Goal: Task Accomplishment & Management: Complete application form

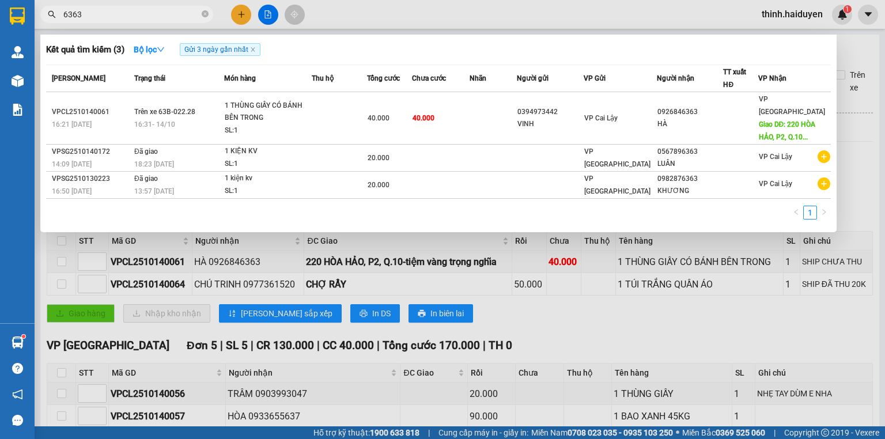
click at [247, 10] on div at bounding box center [442, 219] width 885 height 439
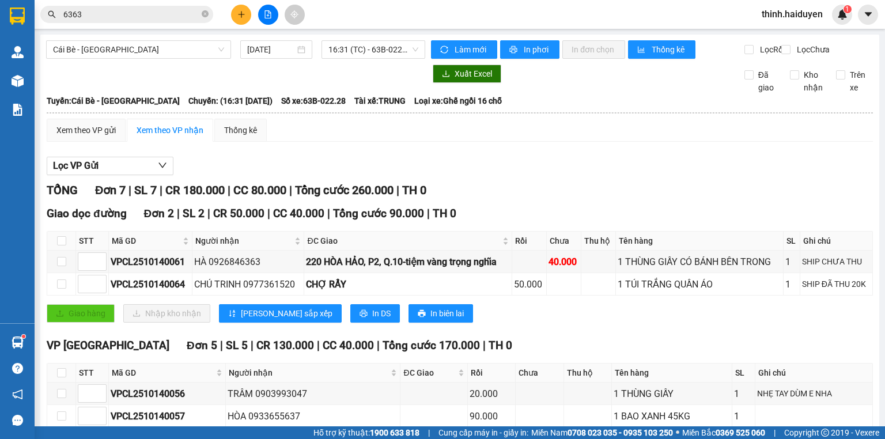
click at [248, 10] on button at bounding box center [241, 15] width 20 height 20
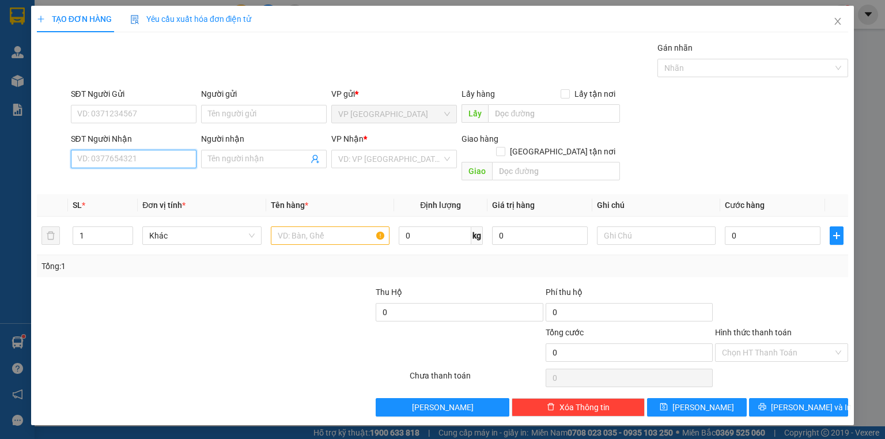
click at [150, 157] on input "SĐT Người Nhận" at bounding box center [134, 159] width 126 height 18
click at [142, 184] on div "0907693236 - PHÚC" at bounding box center [134, 181] width 112 height 13
type input "0907693236"
type input "PHÚC"
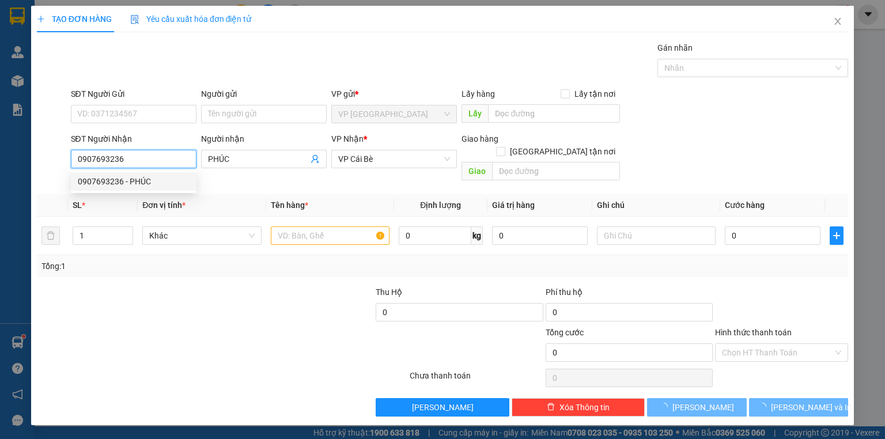
type input "50.000"
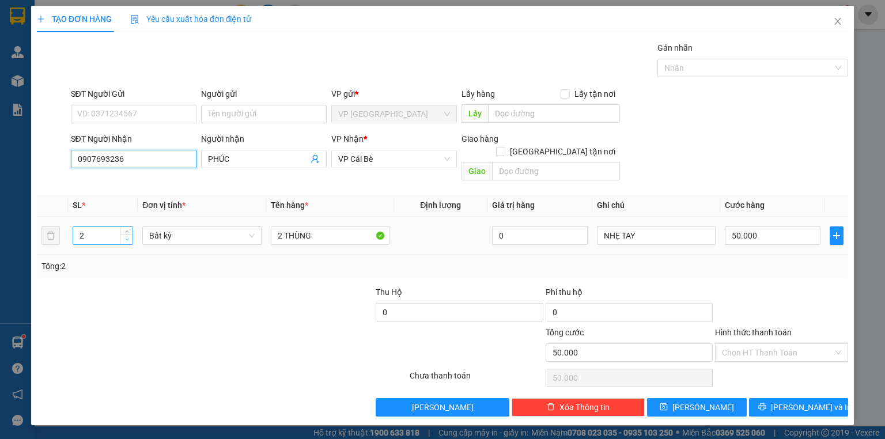
type input "0907693236"
type input "1"
click at [122, 234] on span "Decrease Value" at bounding box center [126, 239] width 13 height 10
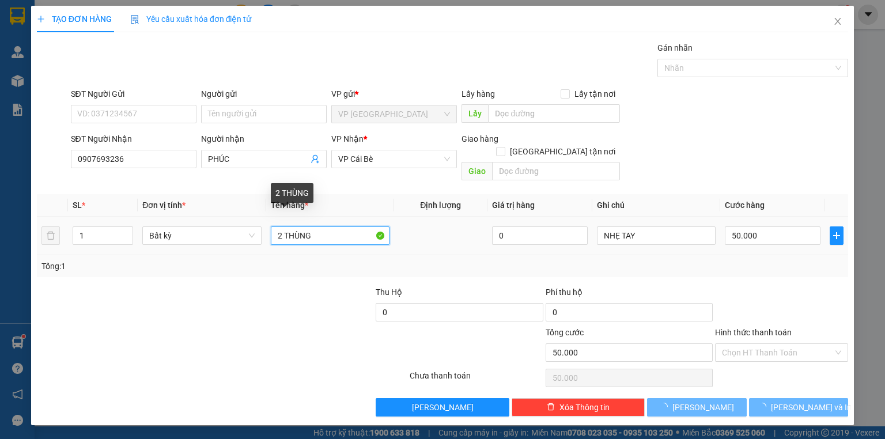
click at [289, 226] on input "2 THÙNG" at bounding box center [330, 235] width 119 height 18
click at [290, 226] on input "2 THÙNG" at bounding box center [330, 235] width 119 height 18
type input "0"
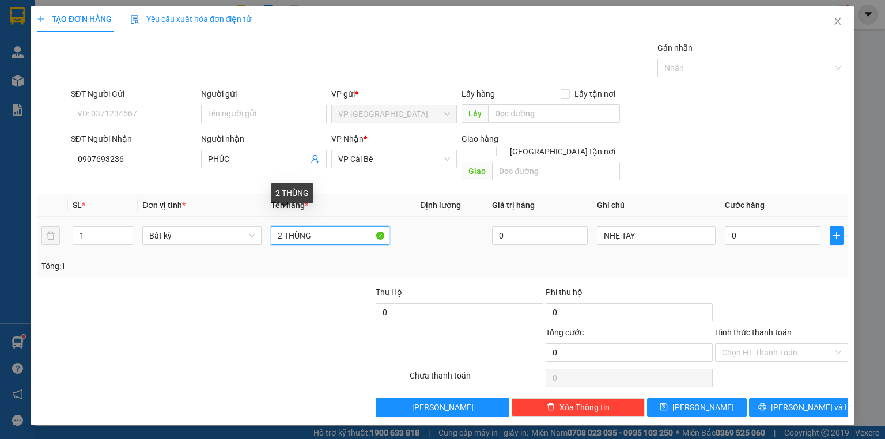
click at [290, 226] on input "2 THÙNG" at bounding box center [330, 235] width 119 height 18
type input "1 BỊCH"
drag, startPoint x: 764, startPoint y: 232, endPoint x: 764, endPoint y: 223, distance: 8.1
click at [763, 232] on div "0" at bounding box center [773, 235] width 96 height 23
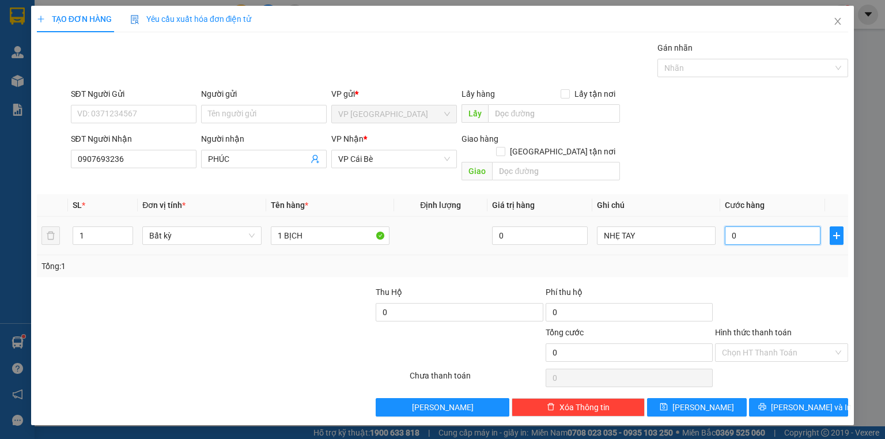
click at [764, 226] on input "0" at bounding box center [773, 235] width 96 height 18
type input "3"
type input "30"
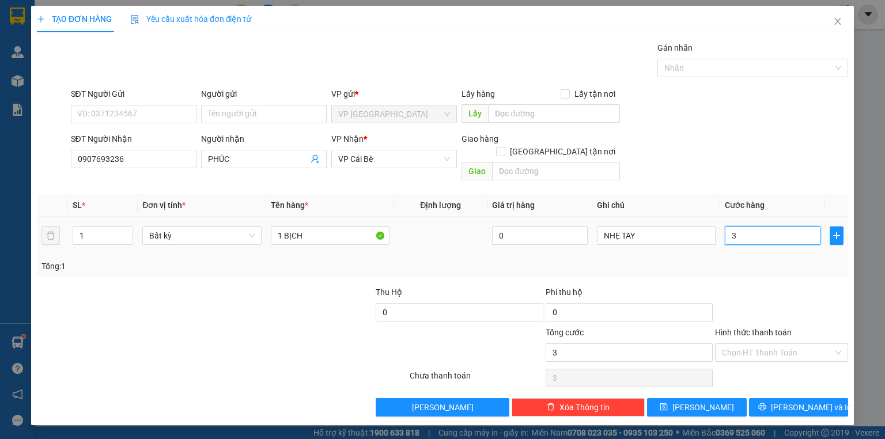
type input "30"
type input "30.000"
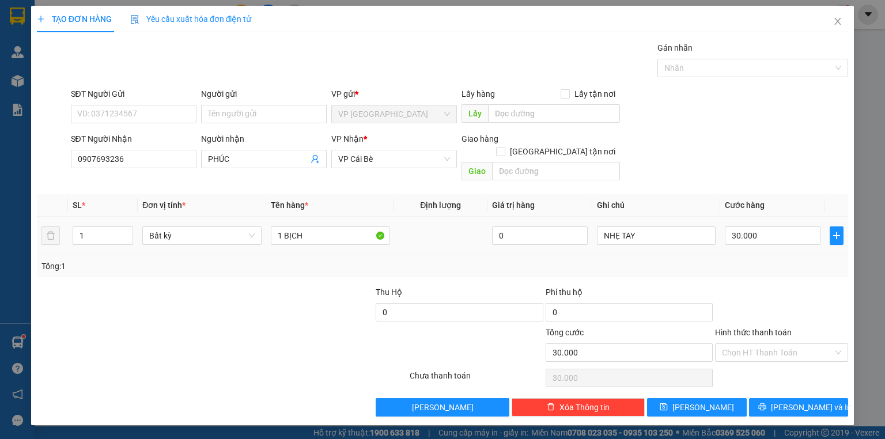
click at [790, 161] on div "SĐT Người Nhận 0907693236 Người nhận PHÚC VP Nhận * VP Cái Bè Giao hàng Giao tậ…" at bounding box center [460, 158] width 782 height 53
click at [801, 293] on div at bounding box center [781, 306] width 135 height 40
click at [806, 194] on th "Cước hàng" at bounding box center [772, 205] width 105 height 22
click at [802, 344] on input "Hình thức thanh toán" at bounding box center [777, 352] width 111 height 17
click at [792, 364] on div "Tại văn phòng" at bounding box center [781, 361] width 119 height 13
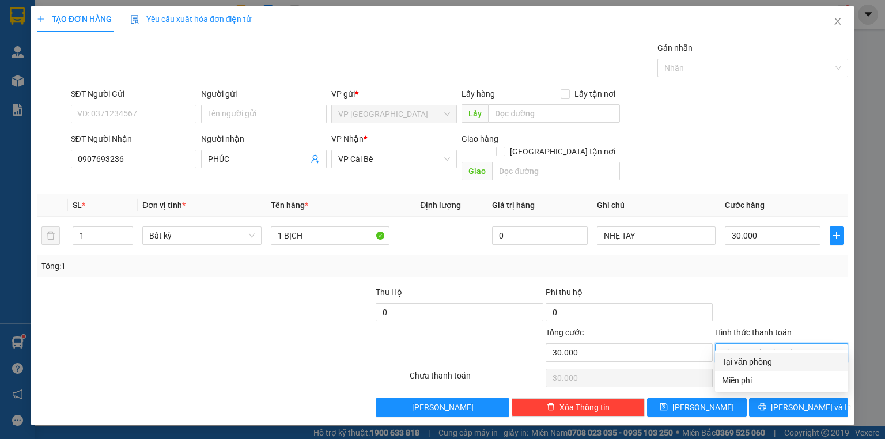
type input "0"
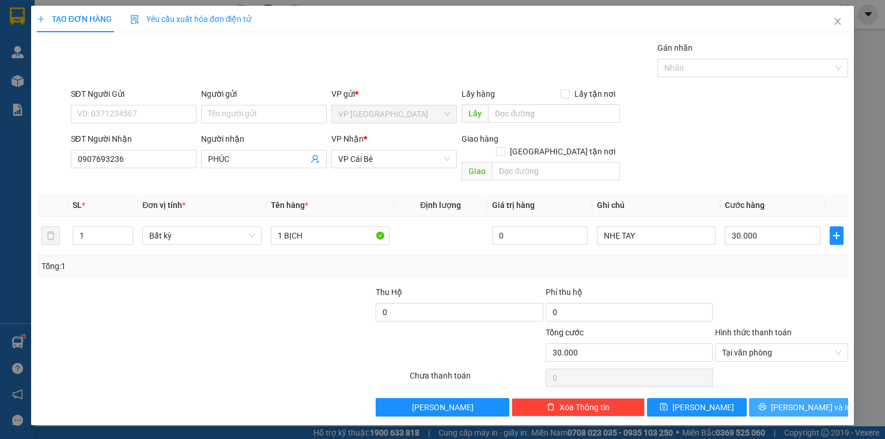
drag, startPoint x: 761, startPoint y: 401, endPoint x: 770, endPoint y: 392, distance: 12.6
click at [763, 400] on button "[PERSON_NAME] và In" at bounding box center [799, 407] width 100 height 18
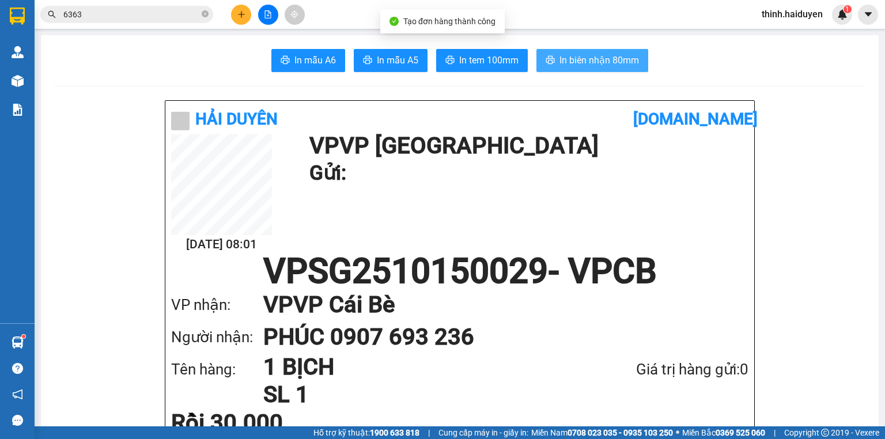
click at [612, 58] on span "In biên nhận 80mm" at bounding box center [598, 60] width 79 height 14
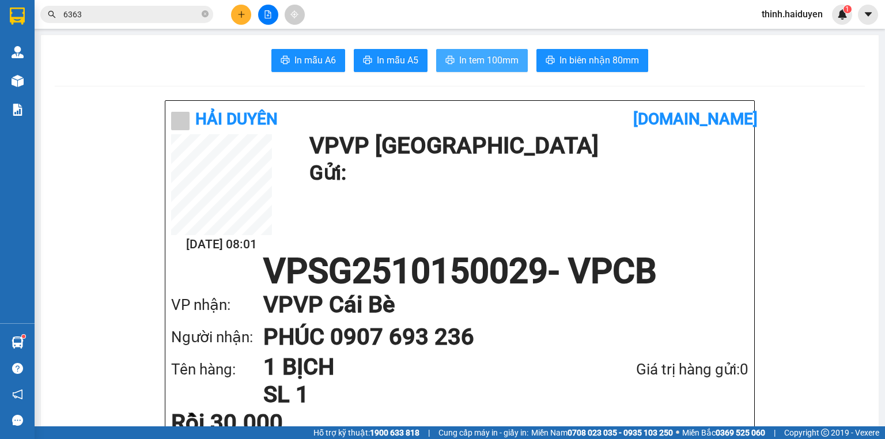
click at [475, 52] on button "In tem 100mm" at bounding box center [482, 60] width 92 height 23
click at [238, 12] on icon "plus" at bounding box center [241, 14] width 8 height 8
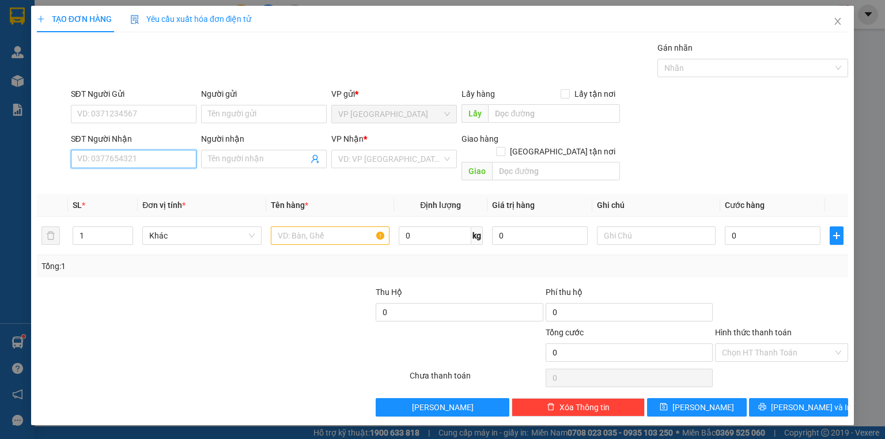
click at [109, 161] on input "SĐT Người Nhận" at bounding box center [134, 159] width 126 height 18
click at [151, 183] on div "0989628103 - TRUNG" at bounding box center [134, 181] width 112 height 13
type input "0989628103"
type input "TRUNG"
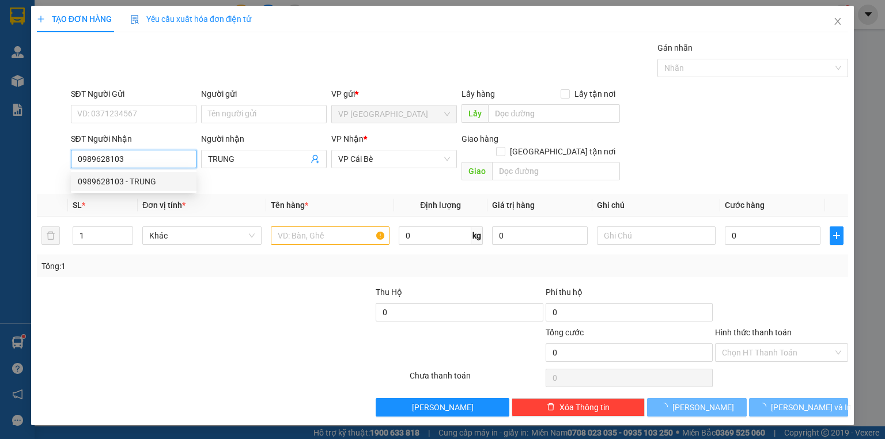
type input "20.000"
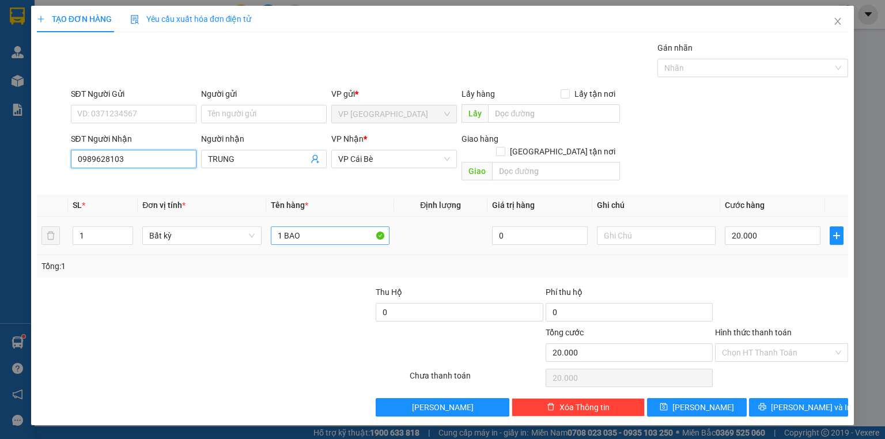
type input "0989628103"
click at [305, 226] on input "1 BAO" at bounding box center [330, 235] width 119 height 18
type input "1 BỊCH"
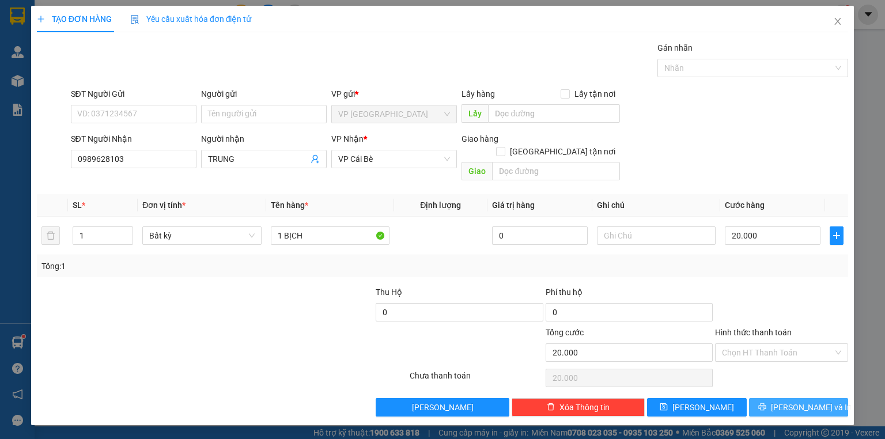
click at [816, 401] on span "[PERSON_NAME] và In" at bounding box center [811, 407] width 81 height 13
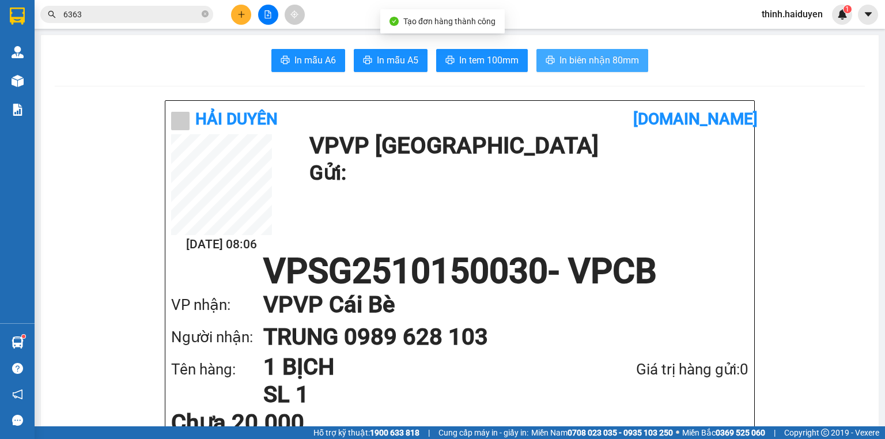
click at [633, 58] on span "In biên nhận 80mm" at bounding box center [598, 60] width 79 height 14
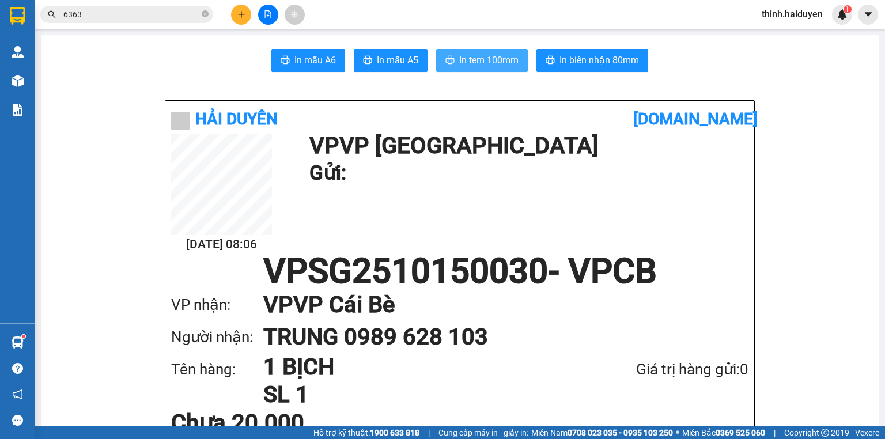
click at [503, 67] on span "In tem 100mm" at bounding box center [488, 60] width 59 height 14
click at [166, 21] on span "6363" at bounding box center [126, 14] width 173 height 17
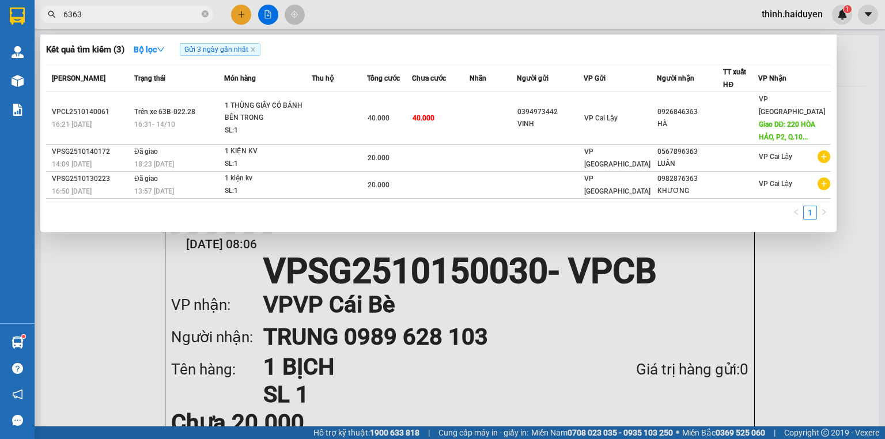
click at [166, 18] on input "6363" at bounding box center [131, 14] width 136 height 13
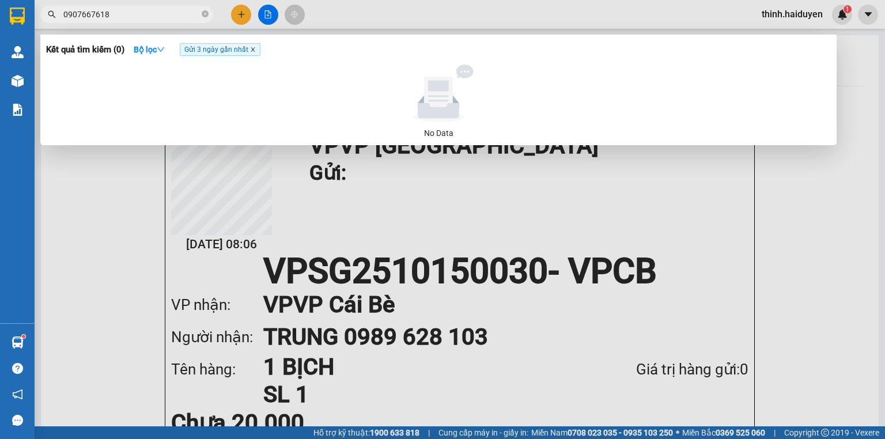
click at [253, 51] on icon "close" at bounding box center [253, 50] width 6 height 6
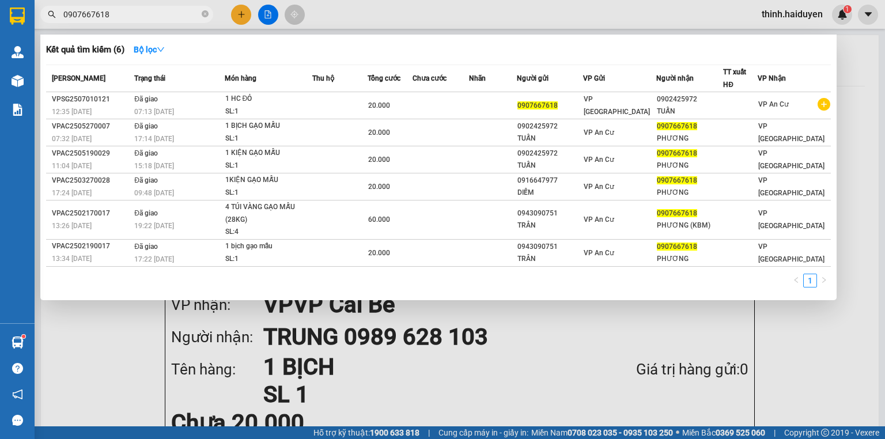
click at [124, 18] on input "0907667618" at bounding box center [131, 14] width 136 height 13
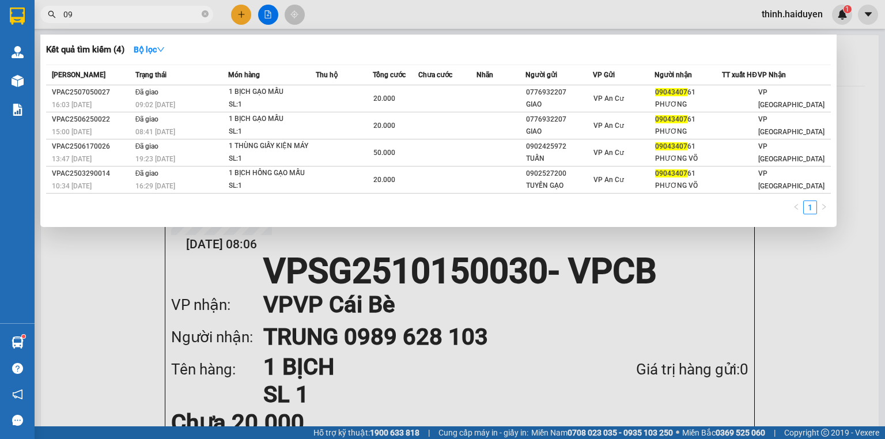
type input "0"
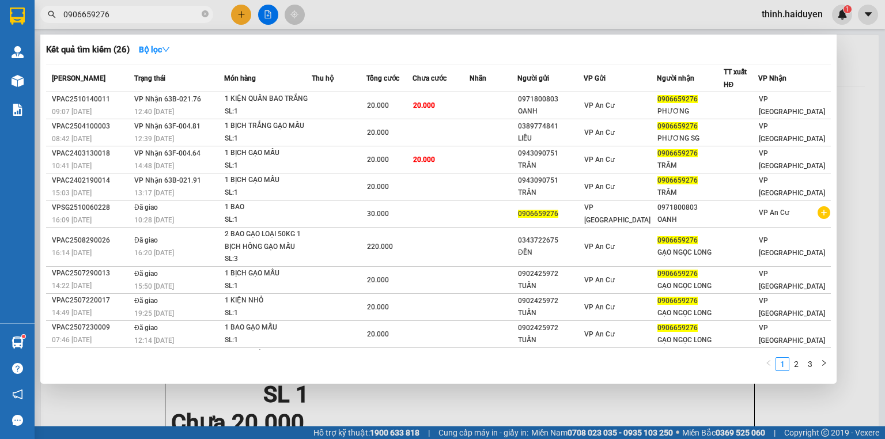
type input "0906659276"
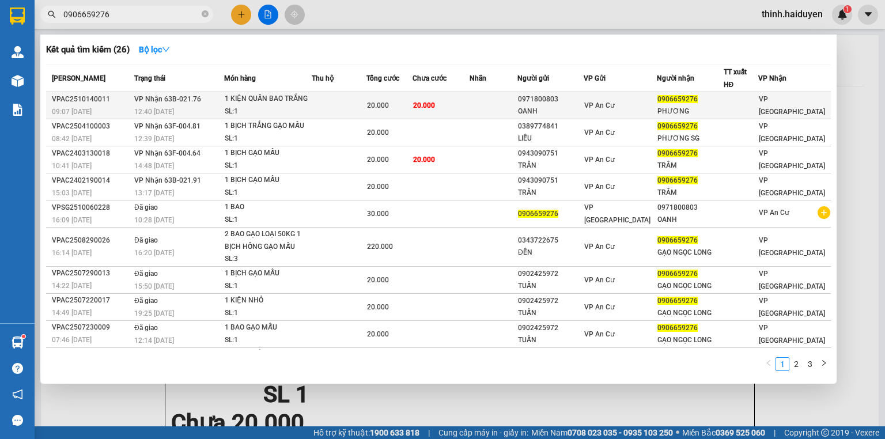
click at [352, 106] on td at bounding box center [339, 105] width 55 height 27
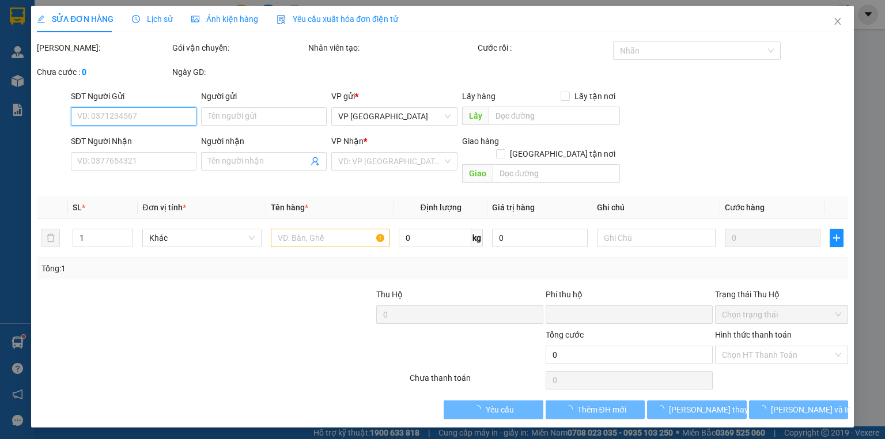
type input "0971800803"
type input "OANH"
type input "0906659276"
type input "PHƯƠNG"
type input "0"
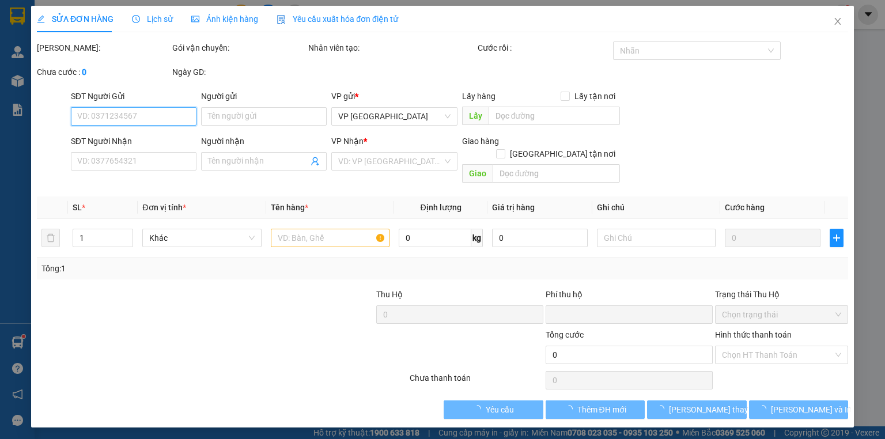
type input "20.000"
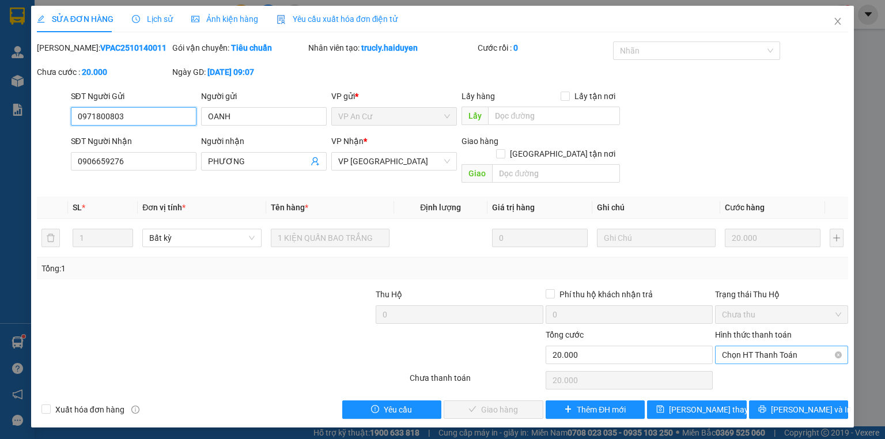
click at [745, 346] on span "Chọn HT Thanh Toán" at bounding box center [781, 354] width 119 height 17
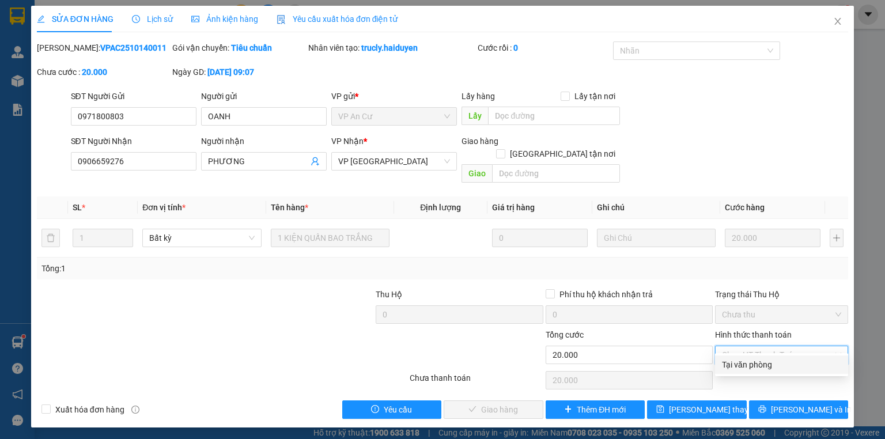
click at [765, 364] on div "Tại văn phòng" at bounding box center [781, 364] width 119 height 13
type input "0"
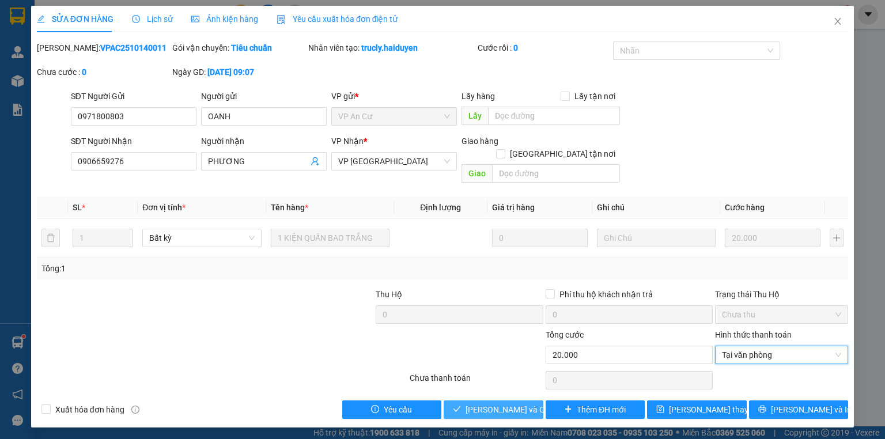
click at [483, 403] on span "[PERSON_NAME] và Giao hàng" at bounding box center [520, 409] width 111 height 13
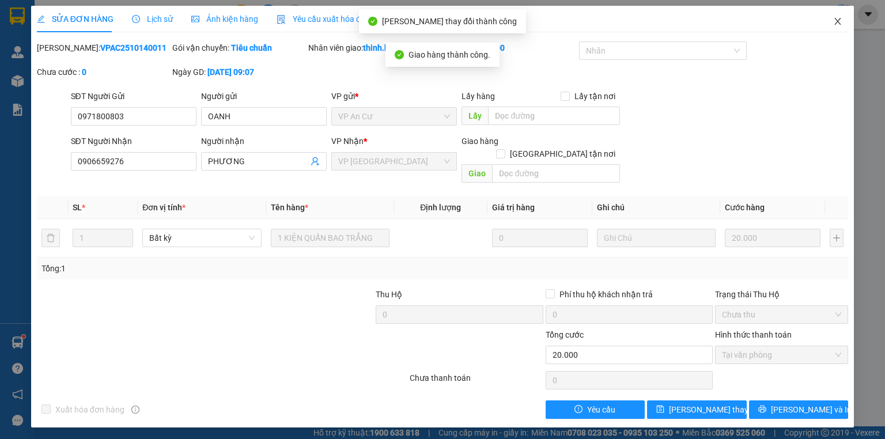
click at [836, 15] on span "Close" at bounding box center [837, 22] width 32 height 32
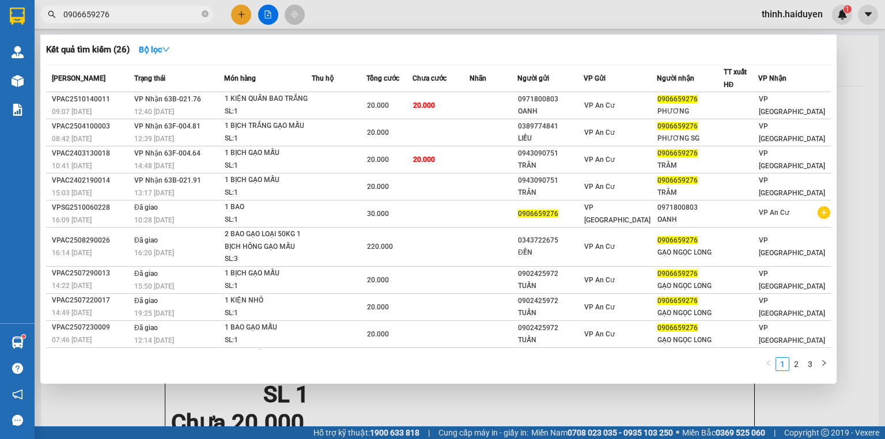
click at [135, 13] on input "0906659276" at bounding box center [131, 14] width 136 height 13
click at [234, 21] on div at bounding box center [442, 219] width 885 height 439
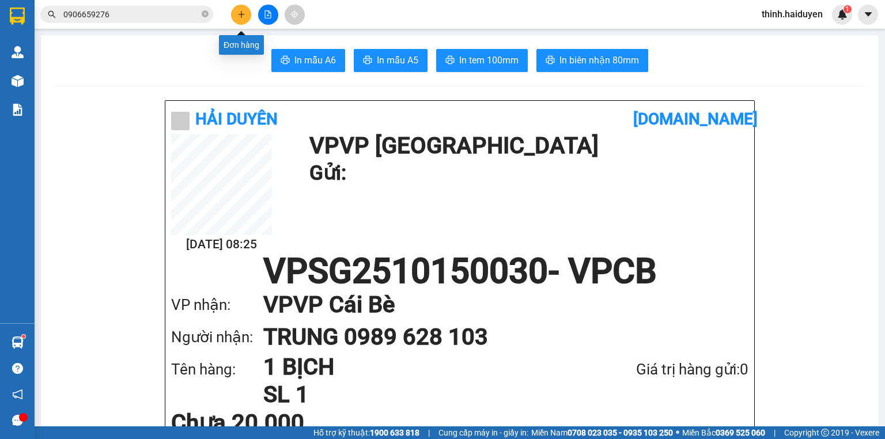
click at [241, 12] on icon "plus" at bounding box center [241, 14] width 1 height 6
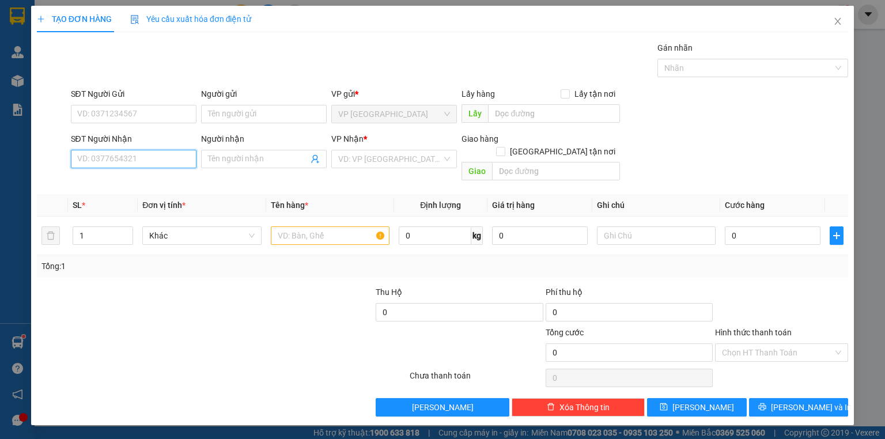
click at [161, 164] on input "SĐT Người Nhận" at bounding box center [134, 159] width 126 height 18
click at [164, 164] on input "SĐT Người Nhận" at bounding box center [134, 159] width 126 height 18
type input "0822923979"
click at [148, 158] on input "0822923979" at bounding box center [134, 159] width 126 height 18
click at [148, 176] on div "0822923979 - THÚY VI" at bounding box center [134, 181] width 112 height 13
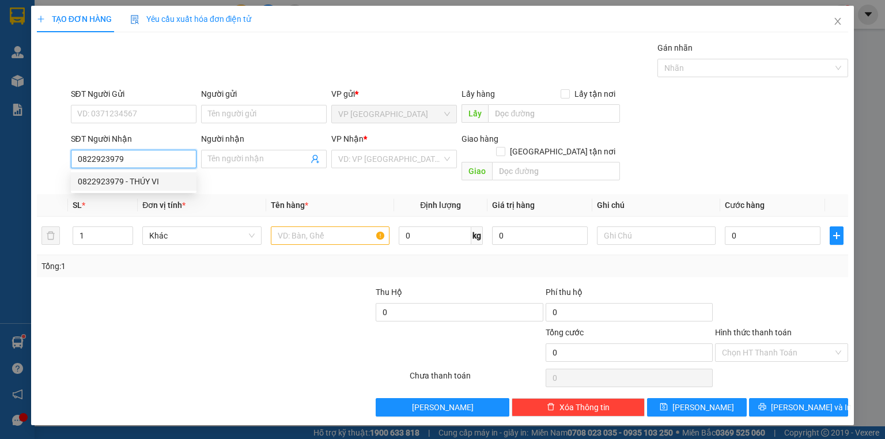
type input "THÚY VI"
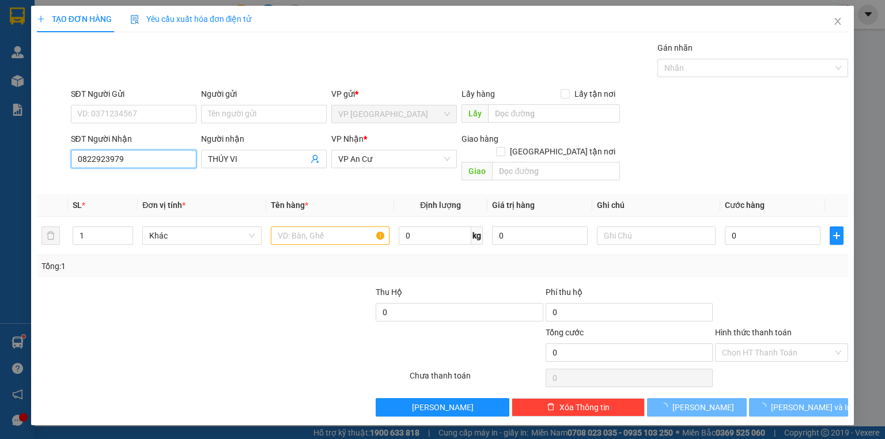
type input "40.000"
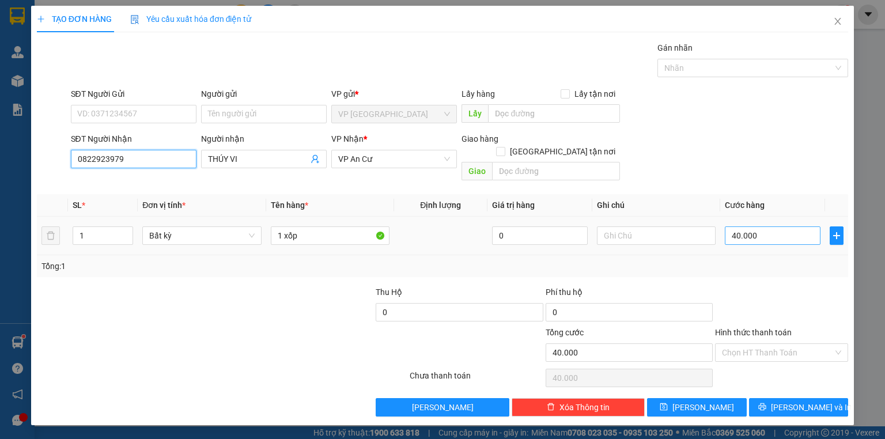
type input "0822923979"
click at [751, 226] on input "40.000" at bounding box center [773, 235] width 96 height 18
type input "3"
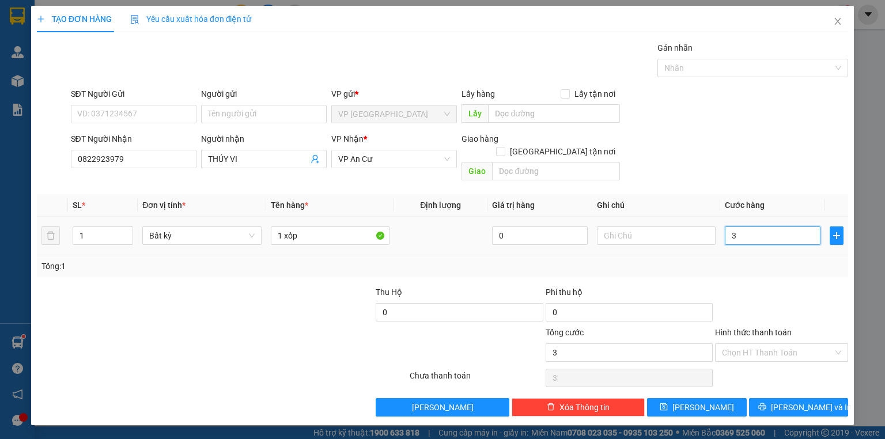
type input "30"
type input "30.000"
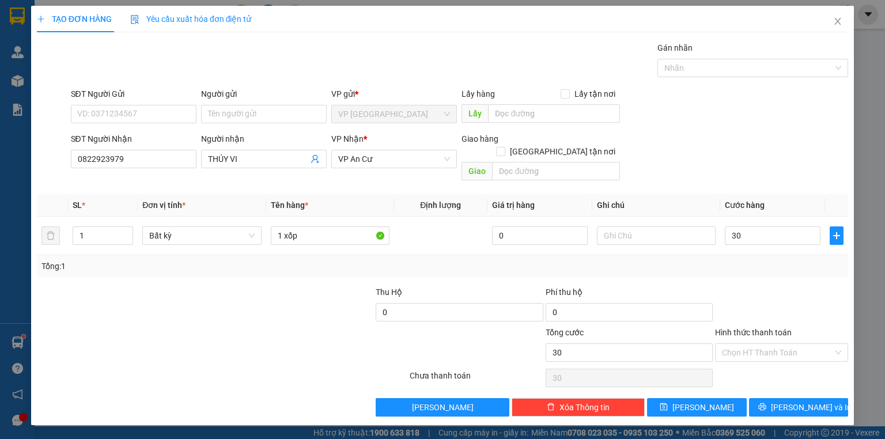
type input "30.000"
click at [740, 152] on div "SĐT Người Nhận 0822923979 Người nhận THÚY VI VP Nhận * VP An Cư Giao hàng Giao …" at bounding box center [460, 158] width 782 height 53
click at [815, 398] on button "[PERSON_NAME] và In" at bounding box center [799, 407] width 100 height 18
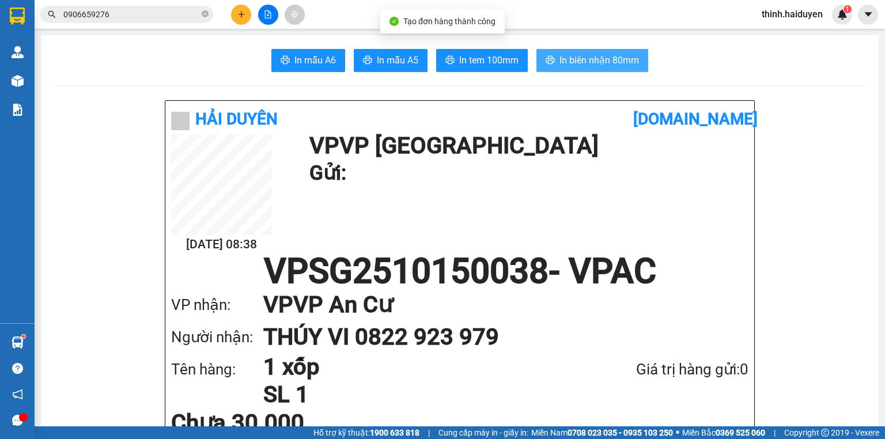
click at [587, 54] on span "In biên nhận 80mm" at bounding box center [598, 60] width 79 height 14
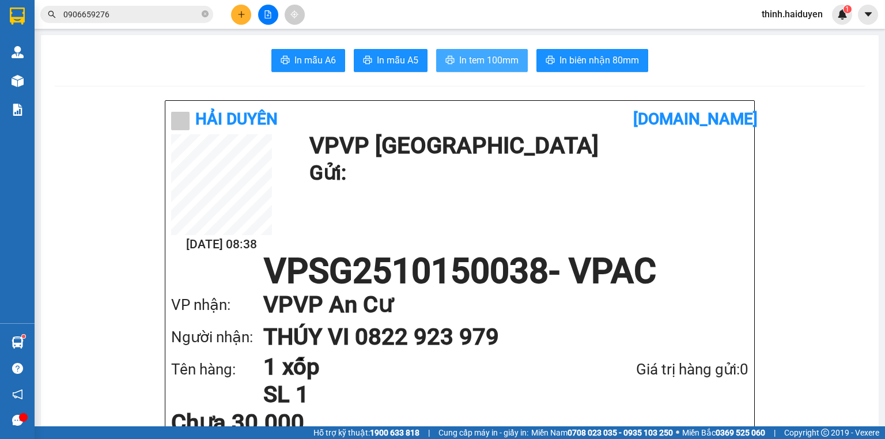
click at [495, 63] on span "In tem 100mm" at bounding box center [488, 60] width 59 height 14
click at [509, 60] on span "In tem 100mm" at bounding box center [488, 60] width 59 height 14
click at [232, 18] on button at bounding box center [241, 15] width 20 height 20
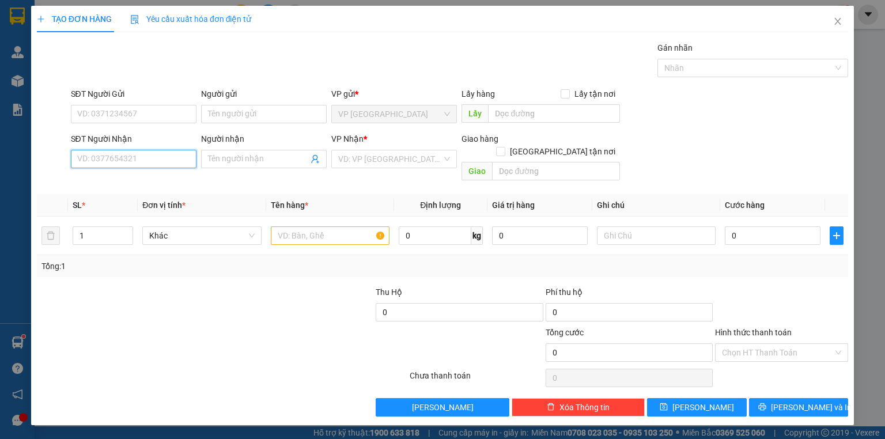
click at [122, 153] on input "SĐT Người Nhận" at bounding box center [134, 159] width 126 height 18
type input "0907203065"
click at [115, 175] on div "0907203065 - LONG" at bounding box center [134, 181] width 112 height 13
type input "LONG"
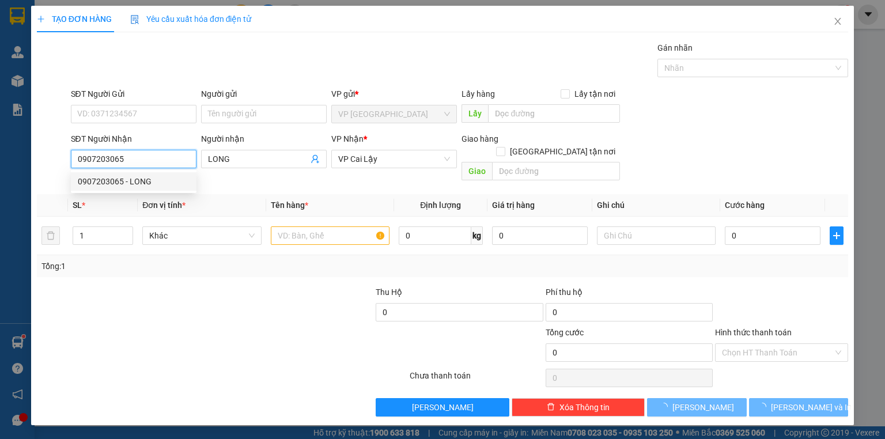
type input "20.000"
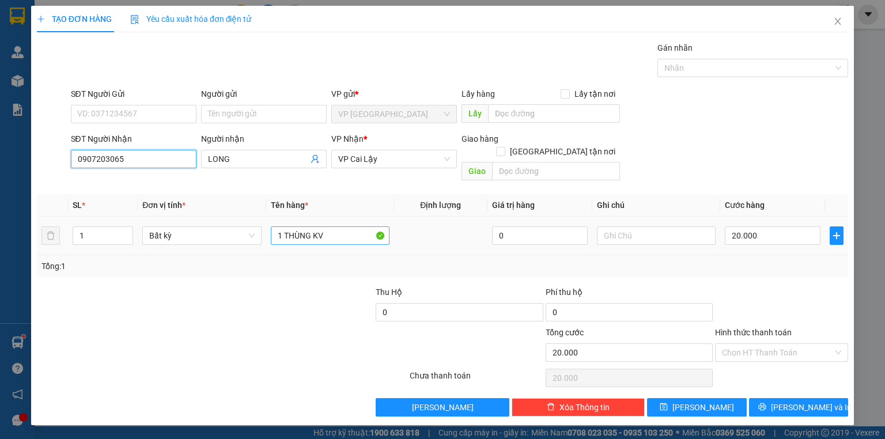
type input "0907203065"
drag, startPoint x: 343, startPoint y: 217, endPoint x: 314, endPoint y: 212, distance: 28.6
click at [314, 224] on div "1 THÙNG KV" at bounding box center [330, 235] width 119 height 23
type input "1 THÙNG DÀN ÁO"
click at [795, 226] on input "20.000" at bounding box center [773, 235] width 96 height 18
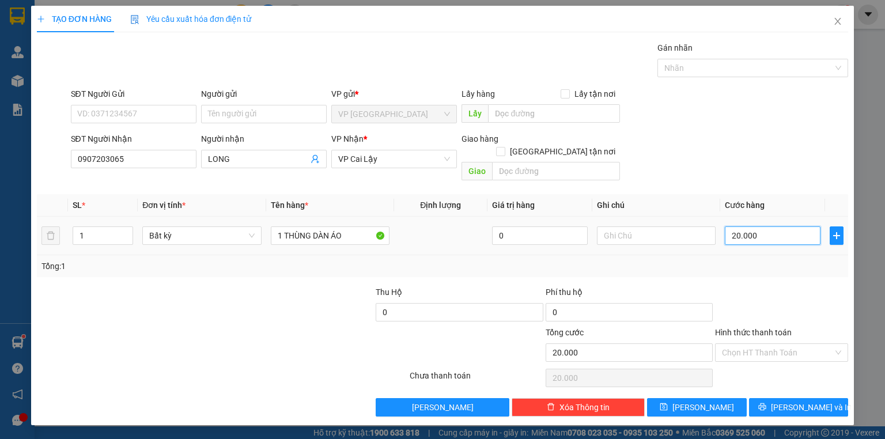
type input "5"
type input "50"
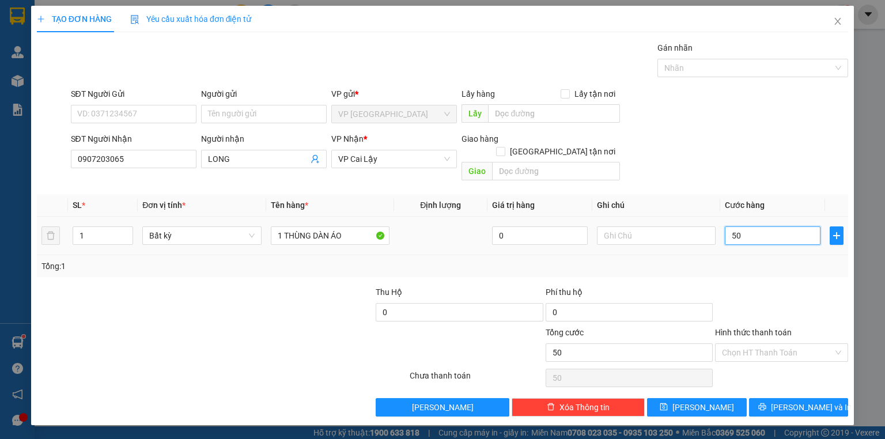
type input "50"
type input "50.000"
click at [780, 194] on th "Cước hàng" at bounding box center [772, 205] width 105 height 22
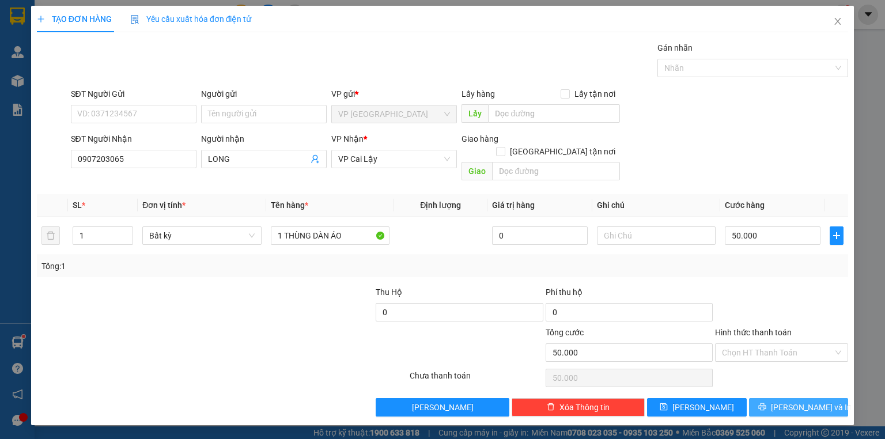
click at [807, 401] on span "[PERSON_NAME] và In" at bounding box center [811, 407] width 81 height 13
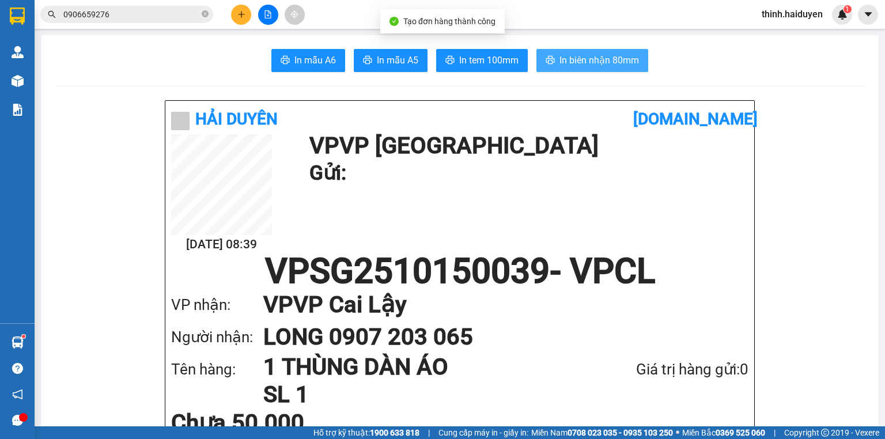
click at [583, 50] on button "In biên nhận 80mm" at bounding box center [592, 60] width 112 height 23
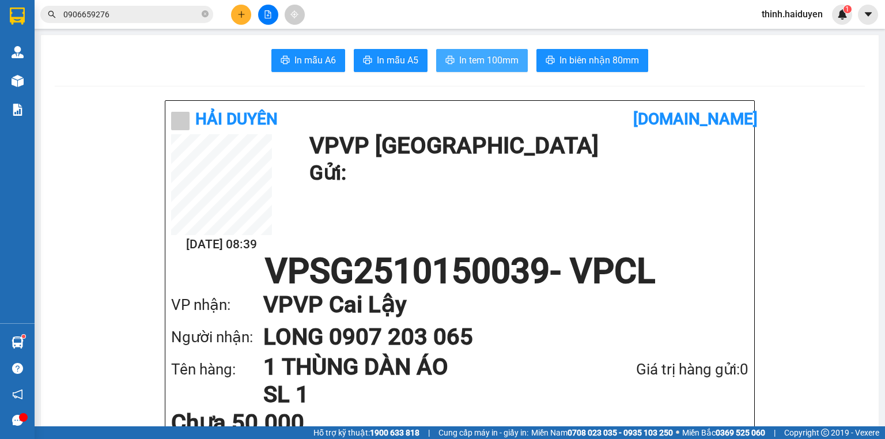
click at [481, 60] on span "In tem 100mm" at bounding box center [488, 60] width 59 height 14
click at [242, 14] on icon "plus" at bounding box center [241, 14] width 8 height 8
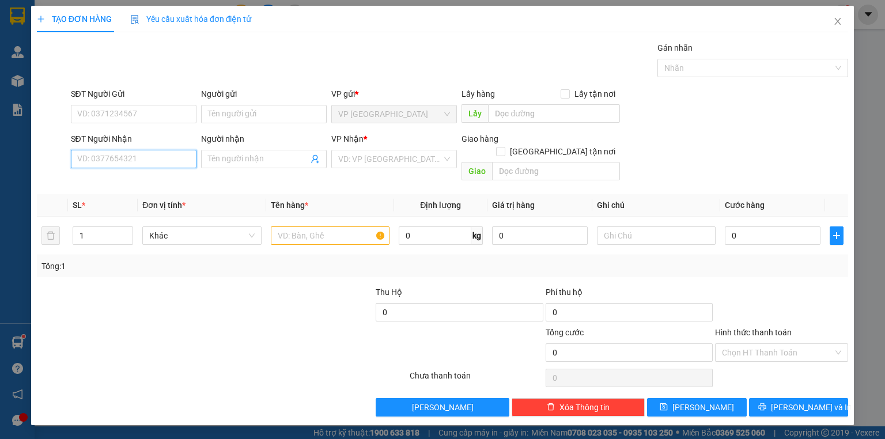
drag, startPoint x: 79, startPoint y: 157, endPoint x: 90, endPoint y: 158, distance: 11.0
click at [81, 157] on input "SĐT Người Nhận" at bounding box center [134, 159] width 126 height 18
type input "0909281995"
click at [127, 175] on div "0909281995 - THỌ" at bounding box center [134, 181] width 126 height 18
type input "THỌ"
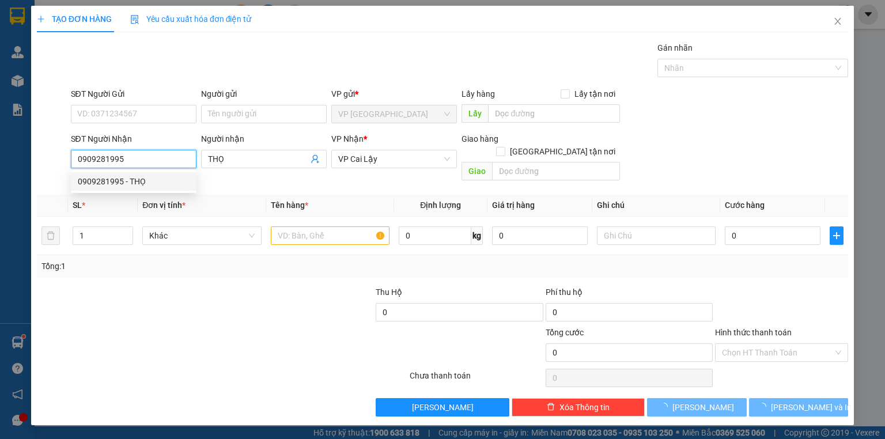
type input "20.000"
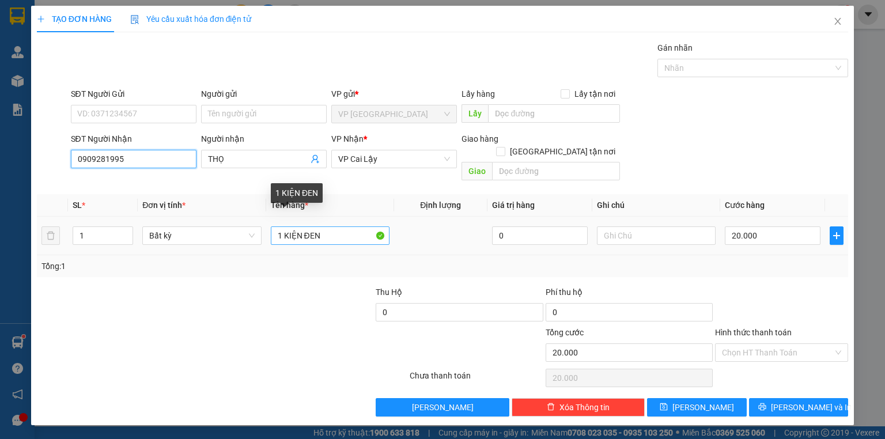
type input "0909281995"
drag, startPoint x: 331, startPoint y: 226, endPoint x: 283, endPoint y: 227, distance: 47.8
click at [283, 227] on input "1 KIỆN ĐEN" at bounding box center [330, 235] width 119 height 18
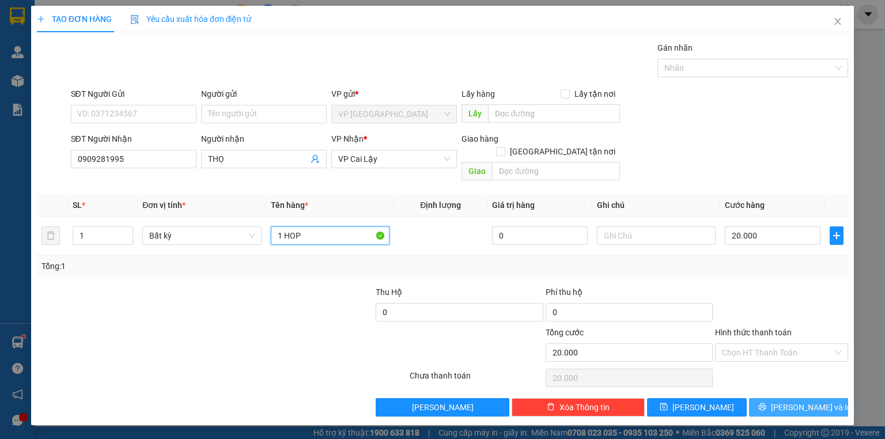
type input "1 HOP"
click at [793, 398] on button "[PERSON_NAME] và In" at bounding box center [799, 407] width 100 height 18
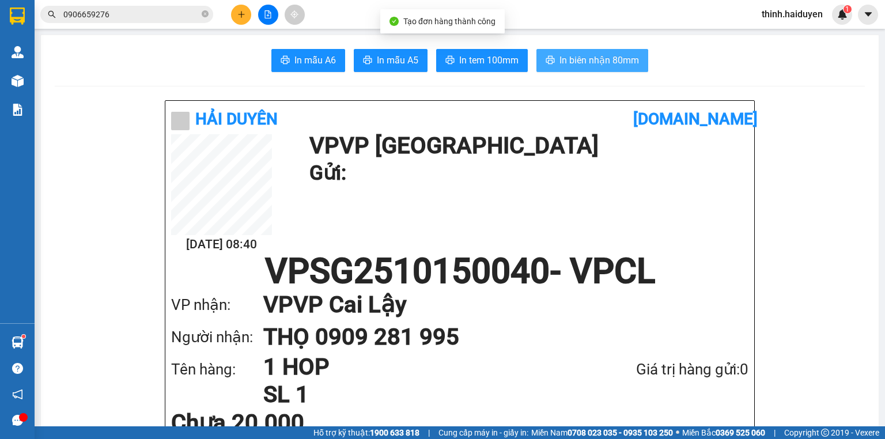
click at [606, 67] on span "In biên nhận 80mm" at bounding box center [598, 60] width 79 height 14
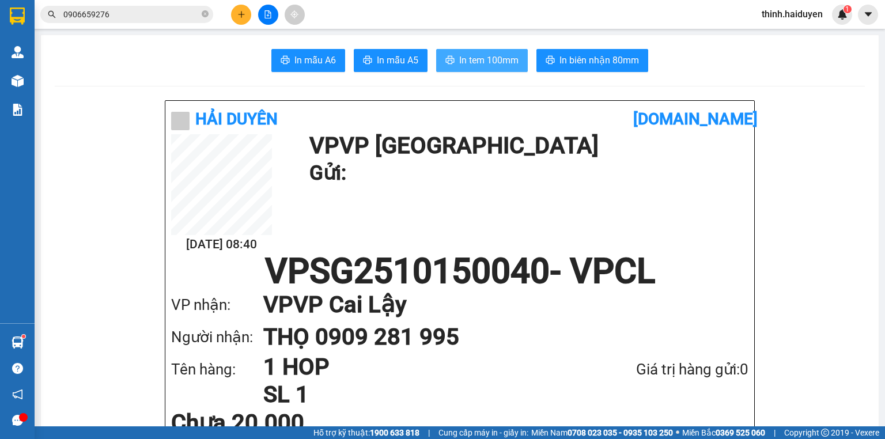
click at [509, 62] on span "In tem 100mm" at bounding box center [488, 60] width 59 height 14
click at [240, 9] on button at bounding box center [241, 15] width 20 height 20
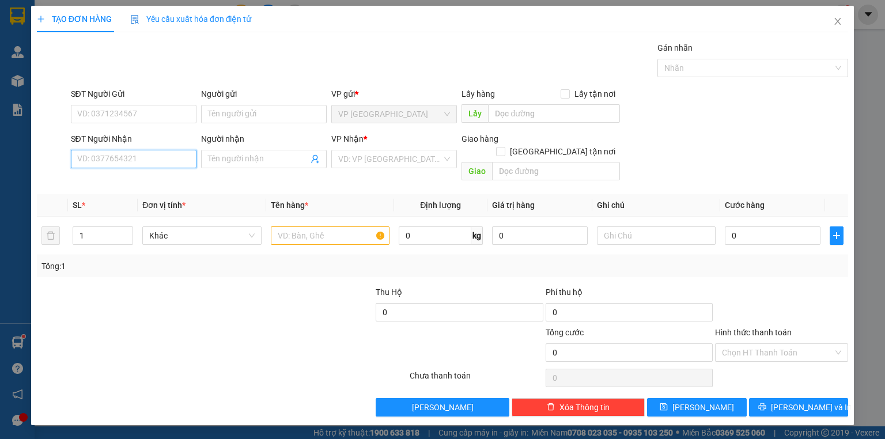
click at [107, 154] on input "SĐT Người Nhận" at bounding box center [134, 159] width 126 height 18
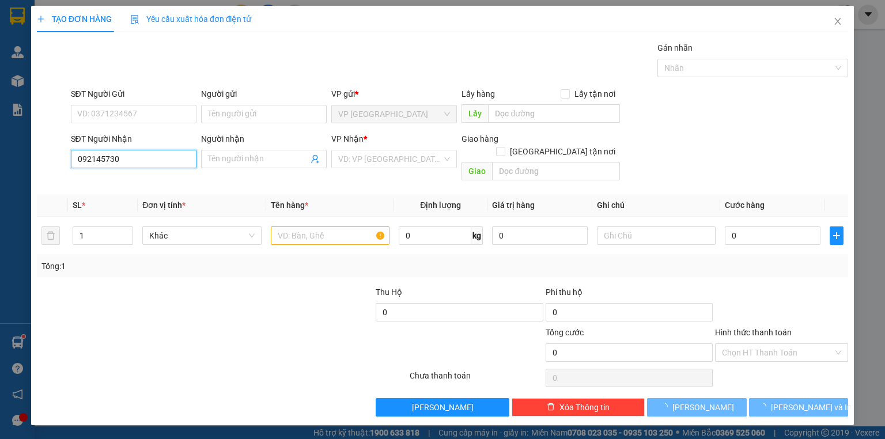
type input "0921457303"
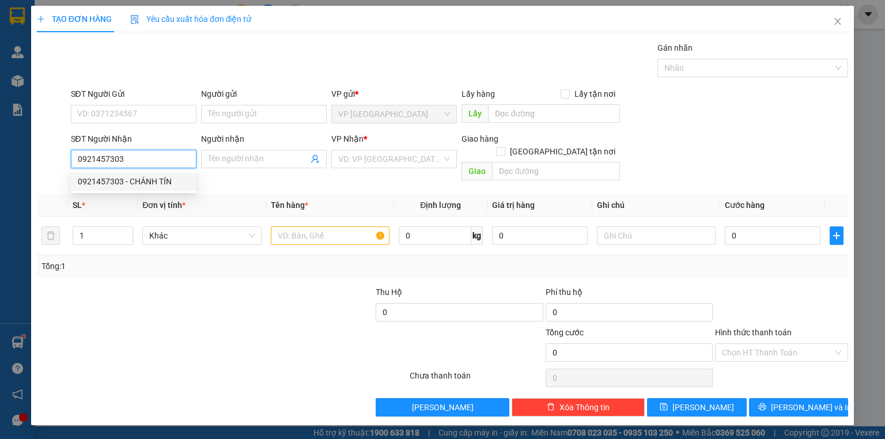
click at [125, 187] on div "0921457303 - CHÁNH TÍN" at bounding box center [134, 181] width 112 height 13
type input "CHÁNH TÍN"
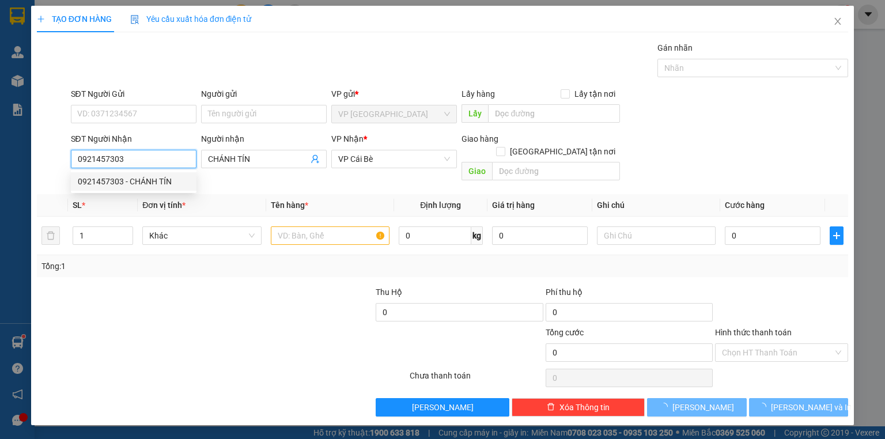
type input "150.000"
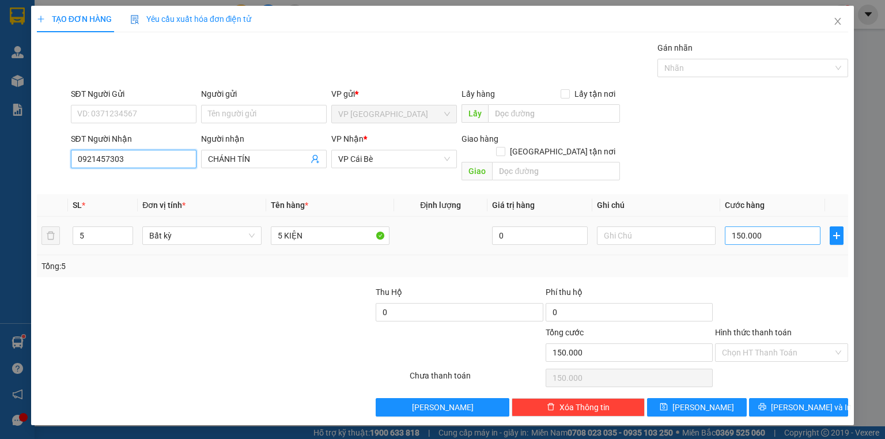
type input "0921457303"
click at [760, 226] on input "150.000" at bounding box center [773, 235] width 96 height 18
type input "1"
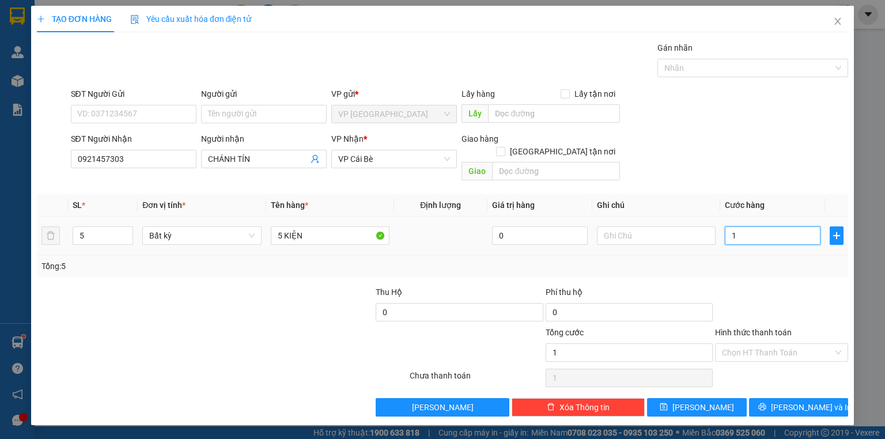
type input "12"
type input "120"
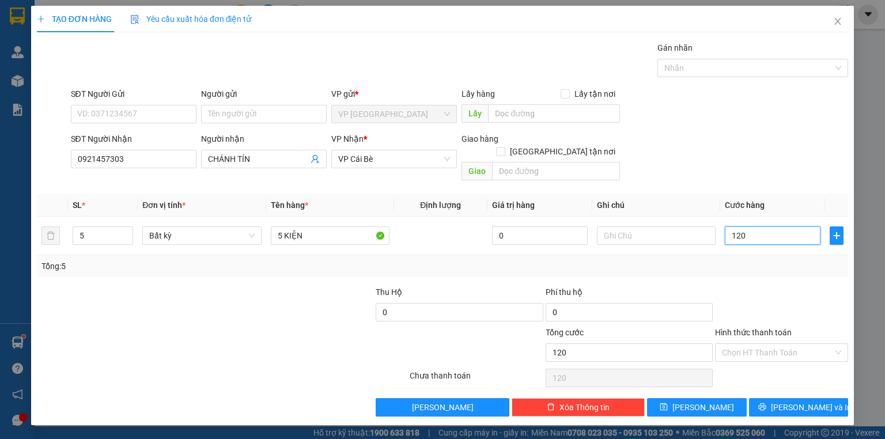
type input "120"
type input "120.000"
click at [706, 136] on div "SĐT Người Nhận 0921457303 Người nhận CHÁNH TÍN VP Nhận * VP Cái Bè Giao hàng Gi…" at bounding box center [460, 158] width 782 height 53
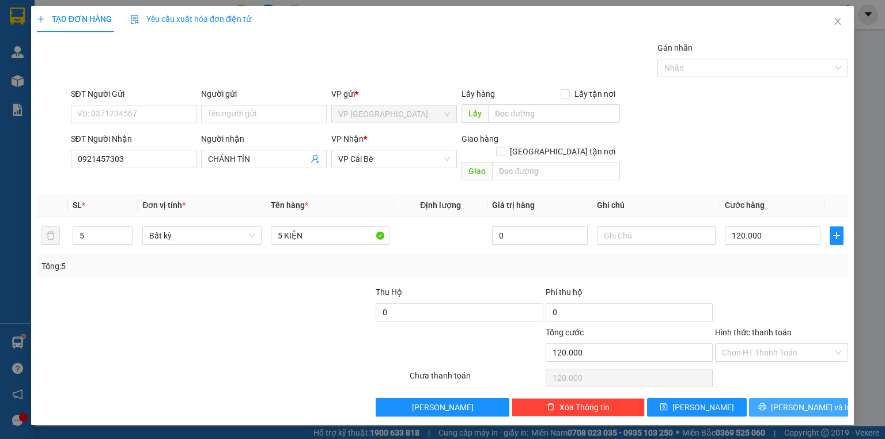
click at [778, 398] on button "[PERSON_NAME] và In" at bounding box center [799, 407] width 100 height 18
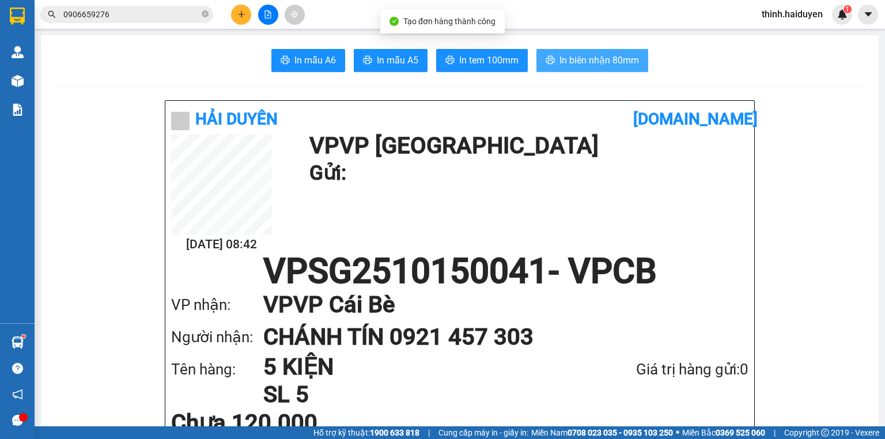
drag, startPoint x: 616, startPoint y: 53, endPoint x: 615, endPoint y: 69, distance: 15.6
click at [616, 65] on span "In biên nhận 80mm" at bounding box center [598, 60] width 79 height 14
click at [615, 69] on button "In biên nhận 80mm" at bounding box center [592, 60] width 112 height 23
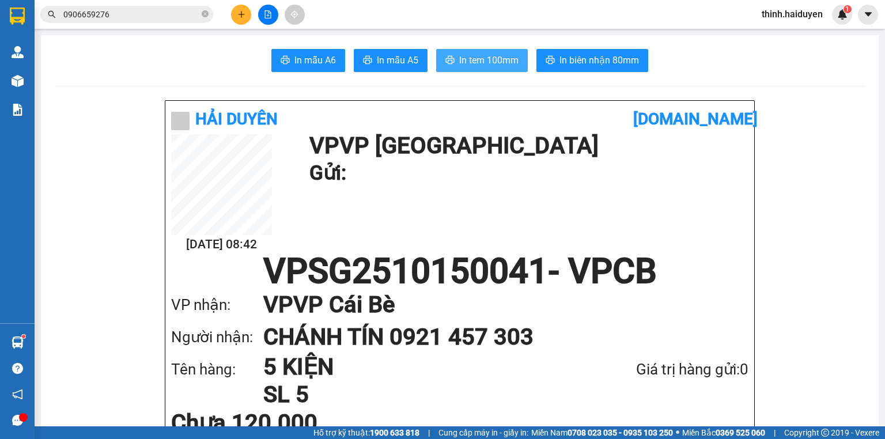
click at [479, 63] on span "In tem 100mm" at bounding box center [488, 60] width 59 height 14
click at [130, 21] on span "0906659276" at bounding box center [126, 14] width 173 height 17
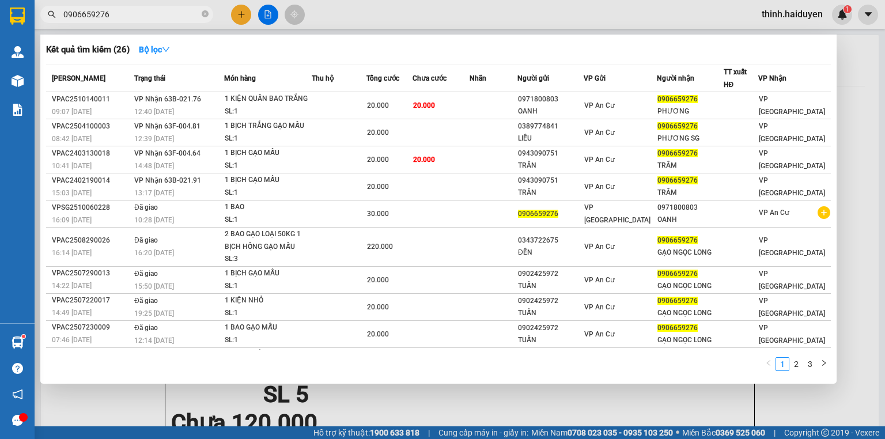
click at [130, 17] on input "0906659276" at bounding box center [131, 14] width 136 height 13
click at [240, 20] on div at bounding box center [442, 219] width 885 height 439
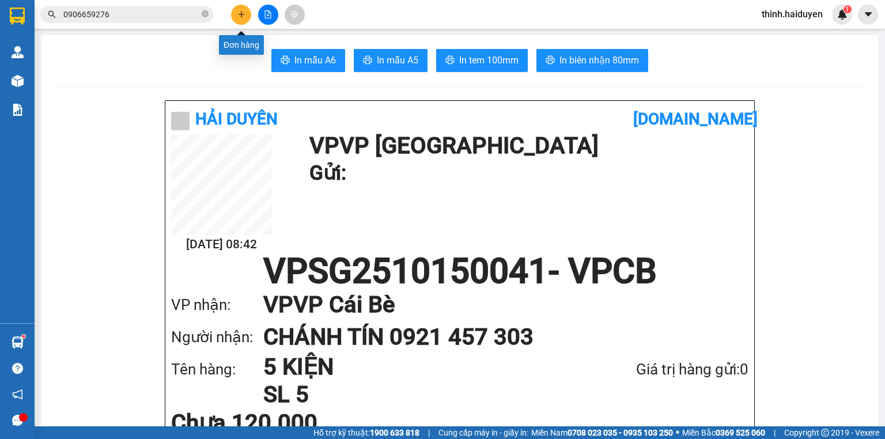
click at [240, 20] on button at bounding box center [241, 15] width 20 height 20
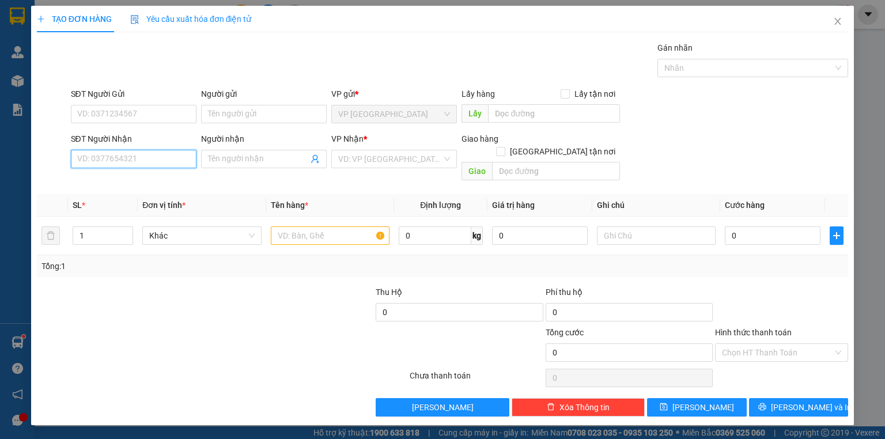
click at [145, 151] on input "SĐT Người Nhận" at bounding box center [134, 159] width 126 height 18
click at [150, 181] on div "0815851030 - HIỀN" at bounding box center [134, 181] width 112 height 13
type input "0815851030"
type input "HIỀN"
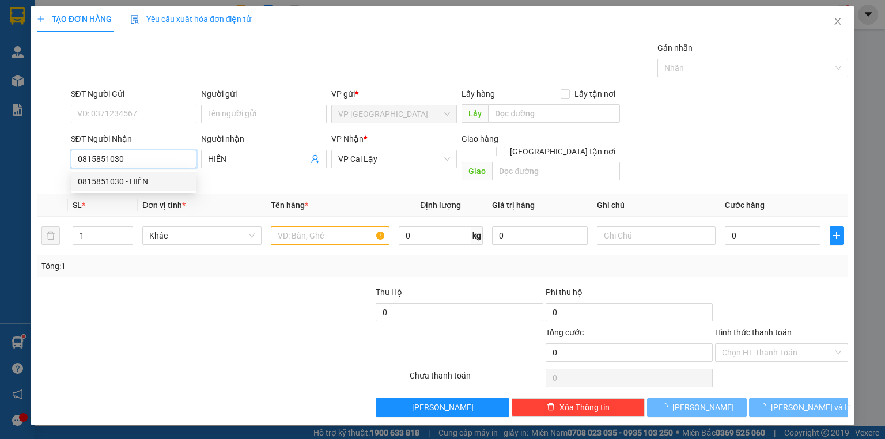
type input "30.000"
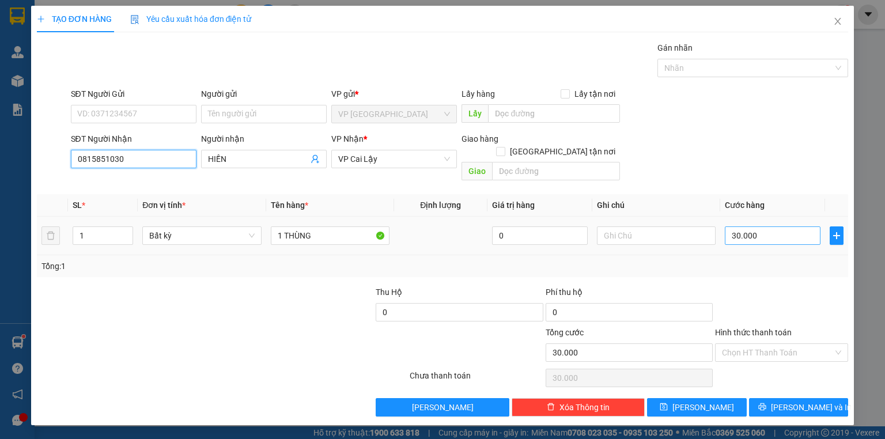
type input "0815851030"
click at [741, 227] on input "30.000" at bounding box center [773, 235] width 96 height 18
type input "2"
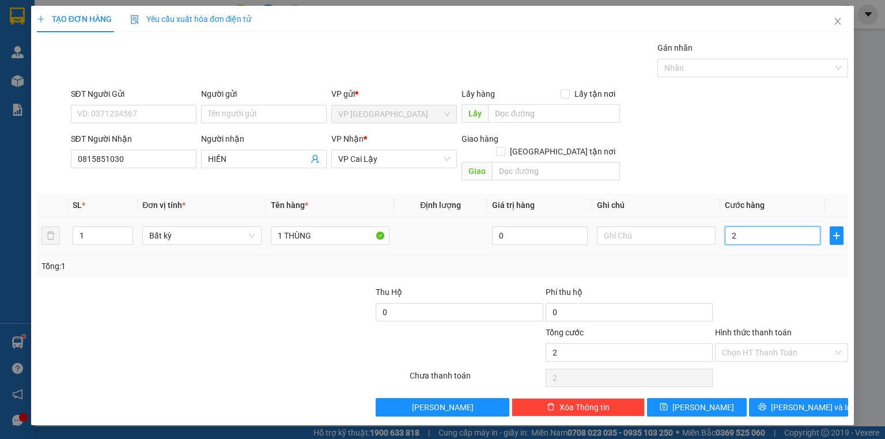
type input "20"
type input "20.000"
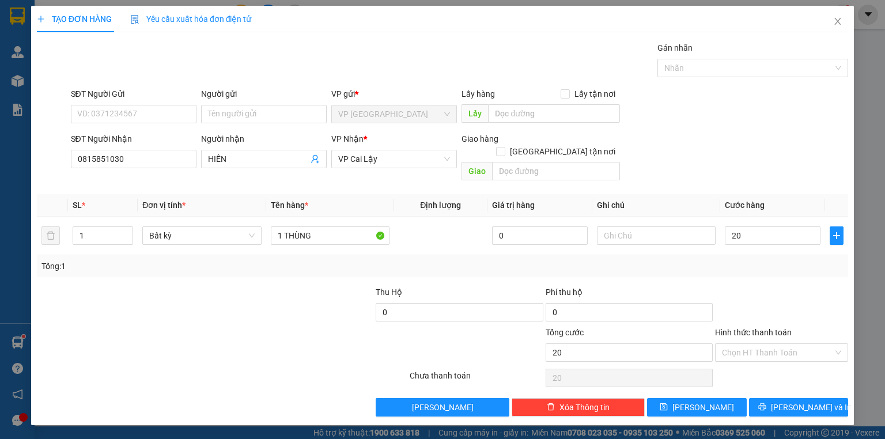
type input "20.000"
click at [700, 129] on form "SĐT Người Gửi VD: 0371234567 Người gửi Tên người gửi VP gửi * VP Sài Gòn Lấy hà…" at bounding box center [442, 137] width 811 height 98
click at [780, 387] on div "Transit Pickup Surcharge Ids Transit Deliver Surcharge Ids Transit Deliver Surc…" at bounding box center [442, 228] width 811 height 375
click at [780, 398] on button "[PERSON_NAME] và In" at bounding box center [799, 407] width 100 height 18
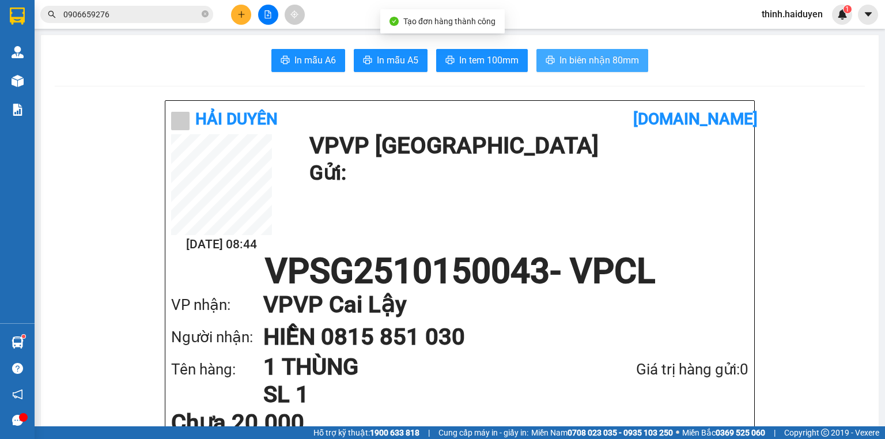
drag, startPoint x: 613, startPoint y: 75, endPoint x: 612, endPoint y: 60, distance: 15.0
click at [612, 60] on span "In biên nhận 80mm" at bounding box center [598, 60] width 79 height 14
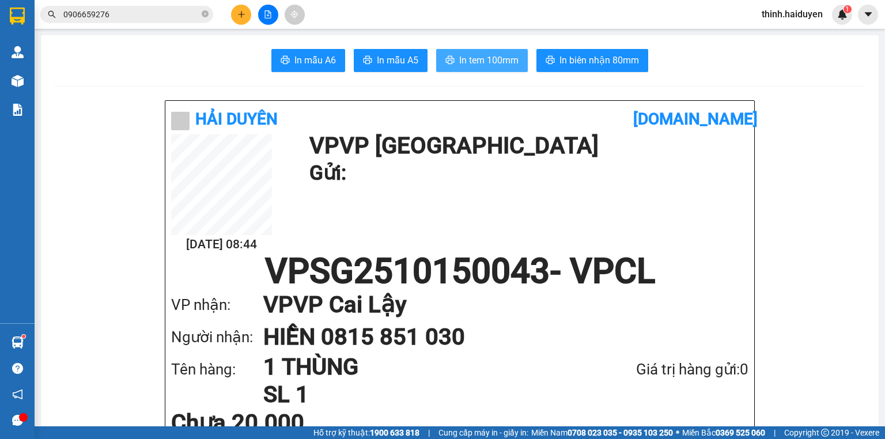
click at [436, 62] on button "In tem 100mm" at bounding box center [482, 60] width 92 height 23
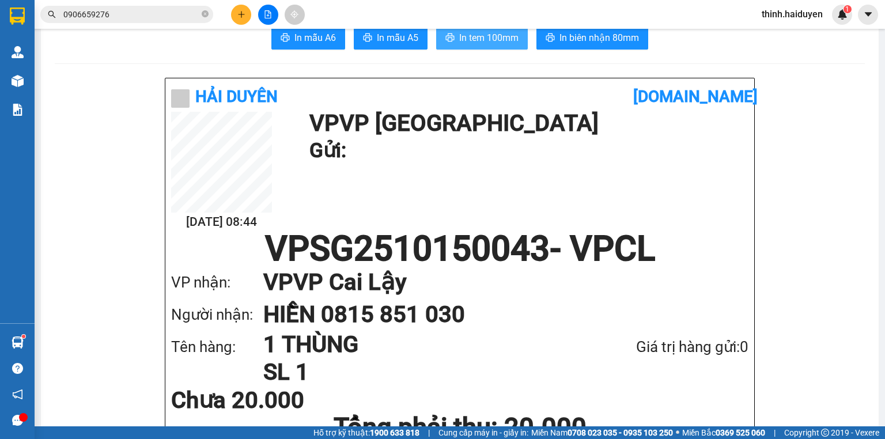
scroll to position [46, 0]
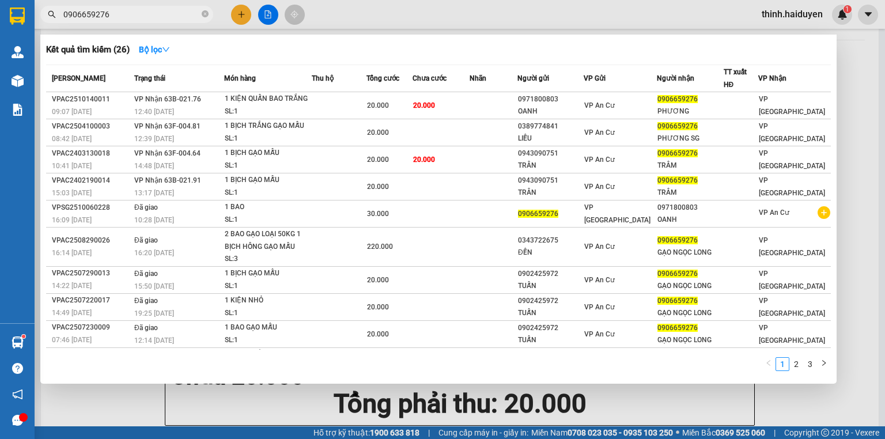
click at [136, 16] on input "0906659276" at bounding box center [131, 14] width 136 height 13
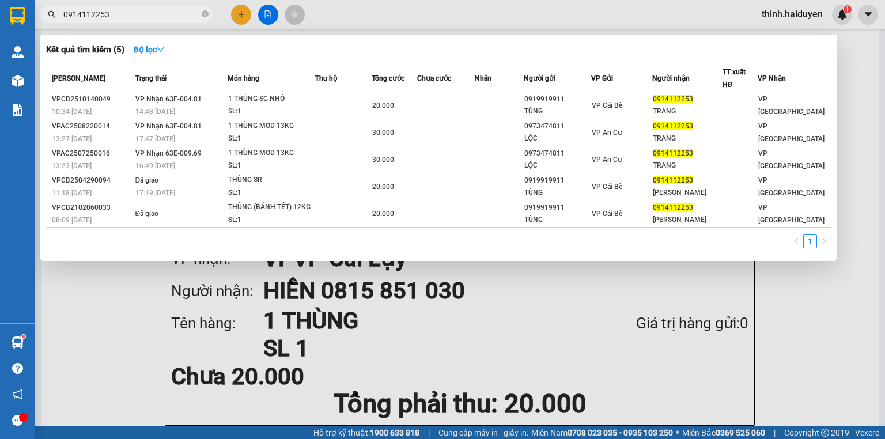
type input "0914112253"
click at [257, 18] on div at bounding box center [442, 219] width 885 height 439
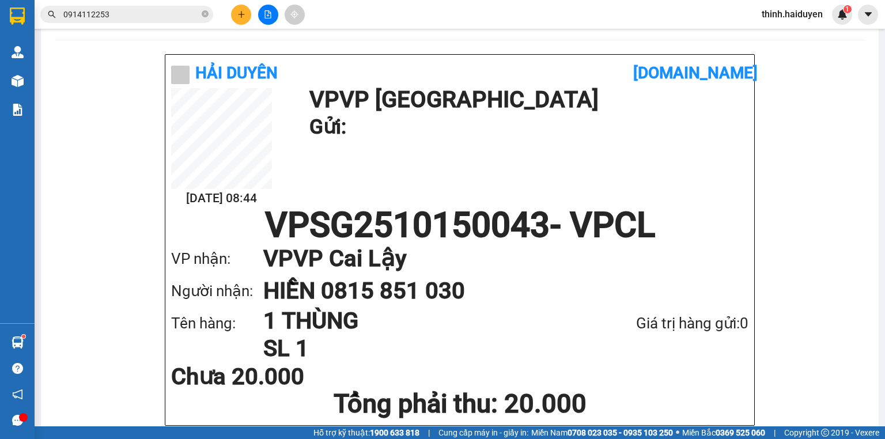
click at [247, 18] on button at bounding box center [241, 15] width 20 height 20
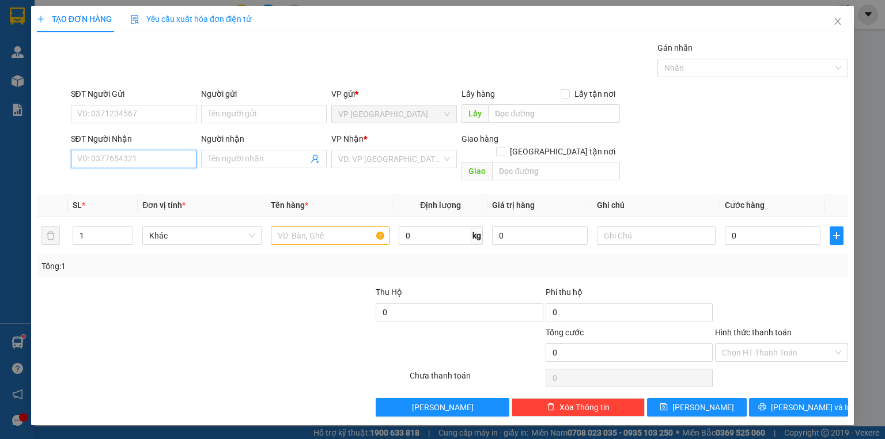
click at [127, 161] on input "SĐT Người Nhận" at bounding box center [134, 159] width 126 height 18
type input "0826997968"
click at [135, 179] on div "0826997968 - NK SGCL" at bounding box center [134, 181] width 112 height 13
type input "NK SGCL"
type input "20.000"
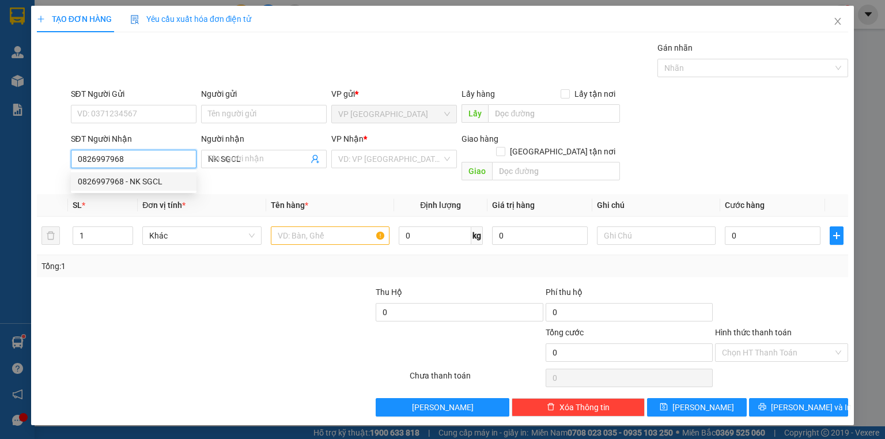
type input "20.000"
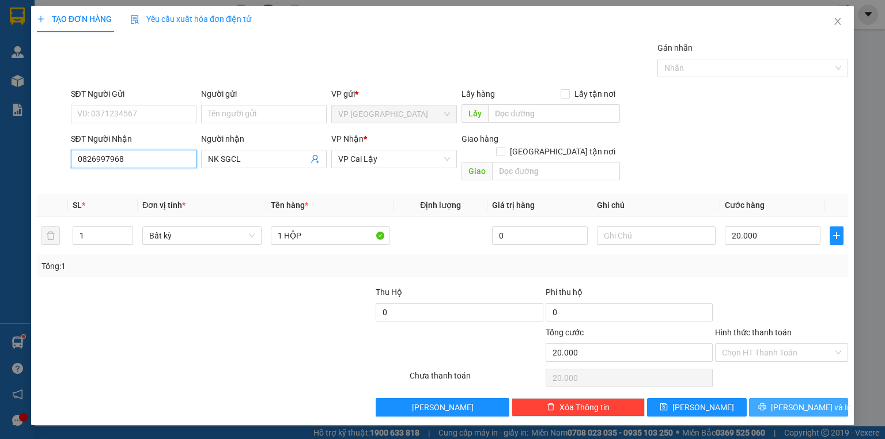
type input "0826997968"
click at [780, 398] on button "[PERSON_NAME] và In" at bounding box center [799, 407] width 100 height 18
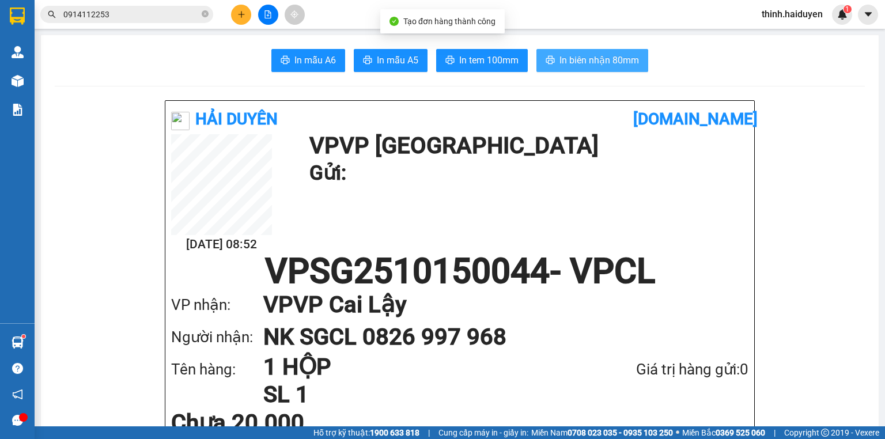
click at [605, 68] on button "In biên nhận 80mm" at bounding box center [592, 60] width 112 height 23
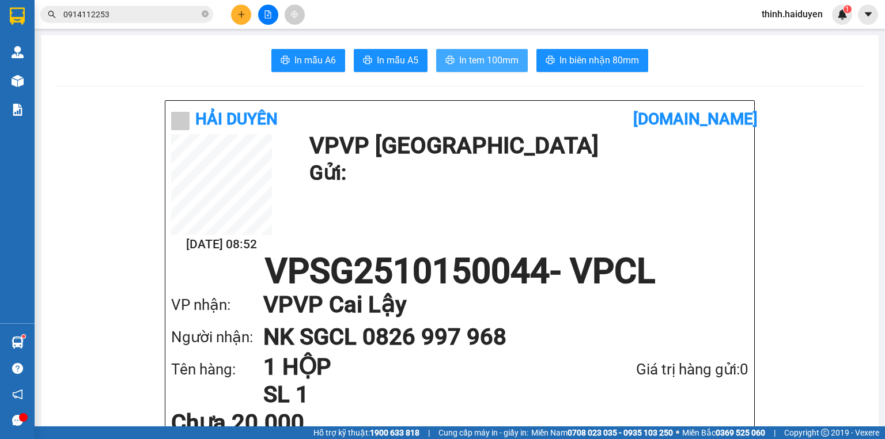
click at [492, 65] on span "In tem 100mm" at bounding box center [488, 60] width 59 height 14
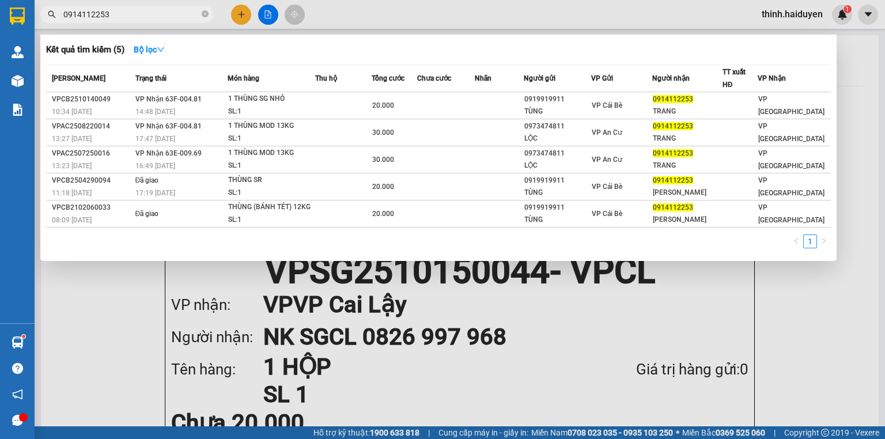
click at [176, 8] on input "0914112253" at bounding box center [131, 14] width 136 height 13
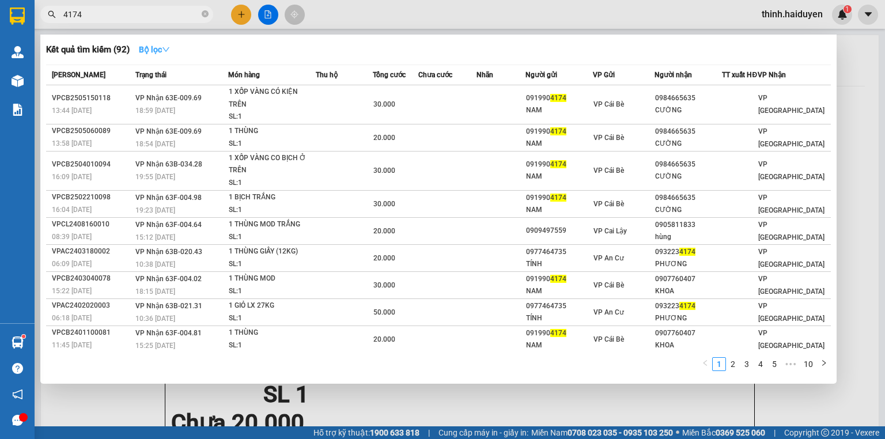
type input "4174"
click at [154, 46] on strong "Bộ lọc" at bounding box center [154, 49] width 31 height 9
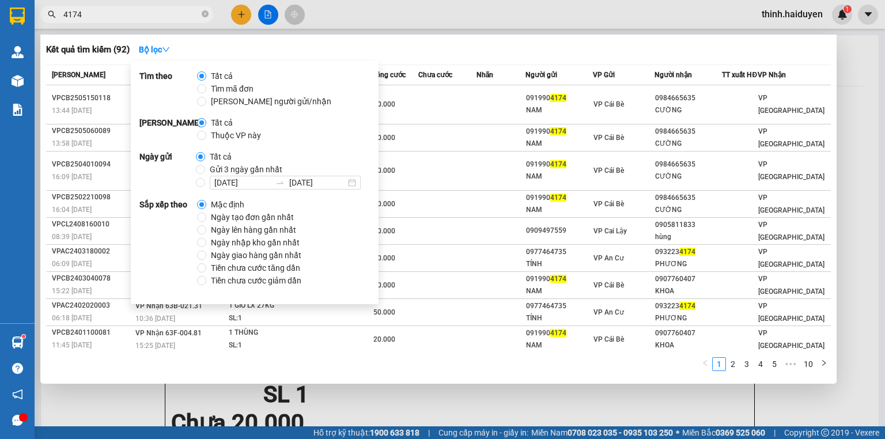
click at [241, 166] on span "Gửi 3 ngày gần nhất" at bounding box center [246, 169] width 82 height 13
click at [205, 166] on input "Gửi 3 ngày gần nhất" at bounding box center [200, 169] width 9 height 9
radio input "true"
radio input "false"
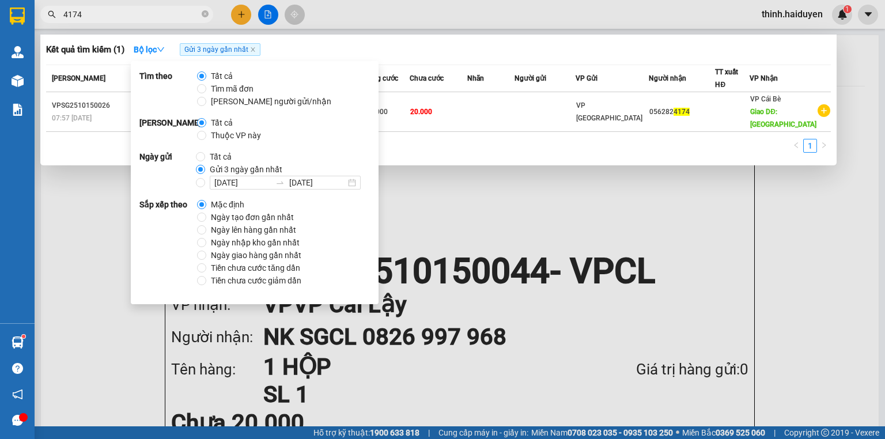
click at [408, 38] on div "Kết quả tìm kiếm ( 1 ) Bộ lọc Gửi 3 ngày gần nhất Mã ĐH Trạng thái Món hàng Thu…" at bounding box center [438, 100] width 796 height 131
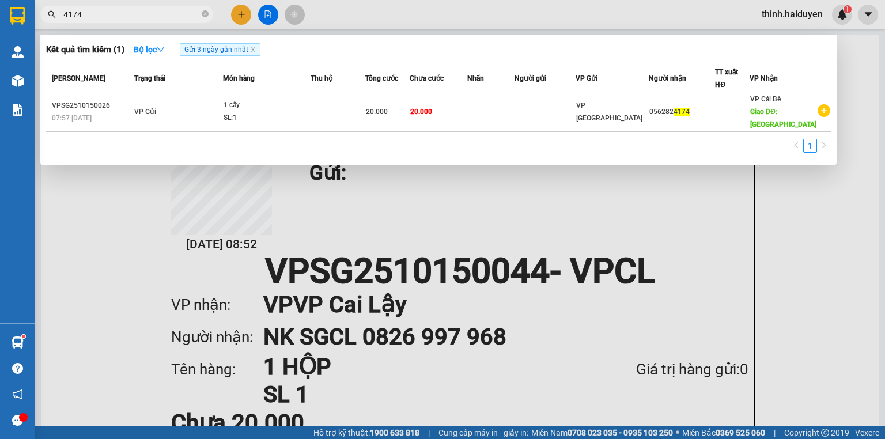
click at [117, 6] on span "4174" at bounding box center [126, 14] width 173 height 17
click at [115, 13] on input "4174" at bounding box center [131, 14] width 136 height 13
click at [148, 8] on input "4174" at bounding box center [131, 14] width 136 height 13
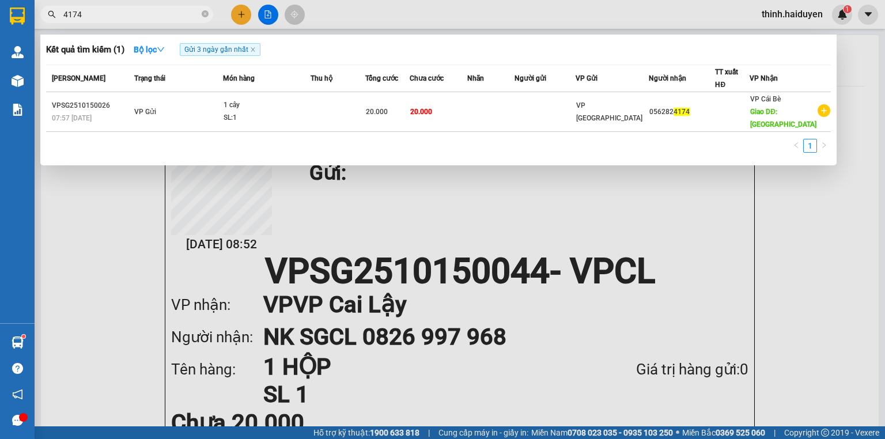
click at [155, 10] on input "4174" at bounding box center [131, 14] width 136 height 13
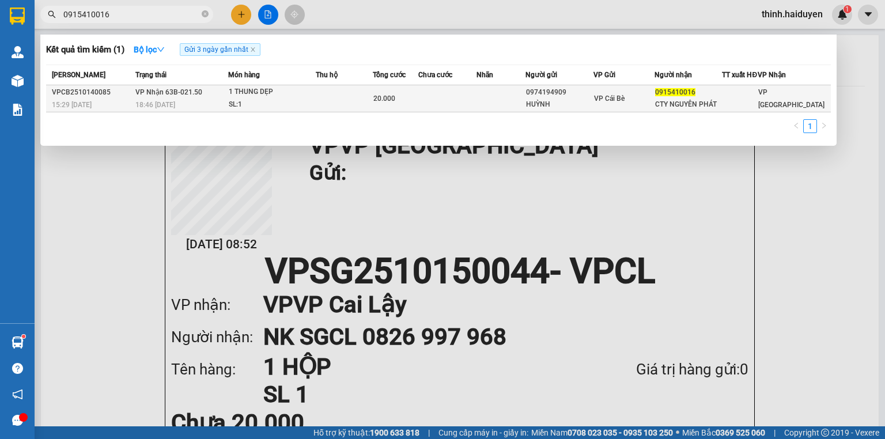
type input "0915410016"
click at [551, 105] on div "HUỲNH" at bounding box center [559, 104] width 67 height 12
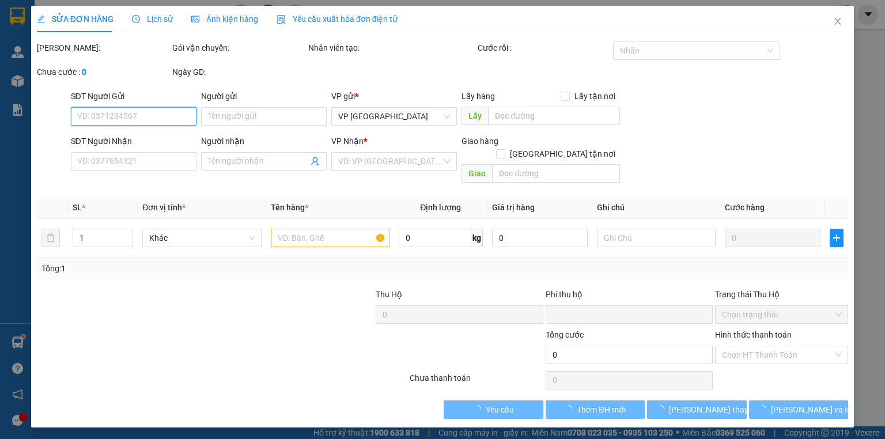
type input "0974194909"
type input "HUỲNH"
type input "0915410016"
type input "CTY NGUYÊN PHÁT"
type input "0"
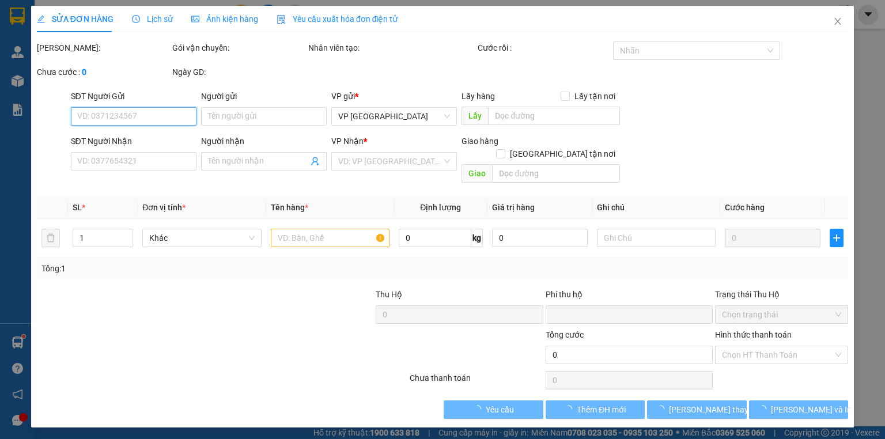
type input "20.000"
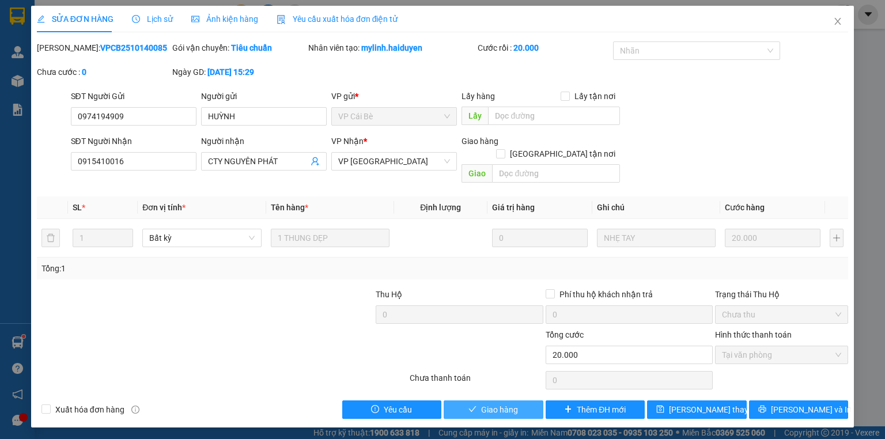
click at [528, 400] on button "Giao hàng" at bounding box center [493, 409] width 100 height 18
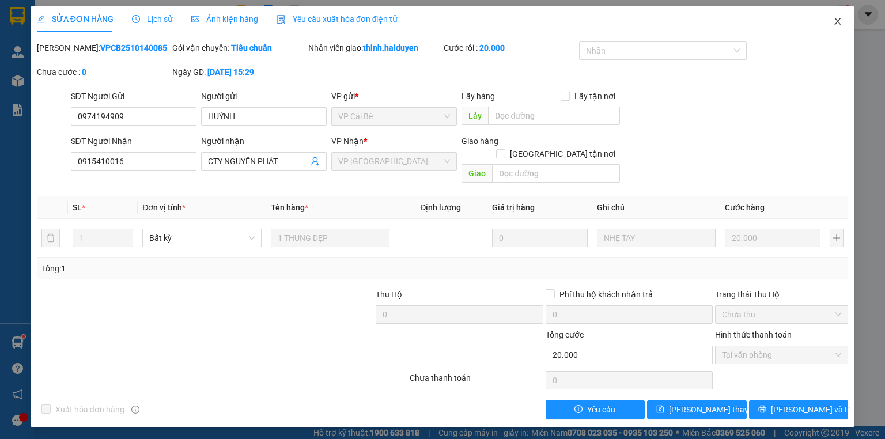
click at [834, 28] on span "Close" at bounding box center [837, 22] width 32 height 32
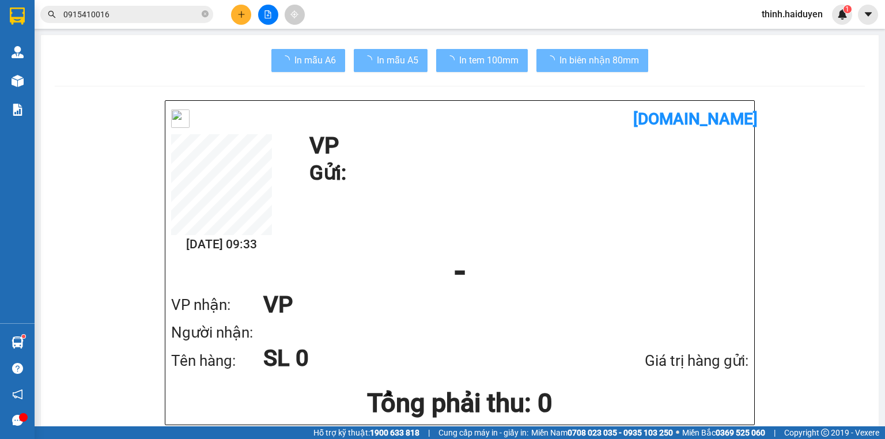
click at [834, 28] on div "Kết quả tìm kiếm ( 1 ) Bộ lọc Gửi 3 ngày gần nhất Mã ĐH Trạng thái Món hàng Thu…" at bounding box center [442, 14] width 885 height 29
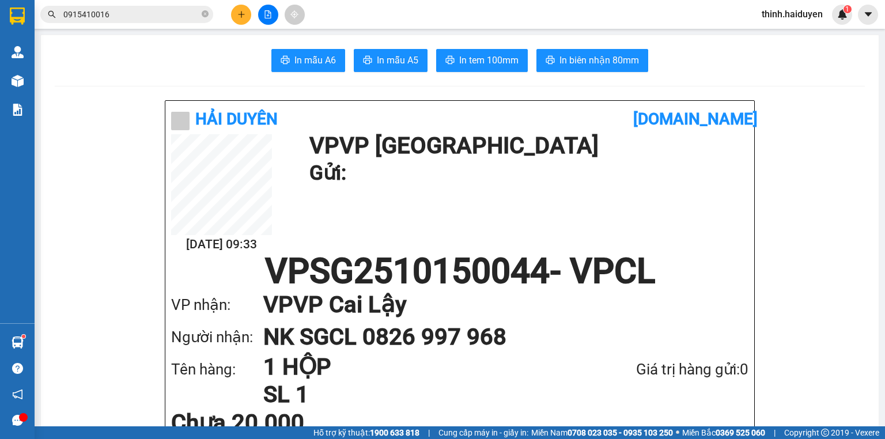
click at [245, 16] on button at bounding box center [241, 15] width 20 height 20
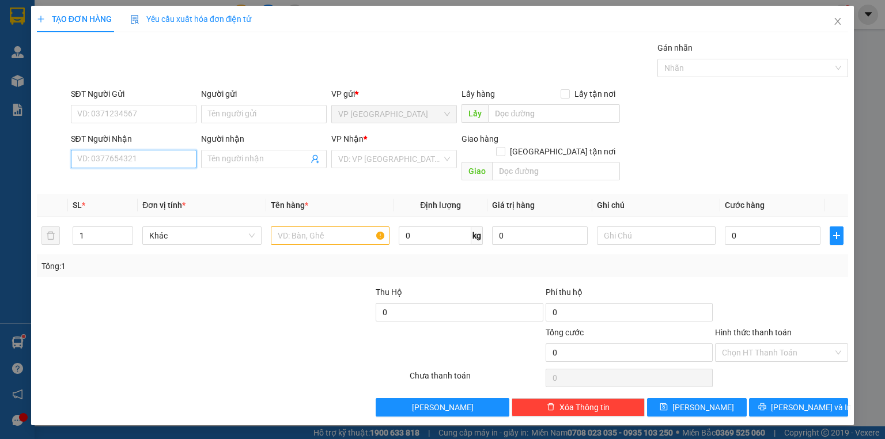
click at [105, 163] on input "SĐT Người Nhận" at bounding box center [134, 159] width 126 height 18
click at [117, 187] on div "0919045020 - CÔ HẠNH" at bounding box center [134, 181] width 112 height 13
type input "0919045020"
type input "CÔ HẠNH"
type input "30.000"
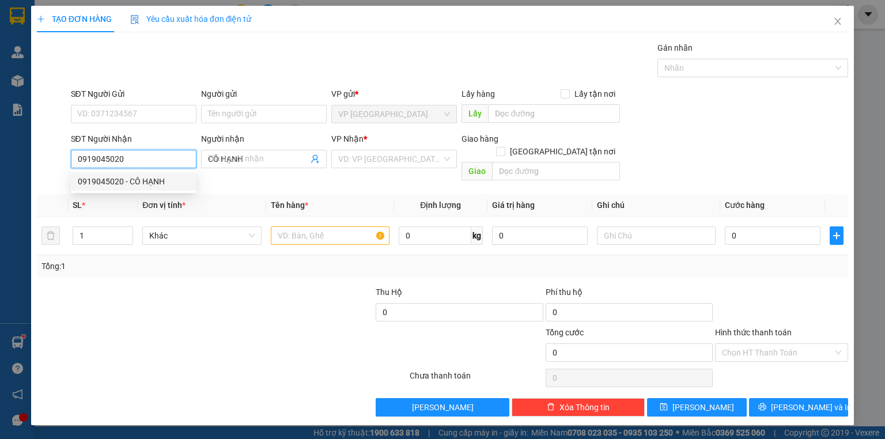
type input "30.000"
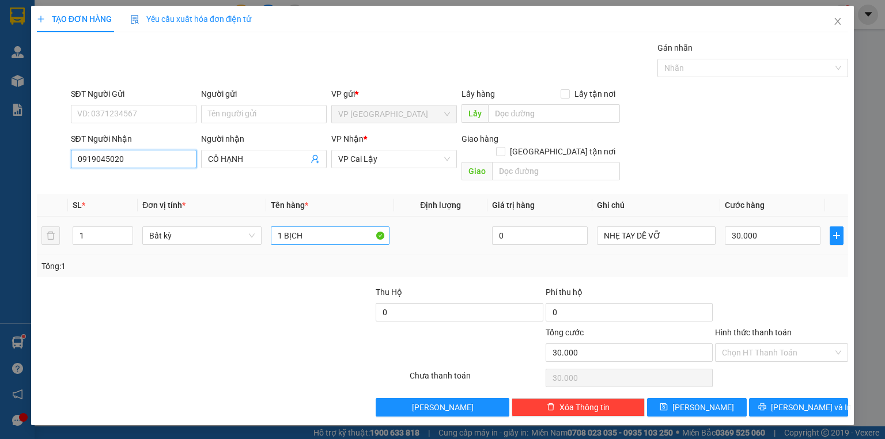
type input "0919045020"
click at [325, 226] on input "1 BỊCH" at bounding box center [330, 235] width 119 height 18
type input "1 BAO"
click at [779, 227] on input "30.000" at bounding box center [773, 235] width 96 height 18
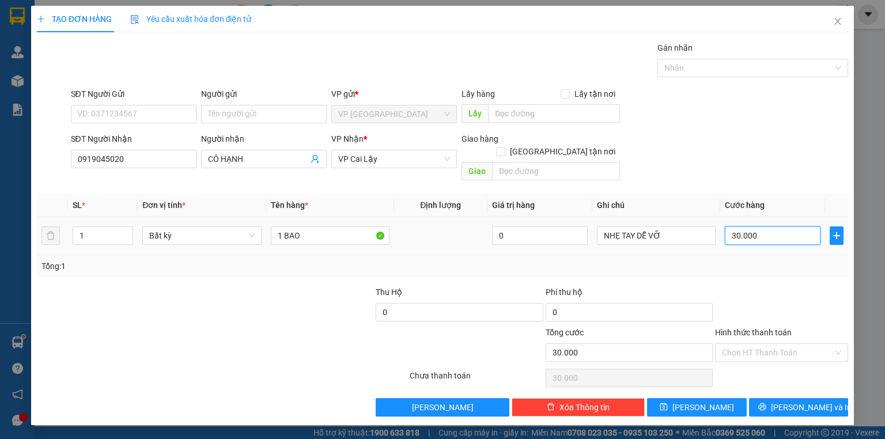
type input "4"
type input "40"
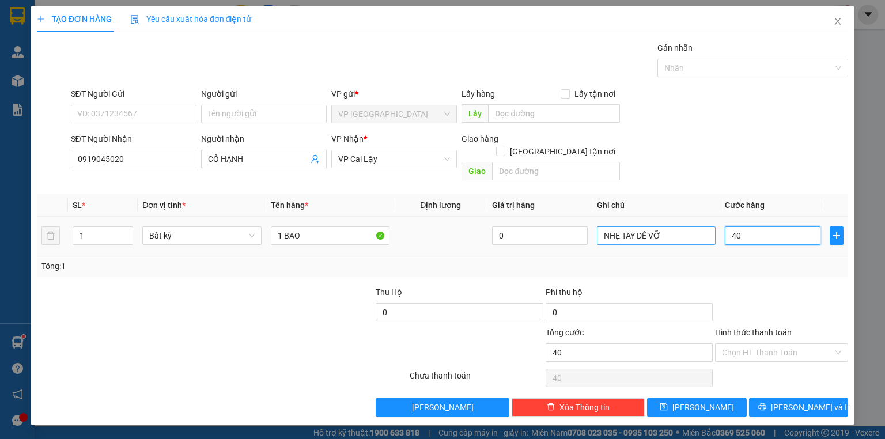
type input "40"
type input "40.000"
click at [627, 226] on input "NHẸ TAY DỄ VỠ" at bounding box center [656, 235] width 119 height 18
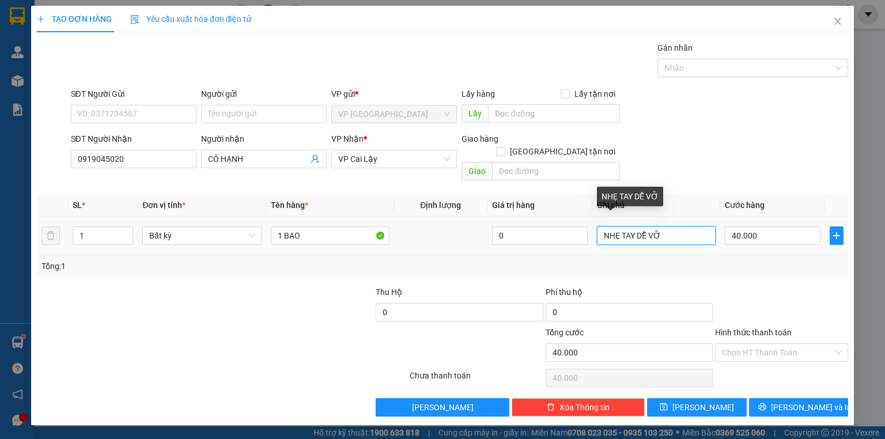
click at [627, 226] on input "NHẸ TAY DỄ VỠ" at bounding box center [656, 235] width 119 height 18
click at [628, 226] on input "NHẸ TAY DỄ VỠ" at bounding box center [656, 235] width 119 height 18
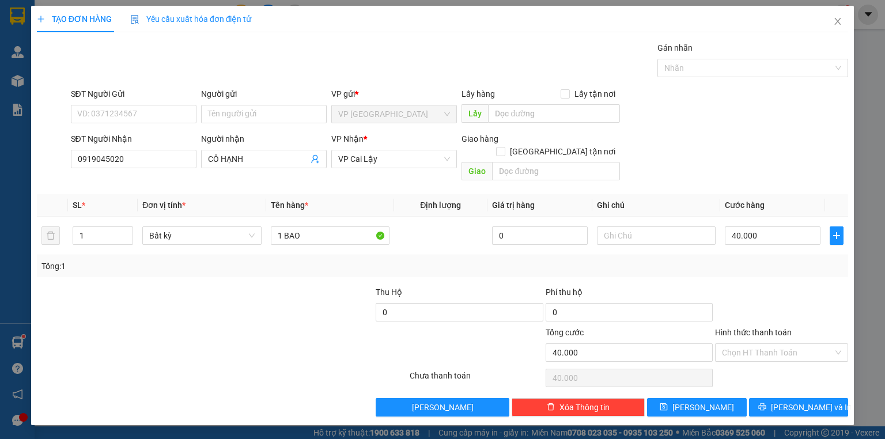
drag, startPoint x: 698, startPoint y: 129, endPoint x: 757, endPoint y: 296, distance: 177.1
click at [703, 141] on form "SĐT Người Gửi VD: 0371234567 Người gửi Tên người gửi VP gửi * VP Sài Gòn Lấy hà…" at bounding box center [442, 137] width 811 height 98
click at [765, 403] on icon "printer" at bounding box center [761, 406] width 7 height 7
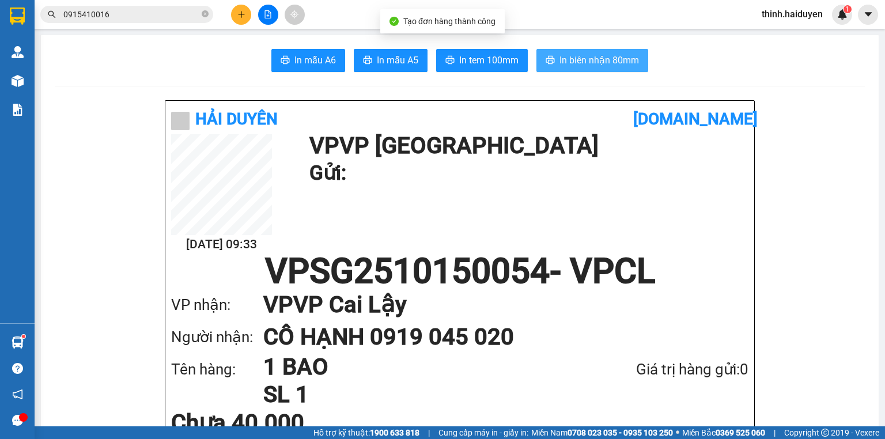
click at [577, 69] on button "In biên nhận 80mm" at bounding box center [592, 60] width 112 height 23
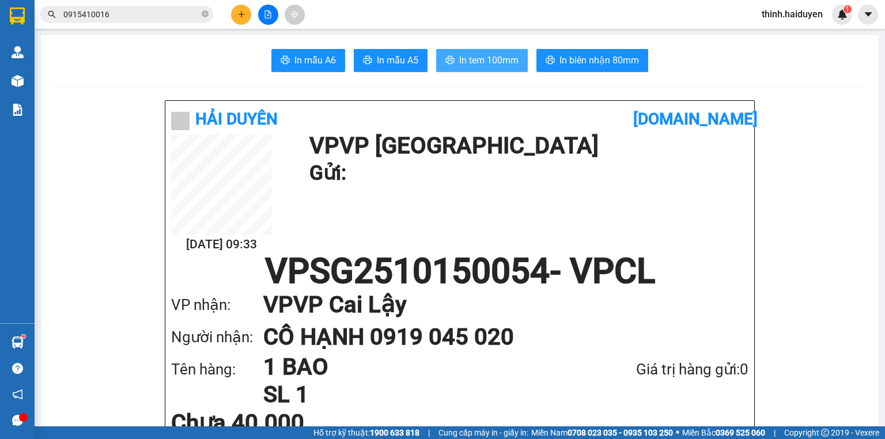
click at [498, 60] on span "In tem 100mm" at bounding box center [488, 60] width 59 height 14
click at [130, 13] on input "0915410016" at bounding box center [131, 14] width 136 height 13
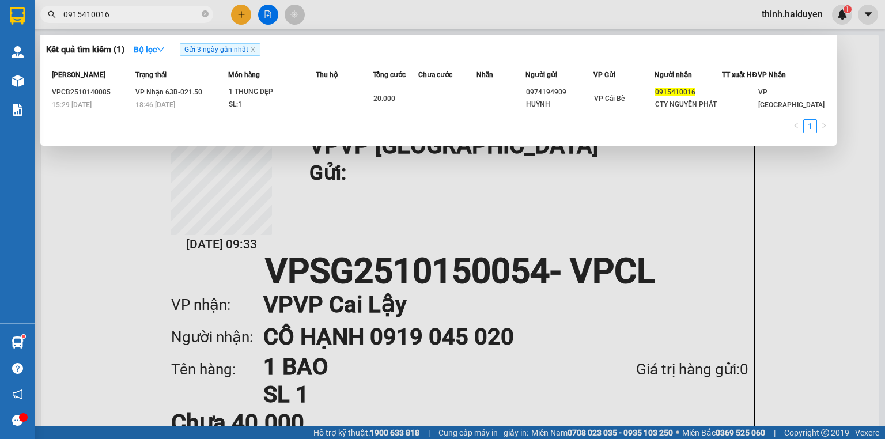
click at [132, 13] on input "0915410016" at bounding box center [131, 14] width 136 height 13
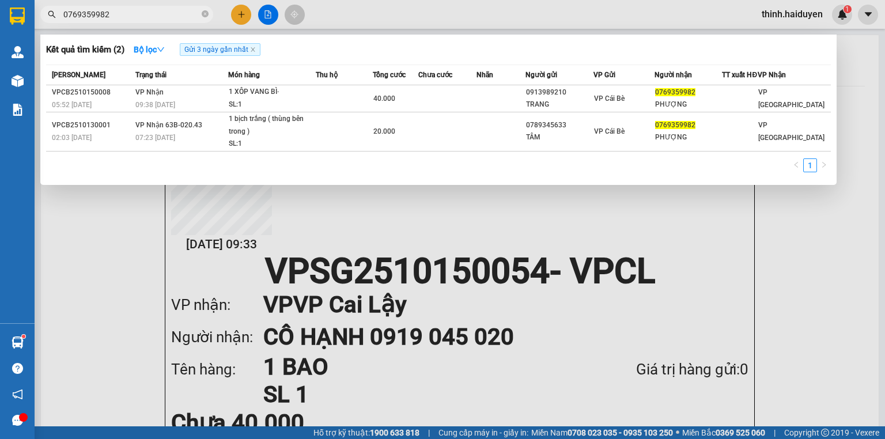
type input "0769359982"
click at [240, 20] on div at bounding box center [442, 219] width 885 height 439
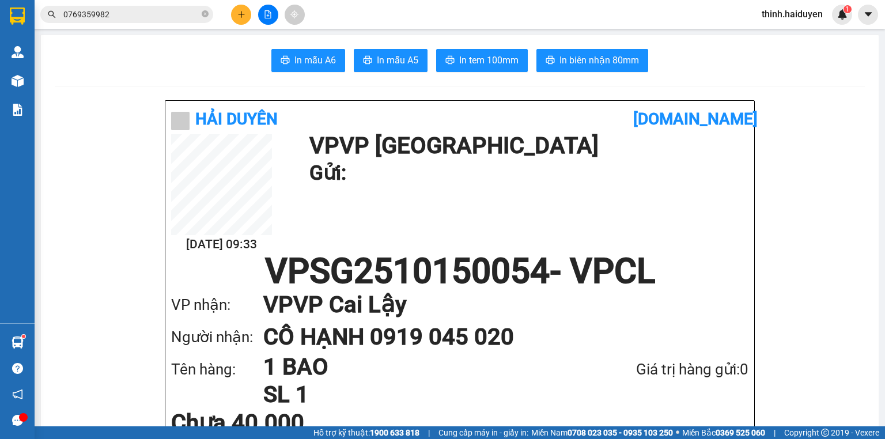
click at [242, 20] on button at bounding box center [241, 15] width 20 height 20
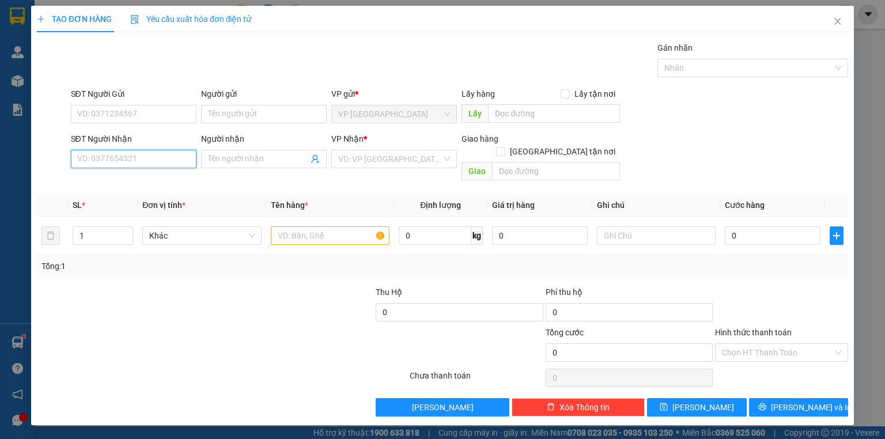
click at [124, 150] on input "SĐT Người Nhận" at bounding box center [134, 159] width 126 height 18
click at [131, 159] on input "0399455153" at bounding box center [134, 159] width 126 height 18
type input "0399455153"
click at [377, 158] on input "search" at bounding box center [390, 158] width 104 height 17
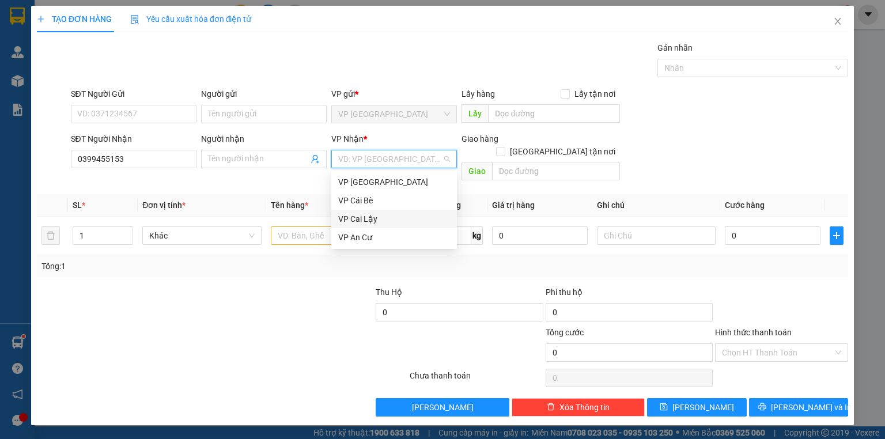
click at [371, 219] on div "VP Cai Lậy" at bounding box center [394, 219] width 112 height 13
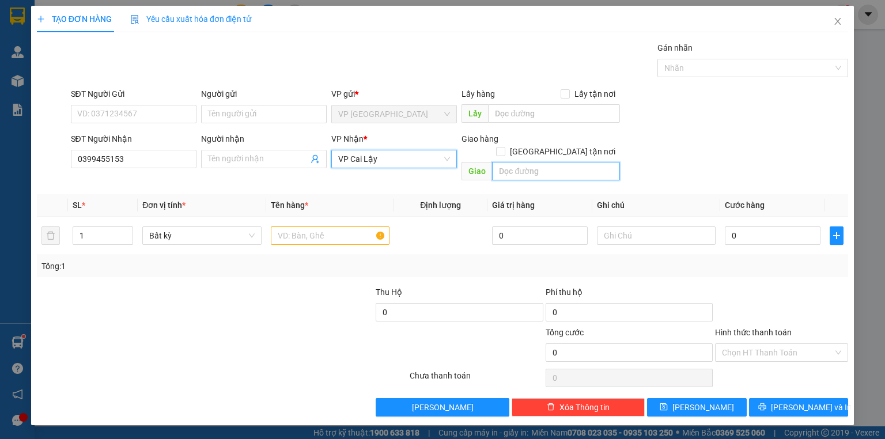
click at [560, 162] on input "text" at bounding box center [556, 171] width 128 height 18
type input "NGÃ 4 CL"
click at [309, 226] on input "text" at bounding box center [330, 235] width 119 height 18
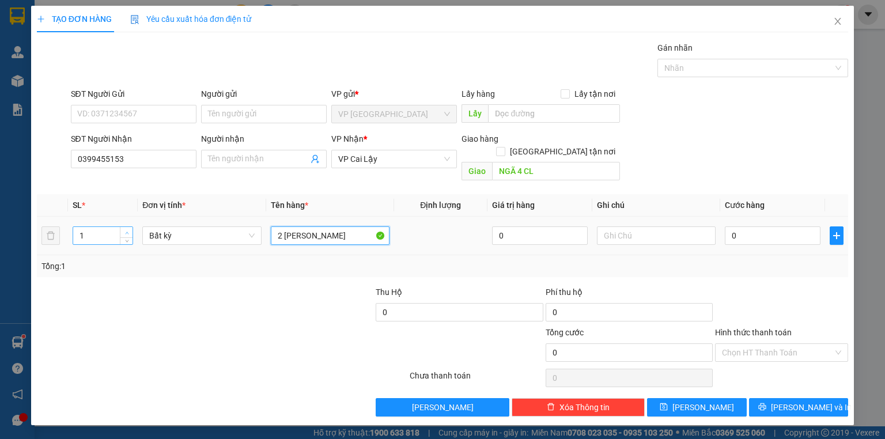
type input "2 THÙNG SƠN"
type input "2"
click at [122, 227] on span "Increase Value" at bounding box center [126, 232] width 13 height 10
click at [769, 226] on input "0" at bounding box center [773, 235] width 96 height 18
type input "6"
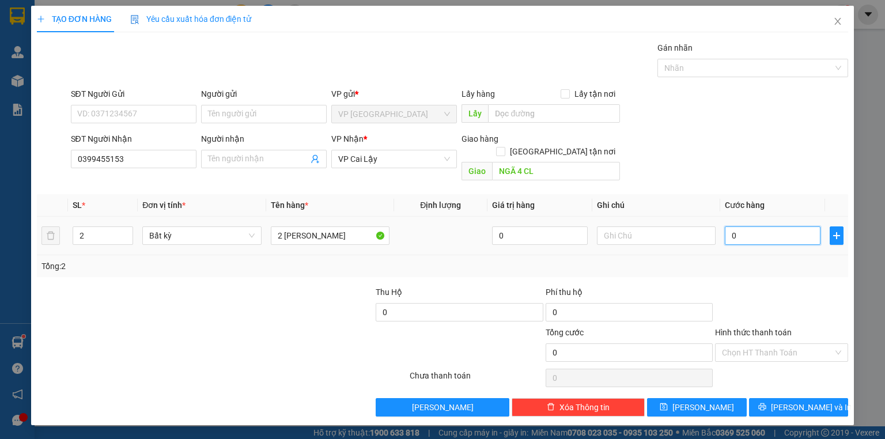
type input "6"
type input "60"
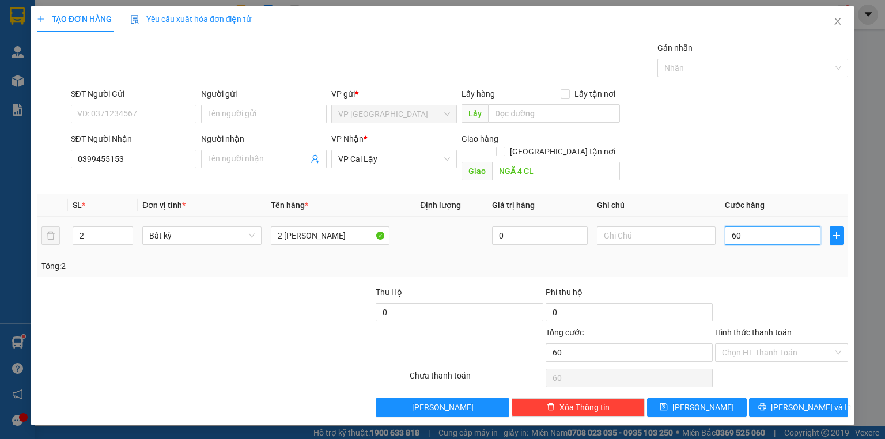
click at [761, 226] on input "60" at bounding box center [773, 235] width 96 height 18
type input "8"
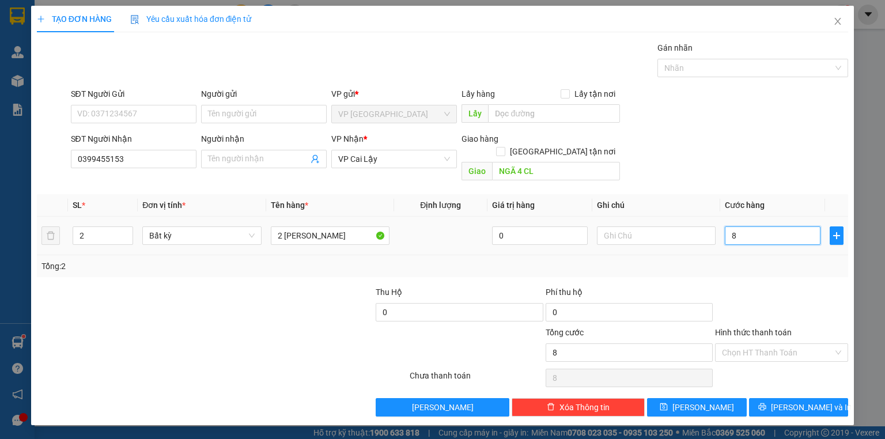
type input "80"
type input "80.000"
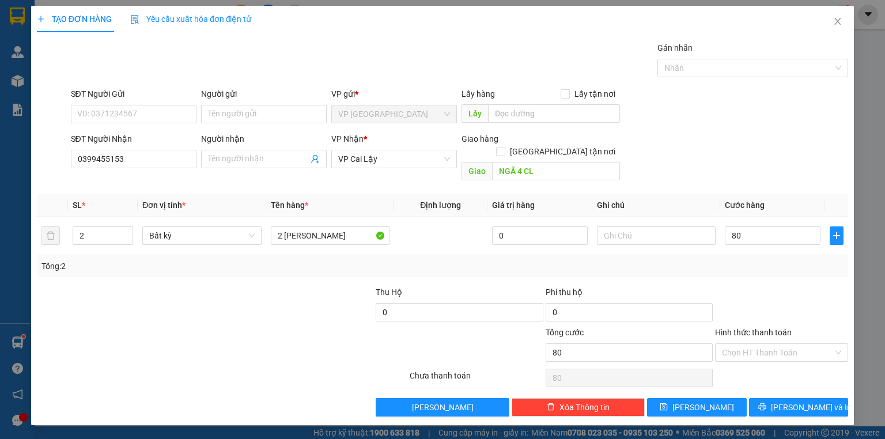
type input "80.000"
click at [751, 166] on div "SĐT Người Nhận 0399455153 Người nhận Tên người nhận VP Nhận * VP Cai Lậy Giao h…" at bounding box center [460, 158] width 782 height 53
click at [805, 401] on span "Lưu và In" at bounding box center [811, 407] width 81 height 13
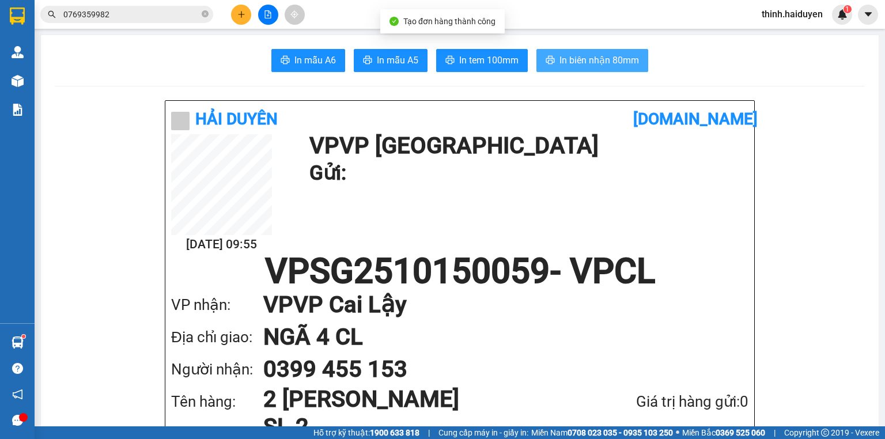
click at [606, 53] on span "In biên nhận 80mm" at bounding box center [598, 60] width 79 height 14
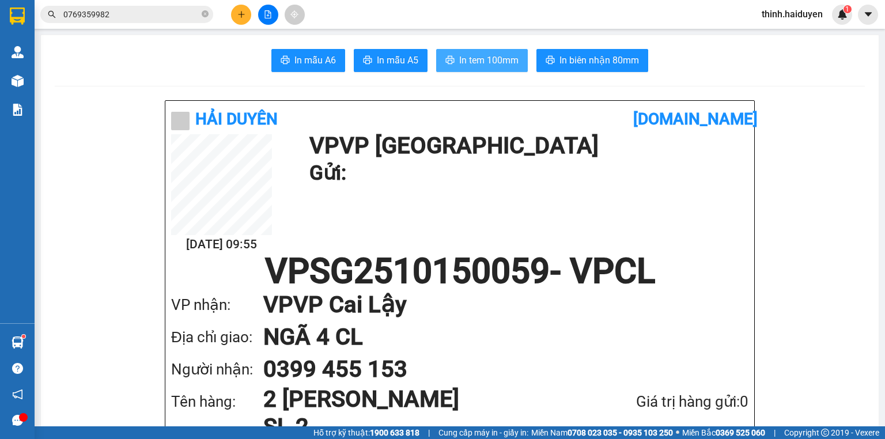
click at [484, 55] on span "In tem 100mm" at bounding box center [488, 60] width 59 height 14
click at [495, 58] on span "In tem 100mm" at bounding box center [488, 60] width 59 height 14
click at [244, 7] on button at bounding box center [241, 15] width 20 height 20
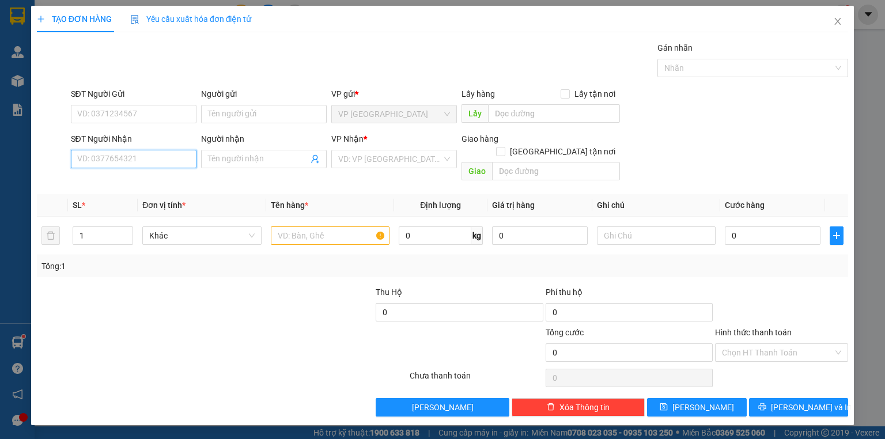
click at [123, 157] on input "SĐT Người Nhận" at bounding box center [134, 159] width 126 height 18
drag, startPoint x: 231, startPoint y: 149, endPoint x: 231, endPoint y: 156, distance: 7.5
click at [231, 156] on div "Người nhận Tên người nhận" at bounding box center [264, 152] width 126 height 40
click at [231, 156] on input "Người nhận" at bounding box center [258, 159] width 100 height 13
type input "CAQAR"
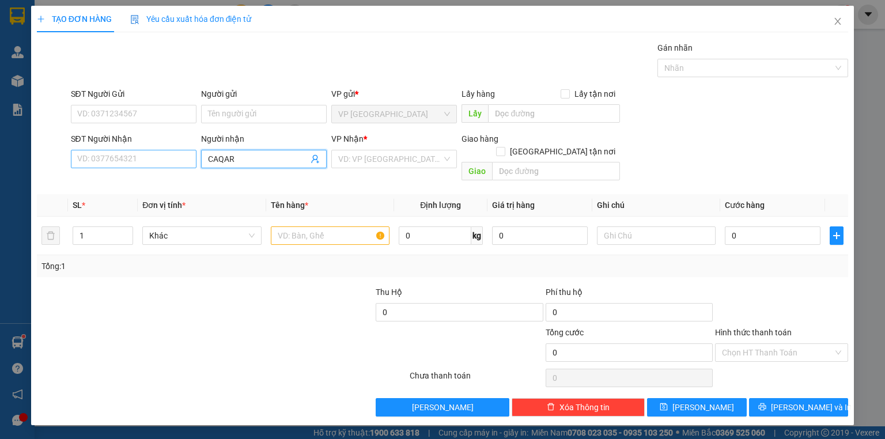
drag, startPoint x: 131, startPoint y: 169, endPoint x: 134, endPoint y: 154, distance: 14.6
click at [131, 169] on div "SĐT Người Nhận VD: 0377654321" at bounding box center [134, 152] width 126 height 40
click at [134, 154] on input "SĐT Người Nhận" at bounding box center [134, 159] width 126 height 18
type input "0908902880"
click at [229, 155] on input "CAQAR" at bounding box center [258, 159] width 100 height 13
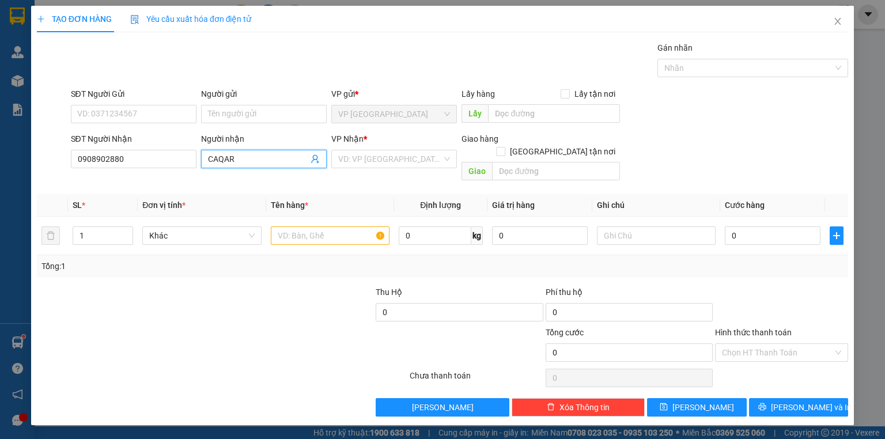
click at [241, 157] on input "CAQAR" at bounding box center [258, 159] width 100 height 13
click at [153, 162] on input "0908902880" at bounding box center [134, 159] width 126 height 18
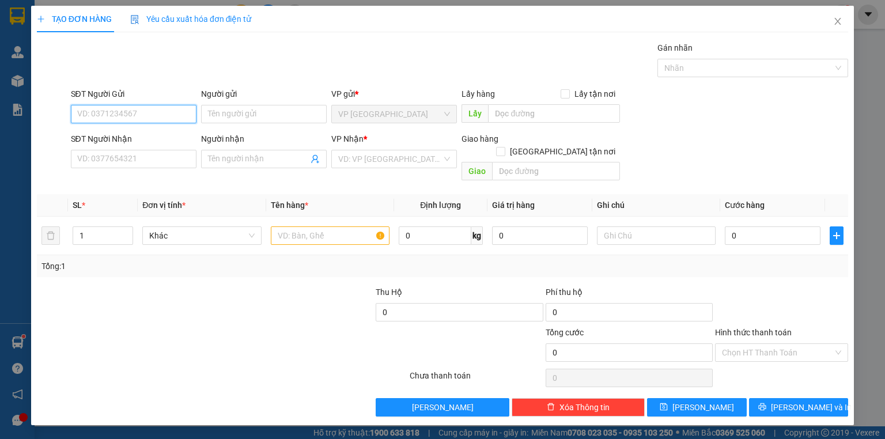
click at [165, 113] on input "SĐT Người Gửi" at bounding box center [134, 114] width 126 height 18
paste input "0908902880"
type input "0908902880"
click at [249, 160] on input "Người nhận" at bounding box center [258, 159] width 100 height 13
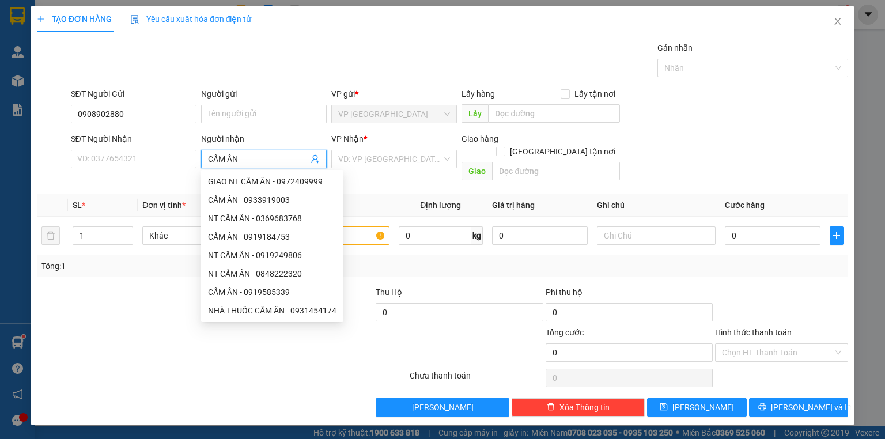
type input "CẨM ÂN"
click at [174, 286] on div at bounding box center [120, 306] width 169 height 40
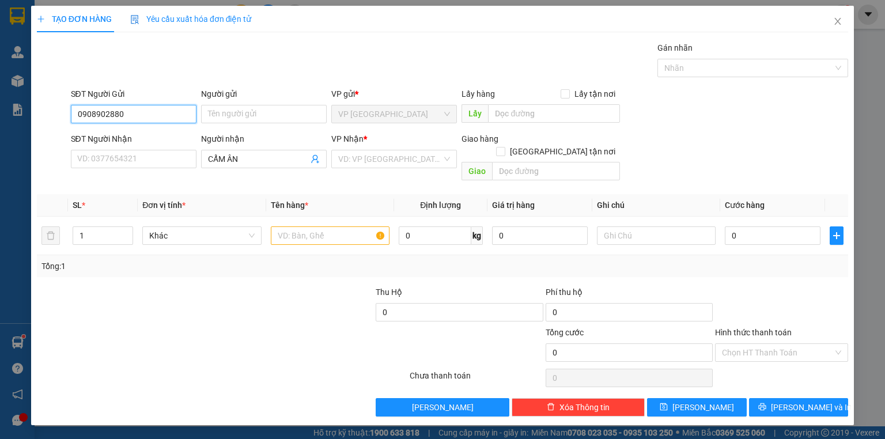
click at [141, 115] on input "0908902880" at bounding box center [134, 114] width 126 height 18
click at [312, 226] on input "text" at bounding box center [330, 235] width 119 height 18
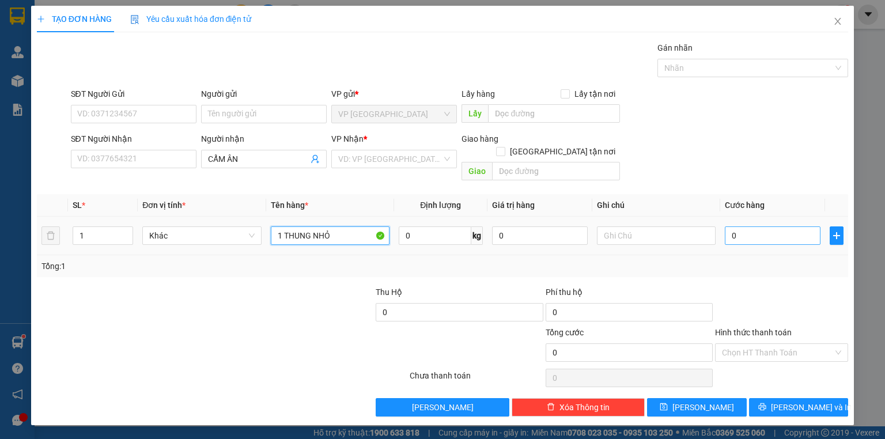
type input "1 THUNG NHỎ"
type input "2"
type input "20"
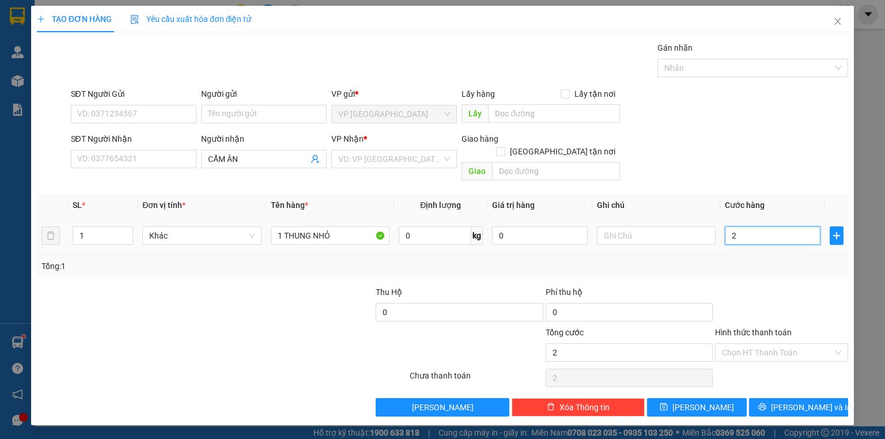
type input "20"
type input "20.000"
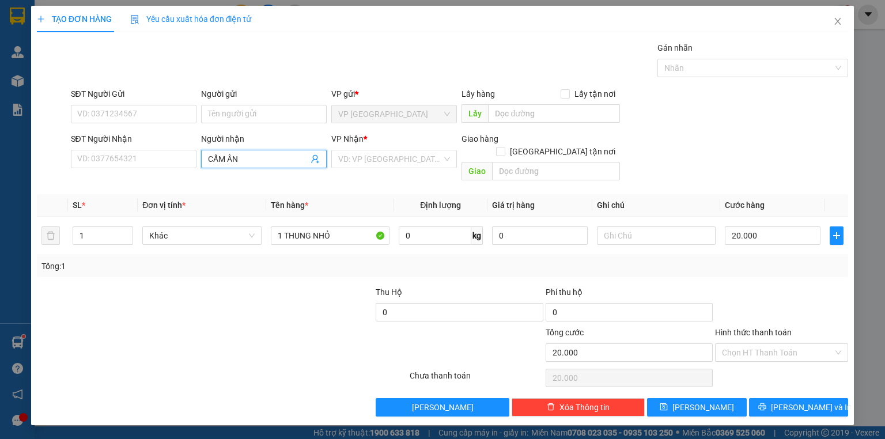
click at [272, 157] on input "CẨM ÂN" at bounding box center [258, 159] width 100 height 13
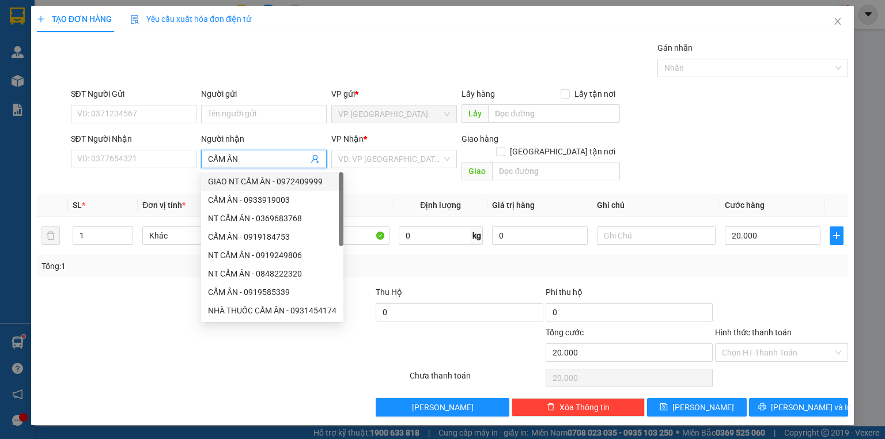
drag, startPoint x: 272, startPoint y: 174, endPoint x: 342, endPoint y: 172, distance: 70.3
click at [274, 175] on div "GIAO NT CẨM ÂN - 0972409999" at bounding box center [272, 181] width 142 height 18
type input "0972409999"
type input "GIAO NT CẨM ÂN"
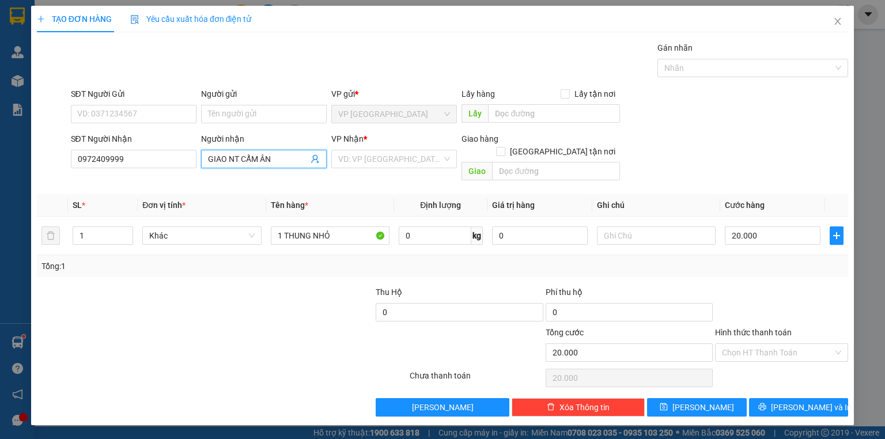
click at [749, 131] on form "SĐT Người Gửi VD: 0371234567 Người gửi Tên người gửi VP gửi * VP Sài Gòn Lấy hà…" at bounding box center [442, 137] width 811 height 98
click at [567, 164] on input "text" at bounding box center [556, 171] width 128 height 18
click at [390, 157] on input "search" at bounding box center [390, 158] width 104 height 17
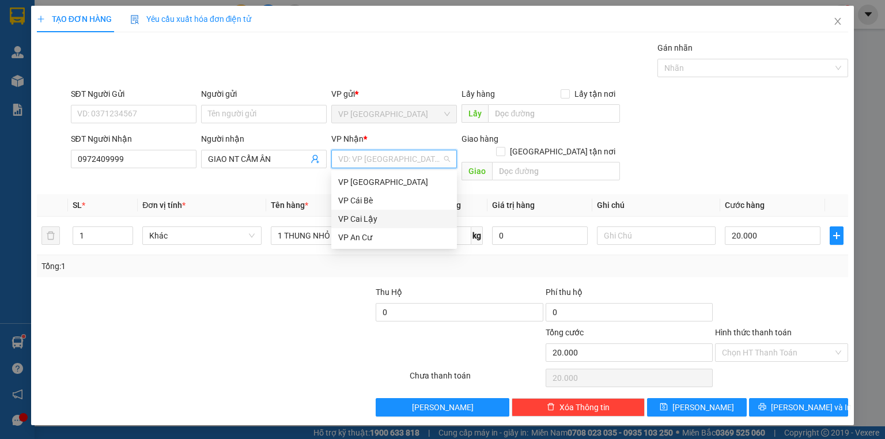
click at [383, 226] on div "VP Cai Lậy" at bounding box center [394, 219] width 126 height 18
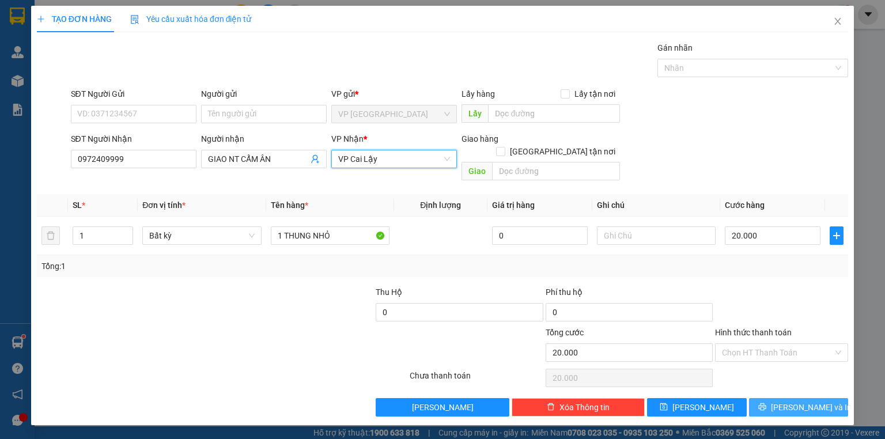
drag, startPoint x: 820, startPoint y: 385, endPoint x: 816, endPoint y: 391, distance: 6.7
click at [816, 398] on button "Lưu và In" at bounding box center [799, 407] width 100 height 18
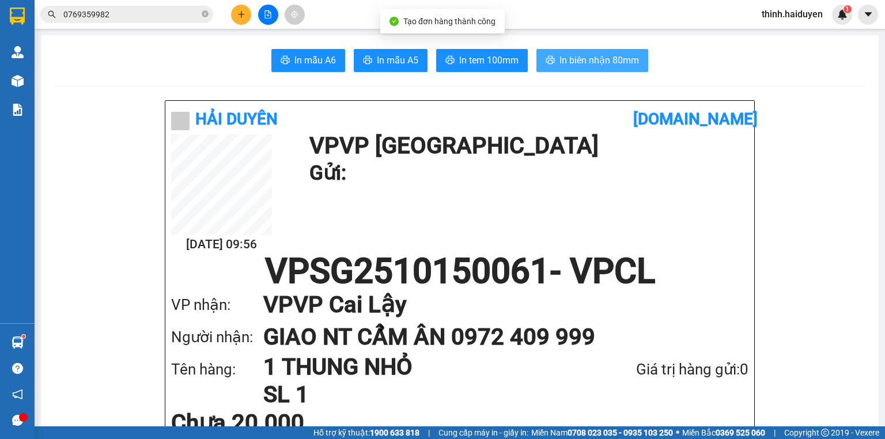
click at [581, 54] on span "In biên nhận 80mm" at bounding box center [598, 60] width 79 height 14
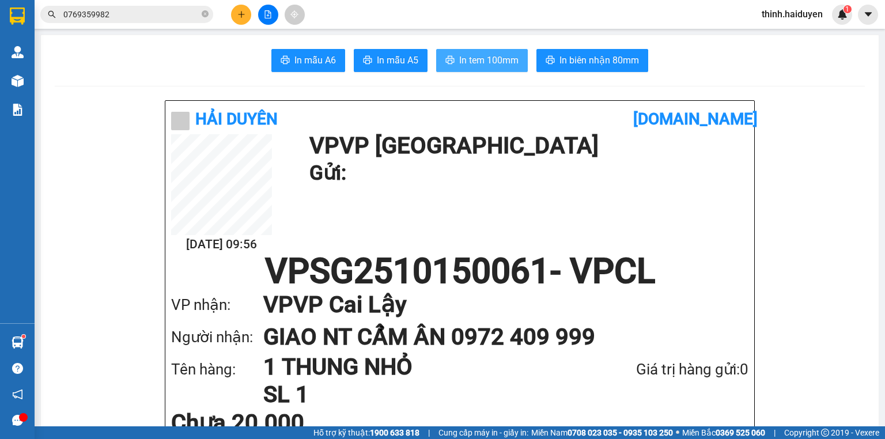
click at [484, 61] on span "In tem 100mm" at bounding box center [488, 60] width 59 height 14
click at [251, 13] on div at bounding box center [268, 15] width 86 height 20
click at [248, 13] on button at bounding box center [241, 15] width 20 height 20
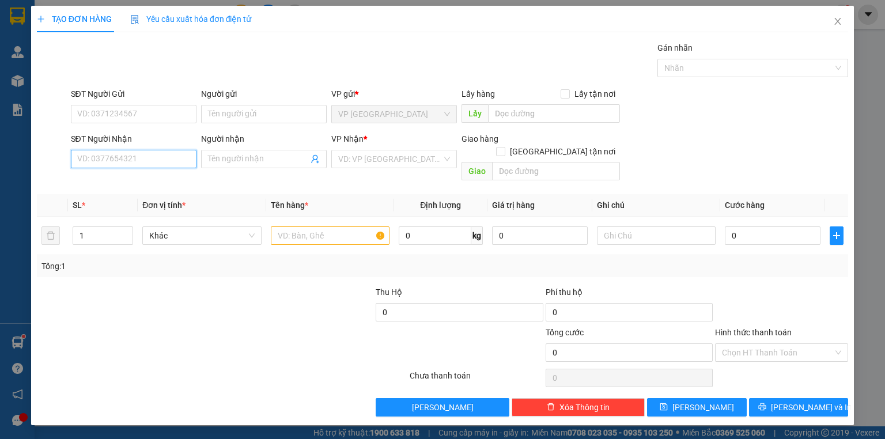
click at [133, 157] on input "SĐT Người Nhận" at bounding box center [134, 159] width 126 height 18
type input "0705562987"
click at [147, 188] on div "0705562987" at bounding box center [134, 181] width 126 height 18
type input "NGÃ 3 N HỊ QUÍ"
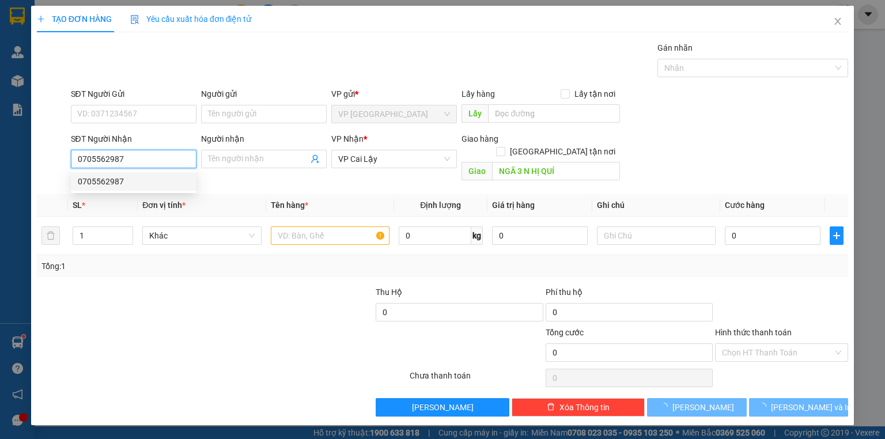
type input "20.000"
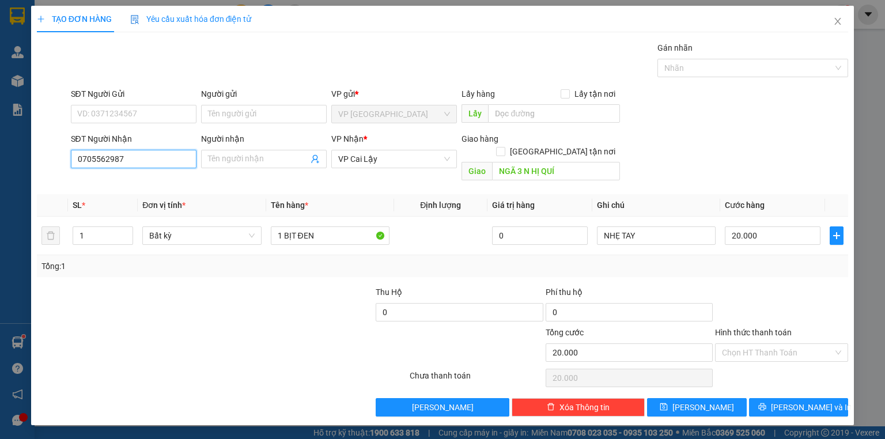
type input "0705562987"
click at [198, 265] on div "Transit Pickup Surcharge Ids Transit Deliver Surcharge Ids Transit Deliver Surc…" at bounding box center [442, 228] width 811 height 375
click at [533, 162] on input "NGÃ 3 N HỊ QUÍ" at bounding box center [556, 171] width 128 height 18
click at [571, 162] on input "NGÃ 3 N HỊ QUÍ" at bounding box center [556, 171] width 128 height 18
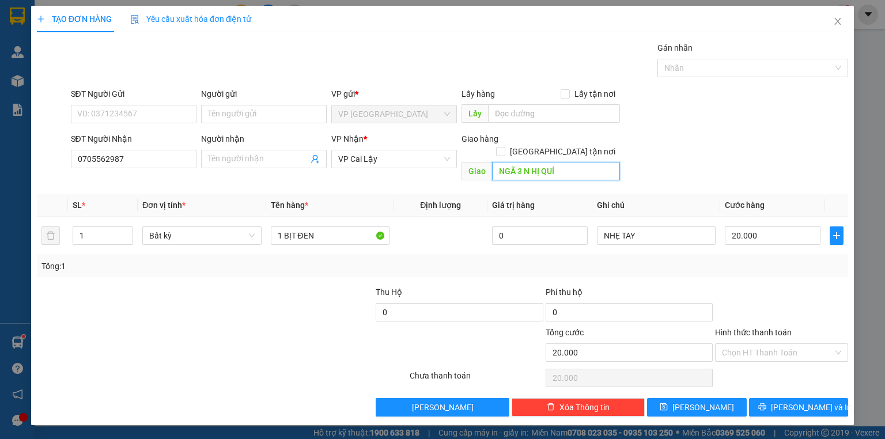
click at [534, 162] on input "NGÃ 3 N HỊ QUÍ" at bounding box center [556, 171] width 128 height 18
type input "NGÃ 3 NHỊ QUÍ"
click at [268, 286] on div at bounding box center [289, 306] width 169 height 40
click at [124, 229] on span "up" at bounding box center [126, 232] width 7 height 7
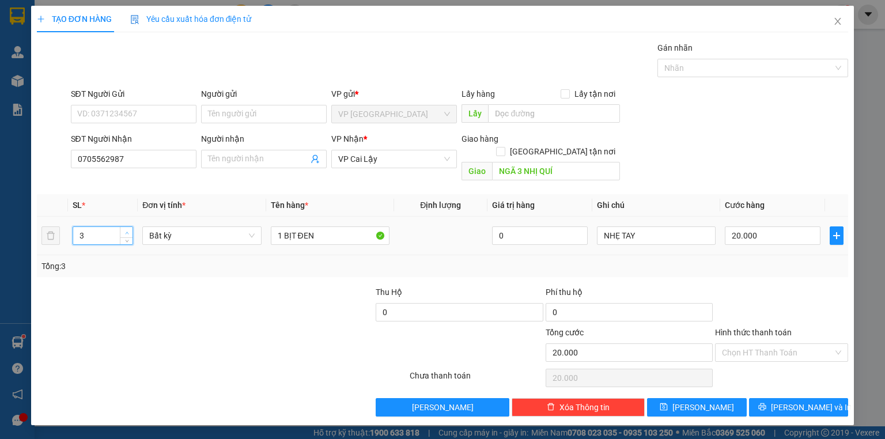
type input "4"
click at [124, 229] on span "up" at bounding box center [126, 232] width 7 height 7
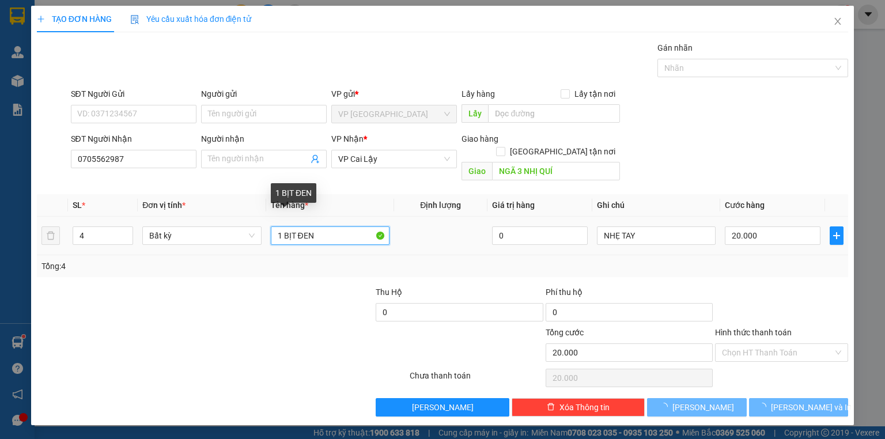
click at [347, 226] on input "1 BỊT ĐEN" at bounding box center [330, 235] width 119 height 18
type input "0"
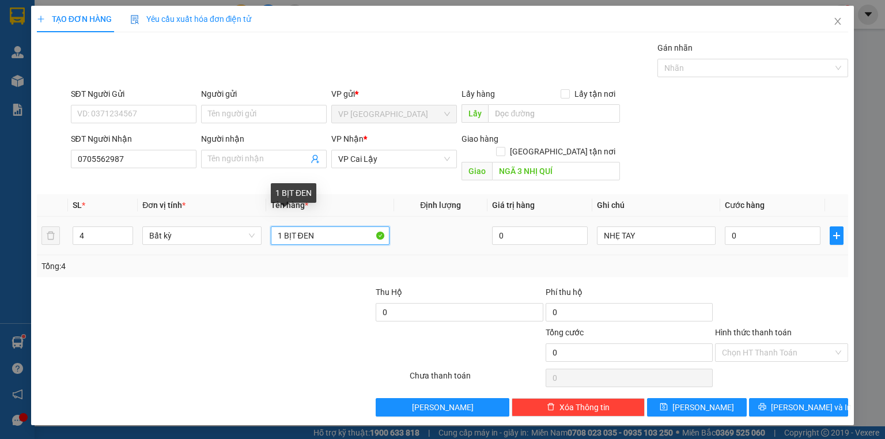
click at [347, 226] on input "1 BỊT ĐEN" at bounding box center [330, 235] width 119 height 18
click at [127, 231] on icon "up" at bounding box center [127, 233] width 4 height 4
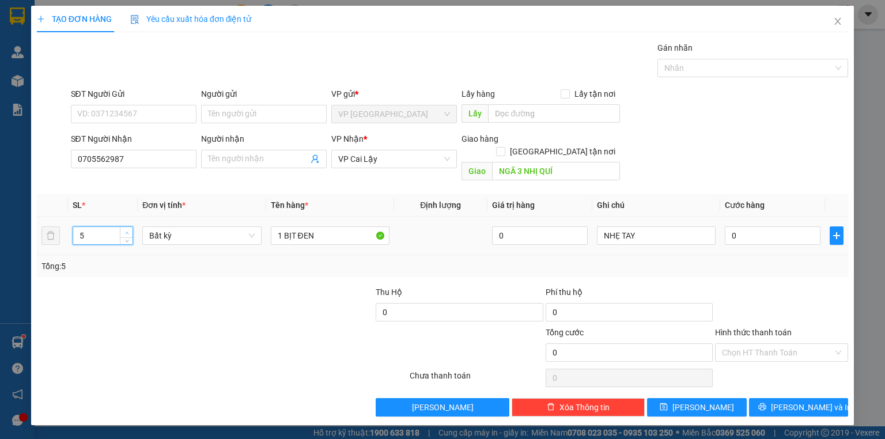
type input "6"
click at [123, 229] on span "up" at bounding box center [126, 232] width 7 height 7
click at [350, 226] on input "1 BỊT ĐEN" at bounding box center [330, 235] width 119 height 18
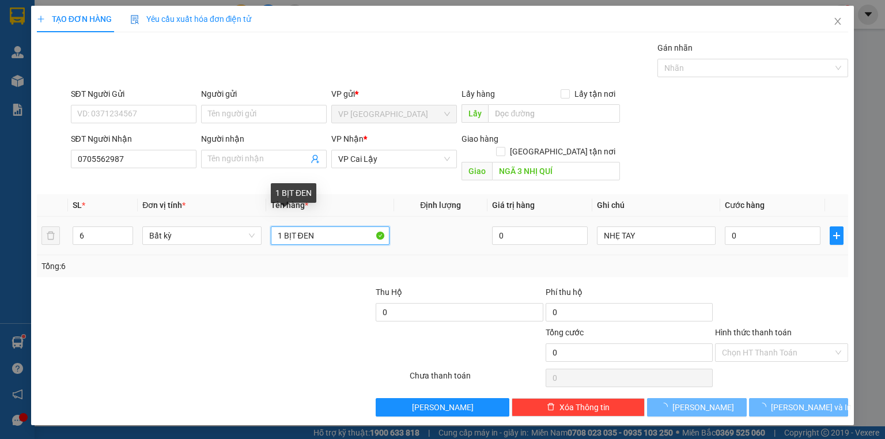
click at [348, 226] on input "1 BỊT ĐEN" at bounding box center [330, 235] width 119 height 18
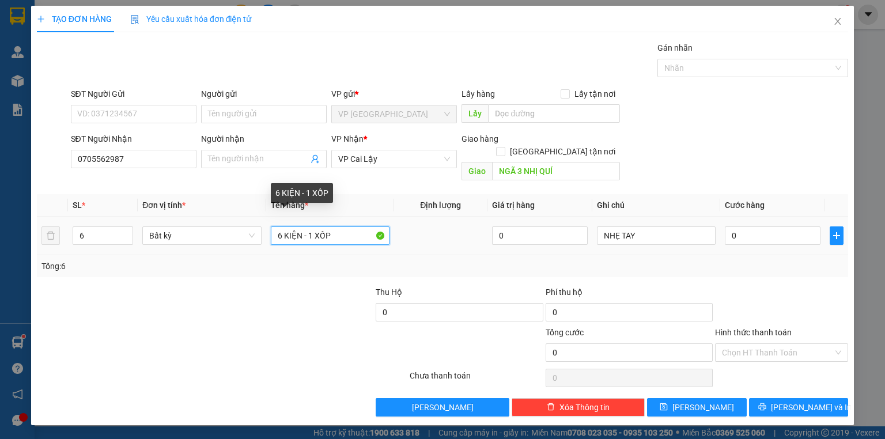
click at [271, 226] on input "6 KIỆN - 1 XỐP" at bounding box center [330, 235] width 119 height 18
type input "5 KIỆN - 1 XỐP"
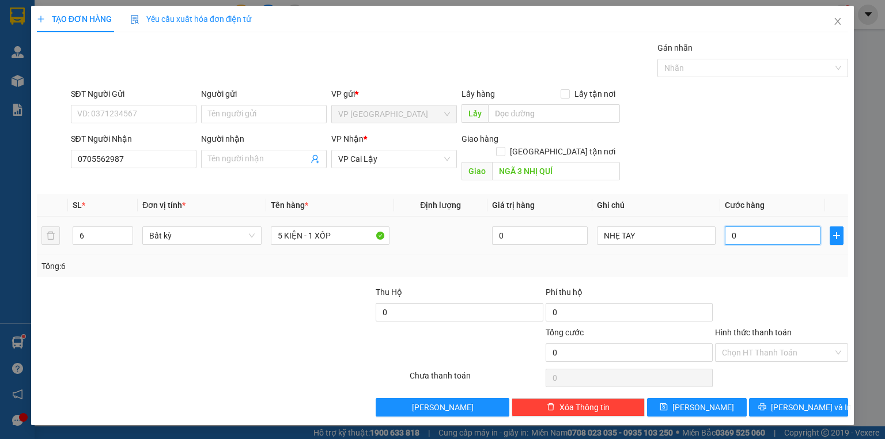
click at [746, 228] on input "0" at bounding box center [773, 235] width 96 height 18
type input "1"
type input "12"
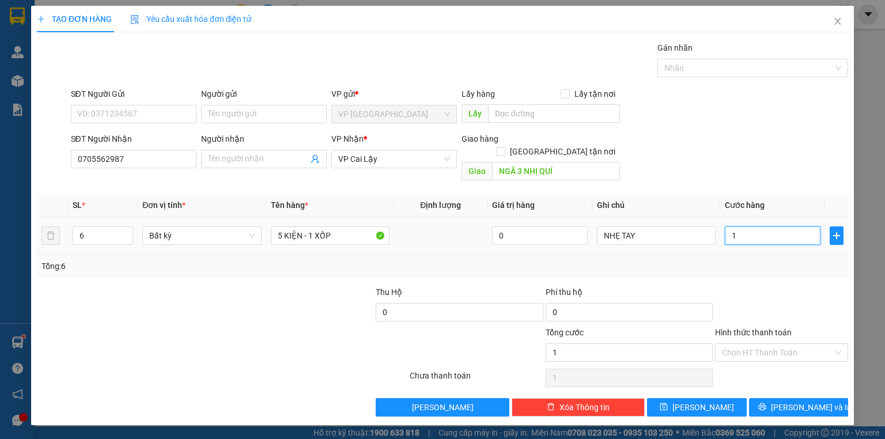
type input "12"
type input "120"
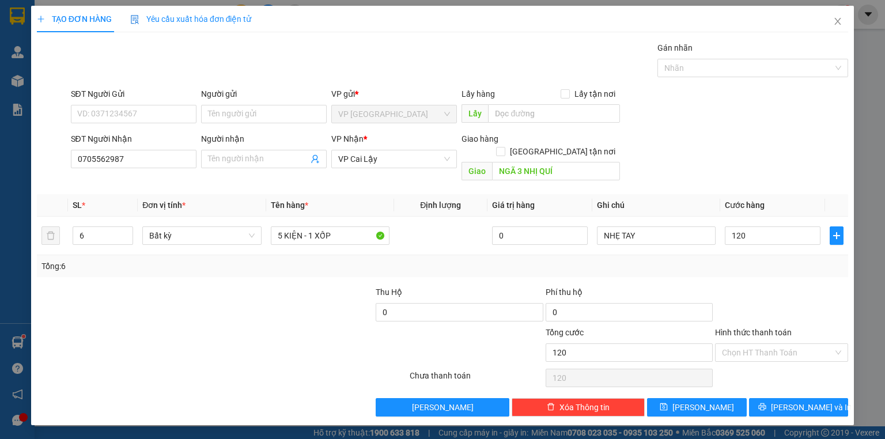
type input "120.000"
drag, startPoint x: 820, startPoint y: 107, endPoint x: 789, endPoint y: 117, distance: 32.2
click at [818, 107] on div "SĐT Người Gửi VD: 0371234567 Người gửi Tên người gửi VP gửi * VP Sài Gòn Lấy hà…" at bounding box center [460, 108] width 782 height 40
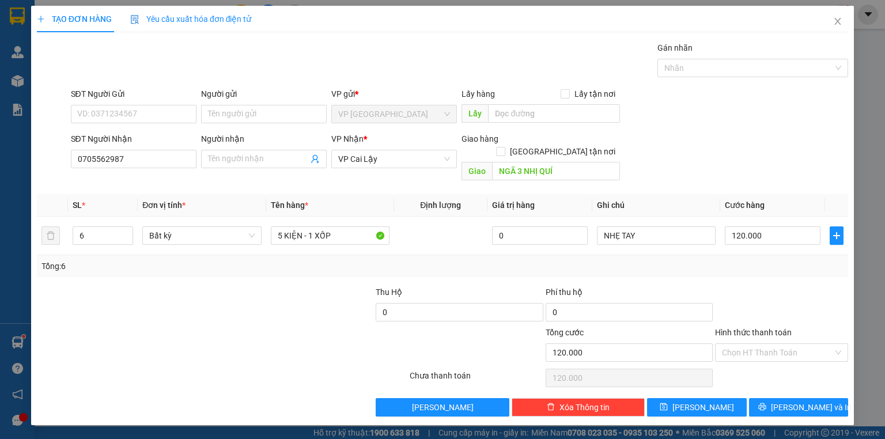
click at [764, 366] on div "Chọn HT Thanh Toán" at bounding box center [781, 377] width 135 height 23
click at [768, 348] on div "Hình thức thanh toán Chọn HT Thanh Toán" at bounding box center [781, 346] width 133 height 40
click at [735, 226] on input "120.000" at bounding box center [773, 235] width 96 height 18
type input "2"
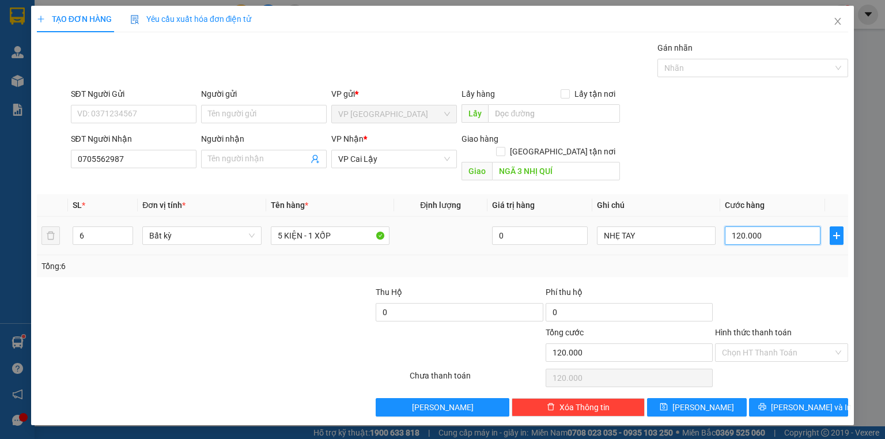
type input "2"
type input "22"
click at [753, 158] on div "SĐT Người Nhận 0705562987 Người nhận Tên người nhận VP Nhận * VP Cai Lậy Giao h…" at bounding box center [460, 158] width 782 height 53
drag, startPoint x: 777, startPoint y: 337, endPoint x: 775, endPoint y: 350, distance: 12.9
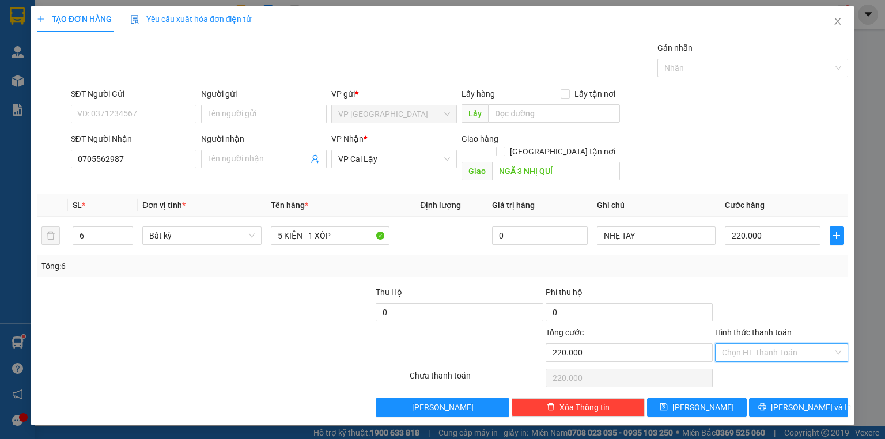
click at [776, 344] on input "Hình thức thanh toán" at bounding box center [777, 352] width 111 height 17
click at [772, 362] on div "Tại văn phòng" at bounding box center [781, 361] width 119 height 13
click at [766, 403] on icon "printer" at bounding box center [762, 407] width 8 height 8
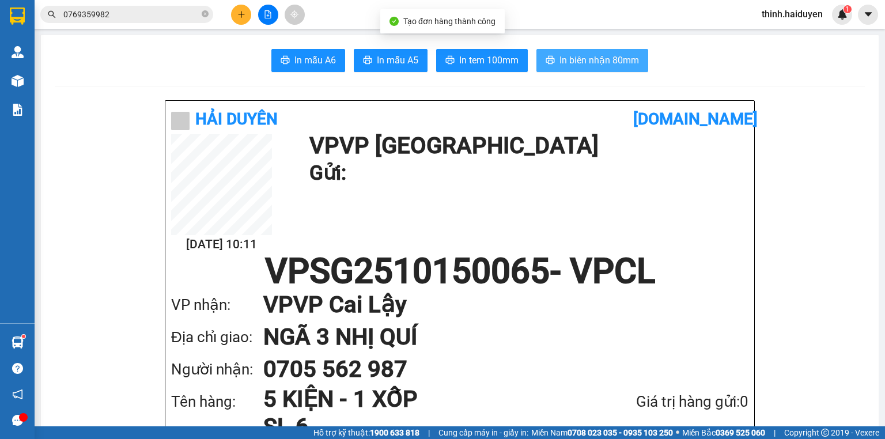
click at [597, 58] on span "In biên nhận 80mm" at bounding box center [598, 60] width 79 height 14
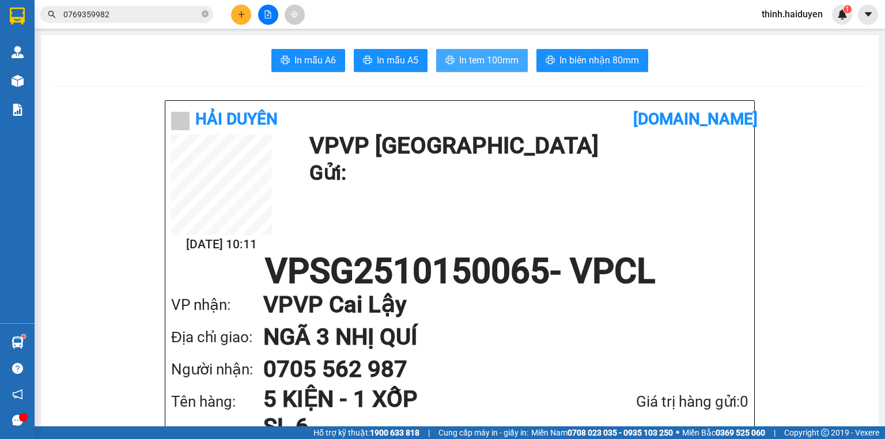
click at [473, 71] on button "In tem 100mm" at bounding box center [482, 60] width 92 height 23
click at [479, 59] on span "In tem 100mm" at bounding box center [488, 60] width 59 height 14
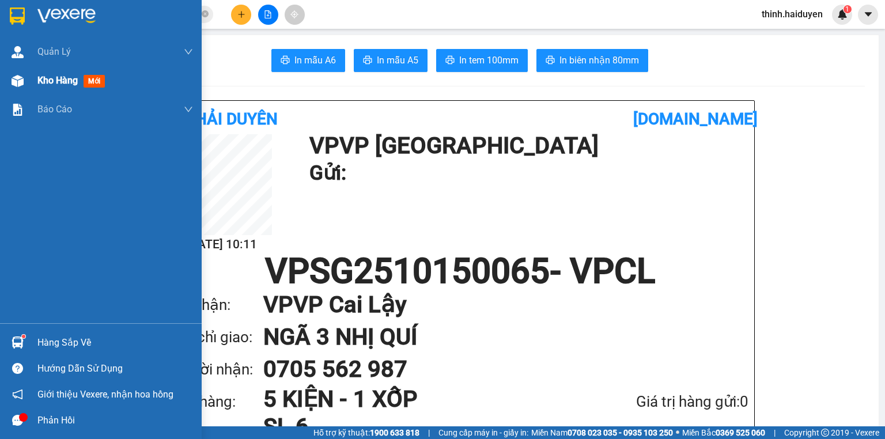
click at [31, 87] on div "Kho hàng mới" at bounding box center [101, 80] width 202 height 29
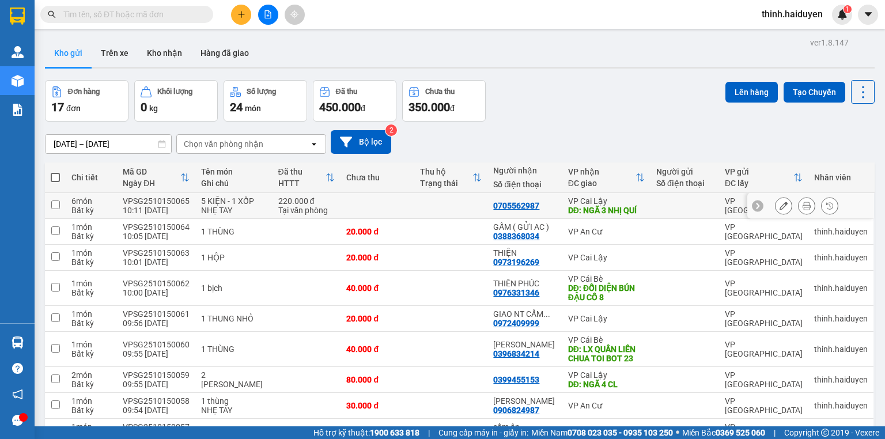
click at [775, 204] on button at bounding box center [783, 206] width 16 height 20
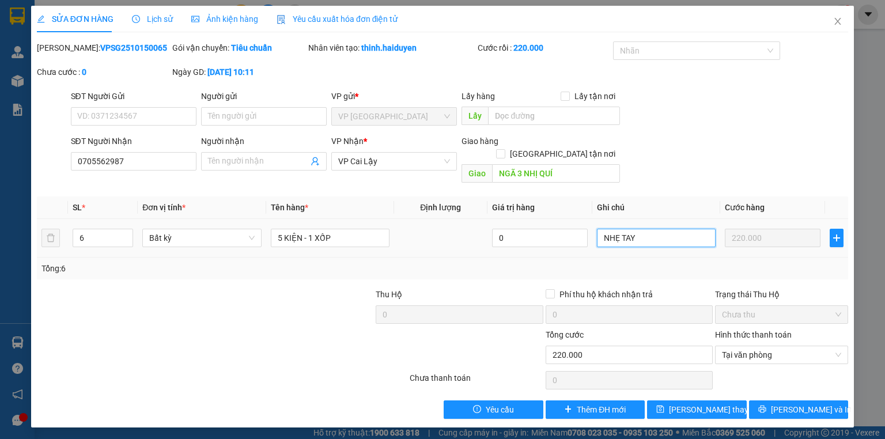
click at [657, 231] on input "NHẸ TAY" at bounding box center [656, 238] width 119 height 18
type input "NHẸ TAY ( GỌI TRC 30P )"
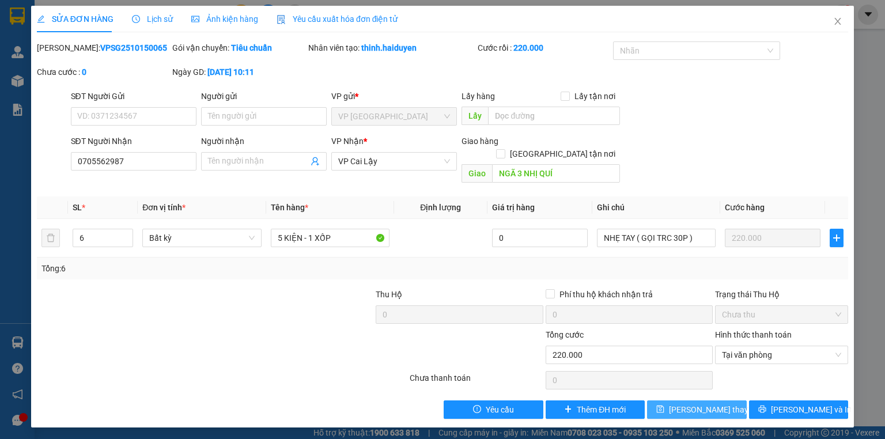
click at [711, 385] on div "Total Paid Fee 220.000 Total UnPaid Fee 0 Cash Collection Total Fee Mã ĐH: VPSG…" at bounding box center [442, 229] width 811 height 377
click at [711, 403] on span "[PERSON_NAME] thay đổi" at bounding box center [715, 409] width 92 height 13
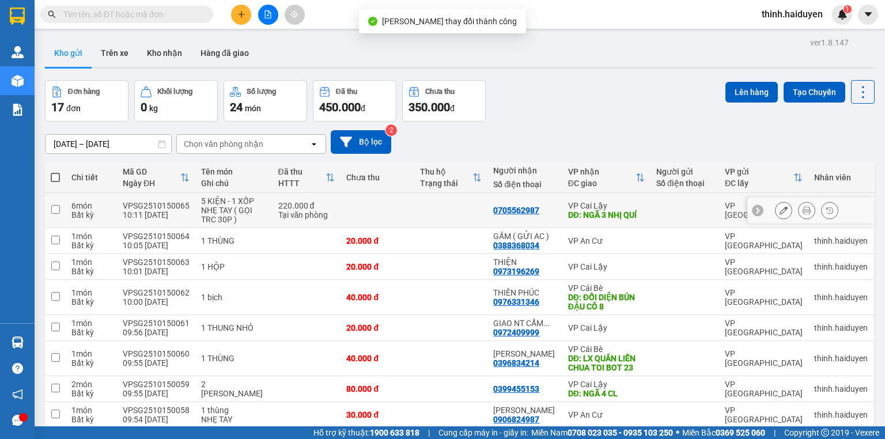
click at [798, 215] on button at bounding box center [806, 210] width 16 height 20
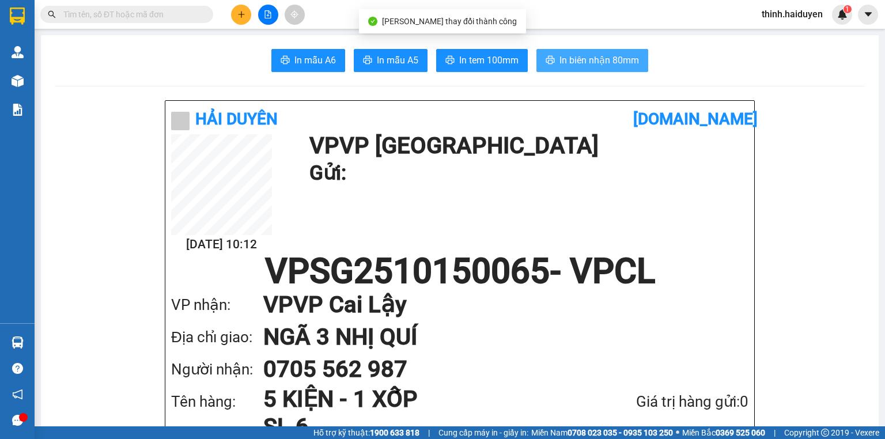
click at [608, 62] on span "In biên nhận 80mm" at bounding box center [598, 60] width 79 height 14
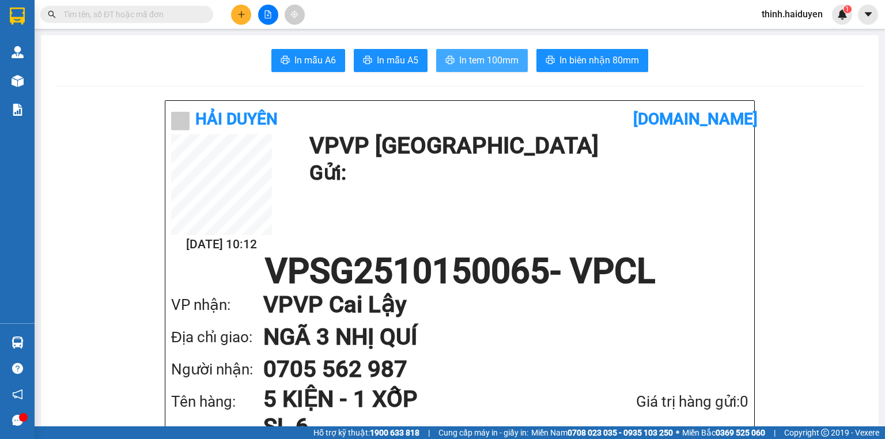
click at [479, 49] on button "In tem 100mm" at bounding box center [482, 60] width 92 height 23
drag, startPoint x: 151, startPoint y: 26, endPoint x: 158, endPoint y: 14, distance: 13.9
click at [151, 23] on div "Kết quả tìm kiếm ( 0 ) Bộ lọc Gửi 3 ngày gần nhất No Data thinh.haiduyen 1" at bounding box center [442, 14] width 885 height 29
click at [158, 14] on input "text" at bounding box center [131, 14] width 136 height 13
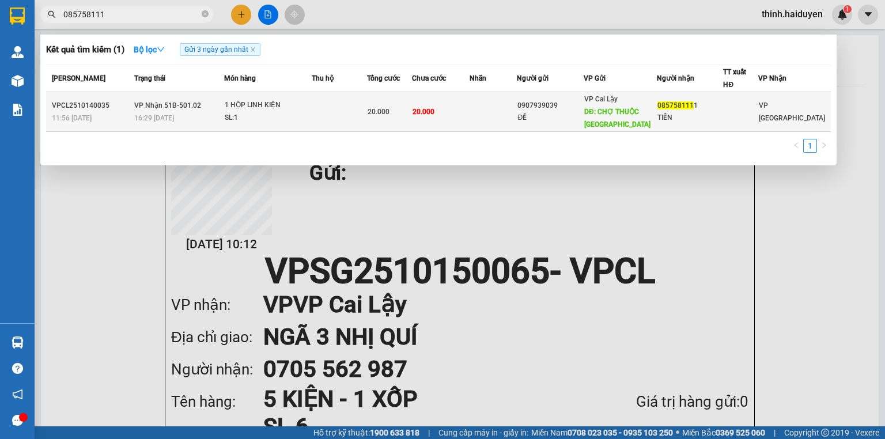
type input "085758111"
click at [489, 123] on td at bounding box center [493, 112] width 48 height 40
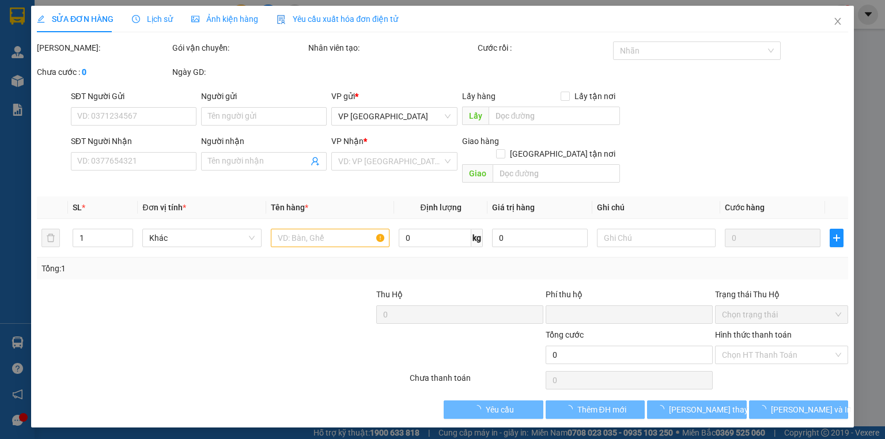
type input "0907939039"
type input "ĐỀ"
type input "CHỢ THUỘC NHIÊU"
type input "0857581111"
type input "TIỀN"
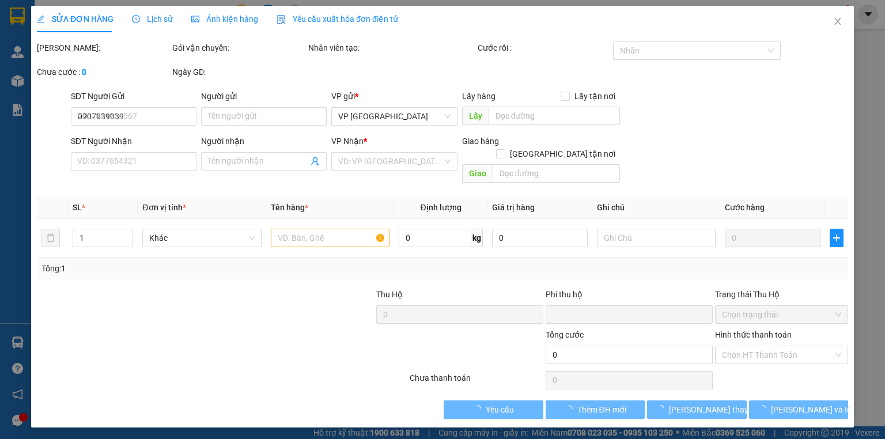
type input "0"
type input "20.000"
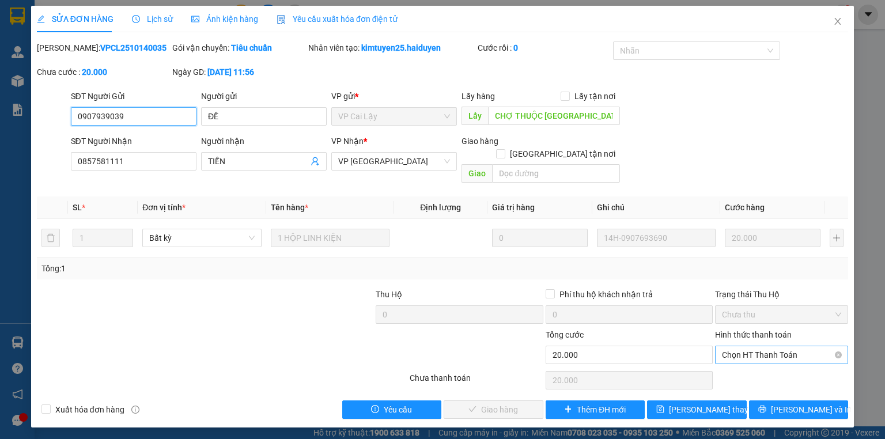
click at [772, 346] on span "Chọn HT Thanh Toán" at bounding box center [781, 354] width 119 height 17
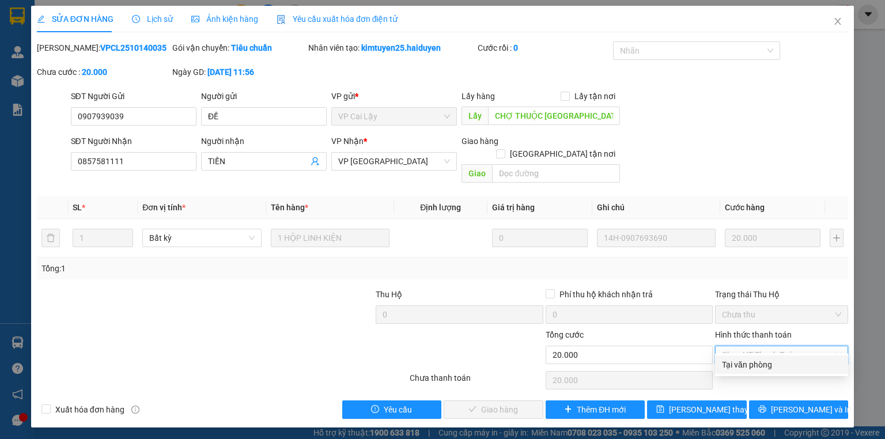
click at [763, 362] on div "Tại văn phòng" at bounding box center [781, 364] width 119 height 13
type input "0"
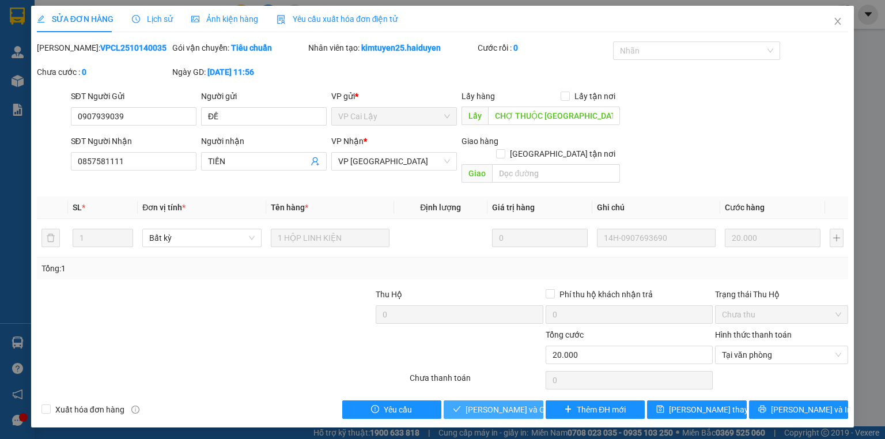
click at [481, 403] on span "Lưu và Giao hàng" at bounding box center [520, 409] width 111 height 13
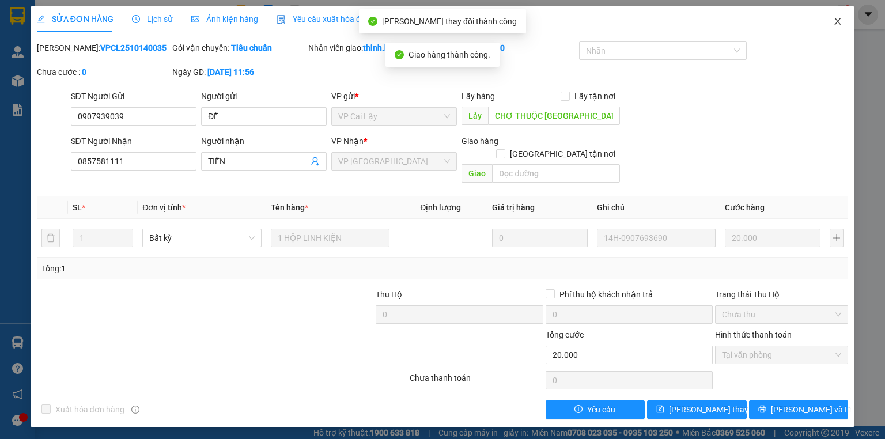
click at [837, 28] on span "Close" at bounding box center [837, 22] width 32 height 32
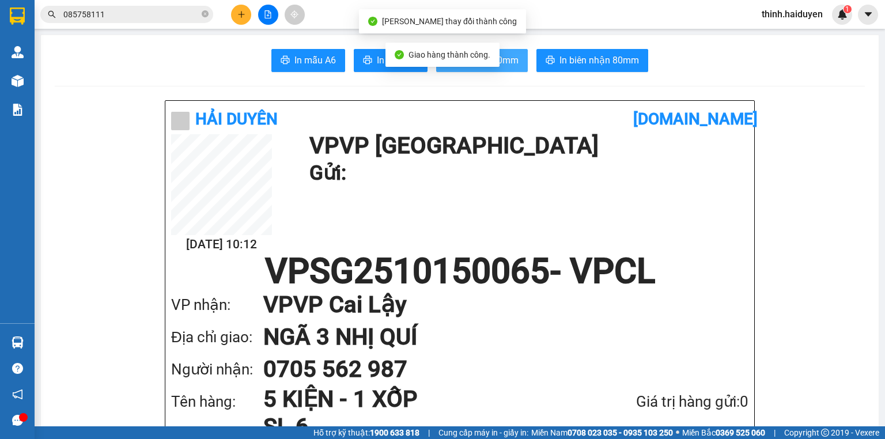
click at [512, 60] on span "In tem 100mm" at bounding box center [488, 60] width 59 height 14
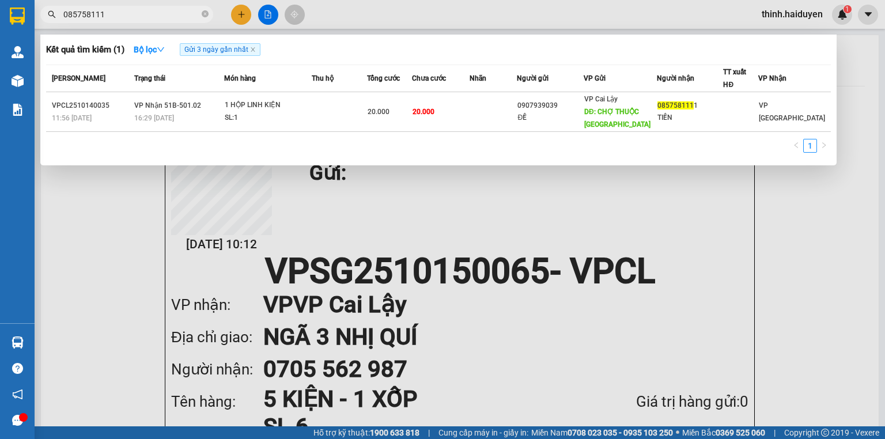
click at [128, 16] on input "085758111" at bounding box center [131, 14] width 136 height 13
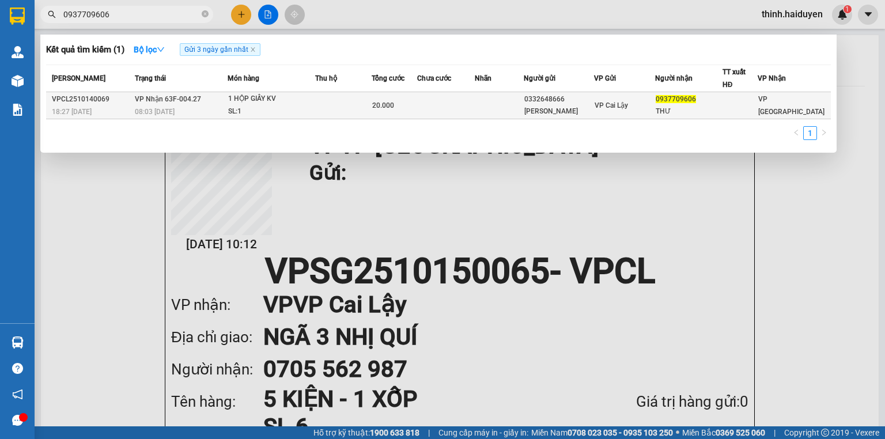
type input "0937709606"
click at [475, 100] on td at bounding box center [446, 105] width 58 height 27
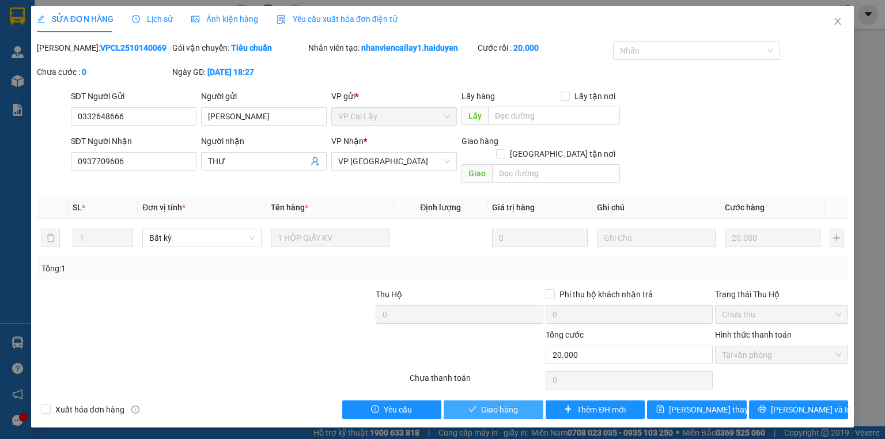
click at [498, 403] on span "Giao hàng" at bounding box center [499, 409] width 37 height 13
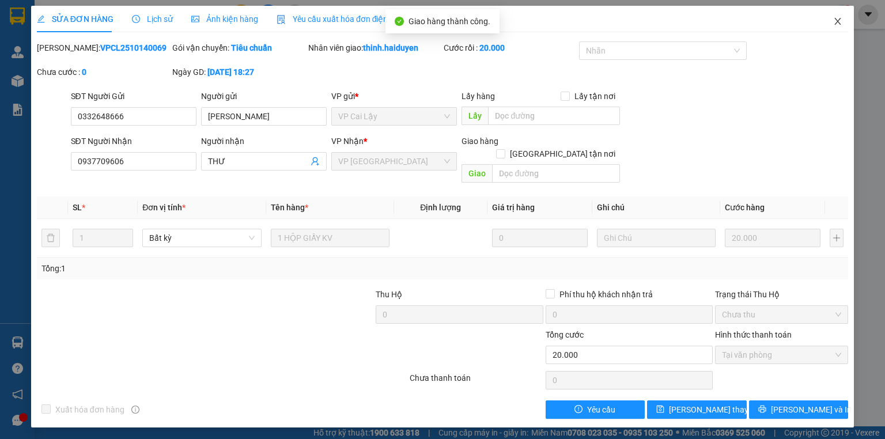
click at [850, 23] on span "Close" at bounding box center [837, 22] width 32 height 32
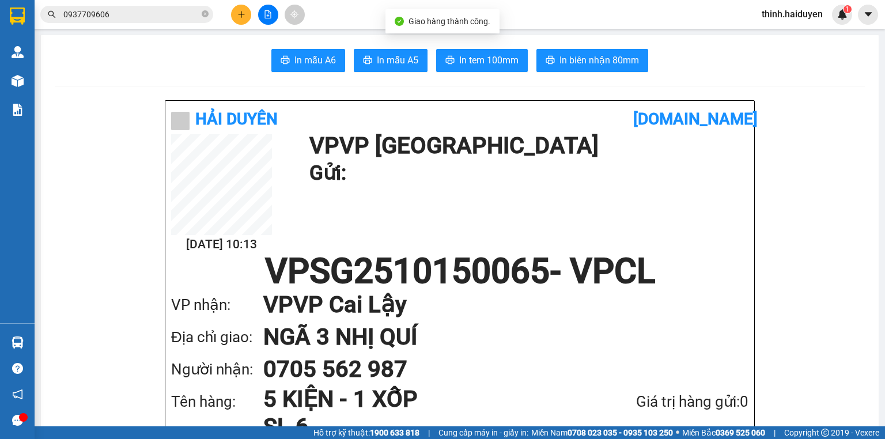
click at [244, 12] on icon "plus" at bounding box center [241, 14] width 8 height 8
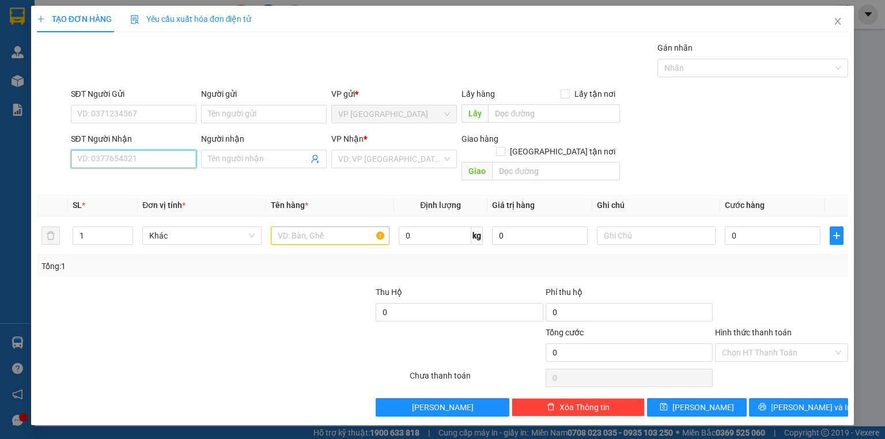
click at [141, 162] on input "SĐT Người Nhận" at bounding box center [134, 159] width 126 height 18
click at [136, 183] on div "0907297930 - PHÁT" at bounding box center [134, 181] width 112 height 13
type input "0907297930"
type input "PHÁT"
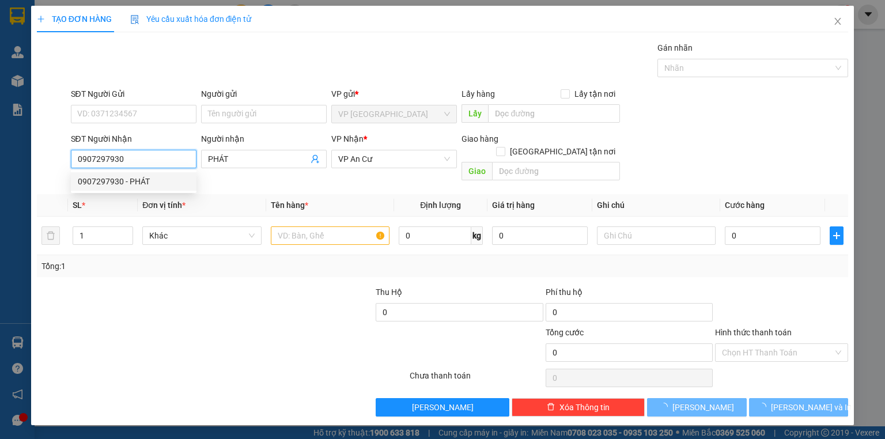
type input "20.000"
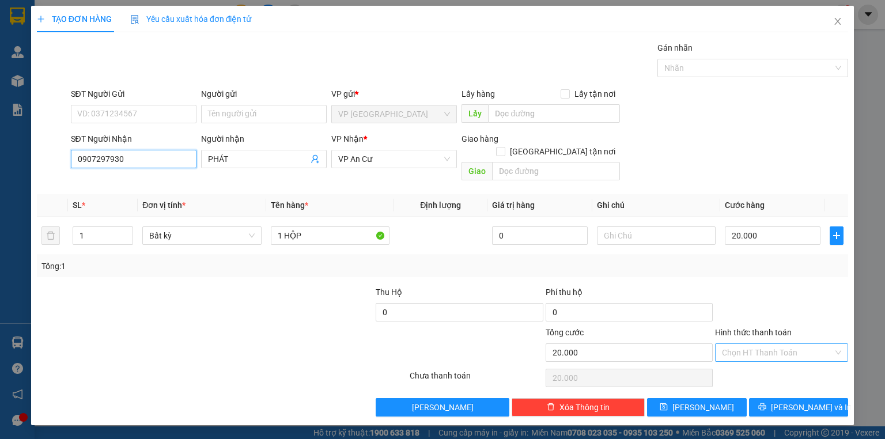
type input "0907297930"
click at [771, 344] on input "Hình thức thanh toán" at bounding box center [777, 352] width 111 height 17
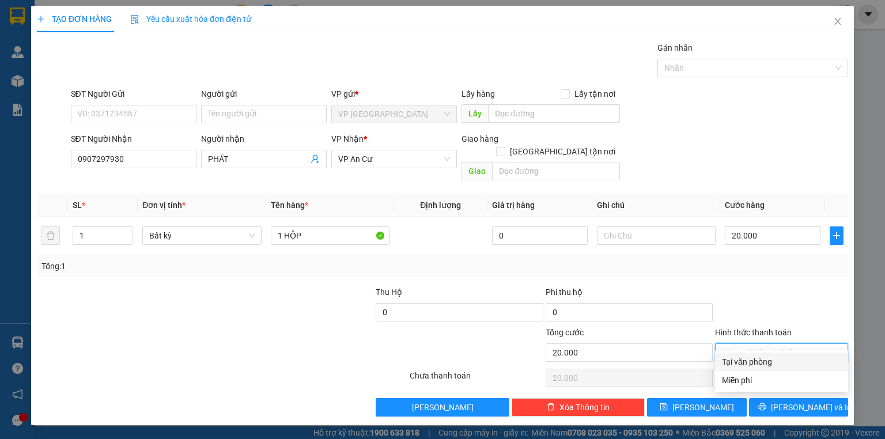
click at [783, 367] on div "Tại văn phòng" at bounding box center [781, 361] width 119 height 13
type input "0"
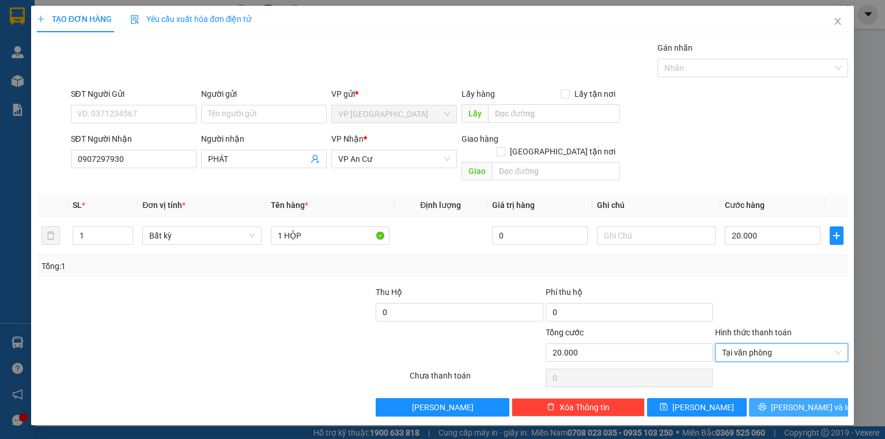
click at [788, 401] on span "Lưu và In" at bounding box center [811, 407] width 81 height 13
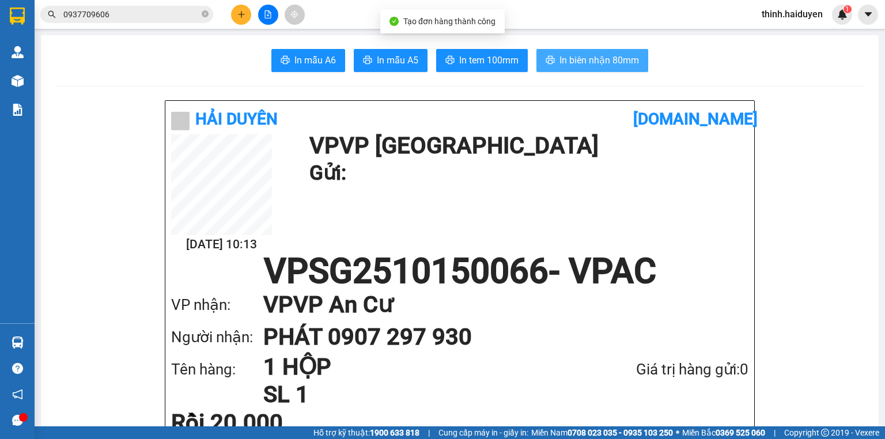
click at [567, 56] on span "In biên nhận 80mm" at bounding box center [598, 60] width 79 height 14
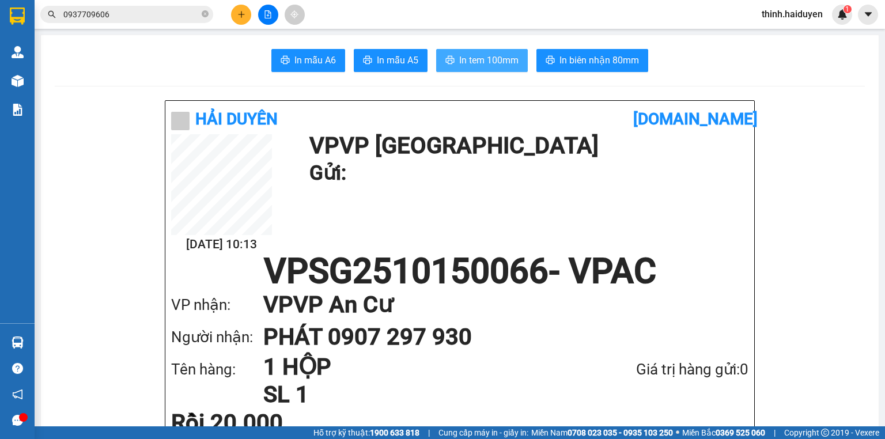
click at [498, 50] on button "In tem 100mm" at bounding box center [482, 60] width 92 height 23
click at [242, 10] on icon "plus" at bounding box center [241, 14] width 8 height 8
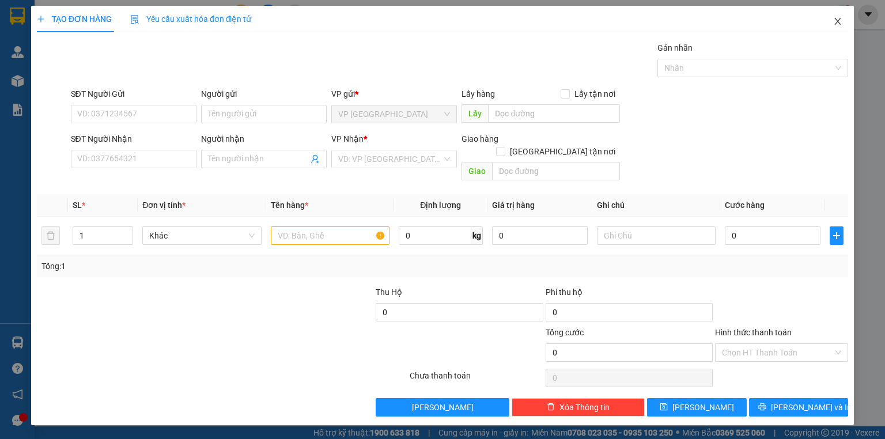
click at [838, 23] on icon "close" at bounding box center [838, 21] width 6 height 7
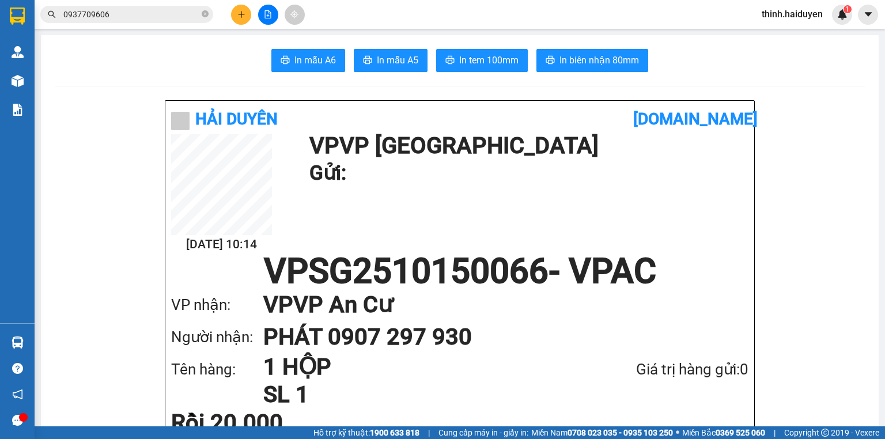
click at [170, 11] on input "0937709606" at bounding box center [131, 14] width 136 height 13
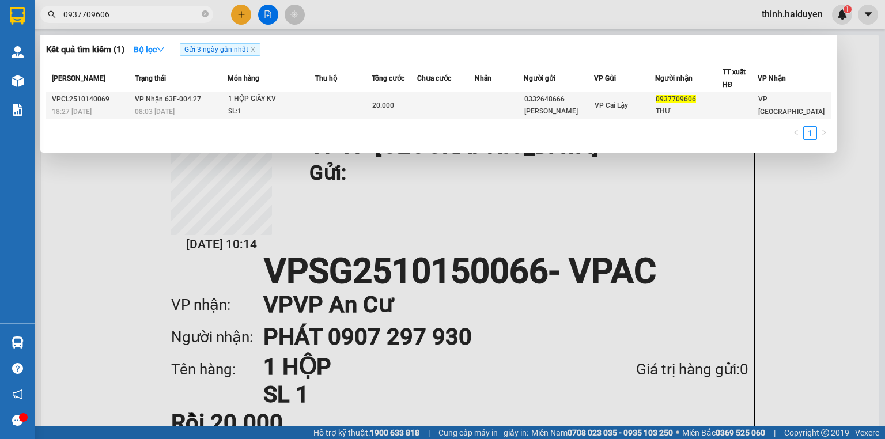
click at [199, 109] on div "08:03 - 15/10" at bounding box center [181, 111] width 92 height 13
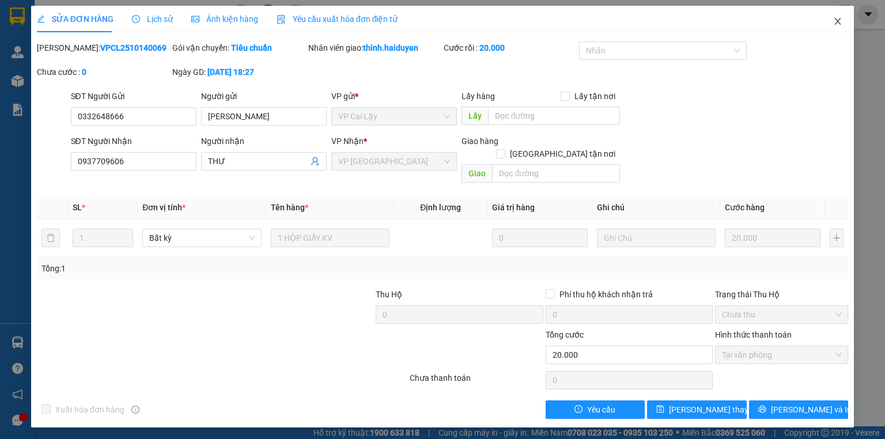
click at [844, 22] on span "Close" at bounding box center [837, 22] width 32 height 32
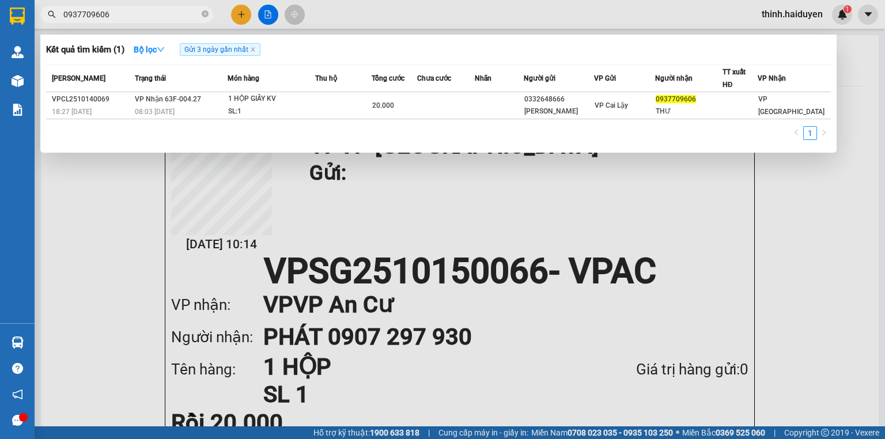
click at [165, 16] on input "0937709606" at bounding box center [131, 14] width 136 height 13
click at [168, 16] on input "0937709606" at bounding box center [131, 14] width 136 height 13
click at [238, 12] on div at bounding box center [442, 219] width 885 height 439
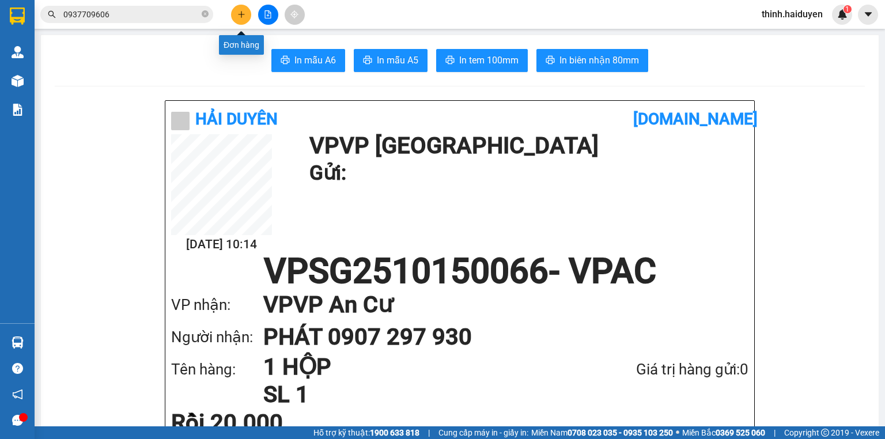
click at [247, 13] on button at bounding box center [241, 15] width 20 height 20
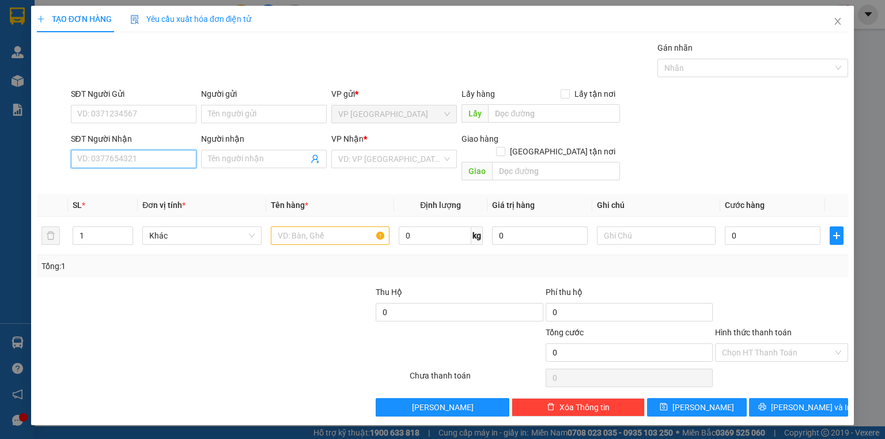
click at [143, 153] on input "SĐT Người Nhận" at bounding box center [134, 159] width 126 height 18
drag, startPoint x: 170, startPoint y: 172, endPoint x: 166, endPoint y: 179, distance: 7.8
click at [169, 173] on div "0964722233 - TRANG" at bounding box center [134, 181] width 126 height 18
type input "0964722233"
type input "TRANG"
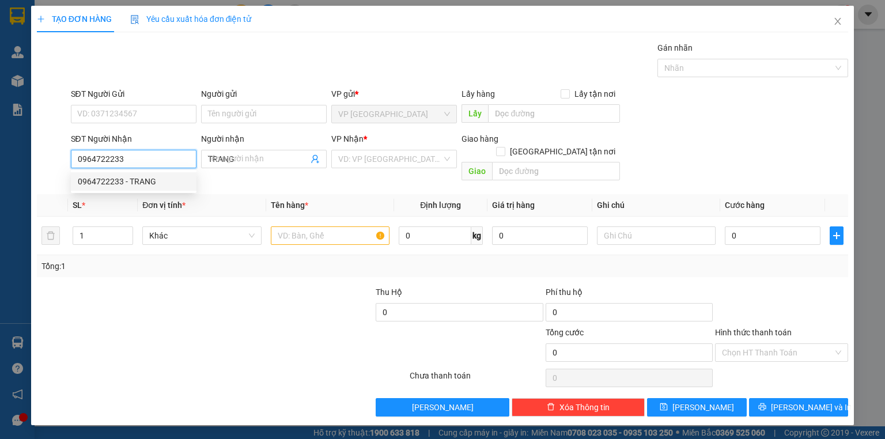
type input "20.000"
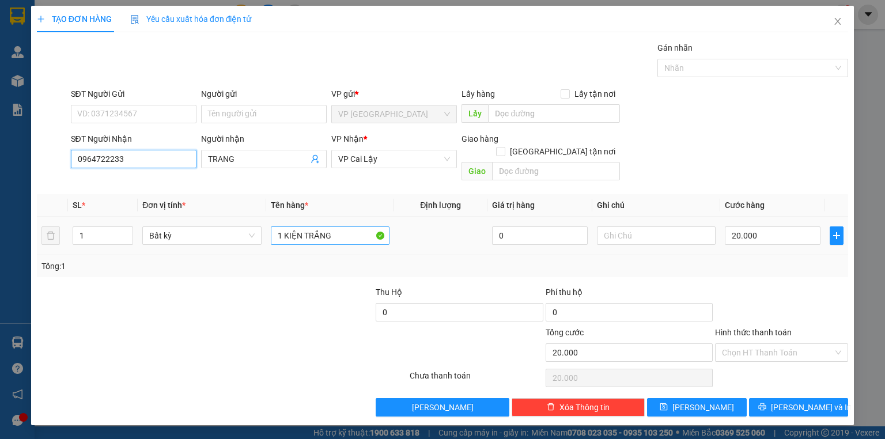
type input "0964722233"
drag, startPoint x: 347, startPoint y: 225, endPoint x: 313, endPoint y: 223, distance: 33.4
click at [305, 226] on input "1 KIỆN TRẮNG" at bounding box center [330, 235] width 119 height 18
type input "1 KIỆN KV"
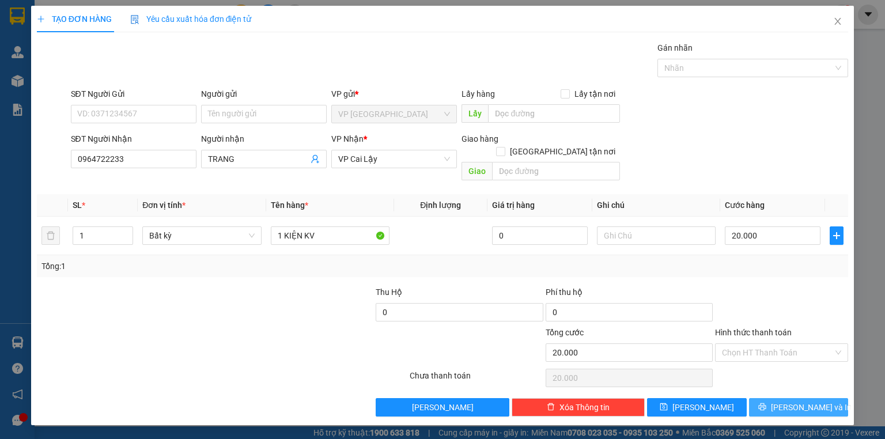
click at [790, 401] on span "[PERSON_NAME] và In" at bounding box center [811, 407] width 81 height 13
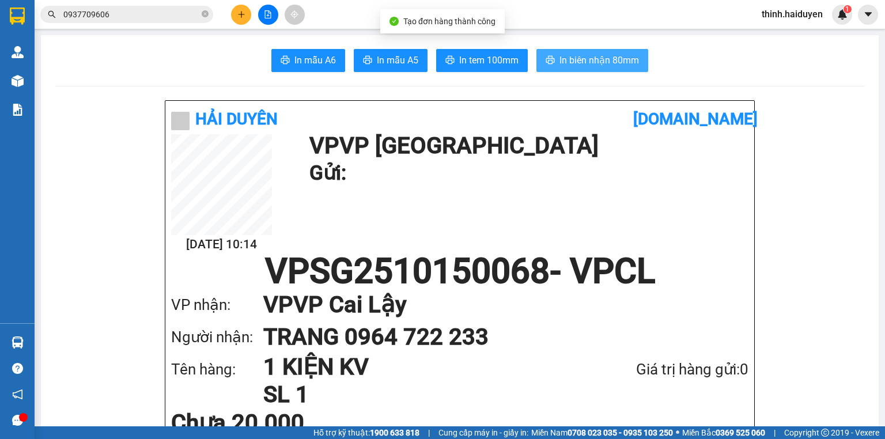
click at [607, 67] on span "In biên nhận 80mm" at bounding box center [598, 60] width 79 height 14
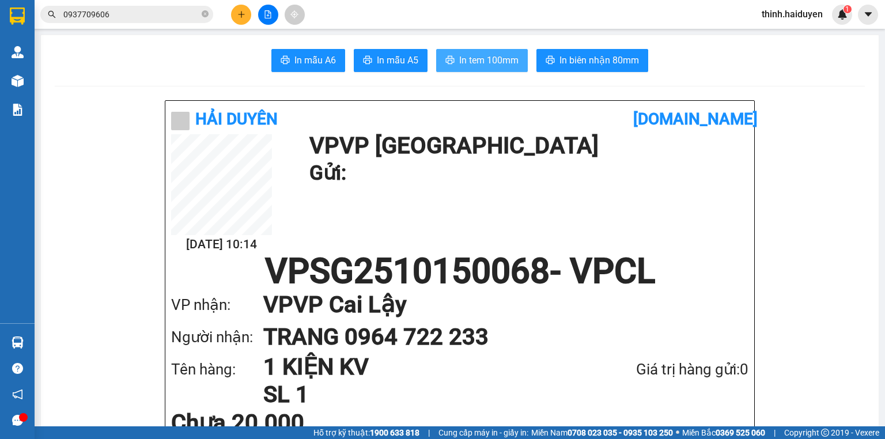
click at [480, 54] on span "In tem 100mm" at bounding box center [488, 60] width 59 height 14
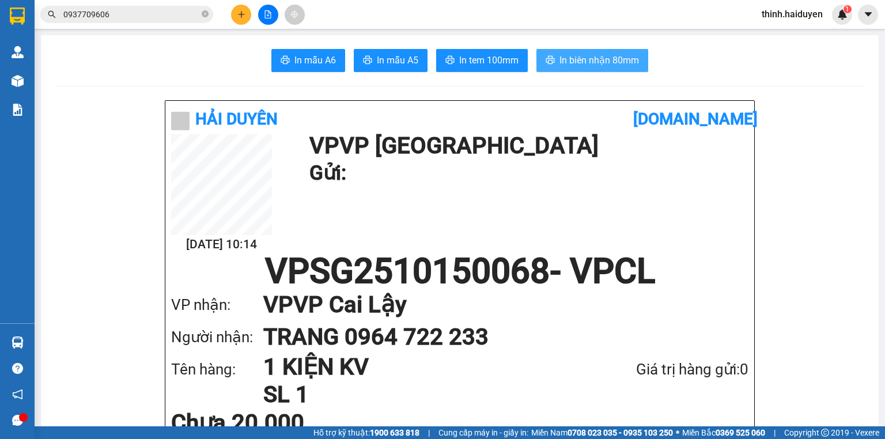
click at [571, 55] on span "In biên nhận 80mm" at bounding box center [598, 60] width 79 height 14
click at [240, 16] on icon "plus" at bounding box center [241, 14] width 8 height 8
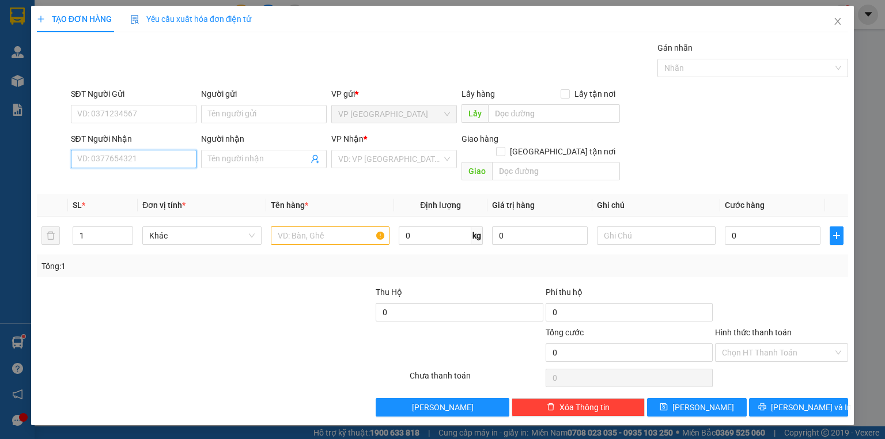
click at [179, 157] on input "SĐT Người Nhận" at bounding box center [134, 159] width 126 height 18
click at [149, 162] on input "SĐT Người Nhận" at bounding box center [134, 159] width 126 height 18
click at [140, 181] on div "0706352344 - TOÀN" at bounding box center [134, 181] width 112 height 13
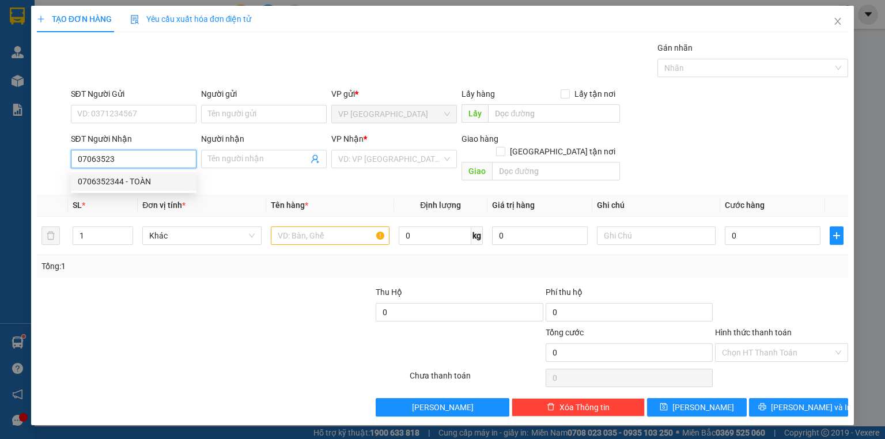
type input "0706352344"
type input "TOÀN"
type input "80.000"
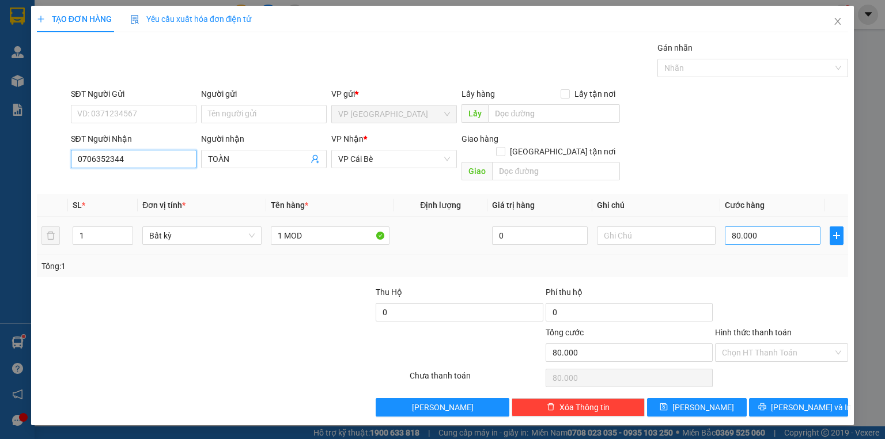
type input "0706352344"
click at [763, 226] on input "80.000" at bounding box center [773, 235] width 96 height 18
type input "3"
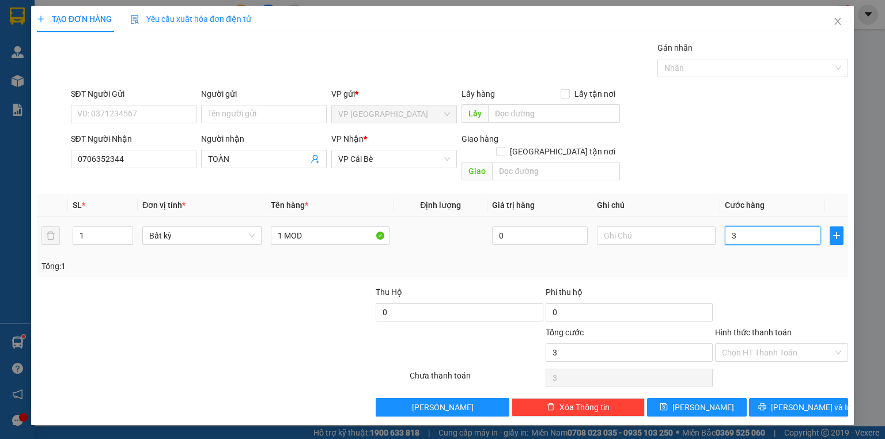
type input "30"
type input "30.000"
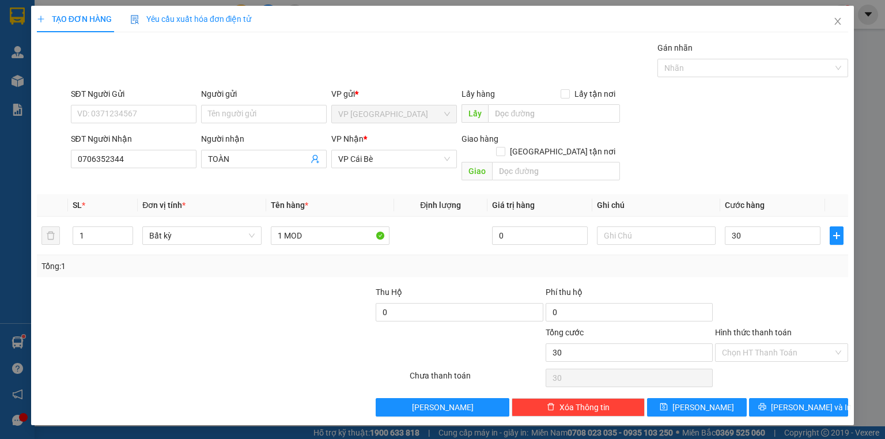
type input "30.000"
click at [771, 126] on div "SĐT Người Gửi VD: 0371234567 Người gửi Tên người gửi VP gửi * VP Sài Gòn Lấy hà…" at bounding box center [460, 108] width 782 height 40
click at [793, 401] on span "[PERSON_NAME] và In" at bounding box center [811, 407] width 81 height 13
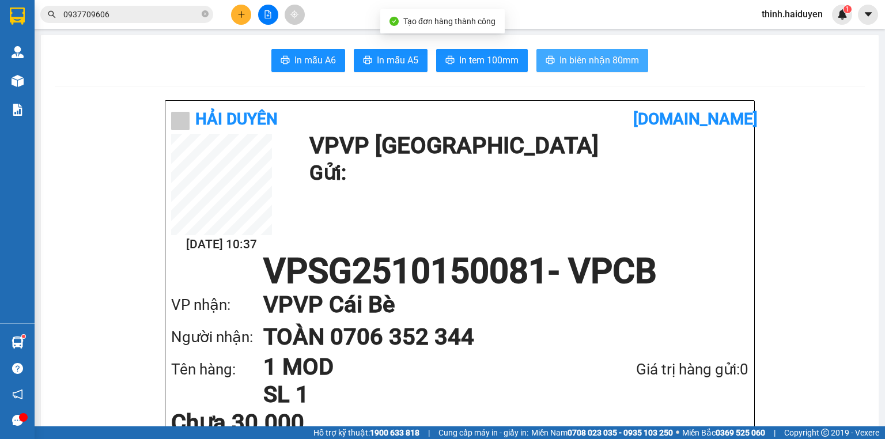
click at [606, 55] on span "In biên nhận 80mm" at bounding box center [598, 60] width 79 height 14
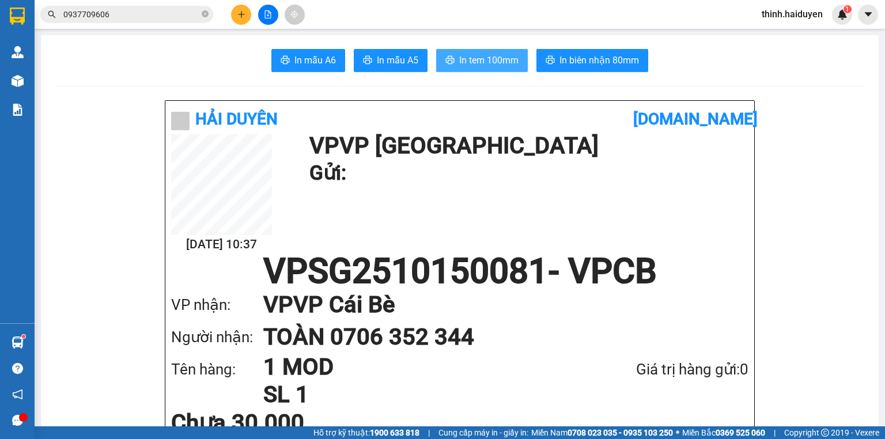
click at [503, 65] on span "In tem 100mm" at bounding box center [488, 60] width 59 height 14
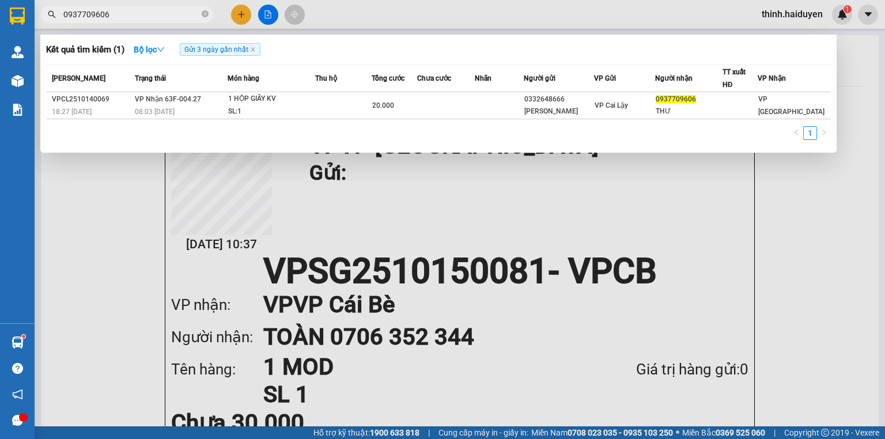
click at [122, 12] on input "0937709606" at bounding box center [131, 14] width 136 height 13
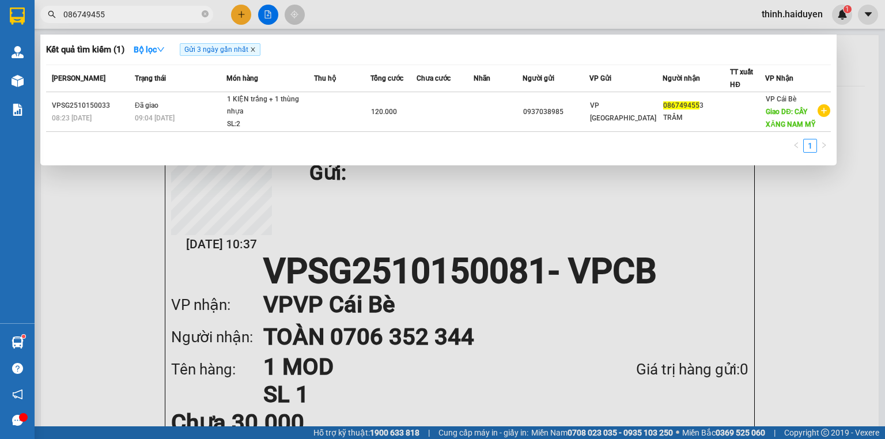
type input "086749455"
click at [253, 48] on icon "close" at bounding box center [253, 50] width 6 height 6
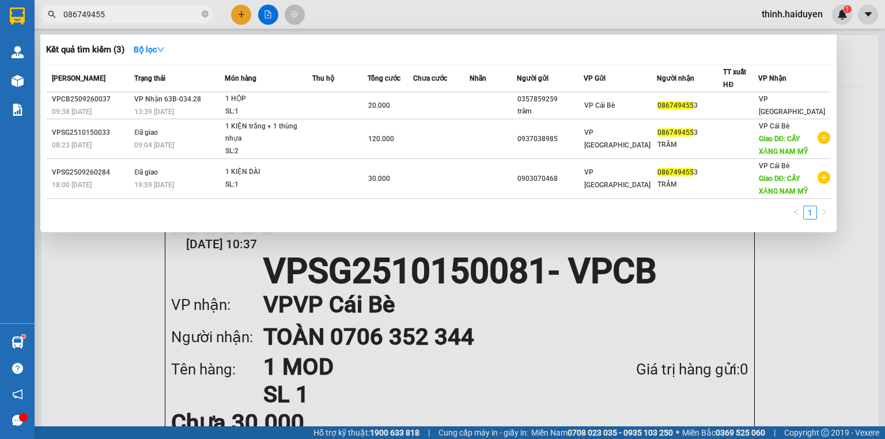
click at [365, 90] on th "Thu hộ" at bounding box center [339, 78] width 55 height 27
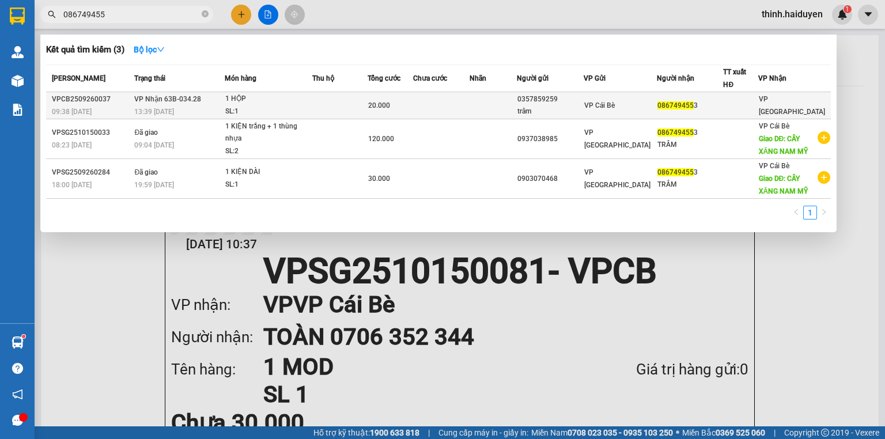
click at [367, 97] on td at bounding box center [339, 105] width 55 height 27
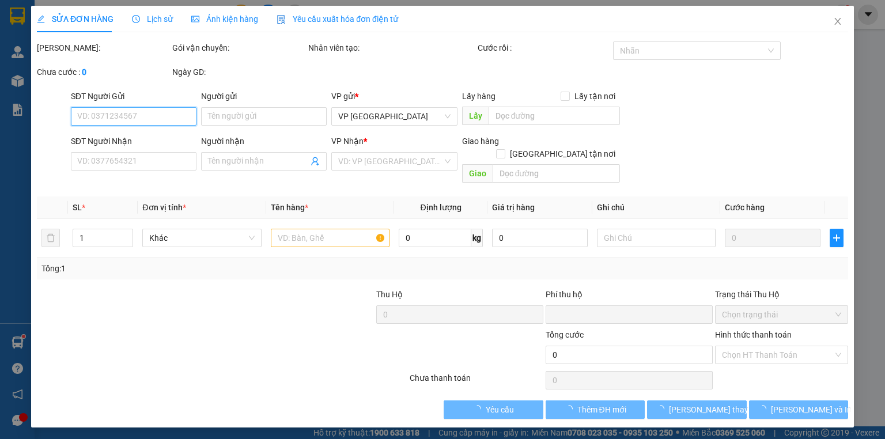
type input "0357859259"
type input "trâm"
type input "0867494553"
type input "0"
type input "20.000"
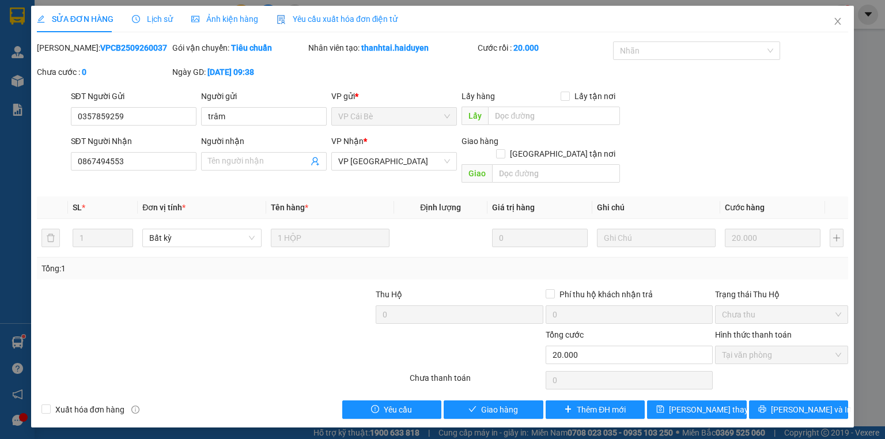
click at [509, 384] on div "Total Paid Fee 20.000 Total UnPaid Fee 0 Cash Collection Total Fee Mã ĐH: VPCB2…" at bounding box center [442, 229] width 811 height 377
click at [510, 403] on span "Giao hàng" at bounding box center [499, 409] width 37 height 13
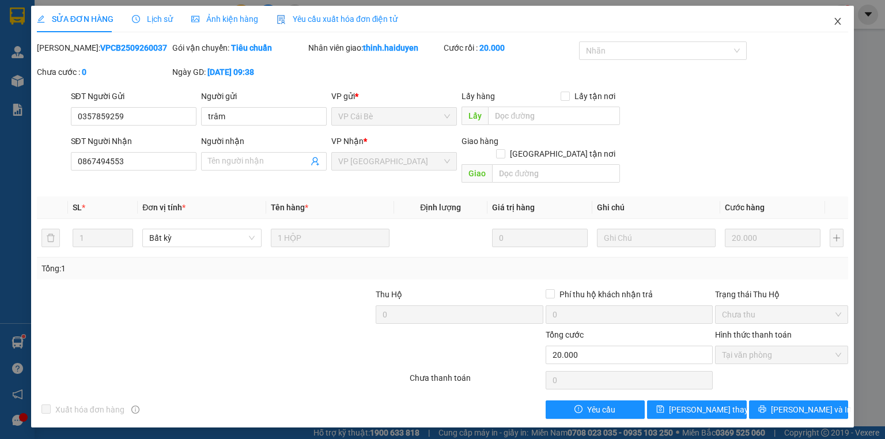
click at [833, 12] on span "Close" at bounding box center [837, 22] width 32 height 32
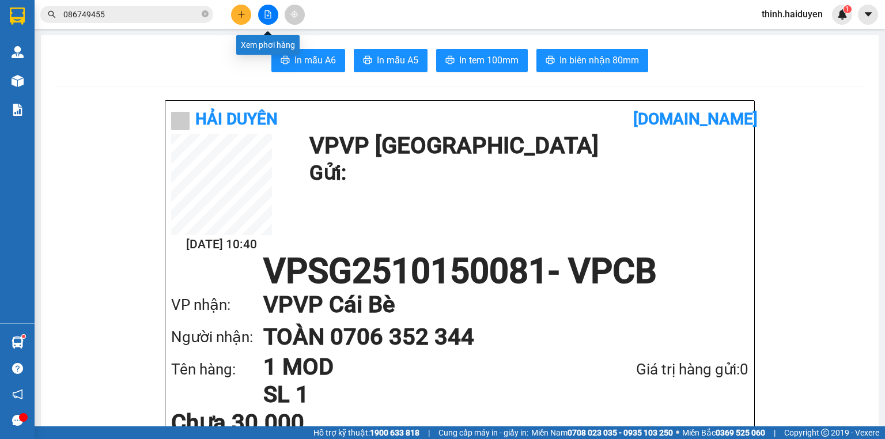
click at [267, 18] on icon "file-add" at bounding box center [268, 14] width 6 height 8
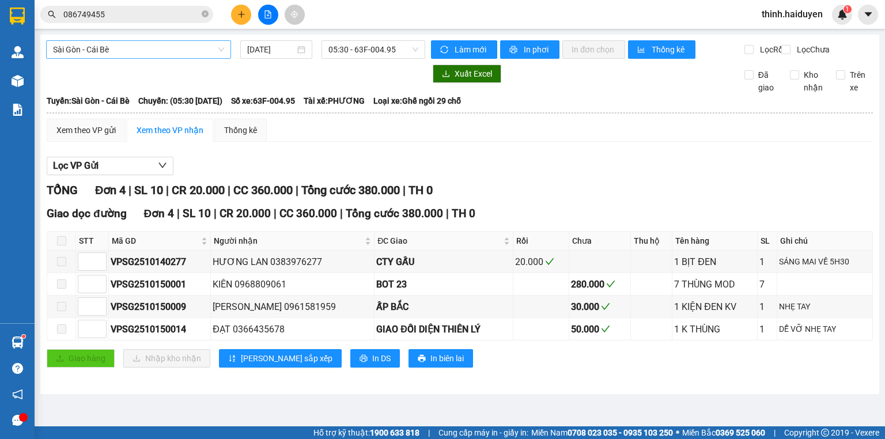
click at [154, 44] on span "Sài Gòn - Cái Bè" at bounding box center [138, 49] width 171 height 17
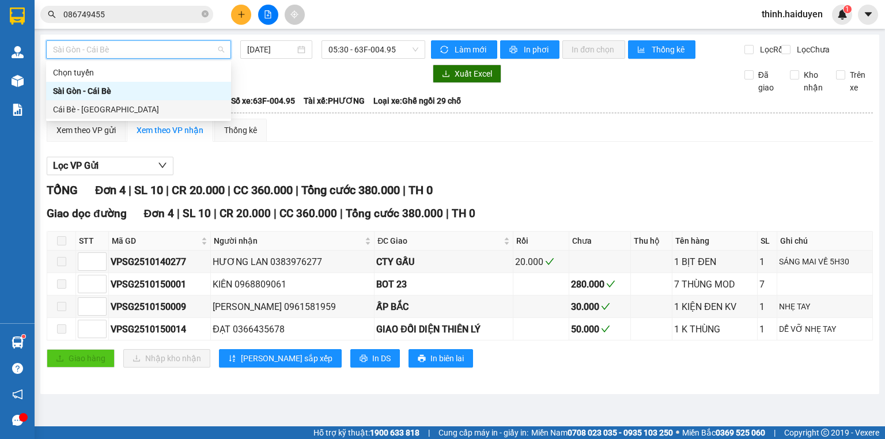
click at [120, 114] on div "Cái Bè - [GEOGRAPHIC_DATA]" at bounding box center [138, 109] width 171 height 13
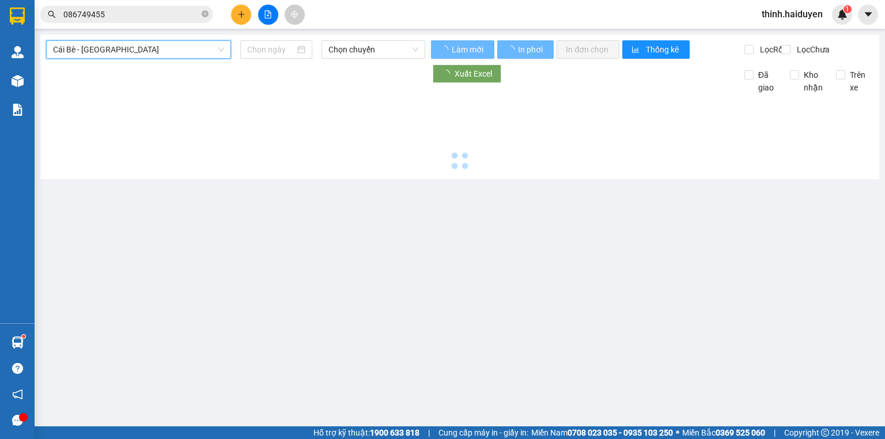
type input "[DATE]"
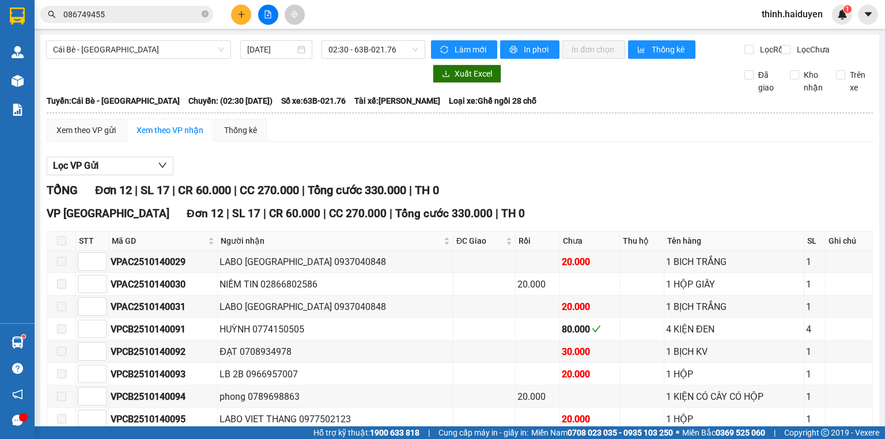
click at [366, 37] on div "Cái Bè - Sài Gòn 15/10/2025 02:30 - 63B-021.76 Làm mới In phơi In đơn chọn Thốn…" at bounding box center [459, 304] width 839 height 539
click at [364, 48] on span "02:30 - 63B-021.76" at bounding box center [373, 49] width 90 height 17
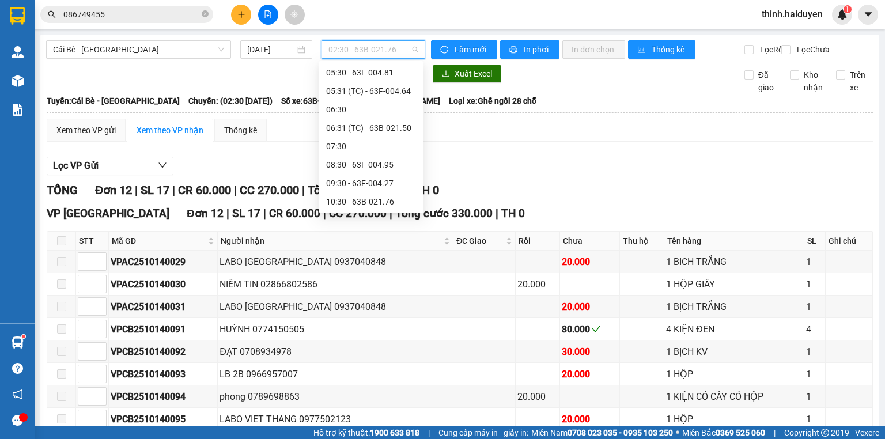
scroll to position [138, 0]
click at [380, 100] on div "07:30" at bounding box center [371, 100] width 90 height 13
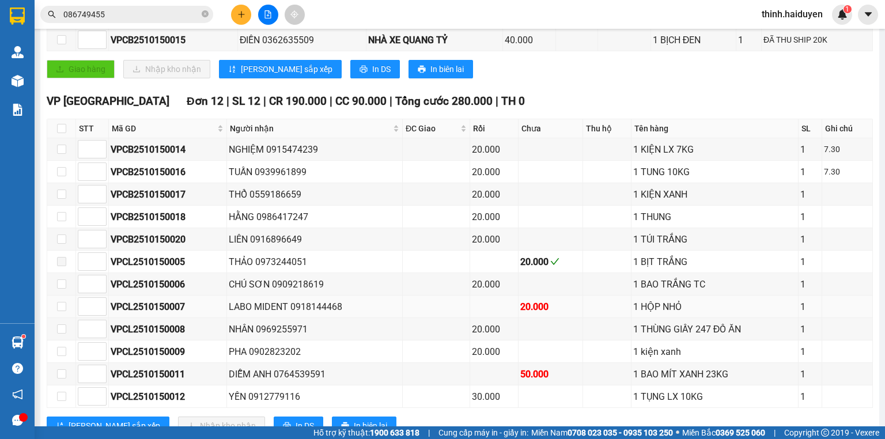
scroll to position [267, 0]
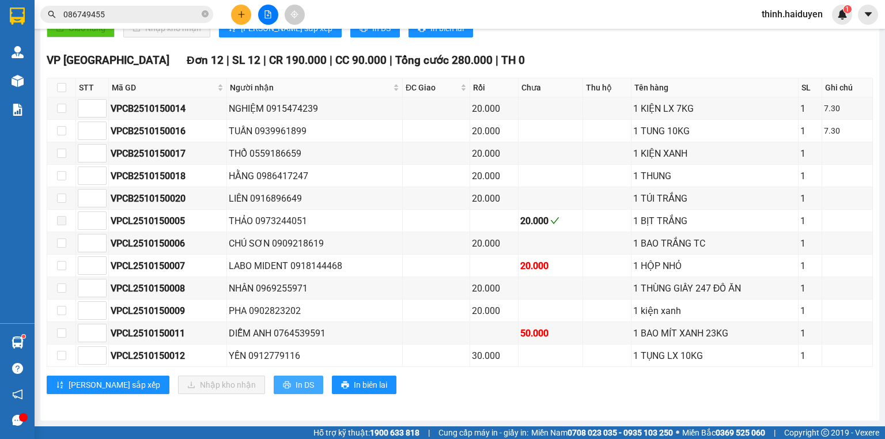
click at [295, 386] on span "In DS" at bounding box center [304, 384] width 18 height 13
click at [235, 20] on button at bounding box center [241, 15] width 20 height 20
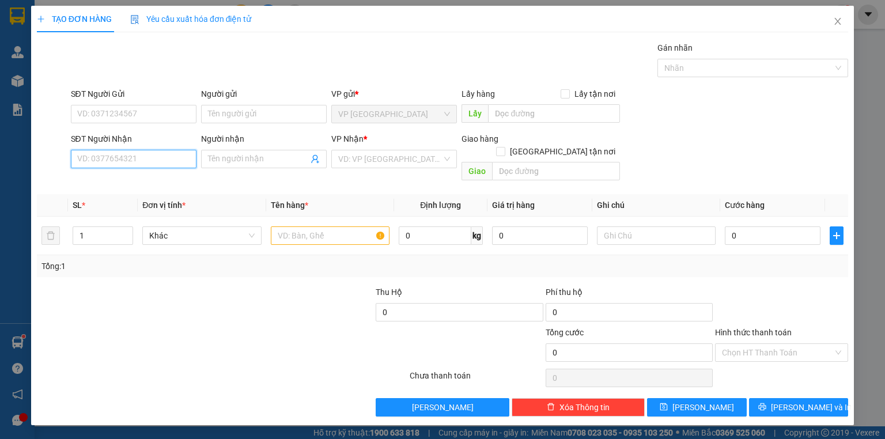
click at [157, 164] on input "SĐT Người Nhận" at bounding box center [134, 159] width 126 height 18
type input "0383578111"
click at [147, 185] on div "0383578111 - NHI" at bounding box center [134, 181] width 112 height 13
type input "NHI"
type input "ECOWAY"
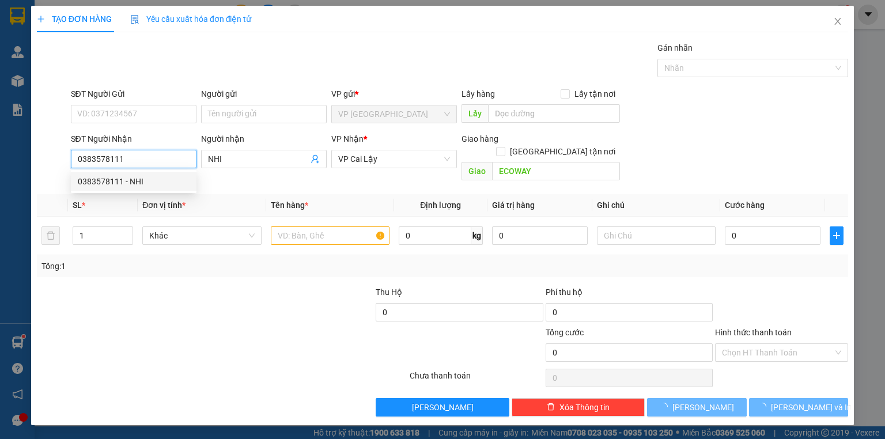
type input "20.000"
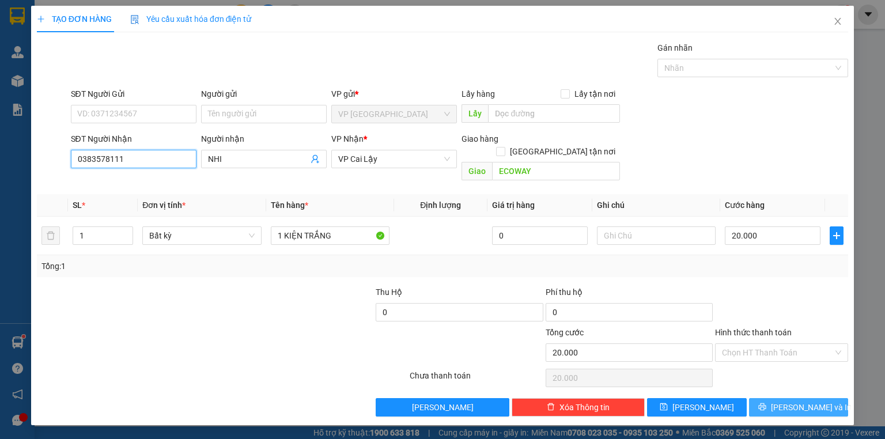
type input "0383578111"
drag, startPoint x: 805, startPoint y: 391, endPoint x: 809, endPoint y: 301, distance: 89.9
click at [809, 301] on div "Transit Pickup Surcharge Ids Transit Deliver Surcharge Ids Transit Deliver Surc…" at bounding box center [442, 228] width 811 height 375
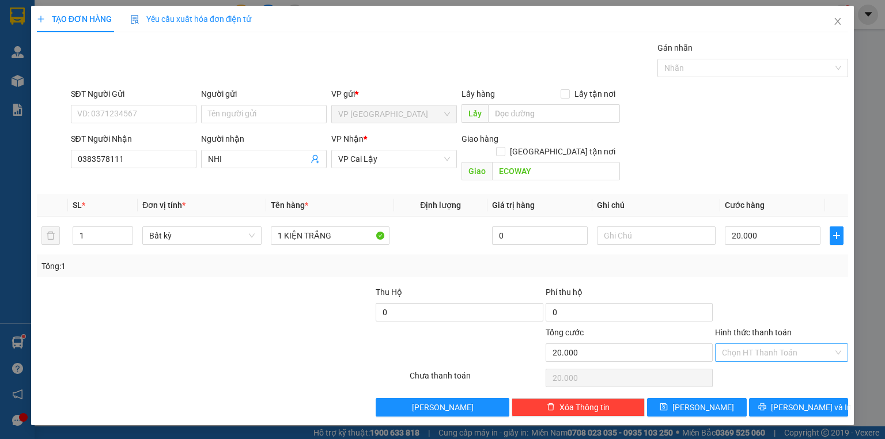
click at [784, 344] on input "Hình thức thanh toán" at bounding box center [777, 352] width 111 height 17
click at [766, 357] on div "Tại văn phòng" at bounding box center [781, 361] width 119 height 13
type input "0"
drag, startPoint x: 772, startPoint y: 385, endPoint x: 773, endPoint y: 391, distance: 6.4
click at [773, 398] on button "[PERSON_NAME] và In" at bounding box center [799, 407] width 100 height 18
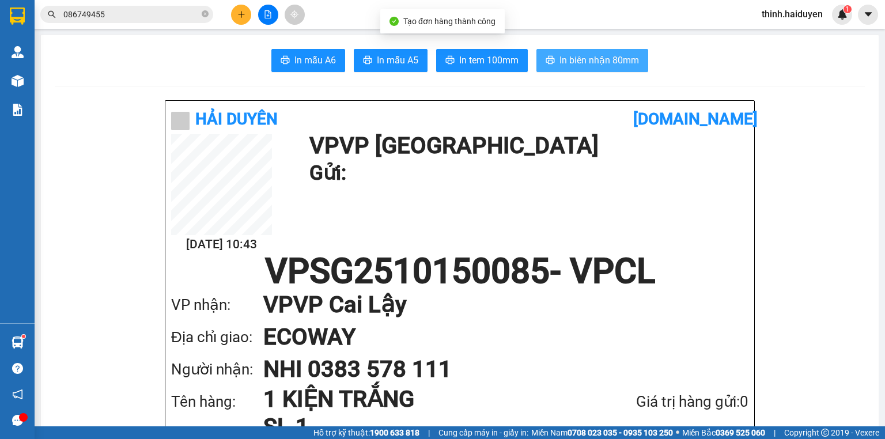
click at [592, 67] on span "In biên nhận 80mm" at bounding box center [598, 60] width 79 height 14
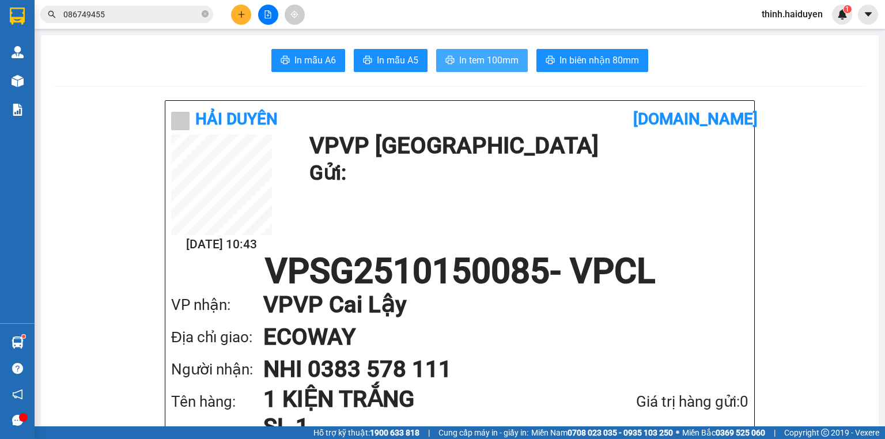
click at [495, 63] on span "In tem 100mm" at bounding box center [488, 60] width 59 height 14
click at [247, 7] on button at bounding box center [241, 15] width 20 height 20
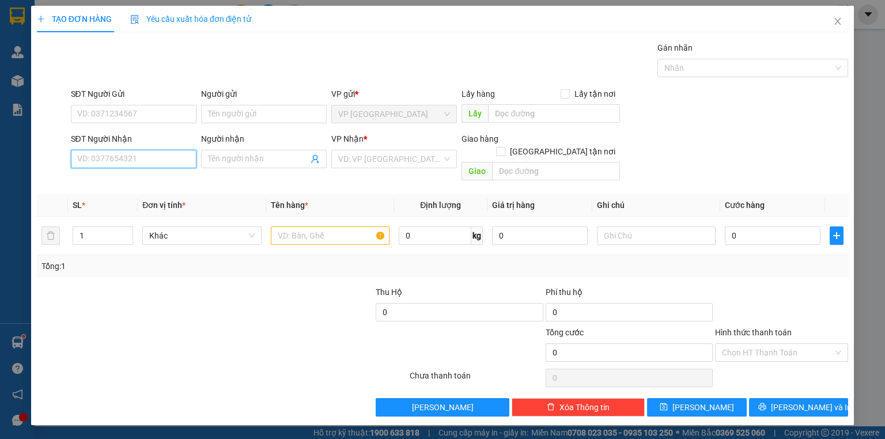
click at [139, 162] on input "SĐT Người Nhận" at bounding box center [134, 159] width 126 height 18
type input "0377989634"
click at [176, 176] on div "0377989634" at bounding box center [134, 181] width 112 height 13
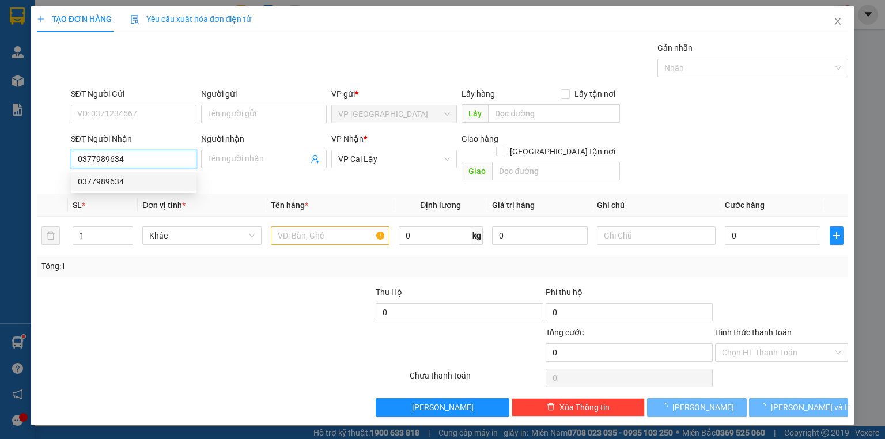
type input "420.000"
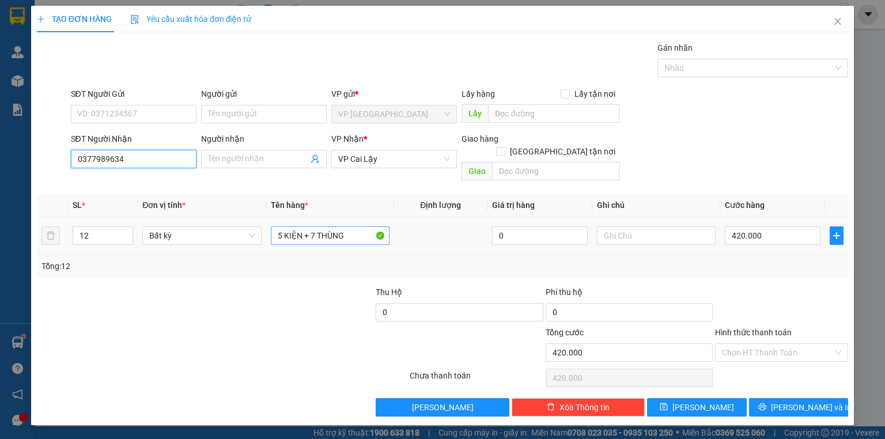
type input "0377989634"
click at [318, 226] on input "5 KIỆN + 7 THÙNG" at bounding box center [330, 235] width 119 height 18
type input "1 KIỆN"
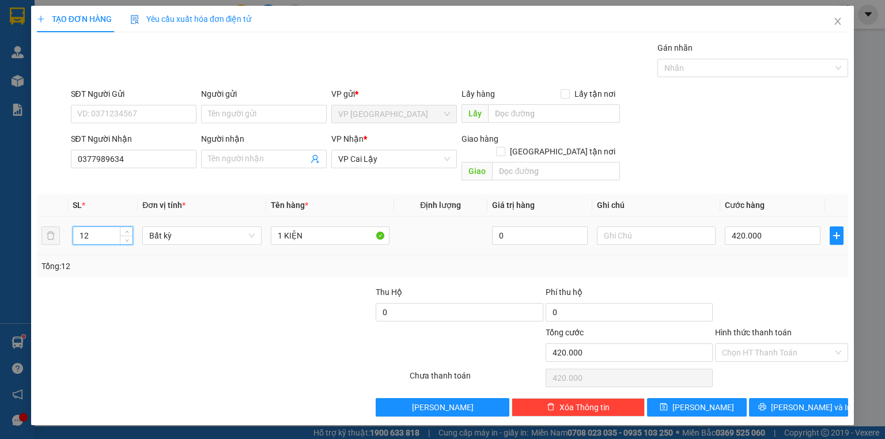
click at [97, 227] on input "12" at bounding box center [102, 235] width 59 height 17
type input "1"
click at [774, 226] on input "420.000" at bounding box center [773, 235] width 96 height 18
type input "0"
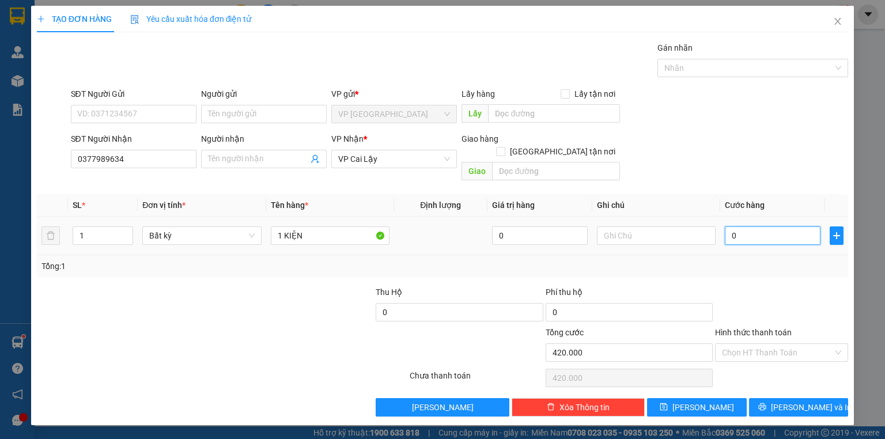
type input "0"
type input "4"
type input "04"
type input "40"
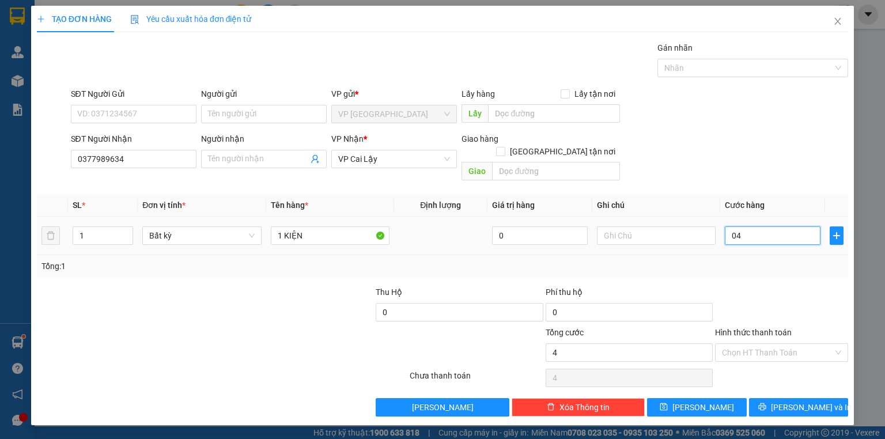
type input "40"
type input "040"
type input "40.000"
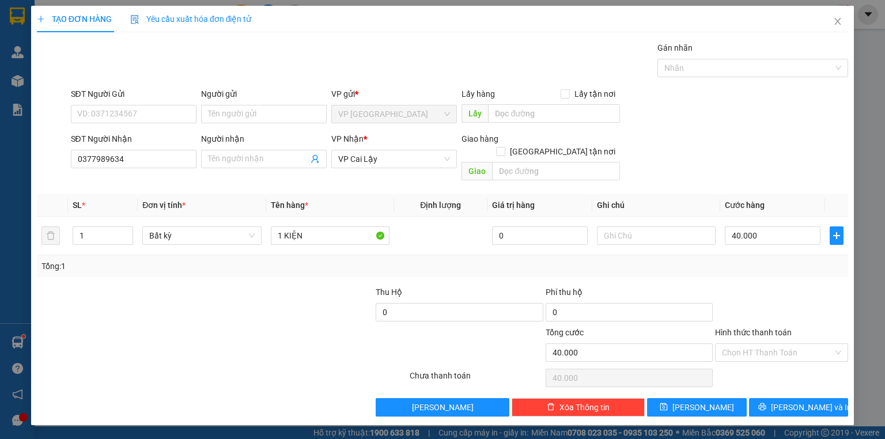
click at [775, 171] on div "SĐT Người Nhận 0377989634 Người nhận Tên người nhận VP Nhận * VP Cai Lậy Giao h…" at bounding box center [460, 158] width 782 height 53
click at [814, 401] on span "[PERSON_NAME] và In" at bounding box center [811, 407] width 81 height 13
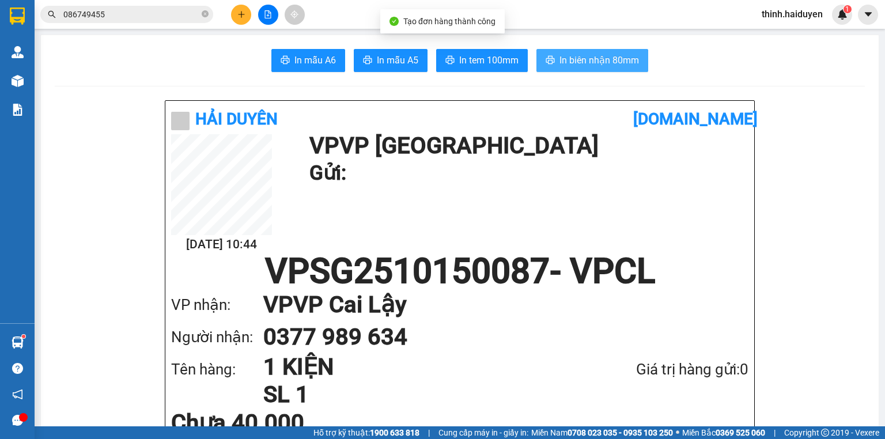
click at [574, 56] on span "In biên nhận 80mm" at bounding box center [598, 60] width 79 height 14
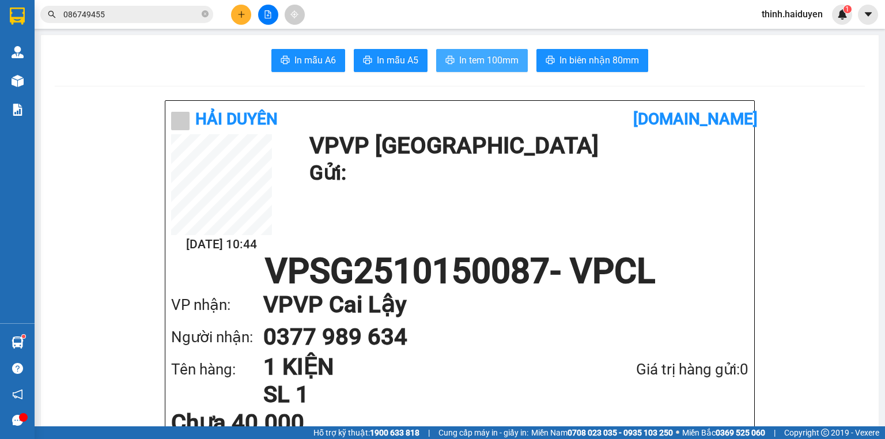
click at [498, 66] on span "In tem 100mm" at bounding box center [488, 60] width 59 height 14
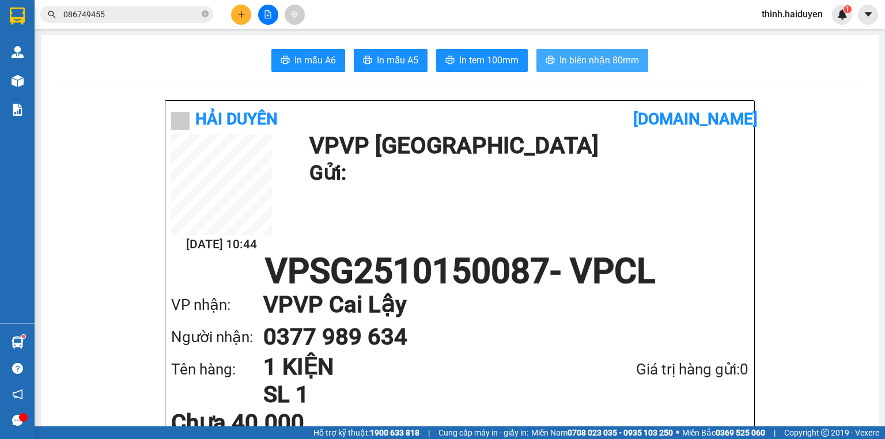
click at [592, 54] on span "In biên nhận 80mm" at bounding box center [598, 60] width 79 height 14
click at [241, 14] on icon "plus" at bounding box center [241, 14] width 1 height 6
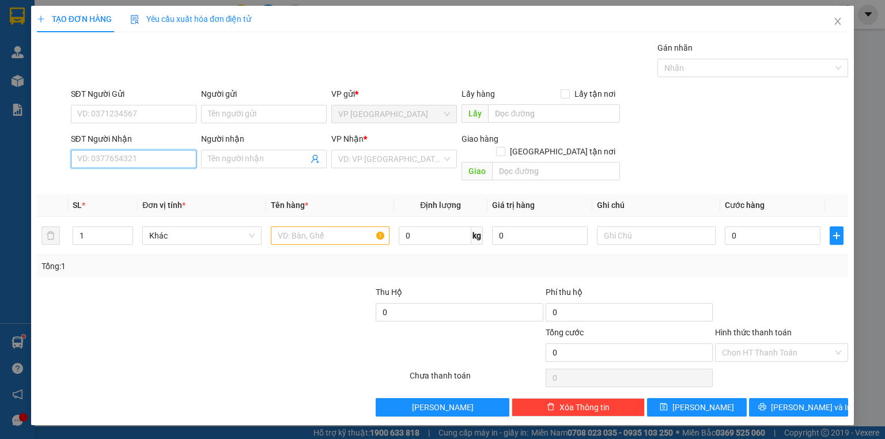
click at [111, 159] on input "SĐT Người Nhận" at bounding box center [134, 159] width 126 height 18
click at [158, 173] on div "0397937780 - CHÍ TRUNG" at bounding box center [134, 181] width 126 height 18
type input "0397937780"
type input "CHÍ TRUNG"
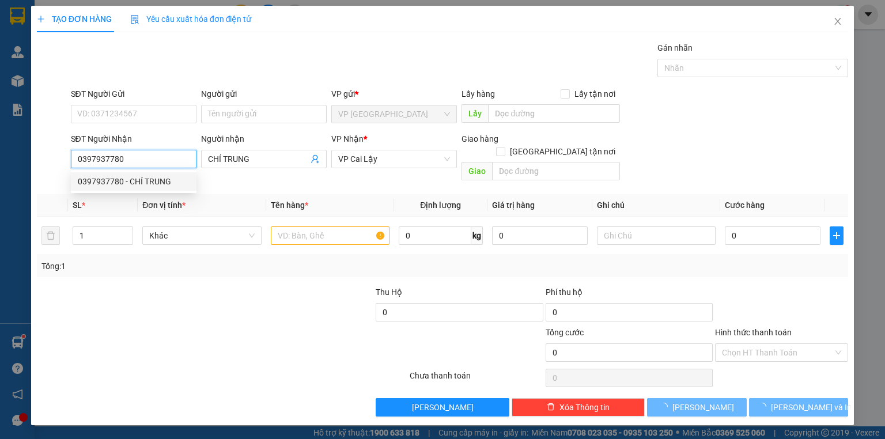
type input "20.000"
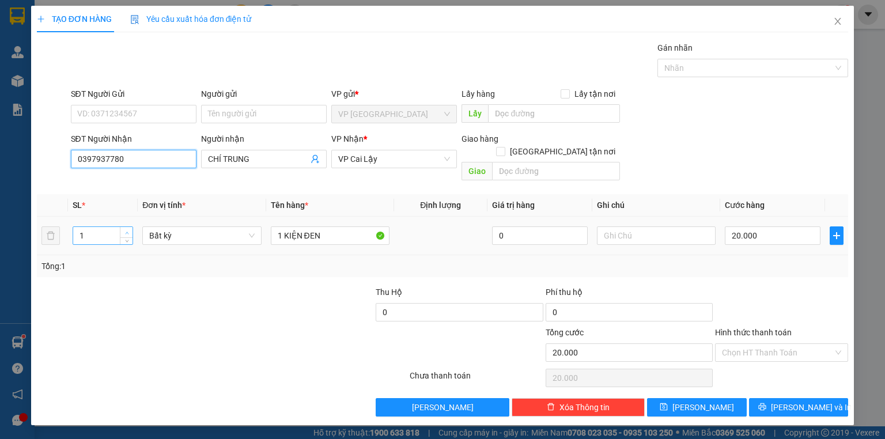
type input "0397937780"
click at [121, 227] on span "Increase Value" at bounding box center [126, 232] width 13 height 10
type input "1"
click at [128, 237] on icon "down" at bounding box center [127, 239] width 4 height 4
click at [323, 229] on input "1 KIỆN ĐEN" at bounding box center [330, 235] width 119 height 18
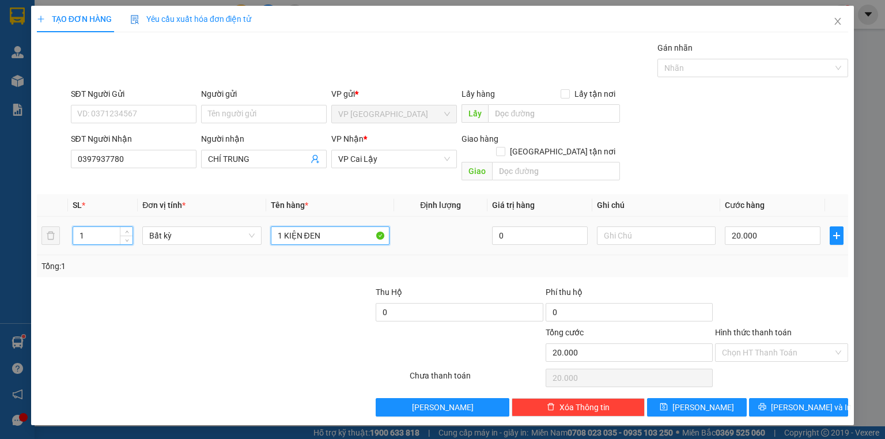
type input "0"
type input "1 KIỆN"
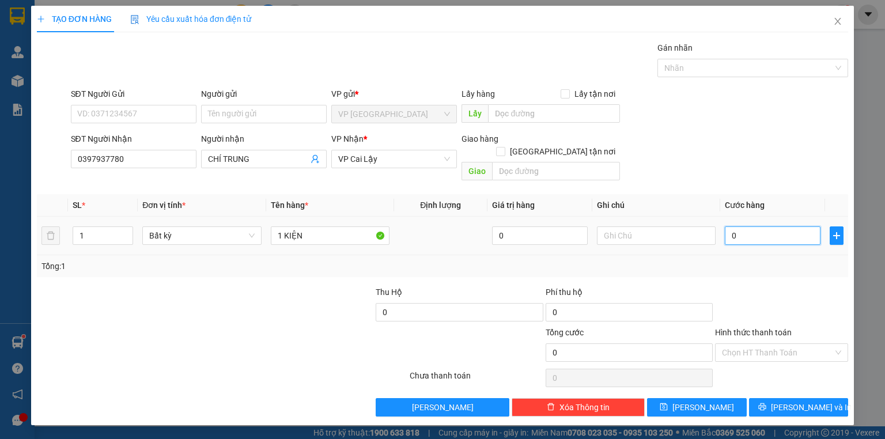
type input "2"
type input "20"
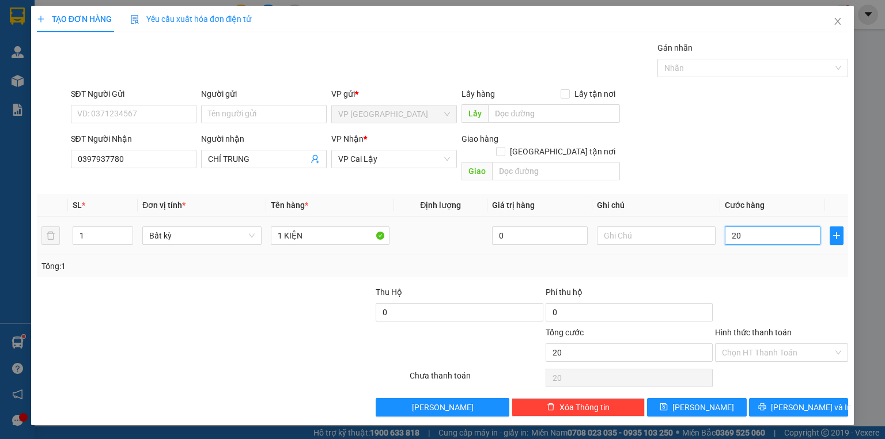
type input "20"
type input "20.000"
click at [769, 194] on th "Cước hàng" at bounding box center [772, 205] width 105 height 22
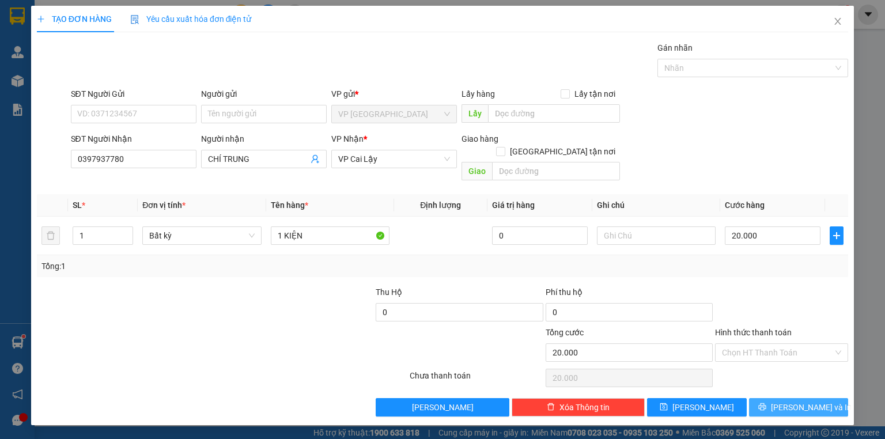
click at [794, 398] on button "[PERSON_NAME] và In" at bounding box center [799, 407] width 100 height 18
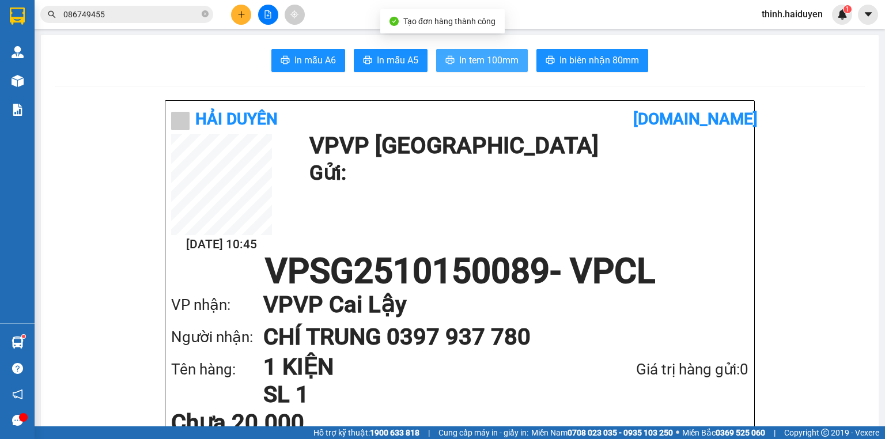
click at [454, 65] on button "In tem 100mm" at bounding box center [482, 60] width 92 height 23
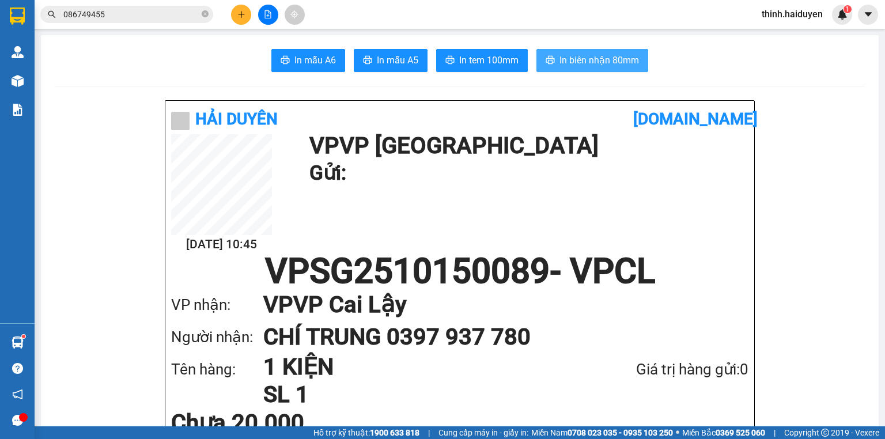
click at [587, 57] on span "In biên nhận 80mm" at bounding box center [598, 60] width 79 height 14
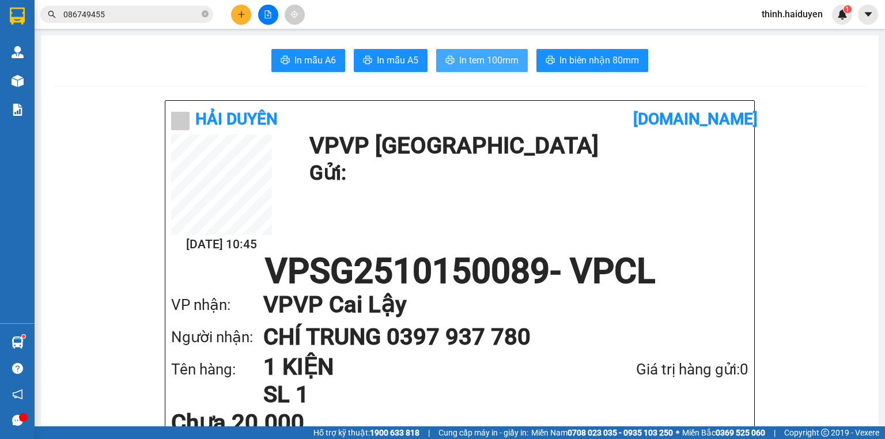
click at [458, 71] on button "In tem 100mm" at bounding box center [482, 60] width 92 height 23
click at [465, 63] on span "In tem 100mm" at bounding box center [488, 60] width 59 height 14
click at [236, 13] on button at bounding box center [241, 15] width 20 height 20
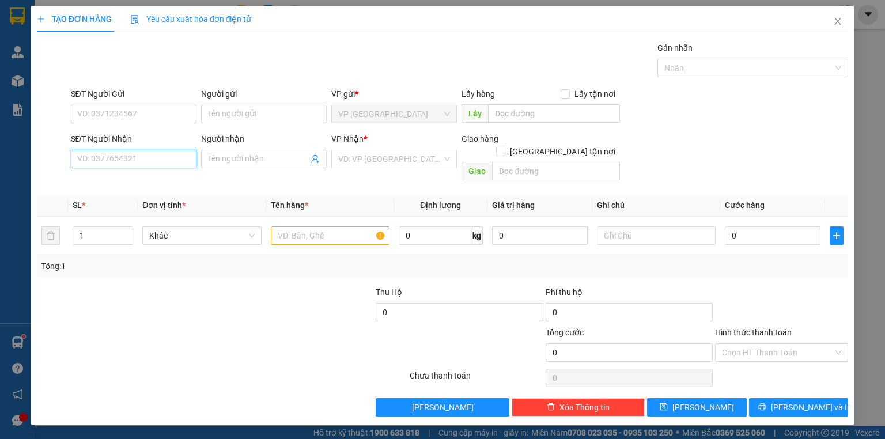
click at [99, 156] on input "SĐT Người Nhận" at bounding box center [134, 159] width 126 height 18
click at [152, 179] on div "0907310553 - CHỊ THUỶ" at bounding box center [134, 181] width 112 height 13
type input "0907310553"
type input "CHỊ THUỶ"
type input "CHỢ THUỘC [GEOGRAPHIC_DATA]"
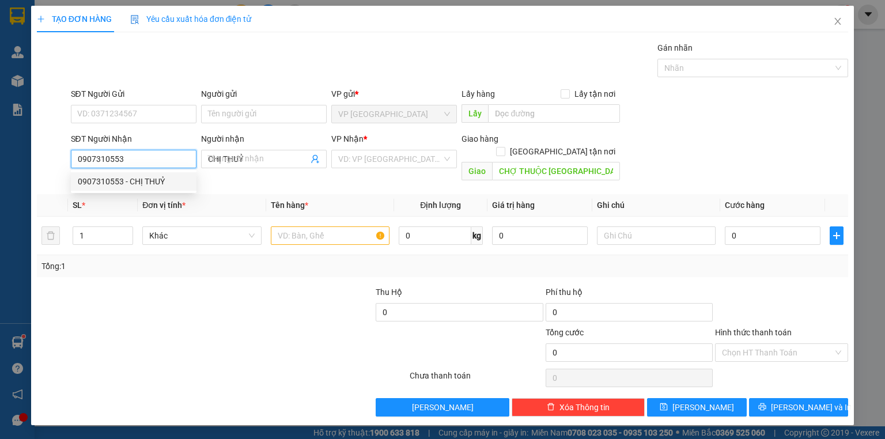
type input "30.000"
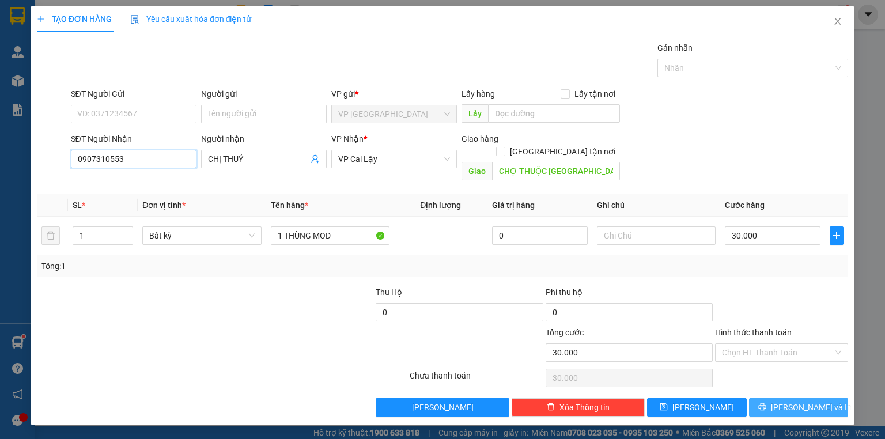
type input "0907310553"
click at [806, 402] on button "[PERSON_NAME] và In" at bounding box center [799, 407] width 100 height 18
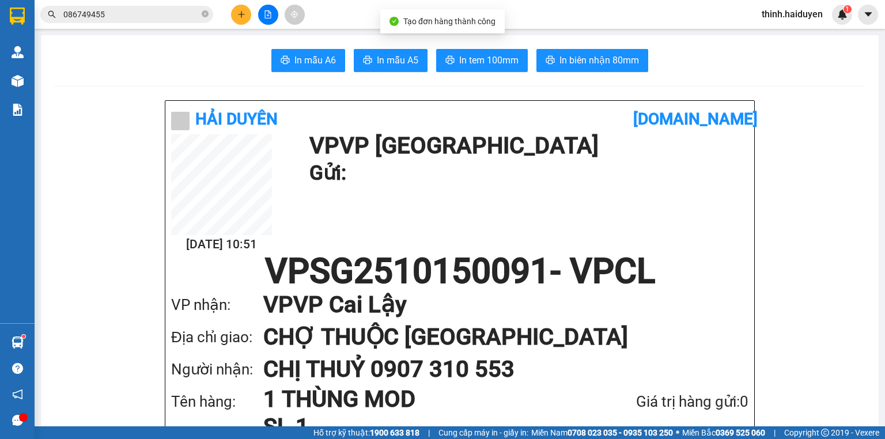
click at [438, 25] on span "Tạo đơn hàng thành công" at bounding box center [449, 21] width 92 height 9
click at [463, 59] on span "In tem 100mm" at bounding box center [488, 60] width 59 height 14
click at [617, 55] on span "In biên nhận 80mm" at bounding box center [598, 60] width 79 height 14
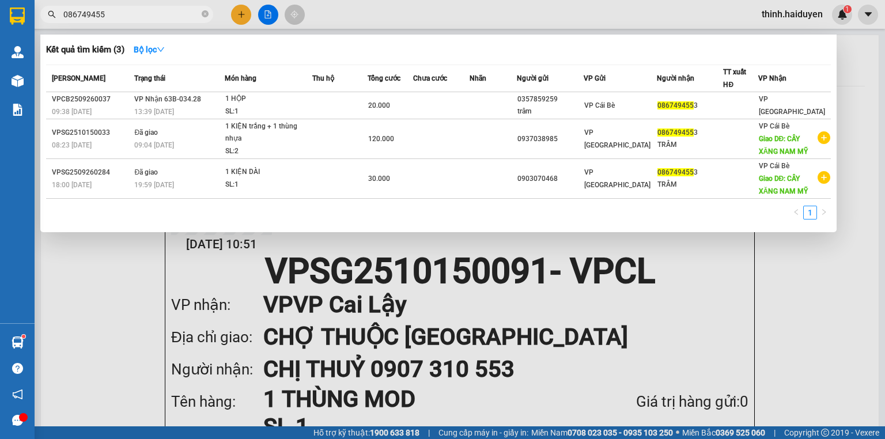
click at [123, 12] on input "086749455" at bounding box center [131, 14] width 136 height 13
click at [124, 12] on input "086749455" at bounding box center [131, 14] width 136 height 13
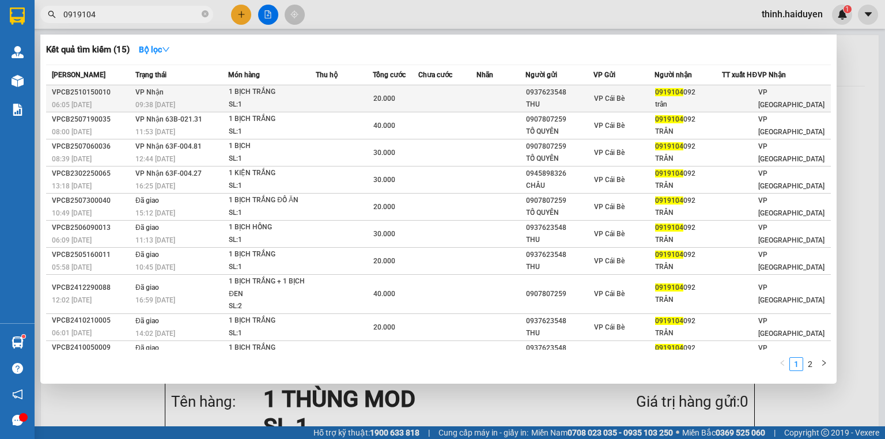
type input "0919104"
click at [692, 111] on div "trân" at bounding box center [688, 104] width 67 height 12
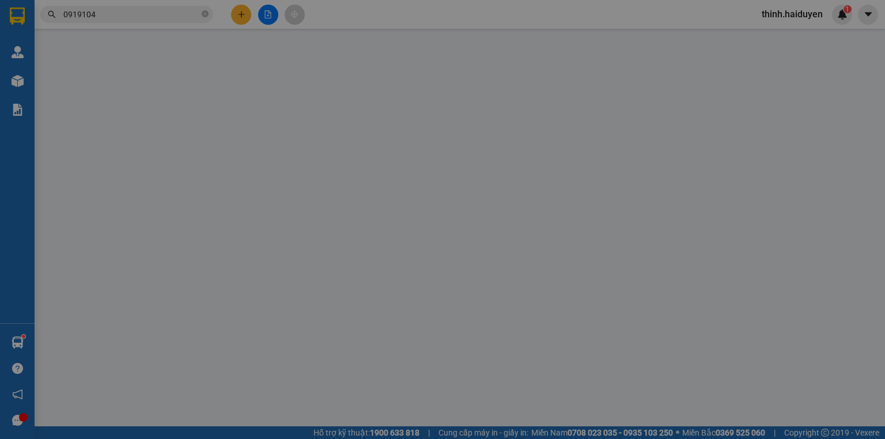
type input "0937623548"
type input "THU"
type input "0919104092"
type input "trân"
type input "0"
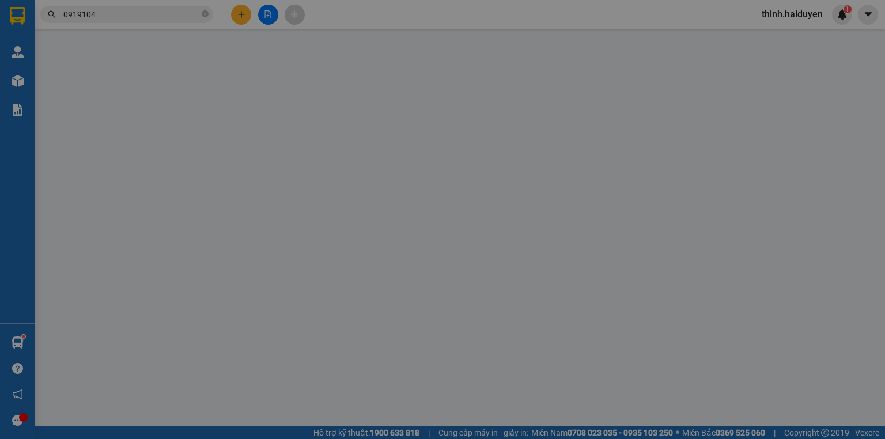
type input "20.000"
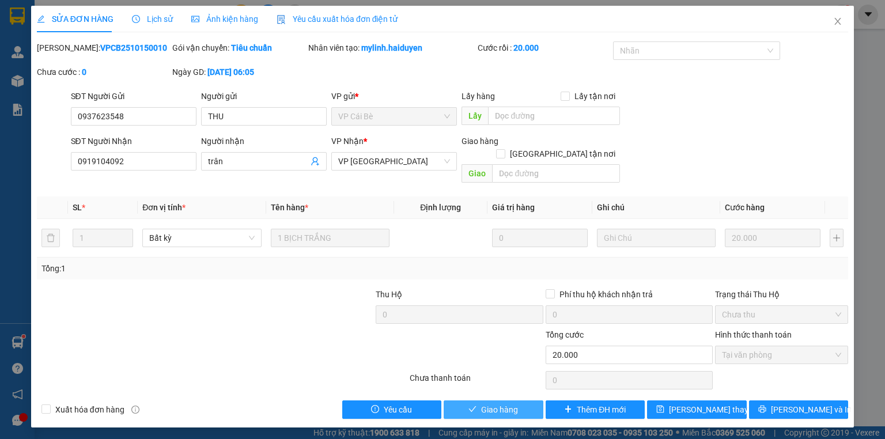
click at [492, 403] on span "Giao hàng" at bounding box center [499, 409] width 37 height 13
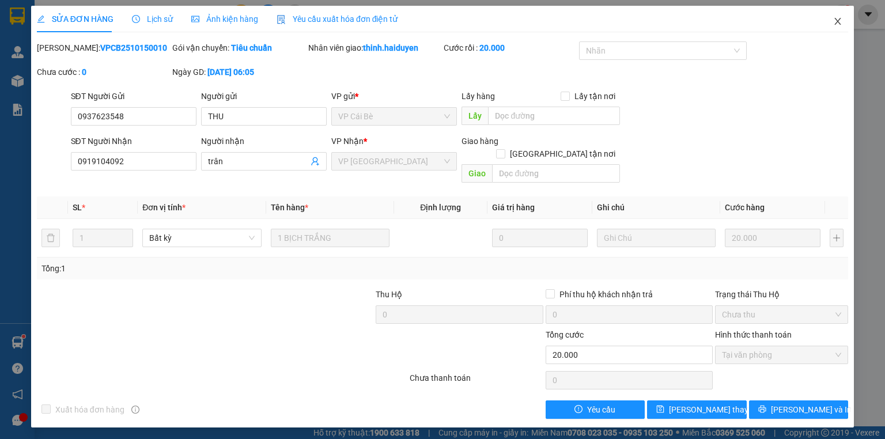
click at [837, 19] on icon "close" at bounding box center [837, 21] width 9 height 9
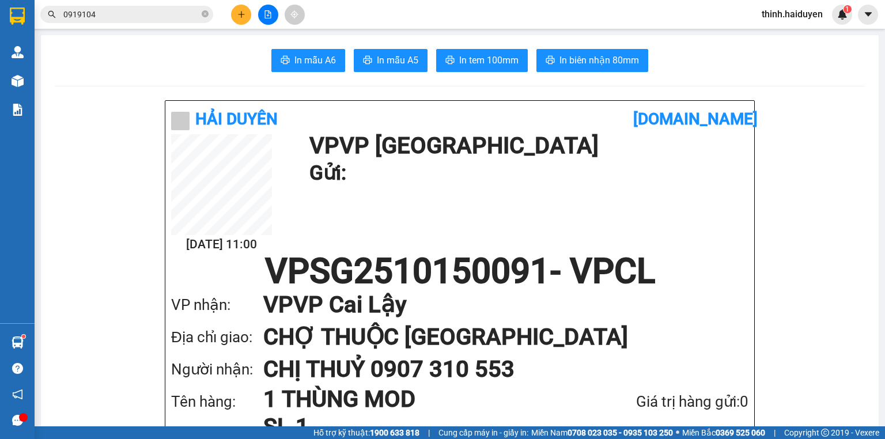
click at [145, 14] on div "Kết quả tìm kiếm ( 15 ) Bộ lọc Mã ĐH Trạng thái Món hàng Thu hộ Tổng cước Chưa …" at bounding box center [112, 15] width 225 height 20
click at [145, 15] on input "0919104" at bounding box center [131, 14] width 136 height 13
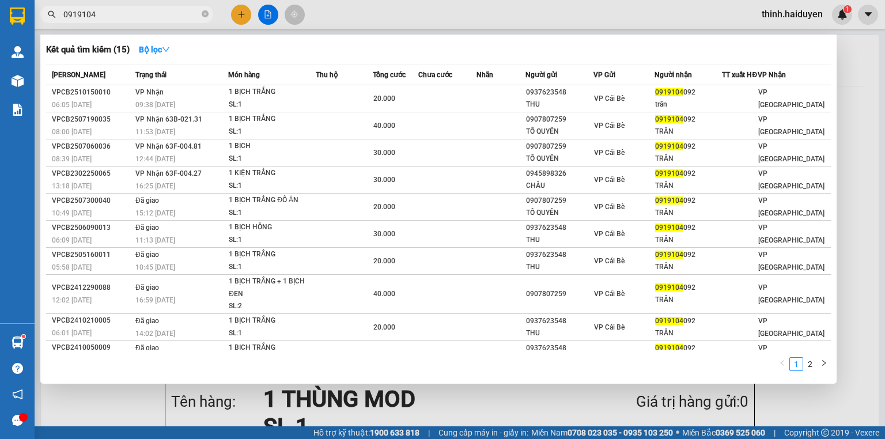
click at [145, 15] on input "0919104" at bounding box center [131, 14] width 136 height 13
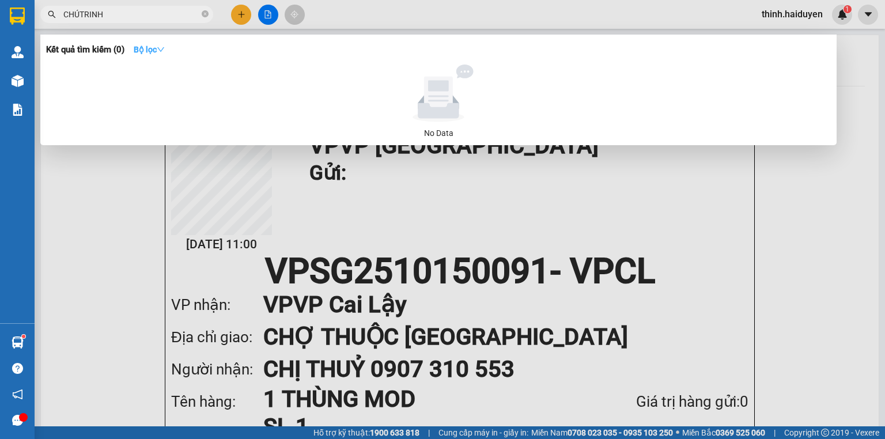
click at [139, 47] on strong "Bộ lọc" at bounding box center [149, 49] width 31 height 9
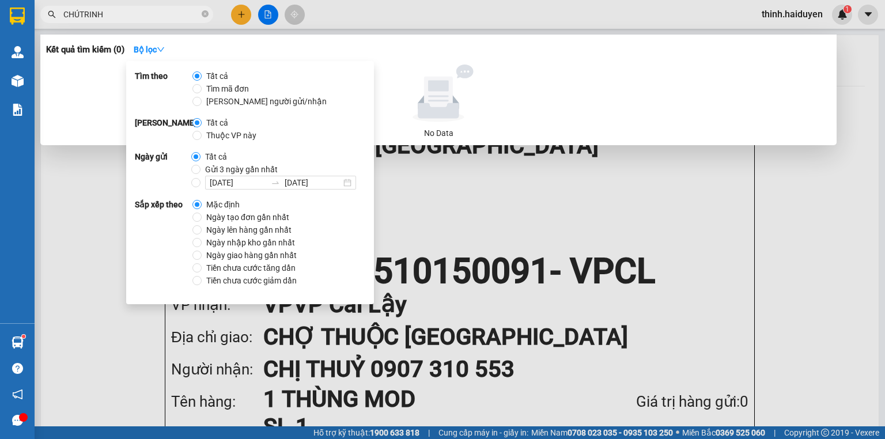
click at [208, 165] on span "Gửi 3 ngày gần nhất" at bounding box center [241, 169] width 82 height 13
click at [200, 165] on input "Gửi 3 ngày gần nhất" at bounding box center [195, 169] width 9 height 9
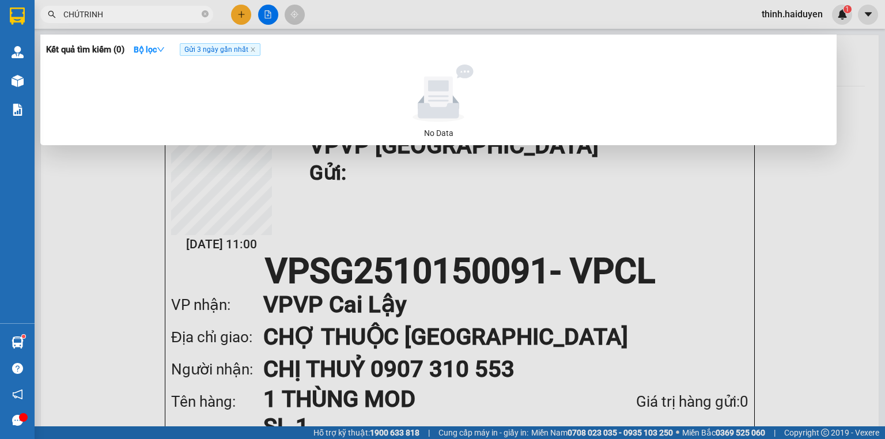
click at [81, 14] on input "CHÚTRINH" at bounding box center [131, 14] width 136 height 13
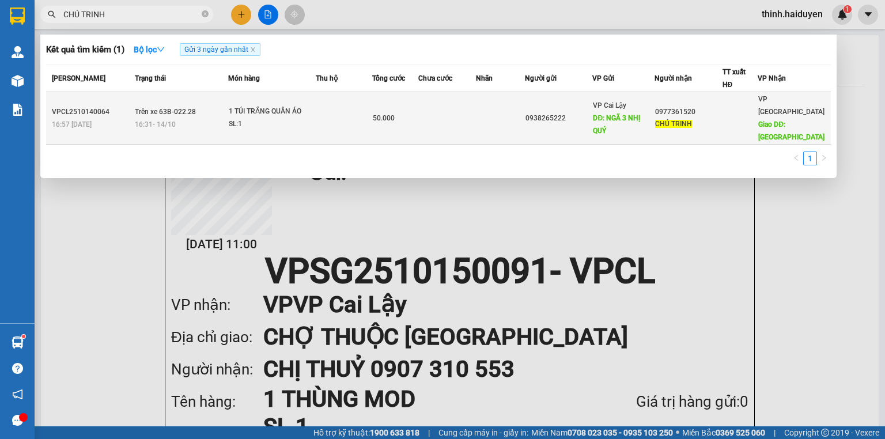
type input "CHÚ TRINH"
click at [411, 112] on div "50.000" at bounding box center [395, 118] width 44 height 13
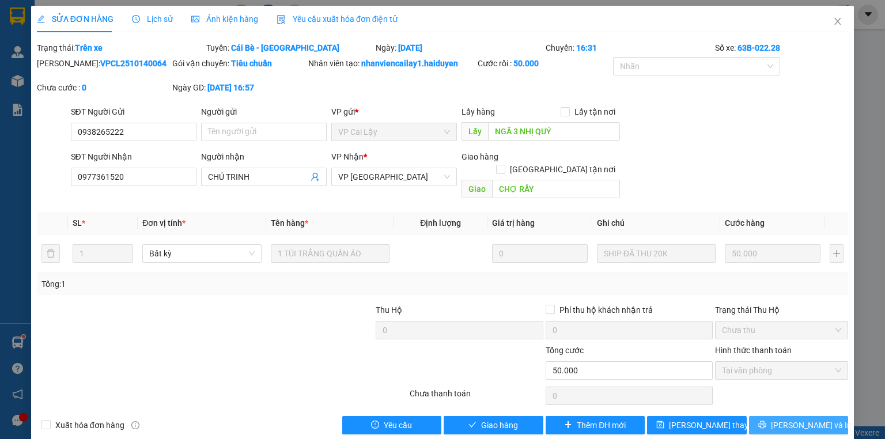
click at [765, 421] on icon "printer" at bounding box center [761, 424] width 7 height 7
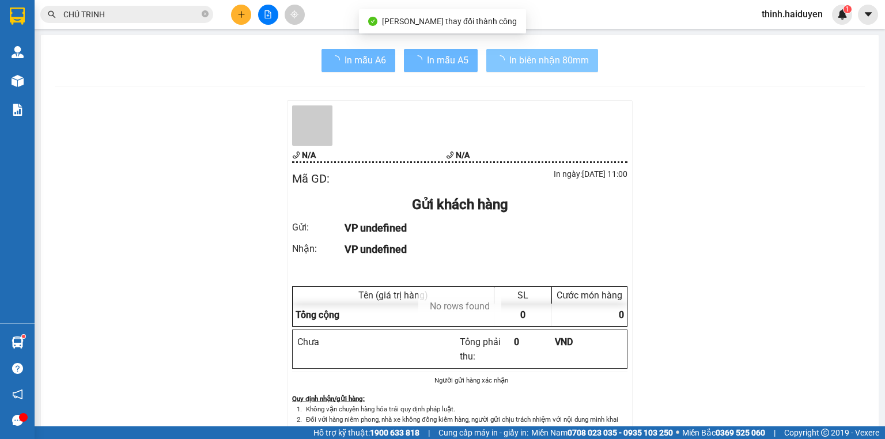
click at [536, 60] on span "In biên nhận 80mm" at bounding box center [548, 60] width 79 height 14
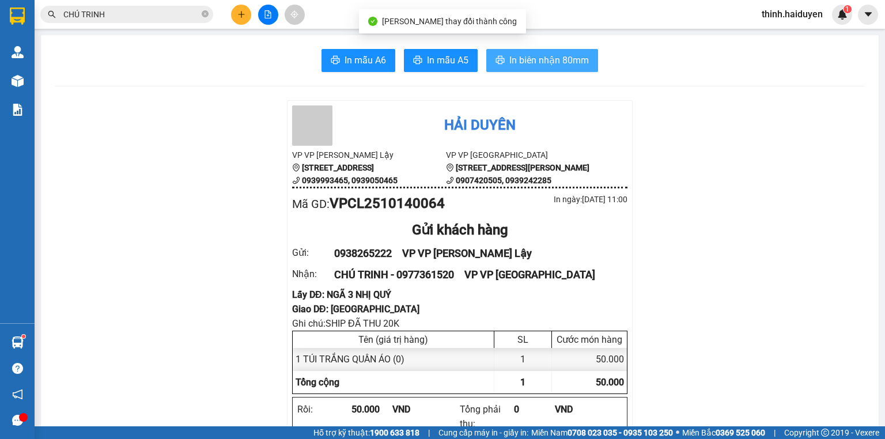
click at [536, 60] on span "In biên nhận 80mm" at bounding box center [548, 60] width 79 height 14
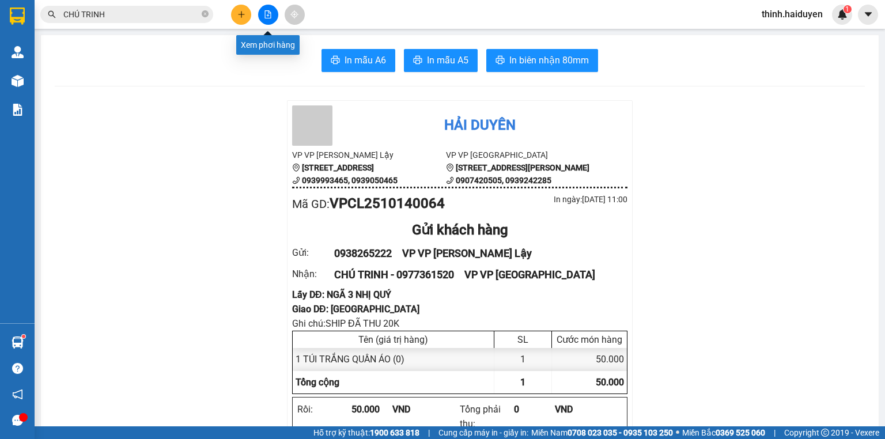
click at [268, 16] on icon "file-add" at bounding box center [268, 14] width 8 height 8
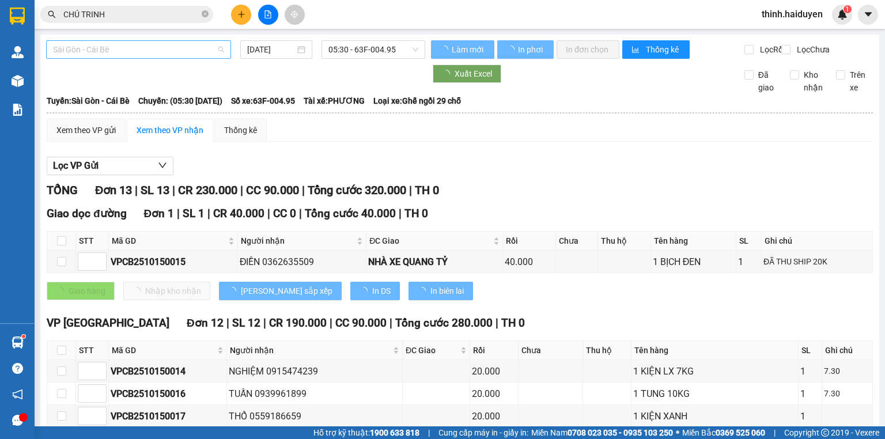
click at [97, 52] on span "Sài Gòn - Cái Bè" at bounding box center [138, 49] width 171 height 17
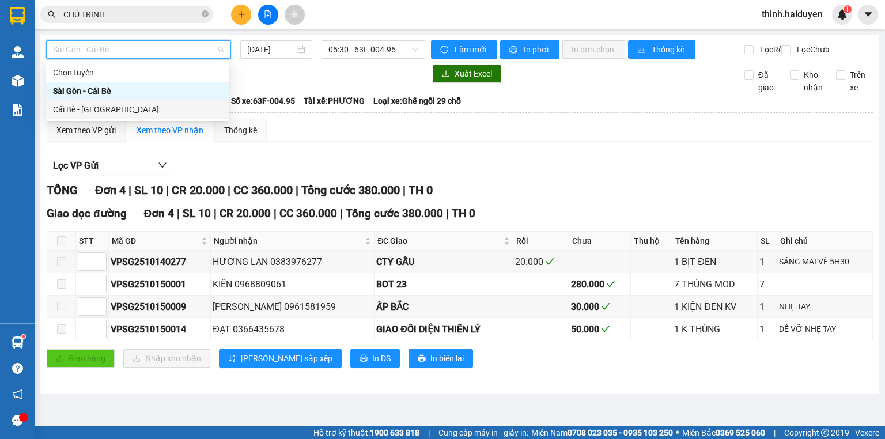
click at [85, 111] on div "Cái Bè - Sài Gòn" at bounding box center [137, 109] width 169 height 13
type input "[DATE]"
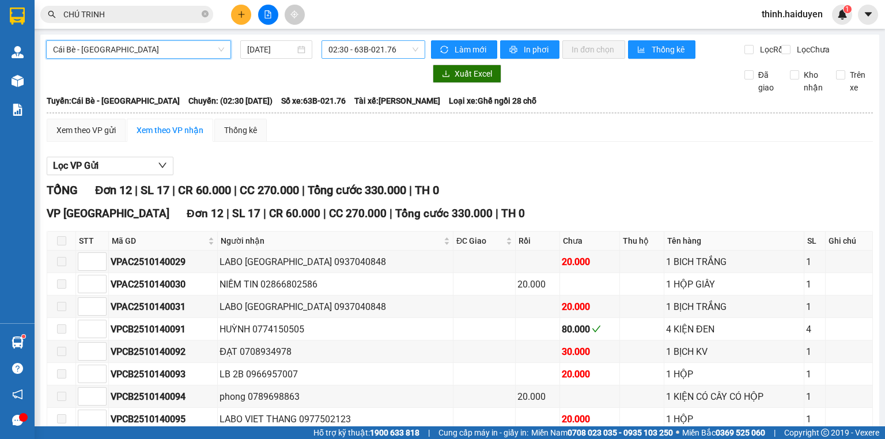
click at [373, 55] on span "02:30 - 63B-021.76" at bounding box center [373, 49] width 90 height 17
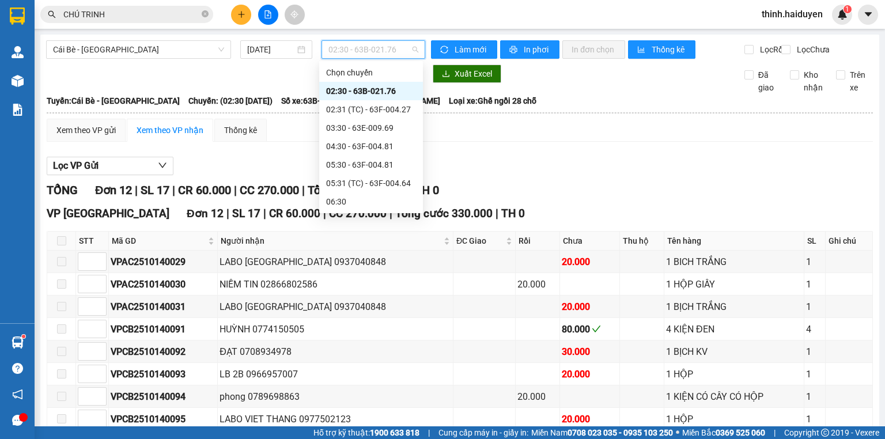
click at [354, 251] on div "08:30 - 63F-004.95" at bounding box center [371, 257] width 90 height 13
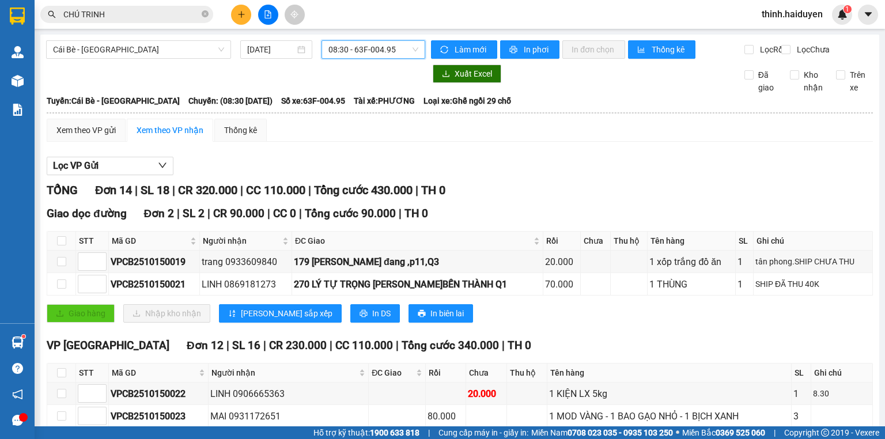
drag, startPoint x: 246, startPoint y: 393, endPoint x: 263, endPoint y: 390, distance: 16.9
click at [370, 46] on span "08:30 - 63F-004.95" at bounding box center [373, 49] width 90 height 17
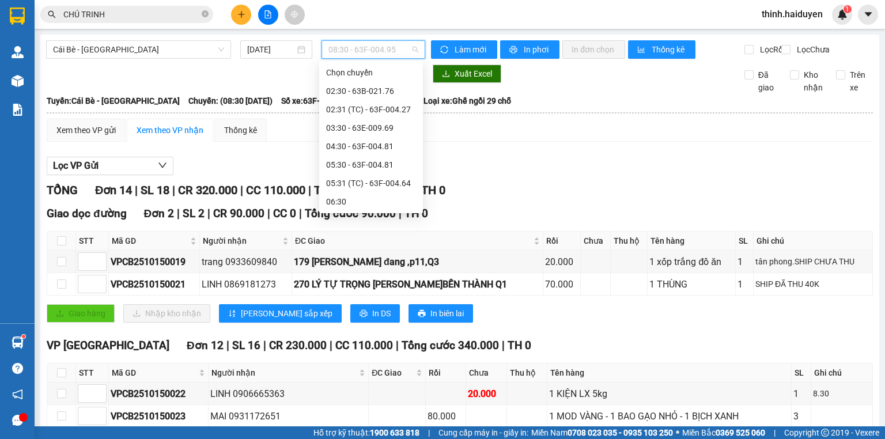
drag, startPoint x: 372, startPoint y: 189, endPoint x: 389, endPoint y: 184, distance: 17.5
click at [373, 269] on div "09:30 - 63F-004.27" at bounding box center [371, 275] width 90 height 13
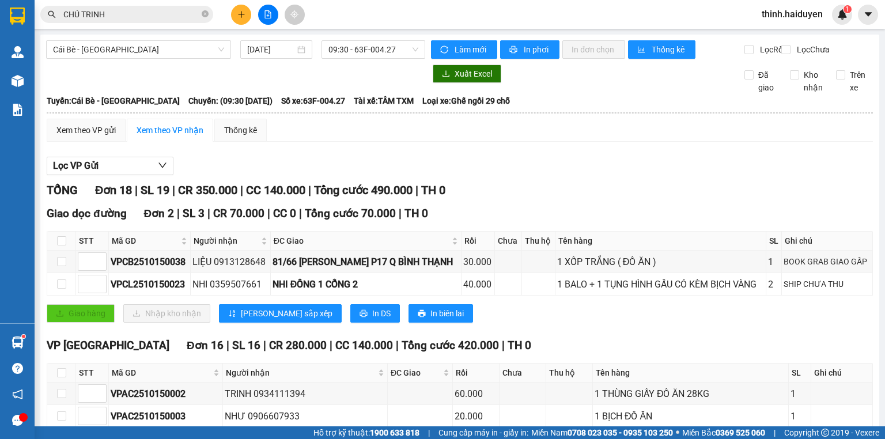
drag, startPoint x: 257, startPoint y: 386, endPoint x: 480, endPoint y: 344, distance: 226.8
drag, startPoint x: 354, startPoint y: 54, endPoint x: 415, endPoint y: 139, distance: 105.3
click at [354, 54] on span "09:30 - 63F-004.27" at bounding box center [373, 49] width 90 height 17
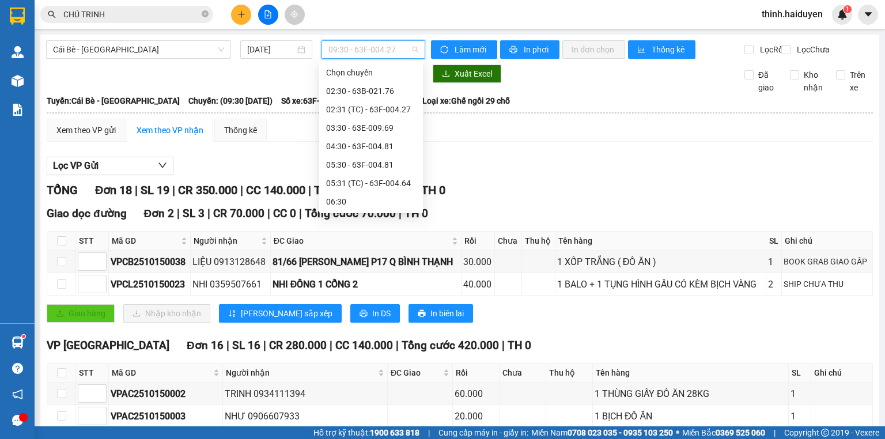
click at [362, 287] on div "10:30 - 63B-021.76" at bounding box center [371, 293] width 90 height 13
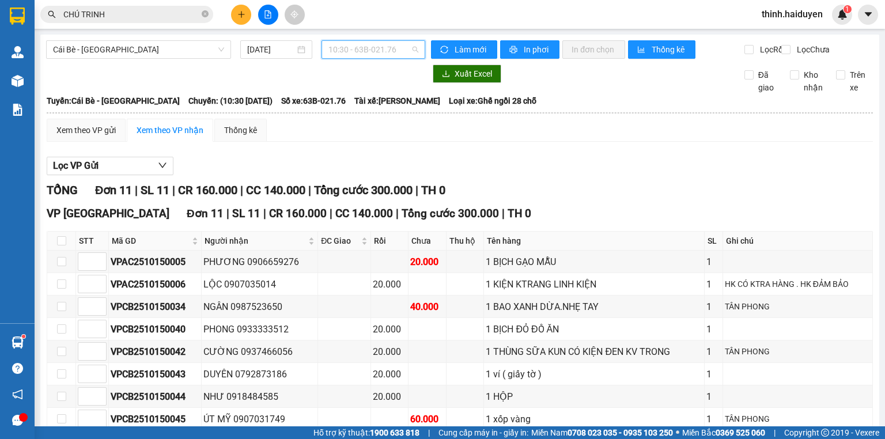
click at [362, 53] on span "10:30 - 63B-021.76" at bounding box center [373, 49] width 90 height 17
click at [365, 59] on div "Cái Bè - Sài Gòn 15/10/2025 10:30 - 63B-021.76" at bounding box center [235, 49] width 379 height 18
click at [376, 50] on span "10:30 - 63B-021.76" at bounding box center [373, 49] width 90 height 17
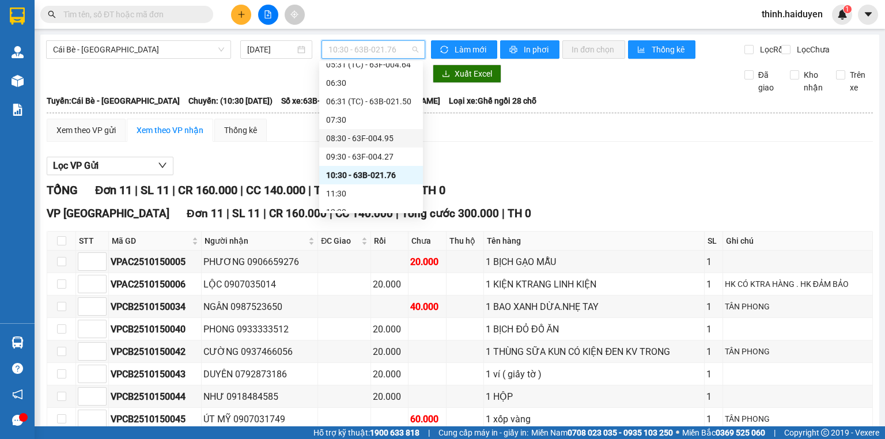
scroll to position [138, 0]
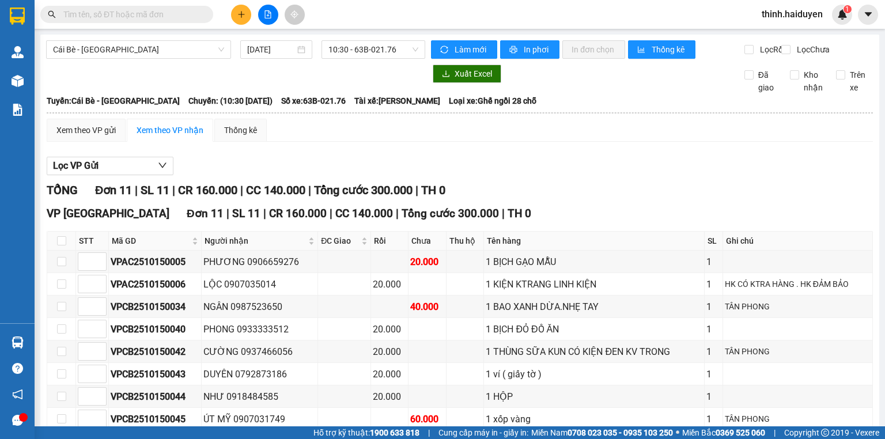
click at [539, 166] on div "Lọc VP Gửi" at bounding box center [460, 166] width 826 height 19
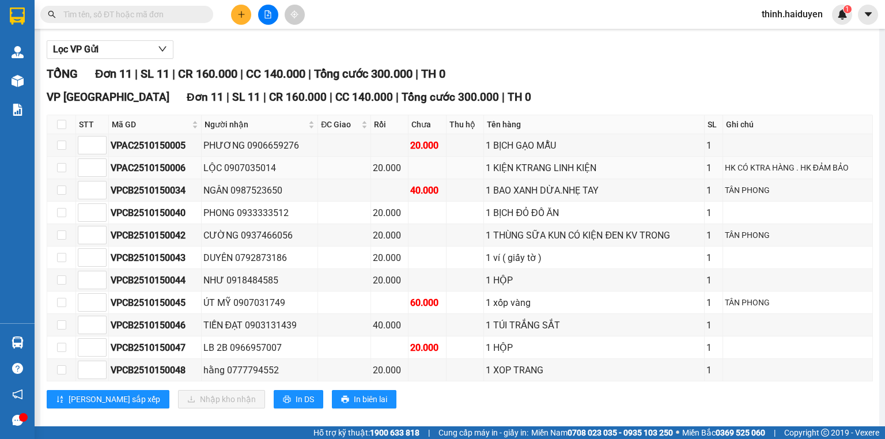
scroll to position [136, 0]
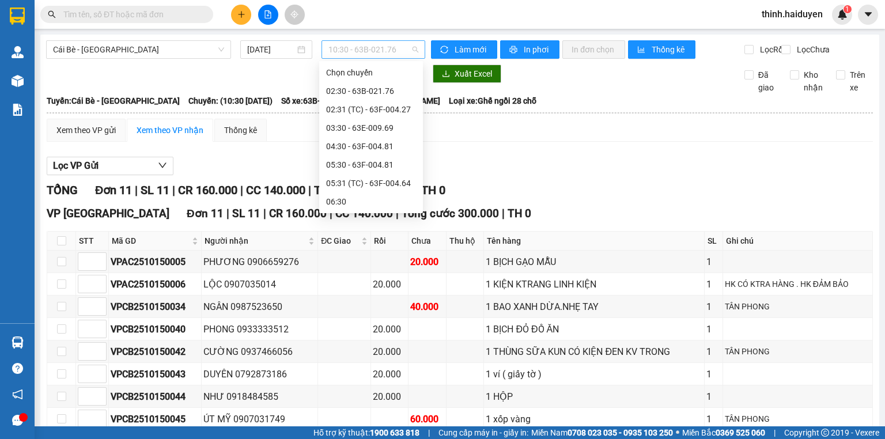
click at [334, 51] on span "10:30 - 63B-021.76" at bounding box center [373, 49] width 90 height 17
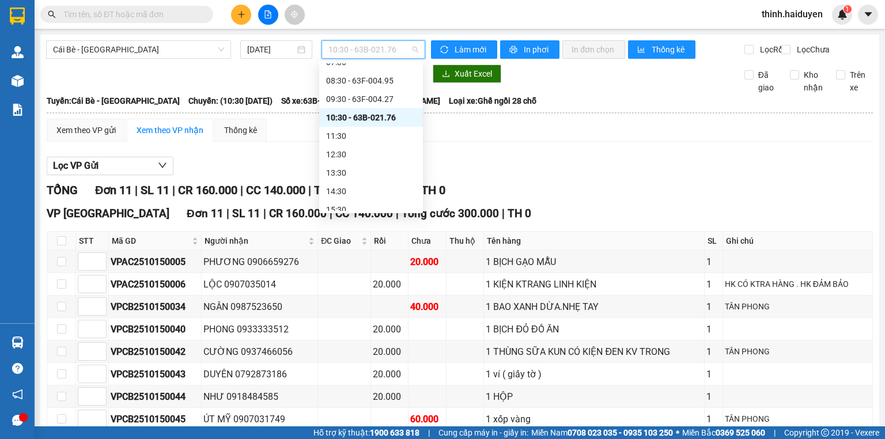
scroll to position [203, 0]
click at [359, 92] on div "10:30 - 63B-021.76" at bounding box center [371, 91] width 90 height 13
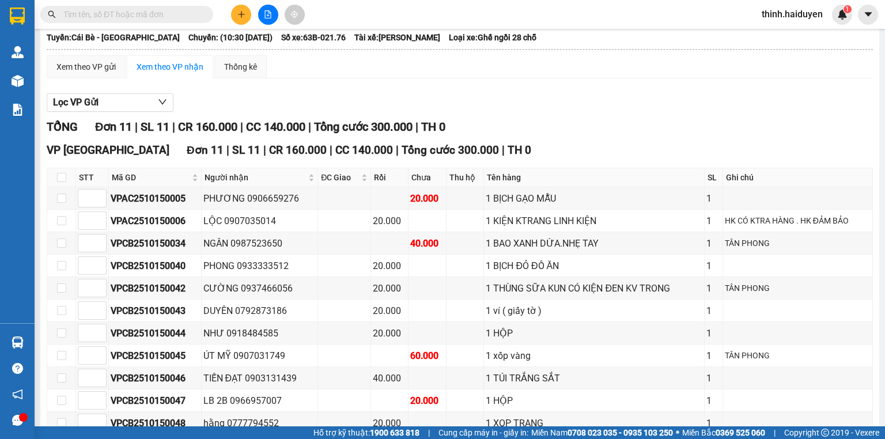
scroll to position [136, 0]
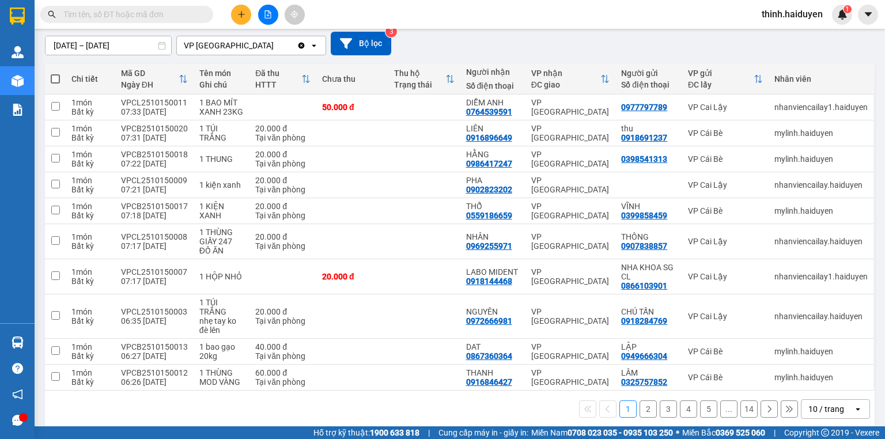
scroll to position [108, 0]
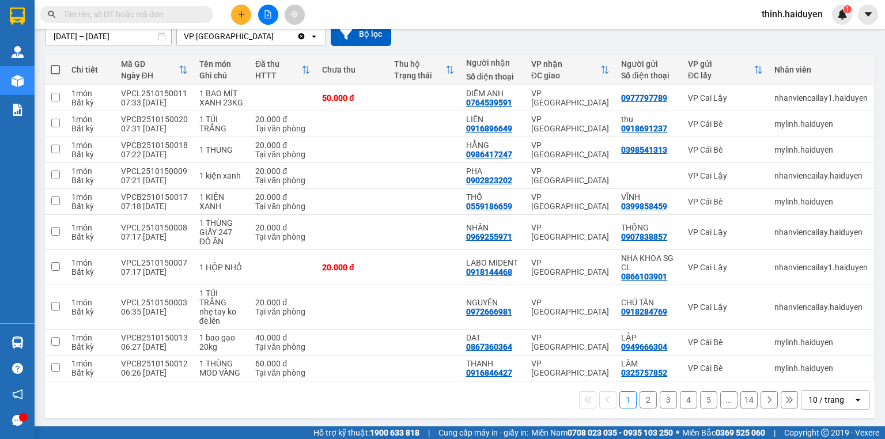
click at [829, 396] on div "10 / trang" at bounding box center [826, 400] width 36 height 12
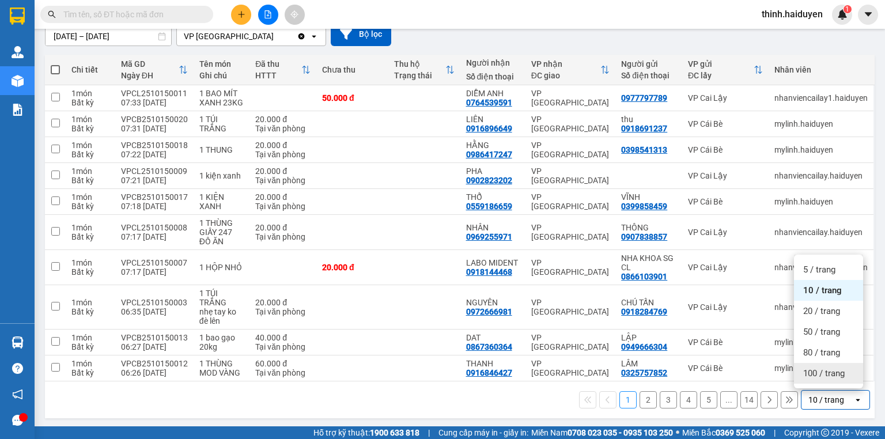
click at [814, 376] on span "100 / trang" at bounding box center [823, 373] width 41 height 12
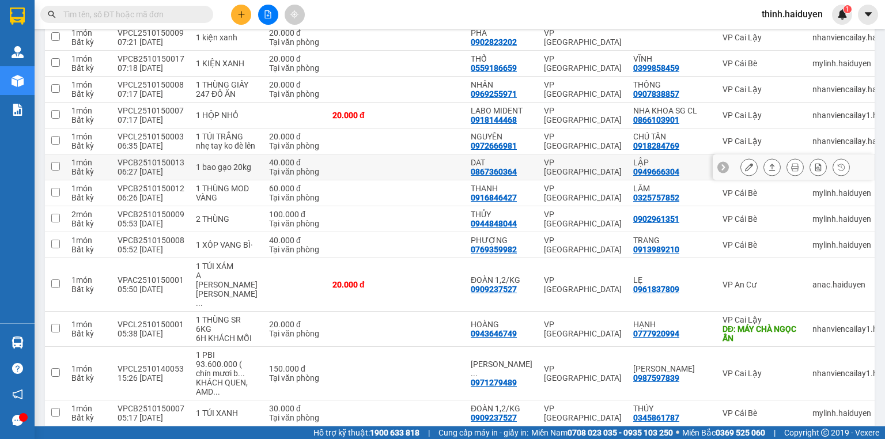
scroll to position [384, 0]
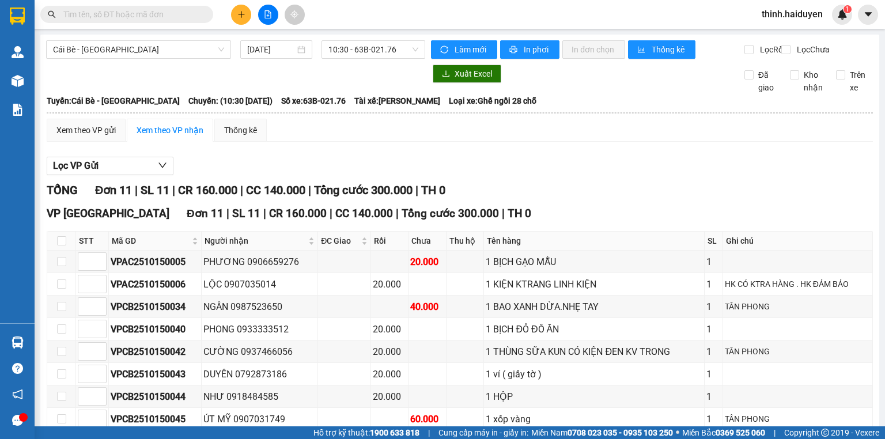
scroll to position [136, 0]
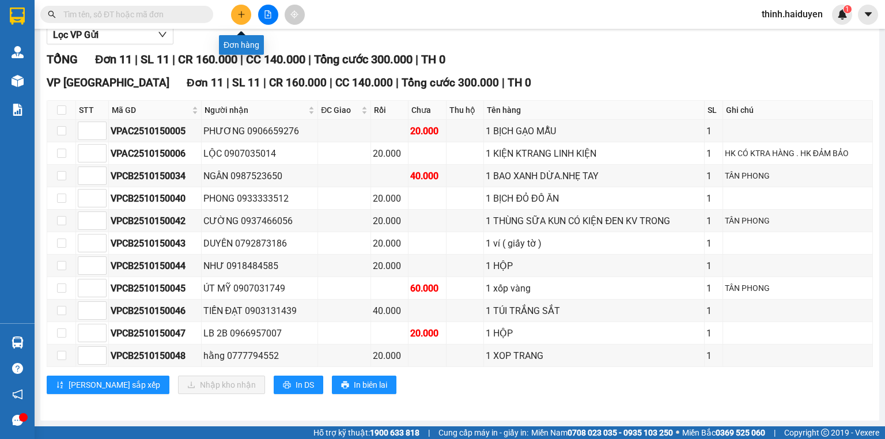
click at [251, 14] on div at bounding box center [268, 15] width 86 height 20
click at [233, 12] on button at bounding box center [241, 15] width 20 height 20
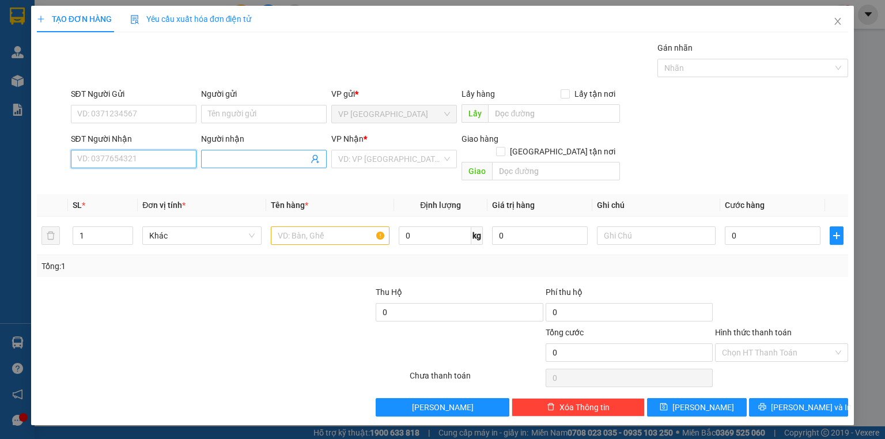
drag, startPoint x: 98, startPoint y: 161, endPoint x: 272, endPoint y: 152, distance: 173.6
click at [99, 162] on input "SĐT Người Nhận" at bounding box center [134, 159] width 126 height 18
drag, startPoint x: 139, startPoint y: 176, endPoint x: 146, endPoint y: 169, distance: 9.8
click at [141, 178] on div "0854555656 - PHÁT" at bounding box center [134, 181] width 112 height 13
type input "0854555656"
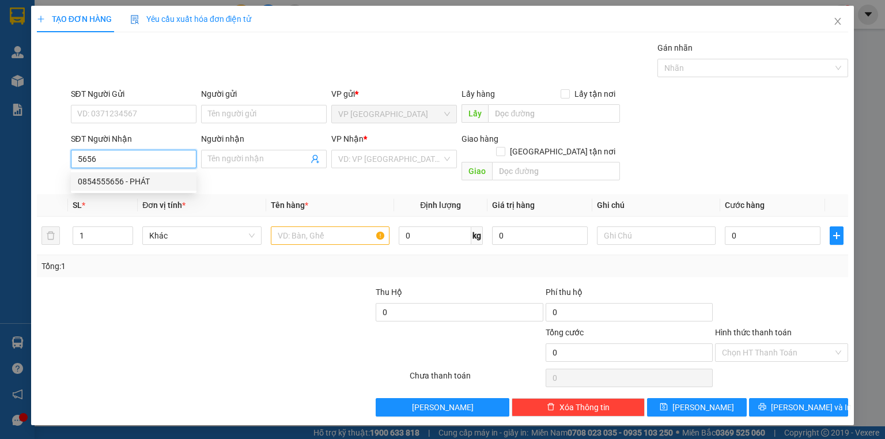
type input "PHÁT"
type input "20.000"
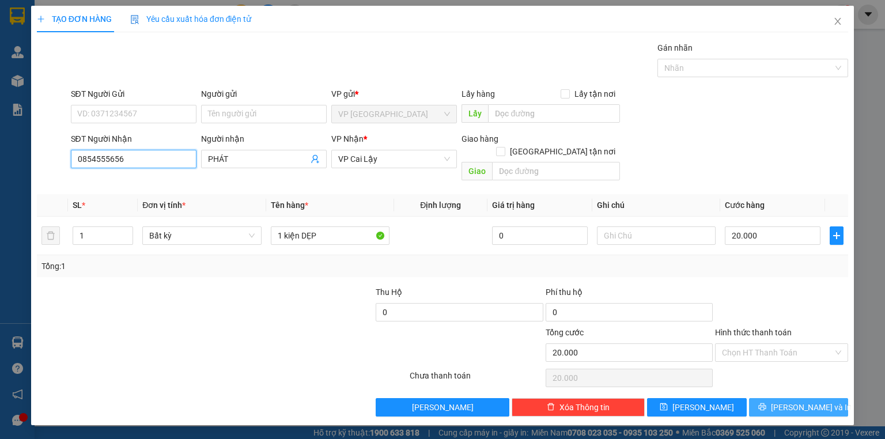
type input "0854555656"
click at [766, 403] on icon "printer" at bounding box center [762, 407] width 8 height 8
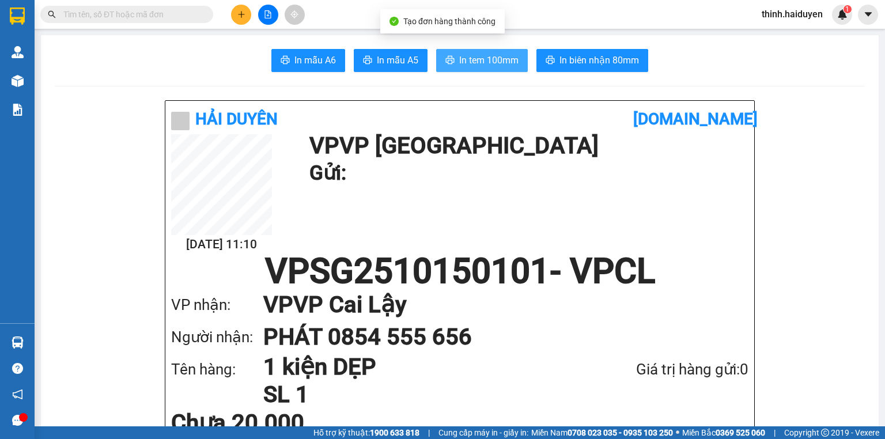
drag, startPoint x: 466, startPoint y: 58, endPoint x: 484, endPoint y: 61, distance: 18.8
click at [468, 59] on span "In tem 100mm" at bounding box center [488, 60] width 59 height 14
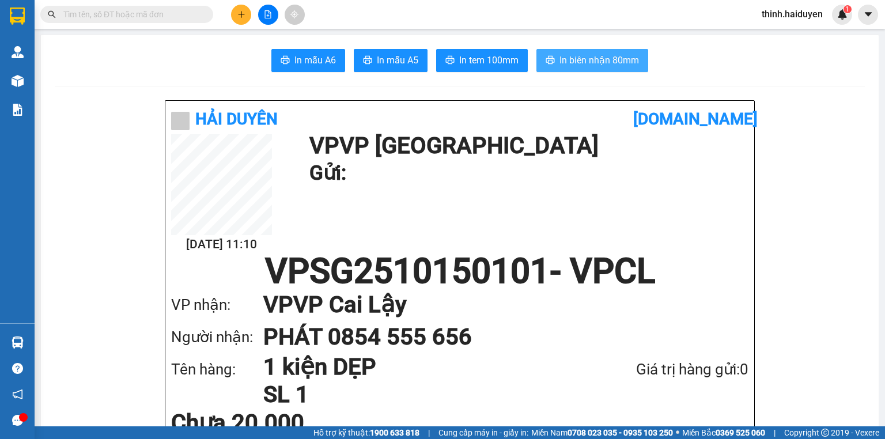
drag, startPoint x: 596, startPoint y: 51, endPoint x: 602, endPoint y: 50, distance: 5.8
click at [597, 51] on button "In biên nhận 80mm" at bounding box center [592, 60] width 112 height 23
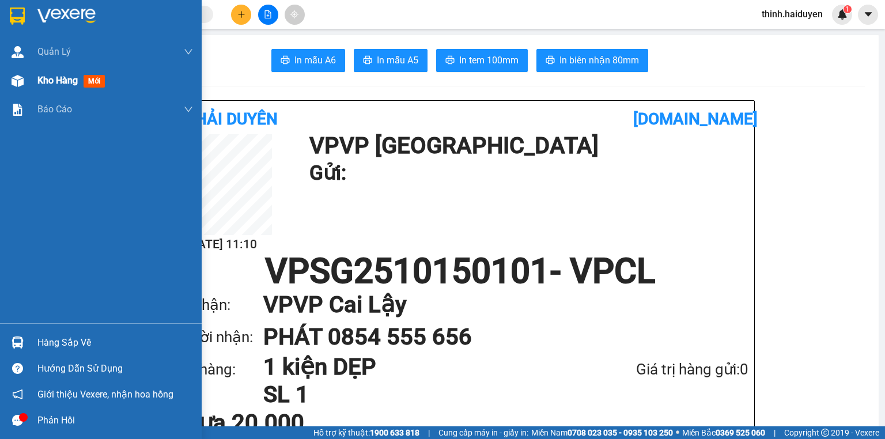
drag, startPoint x: 31, startPoint y: 83, endPoint x: 52, endPoint y: 78, distance: 21.8
click at [30, 83] on div "Kho hàng mới" at bounding box center [101, 80] width 202 height 29
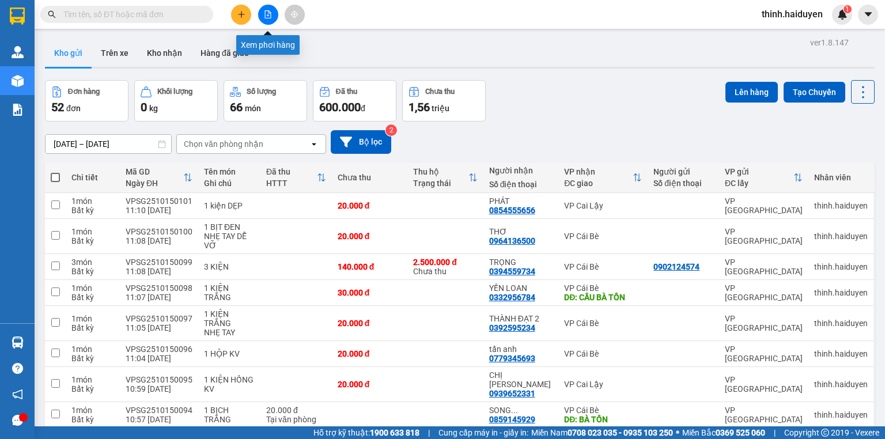
click at [270, 13] on icon "file-add" at bounding box center [268, 14] width 6 height 8
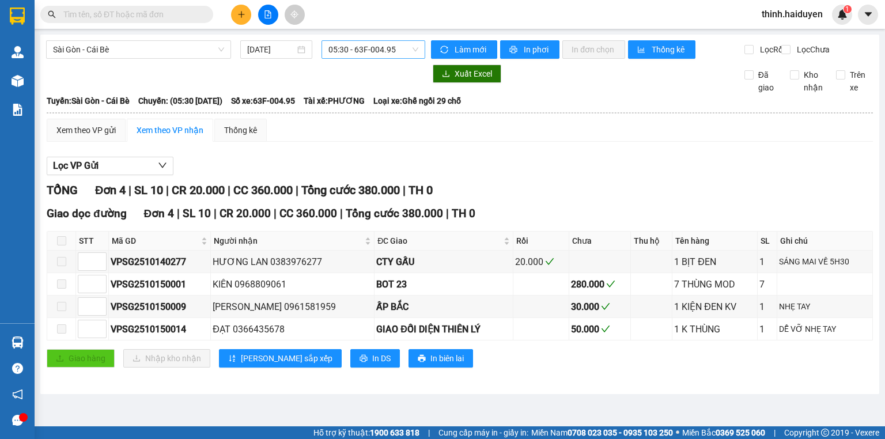
click at [348, 50] on span "05:30 - 63F-004.95" at bounding box center [373, 49] width 90 height 17
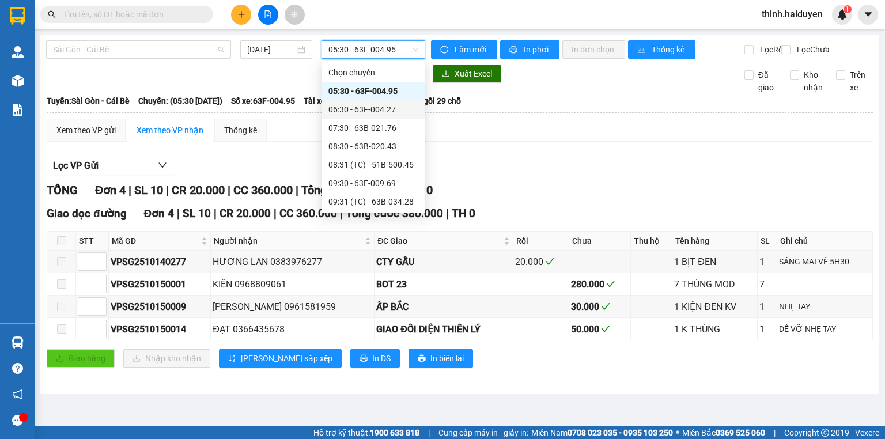
drag, startPoint x: 129, startPoint y: 46, endPoint x: 90, endPoint y: 108, distance: 73.0
click at [127, 47] on span "Sài Gòn - Cái Bè" at bounding box center [138, 49] width 171 height 17
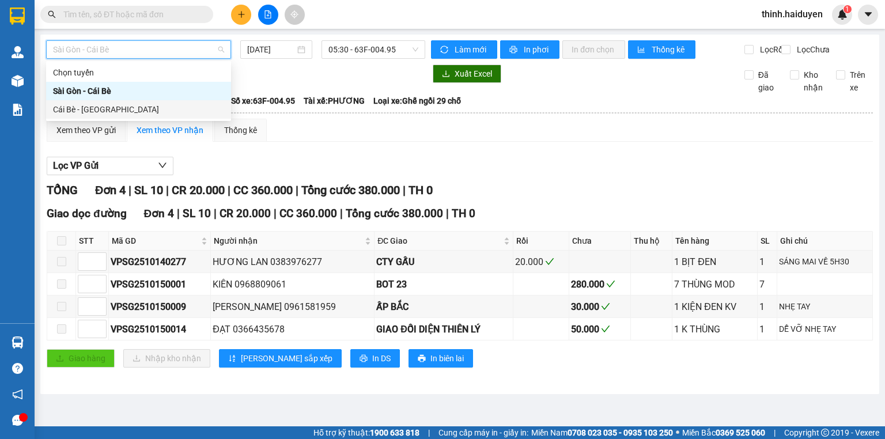
click at [90, 116] on div "Cái Bè - [GEOGRAPHIC_DATA]" at bounding box center [138, 109] width 185 height 18
type input "[DATE]"
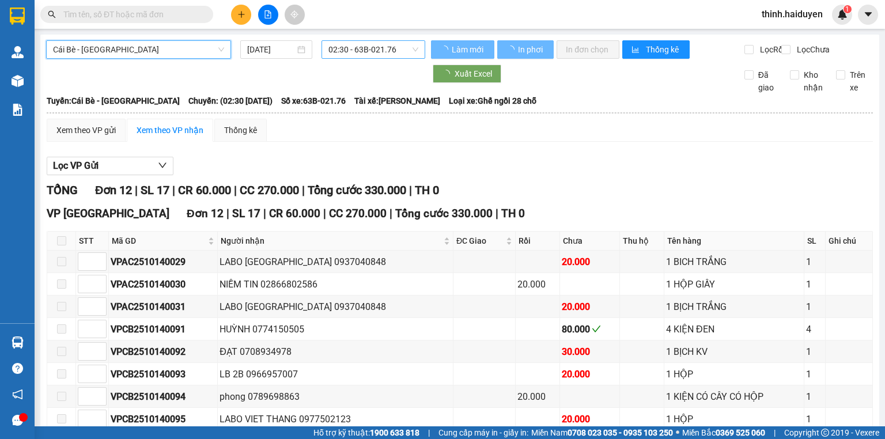
click at [374, 48] on span "02:30 - 63B-021.76" at bounding box center [373, 49] width 90 height 17
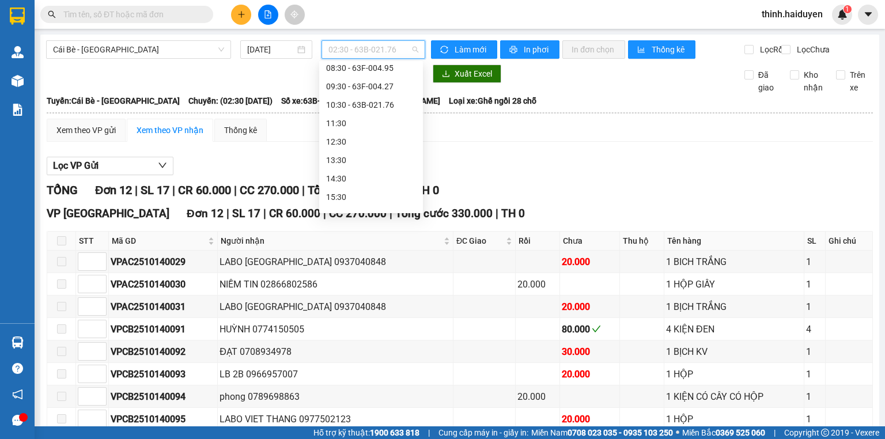
scroll to position [203, 0]
click at [343, 89] on div "10:30 - 63B-021.76" at bounding box center [371, 91] width 90 height 13
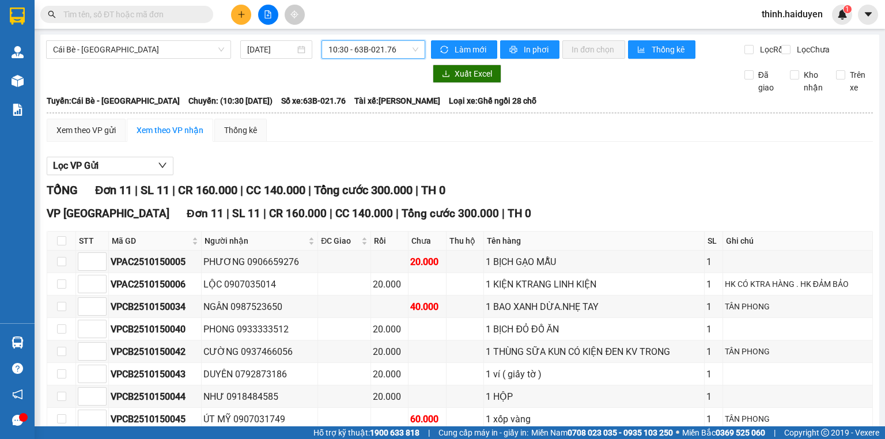
click at [186, 12] on input "text" at bounding box center [131, 14] width 136 height 13
type input "5"
click at [383, 48] on span "10:30 - 63B-021.76" at bounding box center [373, 49] width 90 height 17
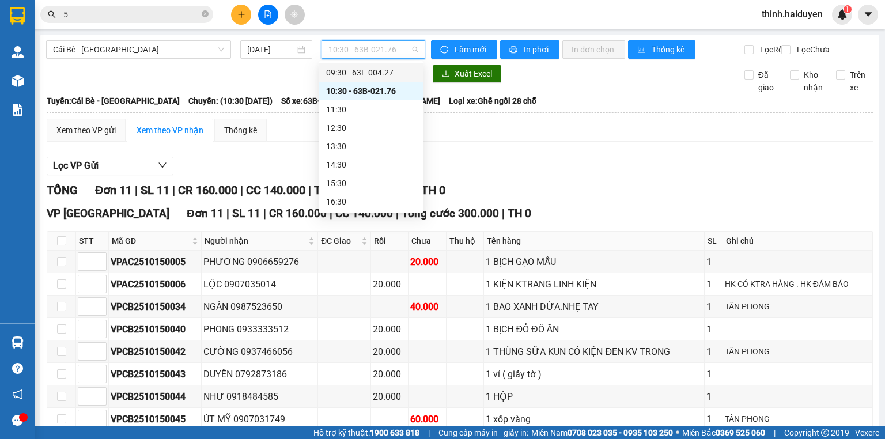
click at [564, 155] on div "Xem theo VP gửi Xem theo VP nhận Thống kê Lọc VP Gửi TỔNG Đơn 11 | SL 11 | CR …" at bounding box center [460, 329] width 826 height 420
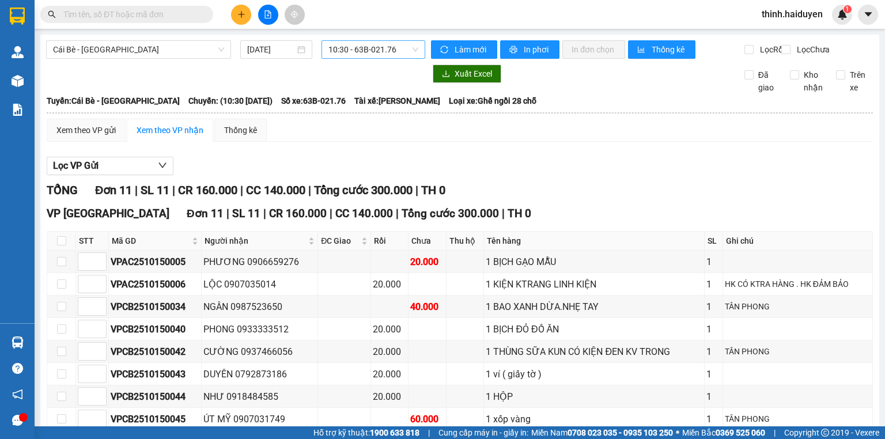
drag, startPoint x: 335, startPoint y: 50, endPoint x: 368, endPoint y: 53, distance: 33.5
click at [338, 49] on span "10:30 - 63B-021.76" at bounding box center [373, 49] width 90 height 17
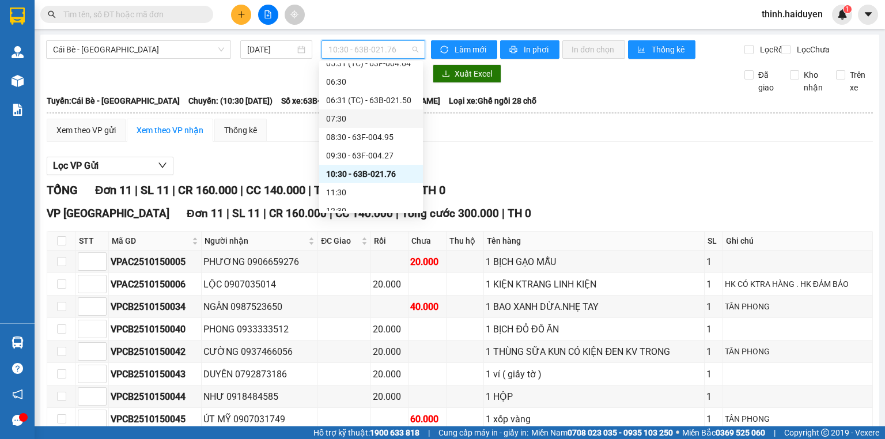
scroll to position [138, 0]
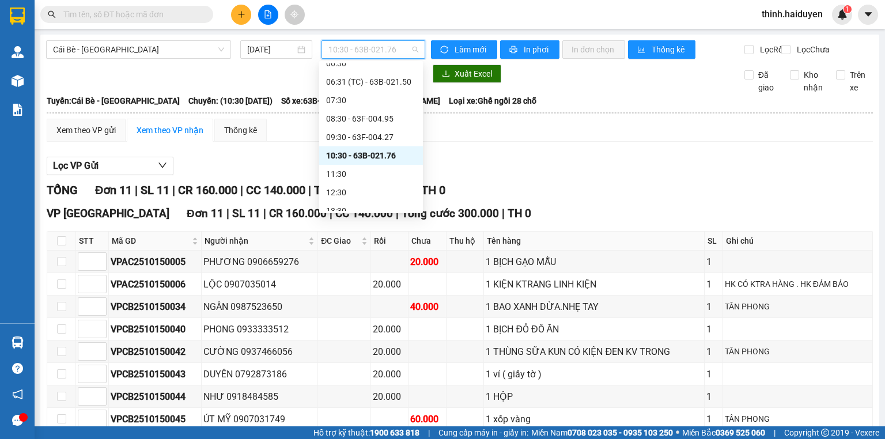
click at [529, 173] on div "Lọc VP Gửi" at bounding box center [460, 166] width 826 height 19
click at [371, 53] on span "10:30 - 63B-021.76" at bounding box center [373, 49] width 90 height 17
click at [488, 164] on div "Xem theo VP gửi Xem theo VP nhận Thống kê Lọc VP Gửi TỔNG Đơn 11 | SL 11 | CR …" at bounding box center [460, 329] width 826 height 420
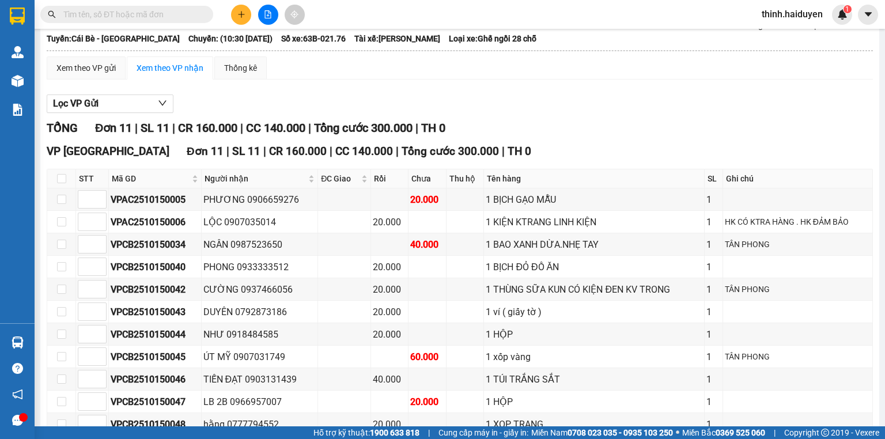
scroll to position [136, 0]
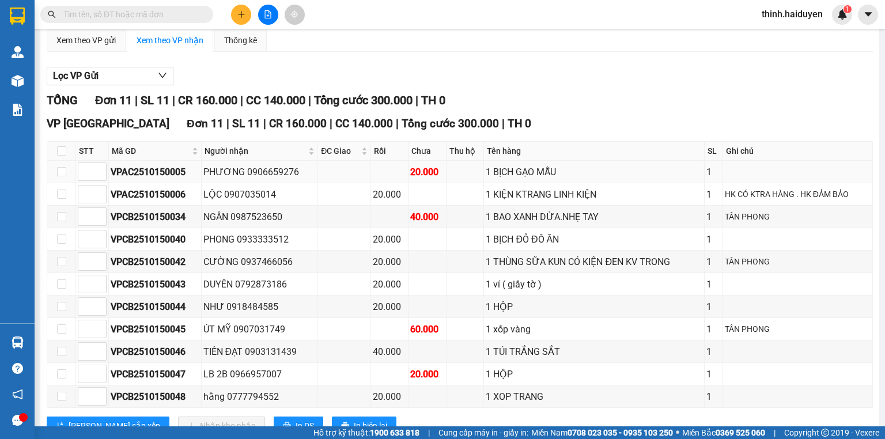
scroll to position [90, 0]
click at [125, 15] on input "text" at bounding box center [131, 14] width 136 height 13
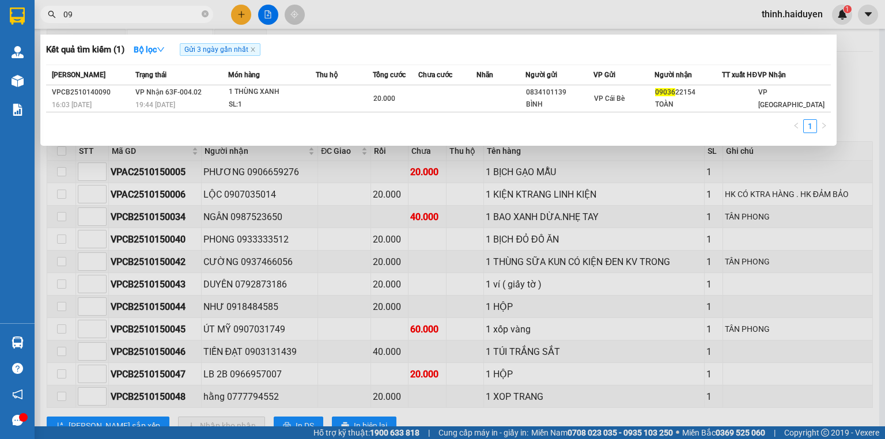
type input "0"
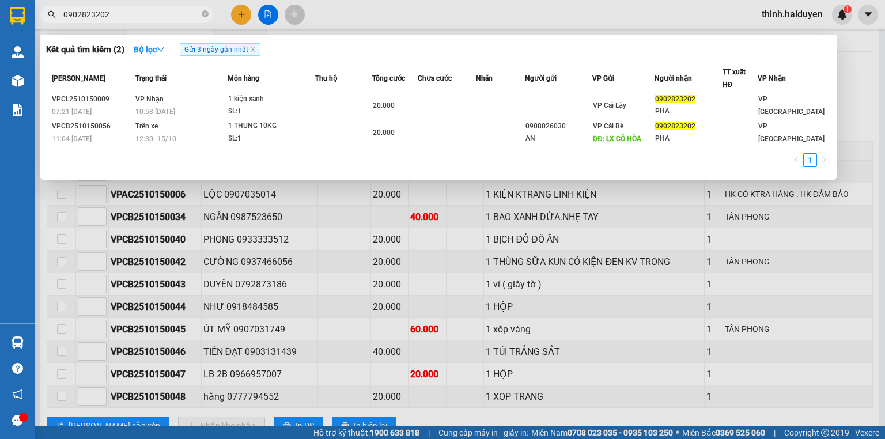
click at [174, 16] on input "0902823202" at bounding box center [131, 14] width 136 height 13
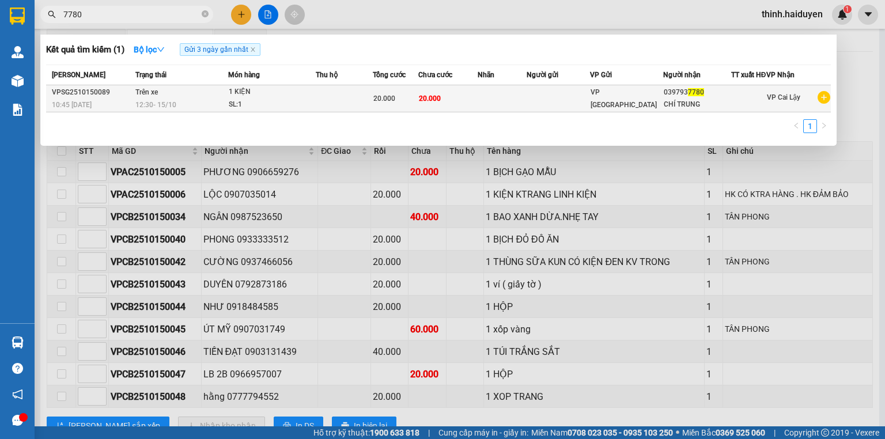
type input "7780"
click at [327, 109] on td at bounding box center [344, 98] width 57 height 27
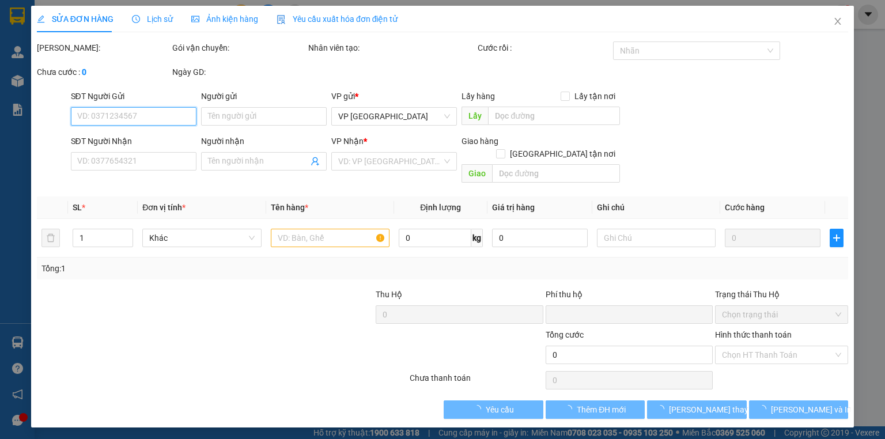
type input "0397937780"
type input "CHÍ TRUNG"
type input "0"
type input "20.000"
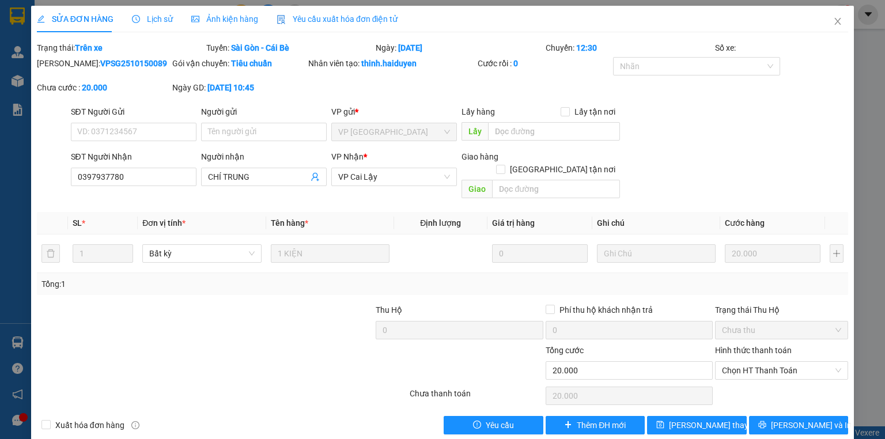
click at [399, 97] on div "Mã ĐH: VPSG2510150089 Gói vận chuyển: Tiêu chuẩn Nhân viên tạo: thinh.haiduyen …" at bounding box center [442, 81] width 813 height 48
click at [353, 92] on div "Mã ĐH: VPSG2510150089 Gói vận chuyển: Tiêu chuẩn Nhân viên tạo: thinh.haiduyen …" at bounding box center [442, 81] width 813 height 48
click at [833, 23] on icon "close" at bounding box center [837, 21] width 9 height 9
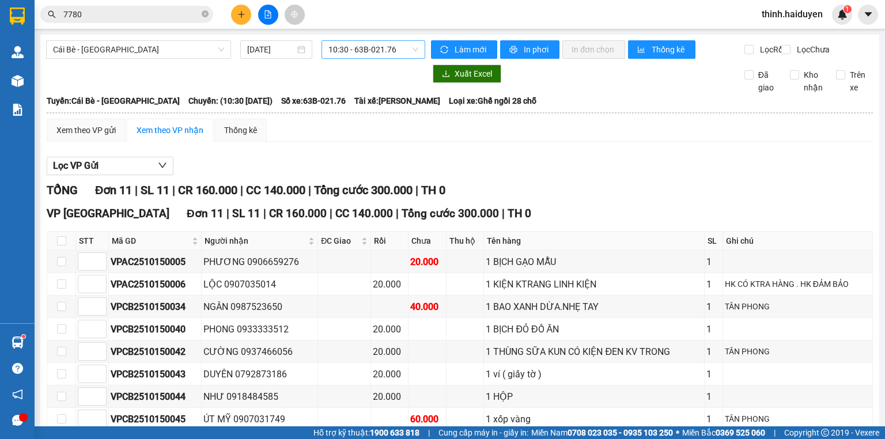
click at [370, 48] on span "10:30 - 63B-021.76" at bounding box center [373, 49] width 90 height 17
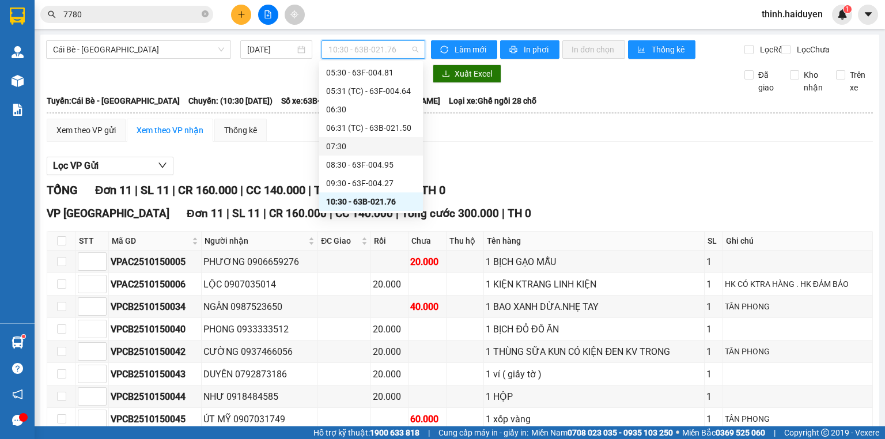
scroll to position [138, 0]
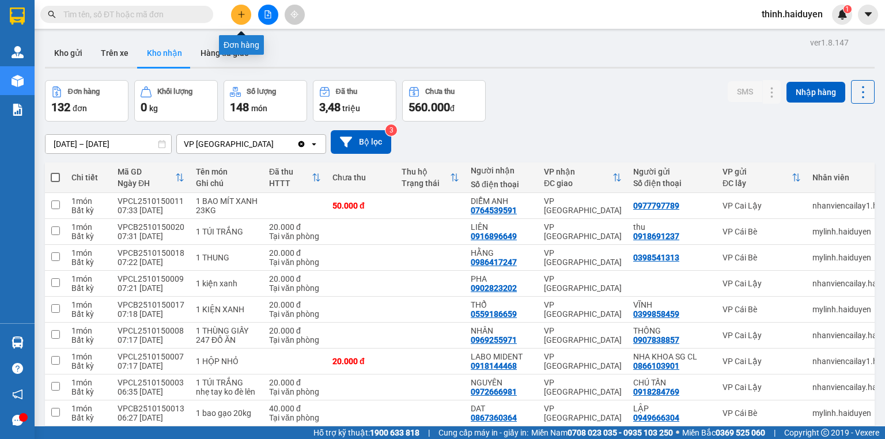
click at [235, 15] on button at bounding box center [241, 15] width 20 height 20
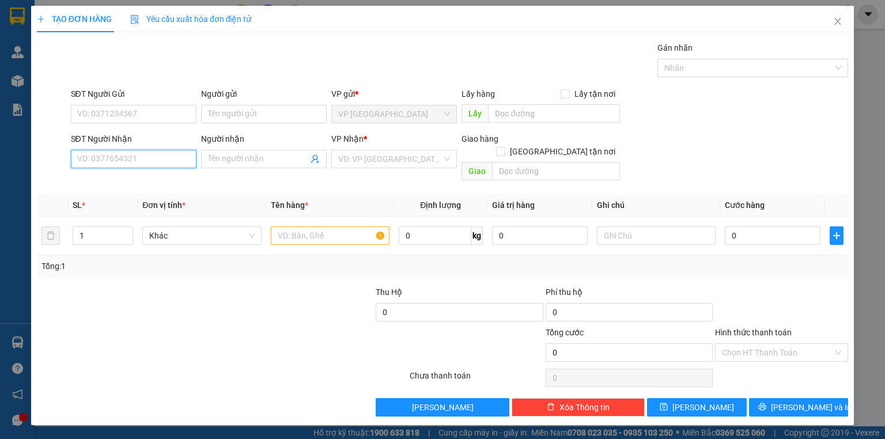
click at [142, 157] on input "SĐT Người Nhận" at bounding box center [134, 159] width 126 height 18
click at [145, 175] on div "0948561011 - BÍCH" at bounding box center [134, 181] width 126 height 18
type input "0948561011"
type input "BÍCH"
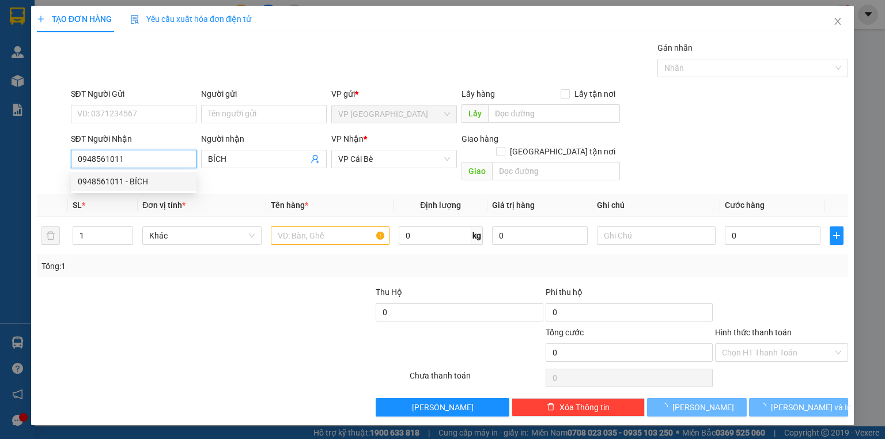
type input "60.000"
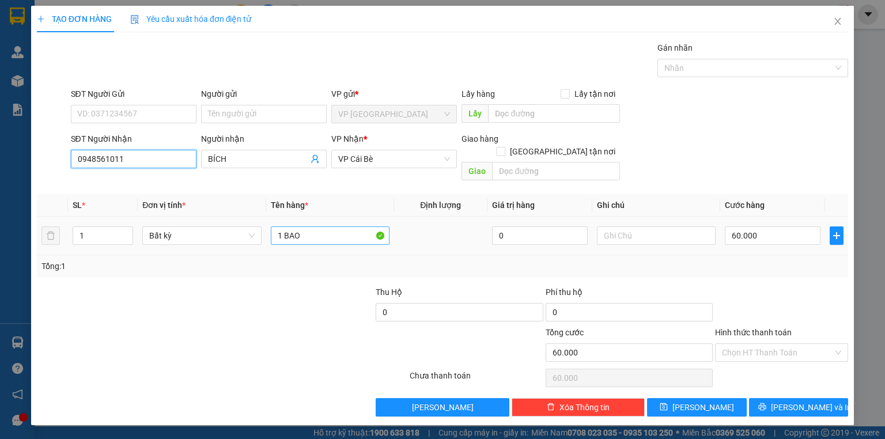
type input "0948561011"
drag, startPoint x: 332, startPoint y: 226, endPoint x: 320, endPoint y: 227, distance: 11.6
click at [328, 226] on input "1 BAO" at bounding box center [330, 235] width 119 height 18
type input "1 ĐEN KV"
click at [779, 226] on input "60.000" at bounding box center [773, 235] width 96 height 18
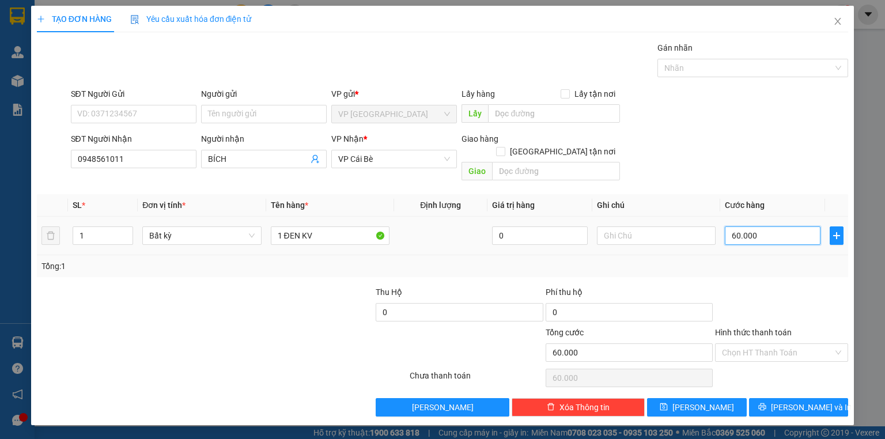
type input "3"
type input "30"
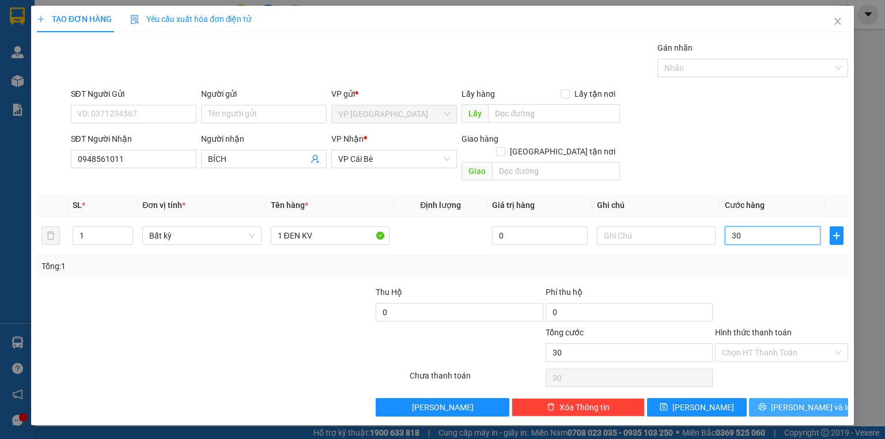
type input "30"
type input "30.000"
click at [790, 384] on div "Transit Pickup Surcharge Ids Transit Deliver Surcharge Ids Transit Deliver Surc…" at bounding box center [442, 228] width 811 height 375
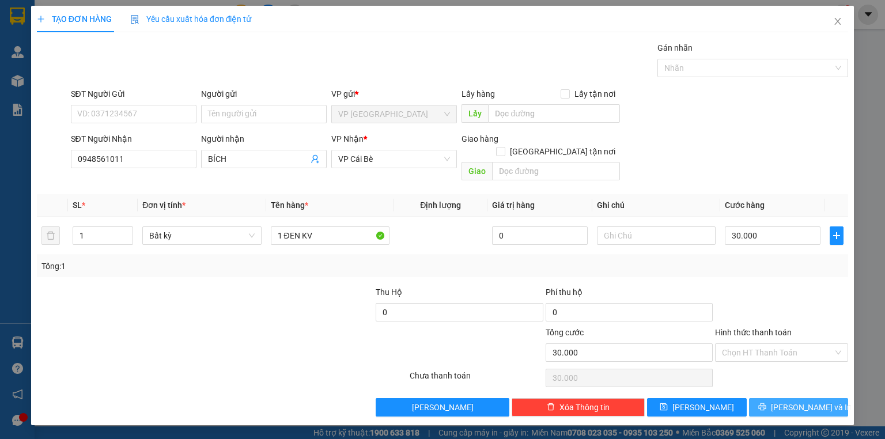
click at [792, 401] on span "[PERSON_NAME] và In" at bounding box center [811, 407] width 81 height 13
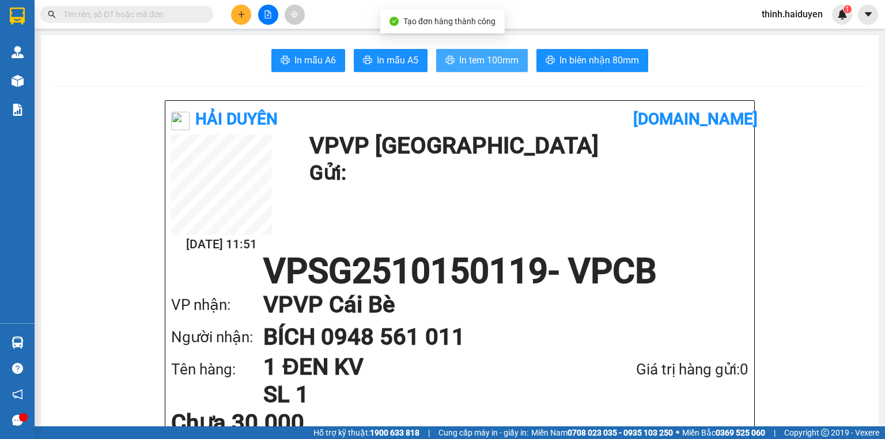
drag, startPoint x: 467, startPoint y: 44, endPoint x: 477, endPoint y: 52, distance: 13.6
drag, startPoint x: 477, startPoint y: 52, endPoint x: 492, endPoint y: 55, distance: 15.2
click at [479, 52] on button "In tem 100mm" at bounding box center [482, 60] width 92 height 23
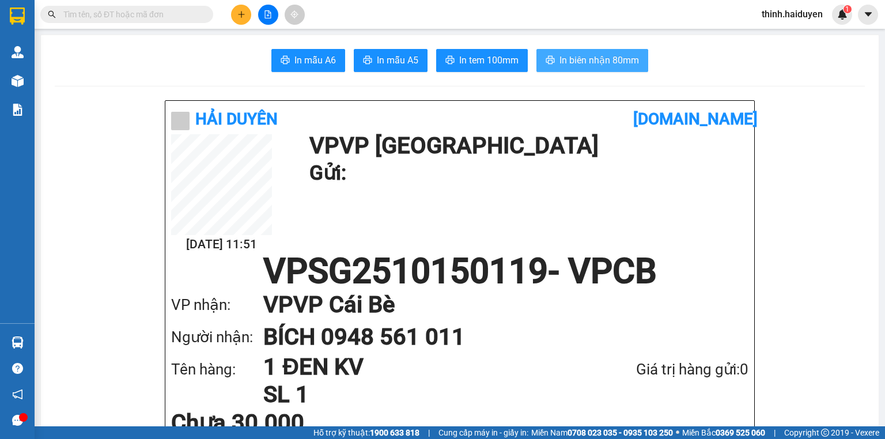
click at [581, 68] on button "In biên nhận 80mm" at bounding box center [592, 60] width 112 height 23
click at [245, 10] on button at bounding box center [241, 15] width 20 height 20
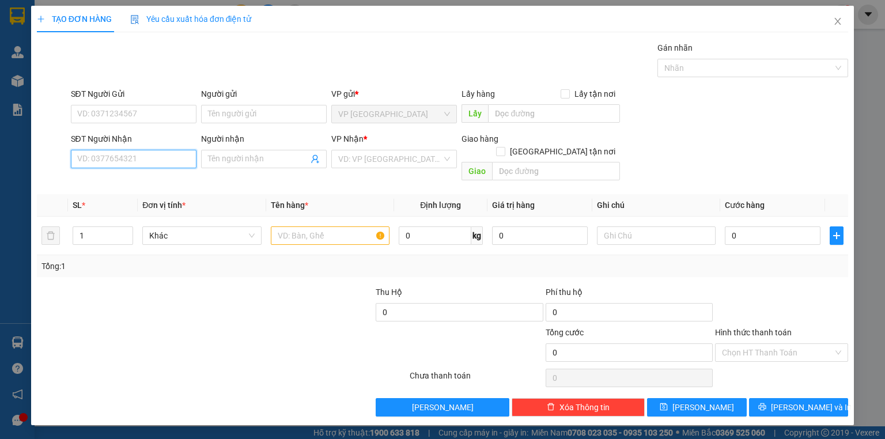
drag, startPoint x: 111, startPoint y: 164, endPoint x: 105, endPoint y: 164, distance: 6.4
click at [110, 164] on input "SĐT Người Nhận" at bounding box center [134, 159] width 126 height 18
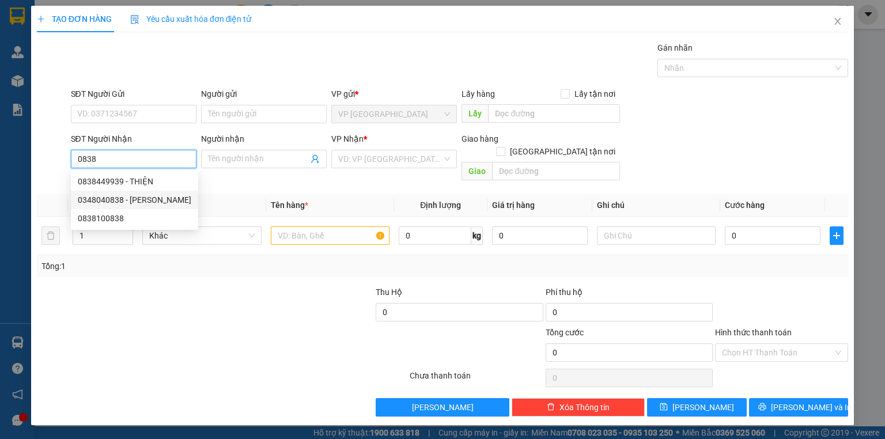
click at [143, 196] on div "0348040838 - KHÁNH" at bounding box center [134, 200] width 113 height 13
type input "0348040838"
type input "KHÁNH"
type input "NGÃ 3 ĐÔNG HÒA"
type input "20.000"
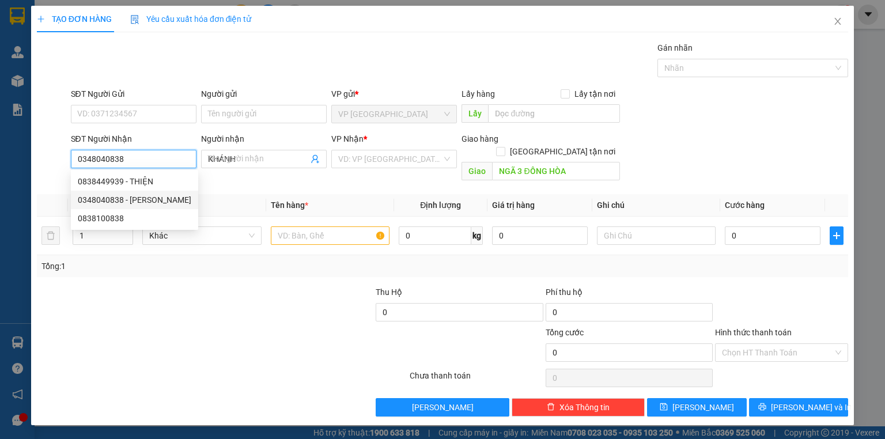
type input "20.000"
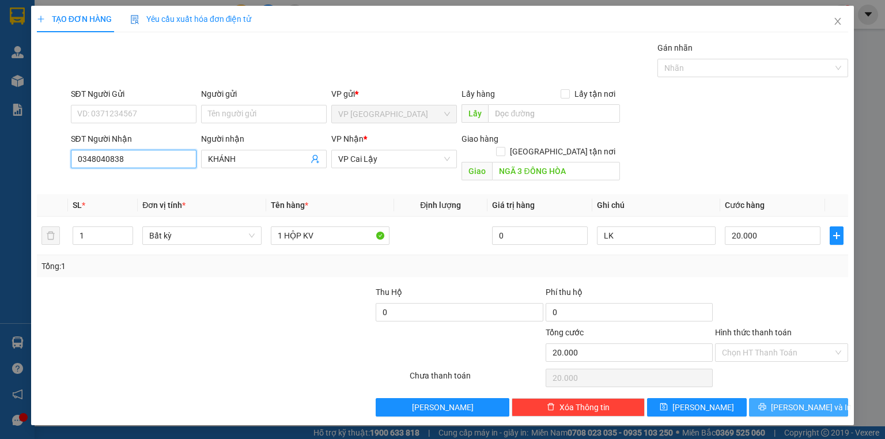
type input "0348040838"
click at [807, 401] on span "[PERSON_NAME] và In" at bounding box center [811, 407] width 81 height 13
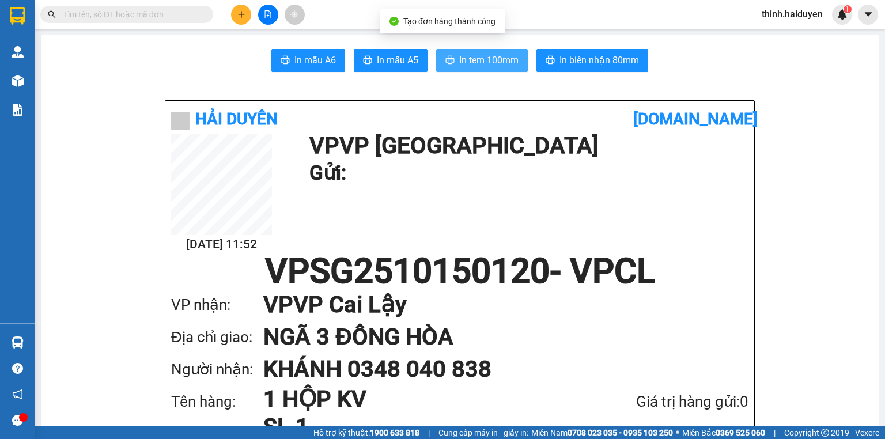
click at [480, 54] on span "In tem 100mm" at bounding box center [488, 60] width 59 height 14
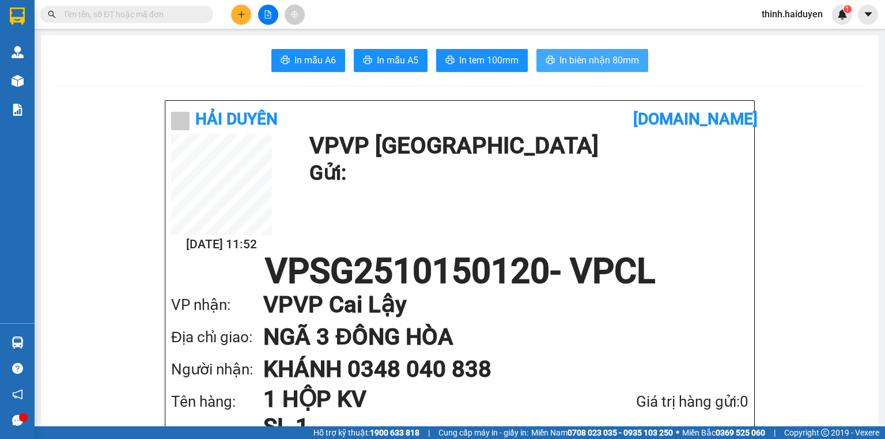
drag, startPoint x: 555, startPoint y: 90, endPoint x: 567, endPoint y: 70, distance: 23.0
click at [567, 70] on button "In biên nhận 80mm" at bounding box center [592, 60] width 112 height 23
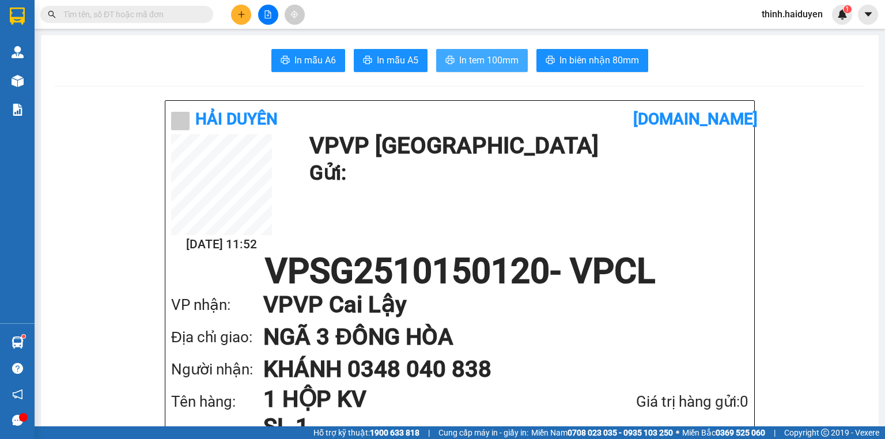
click at [491, 64] on span "In tem 100mm" at bounding box center [488, 60] width 59 height 14
click at [242, 16] on icon "plus" at bounding box center [241, 14] width 8 height 8
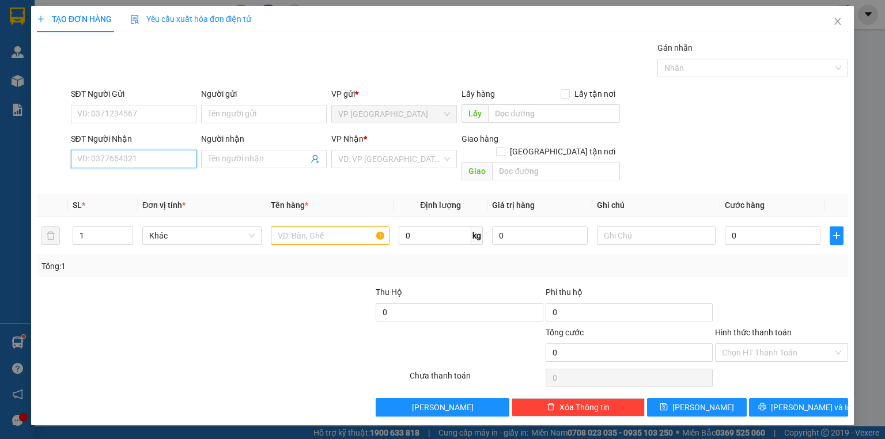
click at [179, 156] on input "SĐT Người Nhận" at bounding box center [134, 159] width 126 height 18
drag, startPoint x: 105, startPoint y: 112, endPoint x: 112, endPoint y: 119, distance: 10.2
click at [111, 119] on input "SĐT Người Gửi" at bounding box center [134, 114] width 126 height 18
click at [94, 158] on input "0354469877" at bounding box center [134, 159] width 126 height 18
type input "0354969877"
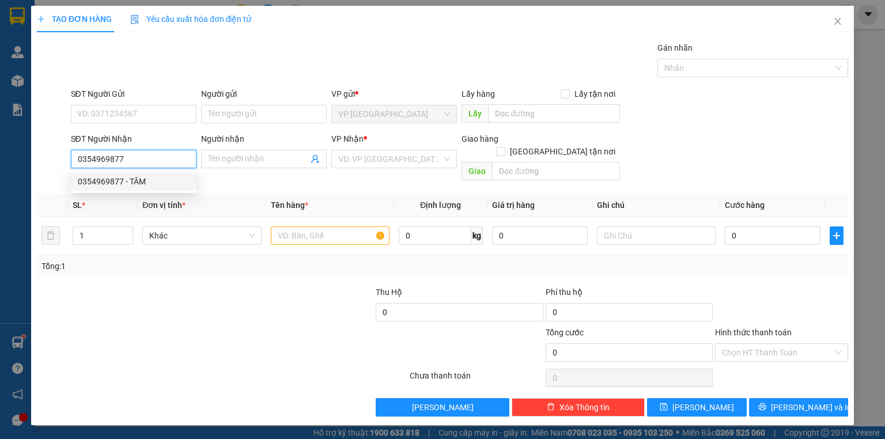
click at [138, 185] on div "0354969877 - TÂM" at bounding box center [134, 181] width 112 height 13
type input "TÂM"
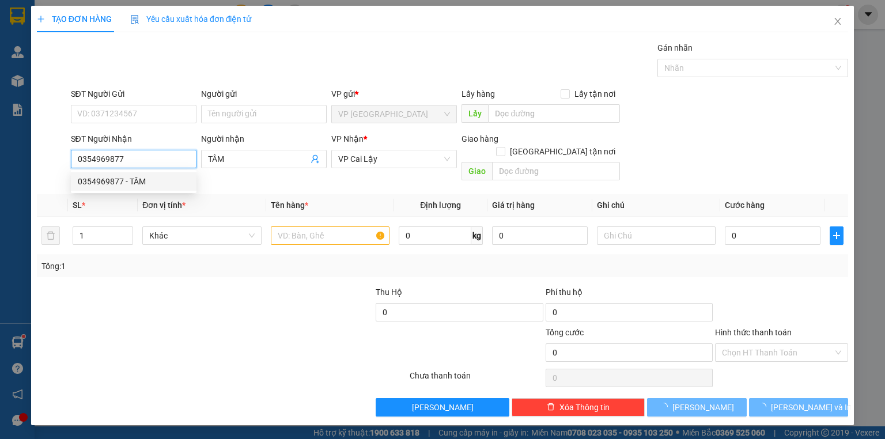
type input "20.000"
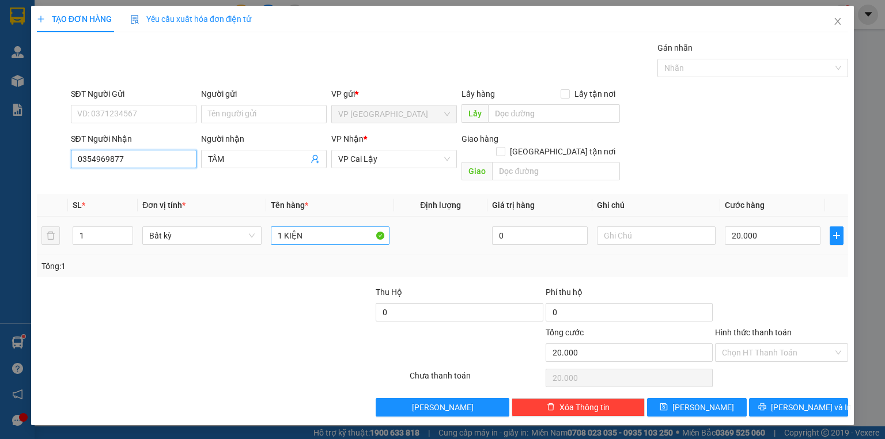
type input "0354969877"
click at [342, 226] on input "1 KIỆN" at bounding box center [330, 235] width 119 height 18
type input "1 HỘP"
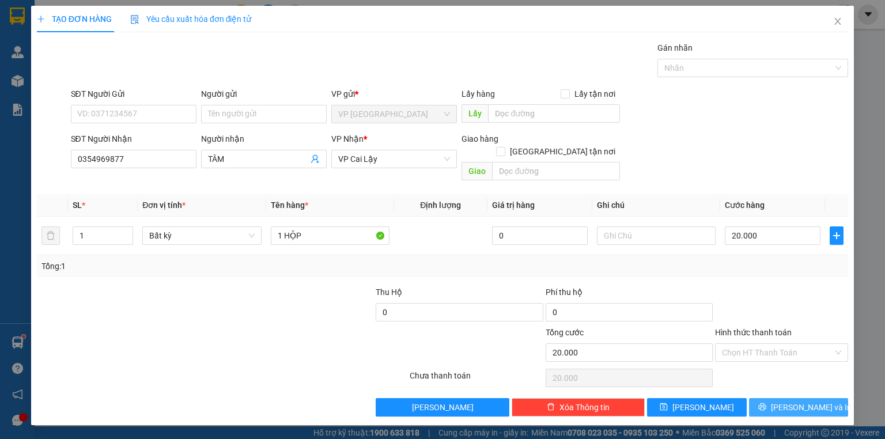
drag, startPoint x: 758, startPoint y: 384, endPoint x: 766, endPoint y: 384, distance: 8.1
click at [758, 398] on button "[PERSON_NAME] và In" at bounding box center [799, 407] width 100 height 18
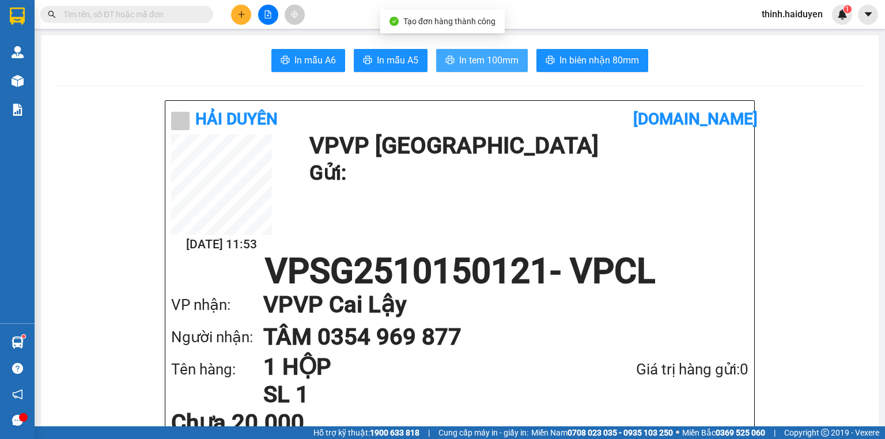
drag, startPoint x: 491, startPoint y: 70, endPoint x: 480, endPoint y: 53, distance: 20.1
click at [490, 69] on button "In tem 100mm" at bounding box center [482, 60] width 92 height 23
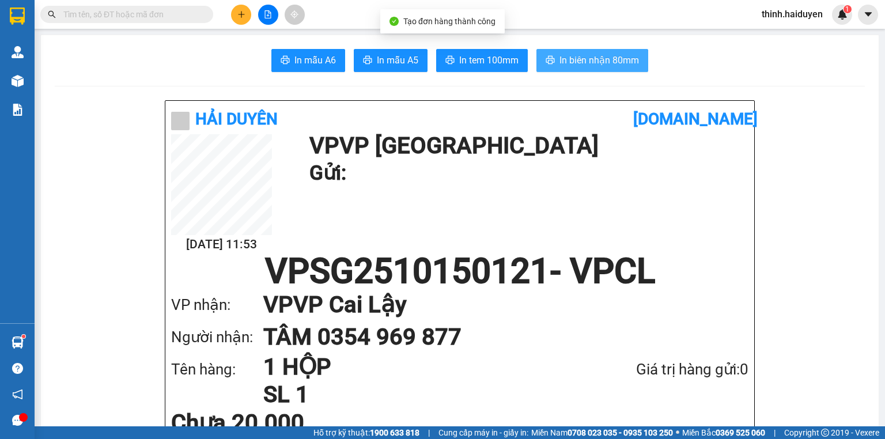
click at [572, 67] on span "In biên nhận 80mm" at bounding box center [598, 60] width 79 height 14
click at [172, 6] on span at bounding box center [126, 14] width 173 height 17
click at [173, 10] on input "text" at bounding box center [131, 14] width 136 height 13
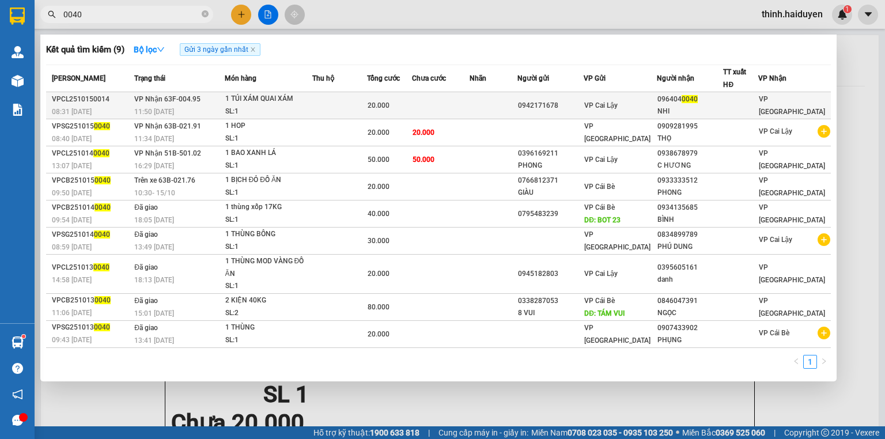
type input "0040"
click at [400, 97] on td "20.000" at bounding box center [389, 105] width 45 height 27
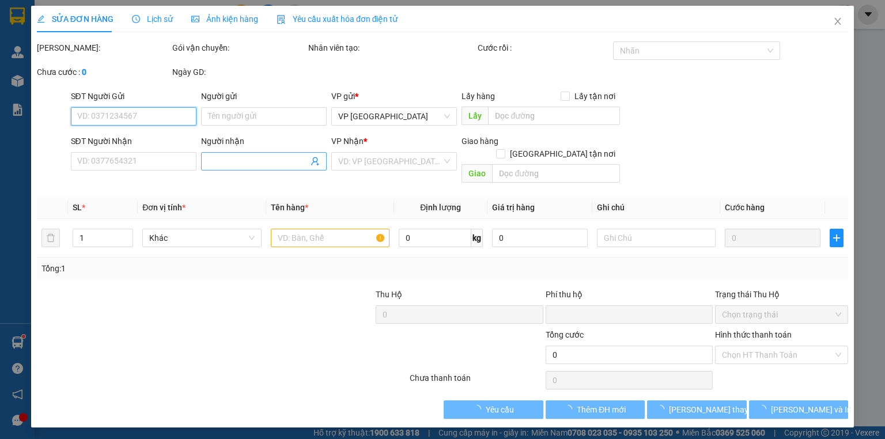
type input "0942171678"
type input "0964040040"
type input "NHI"
type input "0"
type input "20.000"
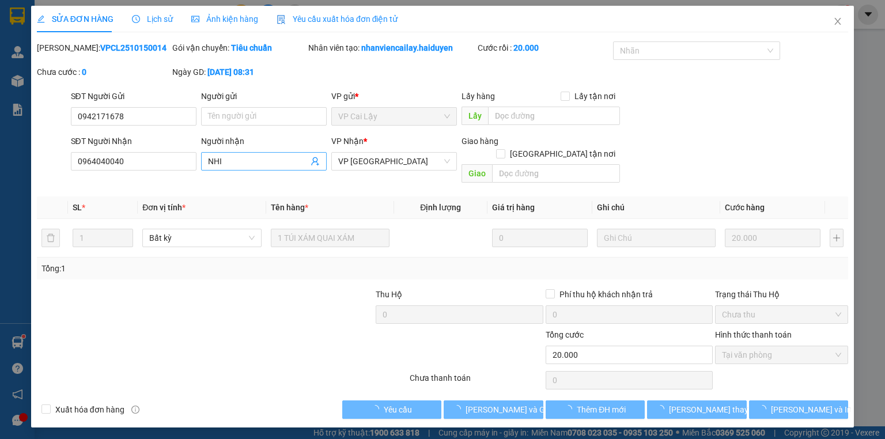
click at [276, 164] on input "NHI" at bounding box center [258, 161] width 100 height 13
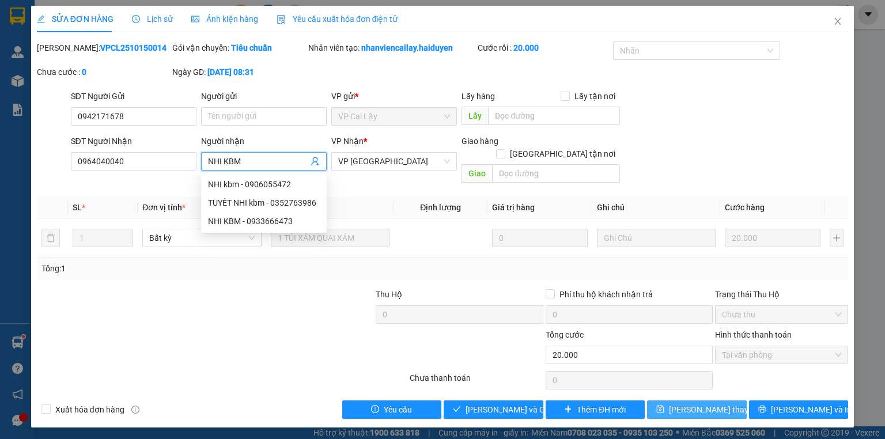
type input "NHI KBM"
click at [709, 403] on span "[PERSON_NAME] thay đổi" at bounding box center [715, 409] width 92 height 13
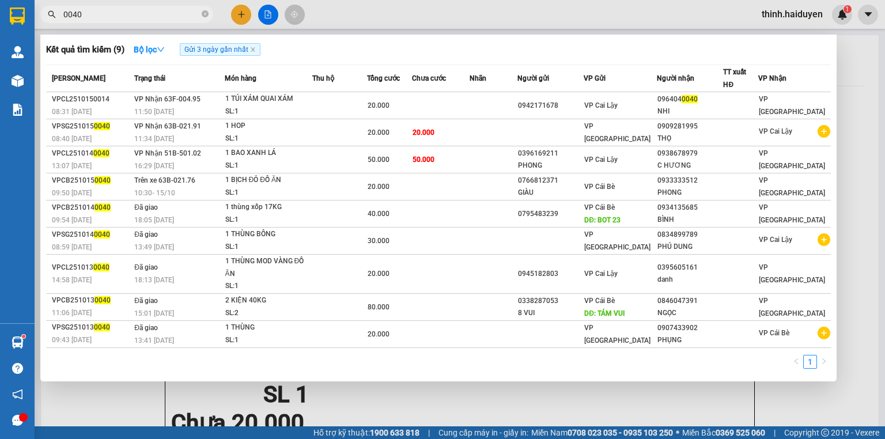
click at [147, 9] on input "0040" at bounding box center [131, 14] width 136 height 13
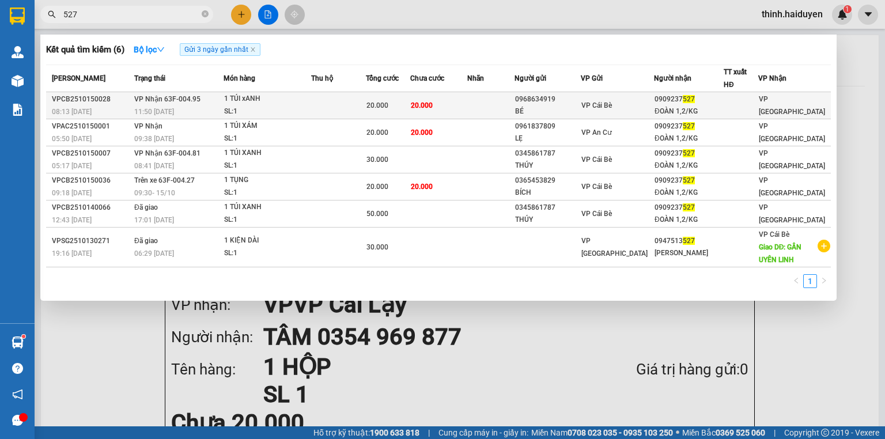
type input "527"
click at [452, 103] on td "20.000" at bounding box center [438, 105] width 57 height 27
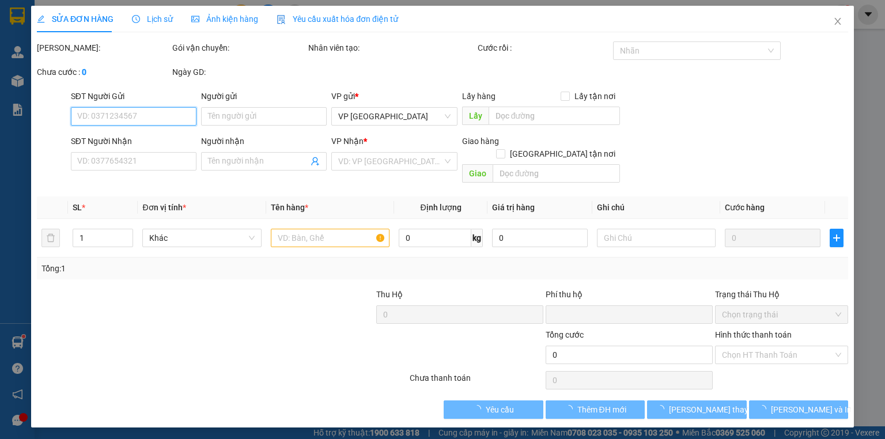
type input "0968634919"
type input "BÉ"
type input "0909237527"
type input "ĐOÀN 1,2/KG"
type input "0"
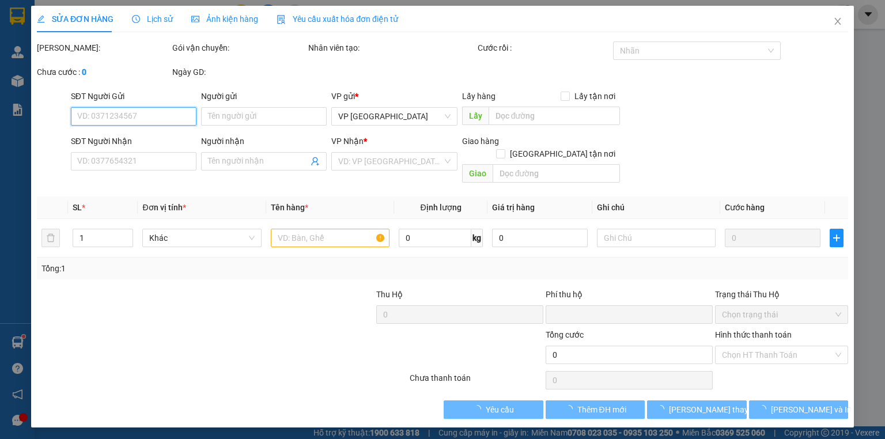
type input "20.000"
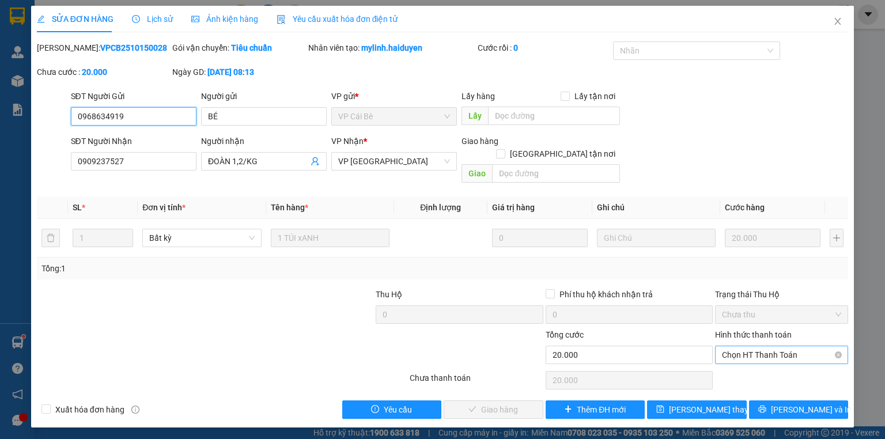
click at [765, 346] on span "Chọn HT Thanh Toán" at bounding box center [781, 354] width 119 height 17
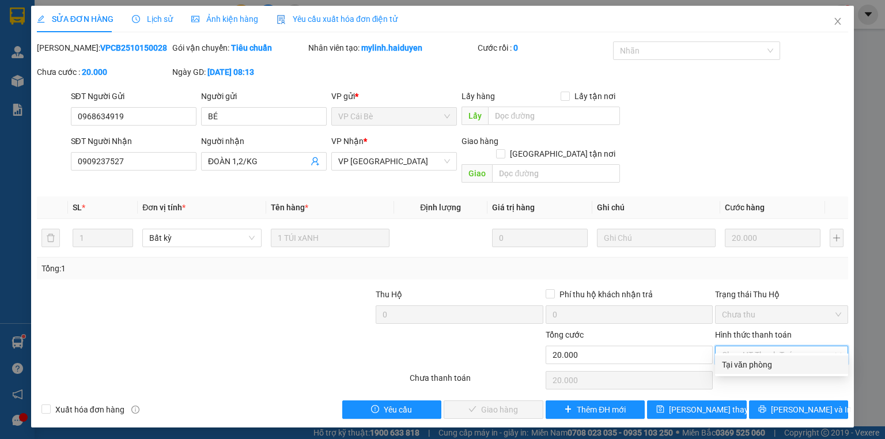
click at [753, 367] on div "Tại văn phòng" at bounding box center [781, 364] width 119 height 13
type input "0"
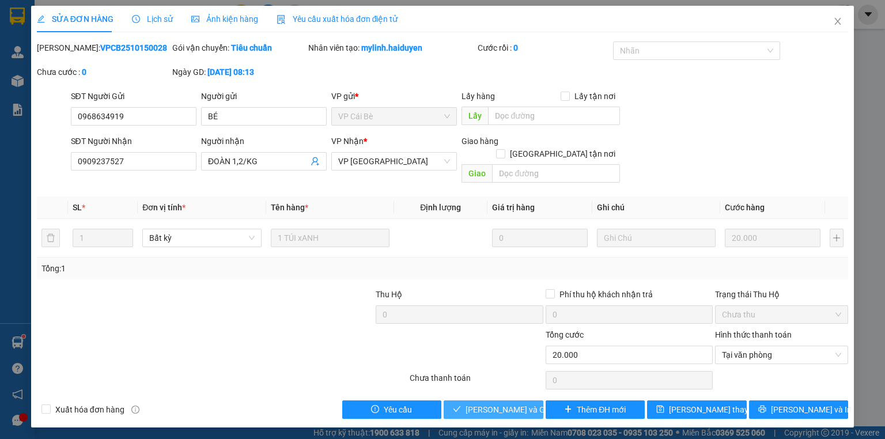
click at [512, 403] on span "[PERSON_NAME] và Giao hàng" at bounding box center [520, 409] width 111 height 13
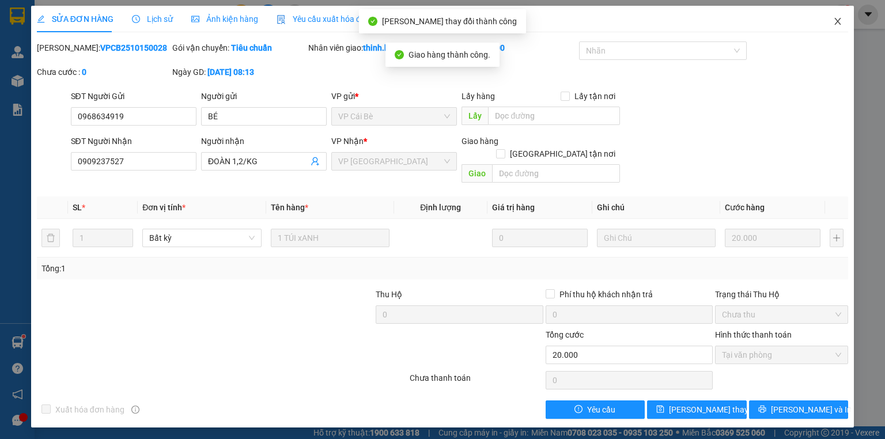
click at [837, 31] on span "Close" at bounding box center [837, 22] width 32 height 32
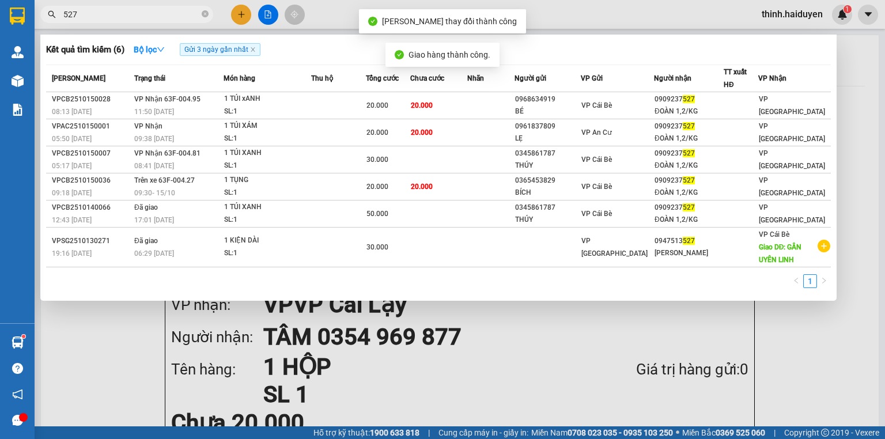
click at [136, 7] on span "527" at bounding box center [126, 14] width 173 height 17
click at [134, 18] on input "527" at bounding box center [131, 14] width 136 height 13
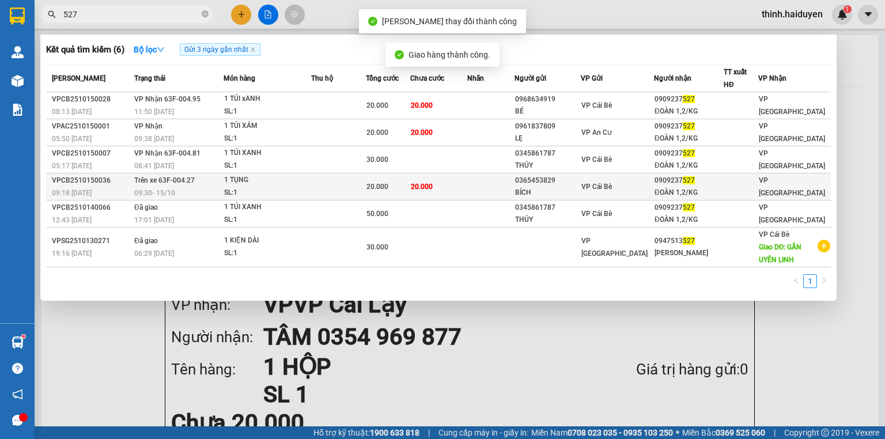
click at [438, 195] on td "20.000" at bounding box center [438, 186] width 57 height 27
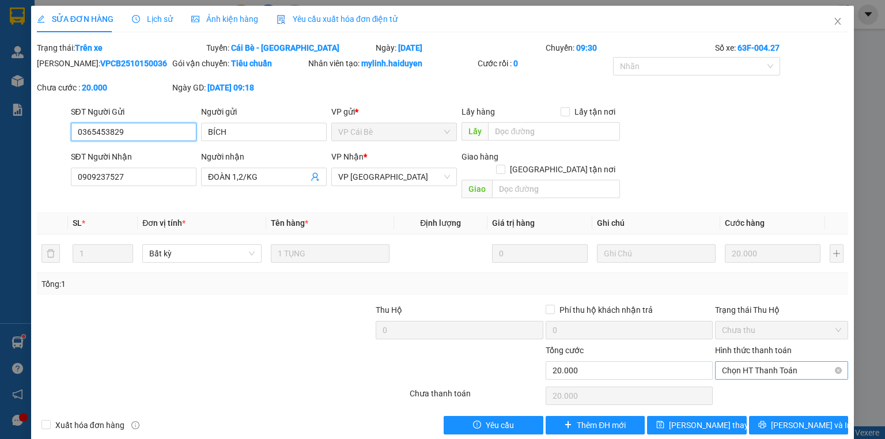
click at [765, 362] on span "Chọn HT Thanh Toán" at bounding box center [781, 370] width 119 height 17
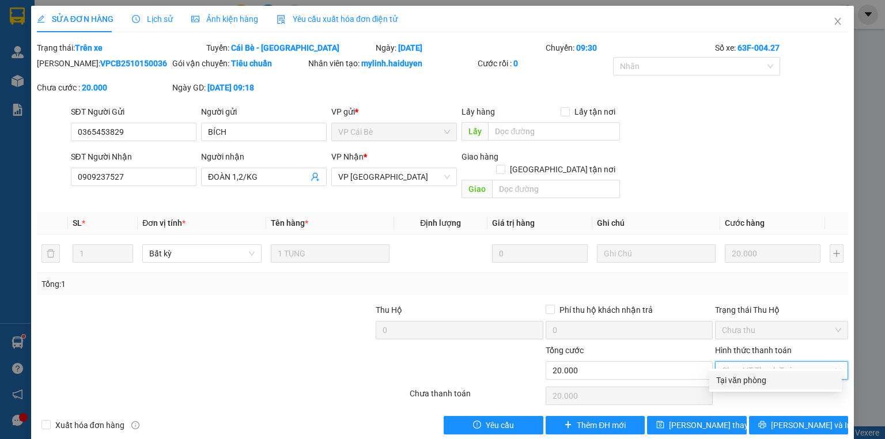
click at [737, 378] on div "Tại văn phòng" at bounding box center [775, 380] width 119 height 13
type input "0"
click at [833, 18] on icon "close" at bounding box center [837, 21] width 9 height 9
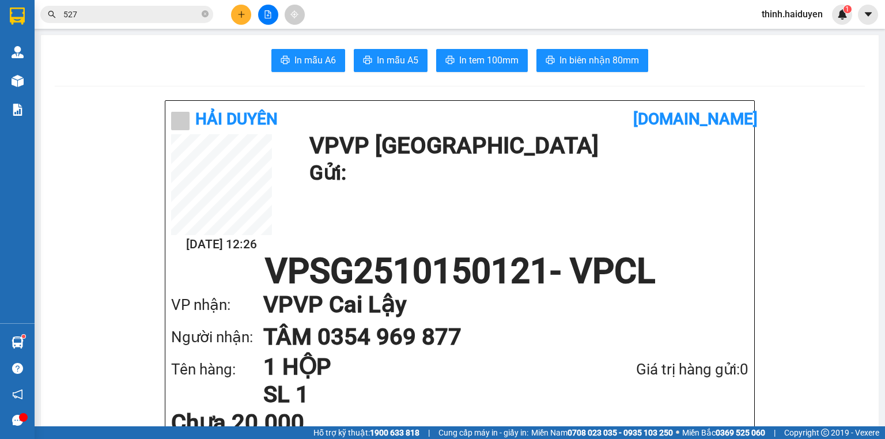
drag, startPoint x: 160, startPoint y: 17, endPoint x: 196, endPoint y: 13, distance: 35.9
click at [166, 18] on input "527" at bounding box center [131, 14] width 136 height 13
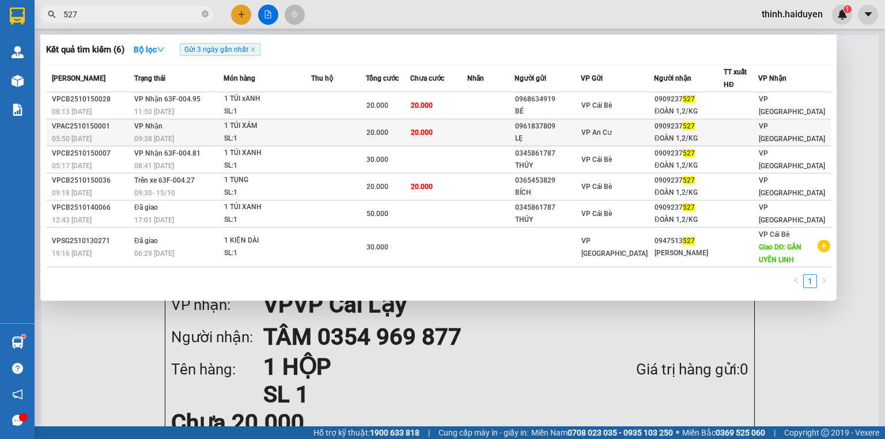
click at [401, 127] on div "20.000" at bounding box center [387, 132] width 43 height 13
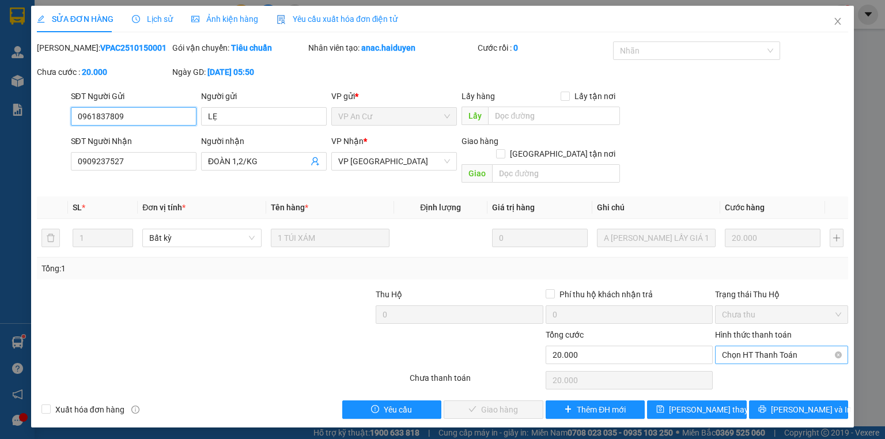
drag, startPoint x: 788, startPoint y: 347, endPoint x: 776, endPoint y: 352, distance: 13.4
click at [787, 347] on span "Chọn HT Thanh Toán" at bounding box center [781, 354] width 119 height 17
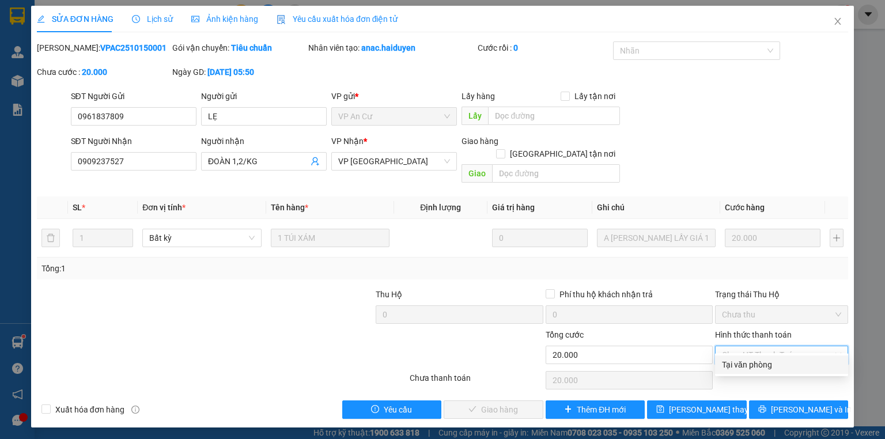
click at [757, 365] on div "Tại văn phòng" at bounding box center [781, 364] width 119 height 13
type input "0"
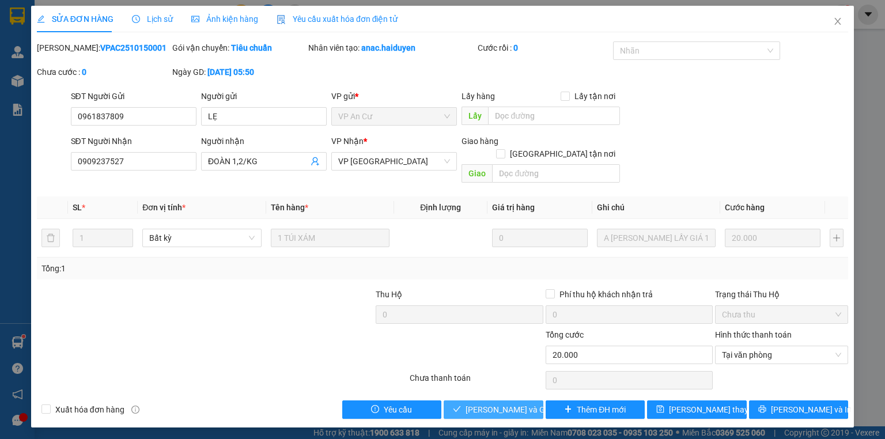
click at [506, 403] on span "[PERSON_NAME] và Giao hàng" at bounding box center [520, 409] width 111 height 13
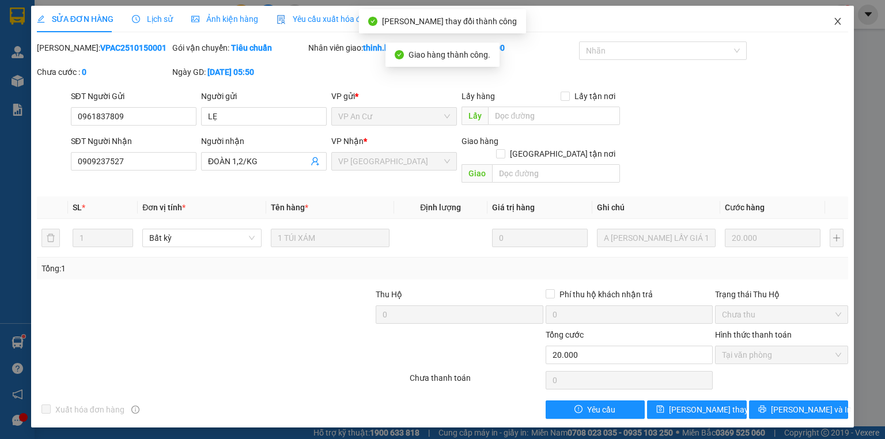
click at [837, 20] on icon "close" at bounding box center [837, 21] width 9 height 9
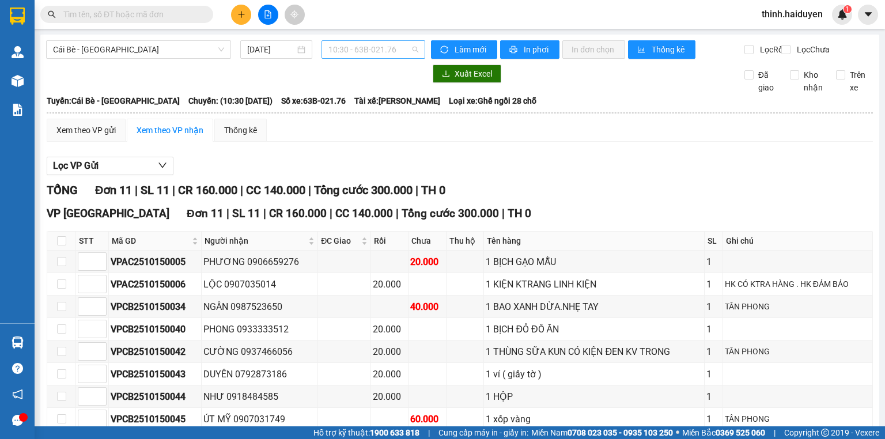
click at [355, 41] on span "10:30 - 63B-021.76" at bounding box center [373, 49] width 90 height 17
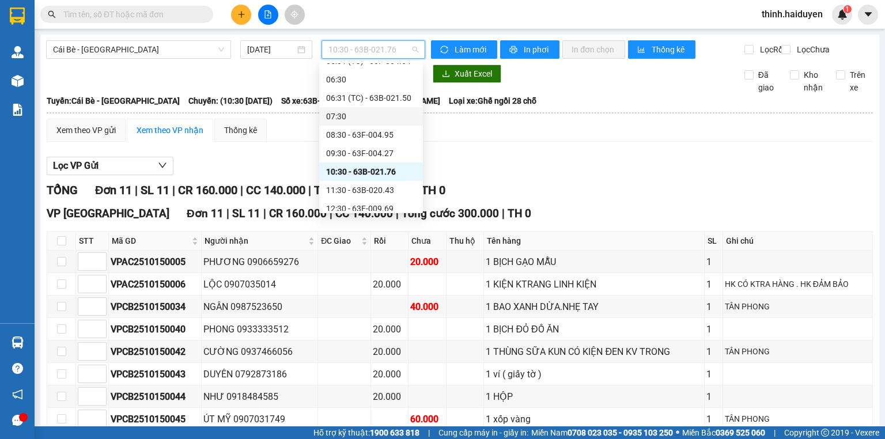
scroll to position [138, 0]
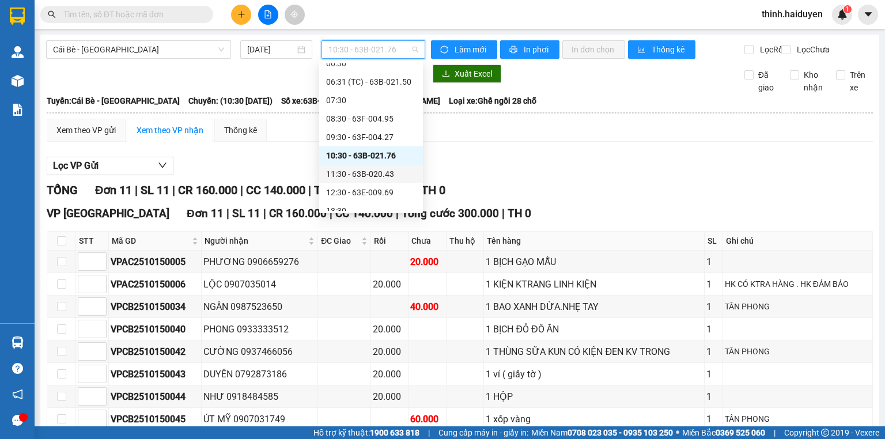
click at [352, 172] on div "11:30 - 63B-020.43" at bounding box center [371, 174] width 90 height 13
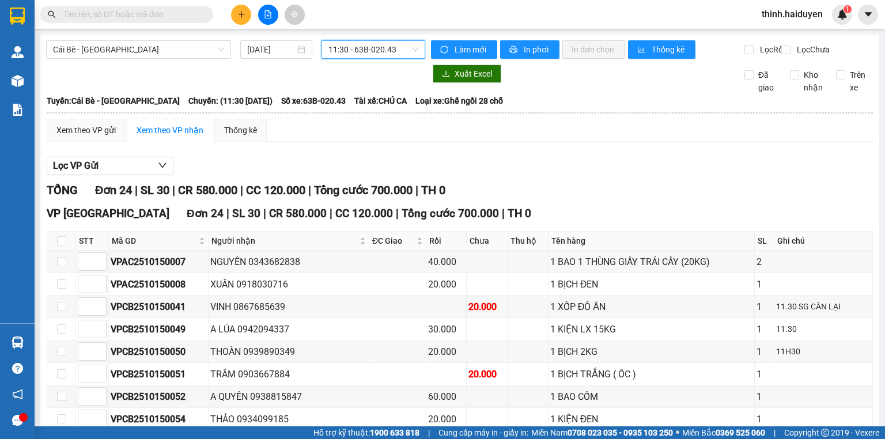
drag, startPoint x: 333, startPoint y: 47, endPoint x: 335, endPoint y: 54, distance: 6.4
click at [334, 49] on span "11:30 - 63B-020.43" at bounding box center [373, 49] width 90 height 17
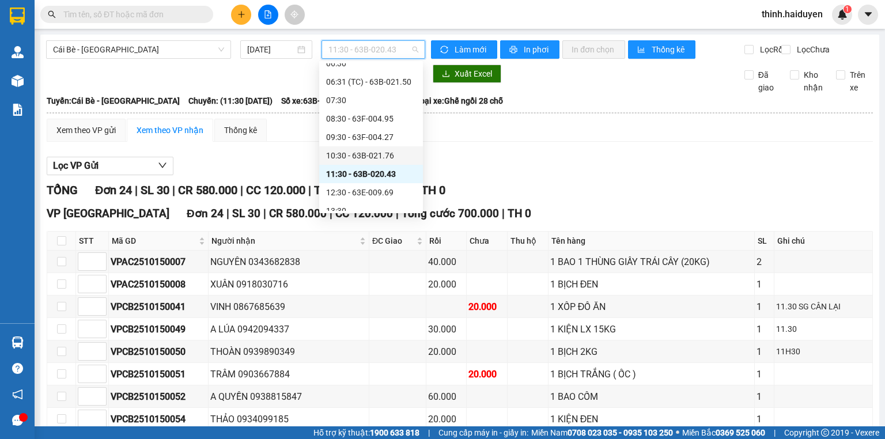
click at [344, 158] on div "10:30 - 63B-021.76" at bounding box center [371, 155] width 90 height 13
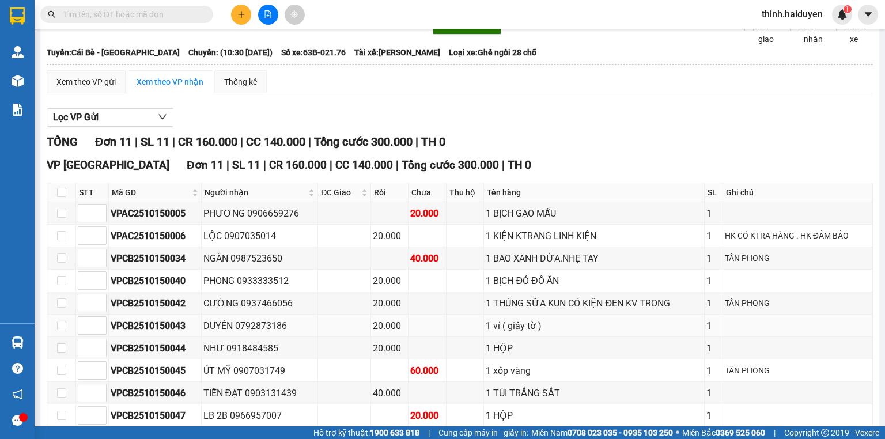
scroll to position [136, 0]
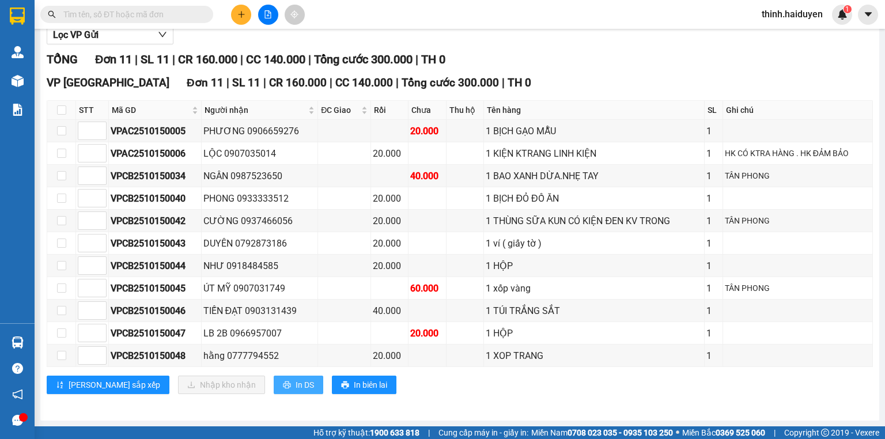
click at [295, 384] on span "In DS" at bounding box center [304, 384] width 18 height 13
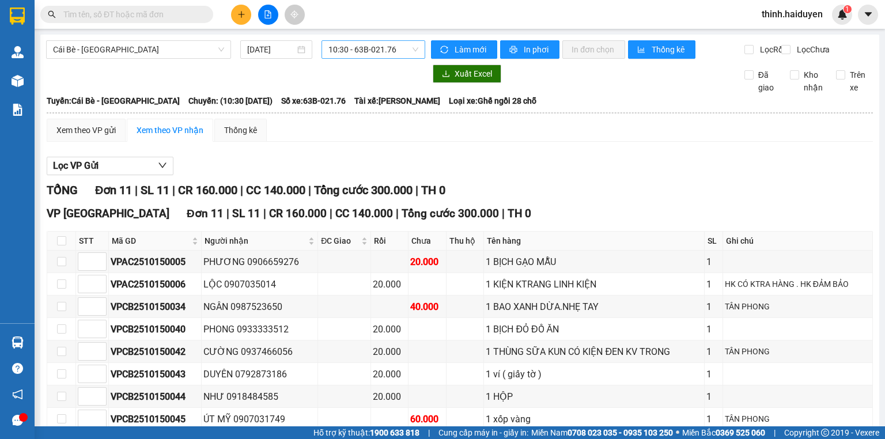
click at [405, 45] on span "10:30 - 63B-021.76" at bounding box center [373, 49] width 90 height 17
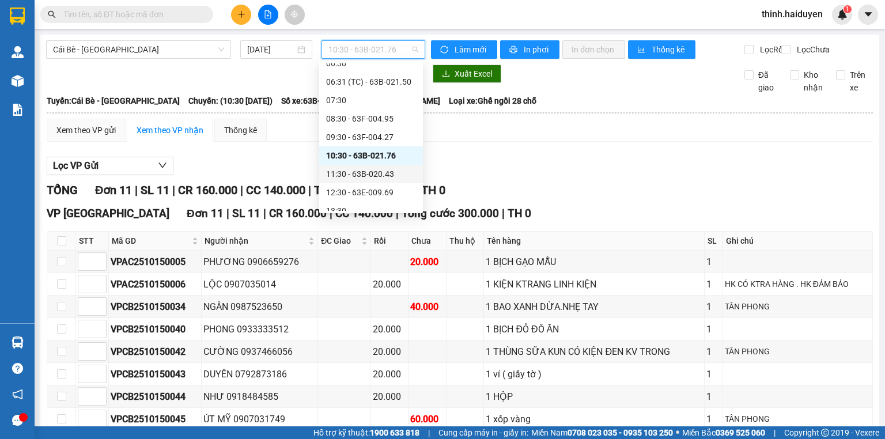
click at [345, 168] on div "11:30 - 63B-020.43" at bounding box center [371, 174] width 90 height 13
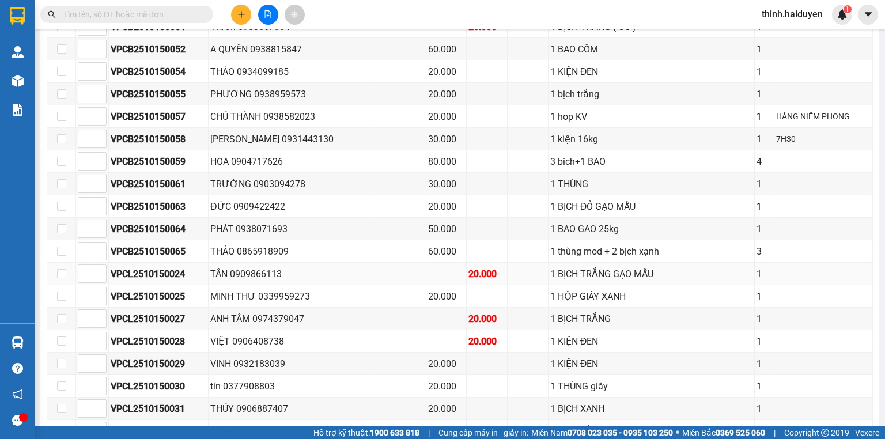
scroll to position [423, 0]
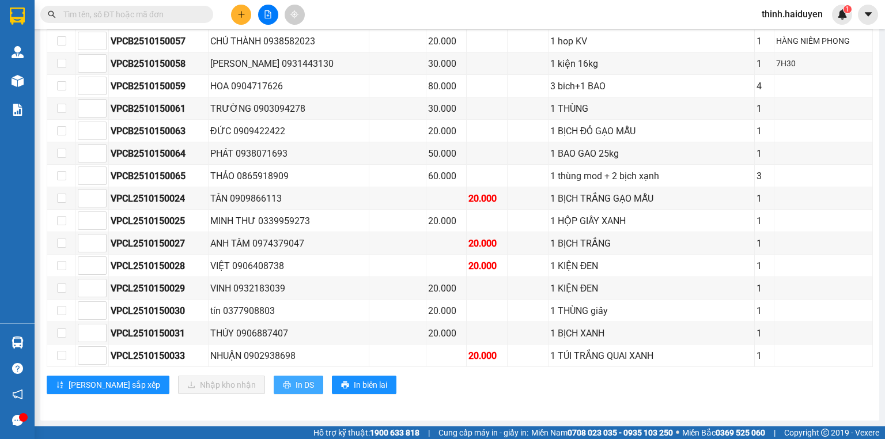
click at [274, 377] on button "In DS" at bounding box center [299, 385] width 50 height 18
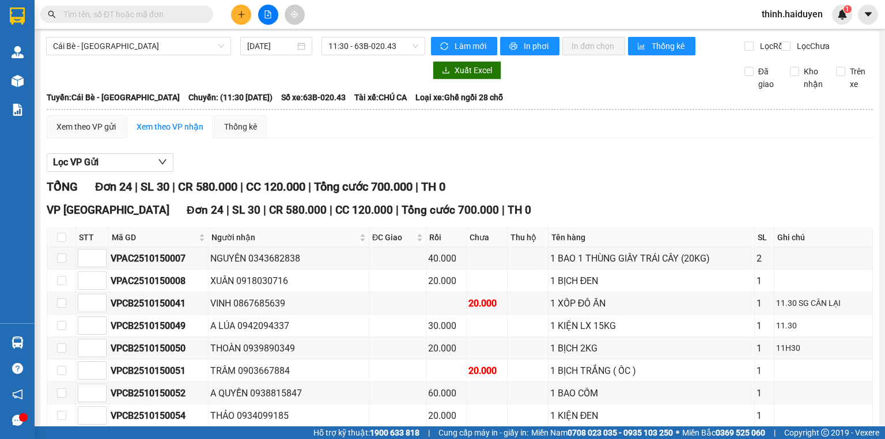
scroll to position [0, 0]
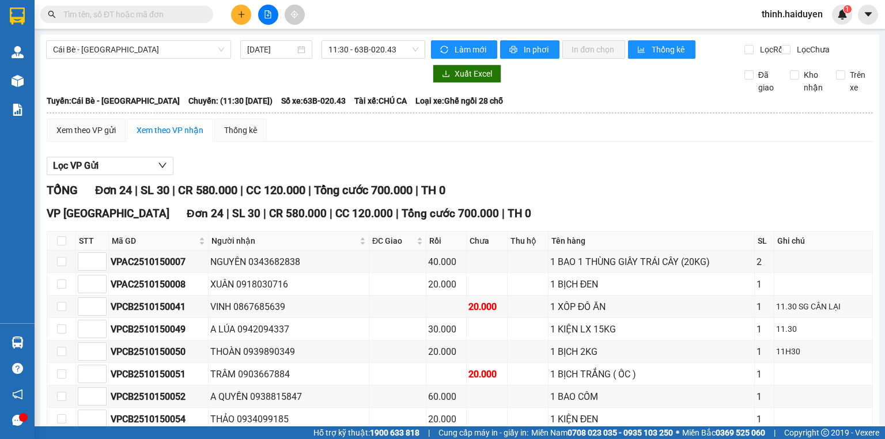
drag, startPoint x: 356, startPoint y: 55, endPoint x: 352, endPoint y: 76, distance: 21.0
click at [355, 56] on span "11:30 - 63B-020.43" at bounding box center [373, 49] width 90 height 17
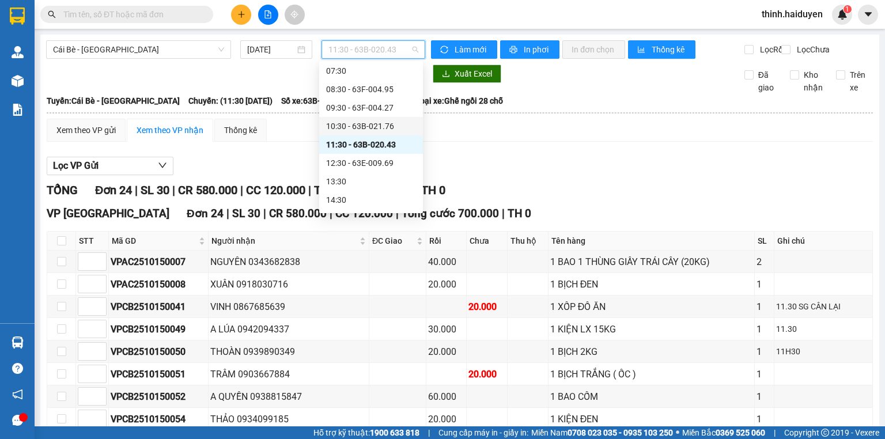
scroll to position [184, 0]
click at [349, 147] on div "12:30 - 63E-009.69" at bounding box center [371, 146] width 90 height 13
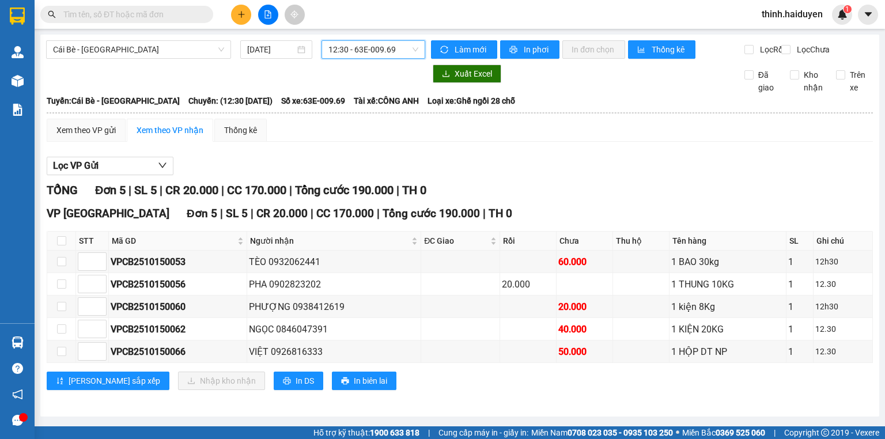
scroll to position [3, 0]
click at [161, 16] on input "text" at bounding box center [131, 14] width 136 height 13
drag, startPoint x: 162, startPoint y: 16, endPoint x: 230, endPoint y: 10, distance: 68.3
click at [165, 16] on input "text" at bounding box center [131, 14] width 136 height 13
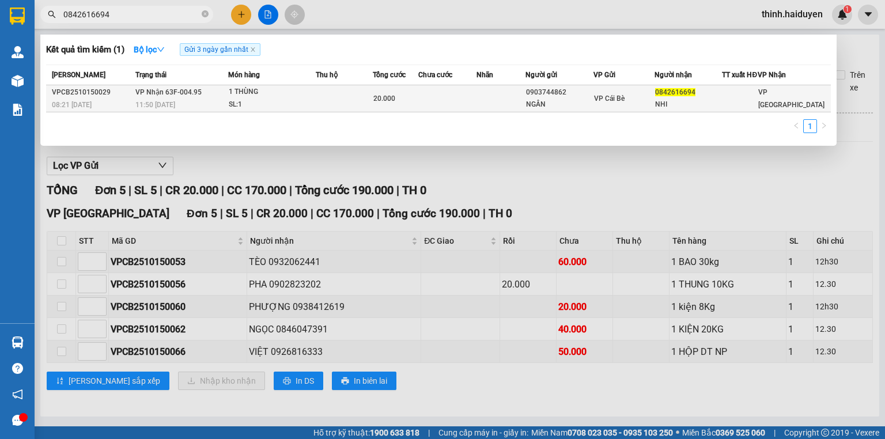
type input "0842616694"
click at [435, 112] on td at bounding box center [447, 98] width 58 height 27
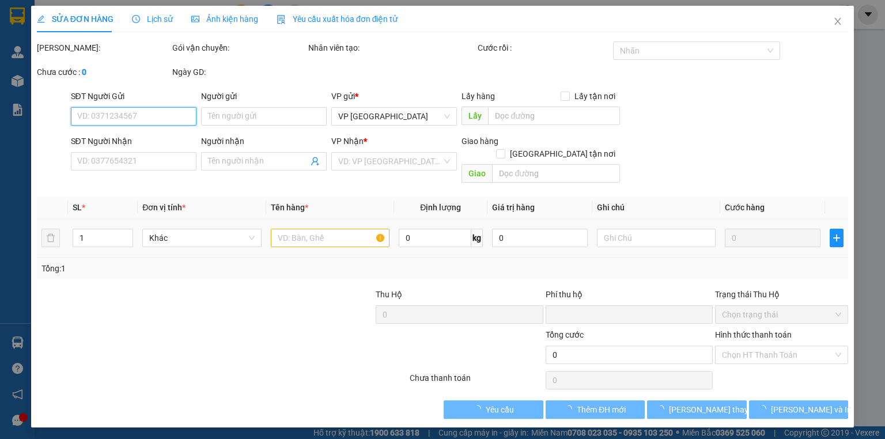
type input "0903744862"
type input "NGÂN"
type input "0842616694"
type input "NHI"
type input "0"
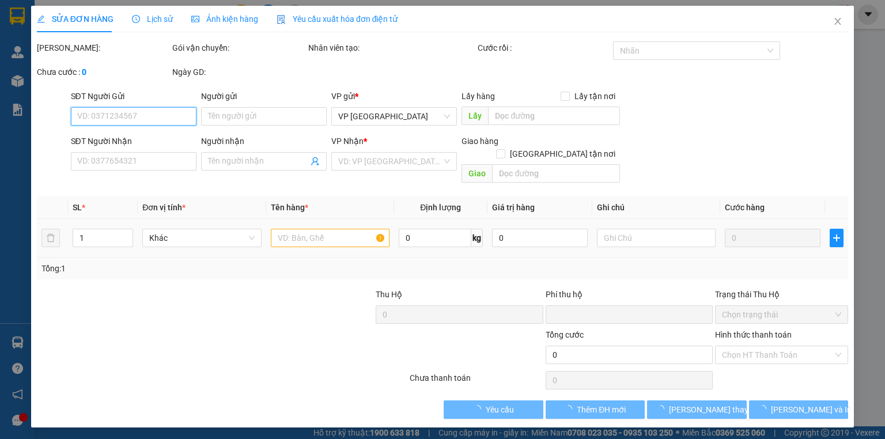
type input "20.000"
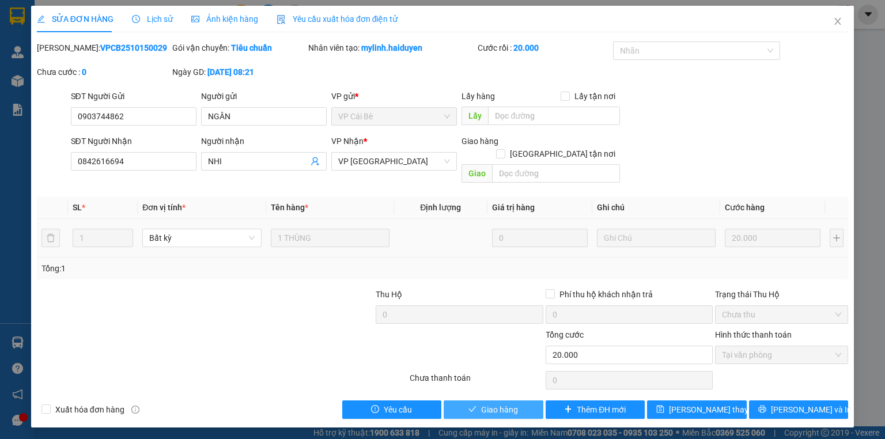
click at [505, 403] on span "Giao hàng" at bounding box center [499, 409] width 37 height 13
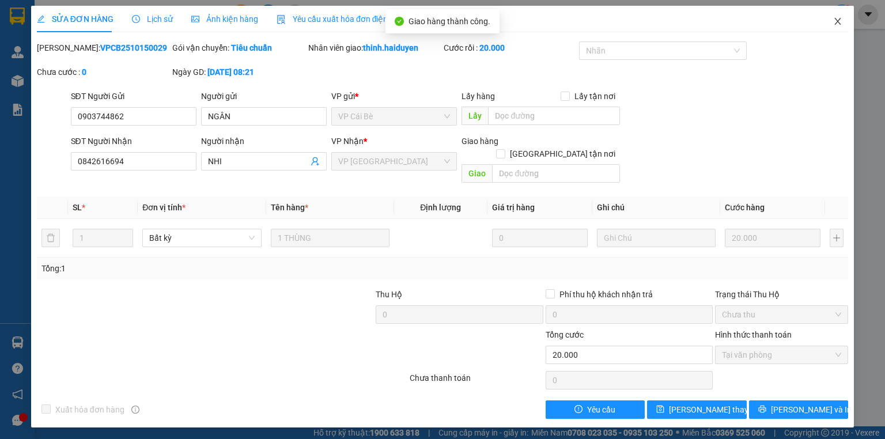
drag, startPoint x: 847, startPoint y: 14, endPoint x: 841, endPoint y: 16, distance: 6.6
click at [846, 14] on span "Close" at bounding box center [837, 22] width 32 height 32
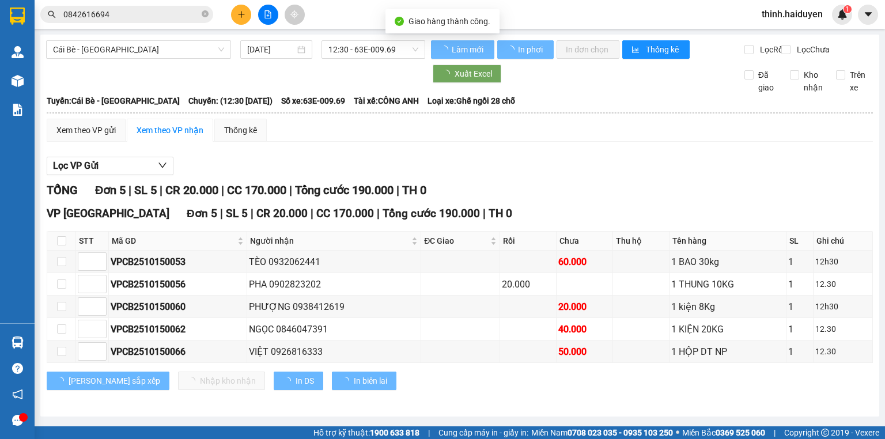
click at [730, 160] on div "Lọc VP Gửi TỔNG Đơn 5 | SL 5 | CR 20.000 | CC 170.000 | Tổng cước 190.000 | TH…" at bounding box center [460, 277] width 826 height 253
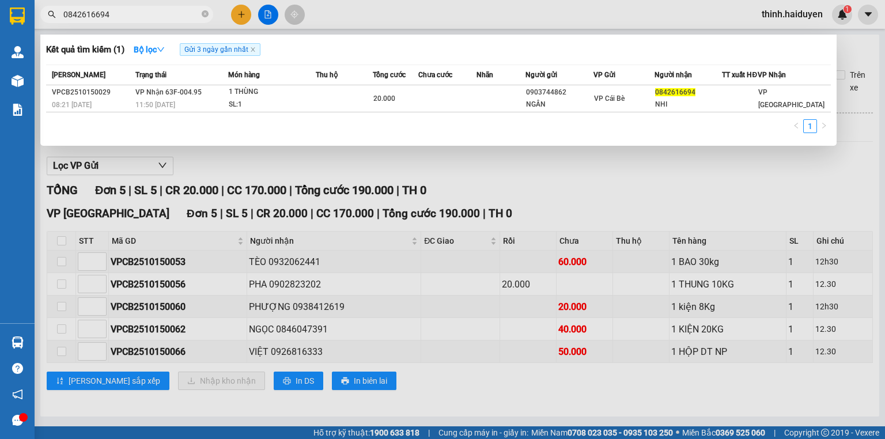
click at [134, 13] on input "0842616694" at bounding box center [131, 14] width 136 height 13
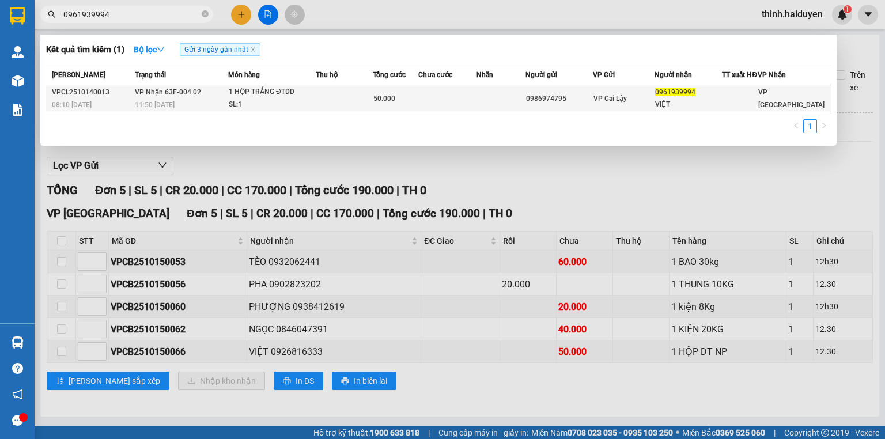
type input "0961939994"
click at [380, 102] on span "50.000" at bounding box center [384, 98] width 22 height 8
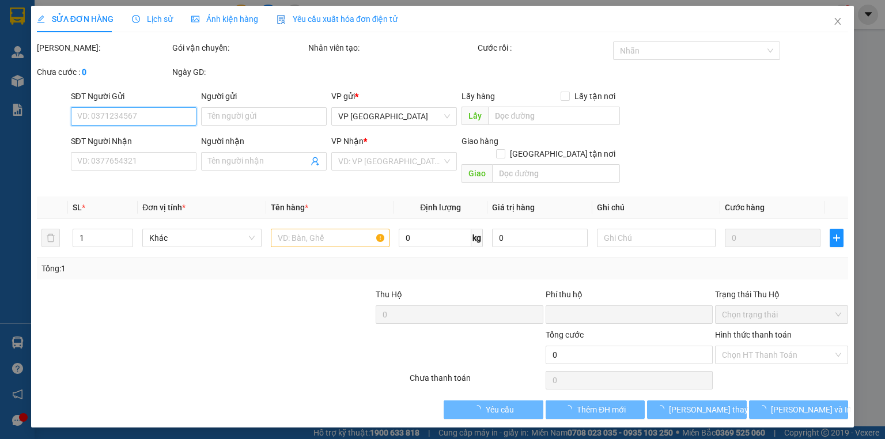
type input "0986974795"
type input "0961939994"
type input "VIỆT"
type input "0"
type input "50.000"
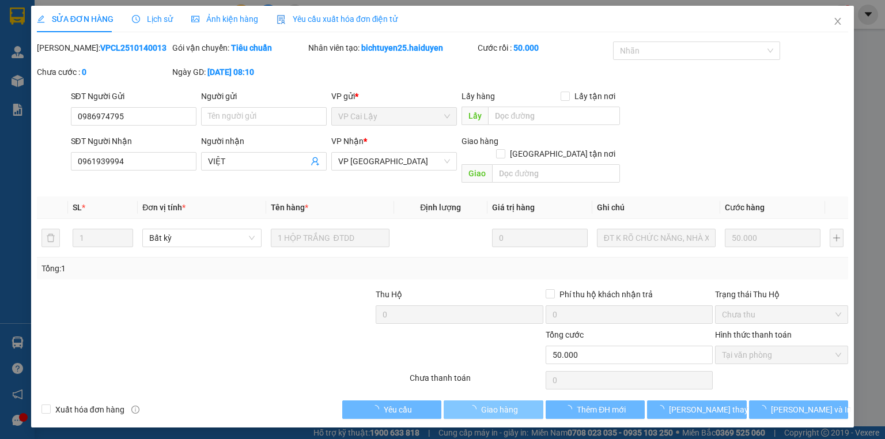
click at [500, 403] on span "Giao hàng" at bounding box center [499, 409] width 37 height 13
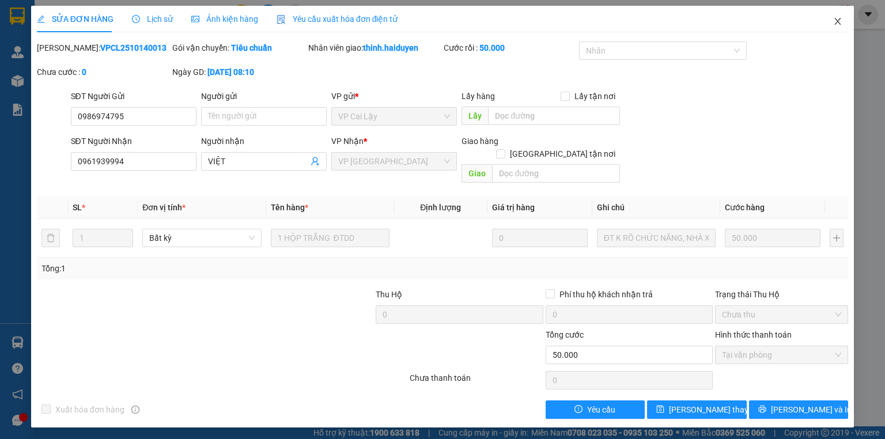
drag, startPoint x: 839, startPoint y: 24, endPoint x: 526, endPoint y: 9, distance: 313.1
click at [840, 24] on icon "close" at bounding box center [837, 21] width 9 height 9
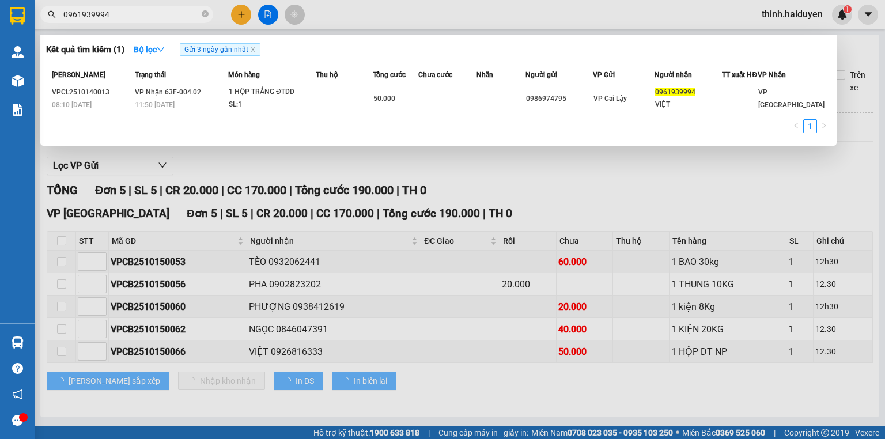
click at [145, 16] on input "0961939994" at bounding box center [131, 14] width 136 height 13
click at [146, 16] on input "0961939994" at bounding box center [131, 14] width 136 height 13
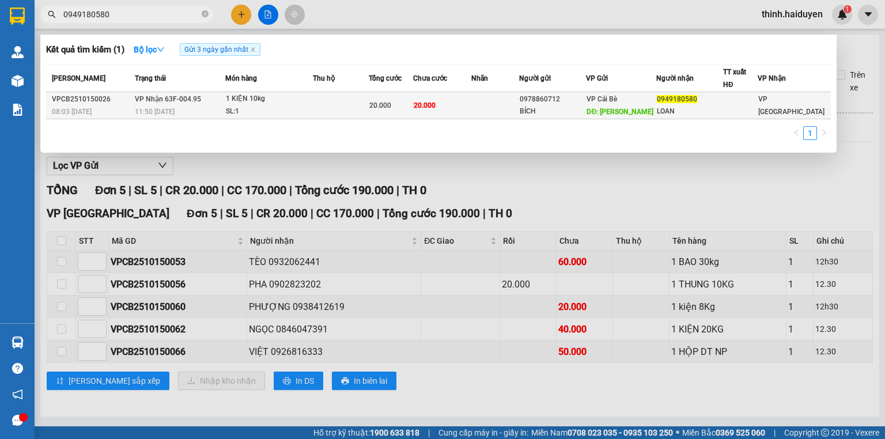
type input "0949180580"
click at [237, 101] on div "1 KIỆN 10kg" at bounding box center [269, 99] width 86 height 13
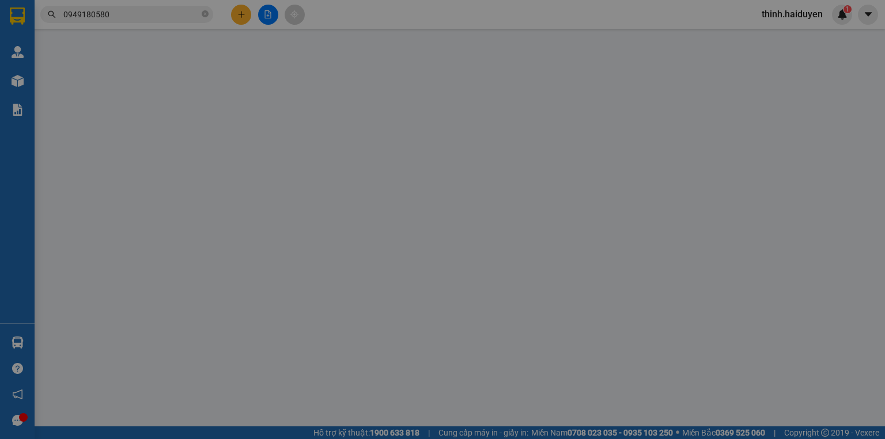
type input "0978860712"
type input "BÍCH"
type input "lx ngọc bích"
type input "0949180580"
type input "LOAN"
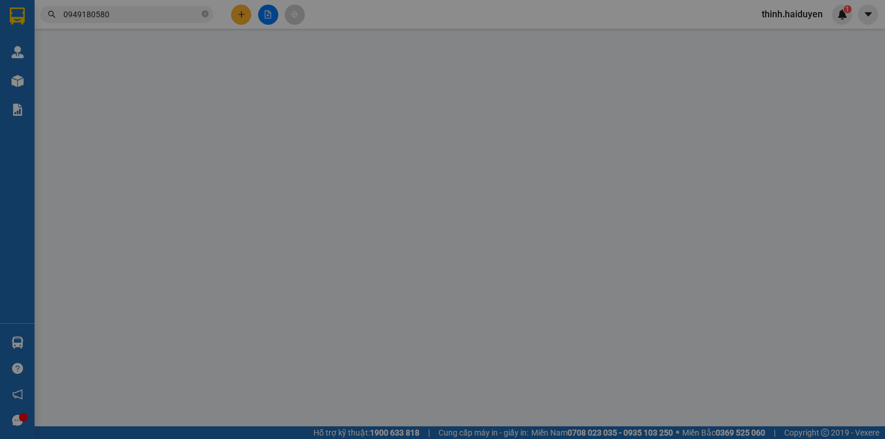
type input "0"
type input "20.000"
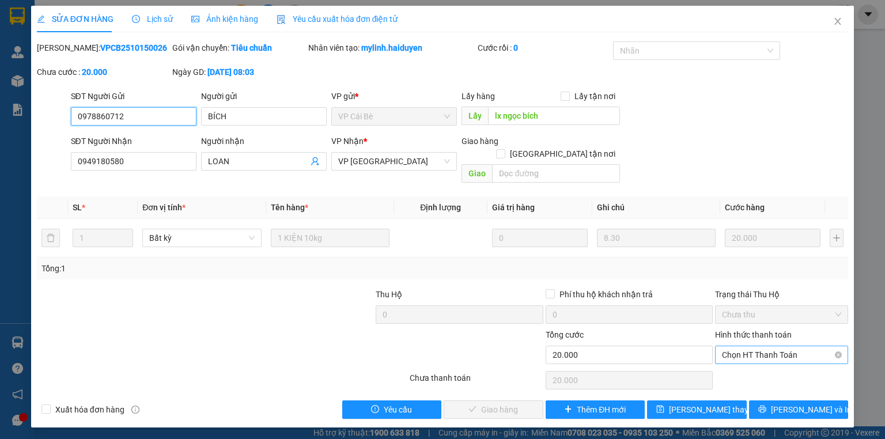
click at [745, 346] on span "Chọn HT Thanh Toán" at bounding box center [781, 354] width 119 height 17
type input "0"
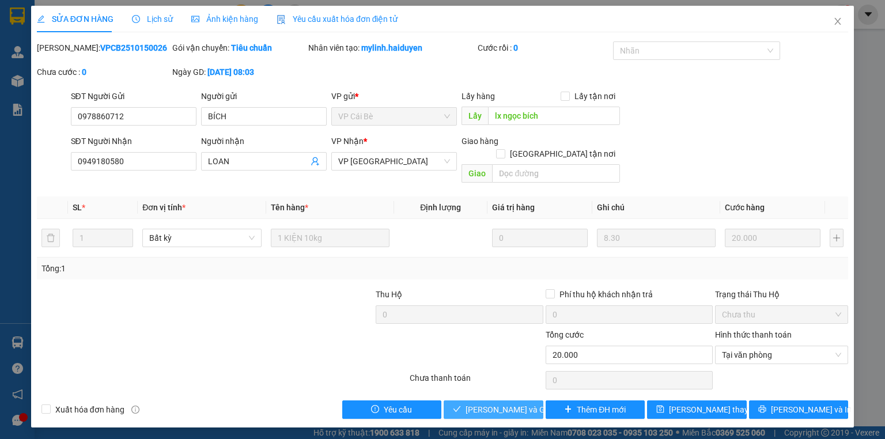
click at [495, 403] on span "Lưu và Giao hàng" at bounding box center [520, 409] width 111 height 13
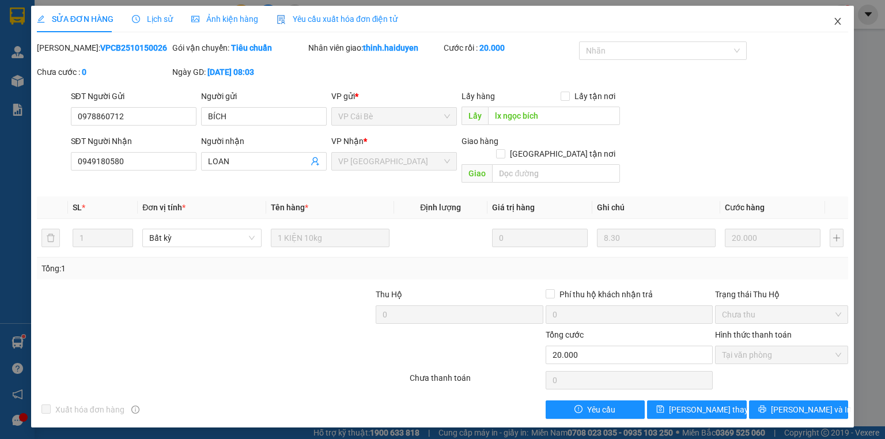
click at [833, 22] on icon "close" at bounding box center [837, 21] width 9 height 9
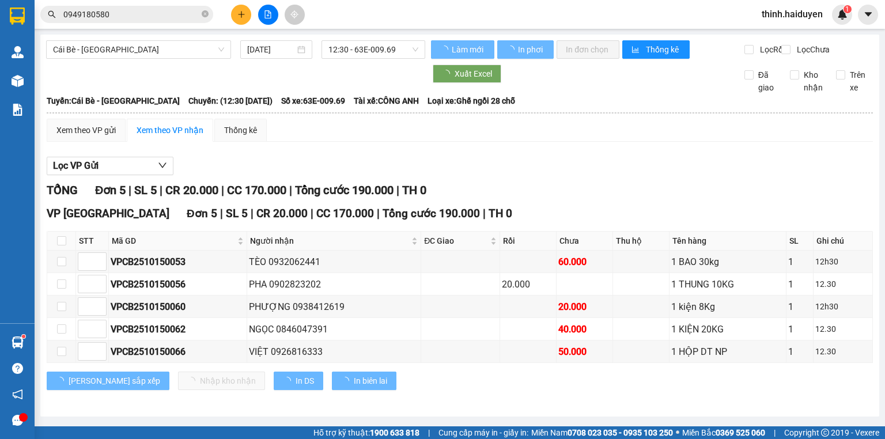
click at [128, 18] on input "0949180580" at bounding box center [131, 14] width 136 height 13
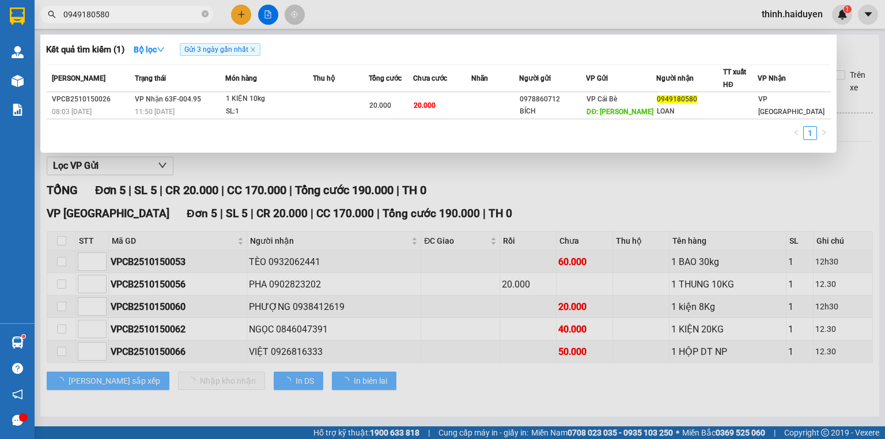
click at [128, 18] on input "0949180580" at bounding box center [131, 14] width 136 height 13
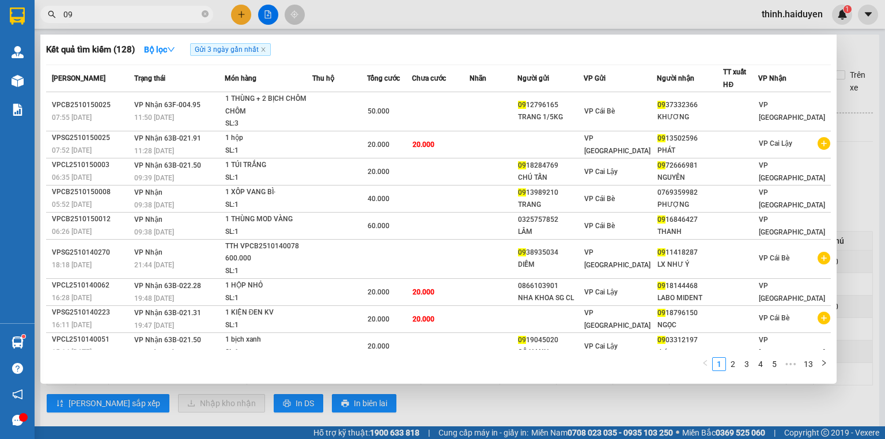
type input "0"
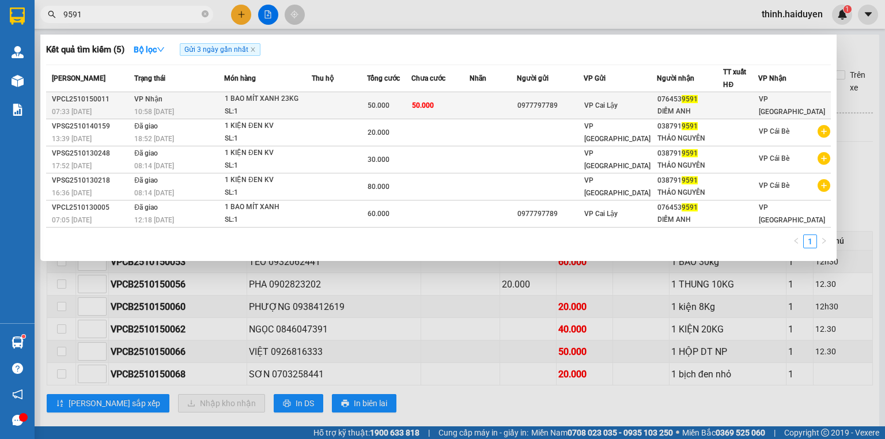
type input "9591"
click at [332, 106] on td at bounding box center [339, 105] width 55 height 27
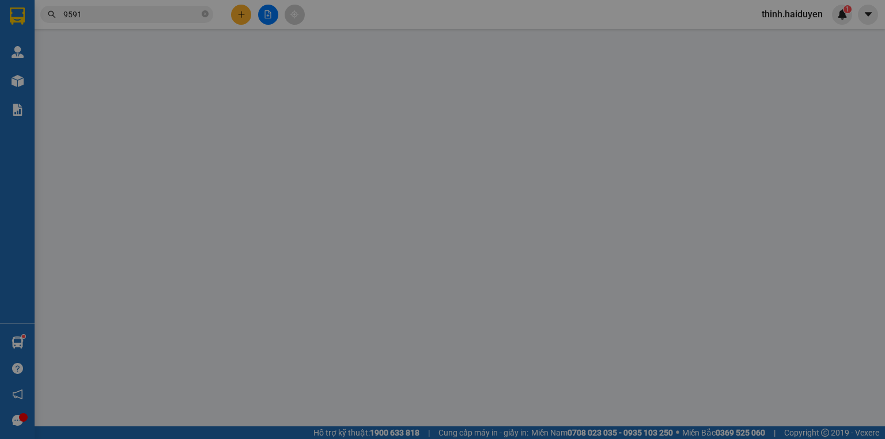
type input "0977797789"
type input "0764539591"
type input "DIỄM ANH"
type input "0"
type input "50.000"
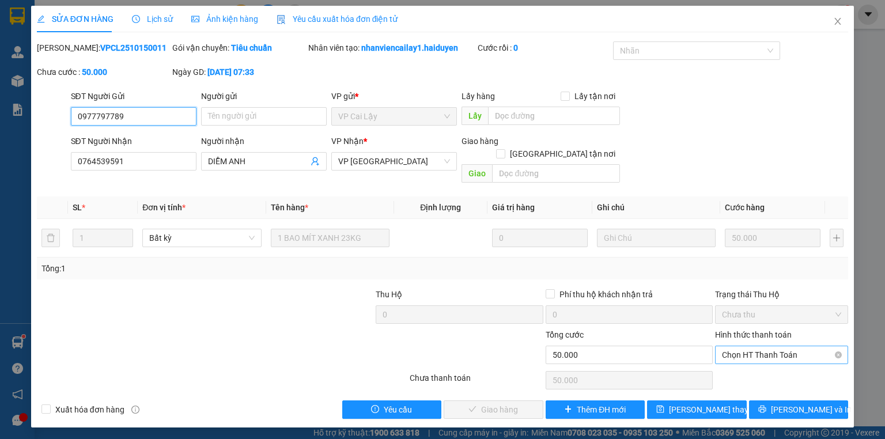
click at [769, 347] on span "Chọn HT Thanh Toán" at bounding box center [781, 354] width 119 height 17
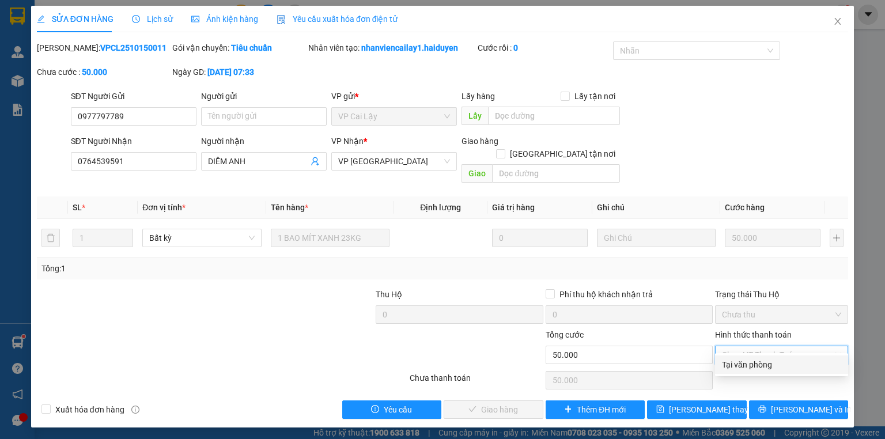
click at [764, 362] on div "Tại văn phòng" at bounding box center [781, 364] width 119 height 13
type input "0"
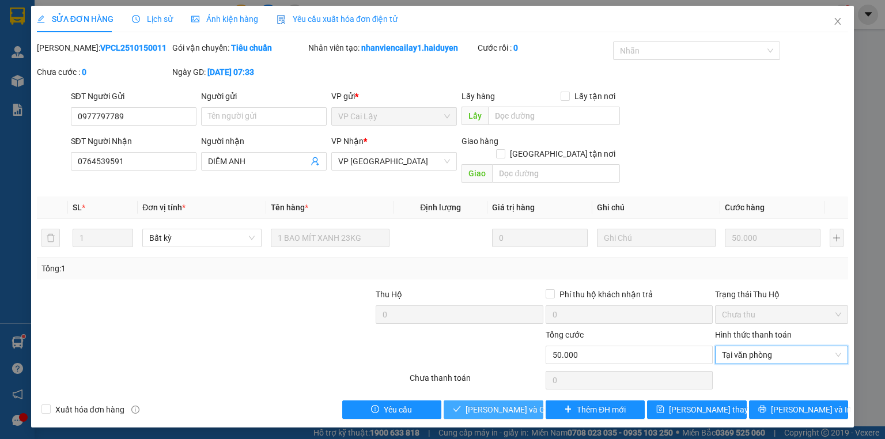
click at [534, 405] on button "Lưu và Giao hàng" at bounding box center [493, 409] width 100 height 18
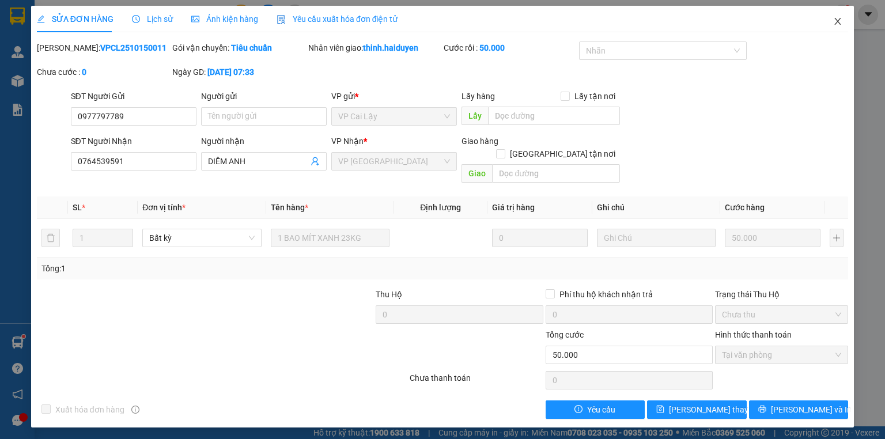
click at [838, 22] on icon "close" at bounding box center [837, 21] width 9 height 9
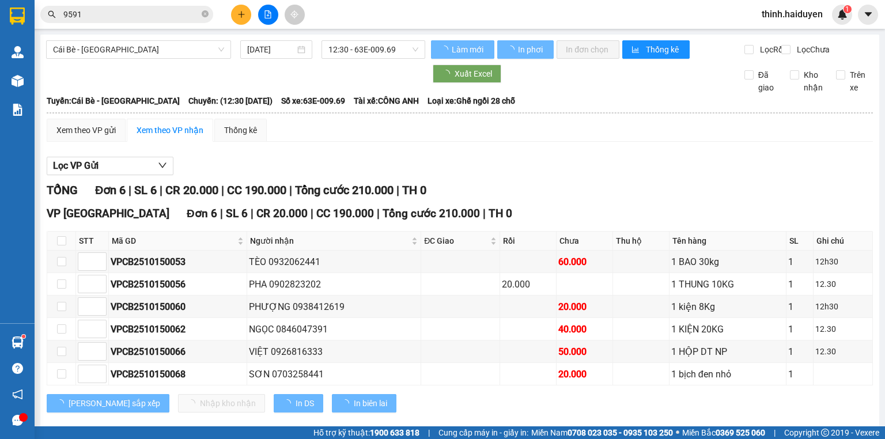
click at [156, 22] on div "Kết quả tìm kiếm ( 5 ) Bộ lọc Gửi 3 ngày gần nhất Mã ĐH Trạng thái Món hàng Thu…" at bounding box center [112, 15] width 225 height 20
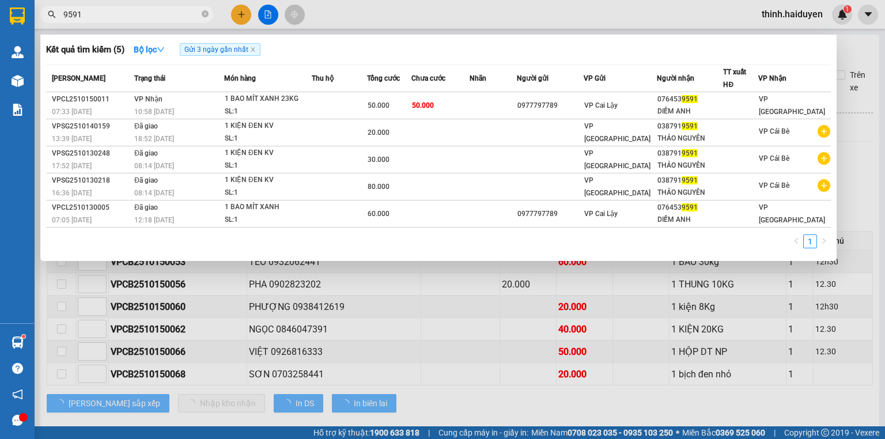
click at [158, 17] on input "9591" at bounding box center [131, 14] width 136 height 13
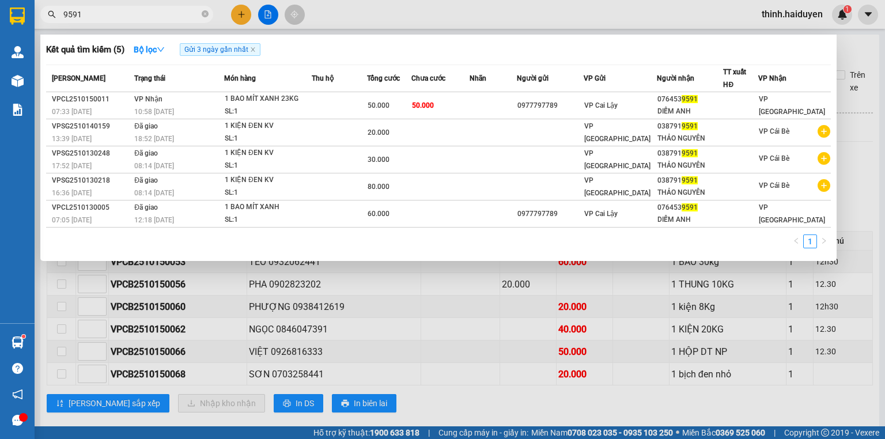
click at [158, 17] on input "9591" at bounding box center [131, 14] width 136 height 13
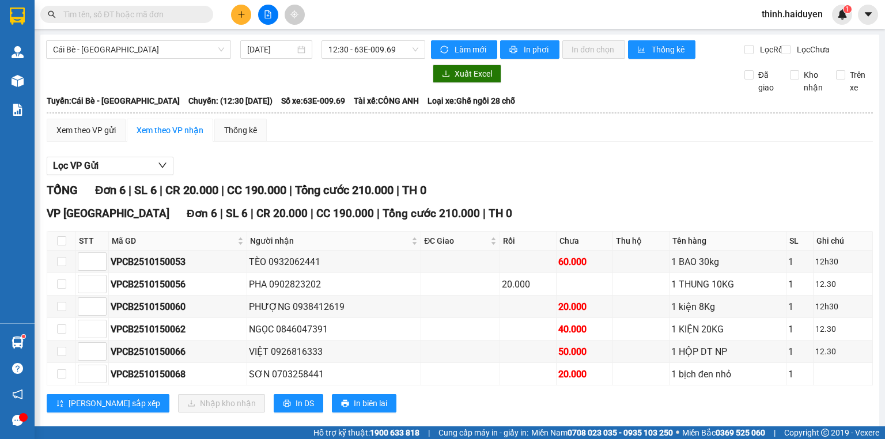
click at [159, 16] on input "text" at bounding box center [131, 14] width 136 height 13
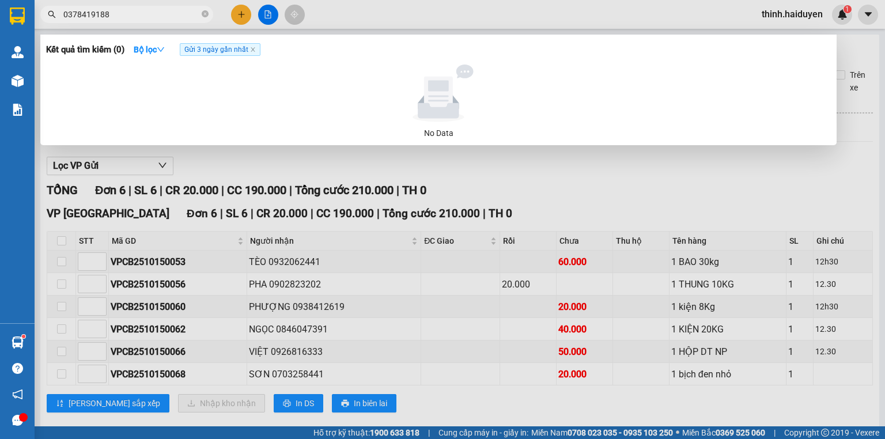
click at [81, 10] on input "0378419188" at bounding box center [131, 14] width 136 height 13
type input "0378419188"
click at [235, 13] on div at bounding box center [442, 219] width 885 height 439
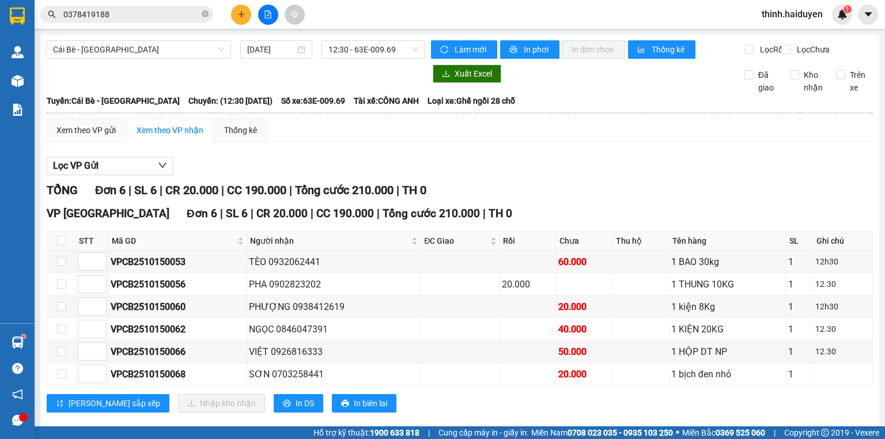
click at [236, 13] on button at bounding box center [241, 15] width 20 height 20
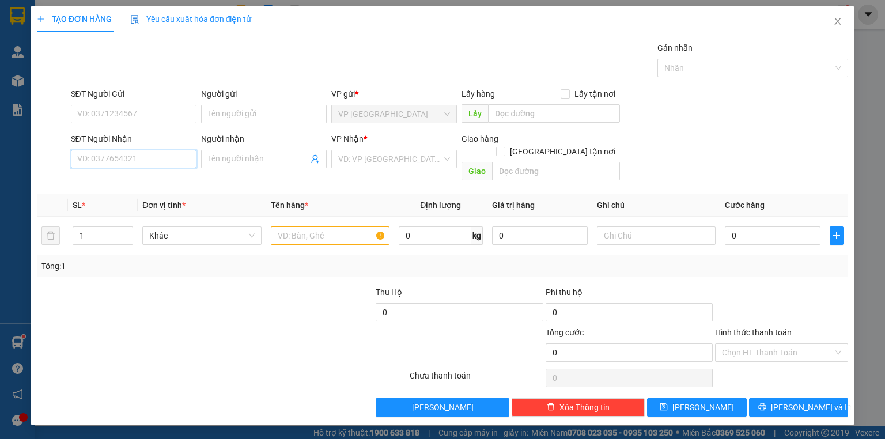
click at [142, 156] on input "SĐT Người Nhận" at bounding box center [134, 159] width 126 height 18
paste input "0378419188"
type input "0378419188"
click at [150, 180] on div "0378419188" at bounding box center [134, 181] width 112 height 13
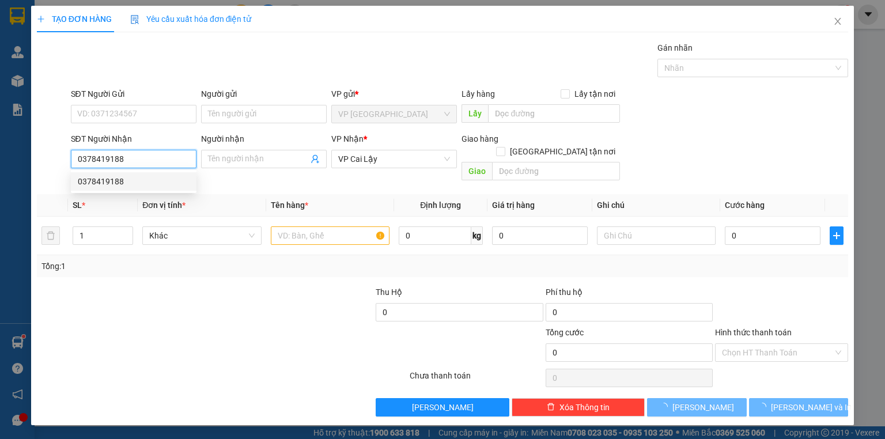
type input "20.000"
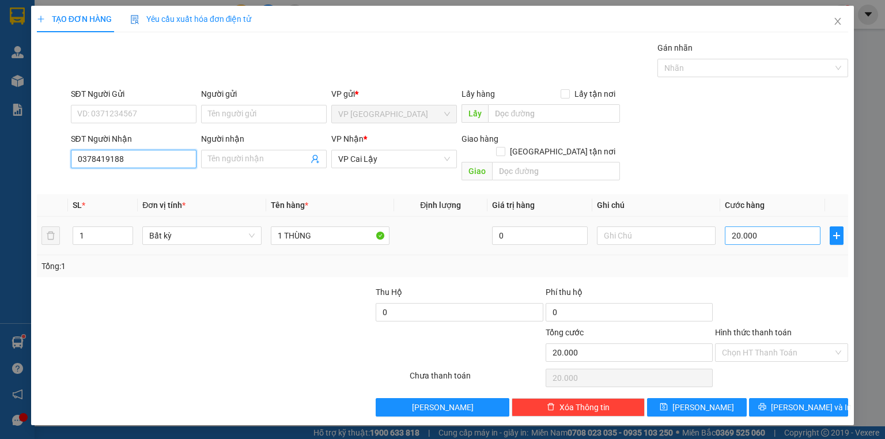
type input "0378419188"
click at [783, 226] on input "20.000" at bounding box center [773, 235] width 96 height 18
type input "3"
type input "30"
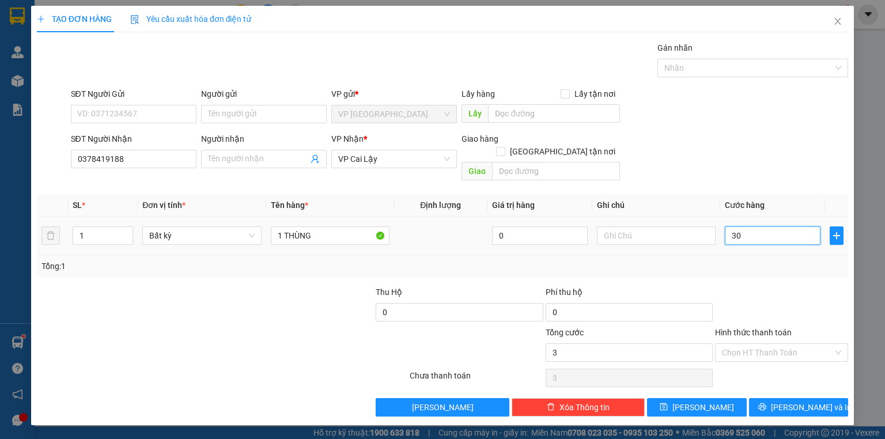
type input "30"
type input "30.000"
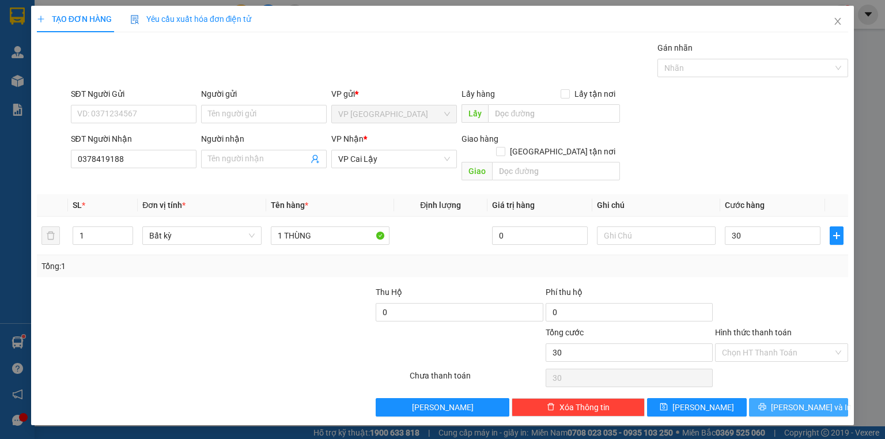
type input "30.000"
click at [786, 398] on button "[PERSON_NAME] và In" at bounding box center [799, 407] width 100 height 18
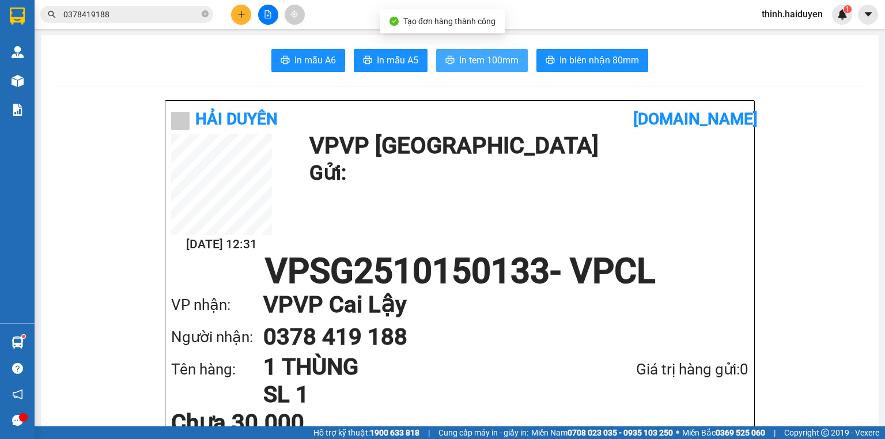
click at [498, 51] on button "In tem 100mm" at bounding box center [482, 60] width 92 height 23
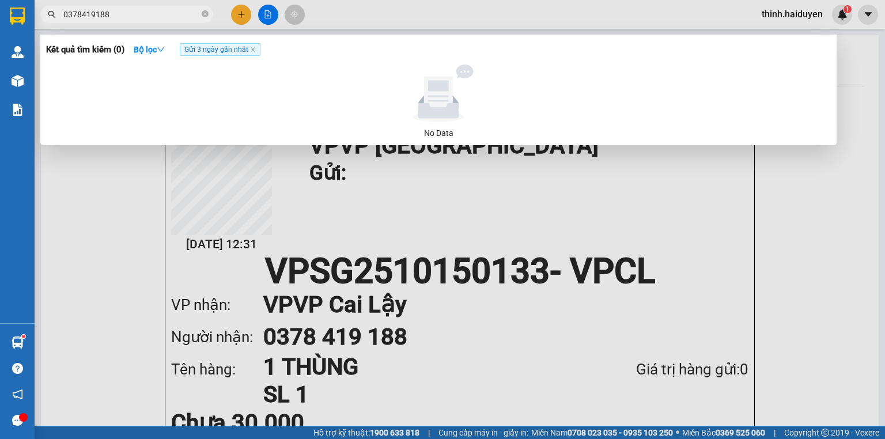
click at [128, 11] on input "0378419188" at bounding box center [131, 14] width 136 height 13
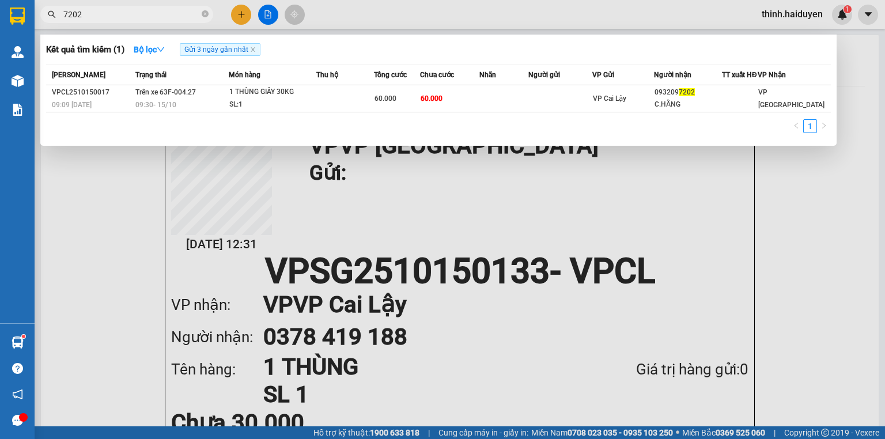
click at [94, 12] on input "7202" at bounding box center [131, 14] width 136 height 13
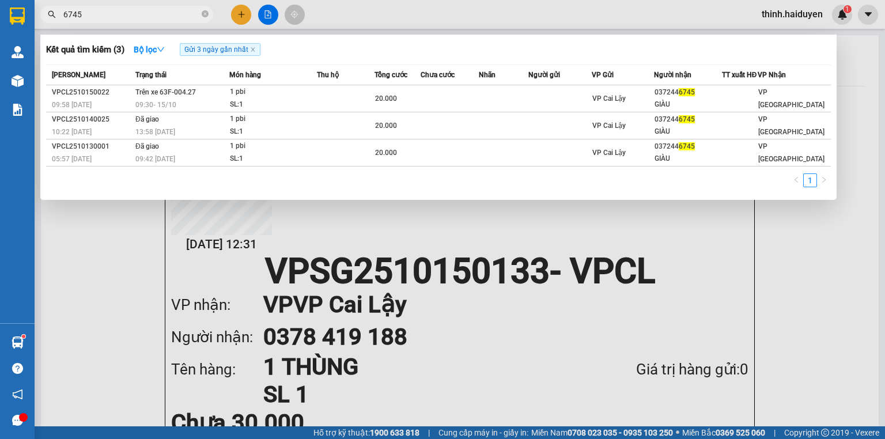
type input "6745"
click at [138, 12] on input "6745" at bounding box center [131, 14] width 136 height 13
click at [139, 12] on input "6745" at bounding box center [131, 14] width 136 height 13
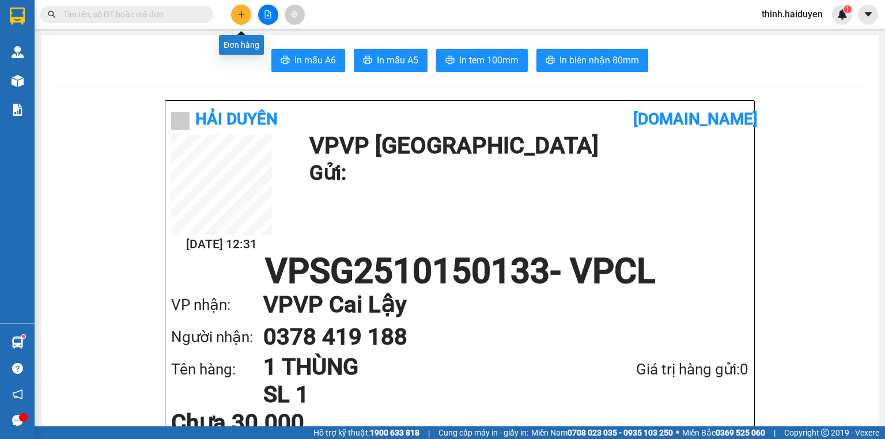
click at [244, 10] on icon "plus" at bounding box center [241, 14] width 8 height 8
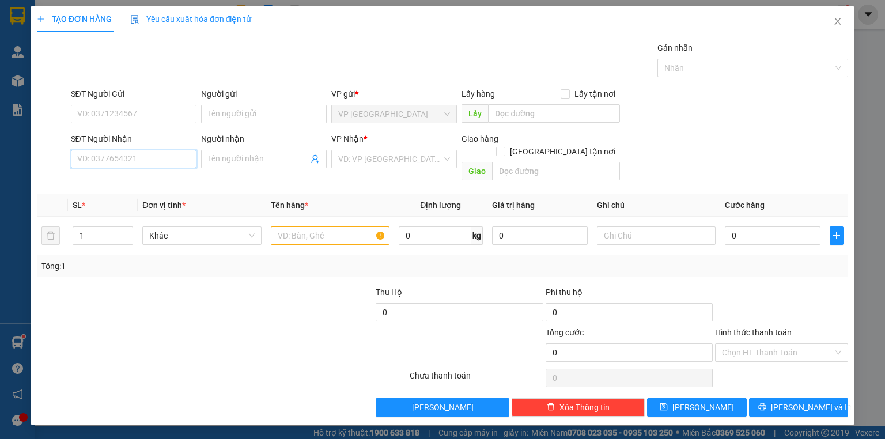
click at [130, 156] on input "SĐT Người Nhận" at bounding box center [134, 159] width 126 height 18
click at [140, 178] on div "0913939564 - ANH TRÍ" at bounding box center [134, 181] width 112 height 13
type input "0913939564"
type input "ANH TRÍ"
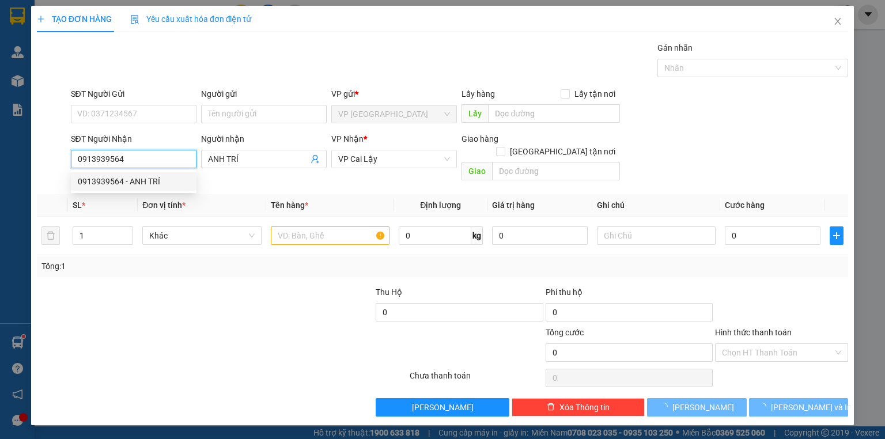
type input "50.000"
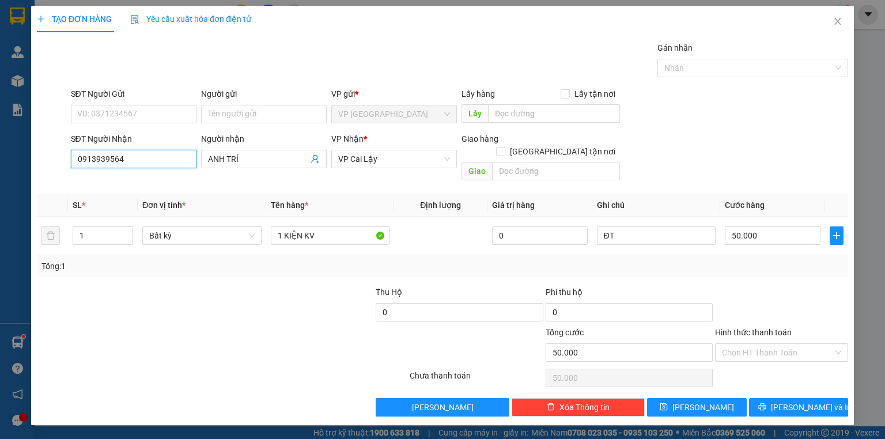
type input "0913939564"
click at [766, 403] on icon "printer" at bounding box center [762, 407] width 8 height 8
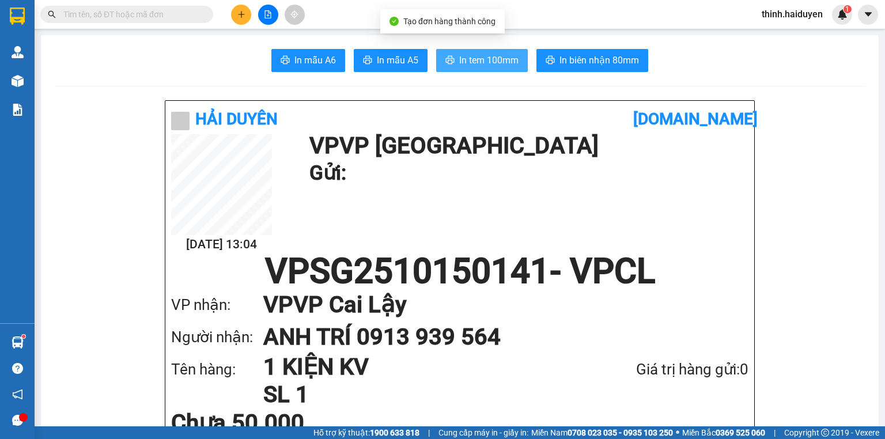
drag, startPoint x: 470, startPoint y: 65, endPoint x: 488, endPoint y: 55, distance: 20.1
click at [473, 65] on span "In tem 100mm" at bounding box center [488, 60] width 59 height 14
click at [503, 67] on span "In tem 100mm" at bounding box center [488, 60] width 59 height 14
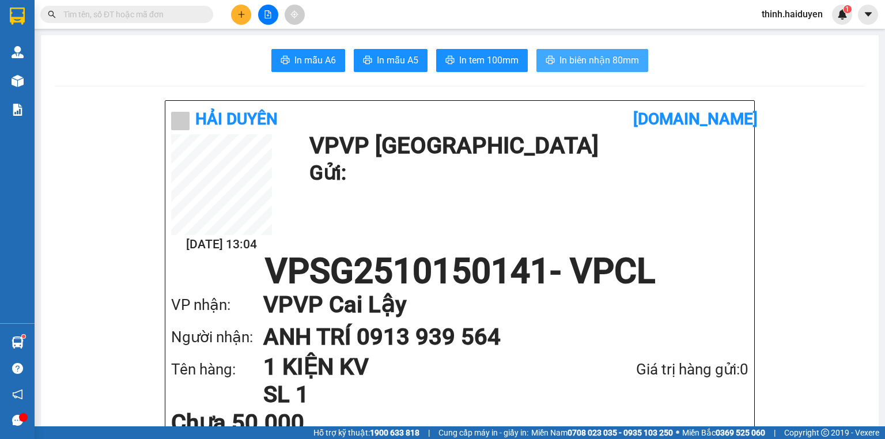
drag, startPoint x: 585, startPoint y: 59, endPoint x: 604, endPoint y: 62, distance: 19.2
click at [585, 59] on span "In biên nhận 80mm" at bounding box center [598, 60] width 79 height 14
click at [128, 6] on span at bounding box center [126, 14] width 173 height 17
click at [125, 15] on input "text" at bounding box center [131, 14] width 136 height 13
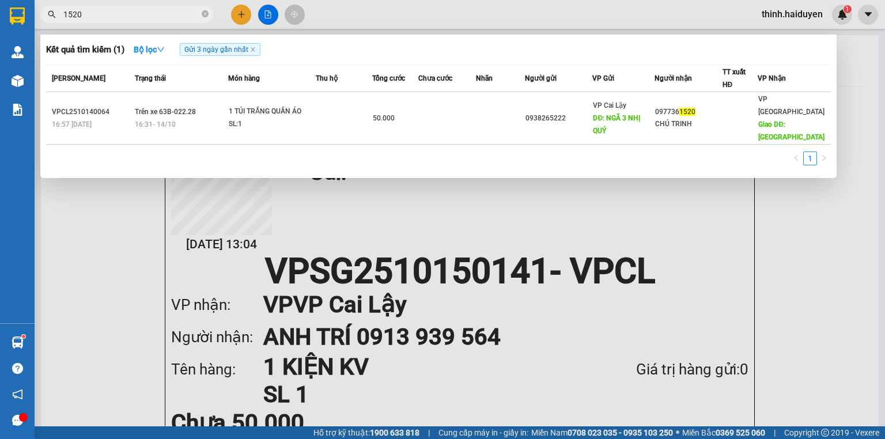
type input "1520"
click at [234, 13] on div at bounding box center [442, 219] width 885 height 439
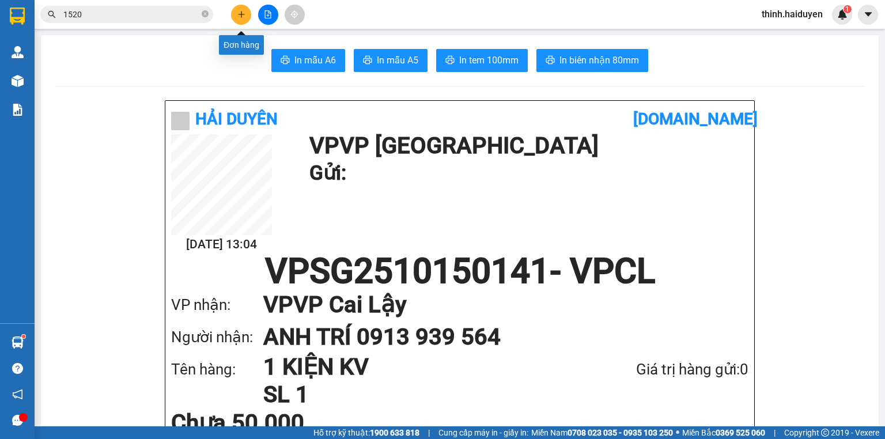
click at [240, 13] on icon "plus" at bounding box center [241, 14] width 8 height 8
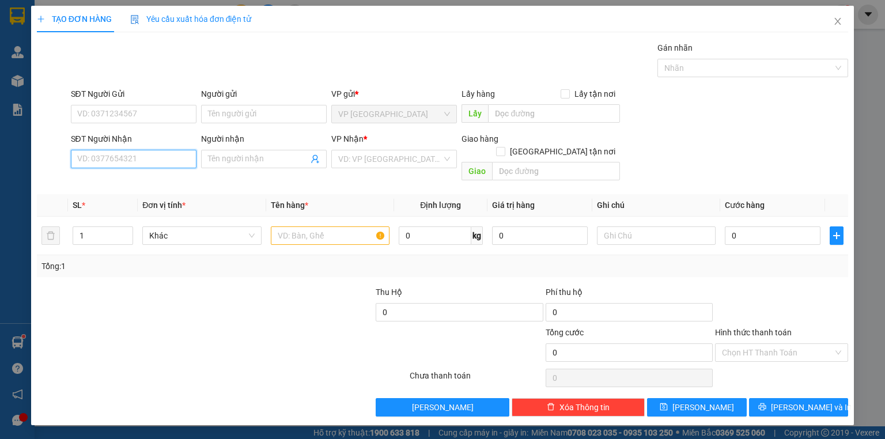
click at [145, 156] on input "SĐT Người Nhận" at bounding box center [134, 159] width 126 height 18
type input "0888011168"
click at [151, 177] on div "0888011168 - TẤN" at bounding box center [134, 181] width 112 height 13
type input "TẤN"
type input "ĐỐI DIỆN TÂM AN"
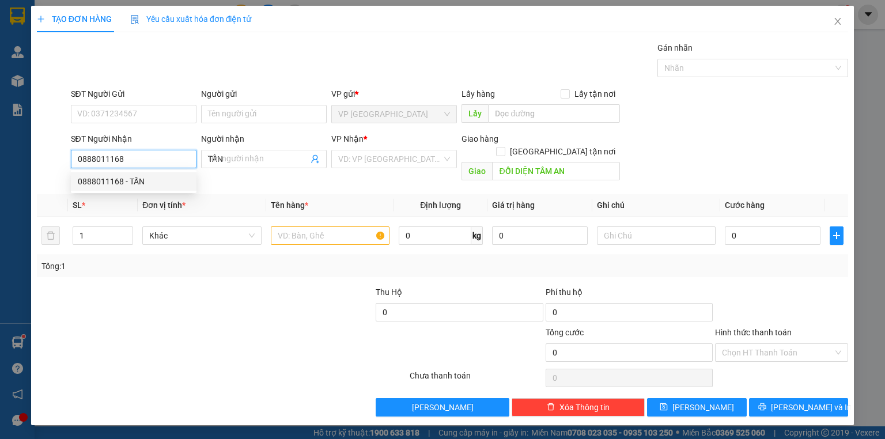
type input "120.000"
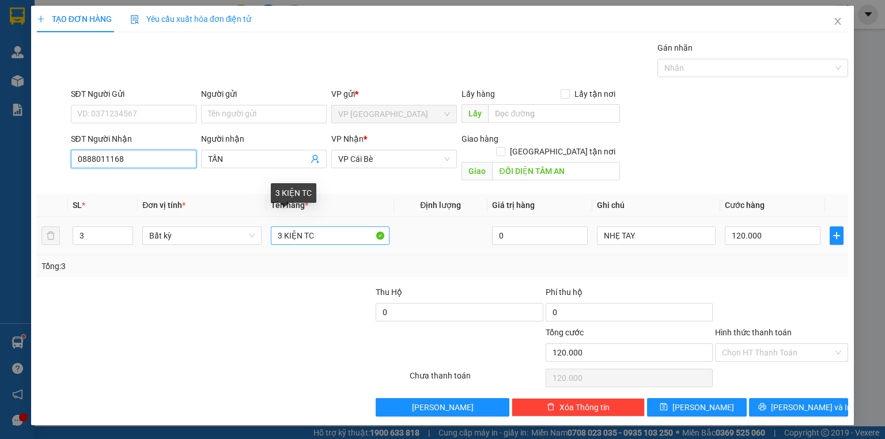
type input "0888011168"
click at [350, 227] on input "3 KIỆN TC" at bounding box center [330, 235] width 119 height 18
type input "1 KIỆN TC"
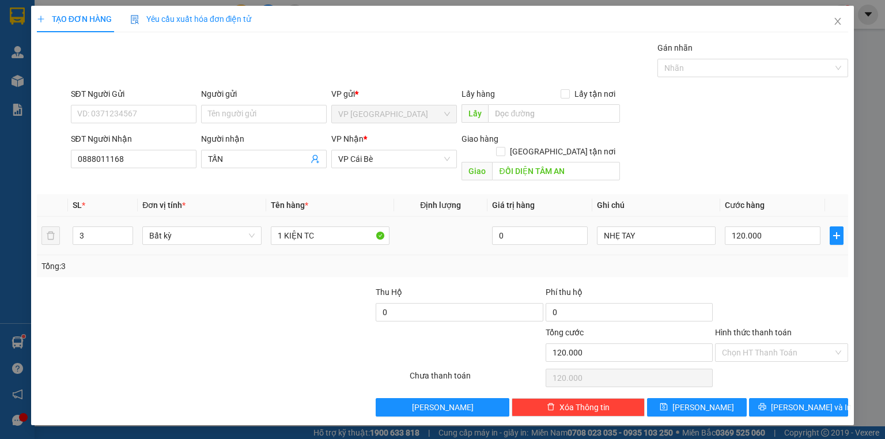
drag, startPoint x: 106, startPoint y: 225, endPoint x: 0, endPoint y: 203, distance: 108.3
click at [2, 203] on div "TẠO ĐƠN HÀNG Yêu cầu xuất hóa đơn điện tử Transit Pickup Surcharge Ids Transit …" at bounding box center [442, 219] width 885 height 439
type input "1"
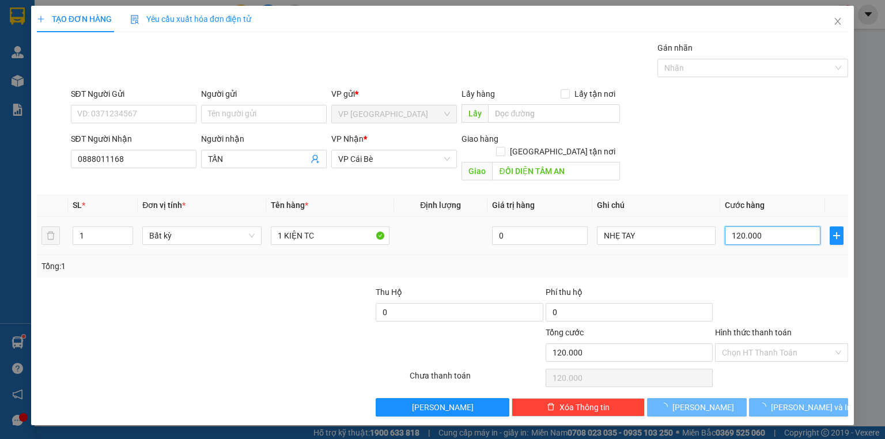
click at [771, 226] on input "120.000" at bounding box center [773, 235] width 96 height 18
type input "0"
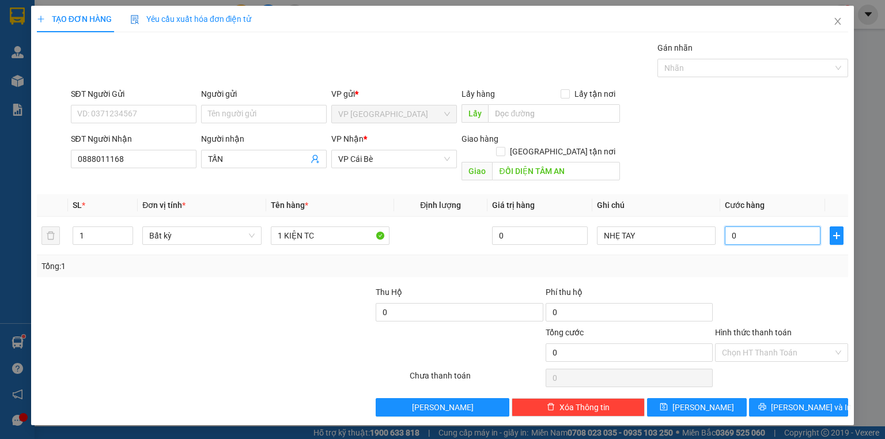
type input "3"
type input "03"
type input "30"
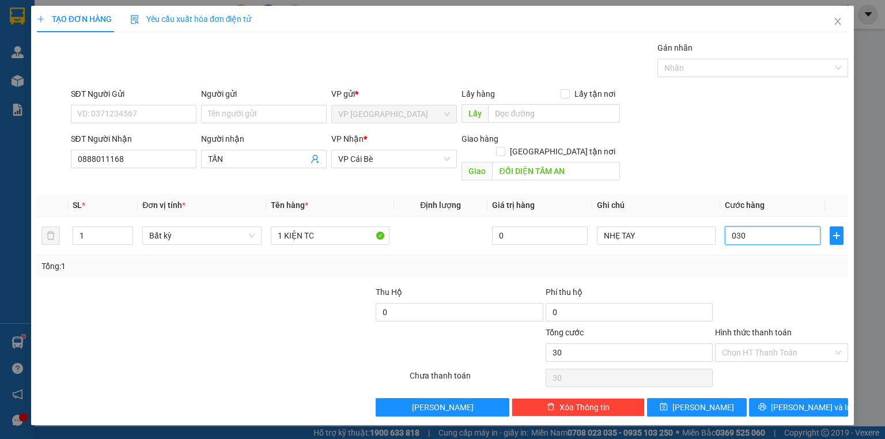
type input "030"
type input "30.000"
click at [770, 286] on div at bounding box center [781, 306] width 135 height 40
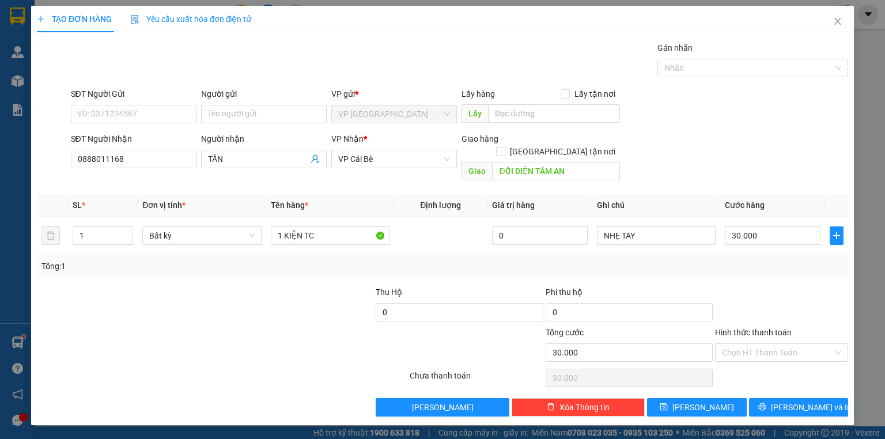
click at [801, 384] on div "Transit Pickup Surcharge Ids Transit Deliver Surcharge Ids Transit Deliver Surc…" at bounding box center [442, 228] width 811 height 375
click at [802, 401] on span "[PERSON_NAME] và In" at bounding box center [811, 407] width 81 height 13
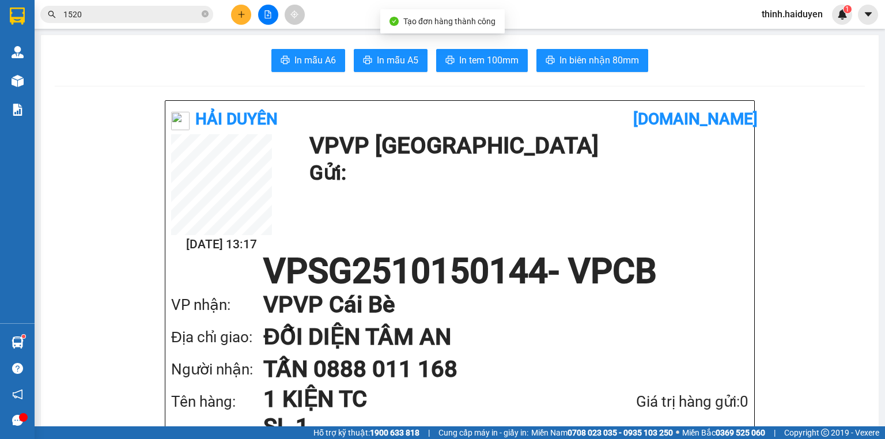
click at [599, 32] on main "In mẫu A6 In mẫu A5 In tem 100mm In biên nhận 80mm Hải Duyên vexere.com 15/10 1…" at bounding box center [442, 213] width 885 height 426
click at [602, 67] on span "In biên nhận 80mm" at bounding box center [598, 60] width 79 height 14
click at [490, 62] on span "In tem 100mm" at bounding box center [488, 60] width 59 height 14
click at [244, 10] on icon "plus" at bounding box center [241, 14] width 8 height 8
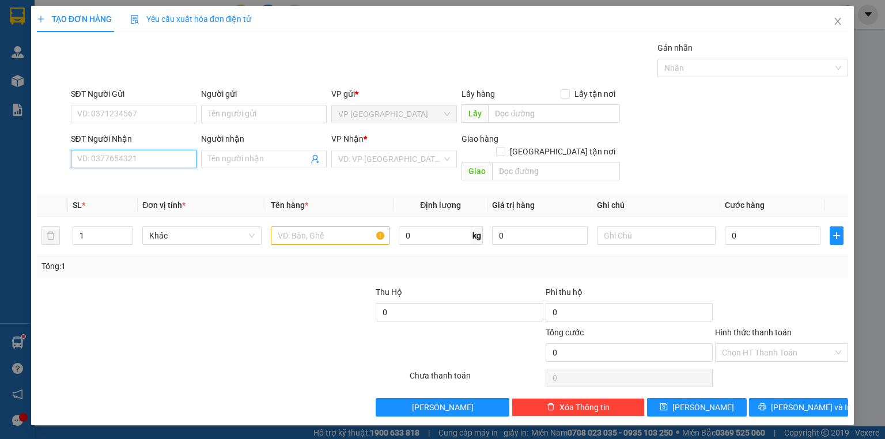
click at [144, 167] on input "SĐT Người Nhận" at bounding box center [134, 159] width 126 height 18
type input "0977797764"
click at [139, 175] on div "0977797764 - CHỊ LOAN" at bounding box center [134, 181] width 112 height 13
type input "CHỊ LOAN"
type input "20.000"
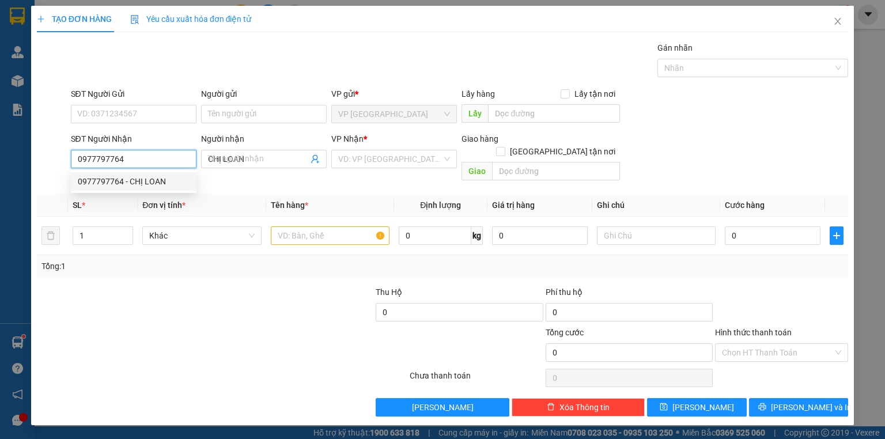
type input "20.000"
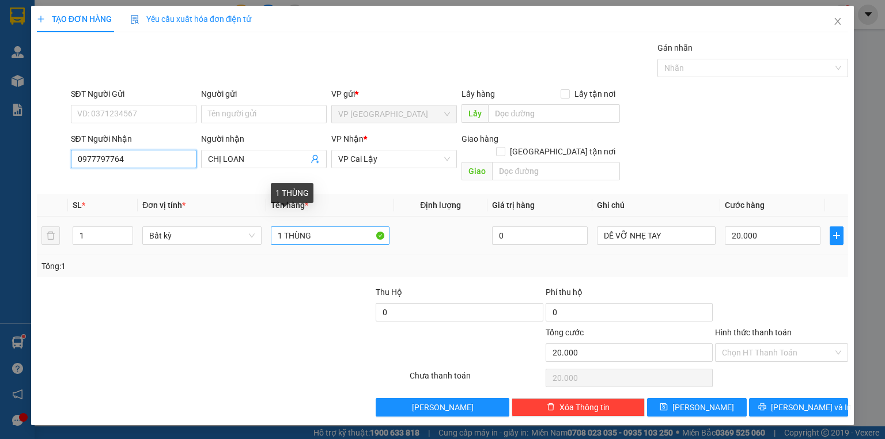
type input "0977797764"
click at [336, 226] on input "1 THÙNG" at bounding box center [330, 235] width 119 height 18
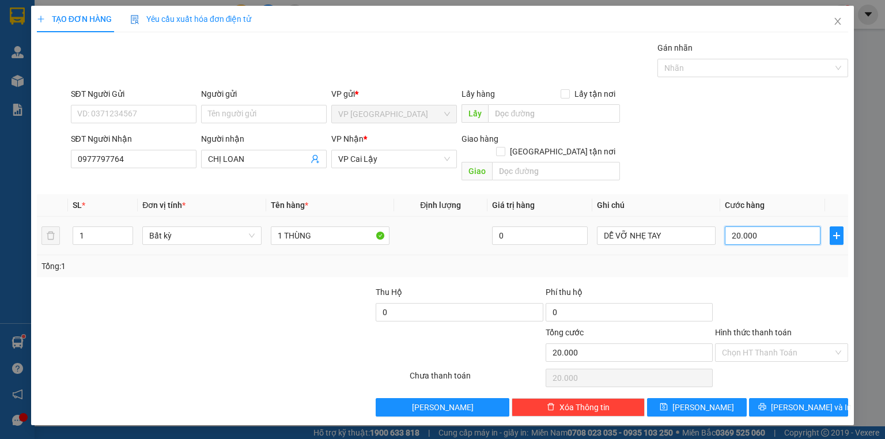
click at [774, 226] on input "20.000" at bounding box center [773, 235] width 96 height 18
drag, startPoint x: 773, startPoint y: 258, endPoint x: 791, endPoint y: 313, distance: 57.7
click at [774, 266] on div "Transit Pickup Surcharge Ids Transit Deliver Surcharge Ids Transit Deliver Surc…" at bounding box center [442, 228] width 811 height 375
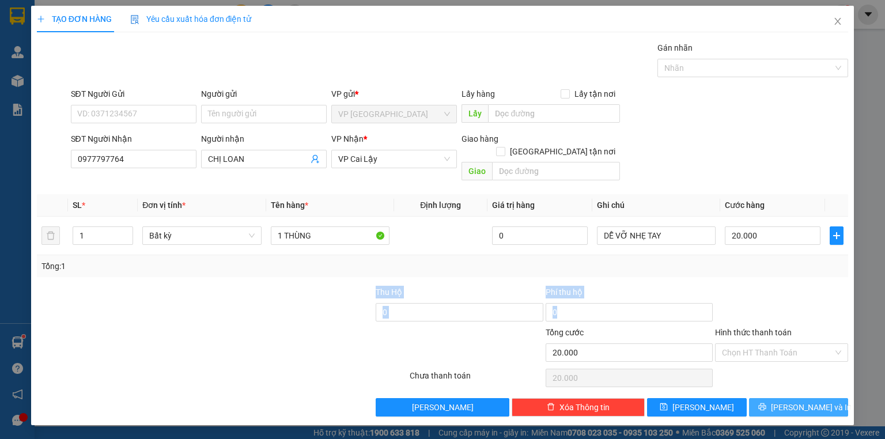
click at [804, 398] on button "Lưu và In" at bounding box center [799, 407] width 100 height 18
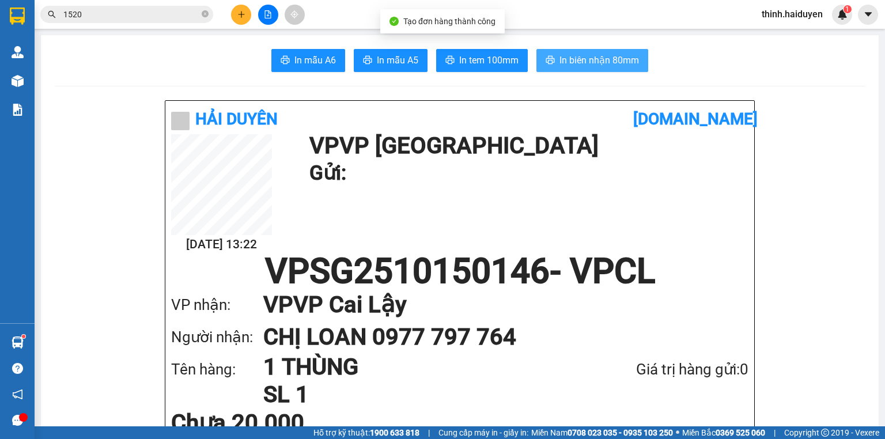
click at [559, 53] on span "In biên nhận 80mm" at bounding box center [598, 60] width 79 height 14
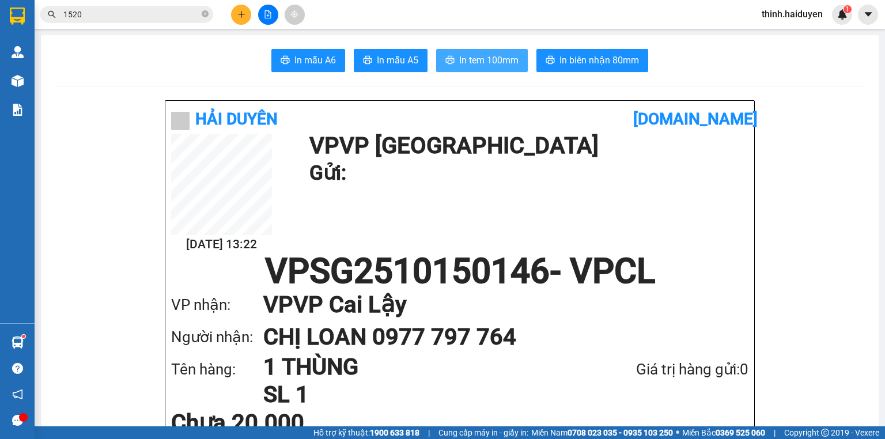
click at [460, 69] on button "In tem 100mm" at bounding box center [482, 60] width 92 height 23
click at [120, 22] on span "1520" at bounding box center [126, 14] width 173 height 17
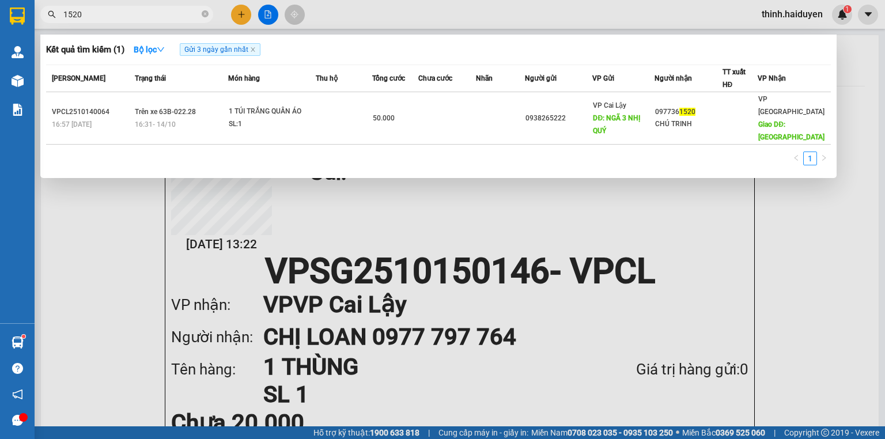
click at [123, 10] on input "1520" at bounding box center [131, 14] width 136 height 13
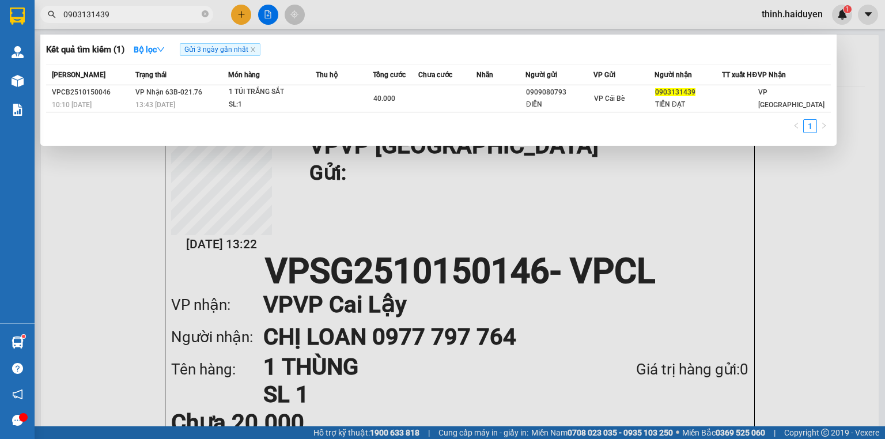
click at [168, 16] on input "0903131439" at bounding box center [131, 14] width 136 height 13
click at [166, 16] on input "0903131439" at bounding box center [131, 14] width 136 height 13
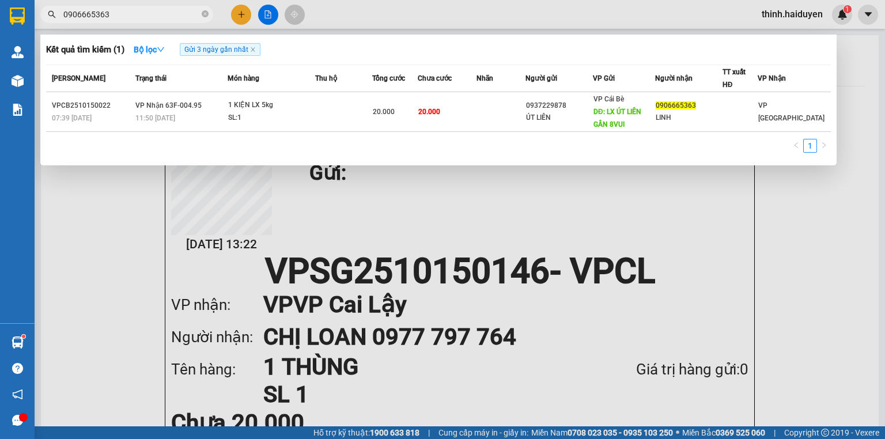
type input "0906665363"
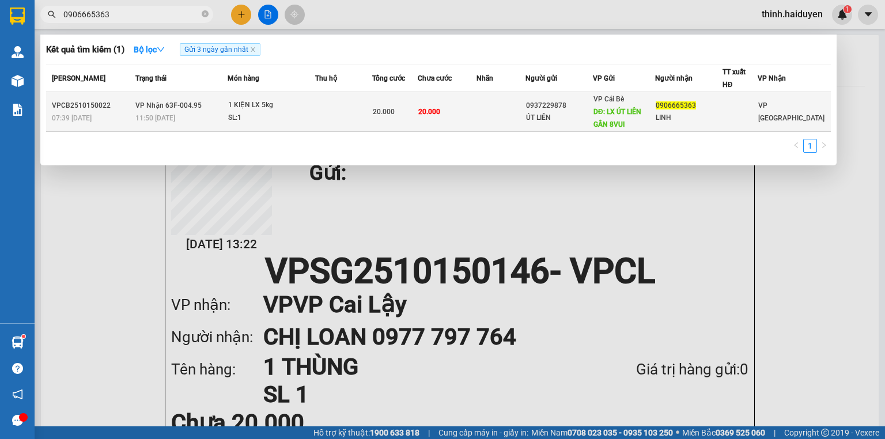
drag, startPoint x: 348, startPoint y: 131, endPoint x: 351, endPoint y: 126, distance: 5.9
click at [349, 128] on table "Mã ĐH Trạng thái Món hàng Thu hộ Tổng cước Chưa cước Nhãn Người gửi VP Gửi Ngườ…" at bounding box center [438, 98] width 784 height 67
click at [353, 122] on td at bounding box center [343, 112] width 56 height 40
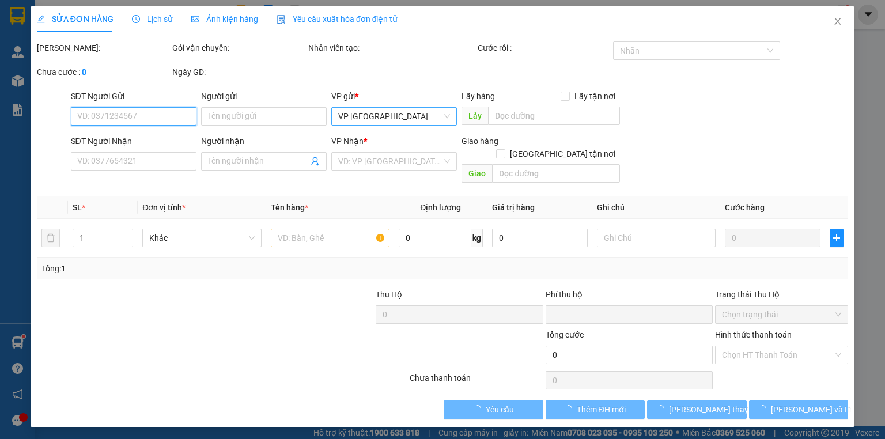
type input "0937229878"
type input "ÚT LIÊN"
type input "LX ÚT LIÊN GẦN 8VUI"
type input "0906665363"
type input "LINH"
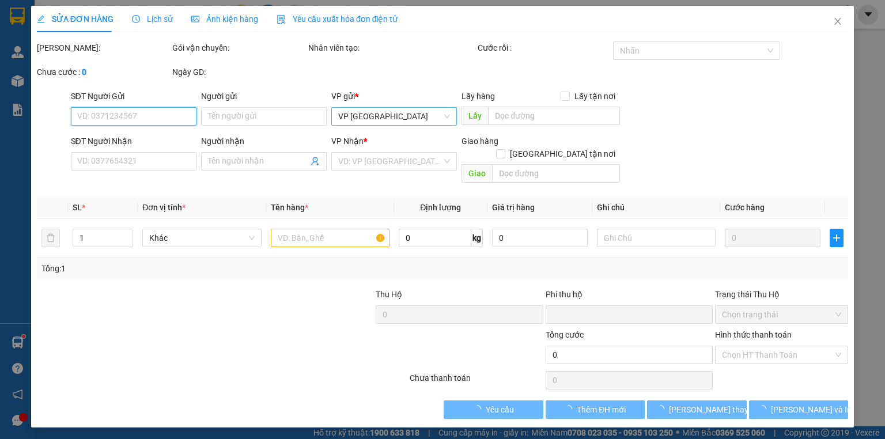
type input "0"
type input "20.000"
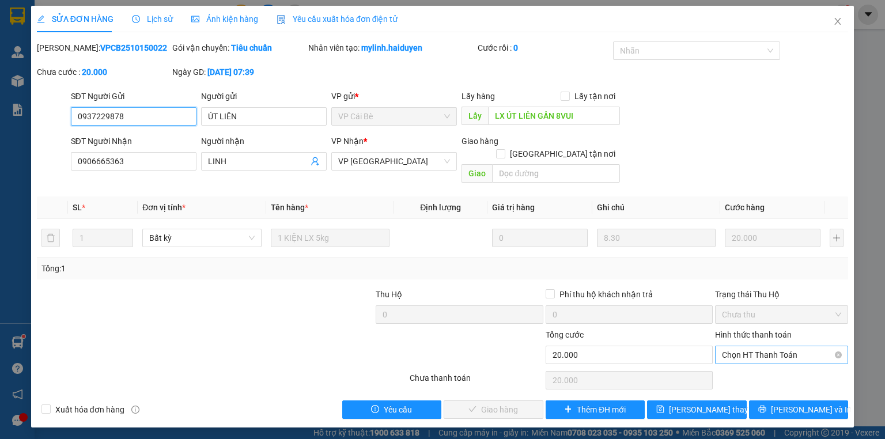
click at [763, 346] on span "Chọn HT Thanh Toán" at bounding box center [781, 354] width 119 height 17
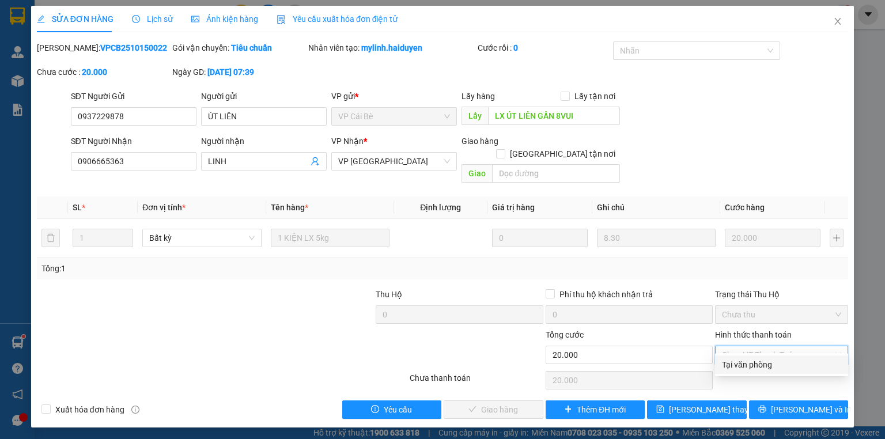
click at [759, 359] on div "Tại văn phòng" at bounding box center [781, 364] width 119 height 13
type input "0"
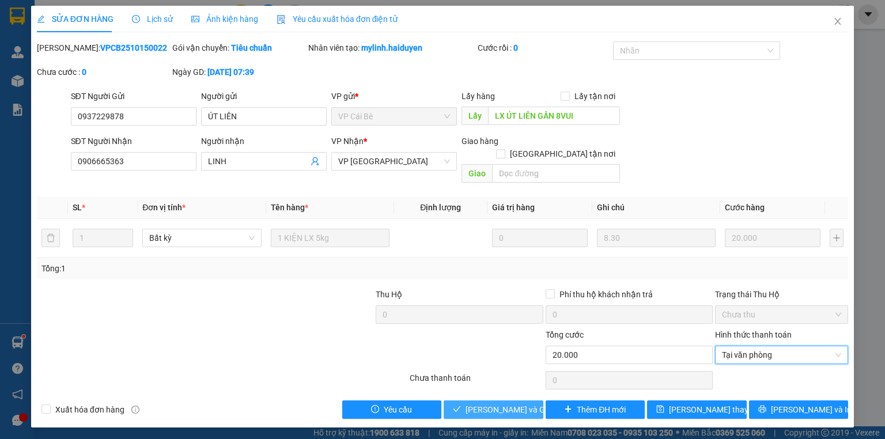
click at [506, 403] on span "[PERSON_NAME] và Giao hàng" at bounding box center [520, 409] width 111 height 13
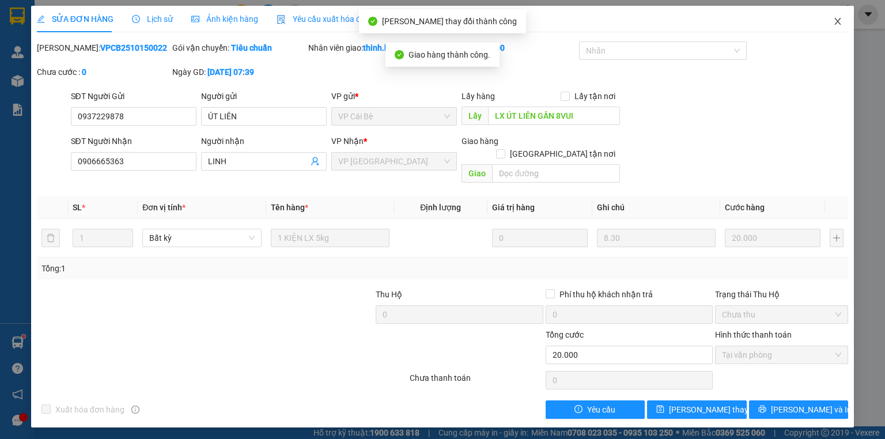
click at [840, 16] on span "Close" at bounding box center [837, 22] width 32 height 32
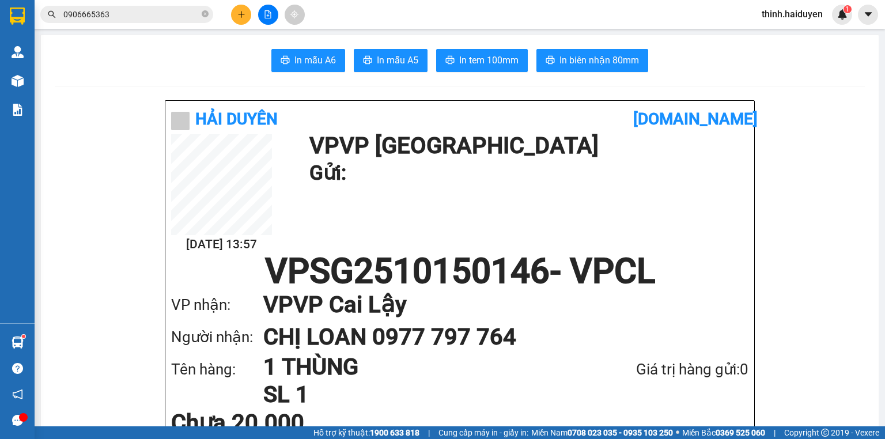
click at [152, 17] on input "0906665363" at bounding box center [131, 14] width 136 height 13
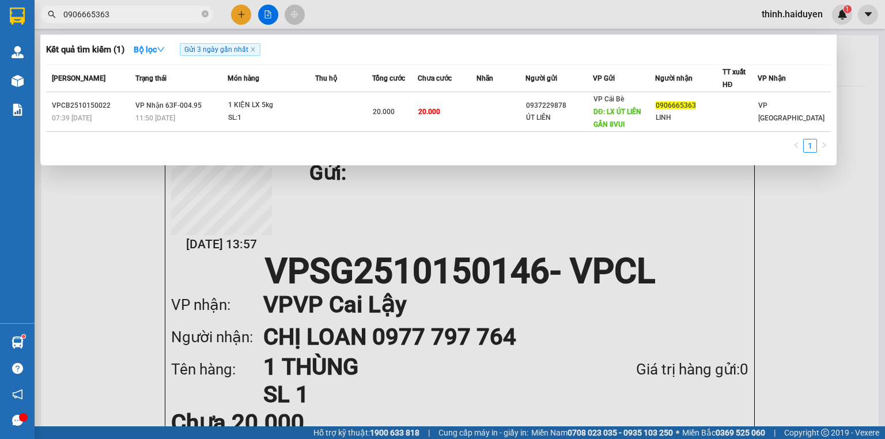
click at [152, 17] on input "0906665363" at bounding box center [131, 14] width 136 height 13
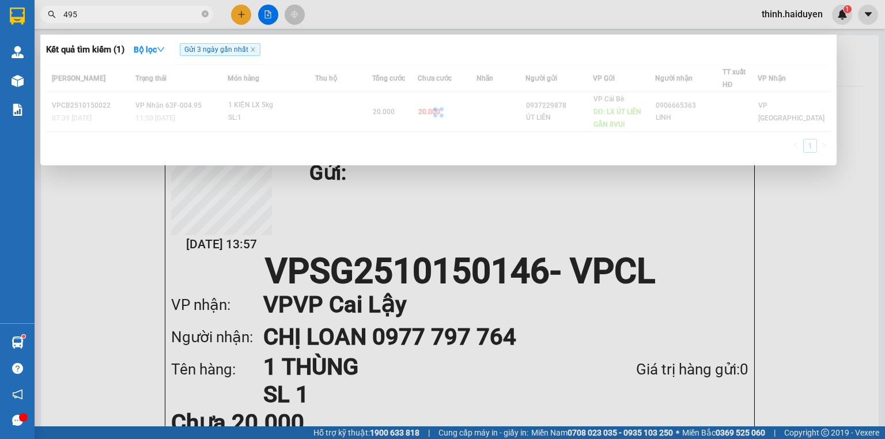
type input "495"
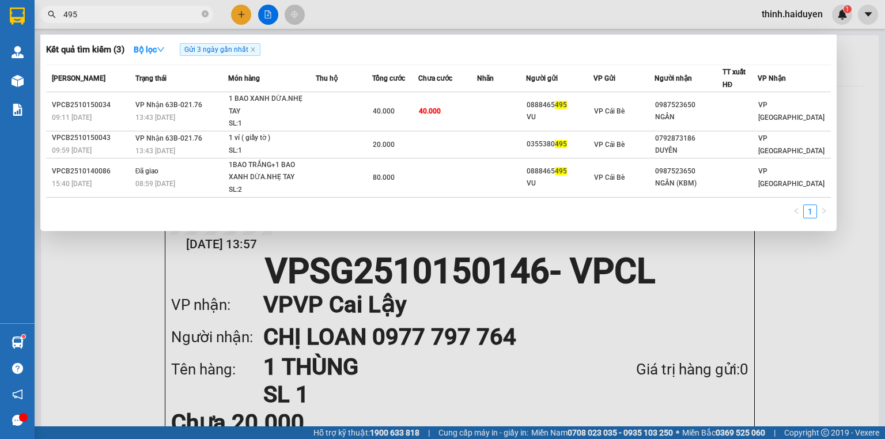
click at [240, 13] on div at bounding box center [442, 219] width 885 height 439
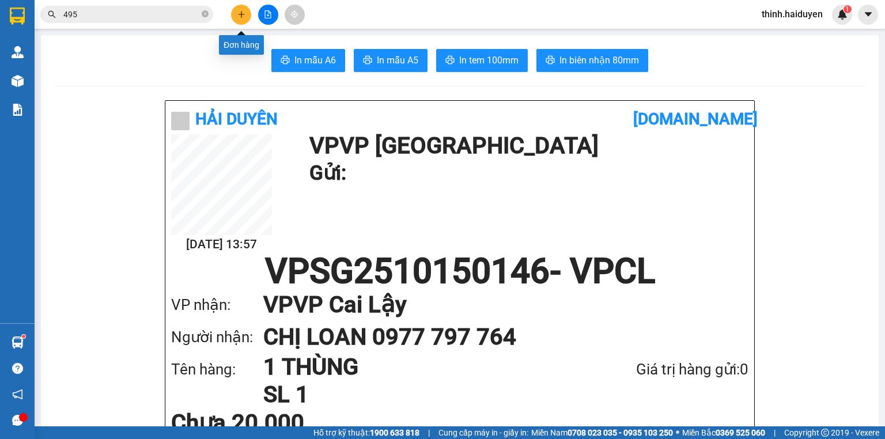
click at [240, 13] on icon "plus" at bounding box center [241, 14] width 8 height 8
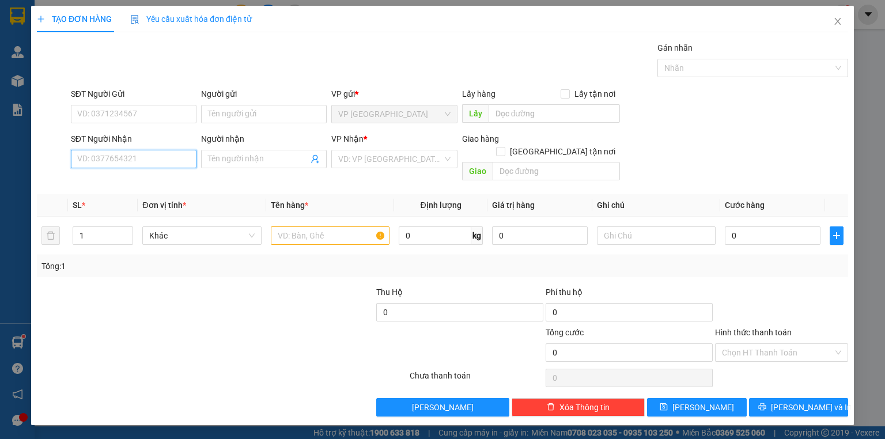
click at [156, 156] on input "SĐT Người Nhận" at bounding box center [134, 159] width 126 height 18
type input "0946621679"
click at [142, 184] on div "0946621679 - TÂM" at bounding box center [134, 181] width 112 height 13
type input "TÂM"
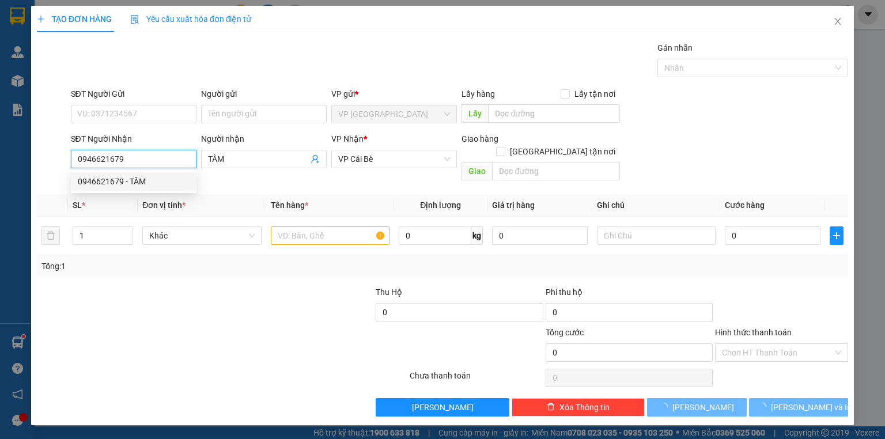
type input "60.000"
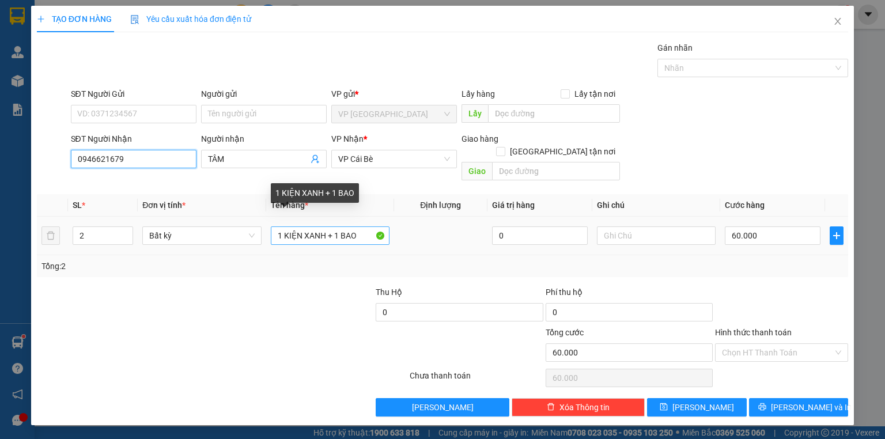
type input "0946621679"
click at [357, 226] on input "1 KIỆN XANH + 1 BAO" at bounding box center [330, 235] width 119 height 18
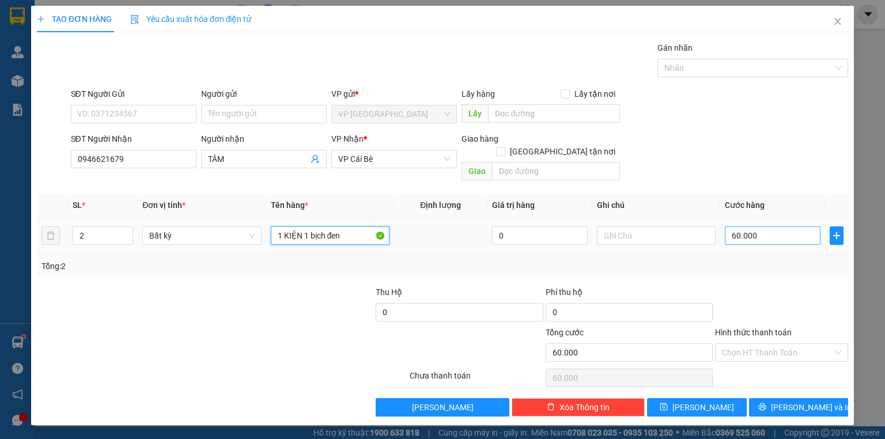
type input "1 KIỆN 1 bịch đen"
click at [802, 226] on input "60.000" at bounding box center [773, 235] width 96 height 18
type input "7"
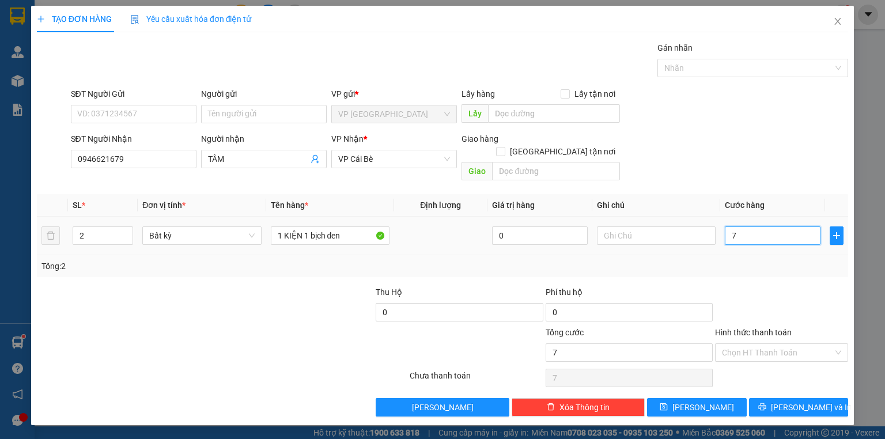
type input "70"
type input "70.000"
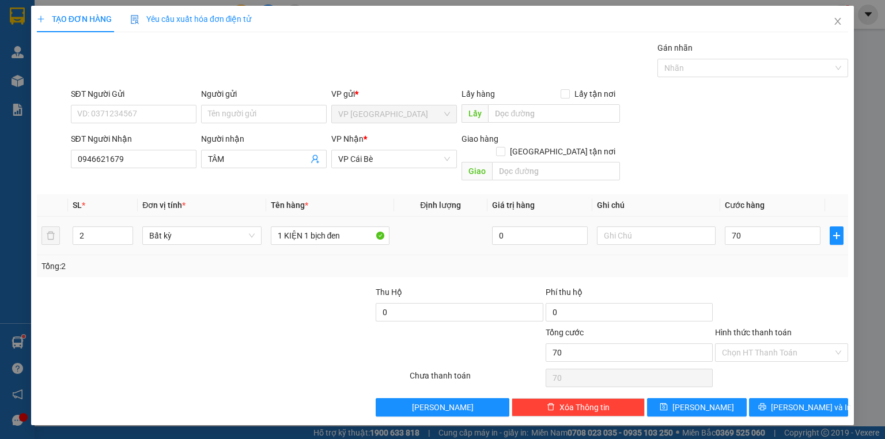
type input "70.000"
click at [788, 270] on div "Transit Pickup Surcharge Ids Transit Deliver Surcharge Ids Transit Deliver Surc…" at bounding box center [442, 228] width 811 height 375
click at [775, 226] on input "70.000" at bounding box center [773, 235] width 96 height 18
type input "3"
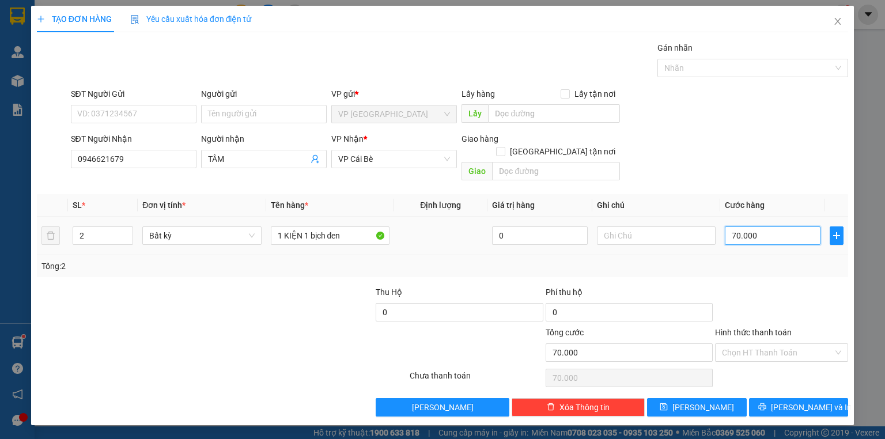
type input "3"
type input "30"
type input "30.000"
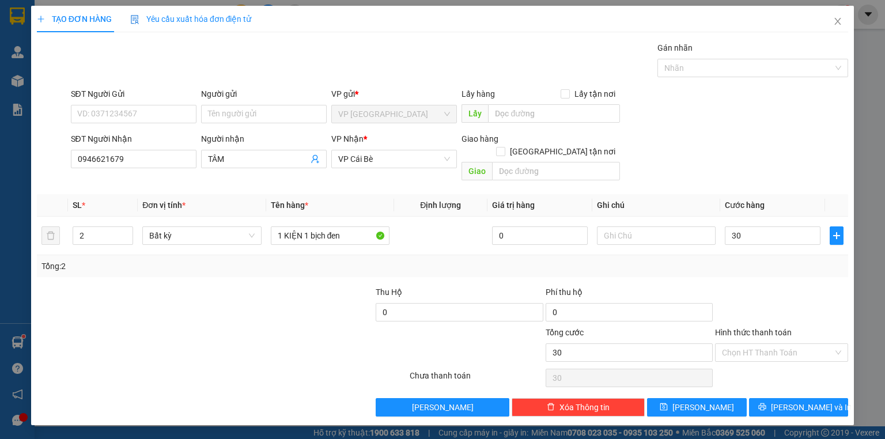
type input "30.000"
drag, startPoint x: 765, startPoint y: 256, endPoint x: 783, endPoint y: 285, distance: 33.4
click at [768, 260] on div "Tổng: 2" at bounding box center [442, 266] width 802 height 13
click at [797, 401] on span "[PERSON_NAME] và In" at bounding box center [811, 407] width 81 height 13
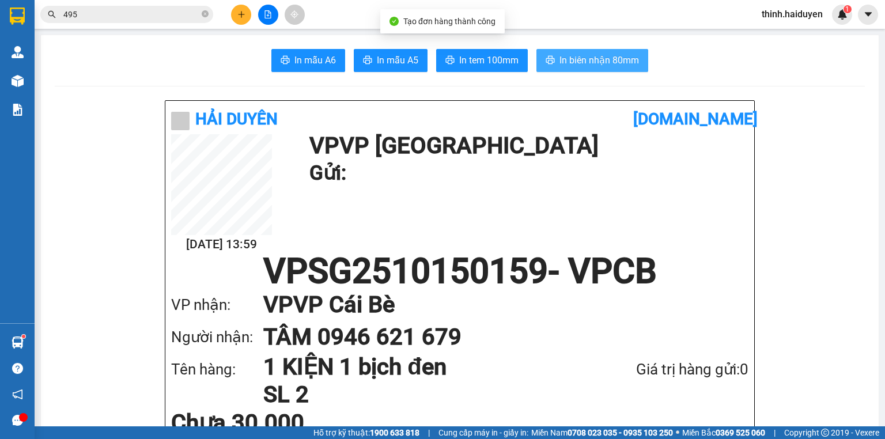
click at [616, 52] on button "In biên nhận 80mm" at bounding box center [592, 60] width 112 height 23
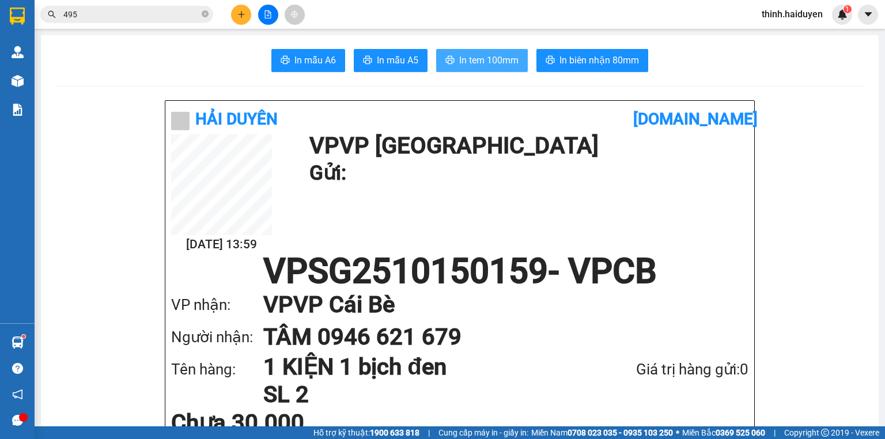
click at [504, 65] on span "In tem 100mm" at bounding box center [488, 60] width 59 height 14
click at [482, 61] on span "In tem 100mm" at bounding box center [488, 60] width 59 height 14
click at [249, 12] on button at bounding box center [241, 15] width 20 height 20
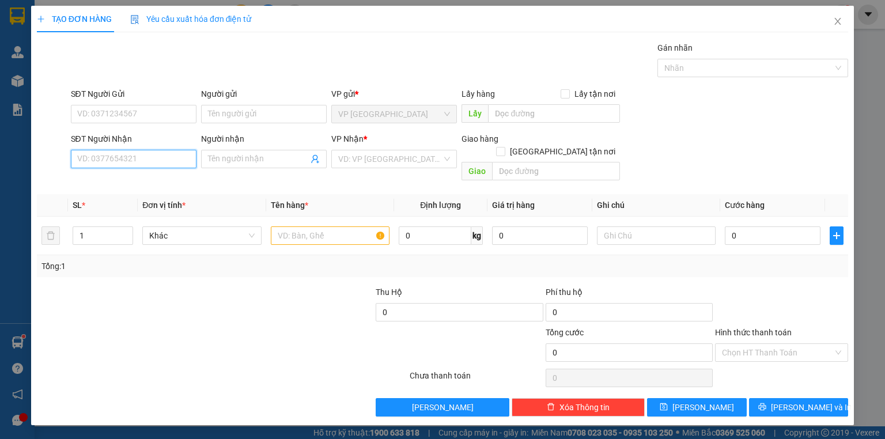
click at [151, 154] on input "SĐT Người Nhận" at bounding box center [134, 159] width 126 height 18
type input "0909141343"
click at [147, 177] on div "0909141343 - LINH QUỐC" at bounding box center [134, 181] width 112 height 13
type input "LINH QUỐC"
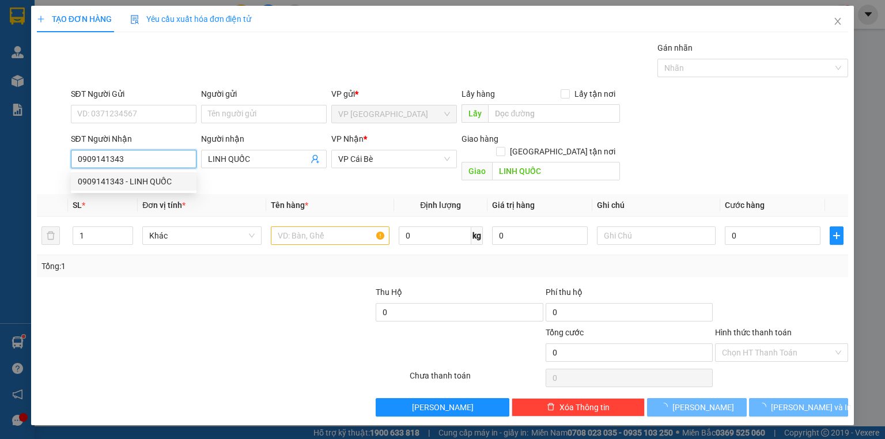
type input "20.000"
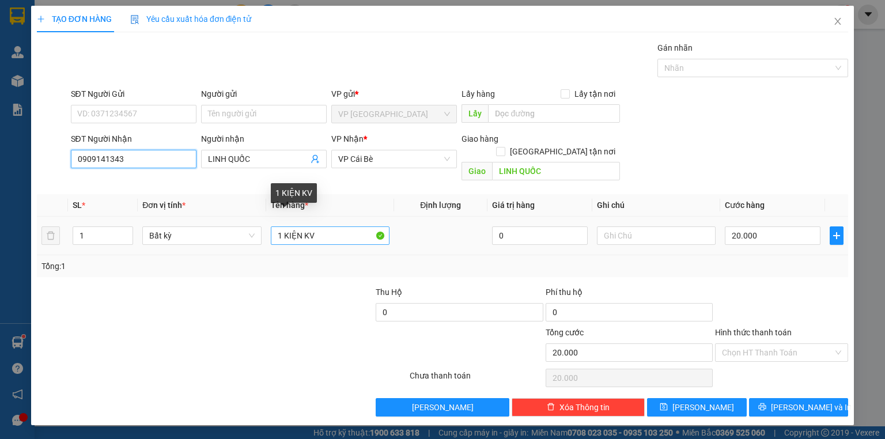
type input "0909141343"
click at [327, 226] on input "1 KIỆN KV" at bounding box center [330, 235] width 119 height 18
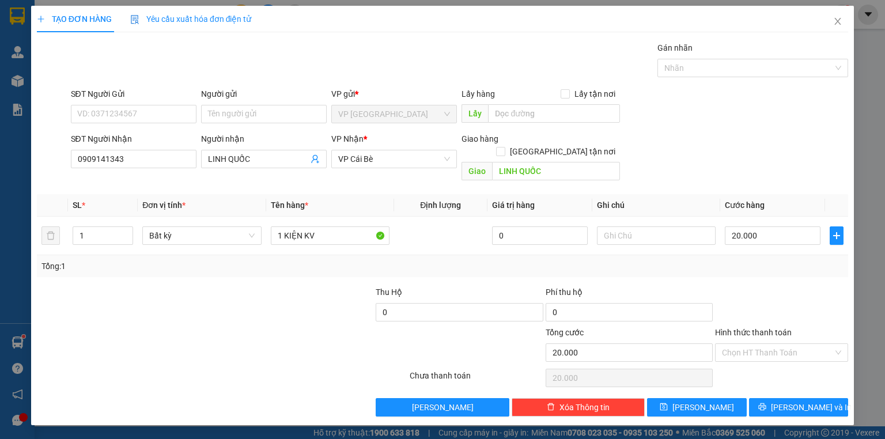
click at [697, 286] on div "Phí thu hộ" at bounding box center [628, 294] width 167 height 17
click at [772, 382] on div "Transit Pickup Surcharge Ids Transit Deliver Surcharge Ids Transit Deliver Surc…" at bounding box center [442, 228] width 811 height 375
drag, startPoint x: 772, startPoint y: 388, endPoint x: 721, endPoint y: 230, distance: 165.2
click at [771, 398] on button "Lưu và In" at bounding box center [799, 407] width 100 height 18
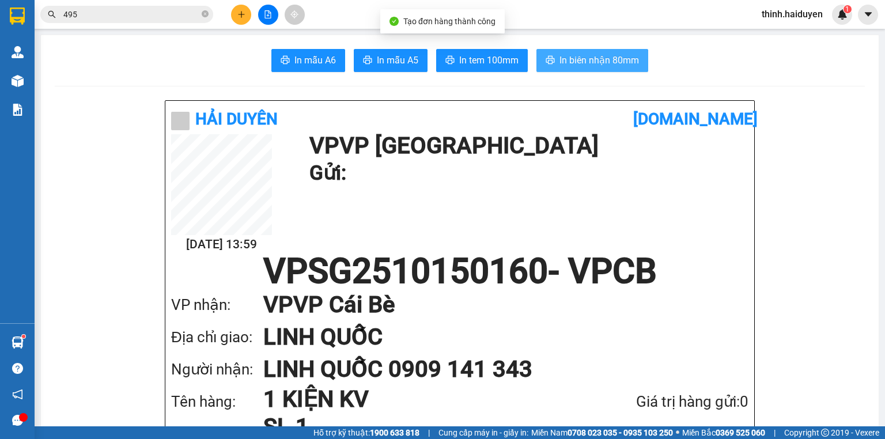
click at [598, 58] on span "In biên nhận 80mm" at bounding box center [598, 60] width 79 height 14
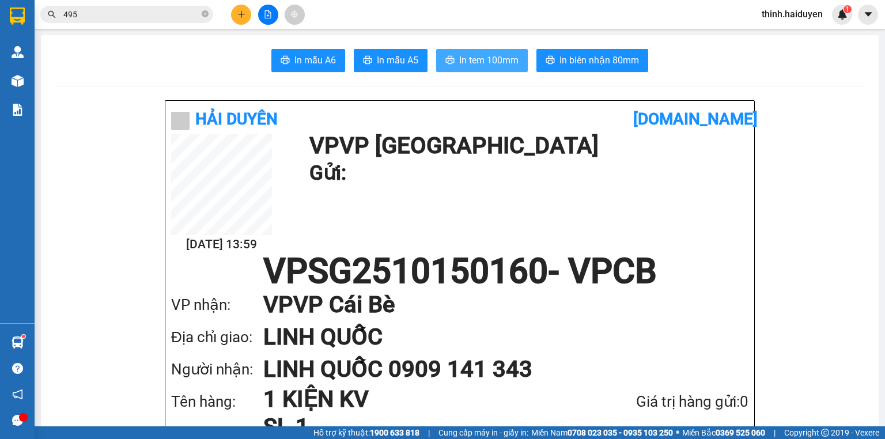
click at [465, 66] on span "In tem 100mm" at bounding box center [488, 60] width 59 height 14
click at [644, 321] on h1 "LINH QUỐC" at bounding box center [494, 337] width 462 height 32
click at [240, 12] on icon "plus" at bounding box center [241, 14] width 8 height 8
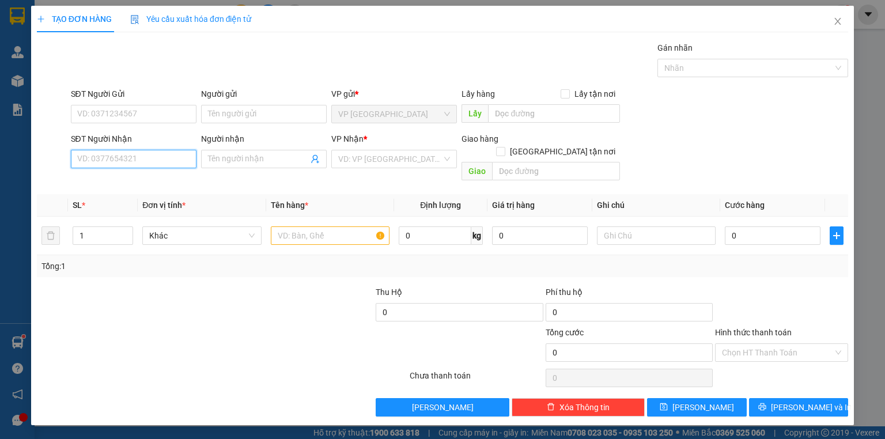
click at [176, 164] on input "SĐT Người Nhận" at bounding box center [134, 159] width 126 height 18
type input "0705357652"
click at [141, 175] on div "0705357652 - PHÁT" at bounding box center [134, 181] width 126 height 18
type input "PHÁT"
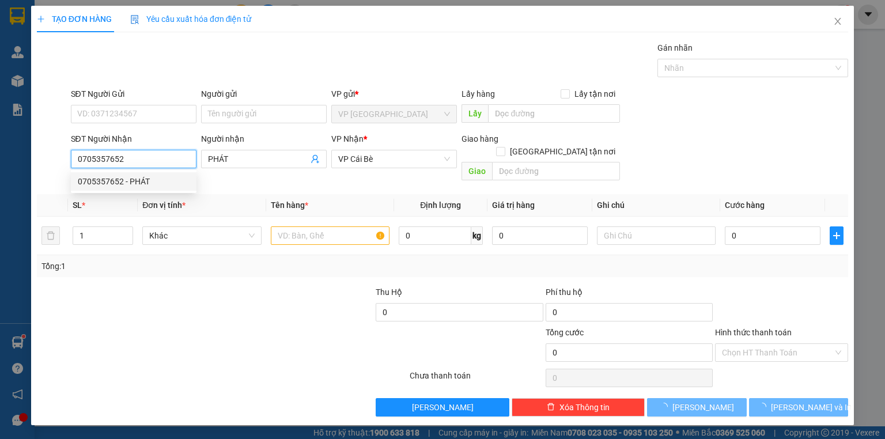
type input "50.000"
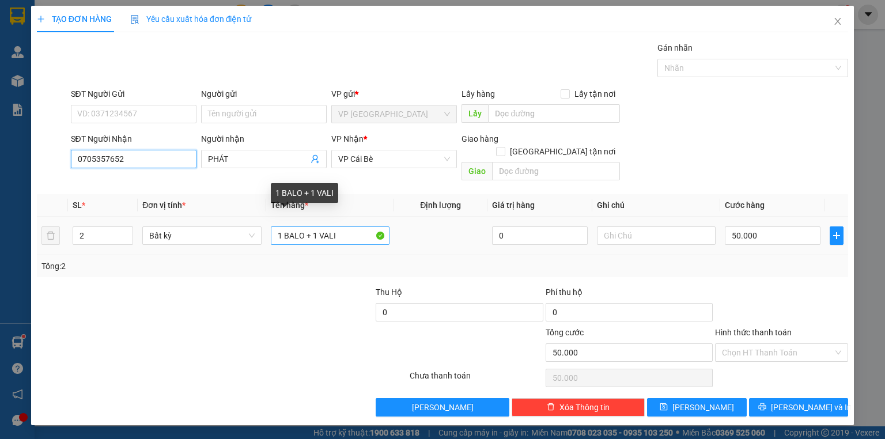
type input "0705357652"
click at [349, 227] on input "1 BALO + 1 VALI" at bounding box center [330, 235] width 119 height 18
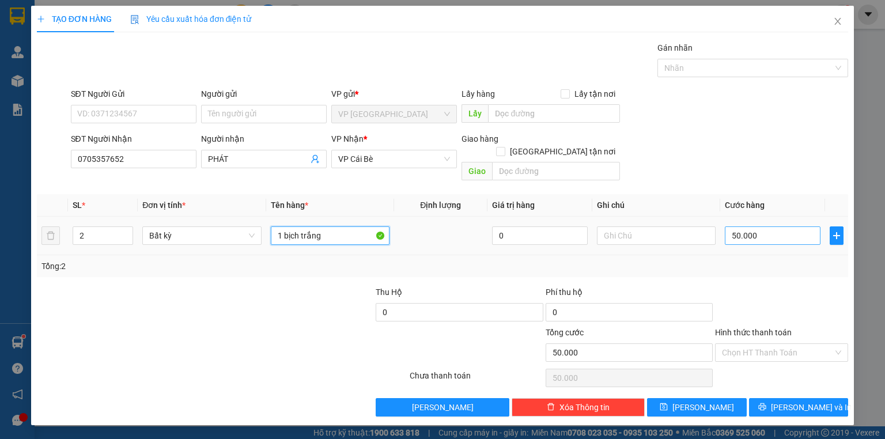
type input "1 bịch trắng"
click at [778, 226] on input "50.000" at bounding box center [773, 235] width 96 height 18
type input "2"
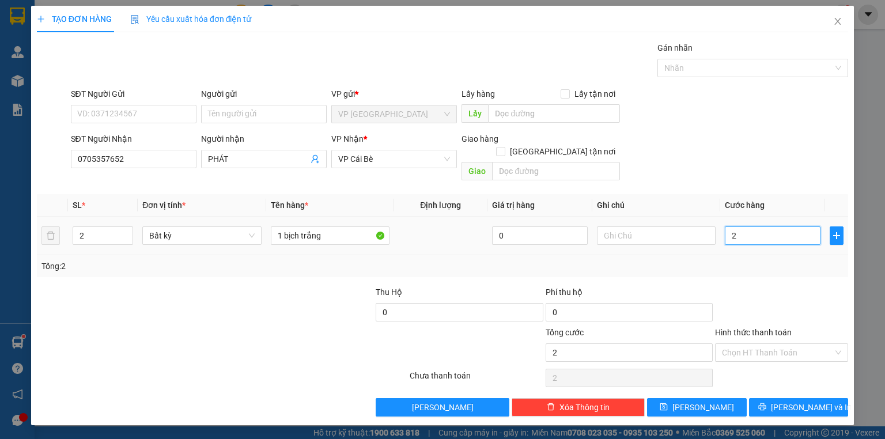
type input "20"
type input "20.000"
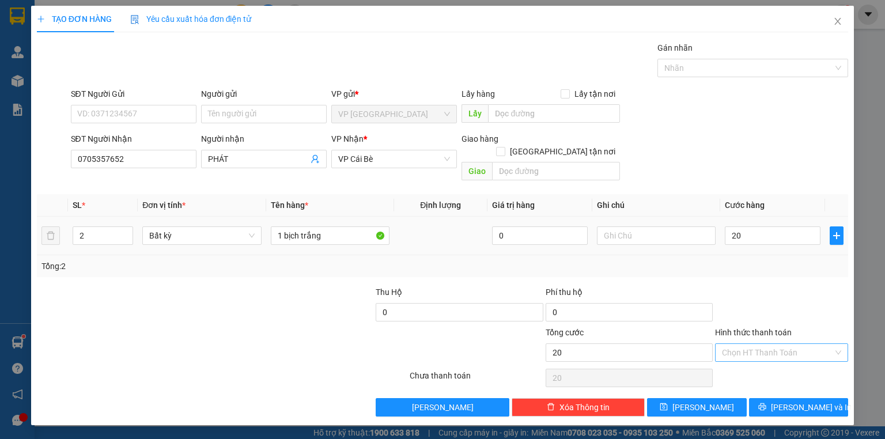
type input "20.000"
drag, startPoint x: 734, startPoint y: 335, endPoint x: 741, endPoint y: 332, distance: 7.5
click at [735, 344] on input "Hình thức thanh toán" at bounding box center [777, 352] width 111 height 17
click at [742, 352] on div "Transit Pickup Surcharge Ids Transit Deliver Surcharge Ids Transit Deliver Surc…" at bounding box center [442, 228] width 811 height 375
click at [755, 349] on div "Hình thức thanh toán Chọn HT Thanh Toán" at bounding box center [781, 346] width 133 height 40
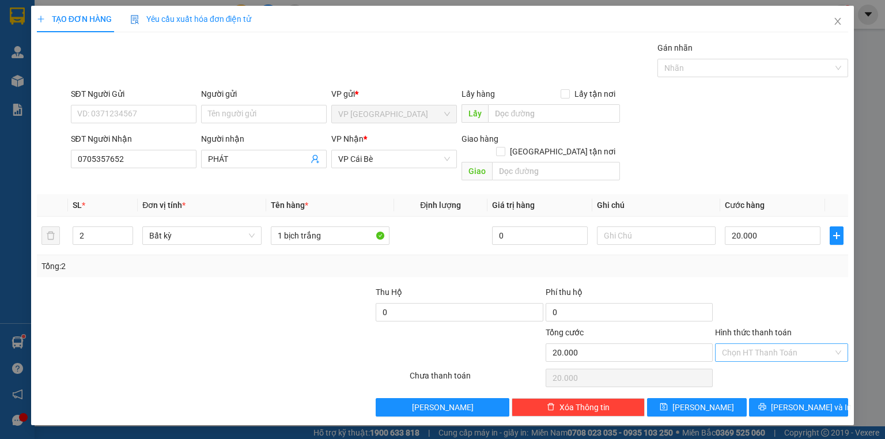
drag, startPoint x: 758, startPoint y: 339, endPoint x: 758, endPoint y: 361, distance: 21.9
click at [758, 344] on input "Hình thức thanh toán" at bounding box center [777, 352] width 111 height 17
click at [758, 363] on div "Tại văn phòng" at bounding box center [781, 361] width 119 height 13
type input "0"
click at [766, 403] on icon "printer" at bounding box center [762, 407] width 8 height 8
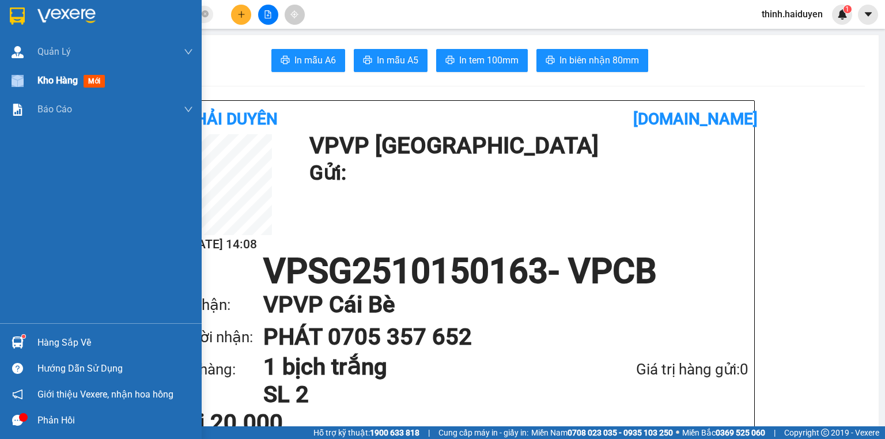
click at [37, 84] on div "Kho hàng mới" at bounding box center [101, 80] width 202 height 29
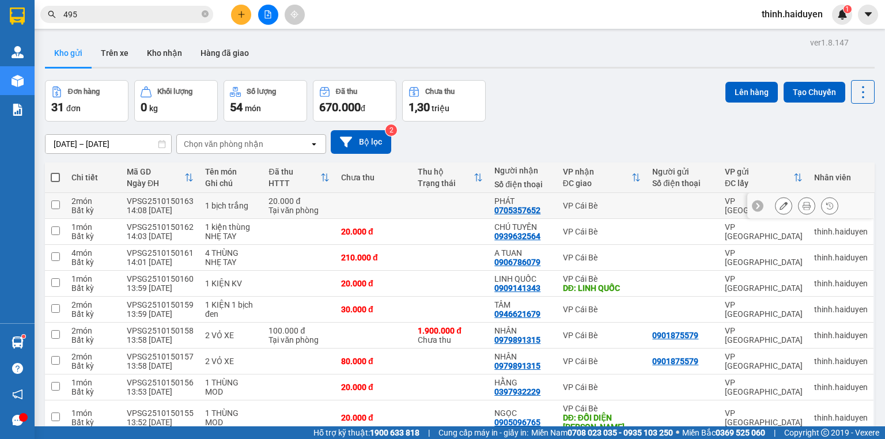
click at [802, 206] on icon at bounding box center [806, 206] width 8 height 8
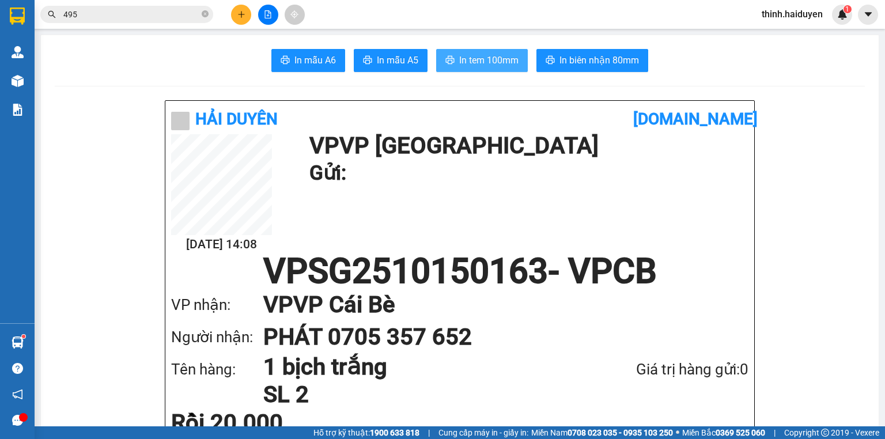
click at [502, 63] on span "In tem 100mm" at bounding box center [488, 60] width 59 height 14
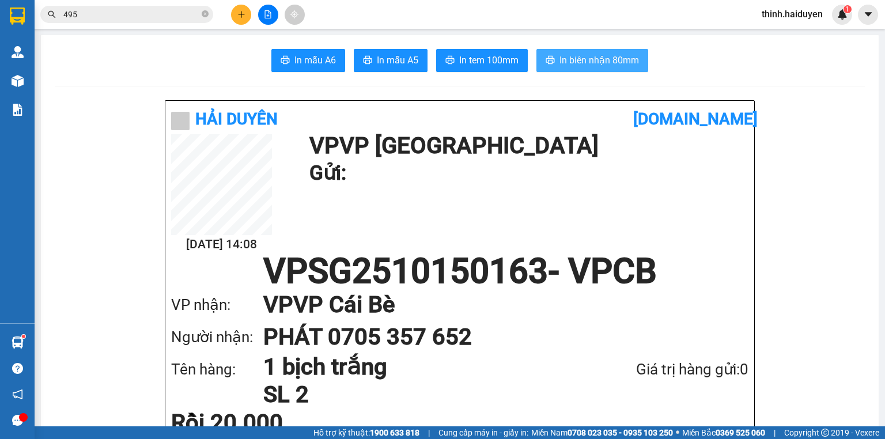
click at [564, 62] on span "In biên nhận 80mm" at bounding box center [598, 60] width 79 height 14
click at [128, 11] on input "495" at bounding box center [131, 14] width 136 height 13
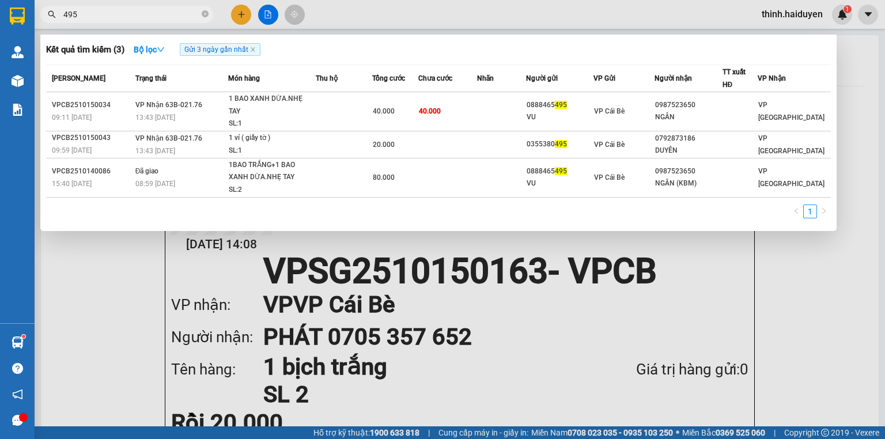
click at [128, 11] on input "495" at bounding box center [131, 14] width 136 height 13
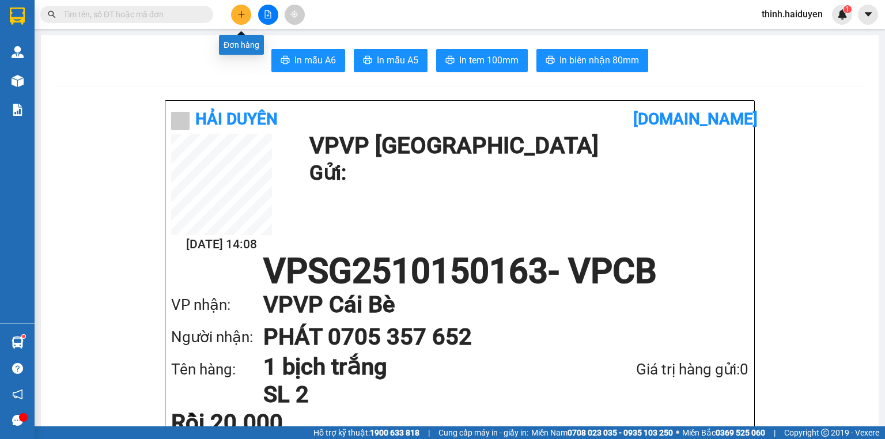
click at [242, 14] on icon "plus" at bounding box center [241, 14] width 6 height 1
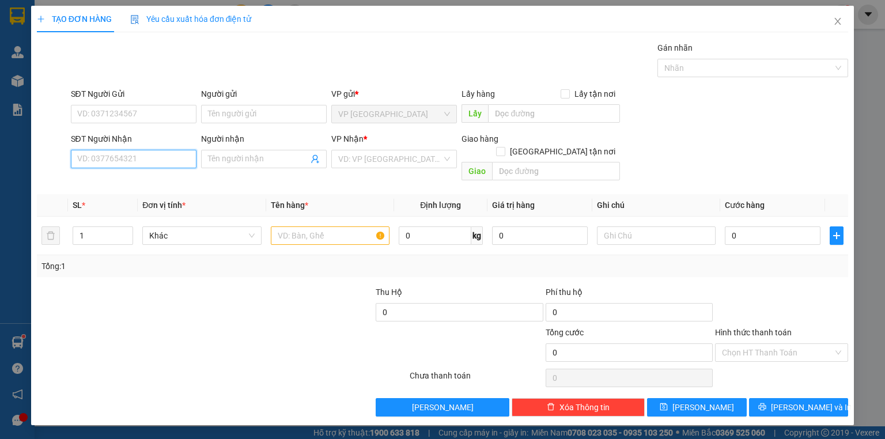
click at [146, 161] on input "SĐT Người Nhận" at bounding box center [134, 159] width 126 height 18
type input "0975496488"
click at [117, 182] on div "0975496488" at bounding box center [134, 181] width 112 height 13
type input "CẦU BÀ TỒN"
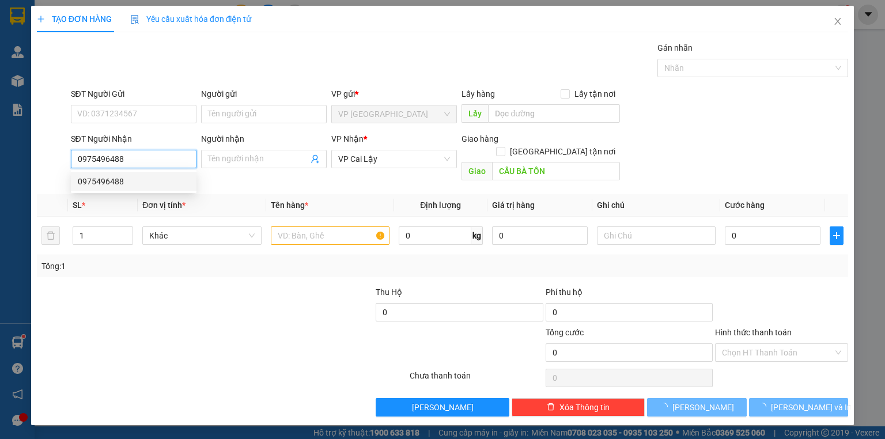
type input "20.000"
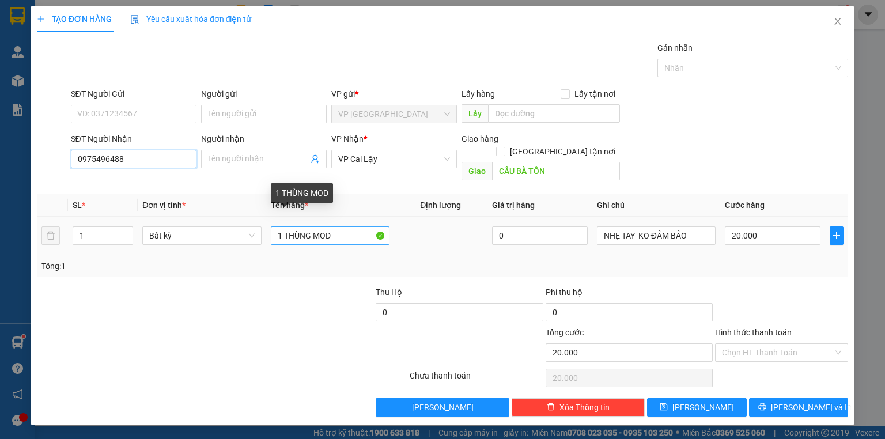
type input "0975496488"
click at [355, 226] on input "1 THÙNG MOD" at bounding box center [330, 235] width 119 height 18
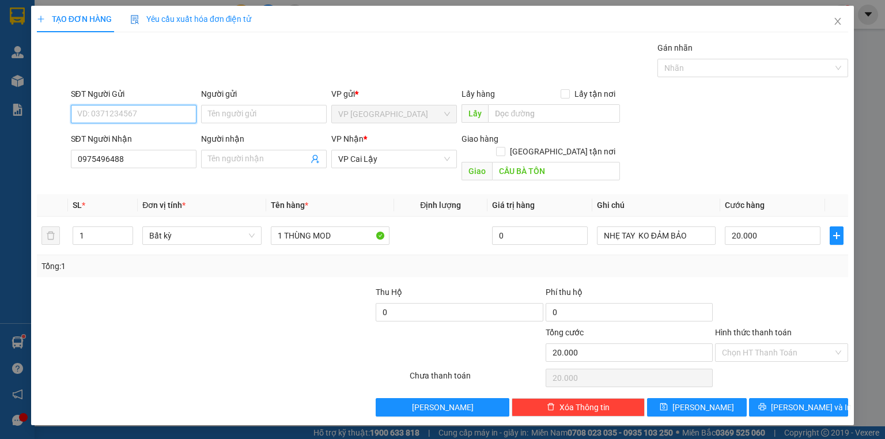
click at [172, 114] on input "SĐT Người Gửi" at bounding box center [134, 114] width 126 height 18
type input "0965016268"
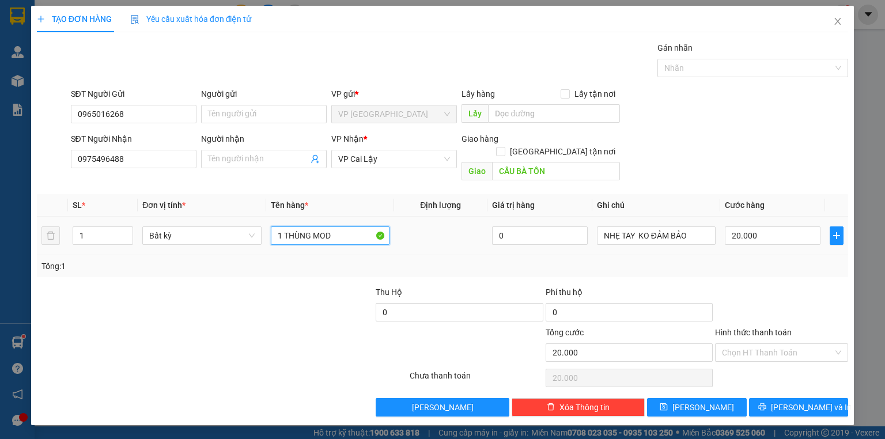
click at [361, 226] on input "1 THÙNG MOD" at bounding box center [330, 235] width 119 height 18
click at [360, 226] on input "1 THÙNG MOD" at bounding box center [330, 235] width 119 height 18
type input "1 hs"
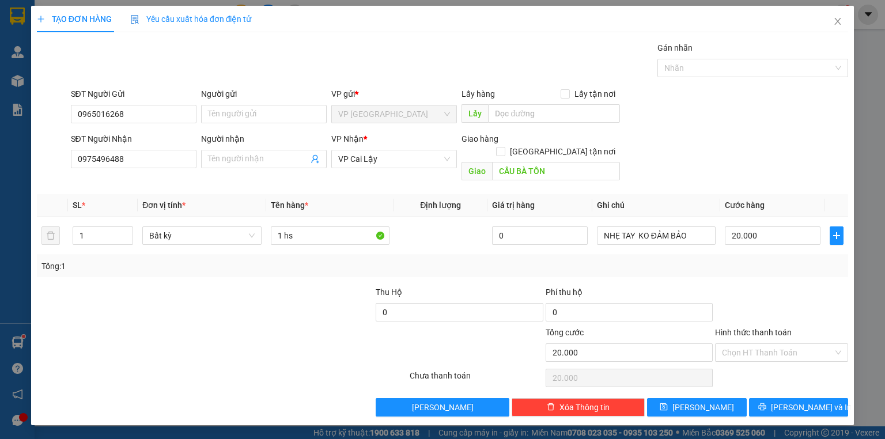
click at [737, 300] on div at bounding box center [781, 306] width 135 height 40
click at [747, 344] on input "Hình thức thanh toán" at bounding box center [777, 352] width 111 height 17
click at [753, 357] on div "Tại văn phòng" at bounding box center [781, 361] width 119 height 13
type input "0"
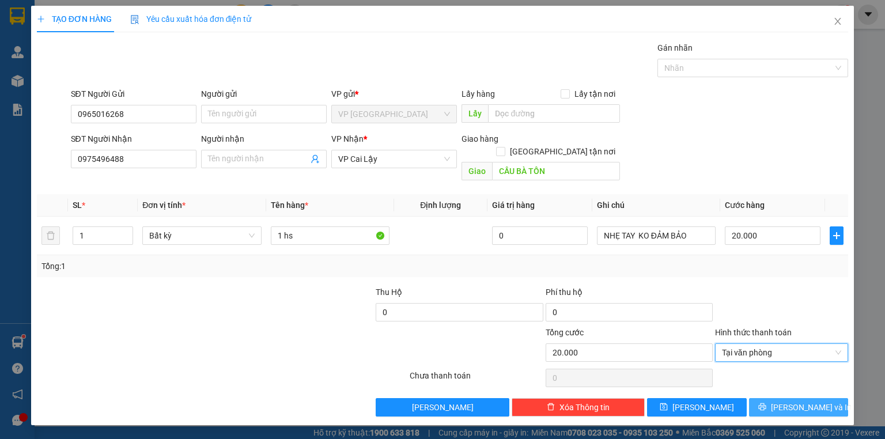
click at [766, 403] on icon "printer" at bounding box center [762, 407] width 8 height 8
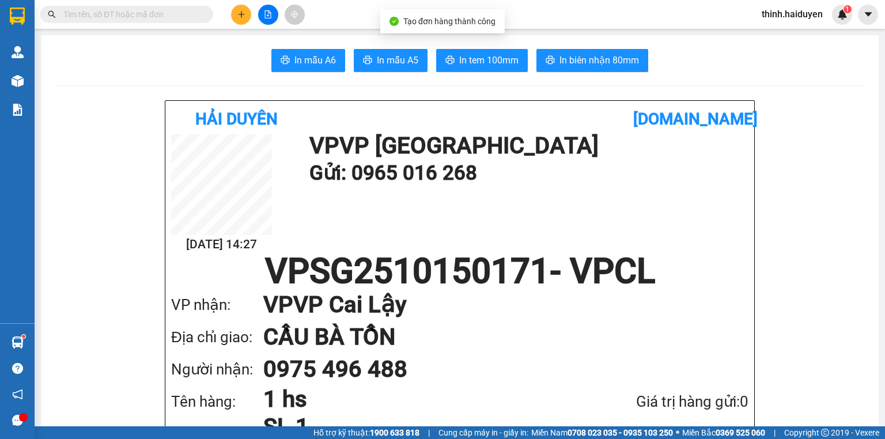
click at [503, 52] on button "In tem 100mm" at bounding box center [482, 60] width 92 height 23
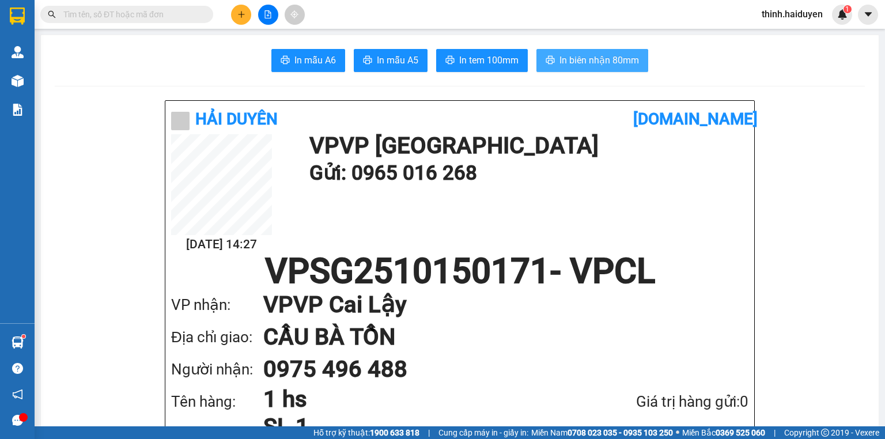
click at [577, 58] on span "In biên nhận 80mm" at bounding box center [598, 60] width 79 height 14
click at [160, 28] on div "Kết quả tìm kiếm ( 3 ) Bộ lọc Gửi 3 ngày gần nhất Mã ĐH Trạng thái Món hàng Thu…" at bounding box center [442, 14] width 885 height 29
click at [162, 22] on span at bounding box center [126, 14] width 173 height 17
click at [163, 20] on input "text" at bounding box center [131, 14] width 136 height 13
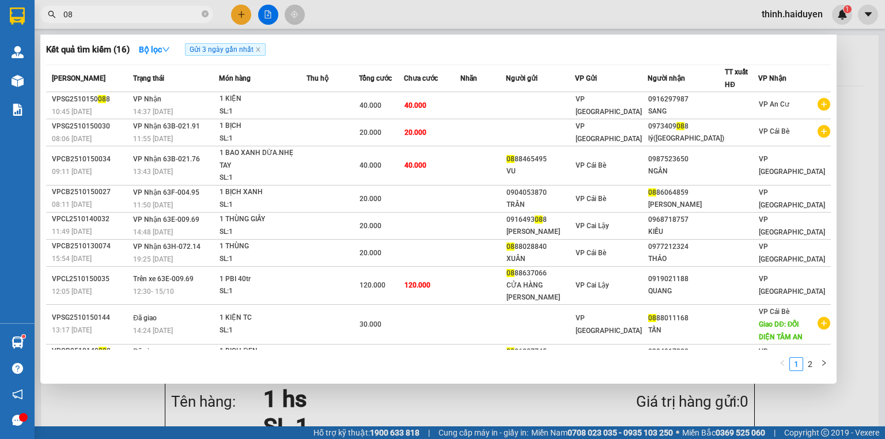
type input "0"
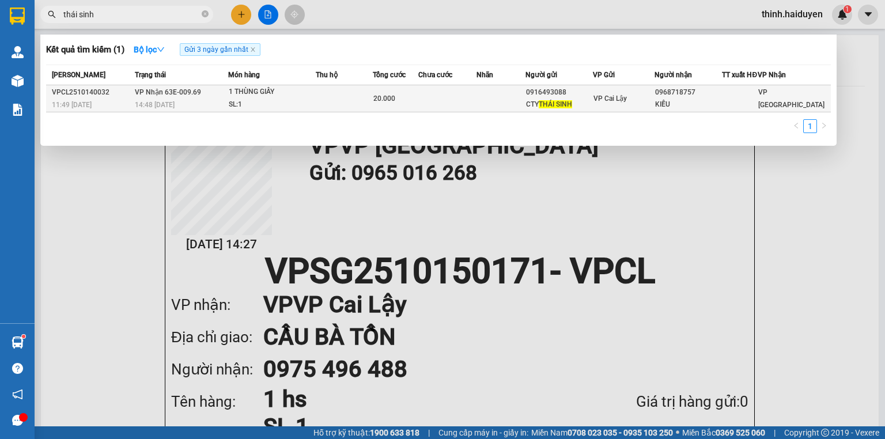
type input "thái sinh"
click at [561, 108] on span "THÁI SINH" at bounding box center [555, 104] width 33 height 8
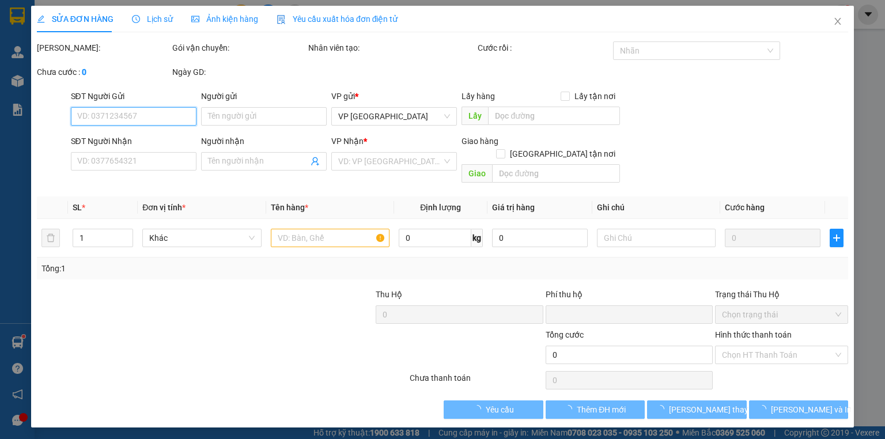
type input "0916493088"
type input "CTY THÁI SINH"
type input "0968718757"
type input "KIỀU"
type input "0"
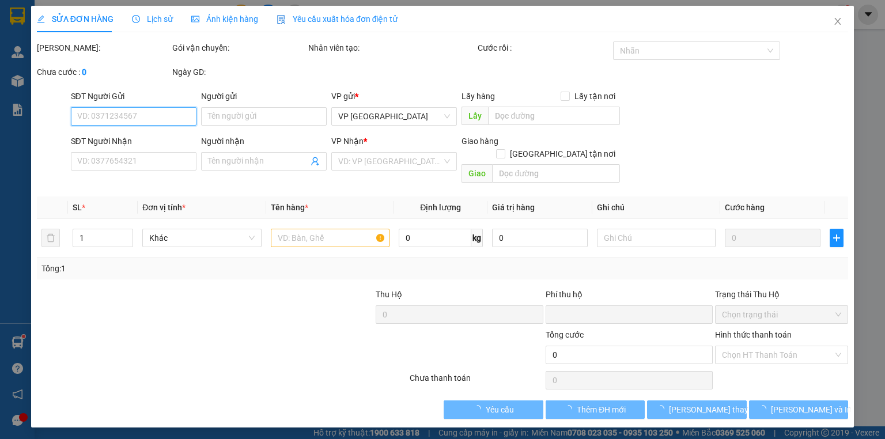
type input "20.000"
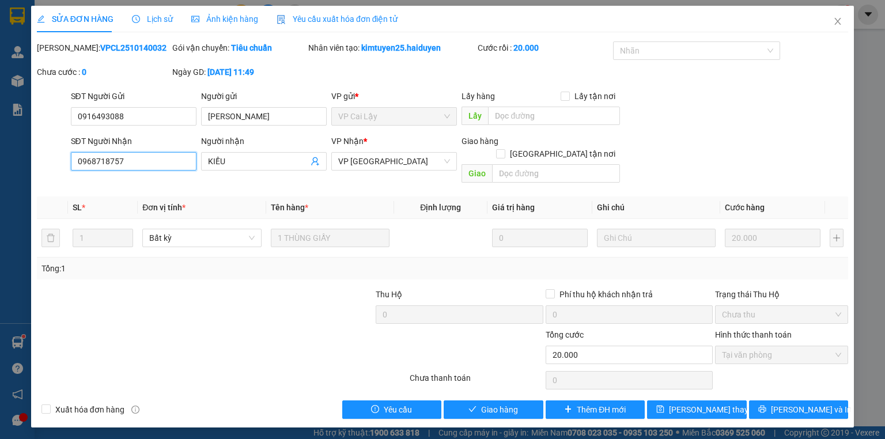
click at [127, 160] on input "0968718757" at bounding box center [134, 161] width 126 height 18
click at [127, 115] on input "0916493088" at bounding box center [134, 116] width 126 height 18
drag, startPoint x: 839, startPoint y: 24, endPoint x: 735, endPoint y: 3, distance: 105.8
click at [838, 24] on icon "close" at bounding box center [837, 21] width 9 height 9
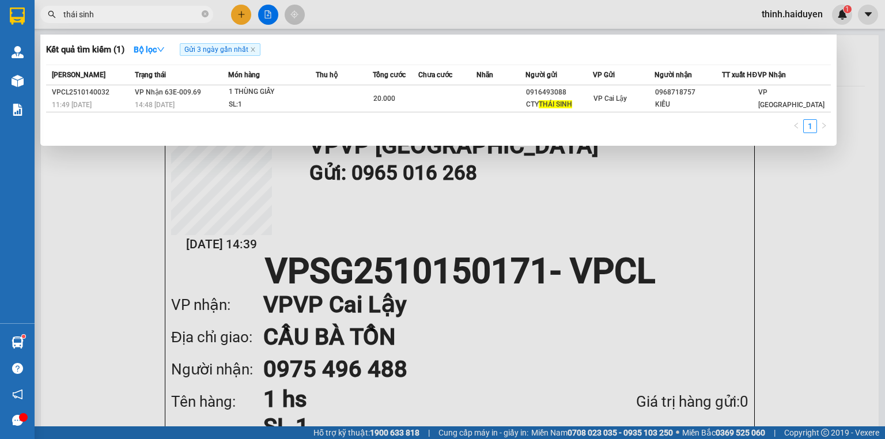
click at [141, 13] on input "thái sinh" at bounding box center [131, 14] width 136 height 13
click at [142, 13] on input "thái sinh" at bounding box center [131, 14] width 136 height 13
paste input "0916493088"
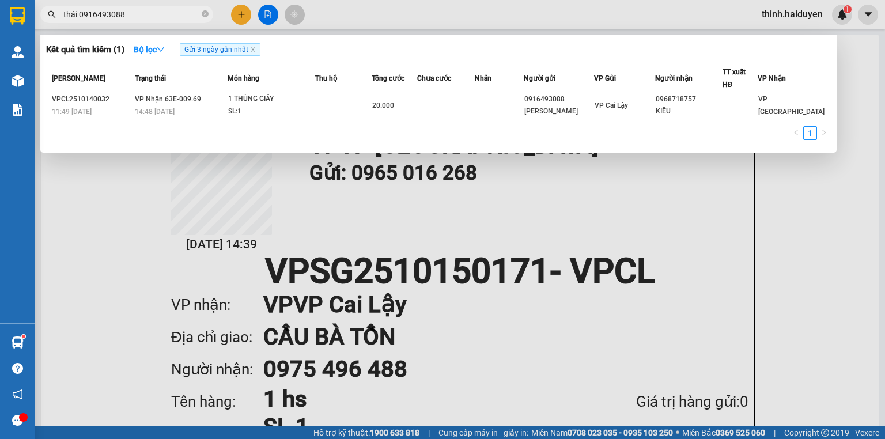
click at [149, 12] on input "thái 0916493088" at bounding box center [131, 14] width 136 height 13
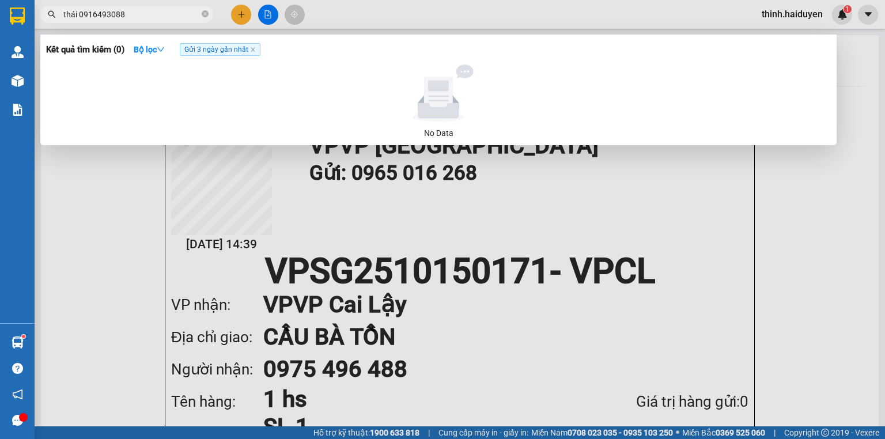
click at [149, 12] on input "thái 0916493088" at bounding box center [131, 14] width 136 height 13
paste input "text"
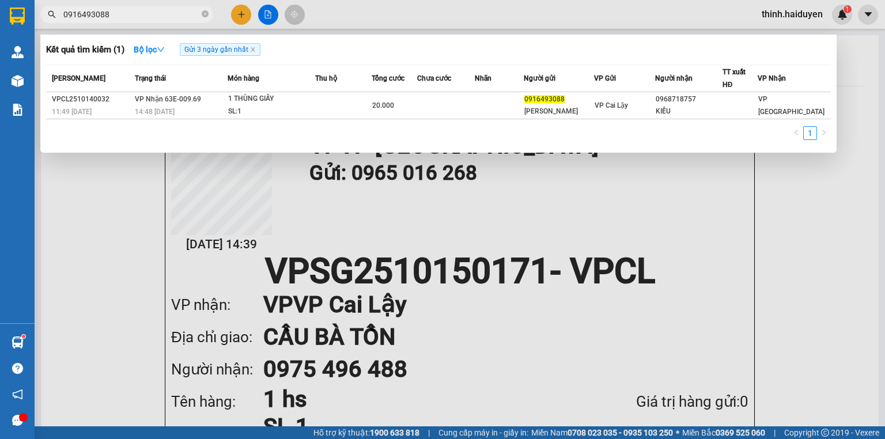
type input "0916493088"
click at [317, 49] on div "Kết quả tìm kiếm ( 1 ) Bộ lọc Gửi 3 ngày gần nhất" at bounding box center [438, 49] width 784 height 18
click at [155, 11] on input "0916493088" at bounding box center [131, 14] width 136 height 13
click at [154, 14] on input "0916493088" at bounding box center [131, 14] width 136 height 13
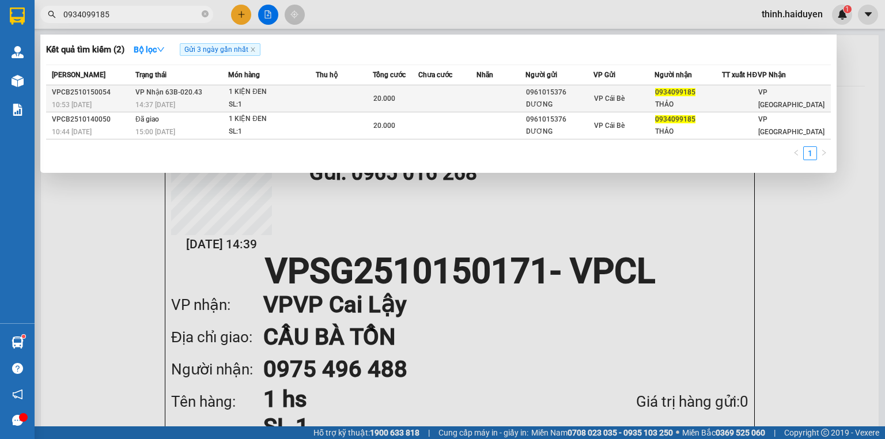
type input "0934099185"
click at [418, 100] on div "20.000" at bounding box center [395, 98] width 44 height 13
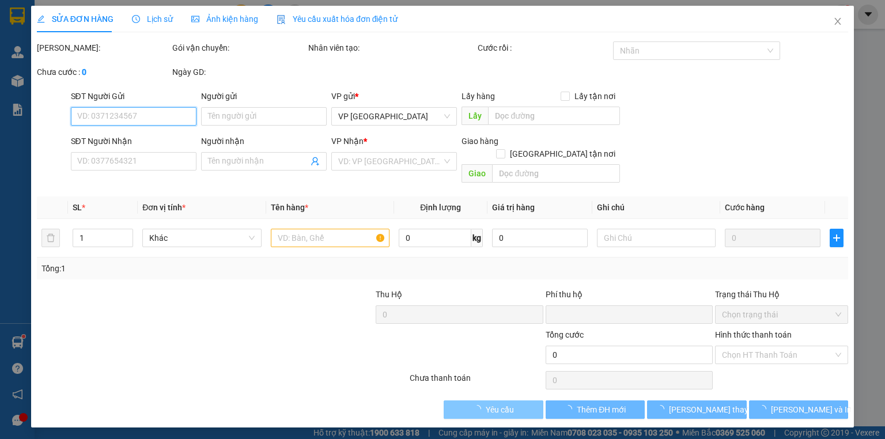
type input "0961015376"
type input "DƯƠNG"
type input "0934099185"
type input "THẢO"
type input "0"
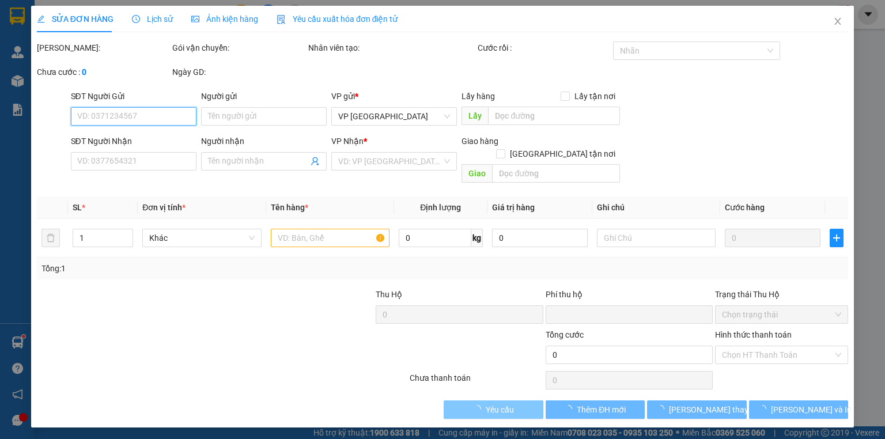
type input "20.000"
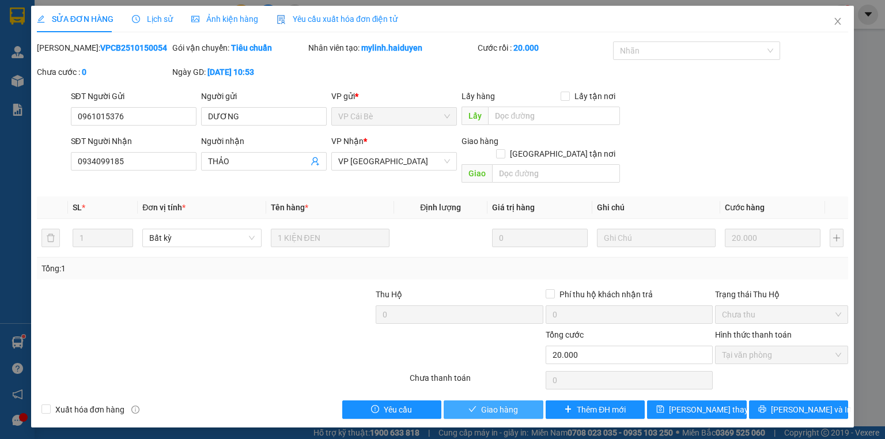
click at [461, 402] on button "Giao hàng" at bounding box center [493, 409] width 100 height 18
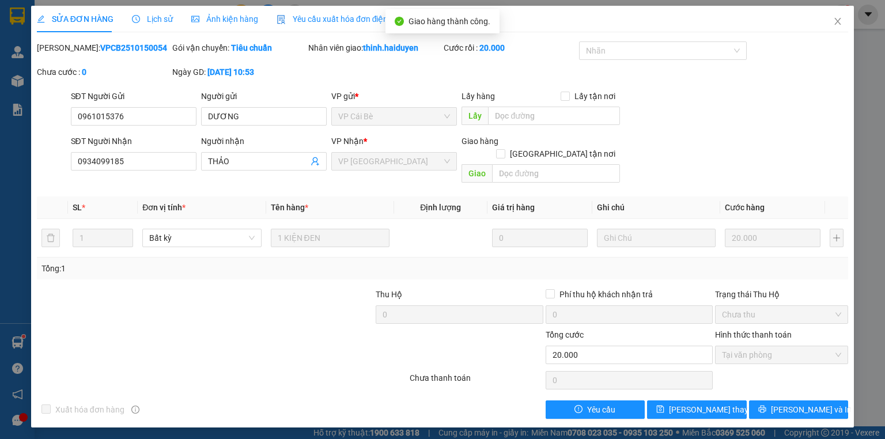
click at [857, 28] on div "SỬA ĐƠN HÀNG Lịch sử Ảnh kiện hàng Yêu cầu xuất hóa đơn điện tử Total Paid Fee …" at bounding box center [442, 219] width 885 height 439
click at [844, 23] on span "Close" at bounding box center [837, 22] width 32 height 32
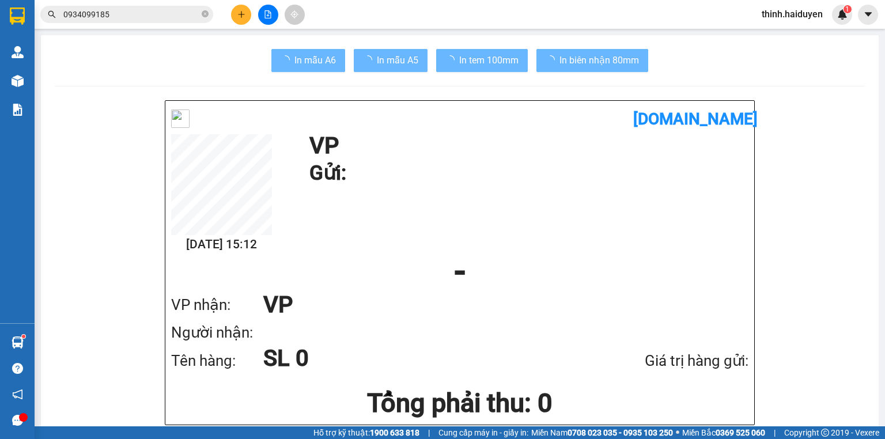
click at [146, 14] on input "0934099185" at bounding box center [131, 14] width 136 height 13
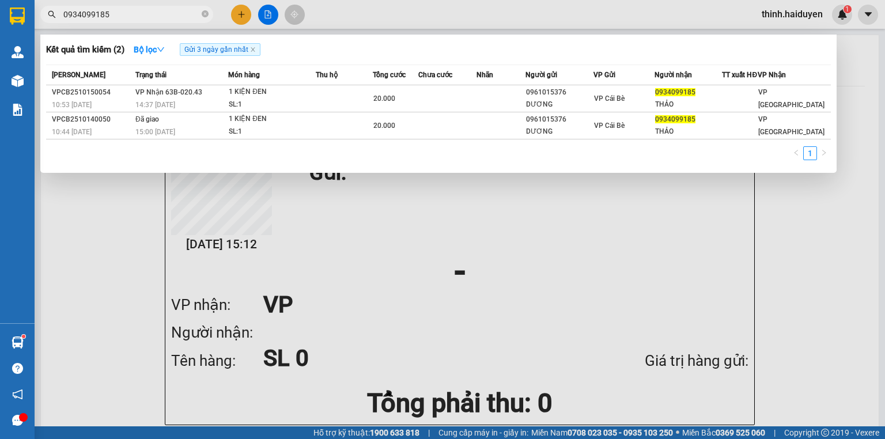
click at [145, 14] on input "0934099185" at bounding box center [131, 14] width 136 height 13
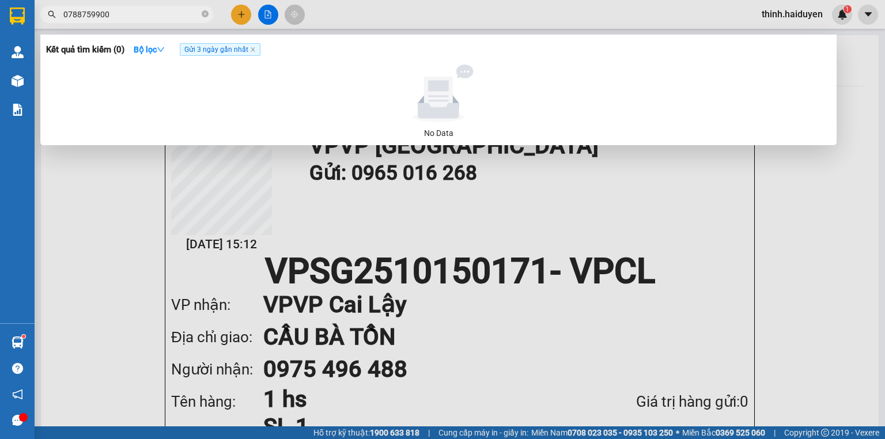
type input "0788759900"
drag, startPoint x: 258, startPoint y: 47, endPoint x: 253, endPoint y: 52, distance: 7.4
click at [258, 47] on span "Gửi 3 ngày gần nhất" at bounding box center [220, 49] width 81 height 13
click at [253, 52] on icon "close" at bounding box center [253, 50] width 6 height 6
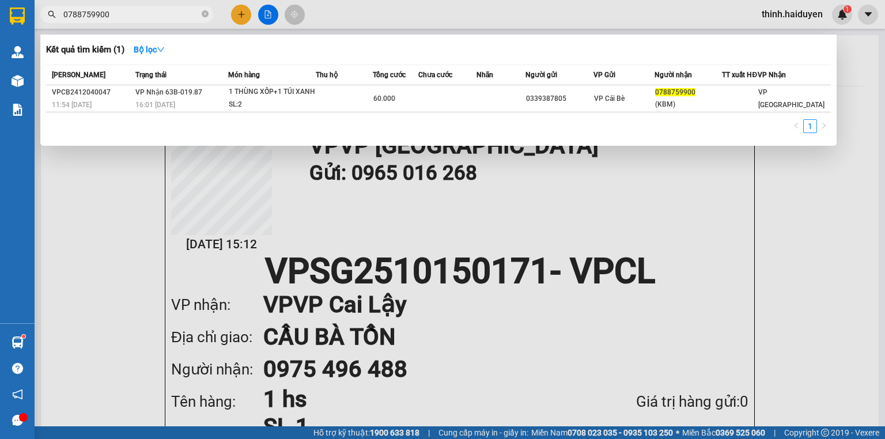
click at [182, 14] on input "0788759900" at bounding box center [131, 14] width 136 height 13
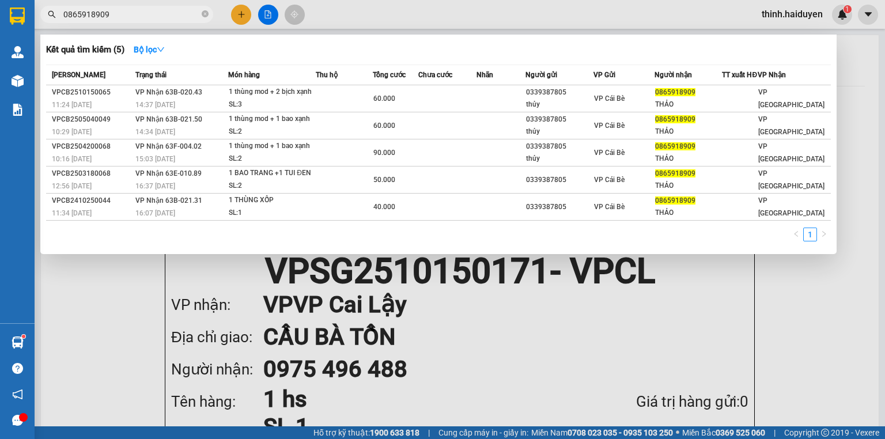
type input "0865918909"
click at [155, 60] on div "Kết quả tìm kiếm ( 5 ) Bộ lọc Mã ĐH Trạng thái Món hàng Thu hộ Tổng cước Chưa c…" at bounding box center [438, 144] width 796 height 219
drag, startPoint x: 141, startPoint y: 39, endPoint x: 146, endPoint y: 46, distance: 8.8
click at [143, 43] on div "Kết quả tìm kiếm ( 5 ) Bộ lọc Mã ĐH Trạng thái Món hàng Thu hộ Tổng cước Chưa c…" at bounding box center [438, 144] width 796 height 219
drag, startPoint x: 149, startPoint y: 48, endPoint x: 157, endPoint y: 65, distance: 18.8
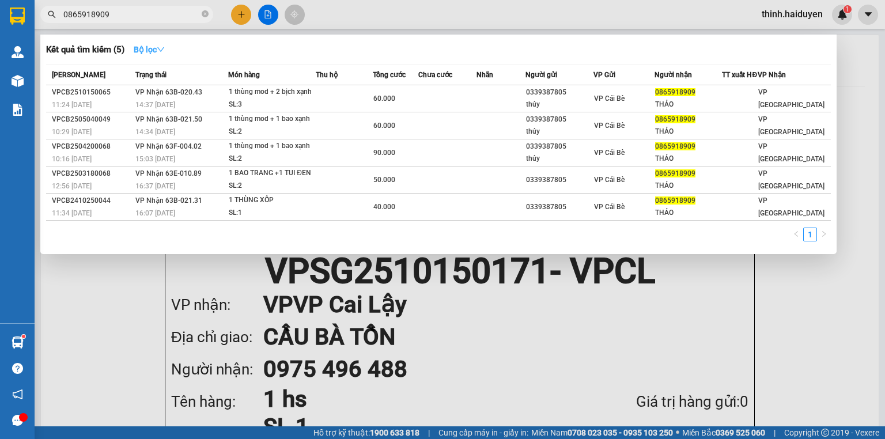
click at [149, 48] on strong "Bộ lọc" at bounding box center [149, 49] width 31 height 9
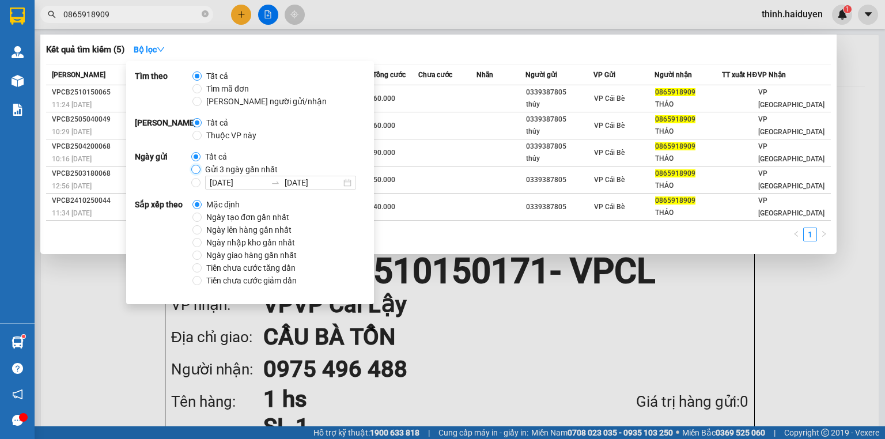
click at [195, 168] on input "Gửi 3 ngày gần nhất" at bounding box center [195, 169] width 9 height 9
radio input "true"
radio input "false"
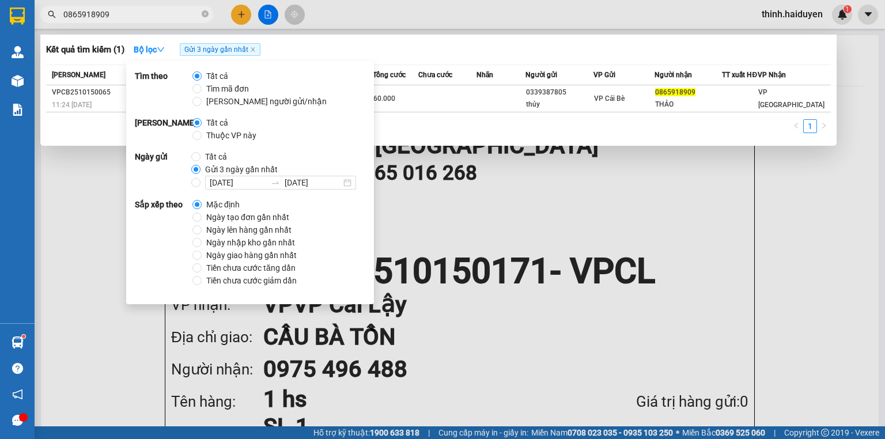
click at [458, 58] on div "Kết quả tìm kiếm ( 1 ) Bộ lọc Gửi 3 ngày gần nhất Mã ĐH Trạng thái Món hàng Thu…" at bounding box center [438, 90] width 796 height 111
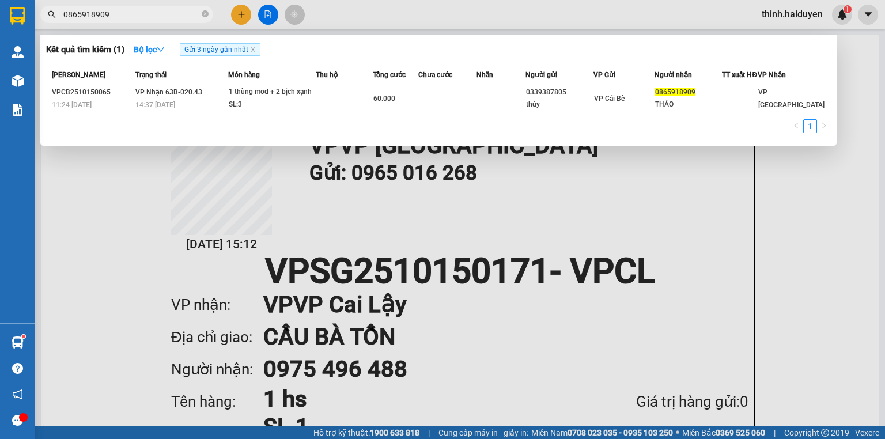
click at [458, 62] on div "Kết quả tìm kiếm ( 1 ) Bộ lọc Gửi 3 ngày gần nhất Mã ĐH Trạng thái Món hàng Thu…" at bounding box center [438, 90] width 796 height 111
click at [154, 21] on div "Kết quả tìm kiếm ( 1 ) Bộ lọc Gửi 3 ngày gần nhất Mã ĐH Trạng thái Món hàng Thu…" at bounding box center [112, 15] width 225 height 20
click at [154, 16] on input "0865918909" at bounding box center [131, 14] width 136 height 13
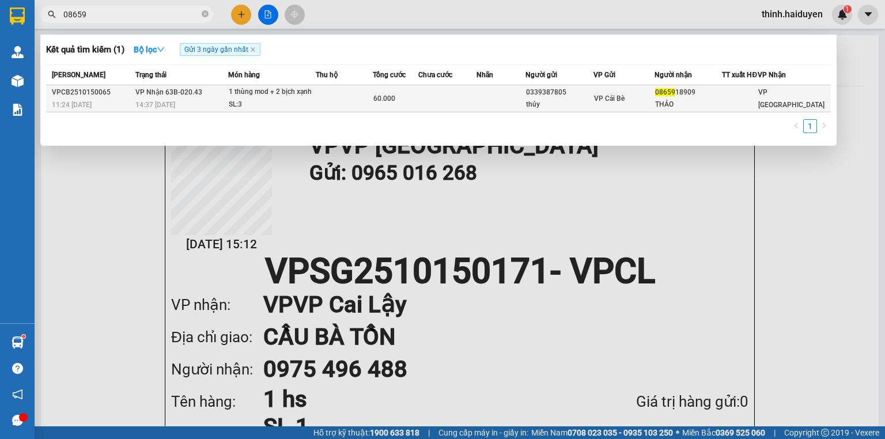
type input "08659"
click at [495, 102] on td at bounding box center [500, 98] width 49 height 27
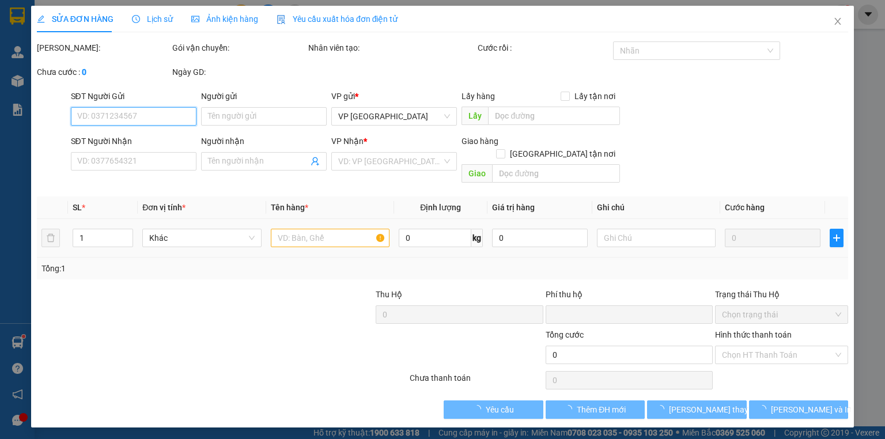
type input "0339387805"
type input "thủy"
type input "0865918909"
type input "THẢO"
type input "0"
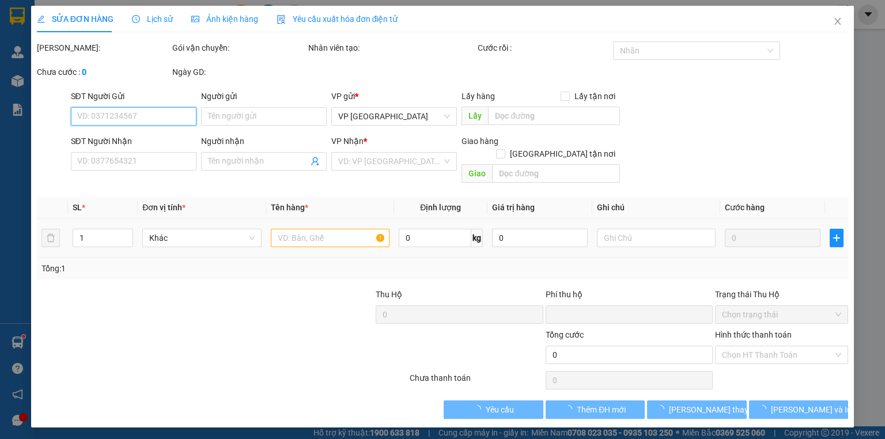
type input "60.000"
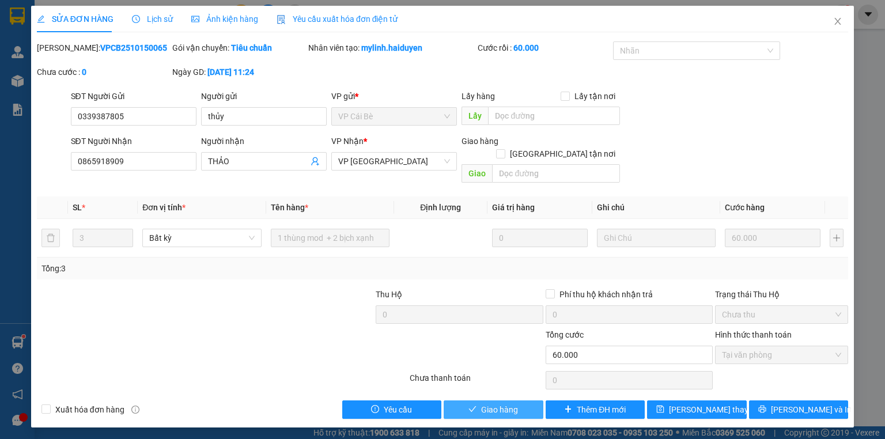
drag, startPoint x: 481, startPoint y: 395, endPoint x: 498, endPoint y: 384, distance: 19.8
click at [482, 403] on span "Giao hàng" at bounding box center [499, 409] width 37 height 13
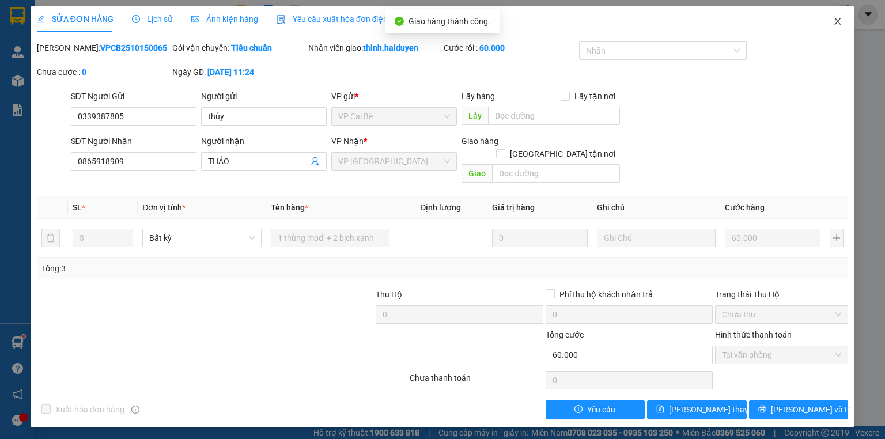
click at [841, 21] on icon "close" at bounding box center [837, 21] width 9 height 9
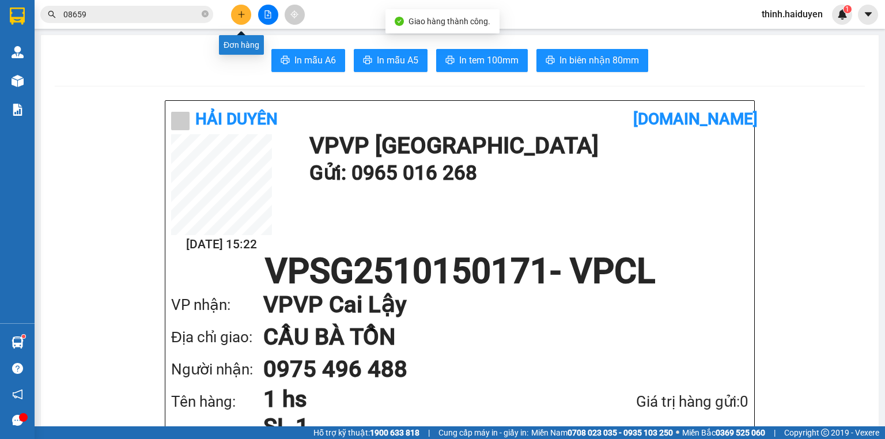
click at [243, 7] on button at bounding box center [241, 15] width 20 height 20
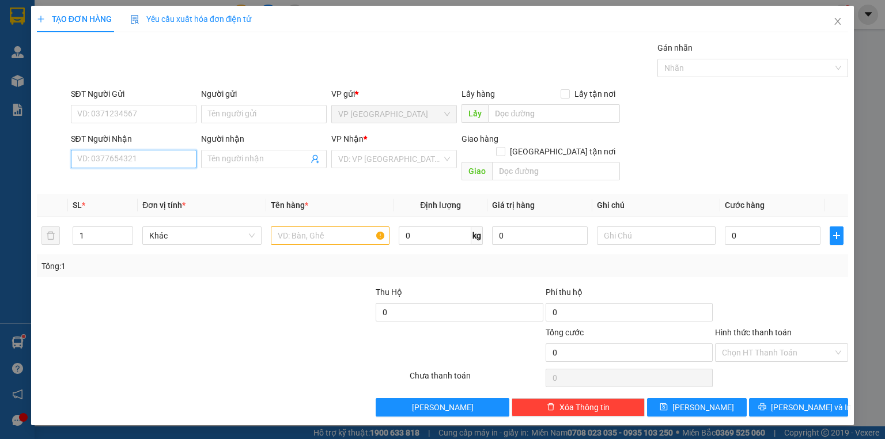
click at [166, 154] on input "SĐT Người Nhận" at bounding box center [134, 159] width 126 height 18
type input "0768890342"
click at [126, 113] on input "SĐT Người Gửi" at bounding box center [134, 114] width 126 height 18
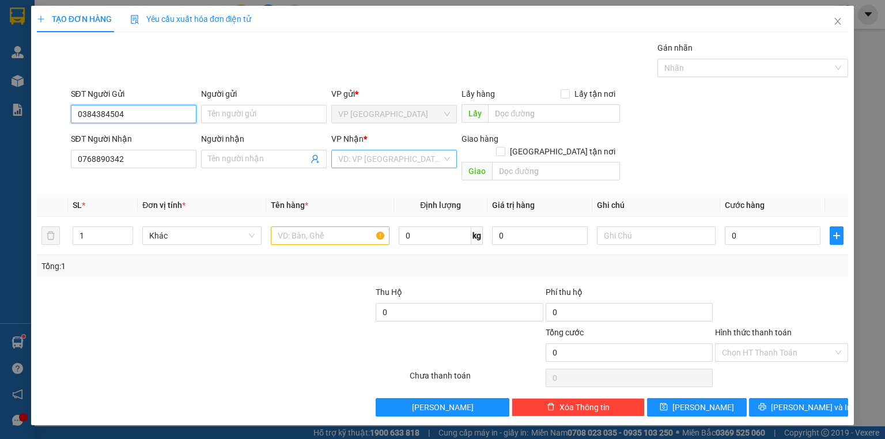
type input "0384384504"
click at [420, 161] on input "search" at bounding box center [390, 158] width 104 height 17
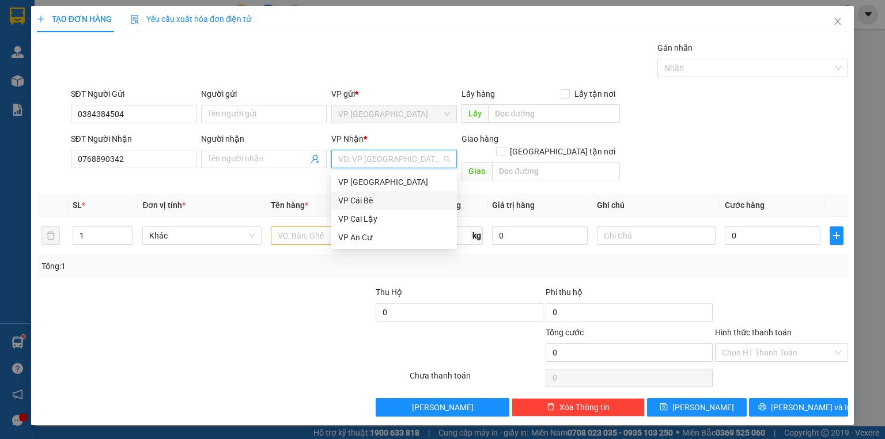
click at [374, 204] on div "VP Cái Bè" at bounding box center [394, 200] width 112 height 13
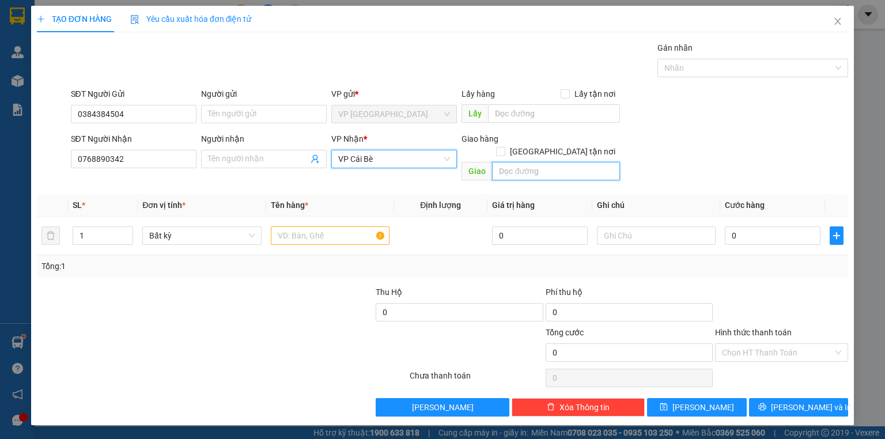
click at [551, 162] on input "text" at bounding box center [556, 171] width 128 height 18
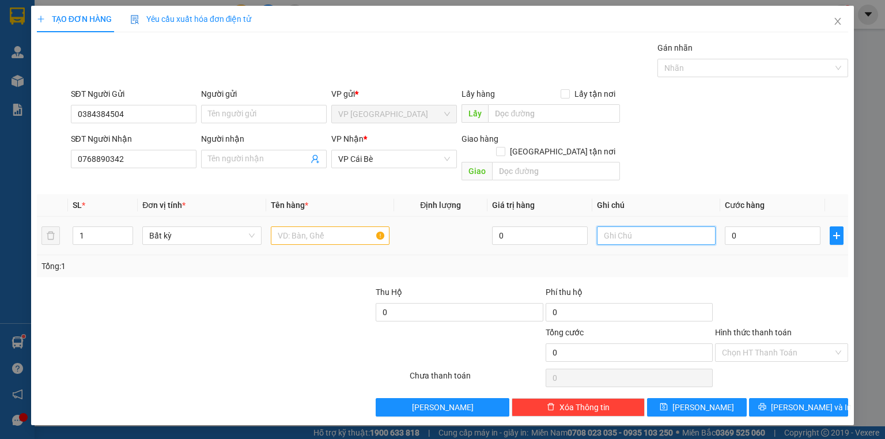
drag, startPoint x: 627, startPoint y: 214, endPoint x: 631, endPoint y: 223, distance: 10.3
click at [627, 226] on input "text" at bounding box center [656, 235] width 119 height 18
type input "tân phong"
click at [321, 226] on input "text" at bounding box center [330, 235] width 119 height 18
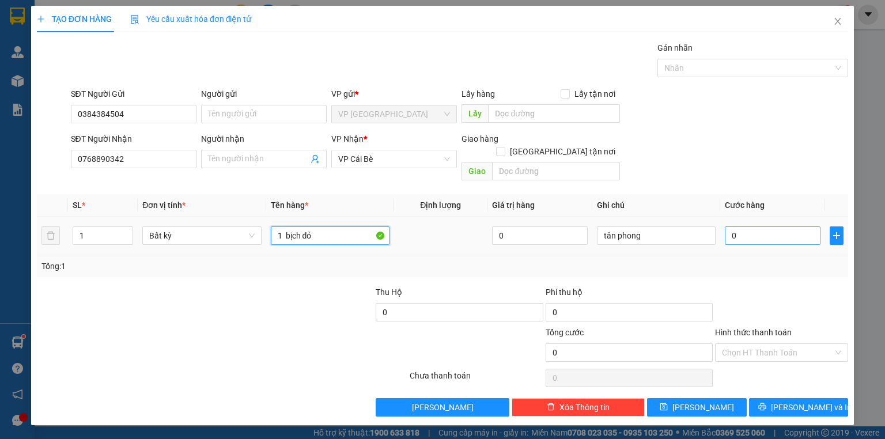
type input "1 bịch đỏ"
click at [756, 226] on input "0" at bounding box center [773, 235] width 96 height 18
type input "2"
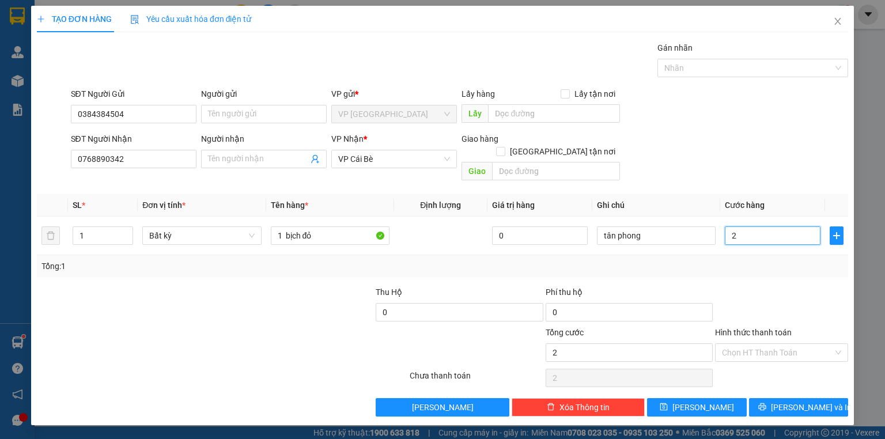
type input "20"
click at [758, 286] on div at bounding box center [781, 306] width 135 height 40
type input "20.000"
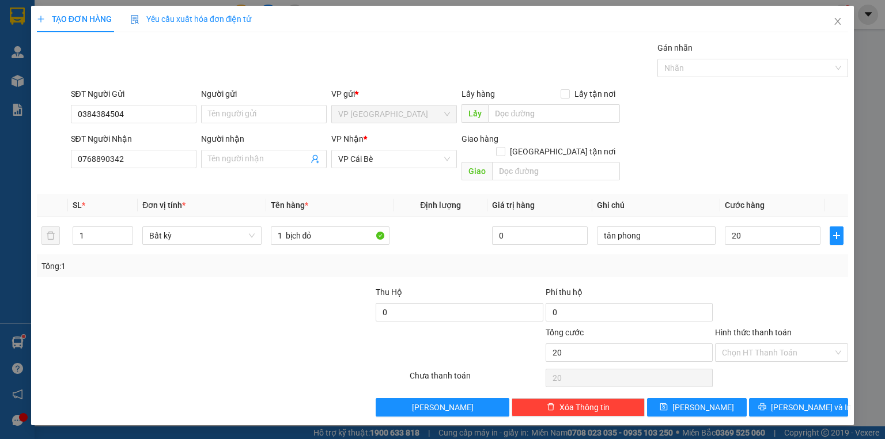
type input "20.000"
click at [776, 344] on input "Hình thức thanh toán" at bounding box center [777, 352] width 111 height 17
click at [766, 286] on div at bounding box center [781, 306] width 135 height 40
click at [767, 345] on input "Hình thức thanh toán" at bounding box center [777, 352] width 111 height 17
drag, startPoint x: 767, startPoint y: 357, endPoint x: 773, endPoint y: 366, distance: 10.7
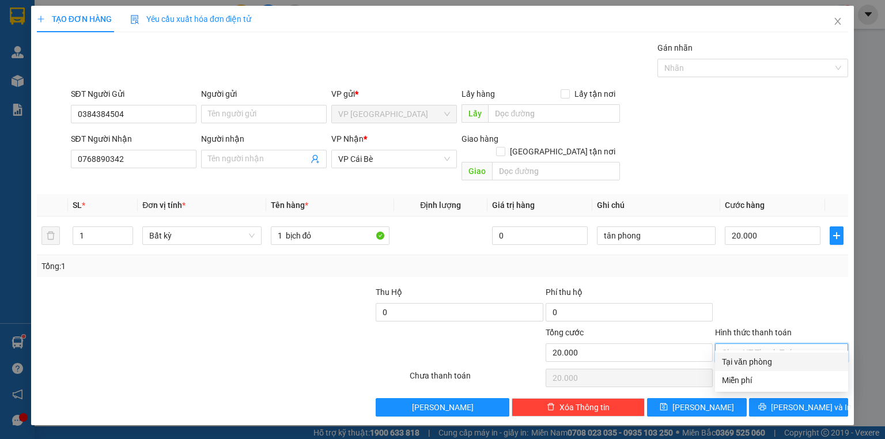
click at [769, 360] on div "Tại văn phòng" at bounding box center [781, 361] width 119 height 13
type input "0"
click at [811, 405] on div "TẠO ĐƠN HÀNG Yêu cầu xuất hóa đơn điện tử Transit Pickup Surcharge Ids Transit …" at bounding box center [442, 215] width 822 height 419
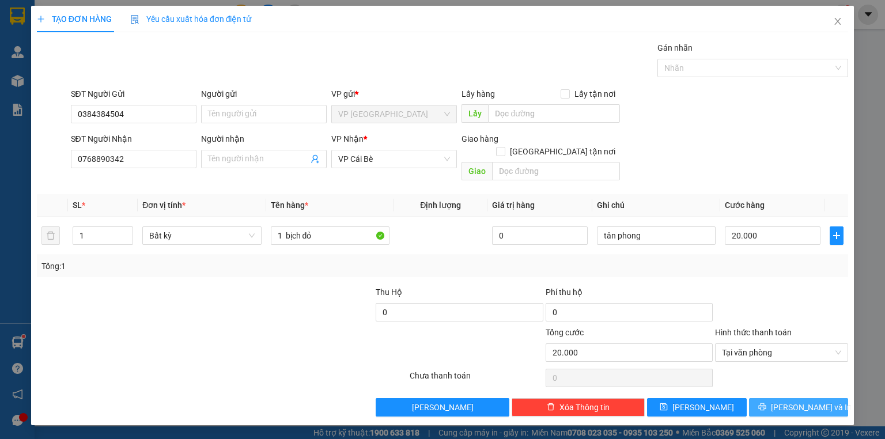
click at [810, 401] on span "Lưu và In" at bounding box center [811, 407] width 81 height 13
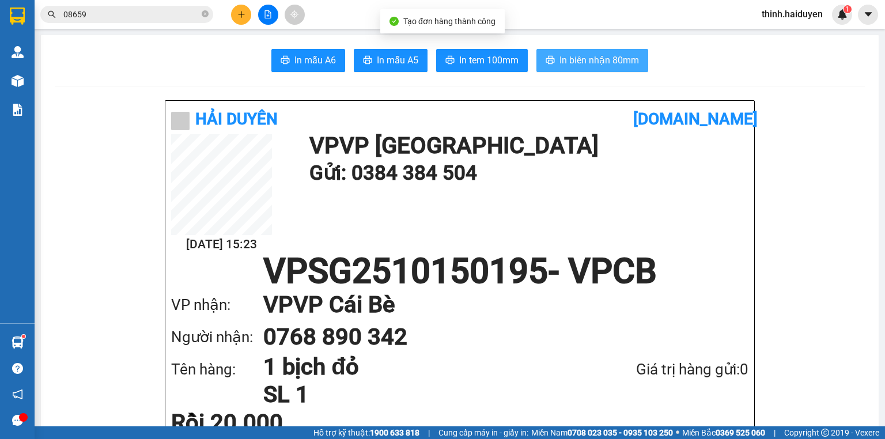
click at [563, 60] on span "In biên nhận 80mm" at bounding box center [598, 60] width 79 height 14
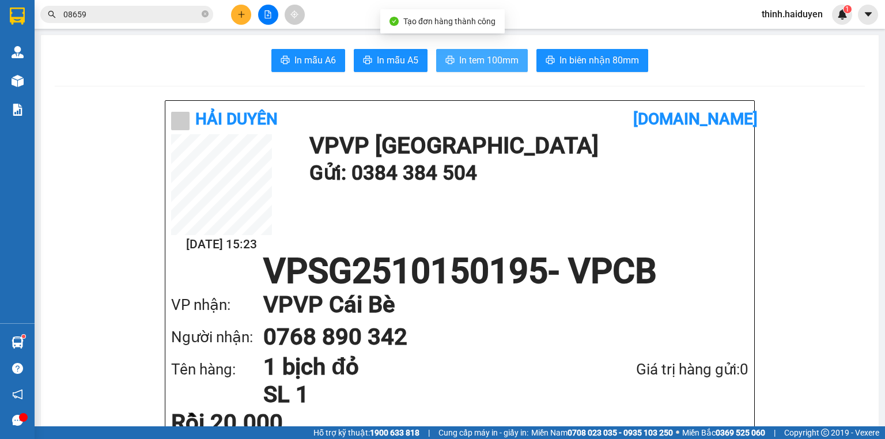
click at [495, 55] on span "In tem 100mm" at bounding box center [488, 60] width 59 height 14
click at [274, 13] on button at bounding box center [268, 15] width 20 height 20
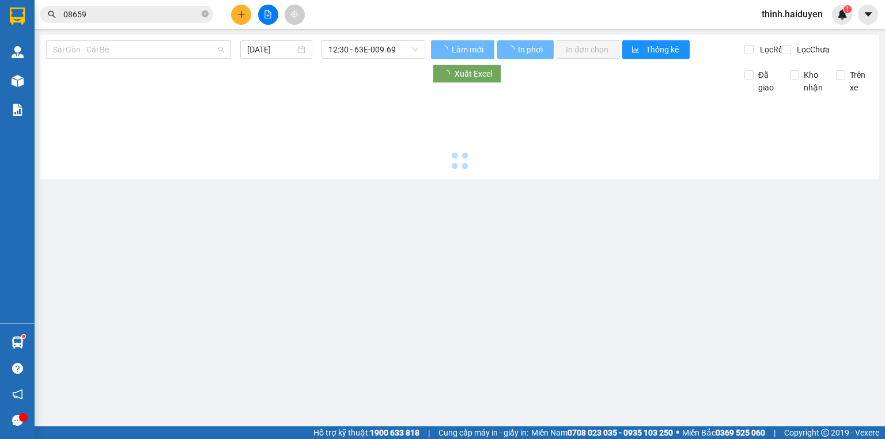
drag, startPoint x: 132, startPoint y: 51, endPoint x: 89, endPoint y: 94, distance: 61.1
click at [132, 51] on span "Sài Gòn - Cái Bè" at bounding box center [138, 49] width 171 height 17
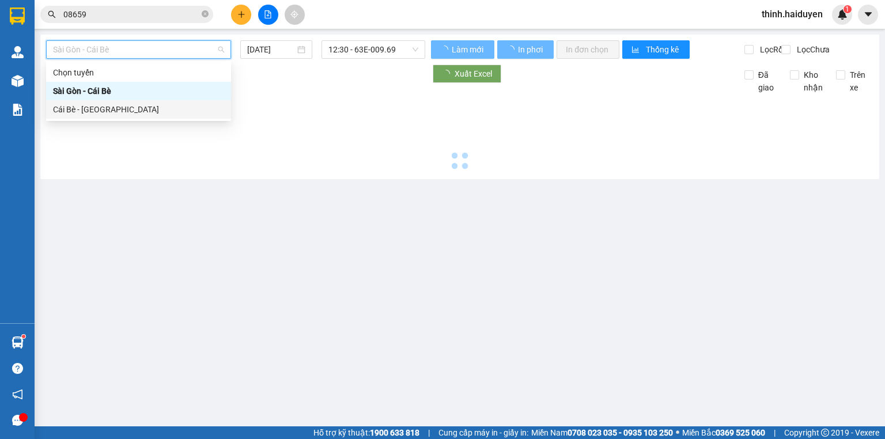
click at [78, 108] on div "Cái Bè - [GEOGRAPHIC_DATA]" at bounding box center [138, 109] width 171 height 13
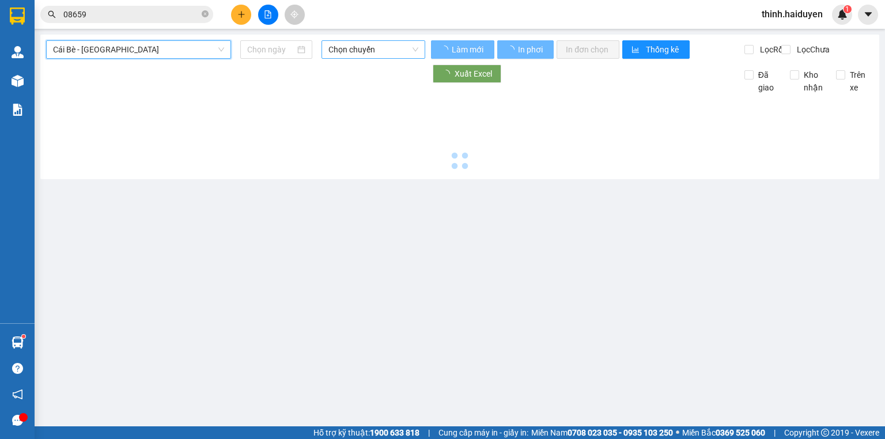
type input "[DATE]"
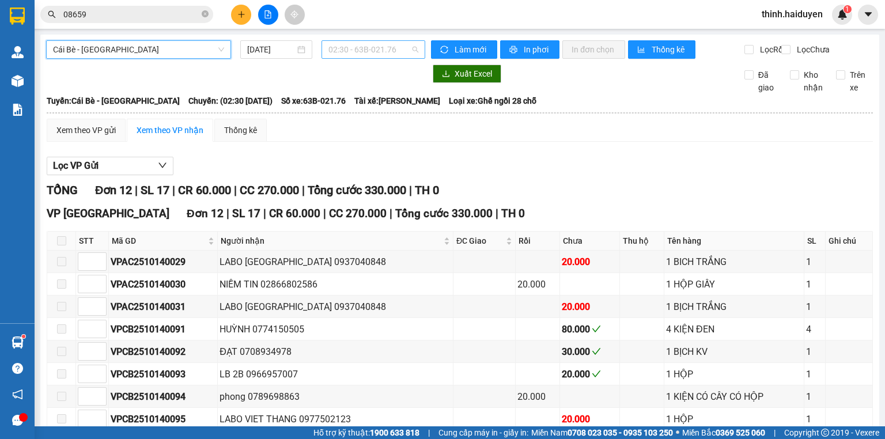
click at [376, 48] on span "02:30 - 63B-021.76" at bounding box center [373, 49] width 90 height 17
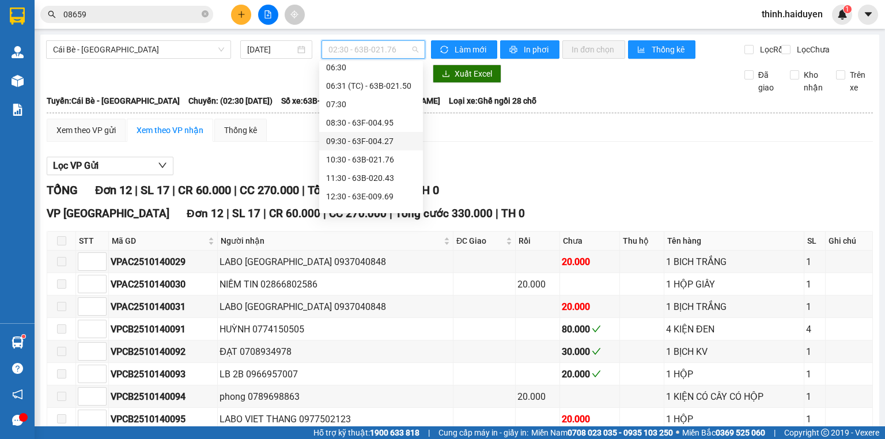
scroll to position [230, 0]
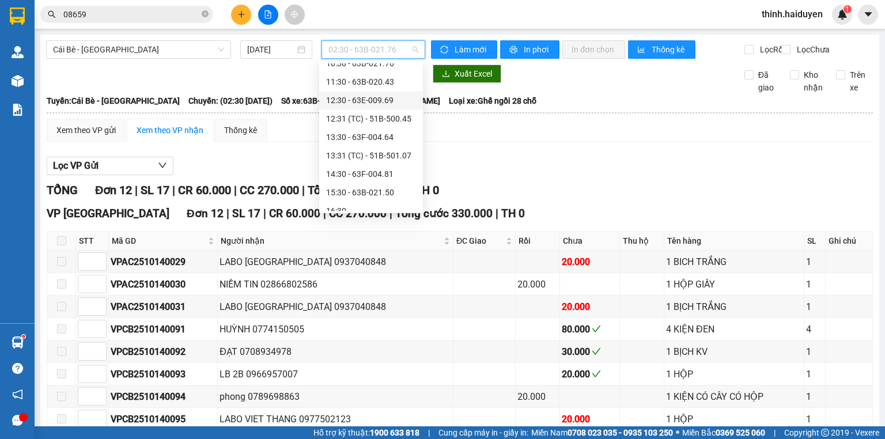
click at [346, 97] on div "12:30 - 63E-009.69" at bounding box center [371, 100] width 90 height 13
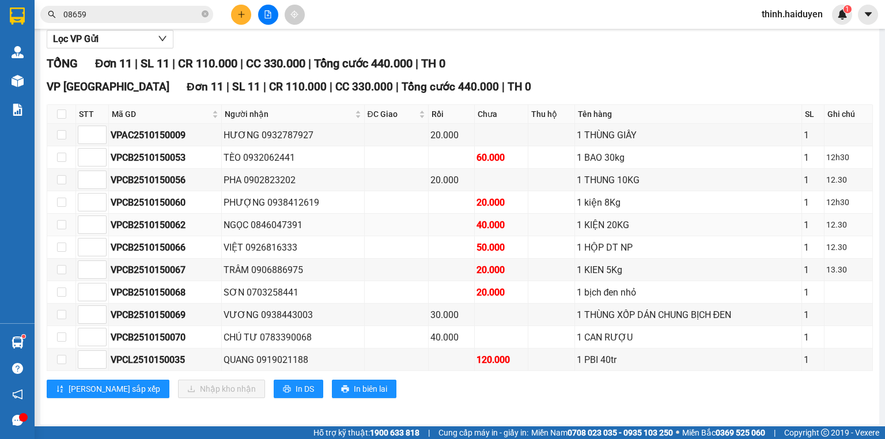
scroll to position [136, 0]
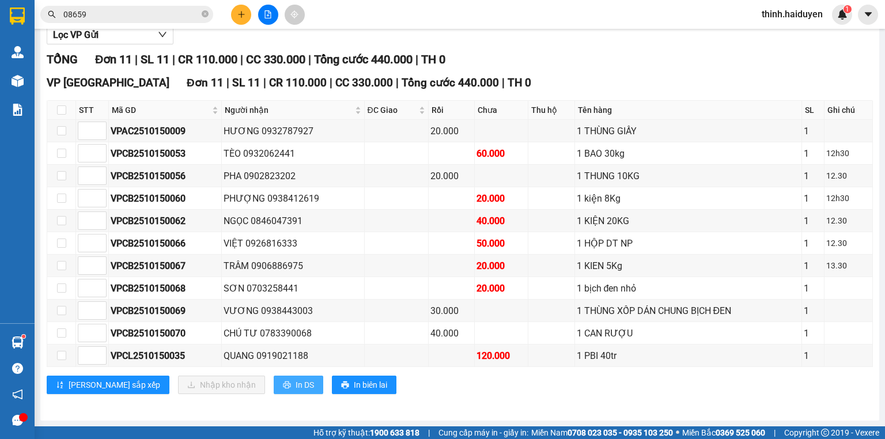
click at [274, 393] on button "In DS" at bounding box center [299, 385] width 50 height 18
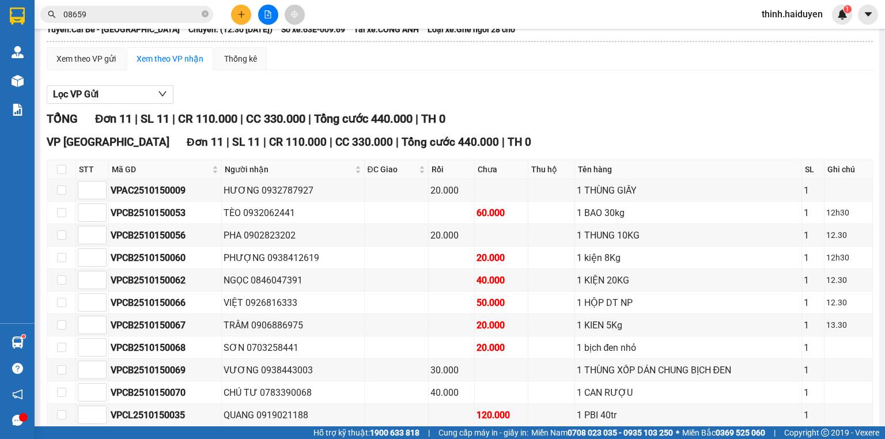
scroll to position [0, 0]
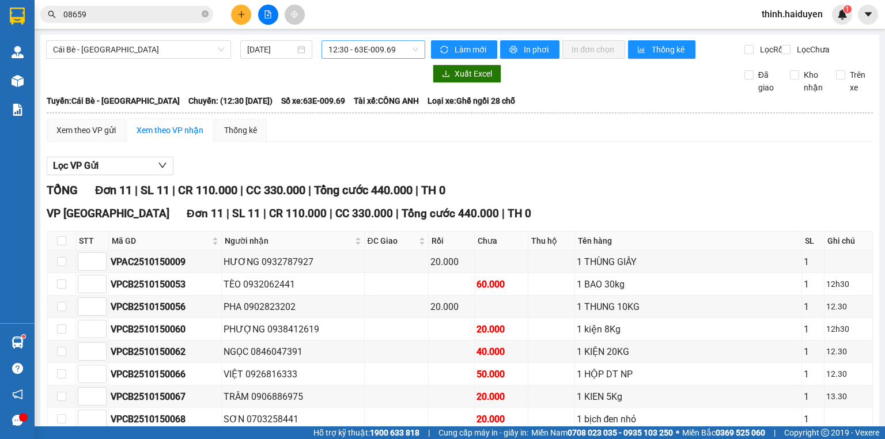
click at [345, 55] on span "12:30 - 63E-009.69" at bounding box center [373, 49] width 90 height 17
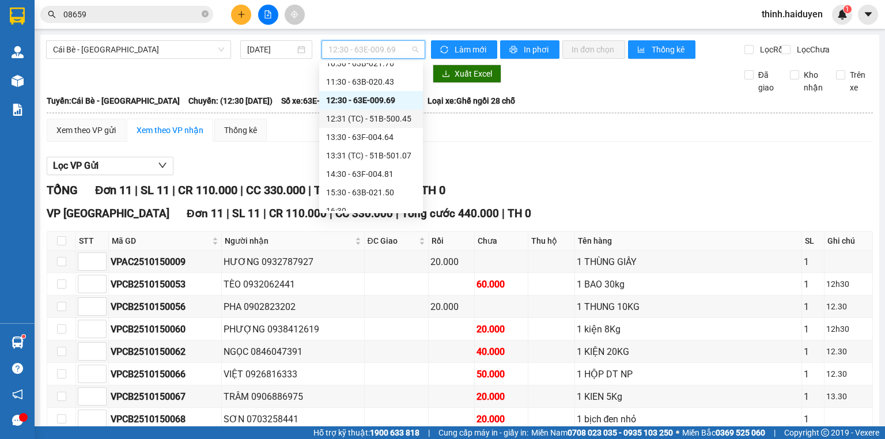
click at [354, 118] on div "12:31 (TC) - 51B-500.45" at bounding box center [371, 118] width 90 height 13
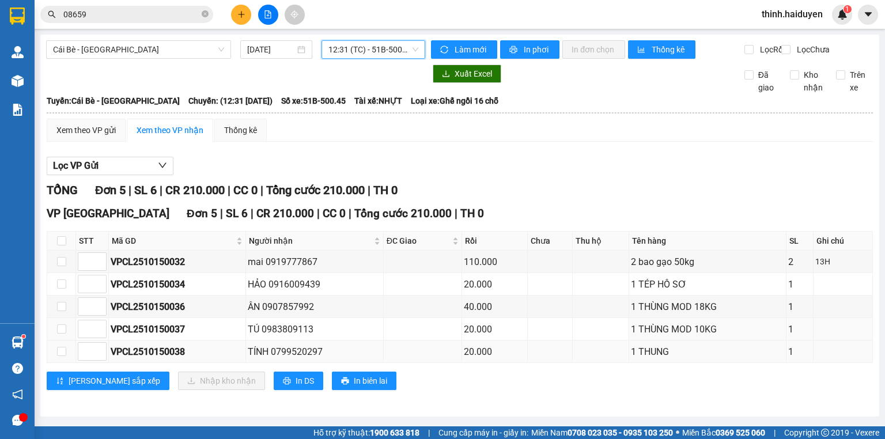
scroll to position [3, 0]
click at [274, 376] on button "In DS" at bounding box center [299, 380] width 50 height 18
click at [357, 44] on span "12:31 (TC) - 51B-500.45" at bounding box center [373, 49] width 90 height 17
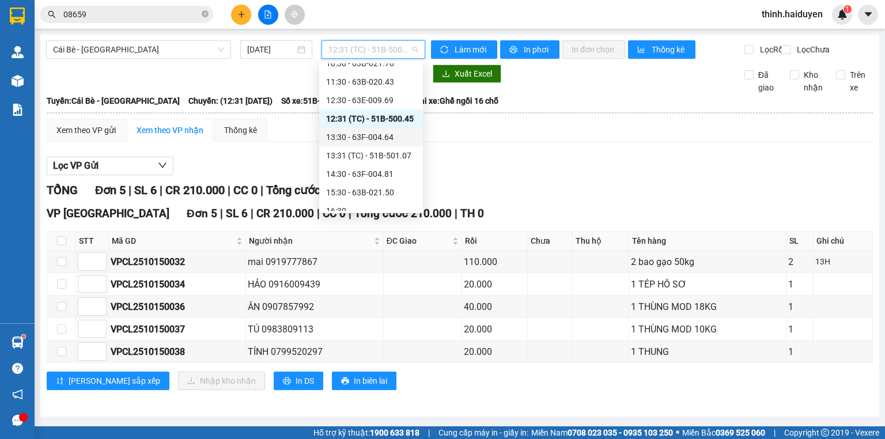
click at [358, 136] on div "13:30 - 63F-004.64" at bounding box center [371, 137] width 90 height 13
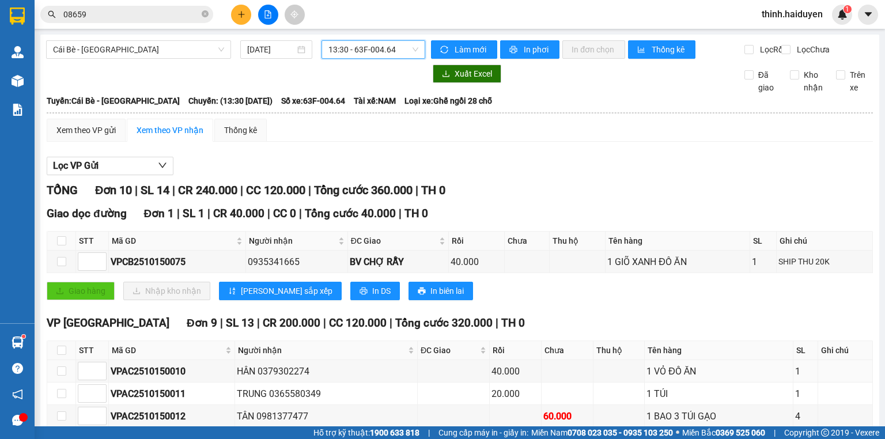
scroll to position [200, 0]
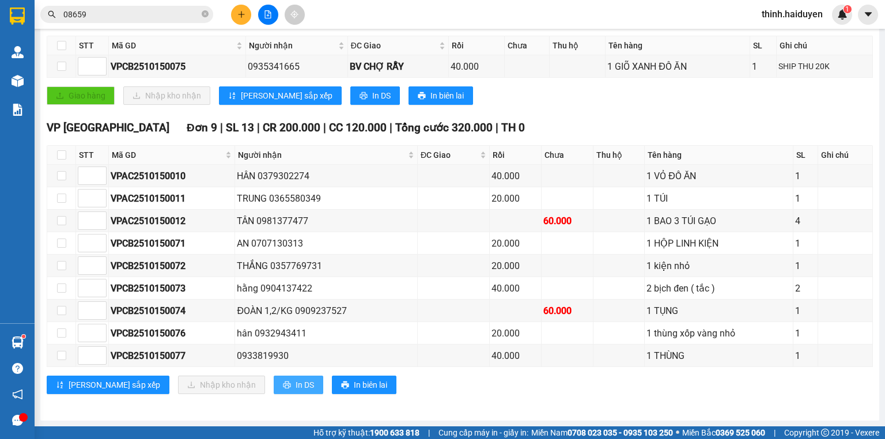
drag, startPoint x: 254, startPoint y: 381, endPoint x: 274, endPoint y: 381, distance: 20.2
click at [295, 382] on span "In DS" at bounding box center [304, 384] width 18 height 13
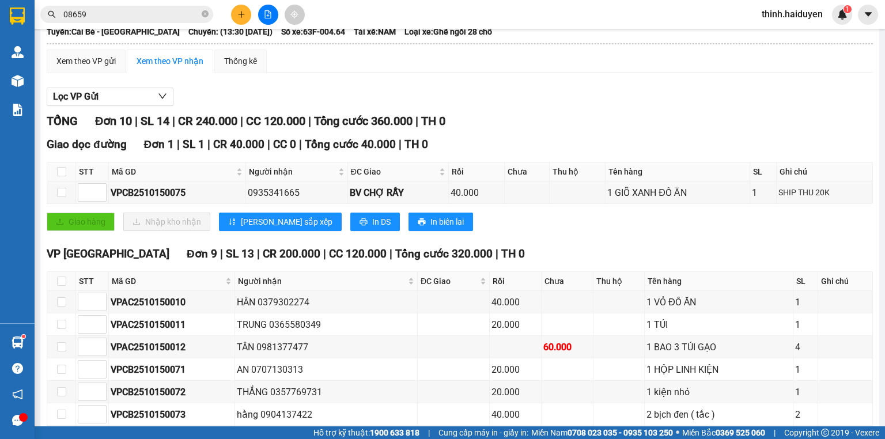
scroll to position [0, 0]
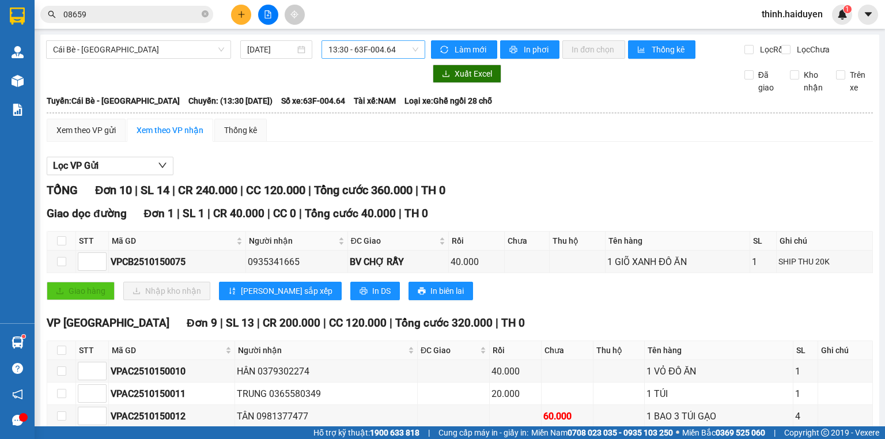
click at [359, 52] on span "13:30 - 63F-004.64" at bounding box center [373, 49] width 90 height 17
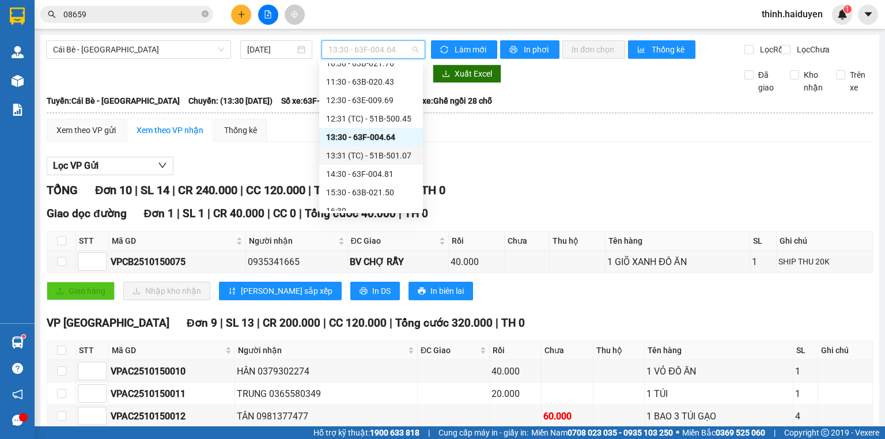
click at [354, 160] on div "13:31 (TC) - 51B-501.07" at bounding box center [371, 155] width 90 height 13
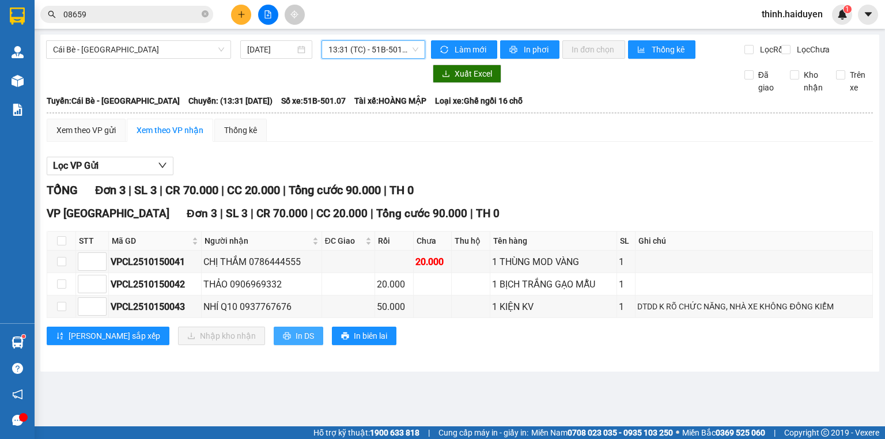
click at [295, 342] on span "In DS" at bounding box center [304, 335] width 18 height 13
click at [376, 55] on span "13:31 (TC) - 51B-501.07" at bounding box center [373, 49] width 90 height 17
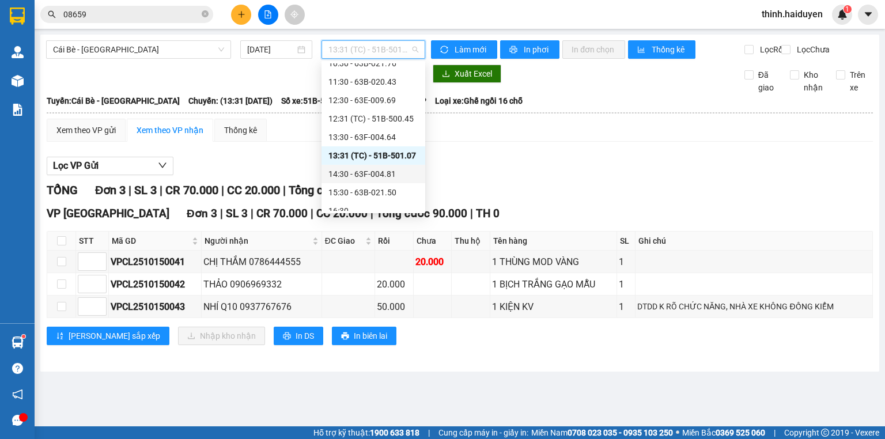
click at [343, 177] on div "14:30 - 63F-004.81" at bounding box center [373, 174] width 90 height 13
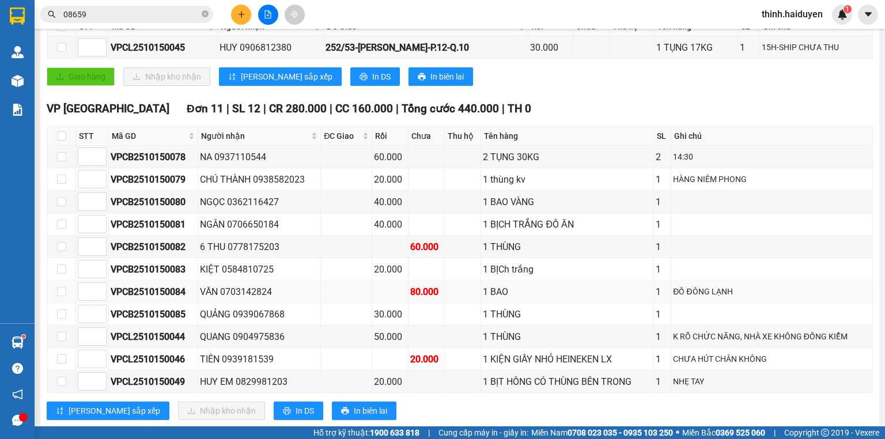
scroll to position [230, 0]
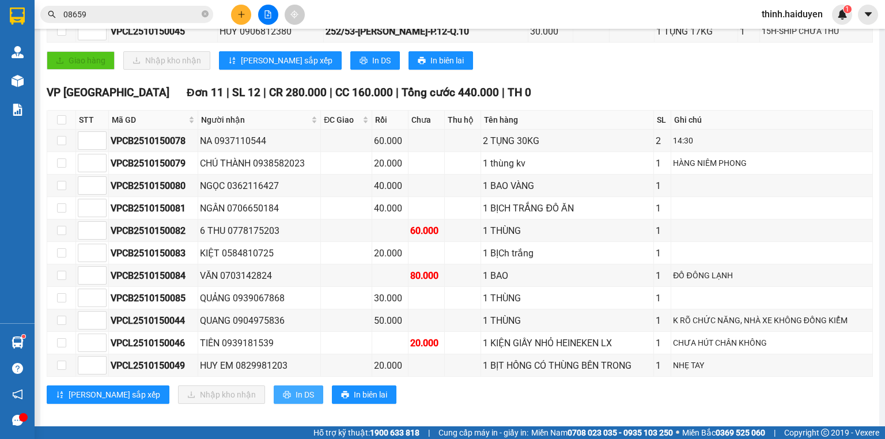
click at [274, 398] on button "In DS" at bounding box center [299, 394] width 50 height 18
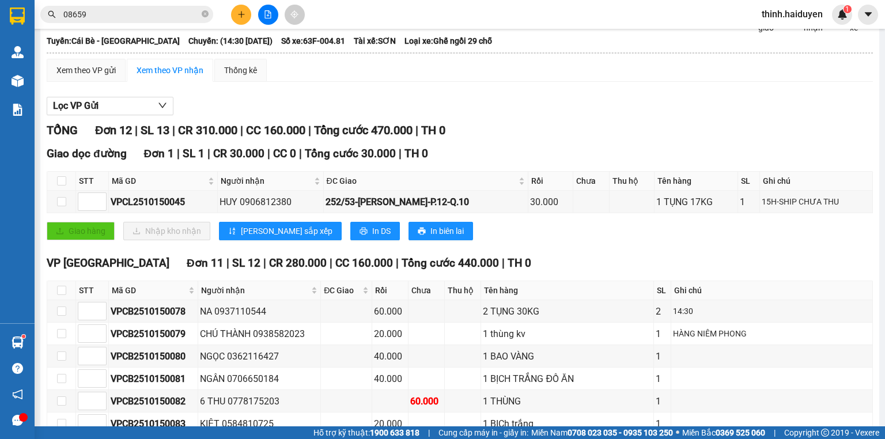
scroll to position [0, 0]
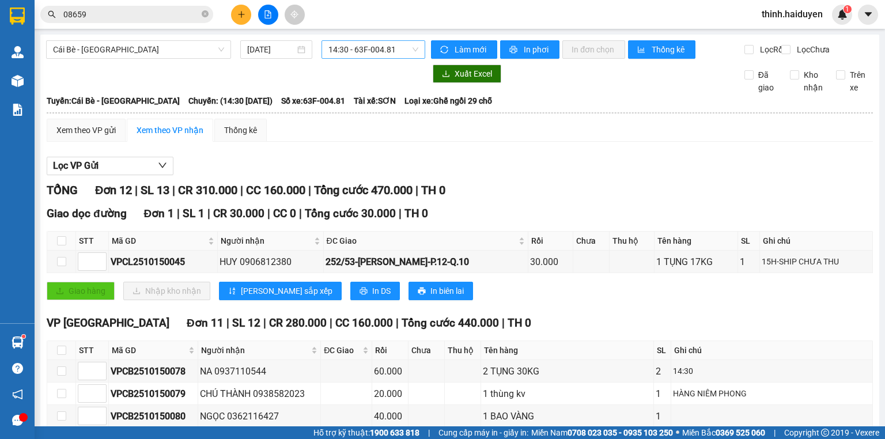
click at [371, 45] on span "14:30 - 63F-004.81" at bounding box center [373, 49] width 90 height 17
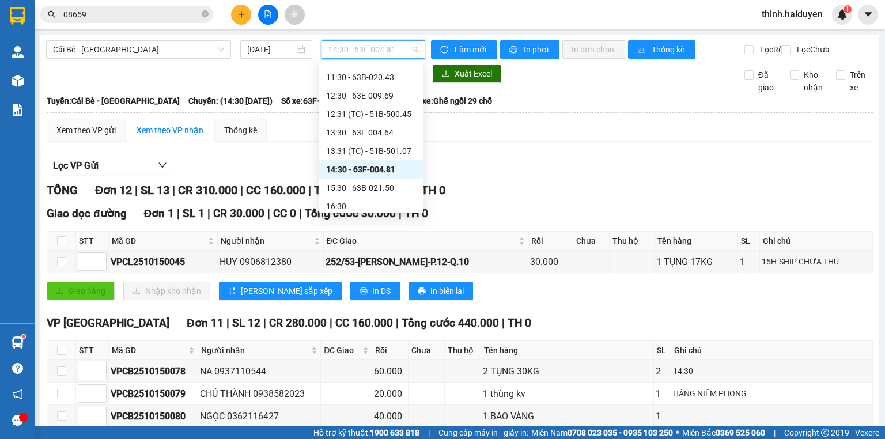
scroll to position [240, 0]
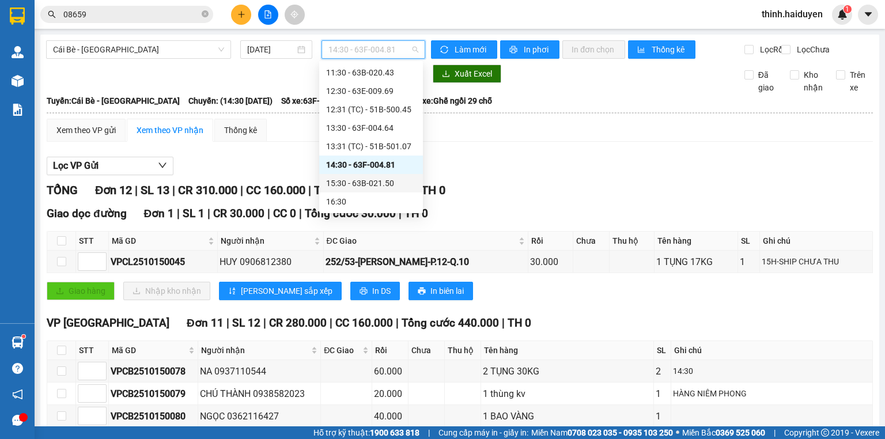
click at [349, 187] on div "15:30 - 63B-021.50" at bounding box center [371, 183] width 90 height 13
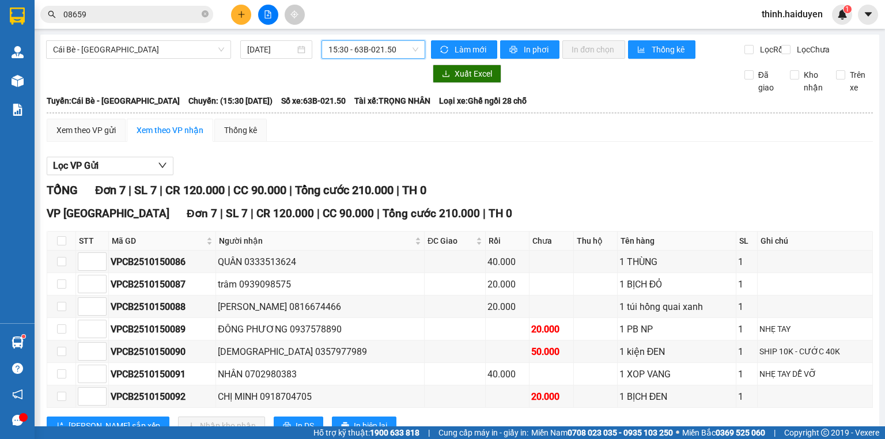
click at [172, 10] on input "08659" at bounding box center [131, 14] width 136 height 13
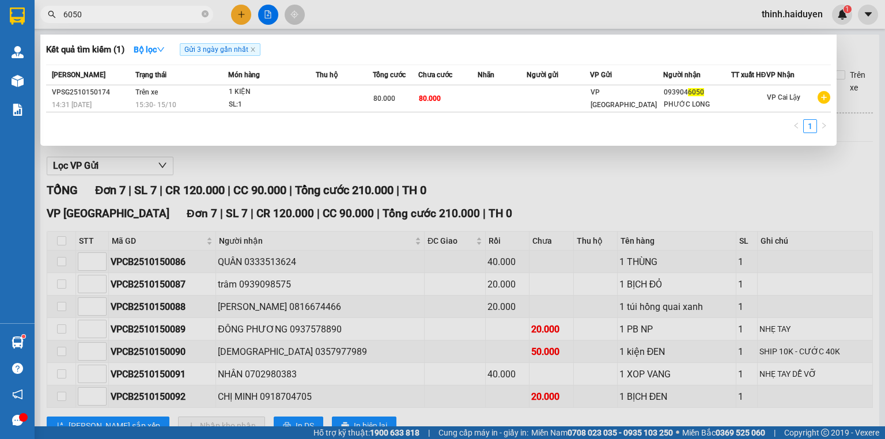
type input "6050"
click at [89, 15] on input "6050" at bounding box center [131, 14] width 136 height 13
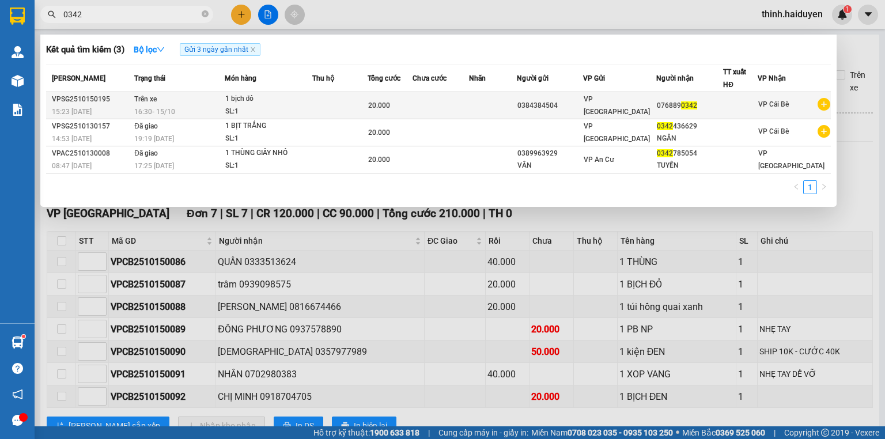
type input "0342"
click at [517, 104] on td at bounding box center [493, 105] width 48 height 27
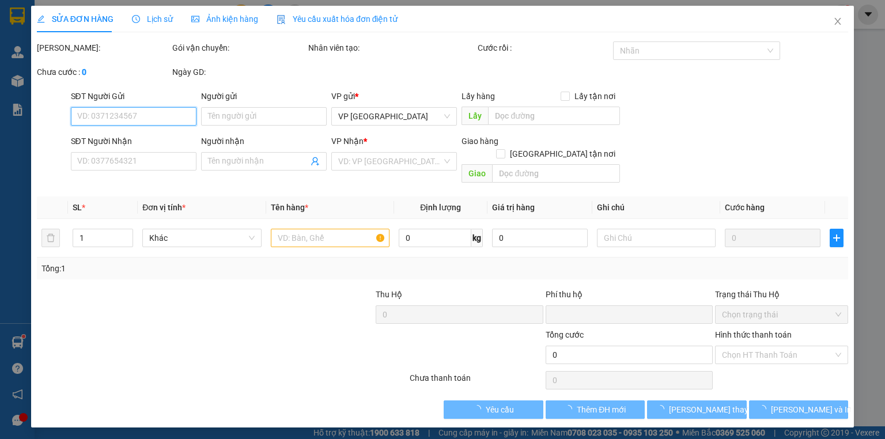
type input "0384384504"
type input "0768890342"
type input "0"
type input "20.000"
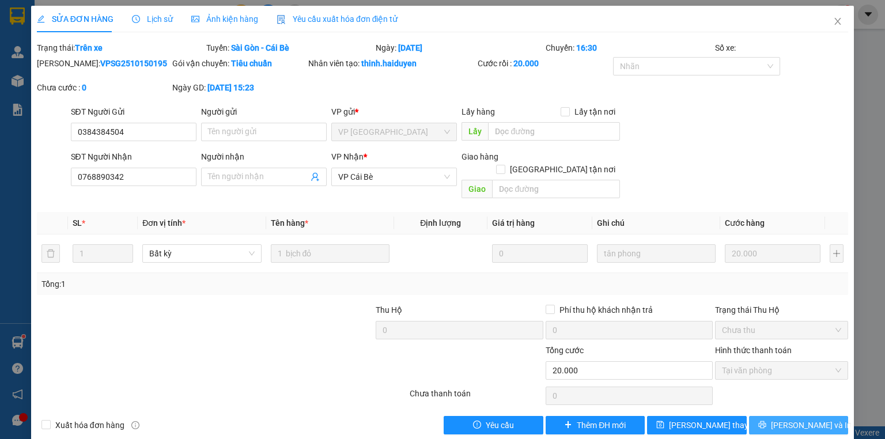
click at [783, 419] on span "Lưu và In" at bounding box center [811, 425] width 81 height 13
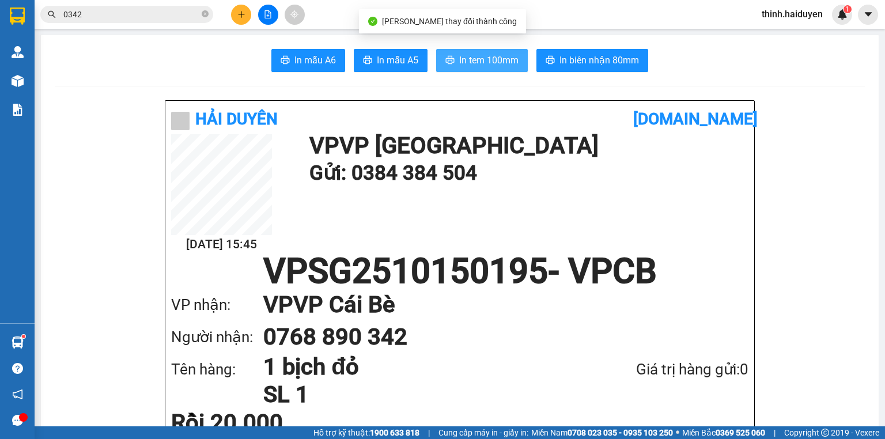
click at [483, 67] on button "In tem 100mm" at bounding box center [482, 60] width 92 height 23
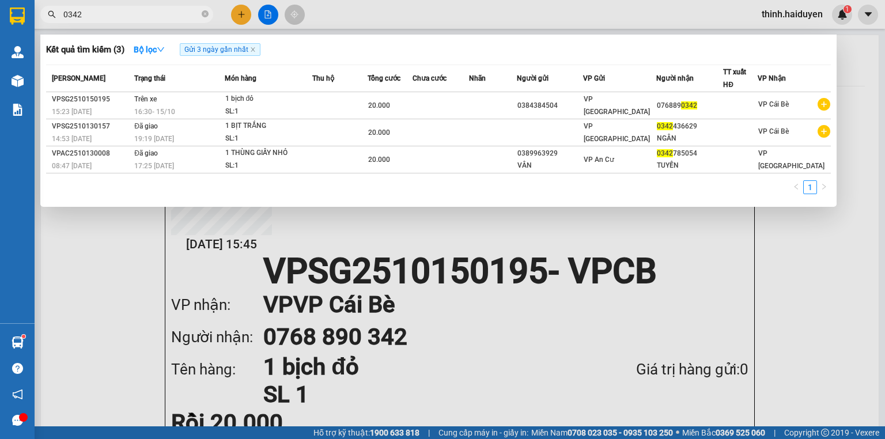
click at [90, 13] on input "0342" at bounding box center [131, 14] width 136 height 13
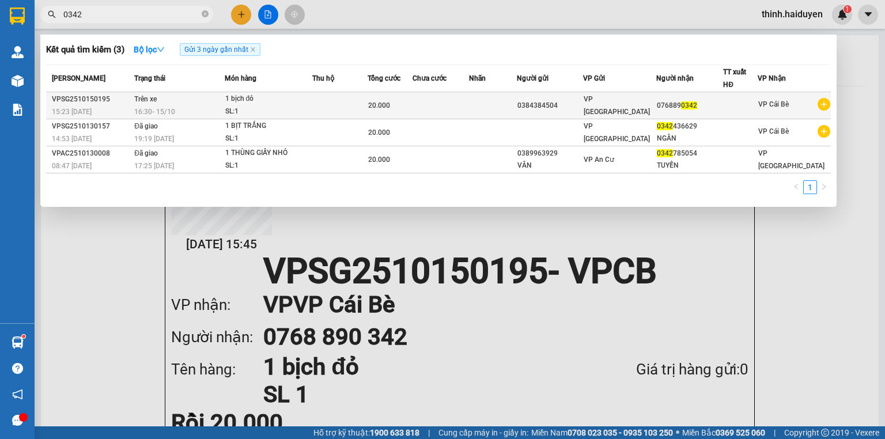
click at [333, 115] on td at bounding box center [339, 105] width 55 height 27
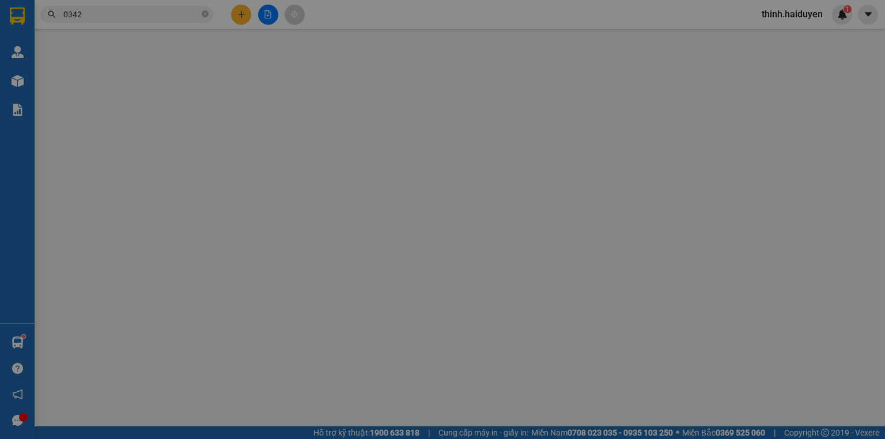
type input "0384384504"
type input "0768890342"
type input "0"
type input "20.000"
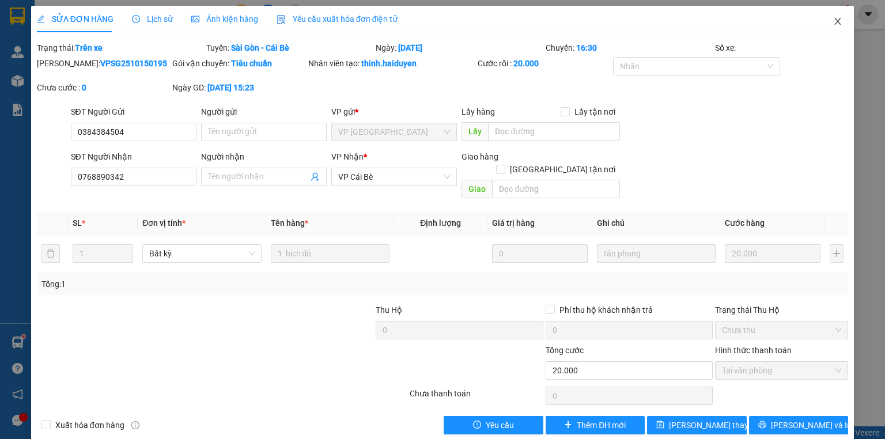
click at [841, 29] on span "Close" at bounding box center [837, 22] width 32 height 32
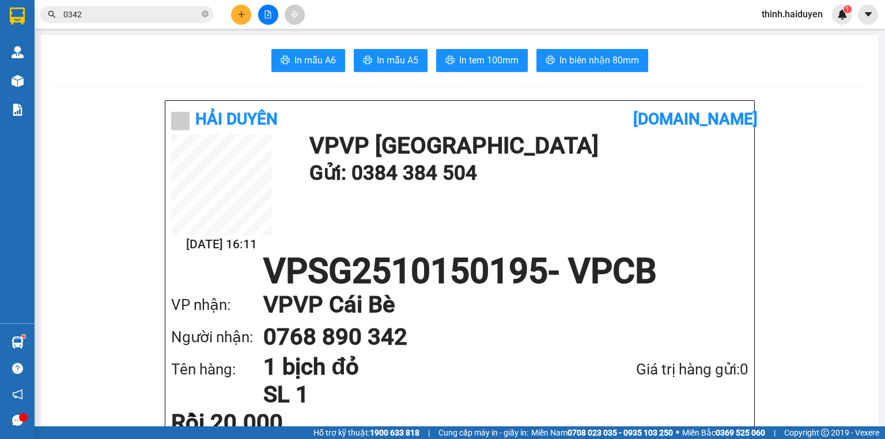
click at [125, 8] on input "0342" at bounding box center [131, 14] width 136 height 13
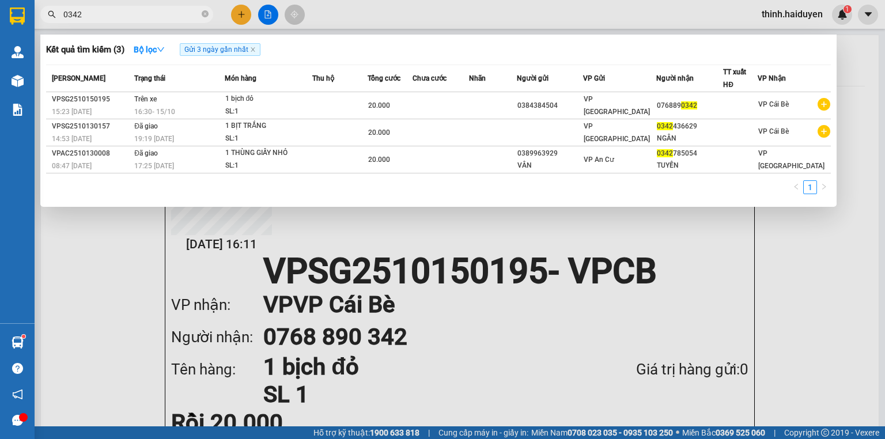
click at [125, 8] on input "0342" at bounding box center [131, 14] width 136 height 13
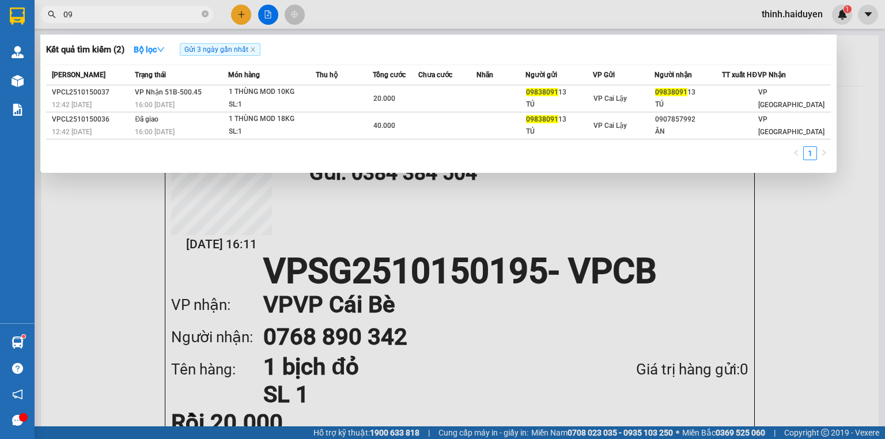
type input "0"
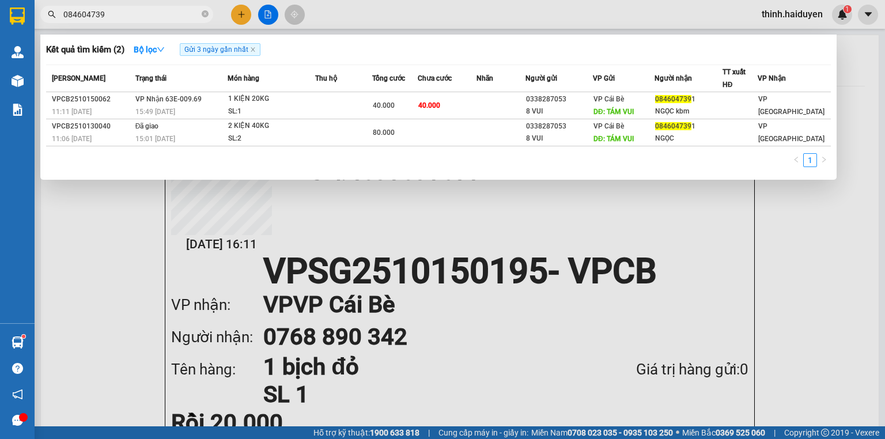
type input "0846047391"
click at [203, 18] on span at bounding box center [205, 14] width 7 height 11
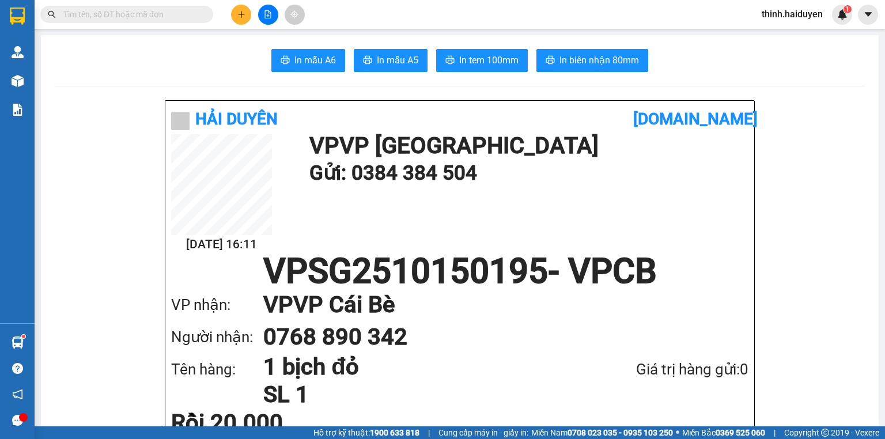
click at [180, 16] on input "text" at bounding box center [131, 14] width 136 height 13
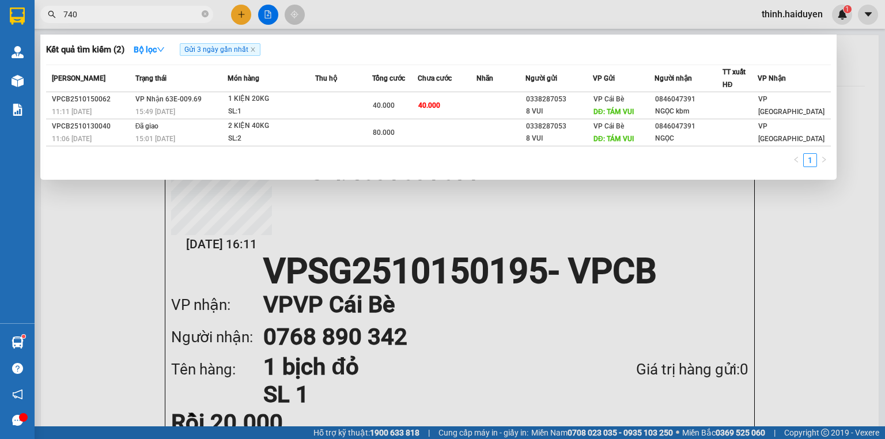
type input "7407"
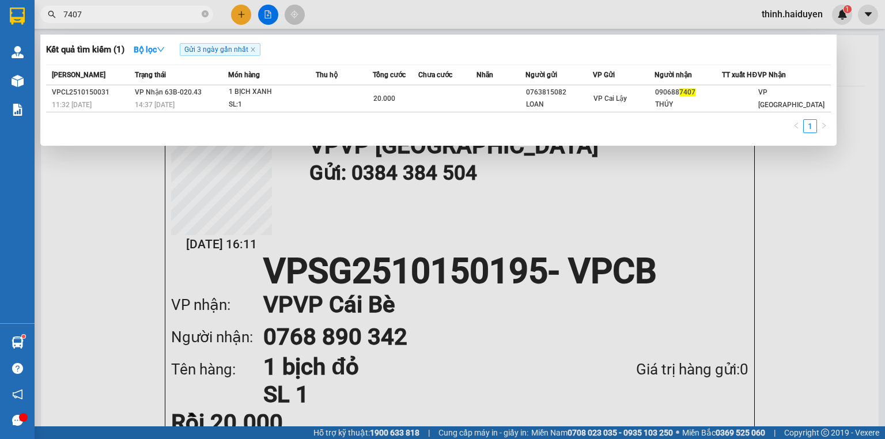
click at [161, 14] on input "7407" at bounding box center [131, 14] width 136 height 13
click at [157, 14] on input "7407" at bounding box center [131, 14] width 136 height 13
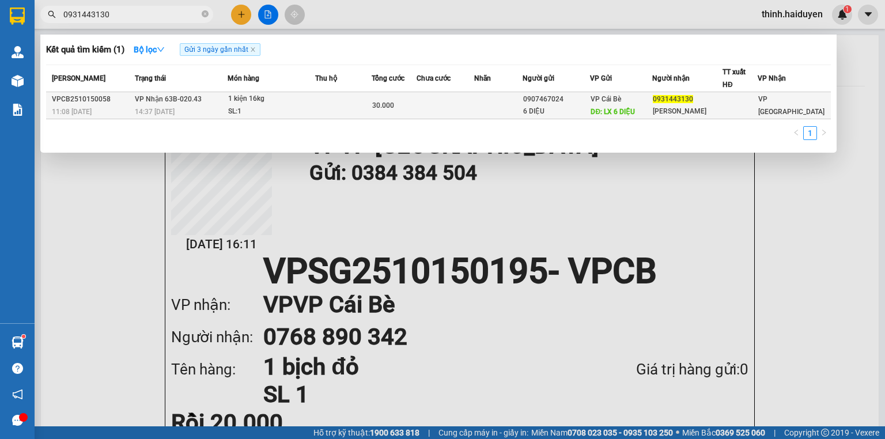
type input "0931443130"
click at [415, 105] on div "30.000" at bounding box center [394, 105] width 44 height 13
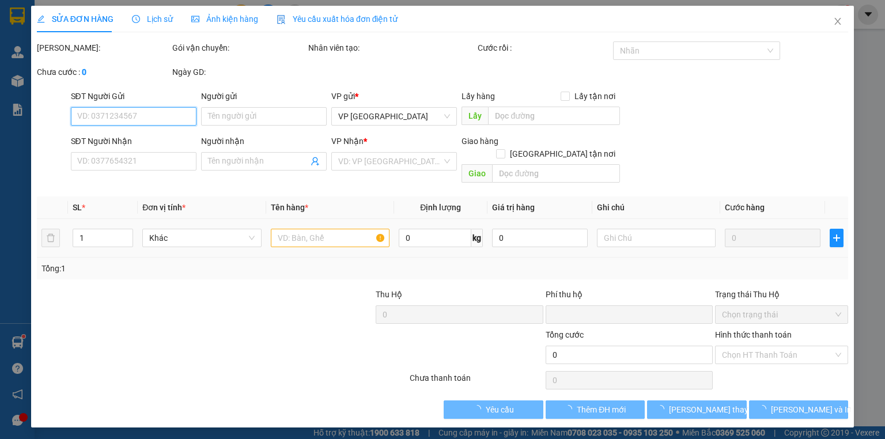
type input "0907467024"
type input "6 DIỆU"
type input "LX 6 DIỆU"
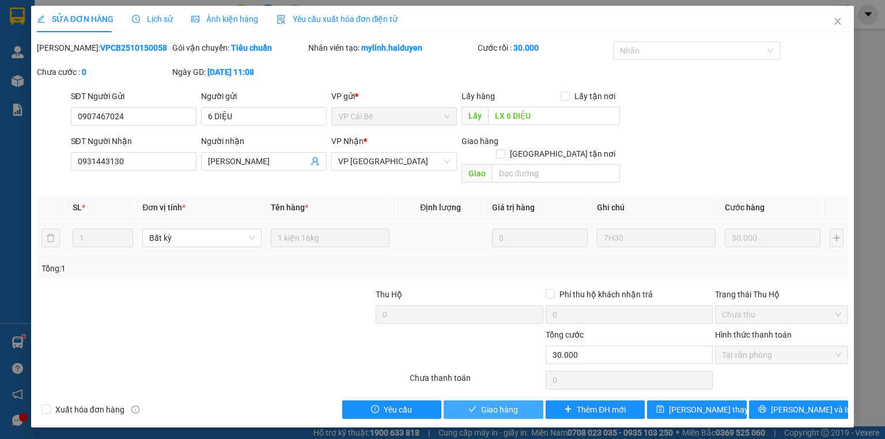
click at [493, 403] on span "Giao hàng" at bounding box center [499, 409] width 37 height 13
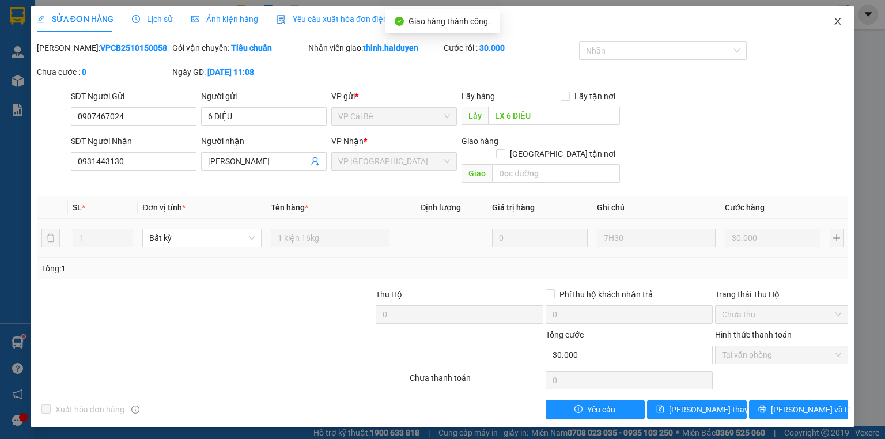
click at [844, 22] on span "Close" at bounding box center [837, 22] width 32 height 32
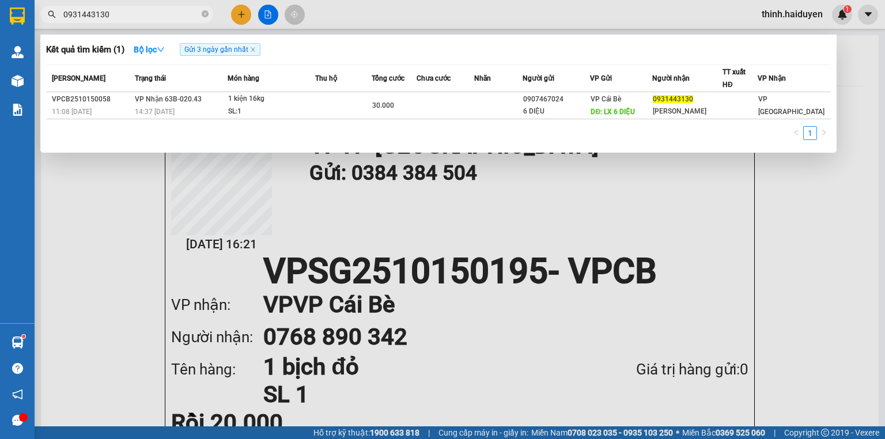
click at [156, 12] on input "0931443130" at bounding box center [131, 14] width 136 height 13
click at [158, 12] on input "0931443130" at bounding box center [131, 14] width 136 height 13
click at [161, 12] on input "0931443130" at bounding box center [131, 14] width 136 height 13
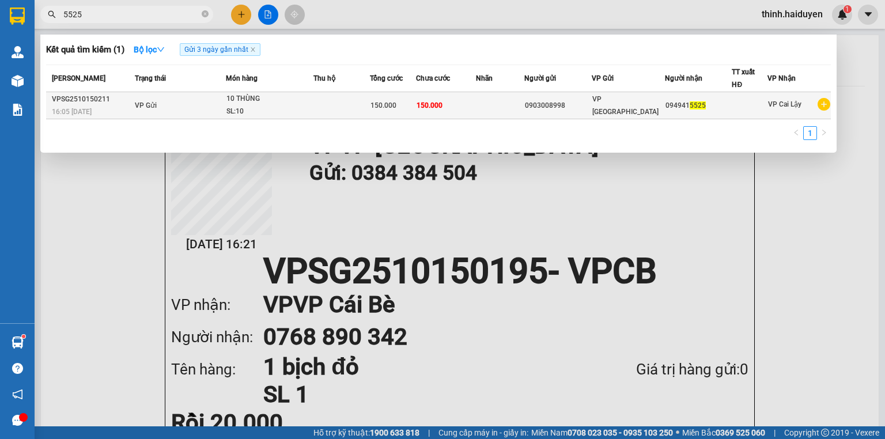
click at [308, 108] on div "SL: 10" at bounding box center [269, 111] width 86 height 13
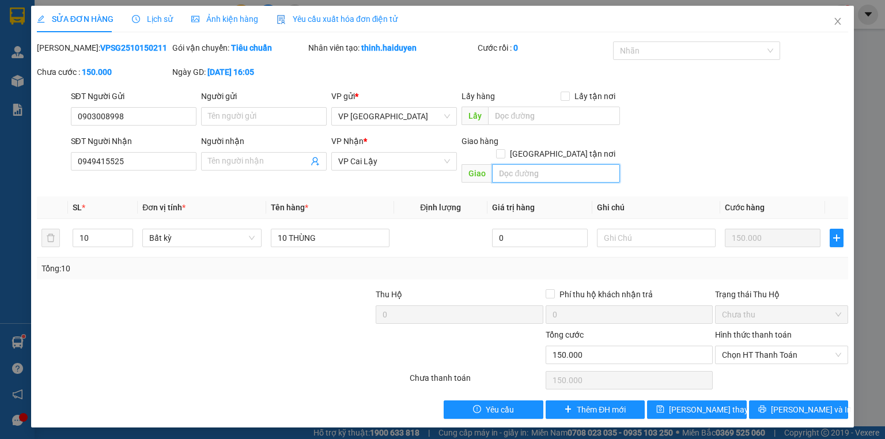
click at [517, 164] on input "text" at bounding box center [556, 173] width 128 height 18
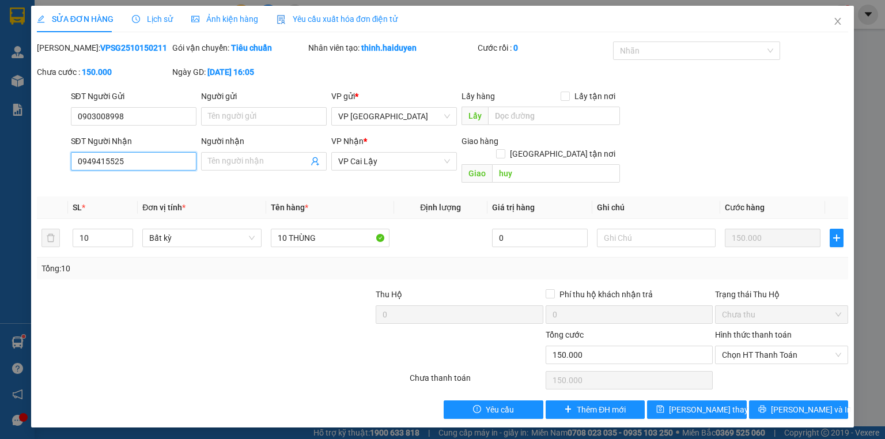
click at [130, 167] on input "0949415525" at bounding box center [134, 161] width 126 height 18
click at [131, 165] on input "0949415525" at bounding box center [134, 161] width 126 height 18
click at [130, 165] on input "0949415525" at bounding box center [134, 161] width 126 height 18
click at [516, 164] on input "huy" at bounding box center [556, 173] width 128 height 18
click at [517, 164] on input "huy" at bounding box center [556, 173] width 128 height 18
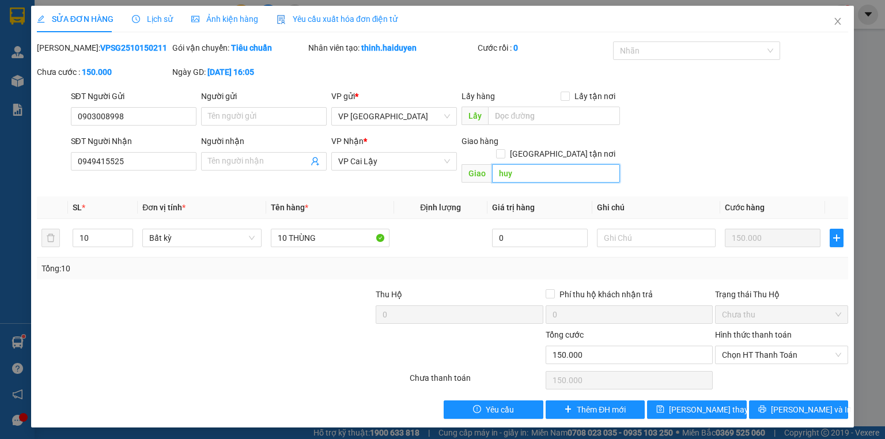
click at [518, 164] on input "huy" at bounding box center [556, 173] width 128 height 18
click at [521, 164] on input "huy" at bounding box center [556, 173] width 128 height 18
click at [590, 403] on span "Thêm ĐH mới" at bounding box center [601, 409] width 49 height 13
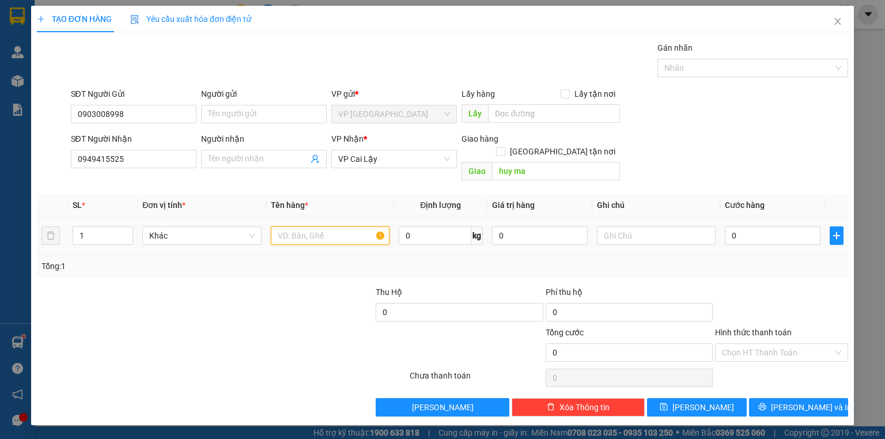
click at [301, 227] on input "text" at bounding box center [330, 235] width 119 height 18
click at [761, 226] on input "0" at bounding box center [773, 235] width 96 height 18
drag, startPoint x: 756, startPoint y: 272, endPoint x: 653, endPoint y: 261, distance: 103.6
click at [744, 264] on div "Transit Pickup Surcharge Ids Transit Deliver Surcharge Ids Transit Deliver Surc…" at bounding box center [442, 228] width 811 height 375
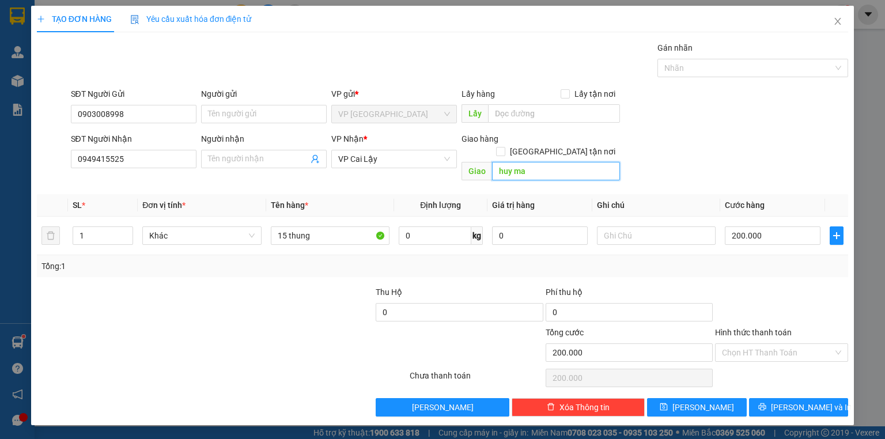
click at [543, 162] on input "huy ma" at bounding box center [556, 171] width 128 height 18
click at [785, 398] on button "Lưu và In" at bounding box center [799, 407] width 100 height 18
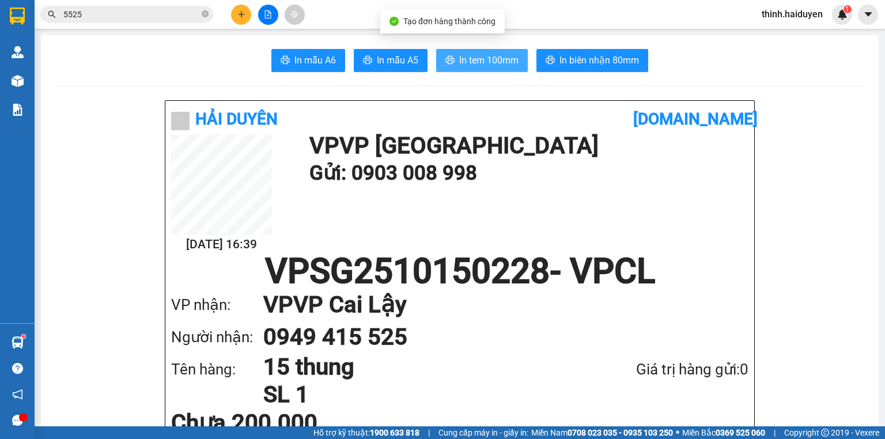
drag, startPoint x: 471, startPoint y: 57, endPoint x: 489, endPoint y: 43, distance: 22.6
click at [476, 55] on span "In tem 100mm" at bounding box center [488, 60] width 59 height 14
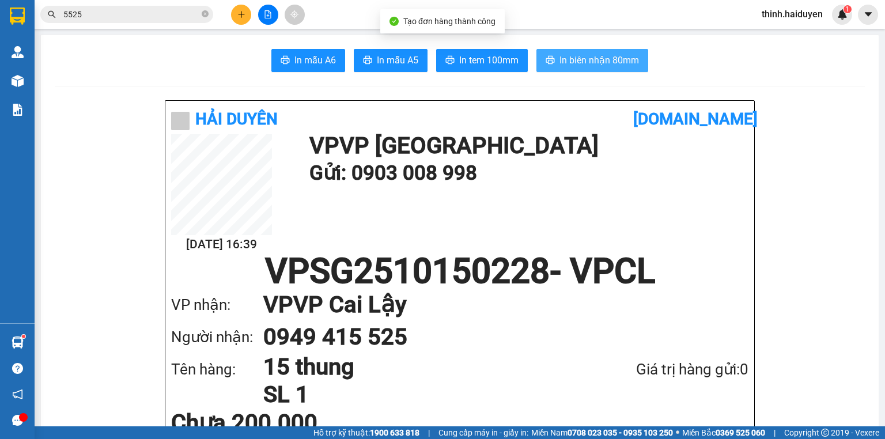
drag, startPoint x: 579, startPoint y: 58, endPoint x: 617, endPoint y: 48, distance: 39.7
click at [583, 58] on span "In biên nhận 80mm" at bounding box center [598, 60] width 79 height 14
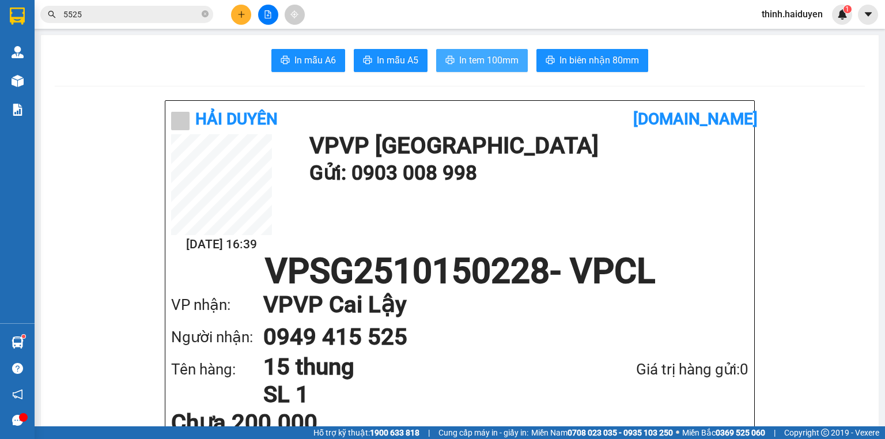
click at [470, 60] on span "In tem 100mm" at bounding box center [488, 60] width 59 height 14
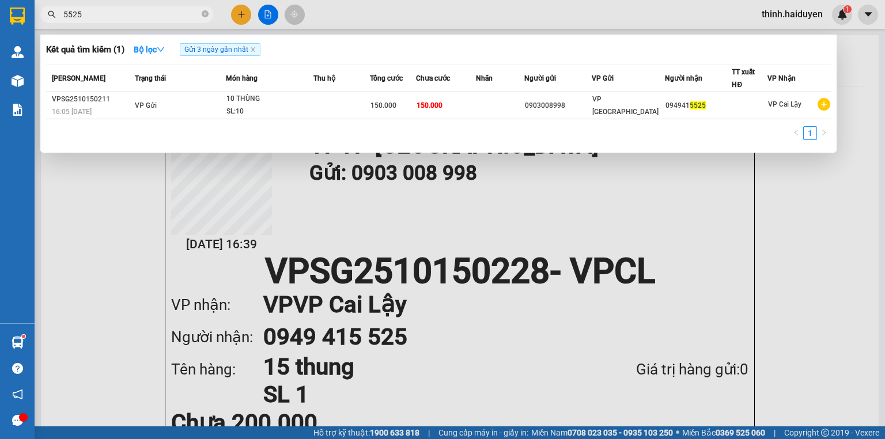
click at [142, 12] on input "5525" at bounding box center [131, 14] width 136 height 13
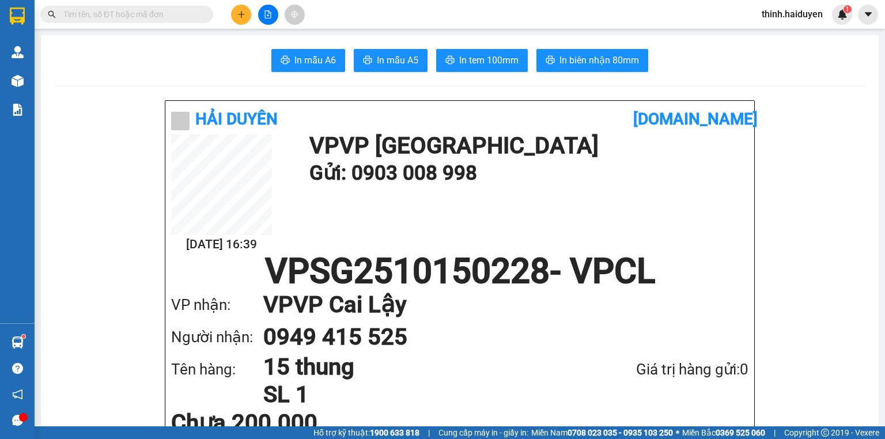
click at [242, 20] on button at bounding box center [241, 15] width 20 height 20
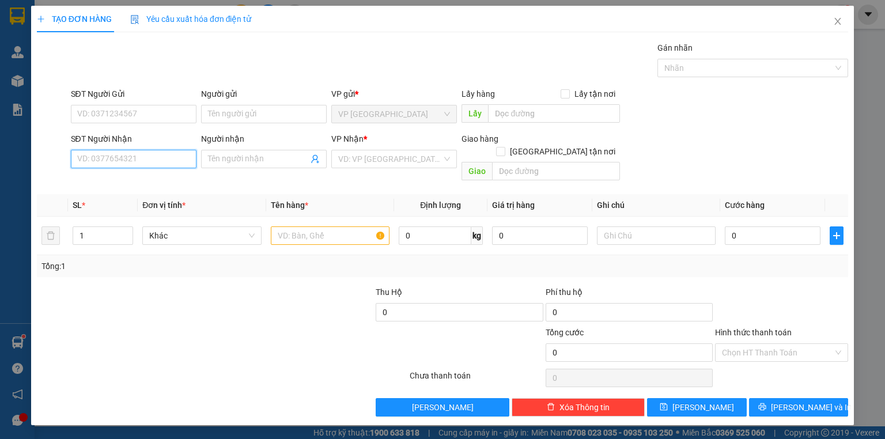
click at [141, 160] on input "SĐT Người Nhận" at bounding box center [134, 159] width 126 height 18
click at [164, 113] on input "SĐT Người Gửi" at bounding box center [134, 114] width 126 height 18
click at [142, 150] on input "0909465259" at bounding box center [134, 159] width 126 height 18
click at [145, 154] on input "0909465259" at bounding box center [134, 159] width 126 height 18
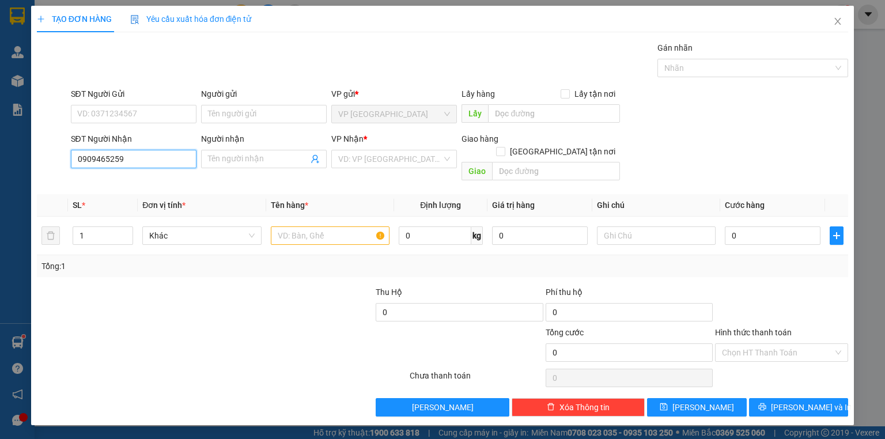
click at [145, 154] on input "0909465259" at bounding box center [134, 159] width 126 height 18
click at [830, 24] on span "Close" at bounding box center [837, 22] width 32 height 32
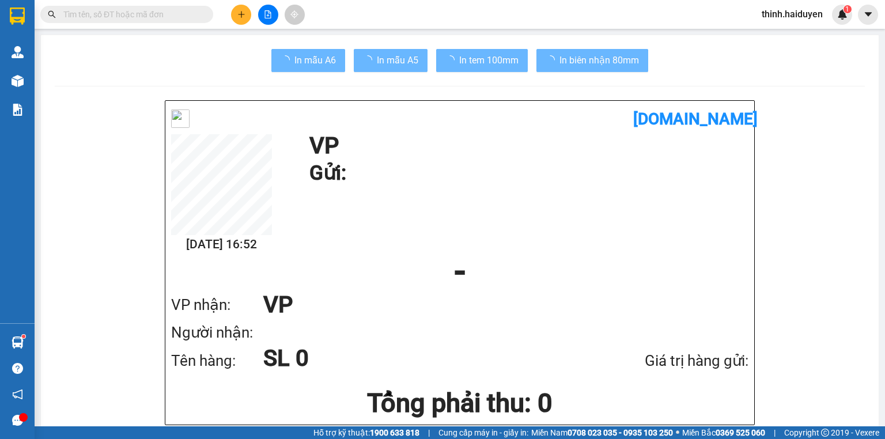
click at [802, 70] on div "In mẫu A6 In mẫu A5 In tem 100mm In biên nhận 80mm" at bounding box center [460, 60] width 810 height 23
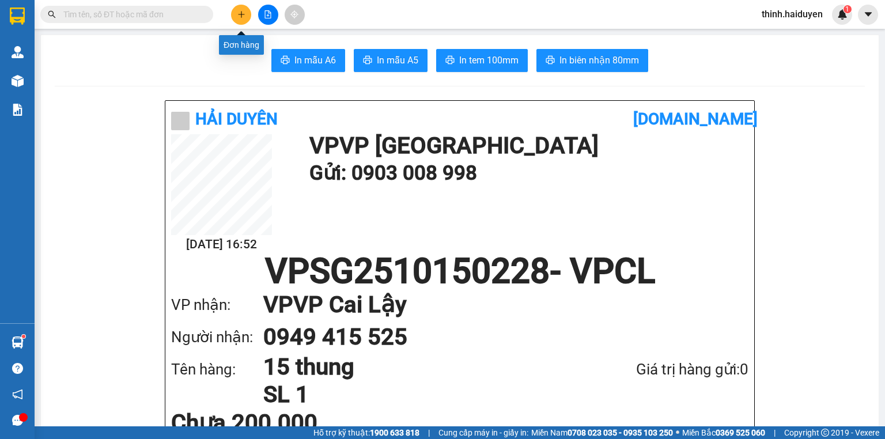
click at [242, 9] on button at bounding box center [241, 15] width 20 height 20
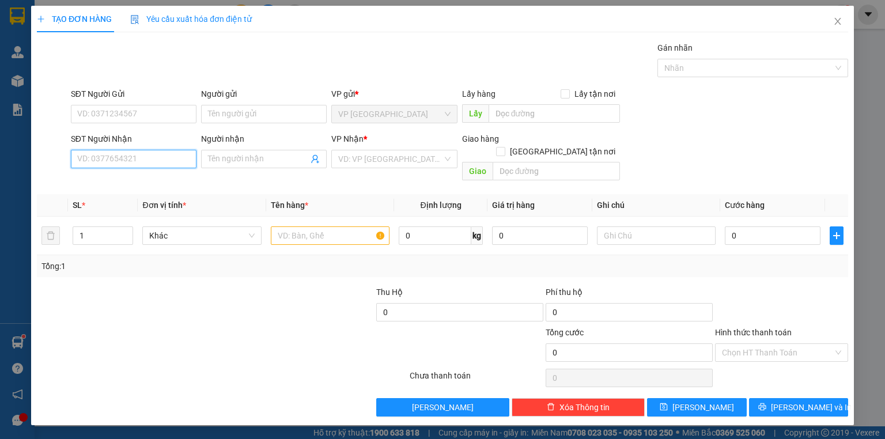
click at [128, 157] on input "SĐT Người Nhận" at bounding box center [134, 159] width 126 height 18
click at [141, 181] on div "0982522355 - HUY" at bounding box center [134, 181] width 112 height 13
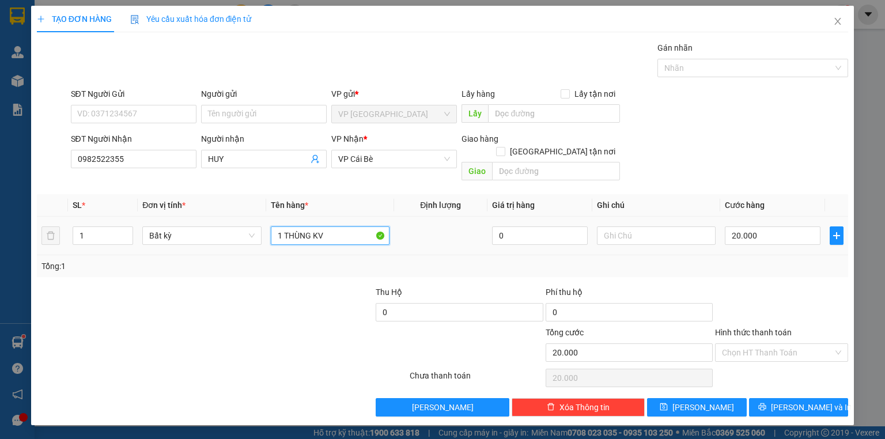
click at [329, 228] on input "1 THÙNG KV" at bounding box center [330, 235] width 119 height 18
click at [754, 260] on div "Tổng: 1" at bounding box center [442, 266] width 802 height 13
click at [780, 398] on button "Lưu và In" at bounding box center [799, 407] width 100 height 18
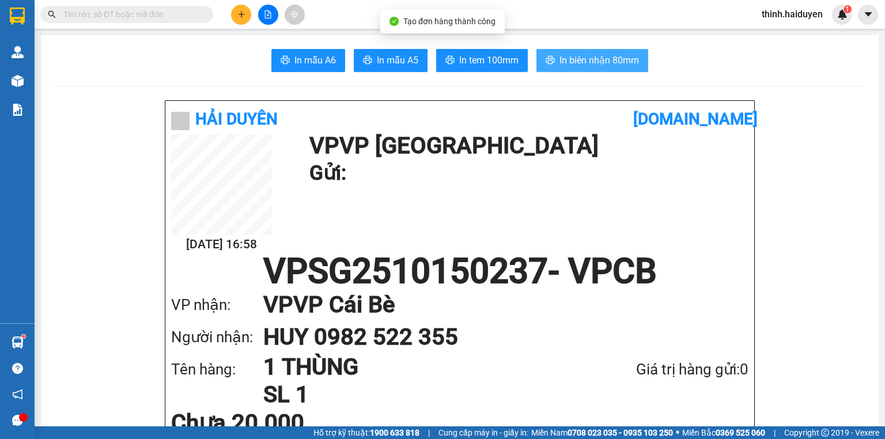
click at [619, 61] on span "In biên nhận 80mm" at bounding box center [598, 60] width 79 height 14
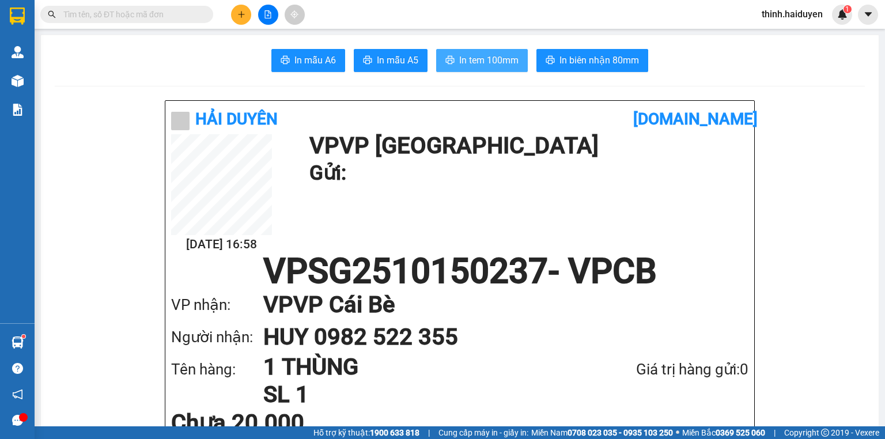
click at [498, 58] on span "In tem 100mm" at bounding box center [488, 60] width 59 height 14
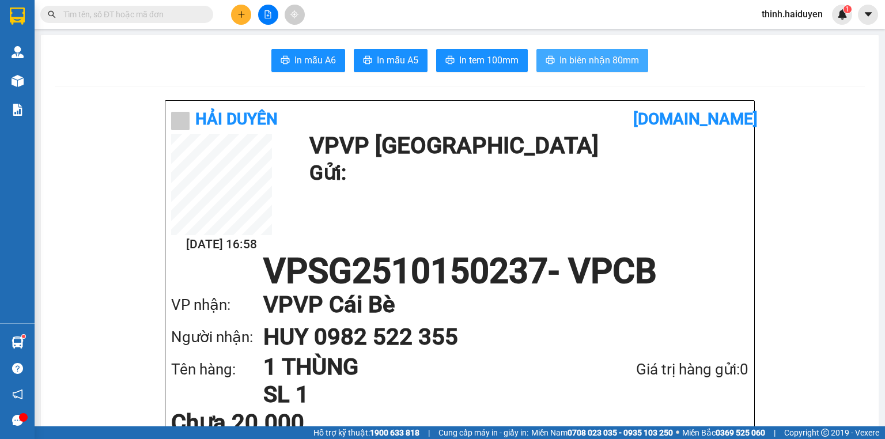
click at [577, 58] on span "In biên nhận 80mm" at bounding box center [598, 60] width 79 height 14
click at [115, 19] on input "text" at bounding box center [131, 14] width 136 height 13
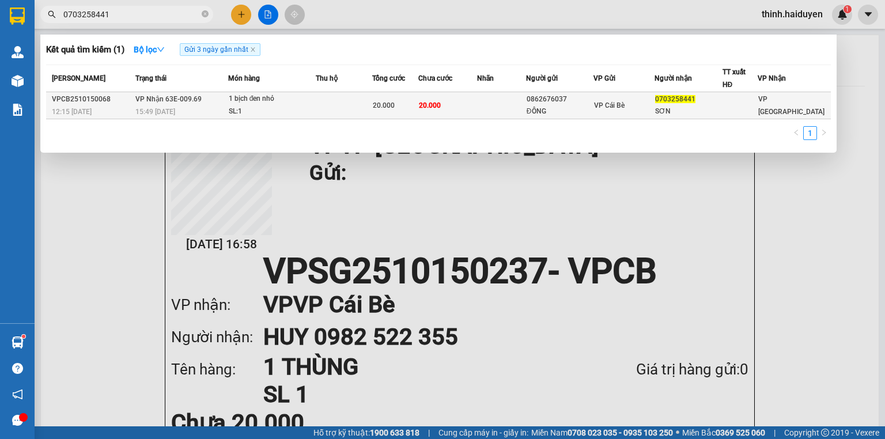
click at [506, 93] on td at bounding box center [501, 105] width 49 height 27
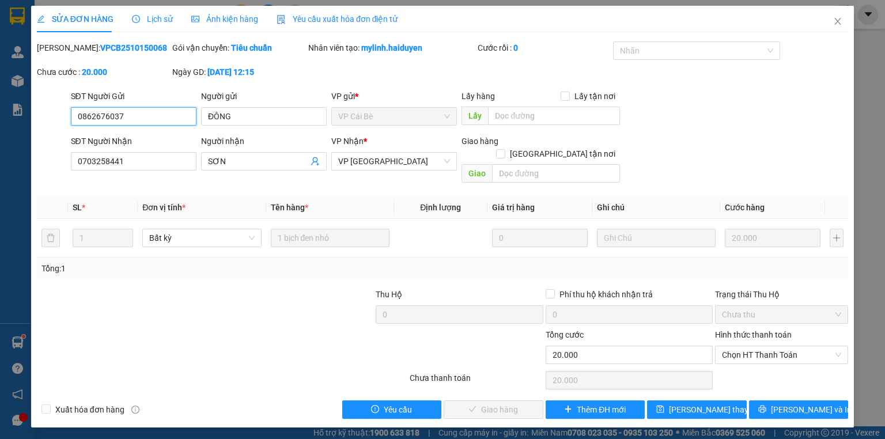
click at [753, 346] on span "Chọn HT Thanh Toán" at bounding box center [781, 354] width 119 height 17
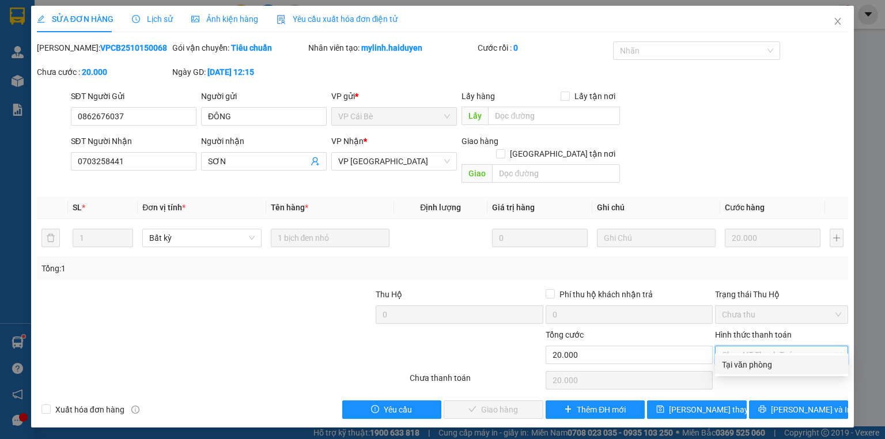
click at [753, 366] on div "Tại văn phòng" at bounding box center [781, 364] width 119 height 13
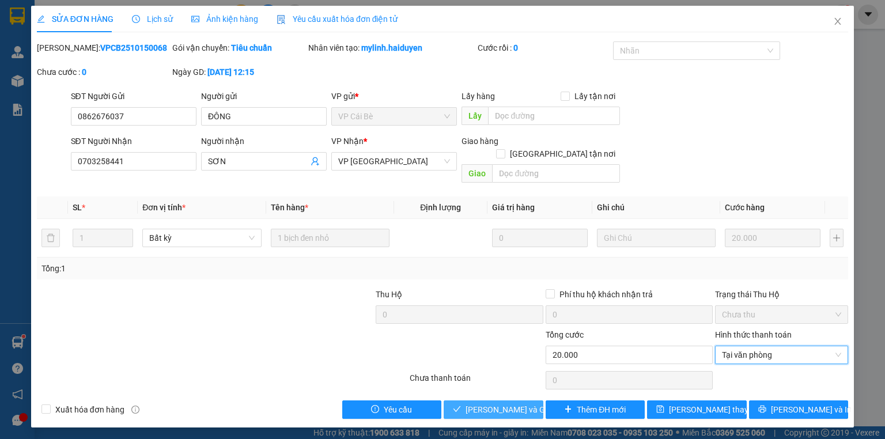
click at [484, 403] on span "Lưu và Giao hàng" at bounding box center [520, 409] width 111 height 13
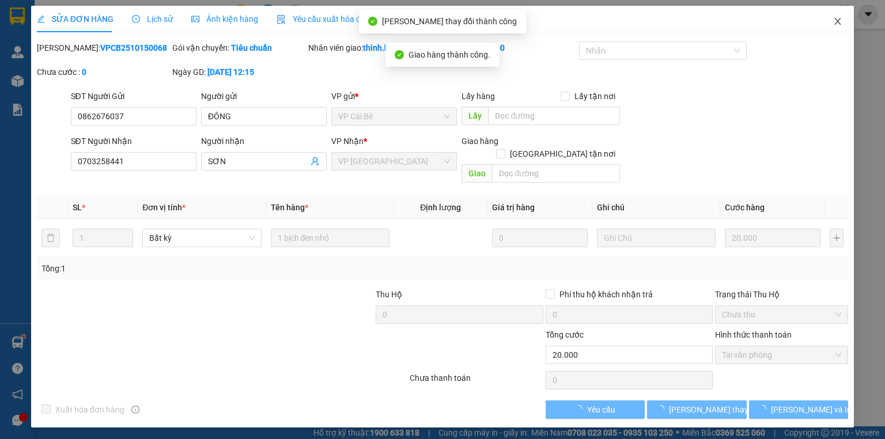
click at [836, 20] on icon "close" at bounding box center [837, 21] width 9 height 9
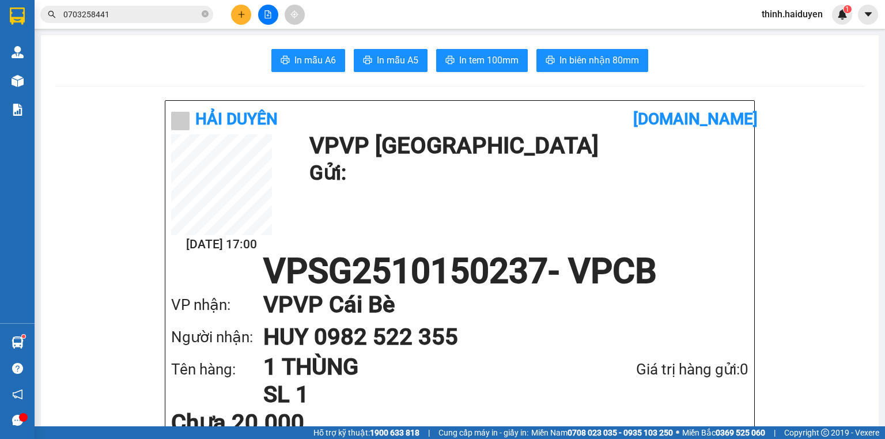
click at [154, 15] on input "0703258441" at bounding box center [131, 14] width 136 height 13
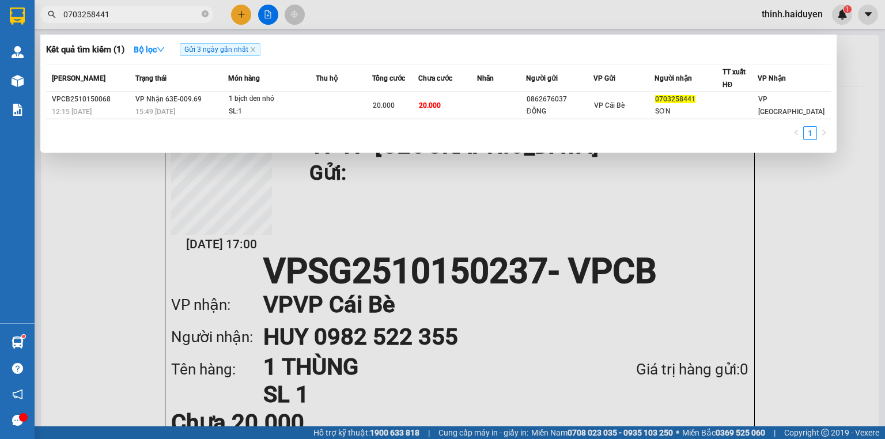
click at [154, 15] on input "0703258441" at bounding box center [131, 14] width 136 height 13
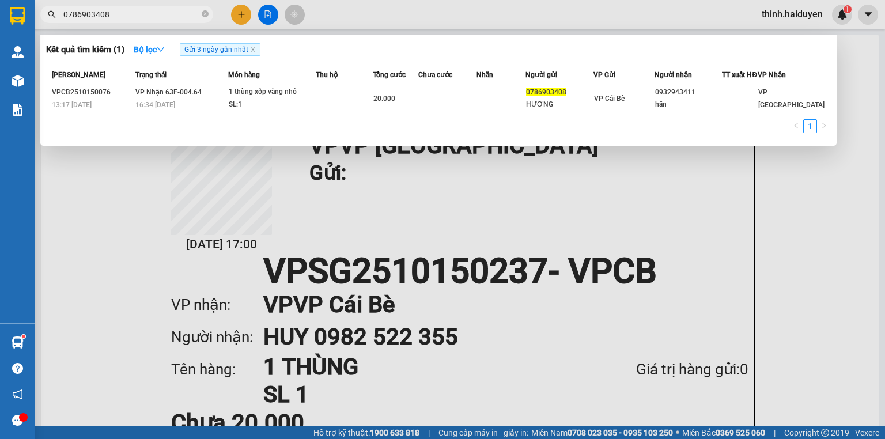
click at [170, 16] on input "0786903408" at bounding box center [131, 14] width 136 height 13
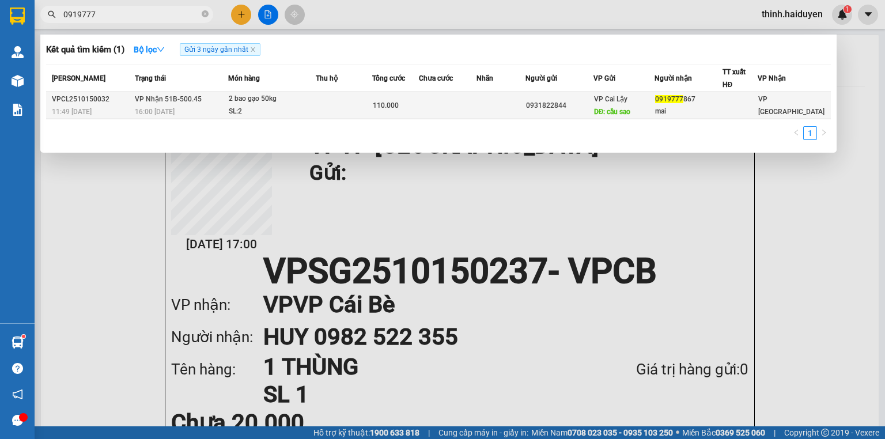
click at [230, 104] on tr "VPCL2510150032 11:49 - 15/10 VP Nhận 51B-500.45 16:00 - 15/10 2 bao gạo 50kg SL…" at bounding box center [438, 105] width 784 height 27
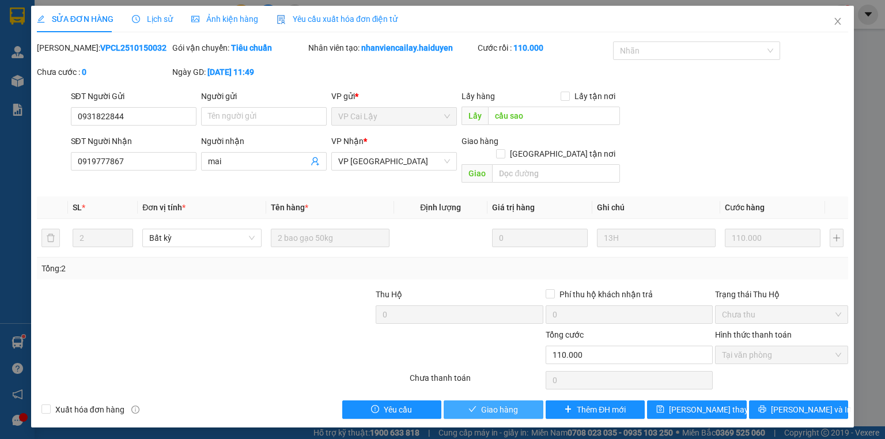
click at [510, 403] on span "Giao hàng" at bounding box center [499, 409] width 37 height 13
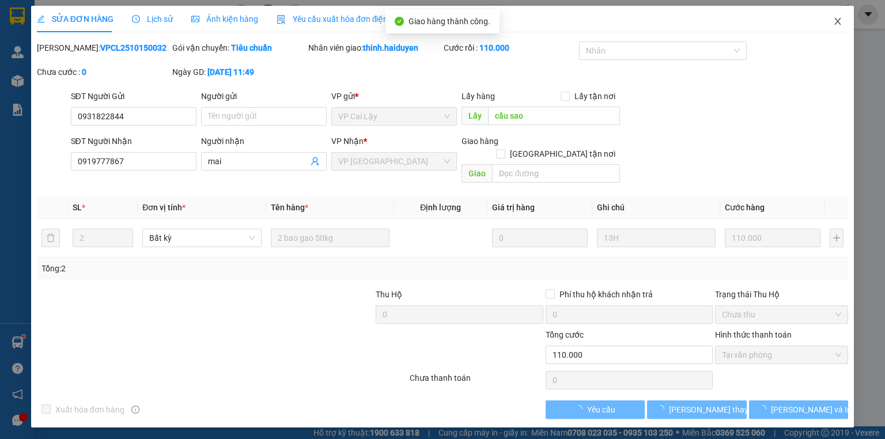
click at [833, 23] on icon "close" at bounding box center [837, 21] width 9 height 9
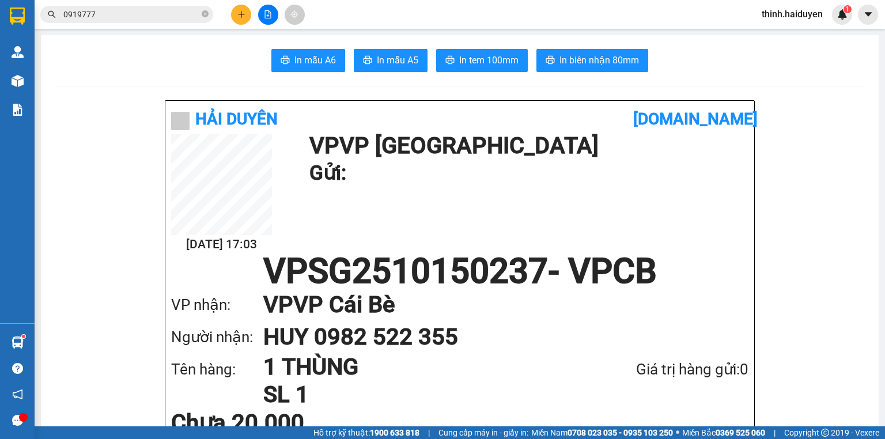
click at [131, 23] on div "Kết quả tìm kiếm ( 1 ) Bộ lọc Gửi 3 ngày gần nhất Mã ĐH Trạng thái Món hàng Thu…" at bounding box center [112, 15] width 225 height 20
click at [131, 19] on span "0919777" at bounding box center [126, 14] width 173 height 17
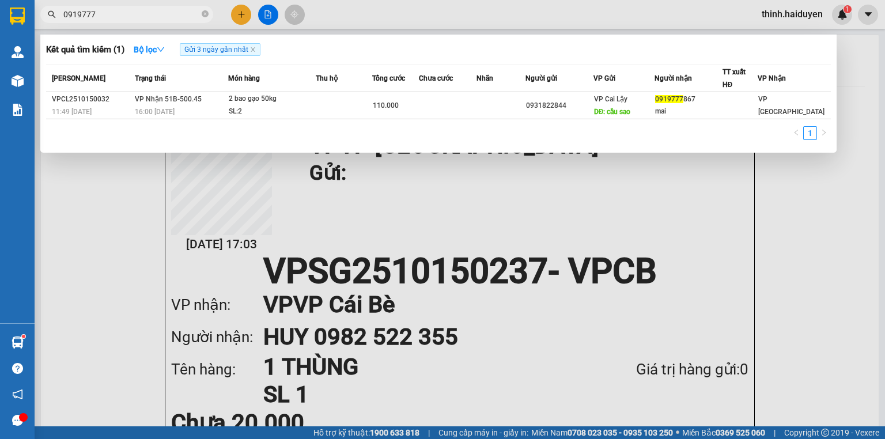
click at [131, 18] on input "0919777" at bounding box center [131, 14] width 136 height 13
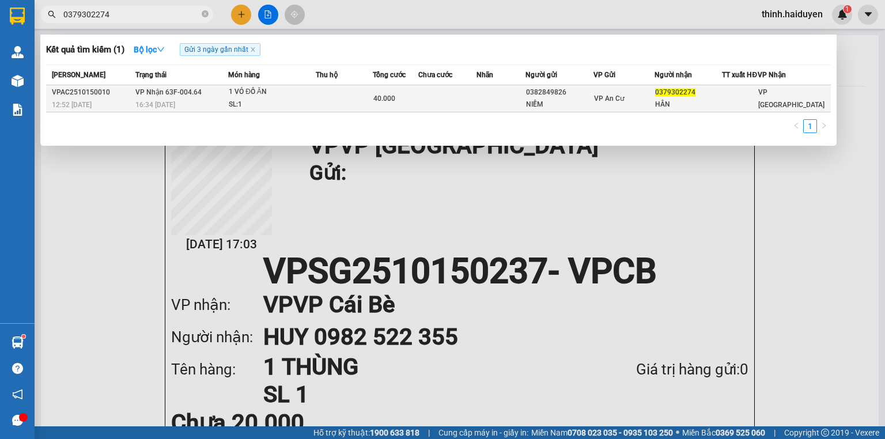
click at [415, 105] on div "40.000" at bounding box center [395, 98] width 44 height 13
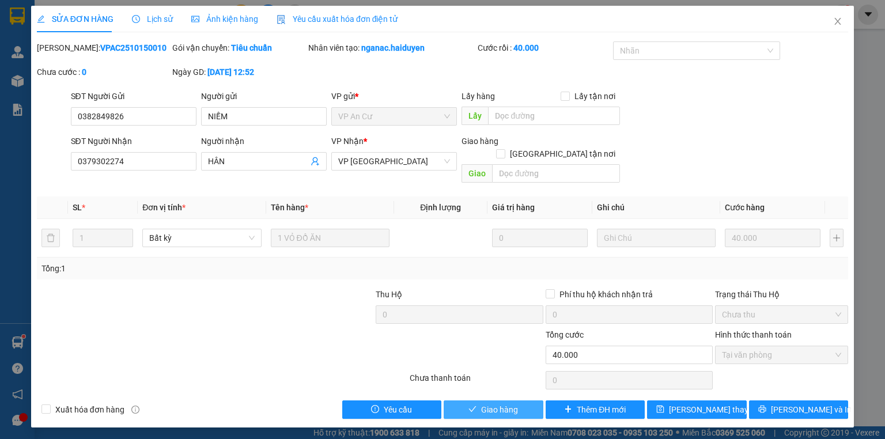
click at [493, 403] on span "Giao hàng" at bounding box center [499, 409] width 37 height 13
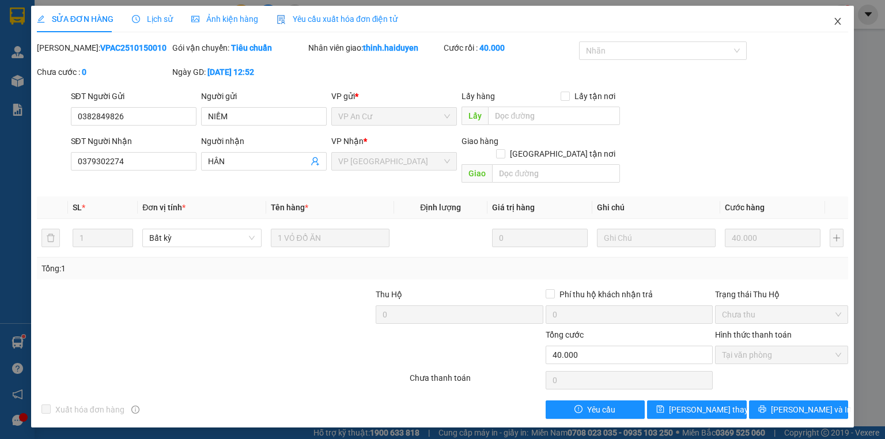
drag, startPoint x: 842, startPoint y: 14, endPoint x: 828, endPoint y: 21, distance: 15.5
click at [843, 14] on span "Close" at bounding box center [837, 22] width 32 height 32
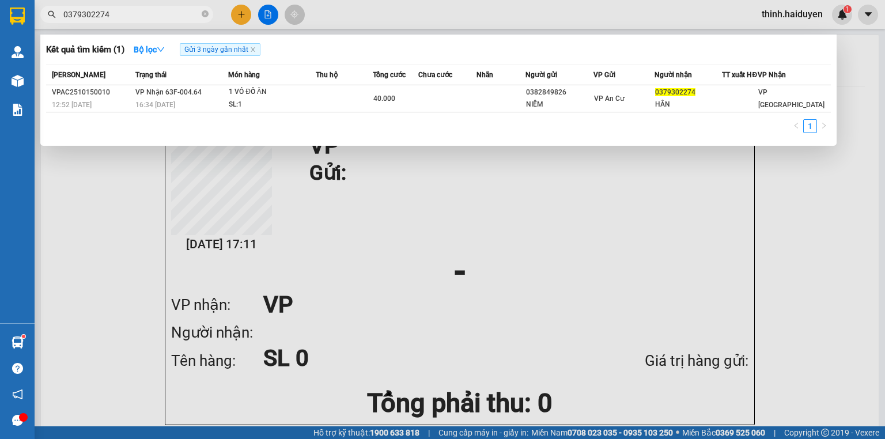
click at [179, 15] on input "0379302274" at bounding box center [131, 14] width 136 height 13
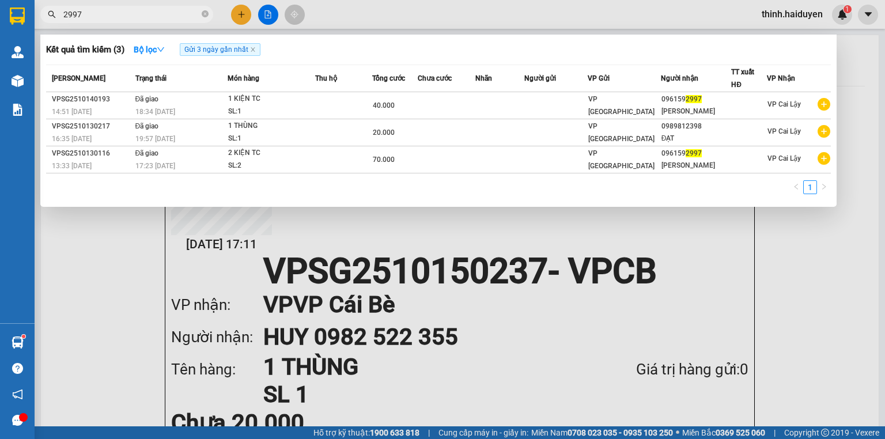
click at [240, 14] on div at bounding box center [442, 219] width 885 height 439
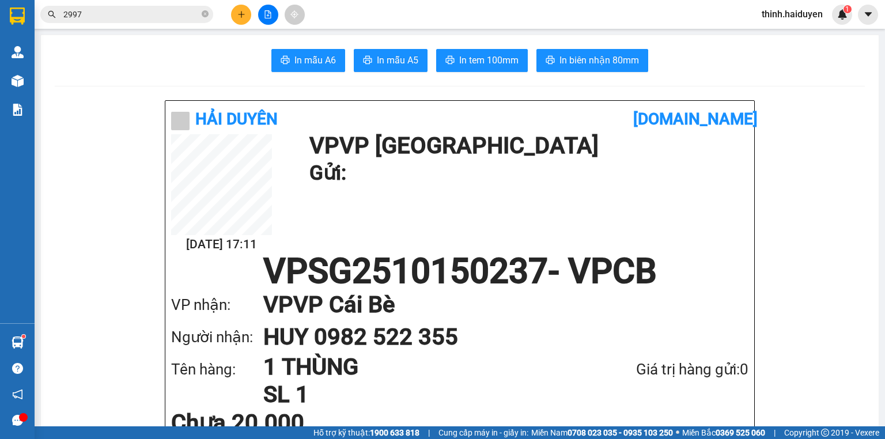
click at [240, 14] on icon "plus" at bounding box center [241, 14] width 8 height 8
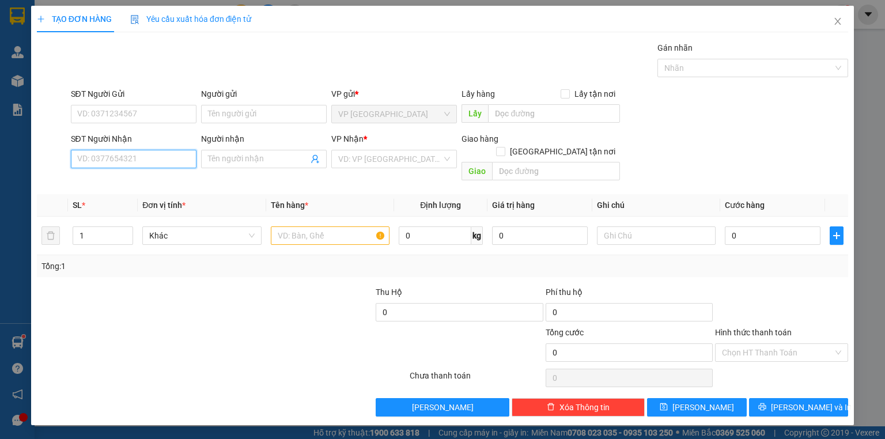
click at [119, 150] on input "SĐT Người Nhận" at bounding box center [134, 159] width 126 height 18
click at [122, 154] on input "SĐT Người Nhận" at bounding box center [134, 159] width 126 height 18
click at [136, 183] on div "0961592997 - HỒNG NGỌC" at bounding box center [134, 181] width 113 height 13
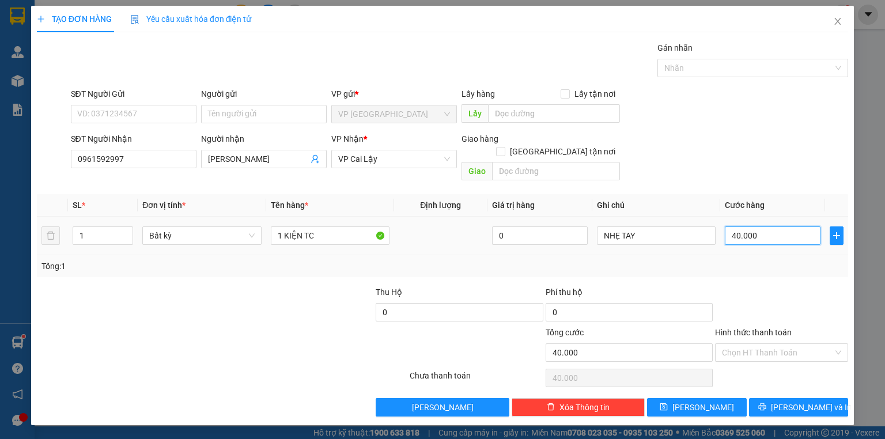
click at [732, 226] on input "40.000" at bounding box center [773, 235] width 96 height 18
drag, startPoint x: 763, startPoint y: 255, endPoint x: 783, endPoint y: 305, distance: 54.2
click at [763, 260] on div "Tổng: 1" at bounding box center [442, 266] width 802 height 13
click at [805, 401] on span "Lưu và In" at bounding box center [811, 407] width 81 height 13
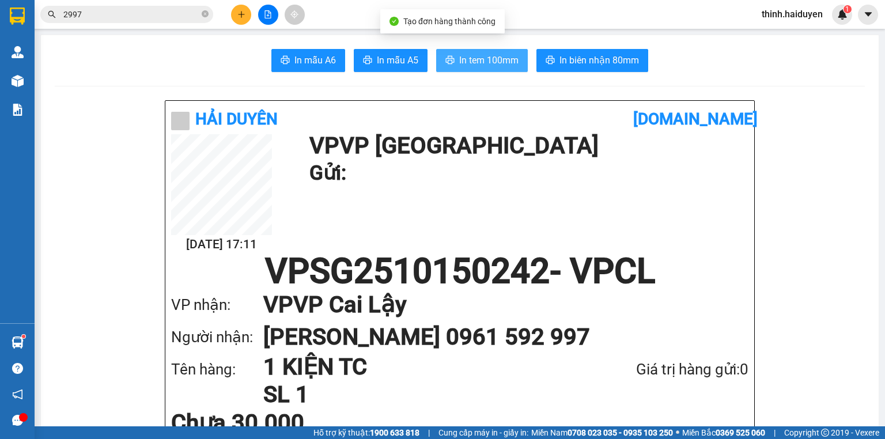
click at [438, 51] on button "In tem 100mm" at bounding box center [482, 60] width 92 height 23
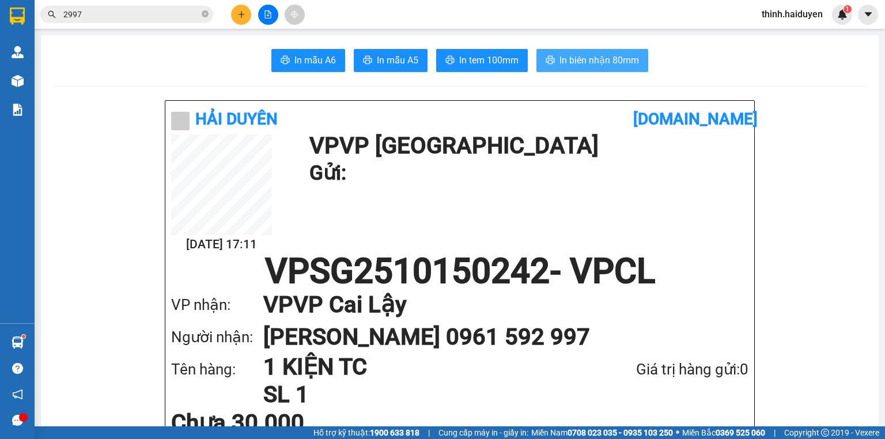
click at [581, 65] on span "In biên nhận 80mm" at bounding box center [598, 60] width 79 height 14
click at [153, 13] on input "2997" at bounding box center [131, 14] width 136 height 13
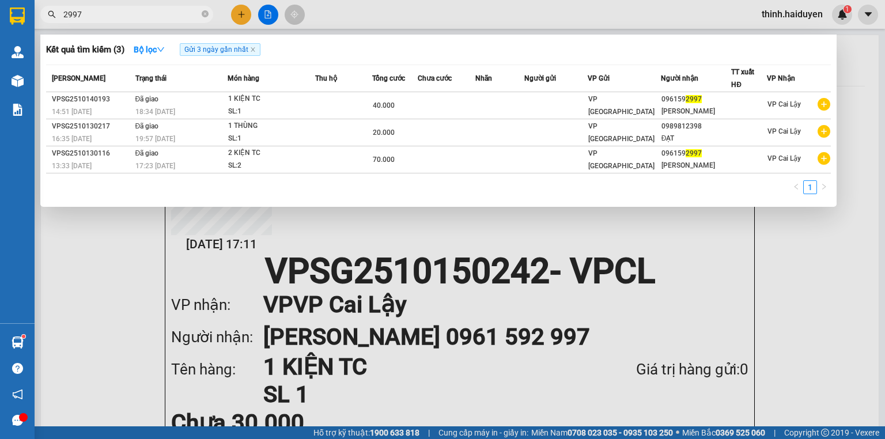
click at [153, 13] on input "2997" at bounding box center [131, 14] width 136 height 13
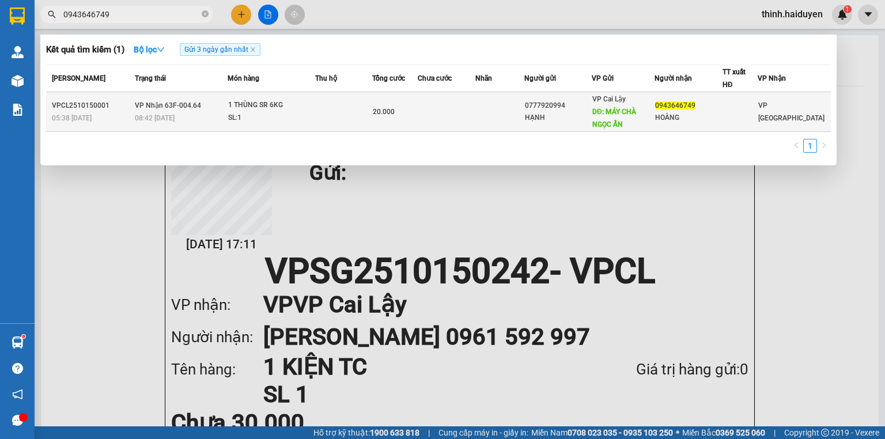
click at [698, 113] on div "HOÀNG" at bounding box center [688, 118] width 66 height 12
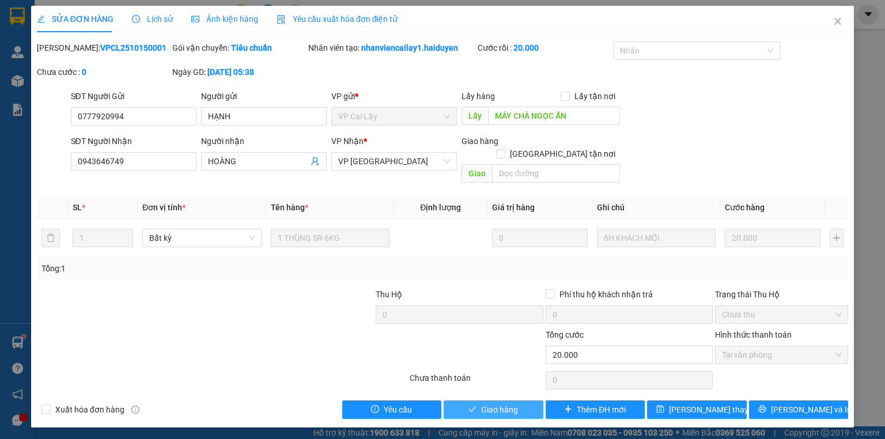
click at [488, 403] on span "Giao hàng" at bounding box center [499, 409] width 37 height 13
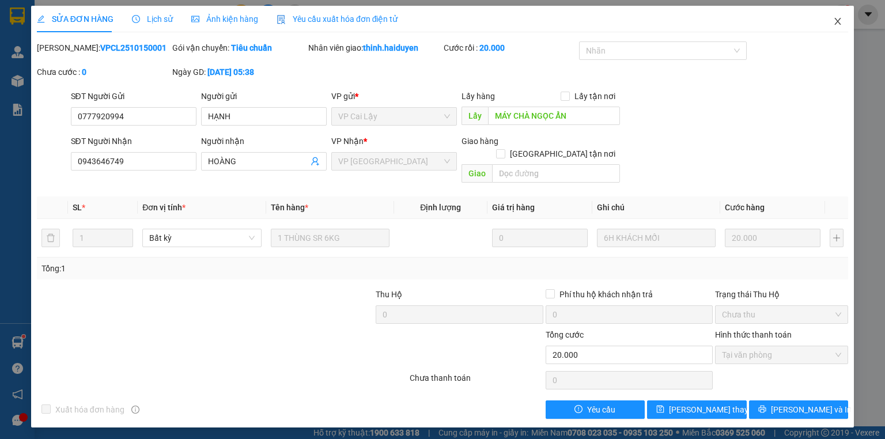
click at [841, 22] on icon "close" at bounding box center [837, 21] width 9 height 9
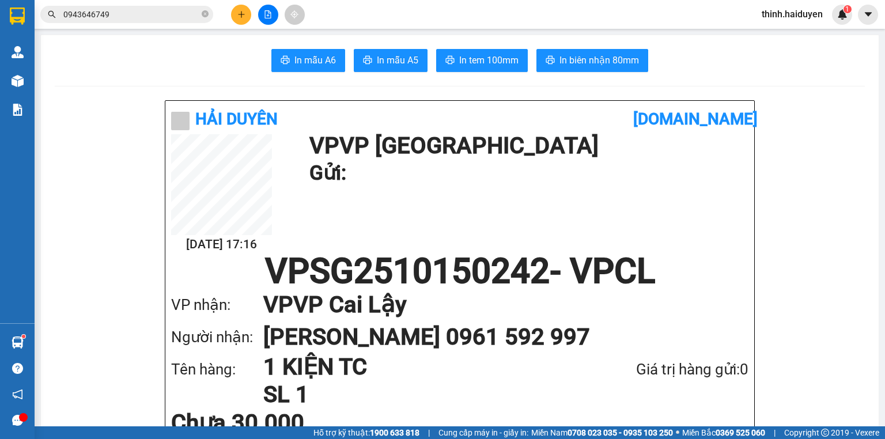
click at [234, 7] on button at bounding box center [241, 15] width 20 height 20
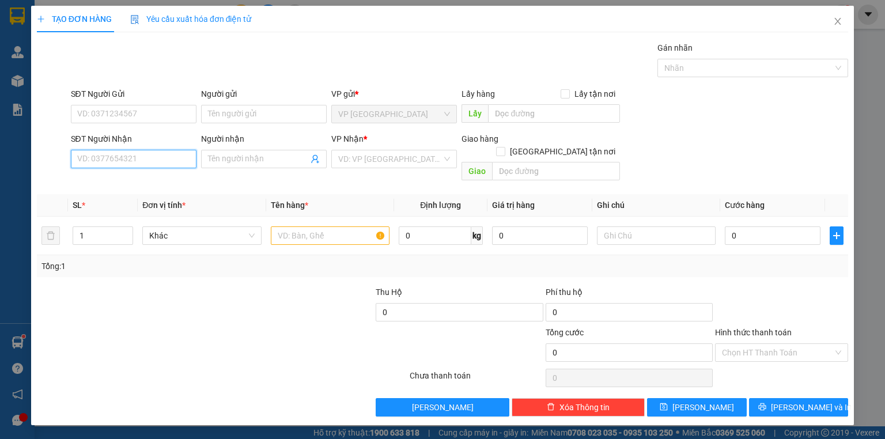
click at [145, 166] on input "SĐT Người Nhận" at bounding box center [134, 159] width 126 height 18
click at [159, 185] on div "0348437979 - OANH" at bounding box center [134, 181] width 112 height 13
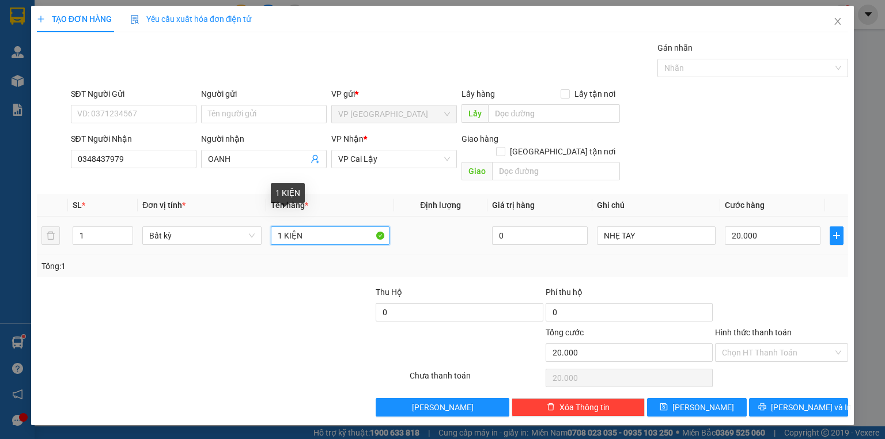
click at [332, 226] on input "1 KIỆN" at bounding box center [330, 235] width 119 height 18
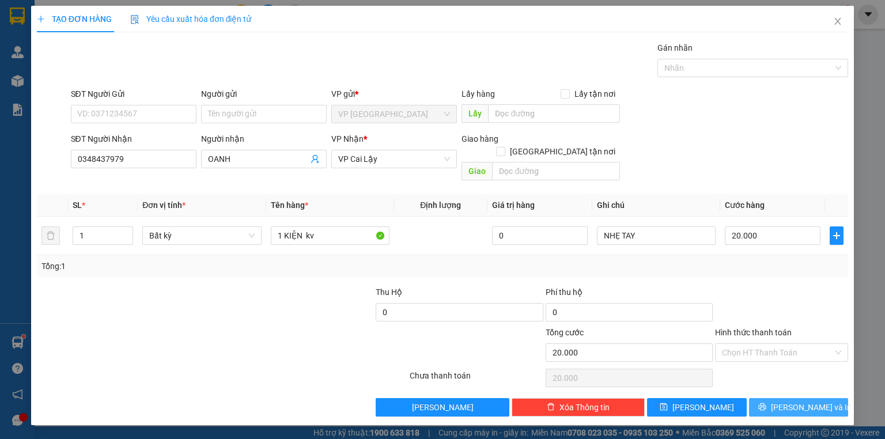
click at [766, 403] on icon "printer" at bounding box center [762, 407] width 8 height 8
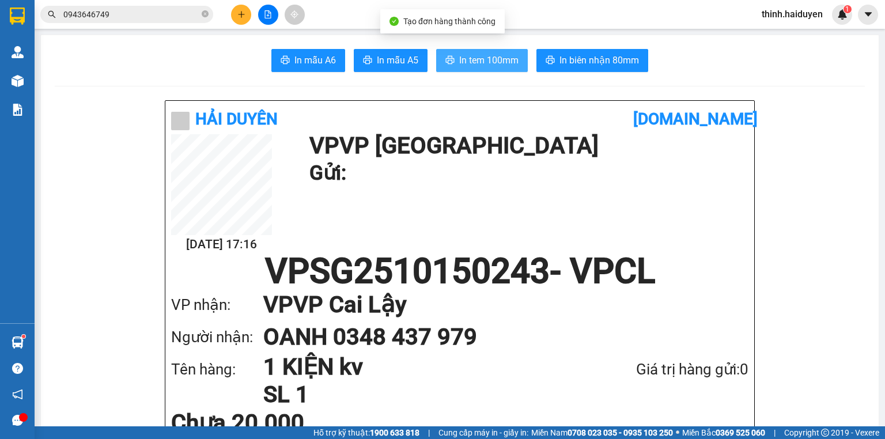
click at [514, 62] on span "In tem 100mm" at bounding box center [488, 60] width 59 height 14
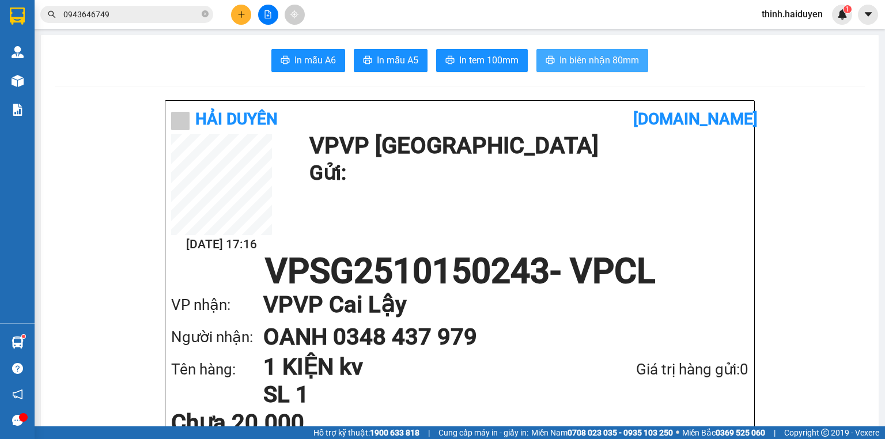
click at [585, 52] on button "In biên nhận 80mm" at bounding box center [592, 60] width 112 height 23
click at [235, 14] on button at bounding box center [241, 15] width 20 height 20
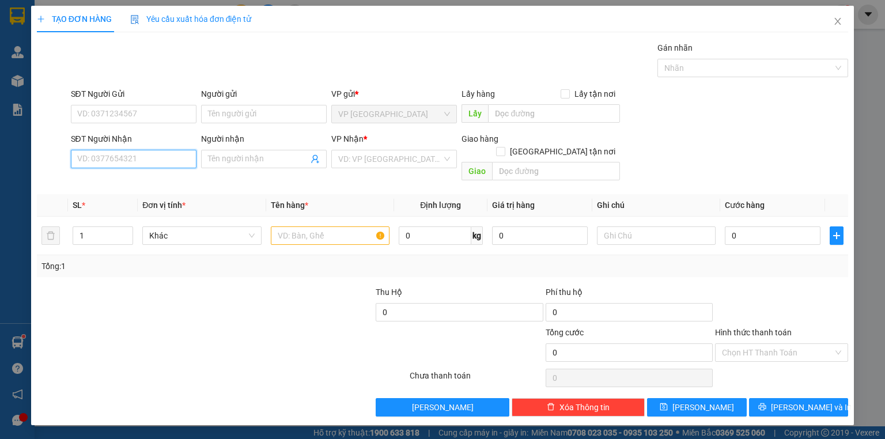
click at [153, 157] on input "SĐT Người Nhận" at bounding box center [134, 159] width 126 height 18
click at [140, 184] on div "0913502596 - PHÁT" at bounding box center [134, 181] width 112 height 13
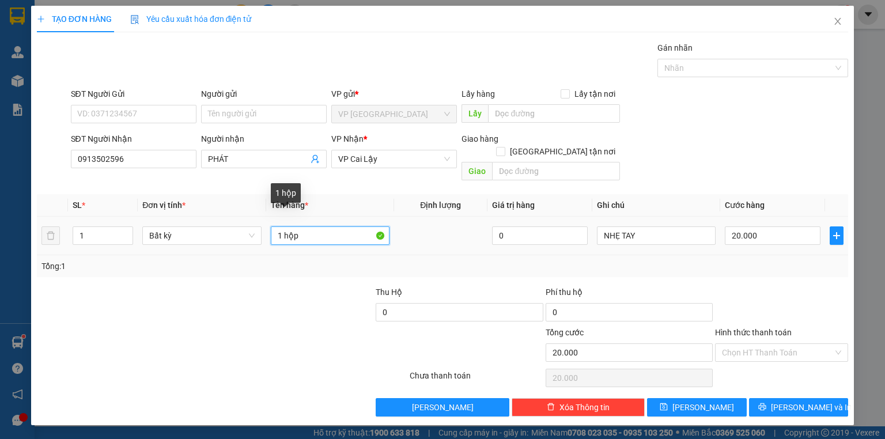
click at [329, 226] on input "1 hộp" at bounding box center [330, 235] width 119 height 18
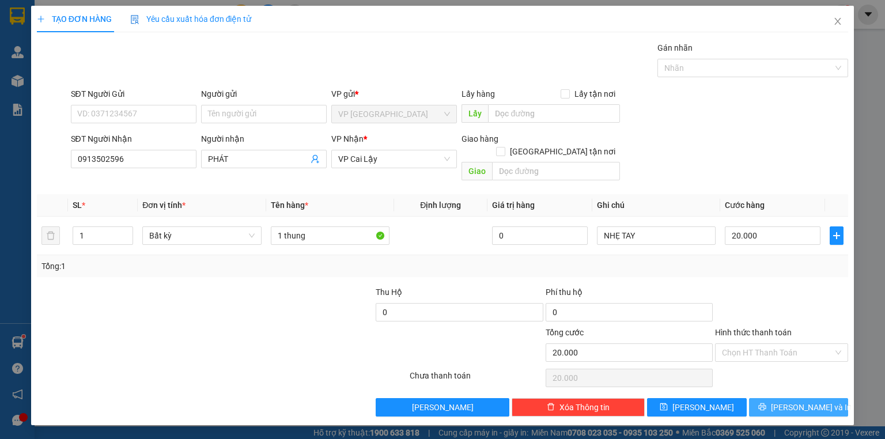
click at [809, 401] on span "Lưu và In" at bounding box center [811, 407] width 81 height 13
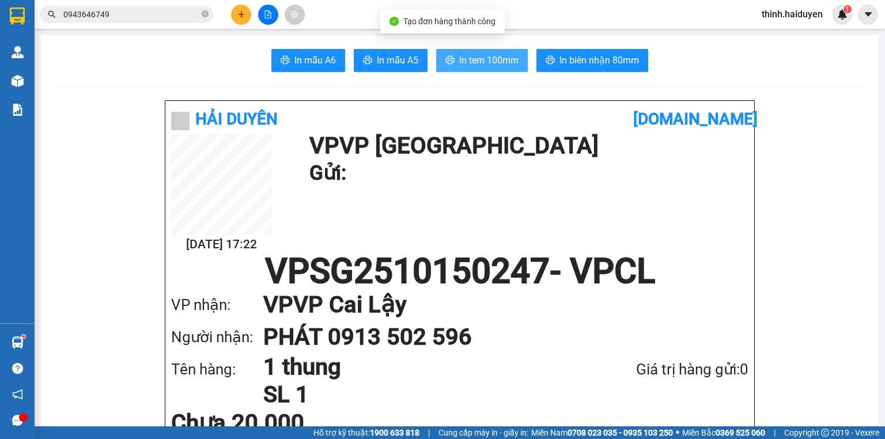
drag, startPoint x: 445, startPoint y: 60, endPoint x: 453, endPoint y: 62, distance: 8.4
click at [449, 60] on icon "printer" at bounding box center [449, 59] width 9 height 9
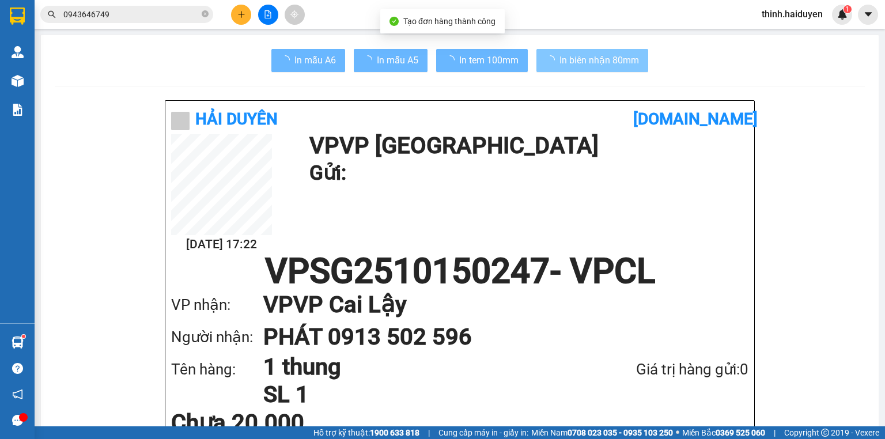
click at [539, 57] on button "In biên nhận 80mm" at bounding box center [592, 60] width 112 height 23
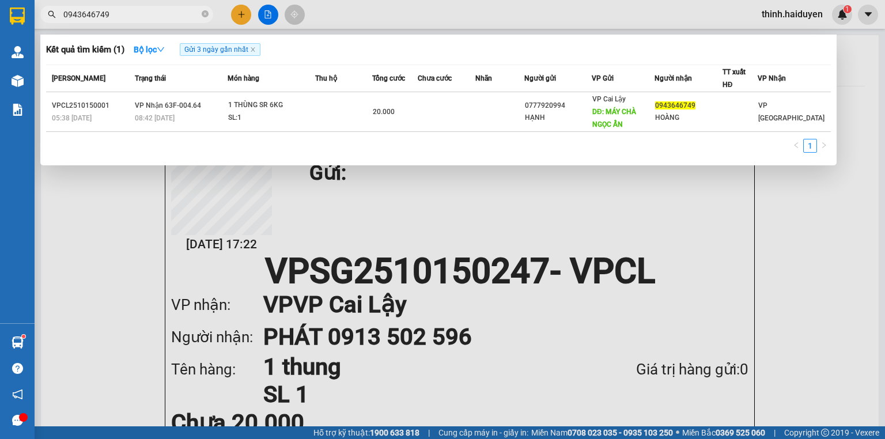
click at [143, 13] on input "0943646749" at bounding box center [131, 14] width 136 height 13
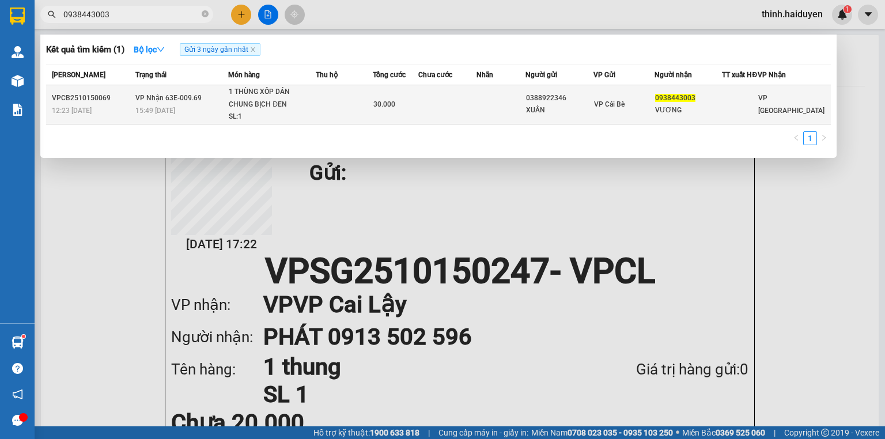
click at [491, 124] on td at bounding box center [500, 104] width 49 height 39
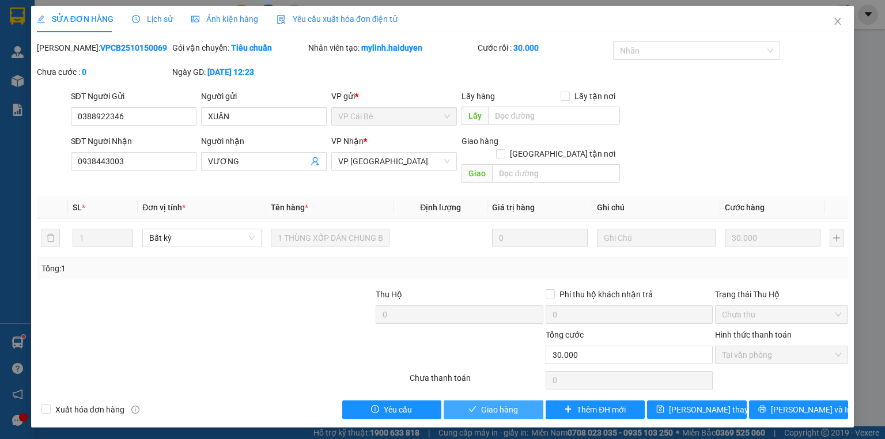
click at [500, 403] on span "Giao hàng" at bounding box center [499, 409] width 37 height 13
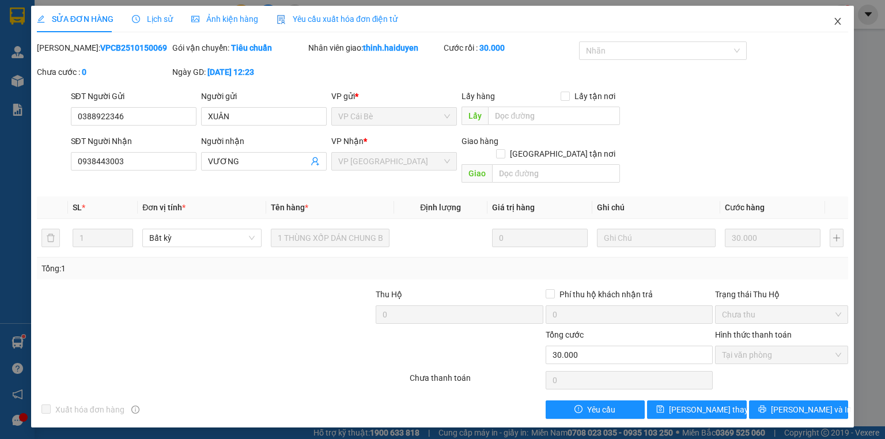
click at [839, 21] on icon "close" at bounding box center [837, 21] width 9 height 9
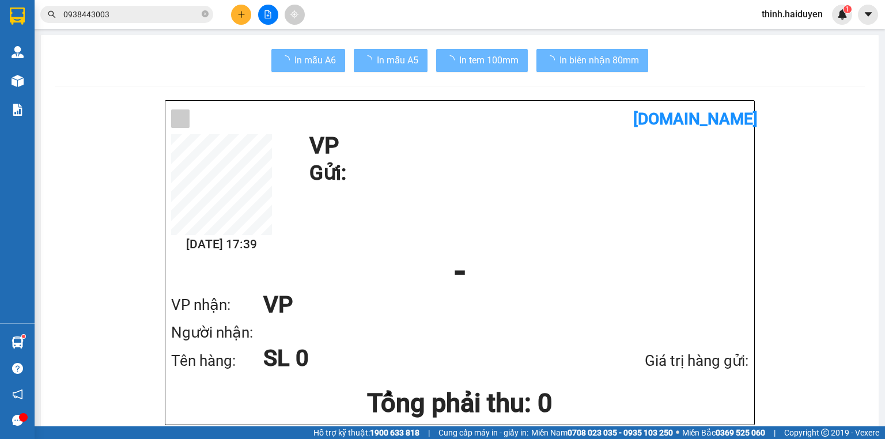
click at [237, 15] on icon "plus" at bounding box center [241, 14] width 8 height 8
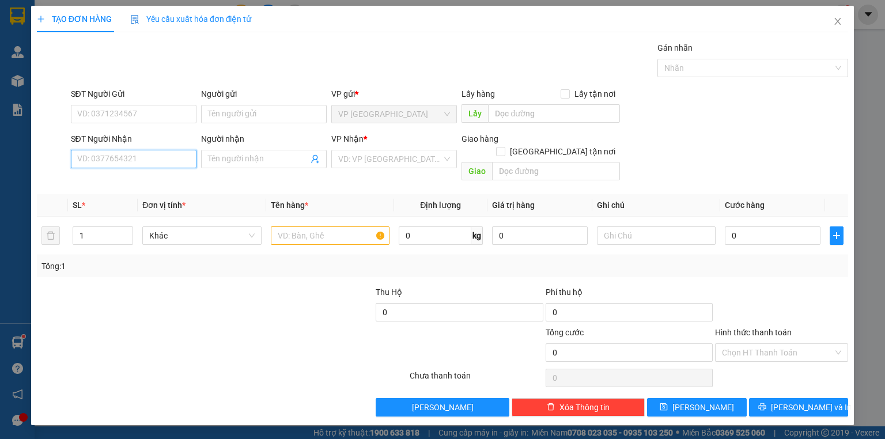
click at [176, 157] on input "SĐT Người Nhận" at bounding box center [134, 159] width 126 height 18
click at [152, 180] on div "0939701668 - Ngoan" at bounding box center [134, 181] width 112 height 13
click at [161, 160] on input "0939701668" at bounding box center [134, 159] width 126 height 18
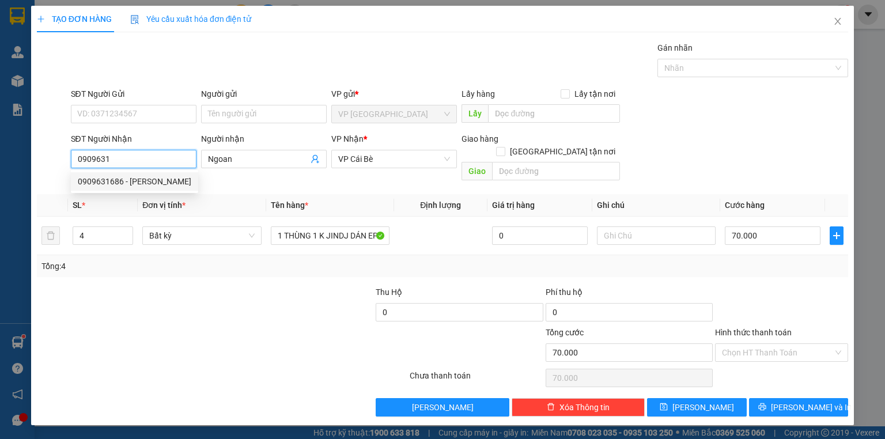
drag, startPoint x: 159, startPoint y: 184, endPoint x: 173, endPoint y: 176, distance: 16.0
click at [159, 184] on div "0909631686 - THANH TRÚC" at bounding box center [134, 181] width 113 height 13
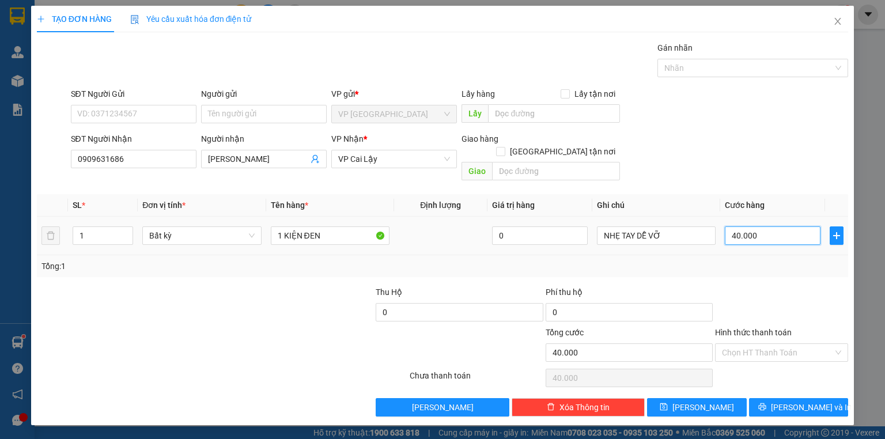
click at [760, 226] on input "40.000" at bounding box center [773, 235] width 96 height 18
drag, startPoint x: 775, startPoint y: 281, endPoint x: 822, endPoint y: 390, distance: 119.2
click at [779, 290] on div at bounding box center [781, 306] width 135 height 40
click at [811, 401] on span "Lưu và In" at bounding box center [811, 407] width 81 height 13
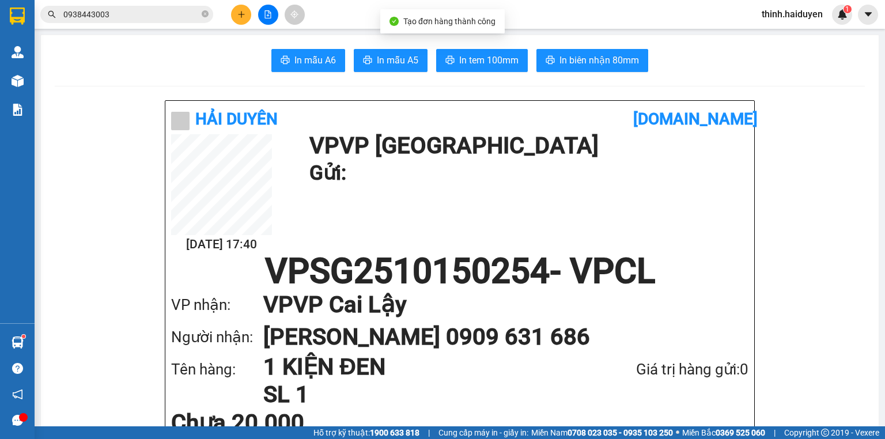
click at [525, 56] on div "In mẫu A6 In mẫu A5 In tem 100mm In biên nhận 80mm" at bounding box center [460, 60] width 810 height 23
drag, startPoint x: 513, startPoint y: 58, endPoint x: 523, endPoint y: 54, distance: 10.9
click at [513, 58] on span "In tem 100mm" at bounding box center [488, 60] width 59 height 14
click at [593, 57] on span "In biên nhận 80mm" at bounding box center [598, 60] width 79 height 14
click at [272, 13] on button at bounding box center [268, 15] width 20 height 20
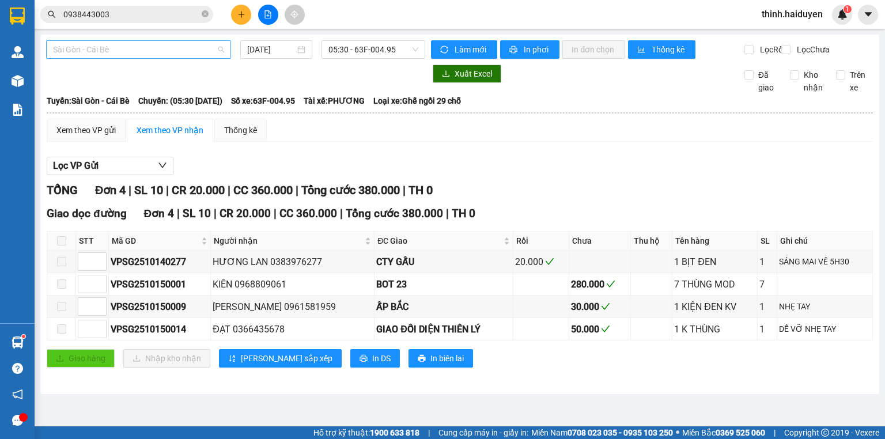
click at [156, 45] on span "Sài Gòn - Cái Bè" at bounding box center [138, 49] width 171 height 17
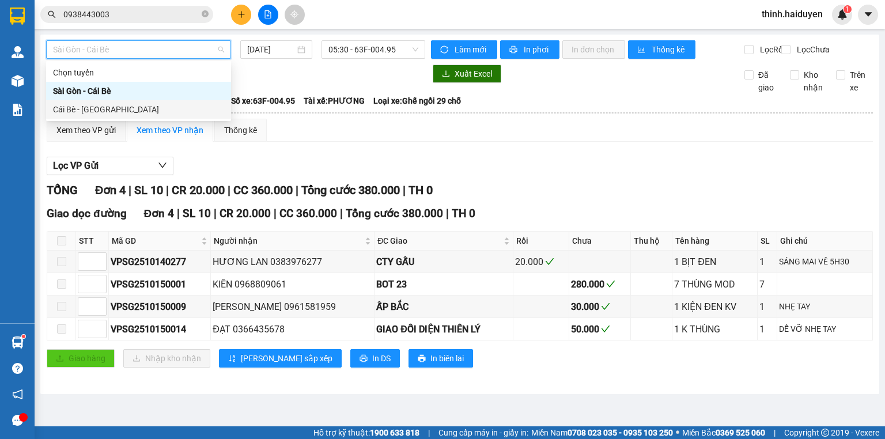
click at [90, 108] on div "Cái Bè - [GEOGRAPHIC_DATA]" at bounding box center [138, 109] width 171 height 13
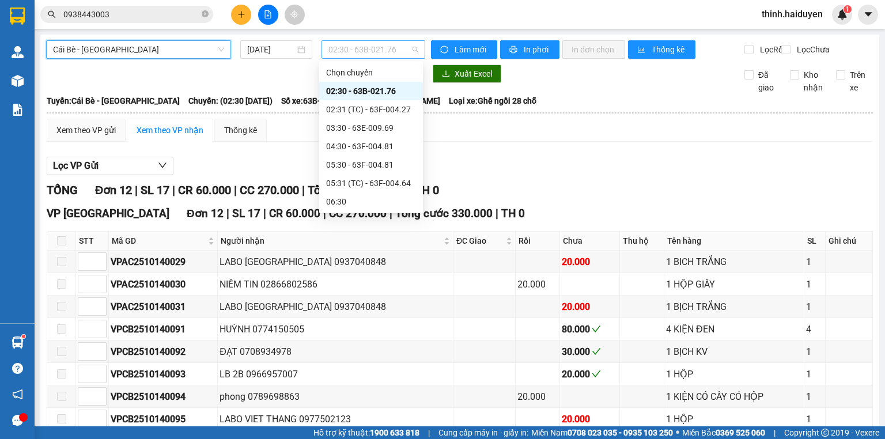
click at [389, 43] on span "02:30 - 63B-021.76" at bounding box center [373, 49] width 90 height 17
click at [347, 432] on div "16:30" at bounding box center [371, 441] width 104 height 18
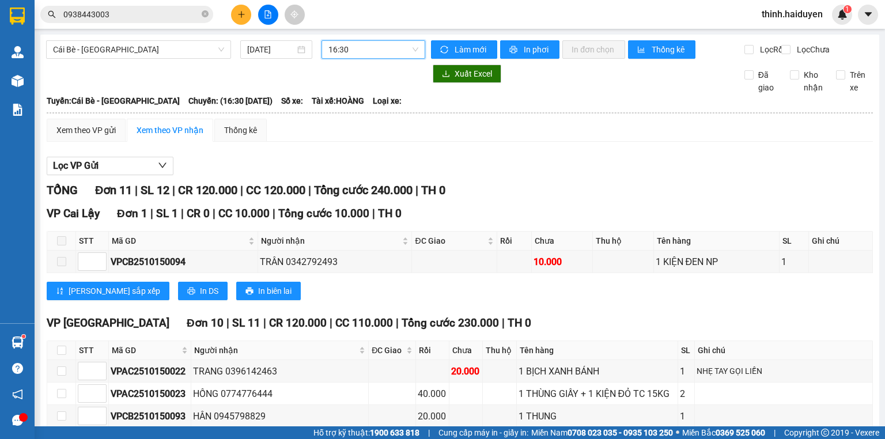
click at [334, 55] on span "16:30" at bounding box center [373, 49] width 90 height 17
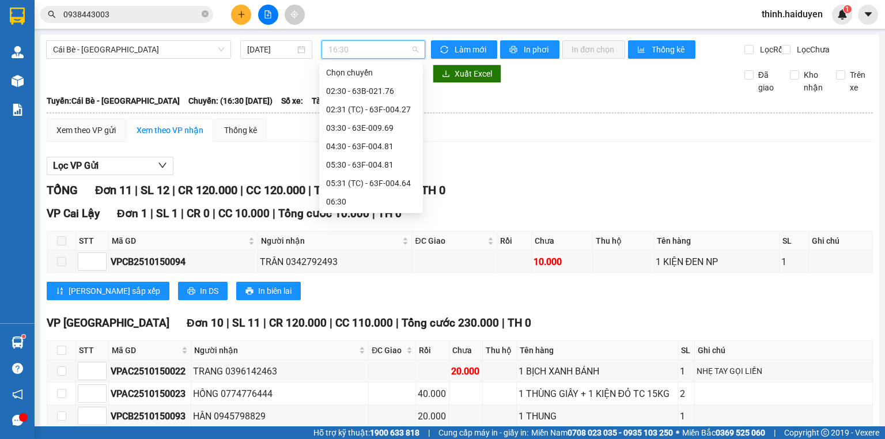
click at [341, 416] on div "15:30 - 63B-021.50" at bounding box center [371, 422] width 90 height 13
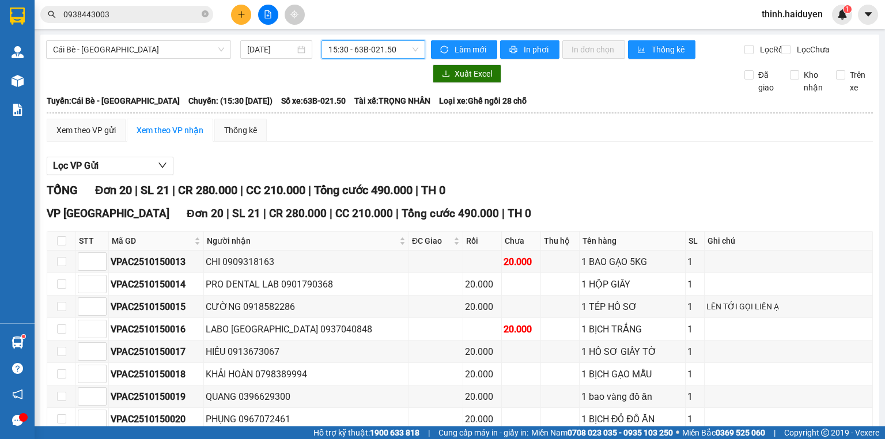
click at [240, 12] on icon "plus" at bounding box center [241, 14] width 8 height 8
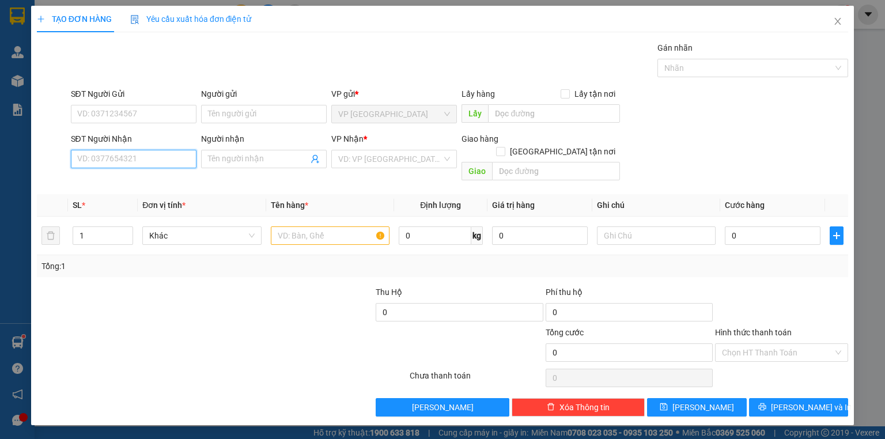
click at [130, 162] on input "SĐT Người Nhận" at bounding box center [134, 159] width 126 height 18
click at [274, 159] on input "Người nhận" at bounding box center [258, 159] width 100 height 13
click at [256, 166] on span "cam an" at bounding box center [264, 159] width 126 height 18
click at [256, 160] on input "cam an" at bounding box center [258, 159] width 100 height 13
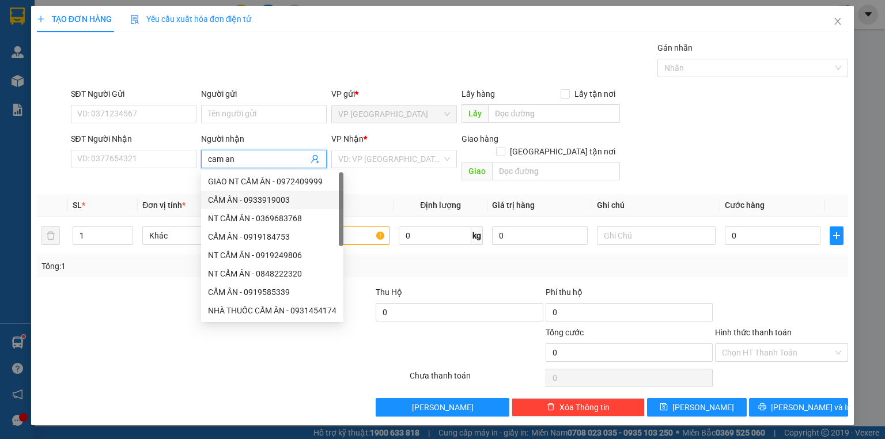
click at [256, 160] on input "cam an" at bounding box center [258, 159] width 100 height 13
click at [376, 148] on div "VP Nhận *" at bounding box center [394, 140] width 126 height 17
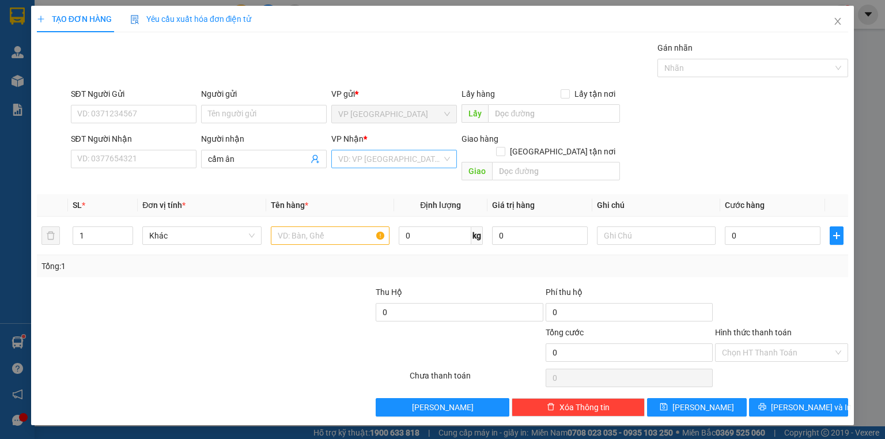
click at [386, 162] on input "search" at bounding box center [390, 158] width 104 height 17
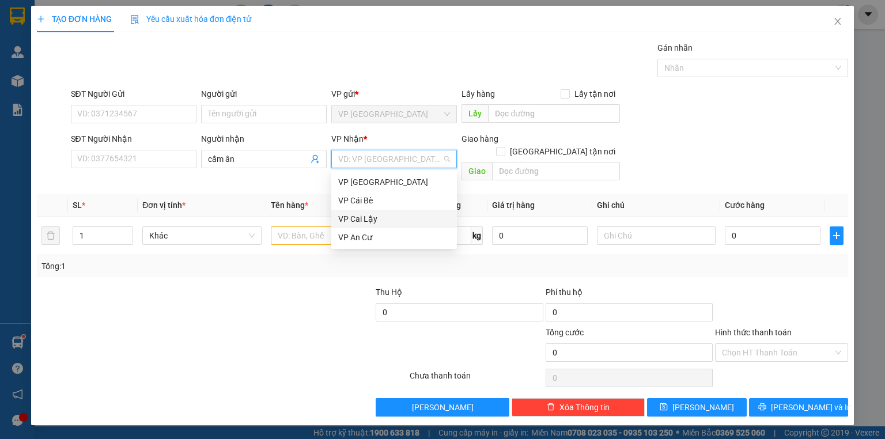
click at [371, 216] on div "VP Cai Lậy" at bounding box center [394, 219] width 112 height 13
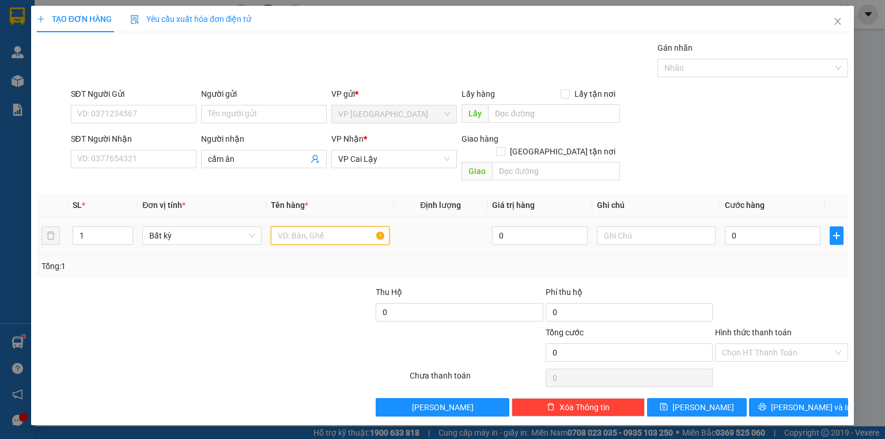
click at [308, 226] on input "text" at bounding box center [330, 235] width 119 height 18
click at [750, 226] on input "0" at bounding box center [773, 235] width 96 height 18
click at [737, 226] on input "20" at bounding box center [773, 235] width 96 height 18
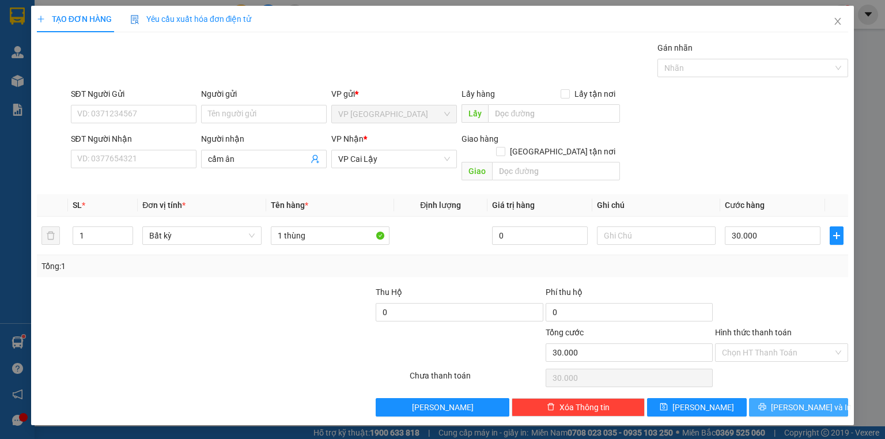
click at [795, 401] on span "Lưu và In" at bounding box center [811, 407] width 81 height 13
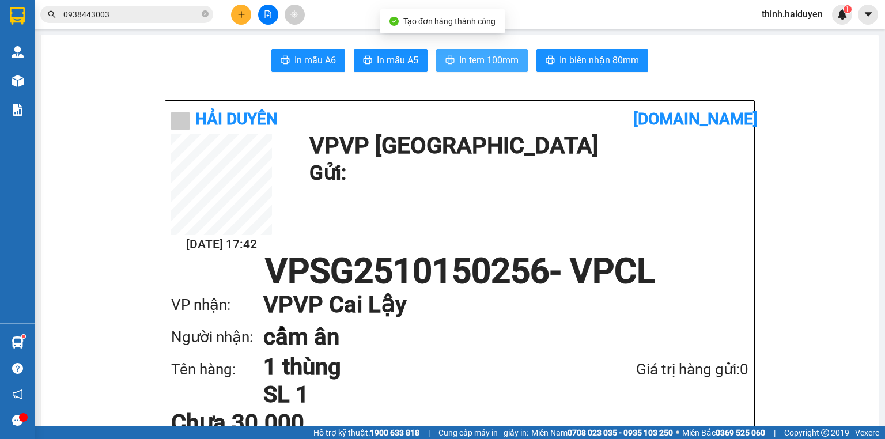
click at [468, 66] on span "In tem 100mm" at bounding box center [488, 60] width 59 height 14
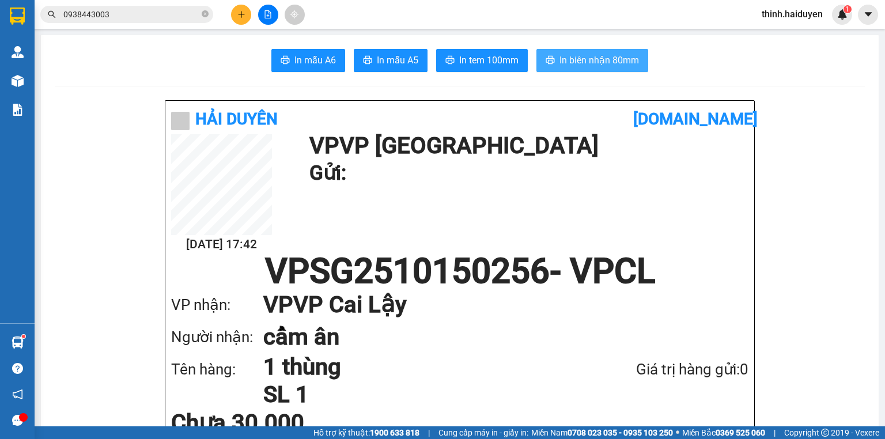
click at [603, 65] on span "In biên nhận 80mm" at bounding box center [598, 60] width 79 height 14
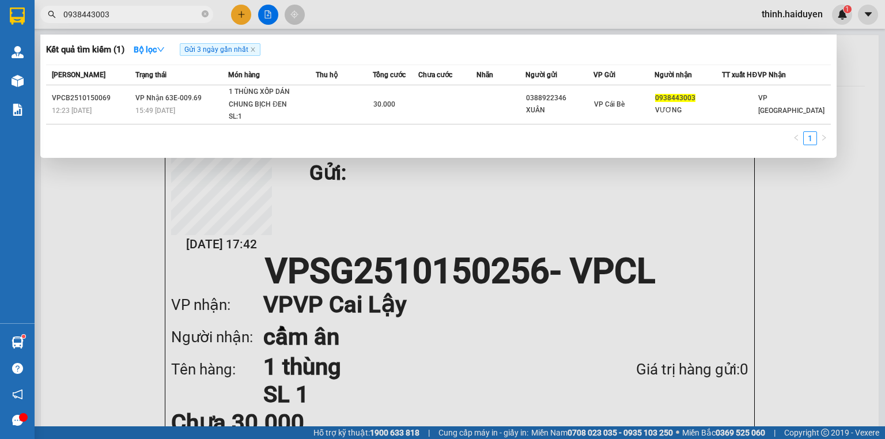
click at [123, 9] on input "0938443003" at bounding box center [131, 14] width 136 height 13
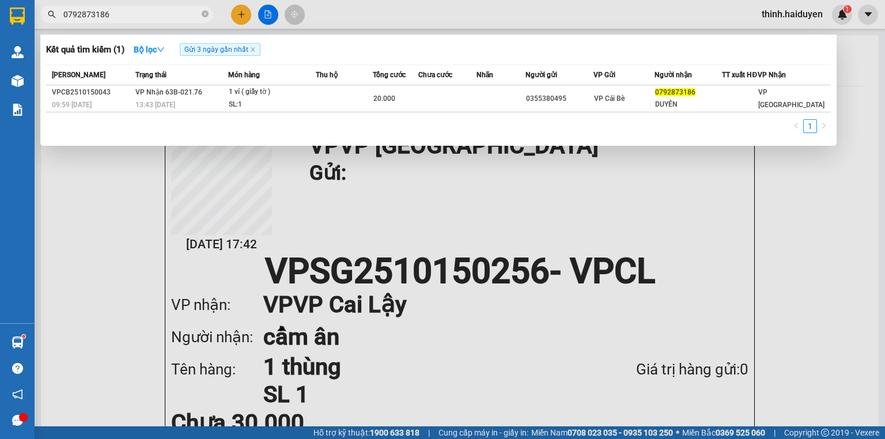
click at [241, 16] on div at bounding box center [442, 219] width 885 height 439
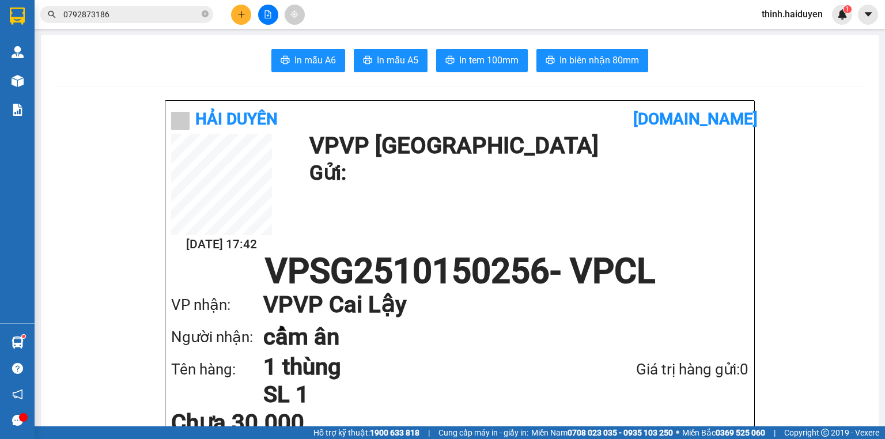
click at [241, 16] on icon "plus" at bounding box center [241, 14] width 1 height 6
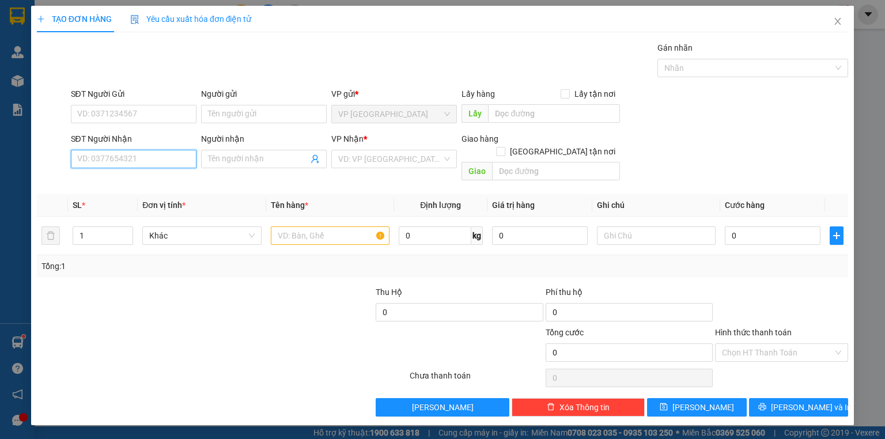
click at [141, 156] on input "SĐT Người Nhận" at bounding box center [134, 159] width 126 height 18
click at [127, 173] on div "0988994200 - LƯỠNG" at bounding box center [134, 181] width 126 height 18
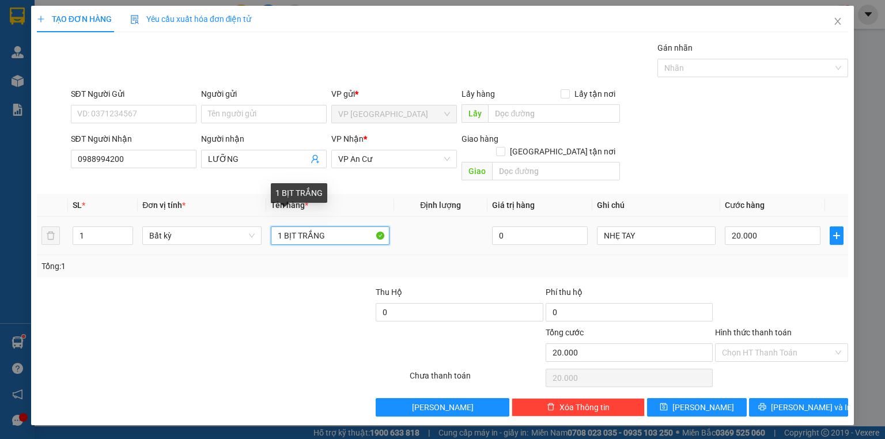
click at [371, 226] on input "1 BỊT TRẮNG" at bounding box center [330, 235] width 119 height 18
click at [381, 157] on span "VP An Cư" at bounding box center [394, 158] width 112 height 17
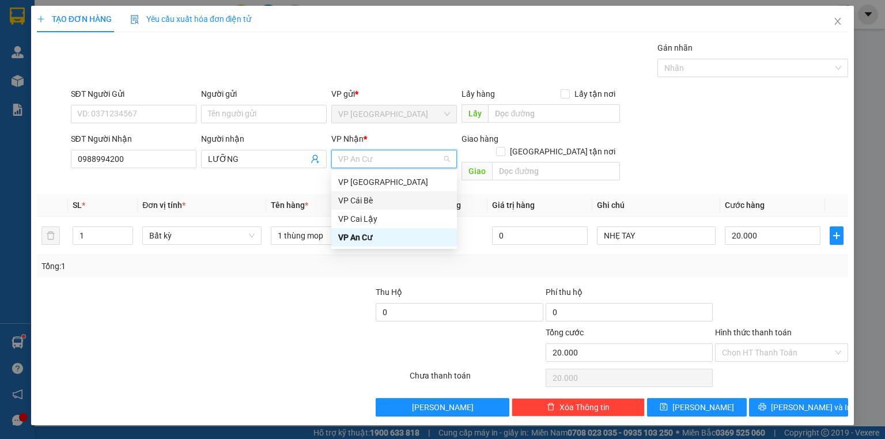
click at [378, 198] on div "VP Cái Bè" at bounding box center [394, 200] width 112 height 13
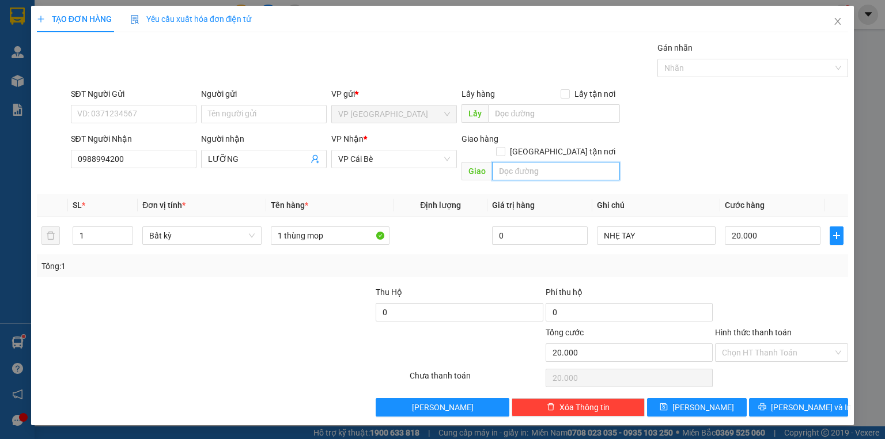
click at [579, 162] on input "text" at bounding box center [556, 171] width 128 height 18
click at [772, 226] on input "20.000" at bounding box center [773, 235] width 96 height 18
click at [770, 398] on button "Lưu và In" at bounding box center [799, 407] width 100 height 18
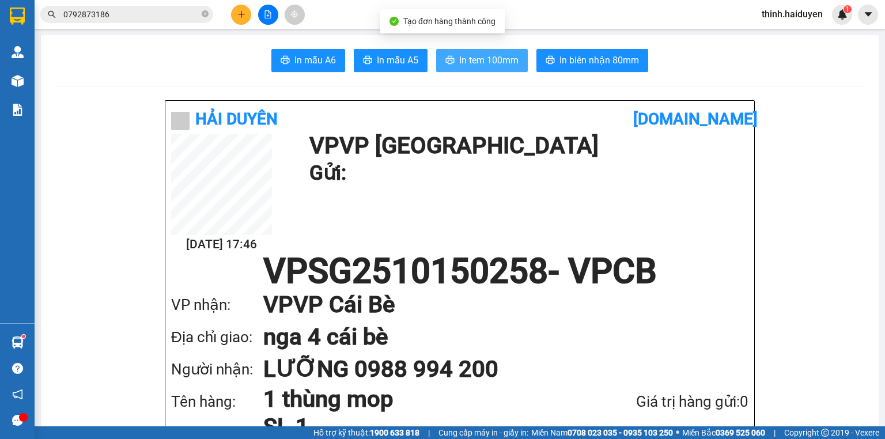
click at [471, 58] on span "In tem 100mm" at bounding box center [488, 60] width 59 height 14
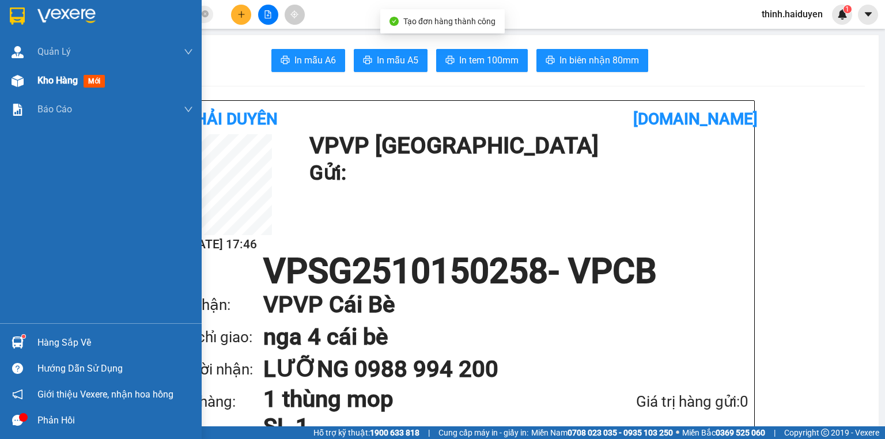
click at [32, 72] on div "Kho hàng mới" at bounding box center [101, 80] width 202 height 29
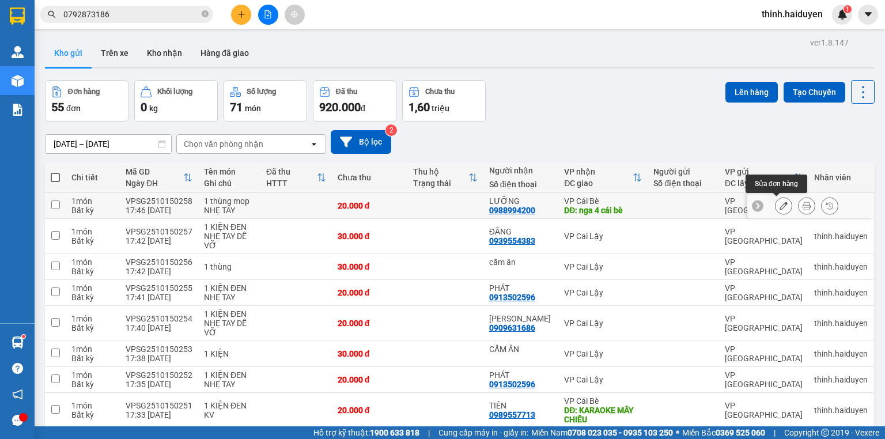
click at [779, 202] on icon at bounding box center [783, 206] width 8 height 8
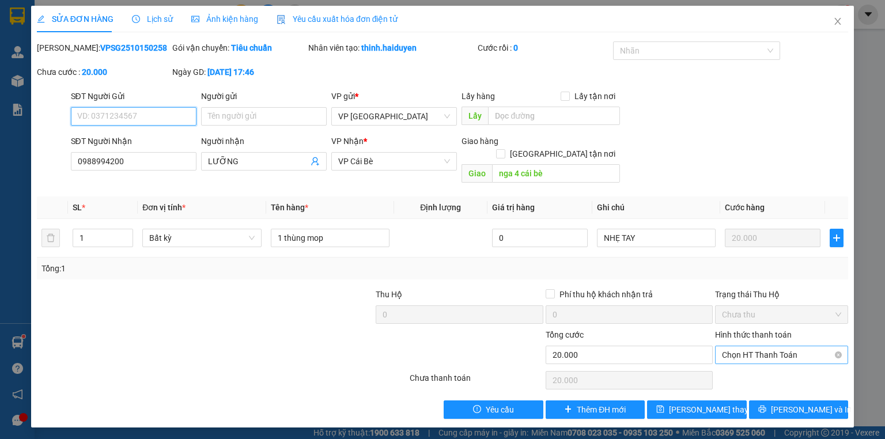
click at [756, 346] on span "Chọn HT Thanh Toán" at bounding box center [781, 354] width 119 height 17
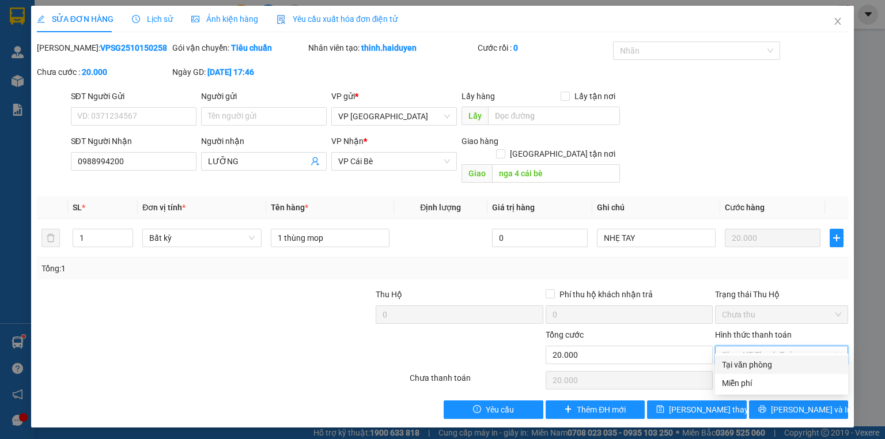
drag, startPoint x: 741, startPoint y: 363, endPoint x: 748, endPoint y: 365, distance: 6.4
click at [744, 365] on div "Tại văn phòng" at bounding box center [781, 364] width 119 height 13
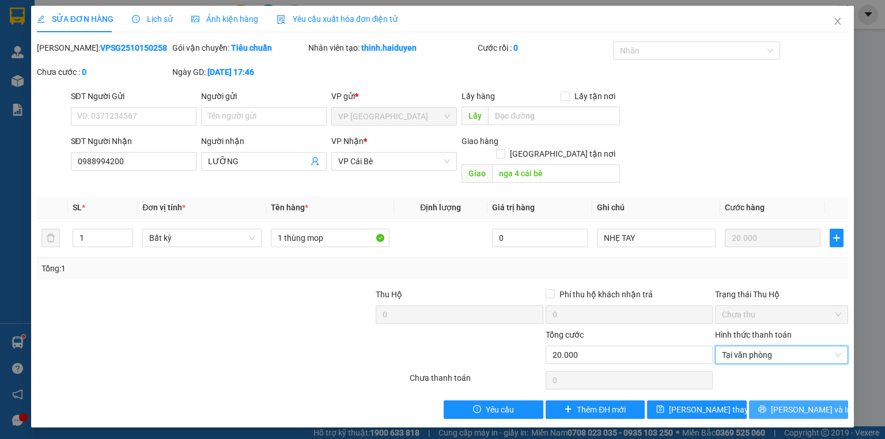
drag, startPoint x: 769, startPoint y: 403, endPoint x: 760, endPoint y: 379, distance: 25.3
click at [770, 403] on button "Lưu và In" at bounding box center [799, 409] width 100 height 18
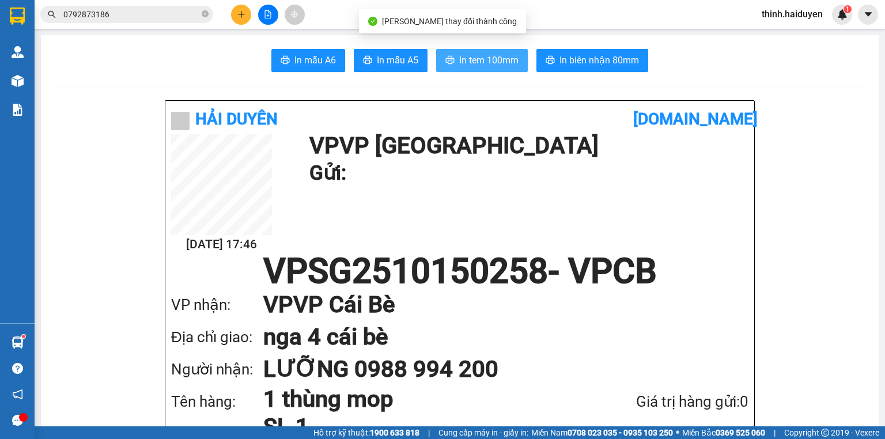
click at [484, 67] on button "In tem 100mm" at bounding box center [482, 60] width 92 height 23
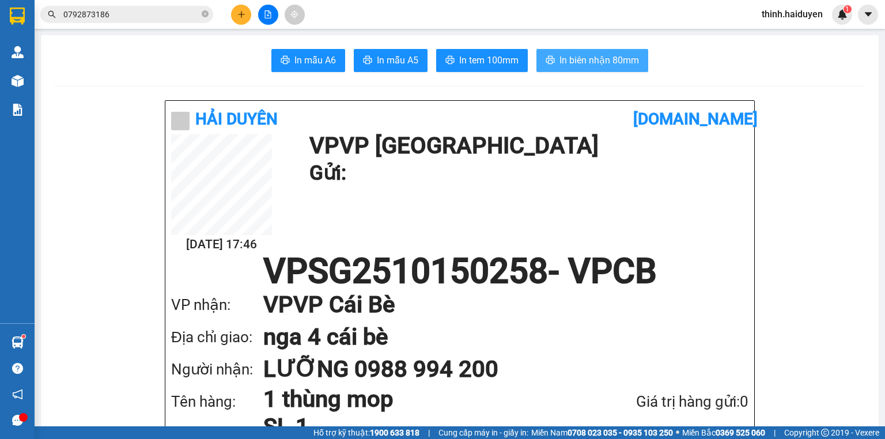
click at [594, 65] on span "In biên nhận 80mm" at bounding box center [598, 60] width 79 height 14
click at [245, 16] on button at bounding box center [241, 15] width 20 height 20
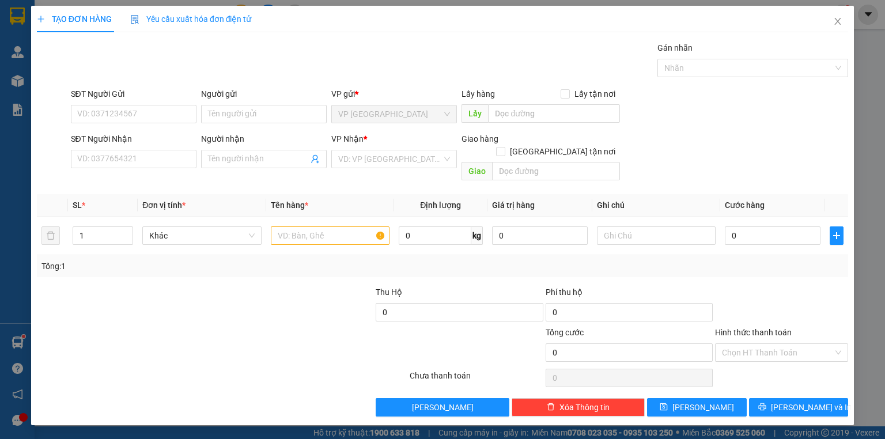
drag, startPoint x: 138, startPoint y: 173, endPoint x: 141, endPoint y: 166, distance: 6.7
click at [138, 173] on div "Transit Pickup Surcharge Ids Transit Deliver Surcharge Ids Transit Deliver Surc…" at bounding box center [442, 228] width 811 height 375
click at [148, 157] on input "SĐT Người Nhận" at bounding box center [134, 159] width 126 height 18
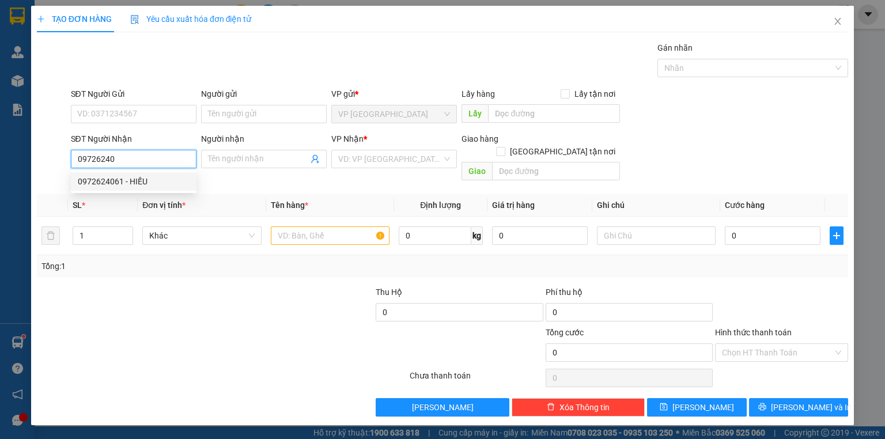
drag, startPoint x: 157, startPoint y: 184, endPoint x: 170, endPoint y: 181, distance: 14.1
click at [160, 184] on div "0972624061 - HIẾU" at bounding box center [134, 181] width 112 height 13
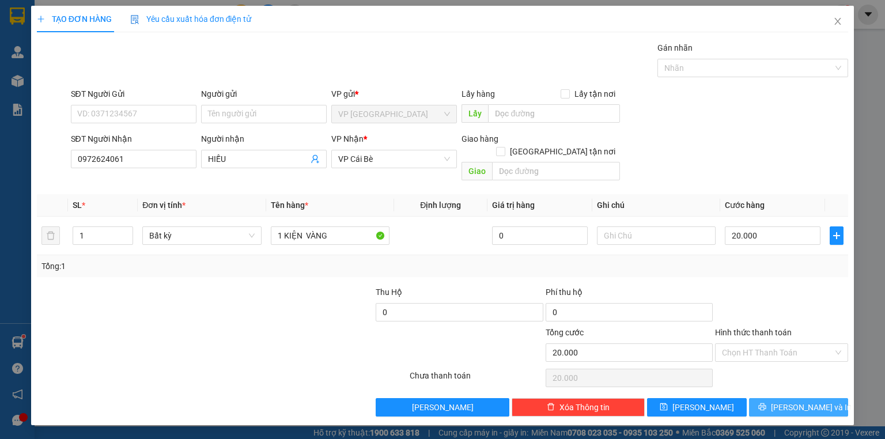
drag, startPoint x: 790, startPoint y: 399, endPoint x: 798, endPoint y: 394, distance: 9.3
click at [790, 401] on span "Lưu và In" at bounding box center [811, 407] width 81 height 13
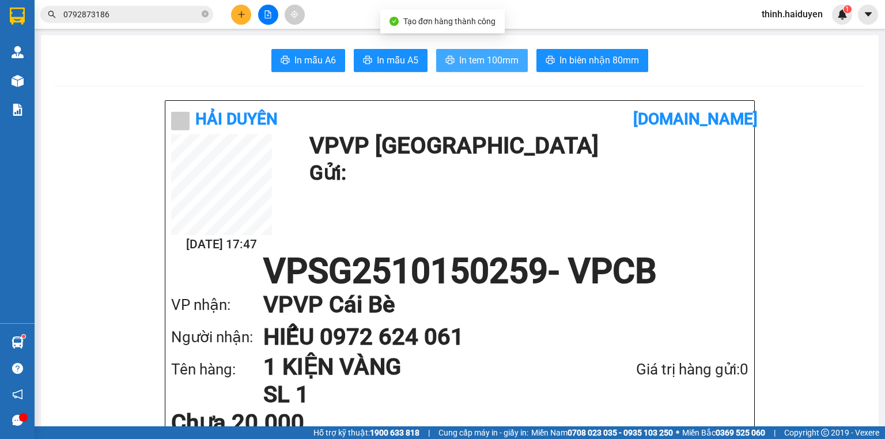
click at [492, 60] on span "In tem 100mm" at bounding box center [488, 60] width 59 height 14
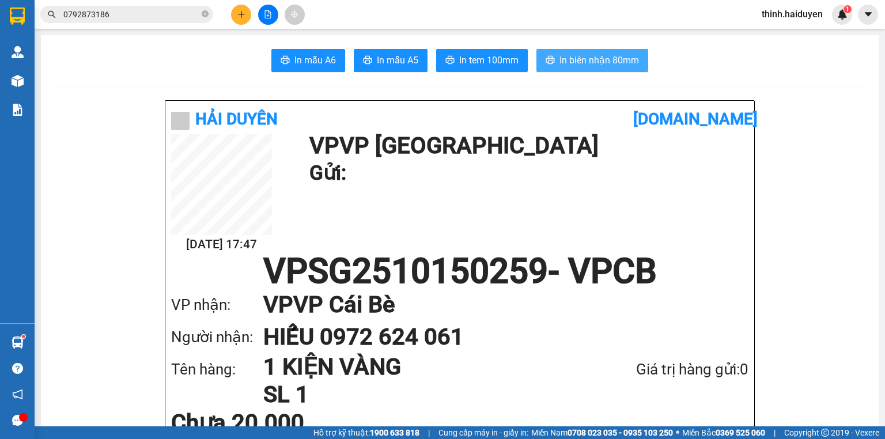
click at [579, 51] on button "In biên nhận 80mm" at bounding box center [592, 60] width 112 height 23
drag, startPoint x: 581, startPoint y: 52, endPoint x: 600, endPoint y: 57, distance: 20.3
click at [583, 53] on button "In biên nhận 80mm" at bounding box center [592, 60] width 112 height 23
click at [166, 16] on input "0792873186" at bounding box center [131, 14] width 136 height 13
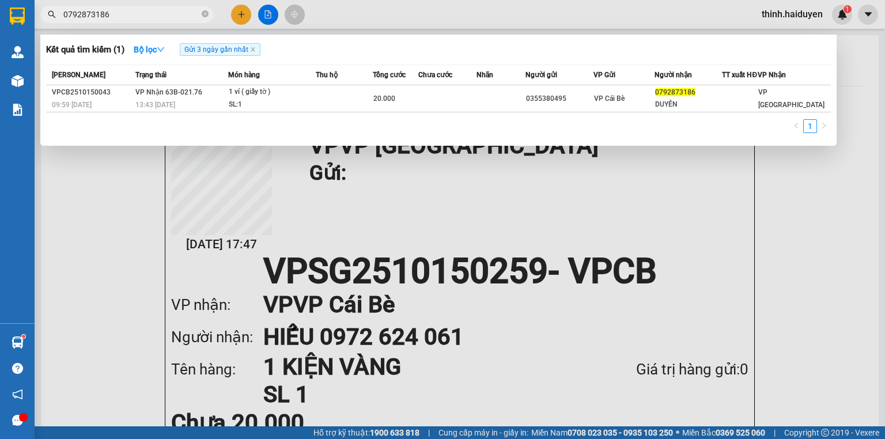
click at [166, 16] on input "0792873186" at bounding box center [131, 14] width 136 height 13
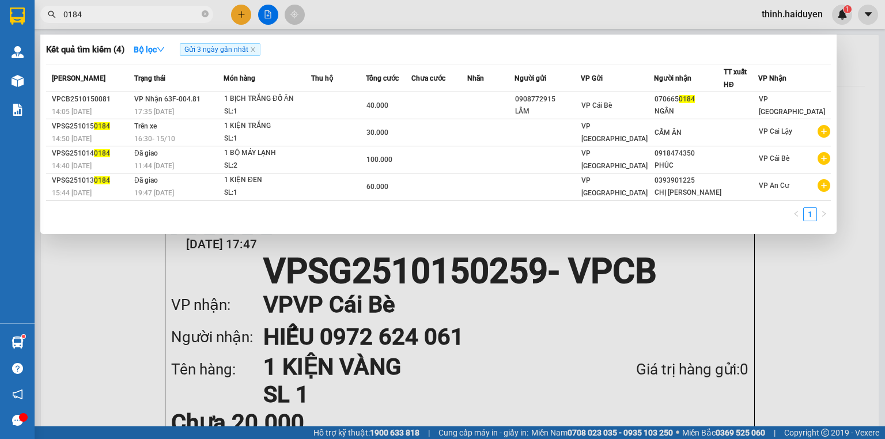
click at [253, 15] on div at bounding box center [442, 219] width 885 height 439
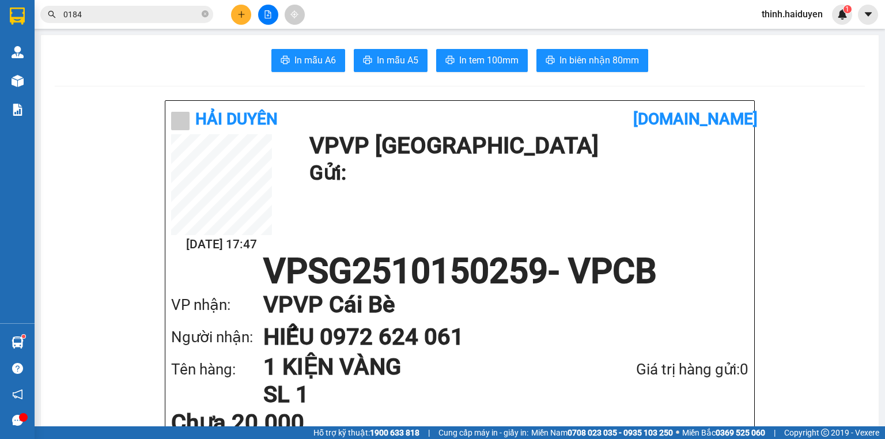
click at [245, 16] on icon "plus" at bounding box center [241, 14] width 8 height 8
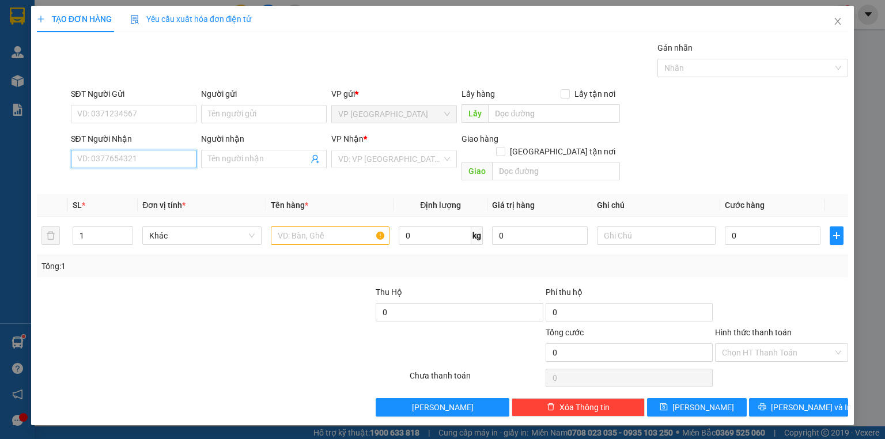
click at [124, 161] on input "SĐT Người Nhận" at bounding box center [134, 159] width 126 height 18
click at [158, 180] on div "0983413319 - THẢO NGUYÊN" at bounding box center [134, 181] width 112 height 13
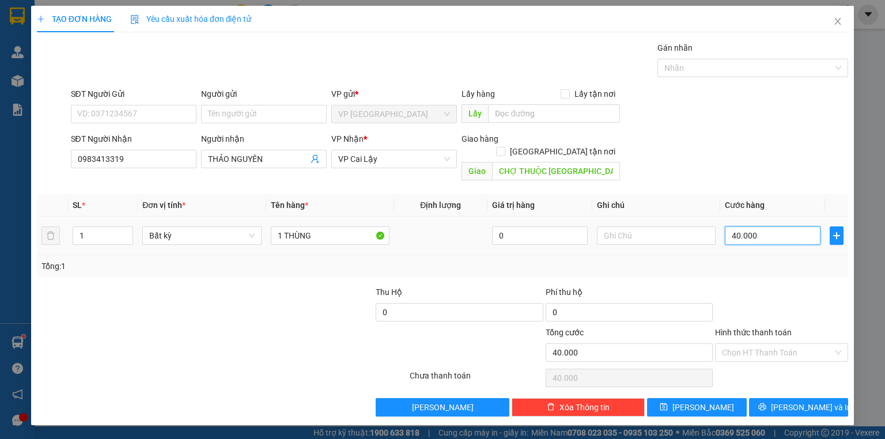
click at [779, 226] on input "40.000" at bounding box center [773, 235] width 96 height 18
click at [753, 260] on div "Tổng: 1" at bounding box center [442, 266] width 811 height 22
click at [765, 398] on button "Lưu và In" at bounding box center [799, 407] width 100 height 18
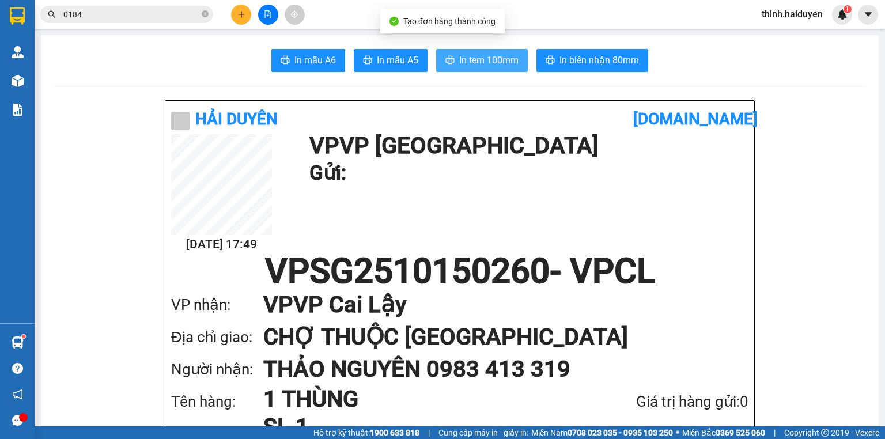
click at [511, 58] on span "In tem 100mm" at bounding box center [488, 60] width 59 height 14
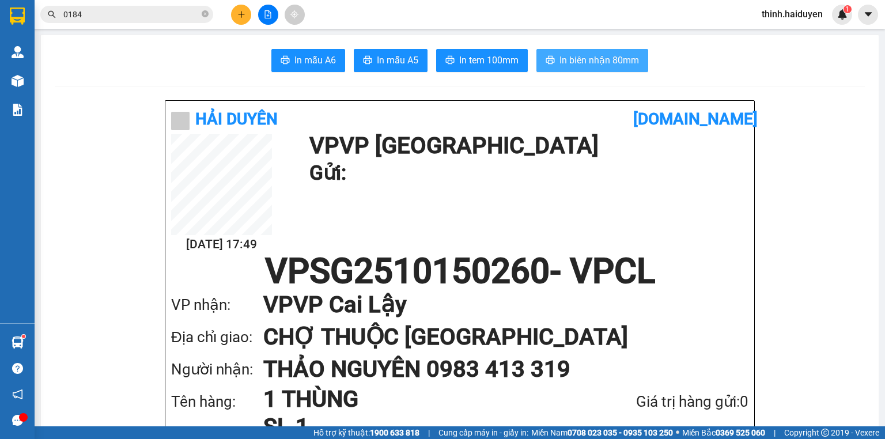
click at [574, 58] on span "In biên nhận 80mm" at bounding box center [598, 60] width 79 height 14
click at [192, 17] on input "0184" at bounding box center [131, 14] width 136 height 13
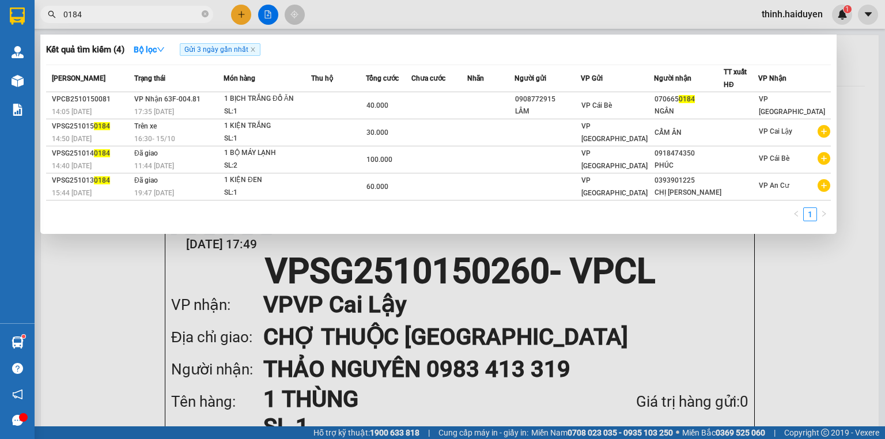
click at [192, 17] on input "0184" at bounding box center [131, 14] width 136 height 13
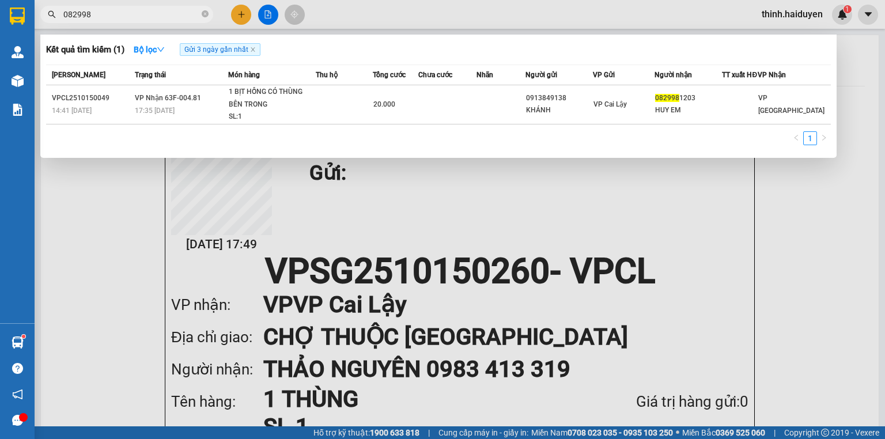
click at [189, 16] on input "082998" at bounding box center [131, 14] width 136 height 13
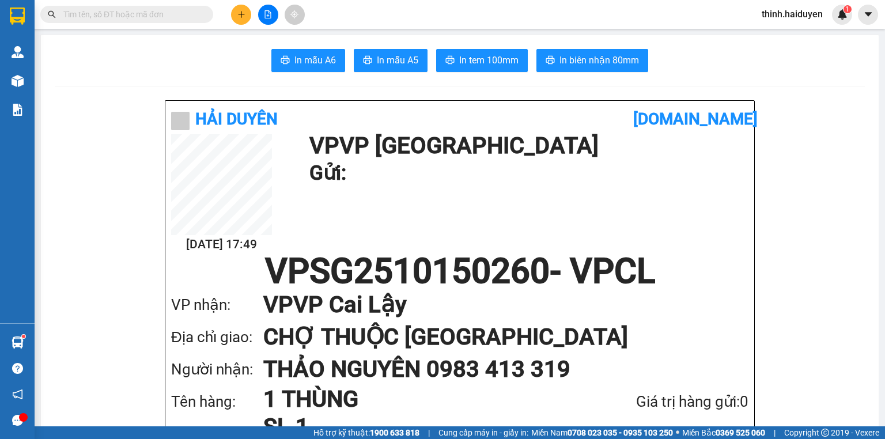
click at [245, 11] on icon "plus" at bounding box center [241, 14] width 8 height 8
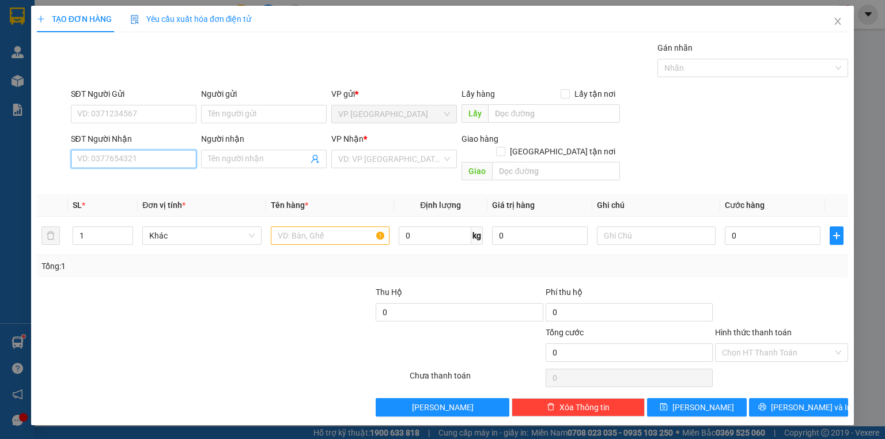
click at [148, 166] on input "SĐT Người Nhận" at bounding box center [134, 159] width 126 height 18
click at [151, 182] on div "0333353008 - OANH" at bounding box center [134, 181] width 112 height 13
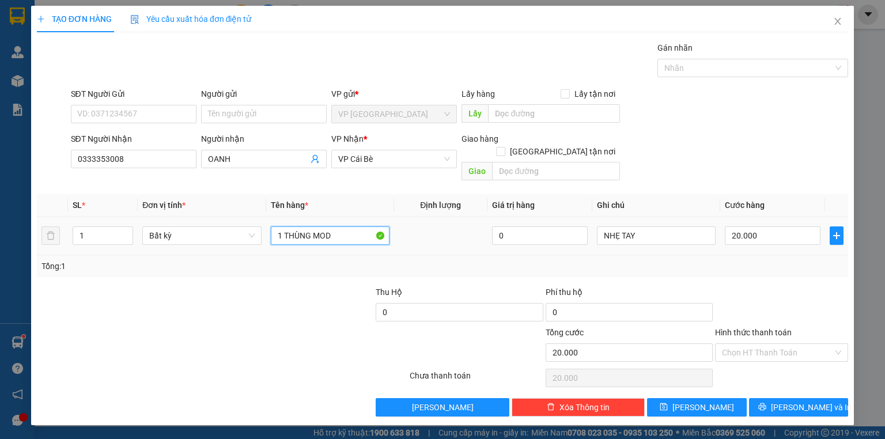
click at [341, 226] on input "1 THÙNG MOD" at bounding box center [330, 235] width 119 height 18
drag, startPoint x: 753, startPoint y: 381, endPoint x: 753, endPoint y: 388, distance: 7.5
click at [753, 381] on div "Transit Pickup Surcharge Ids Transit Deliver Surcharge Ids Transit Deliver Surc…" at bounding box center [442, 228] width 811 height 375
click at [753, 398] on button "Lưu và In" at bounding box center [799, 407] width 100 height 18
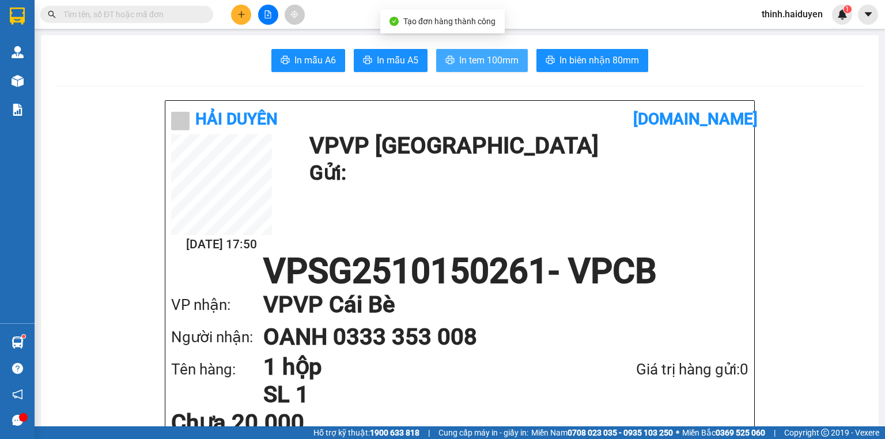
click at [458, 62] on button "In tem 100mm" at bounding box center [482, 60] width 92 height 23
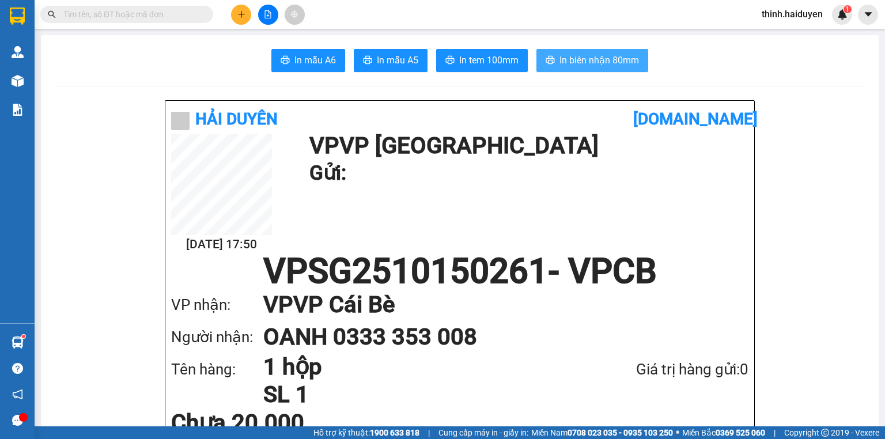
drag, startPoint x: 575, startPoint y: 59, endPoint x: 598, endPoint y: 45, distance: 26.6
click at [576, 59] on span "In biên nhận 80mm" at bounding box center [598, 60] width 79 height 14
click at [269, 14] on icon "file-add" at bounding box center [268, 14] width 8 height 8
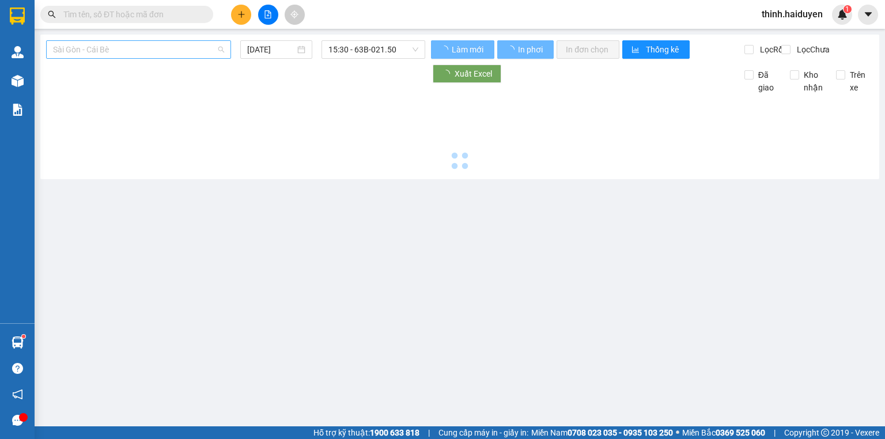
click at [135, 50] on span "Sài Gòn - Cái Bè" at bounding box center [138, 49] width 171 height 17
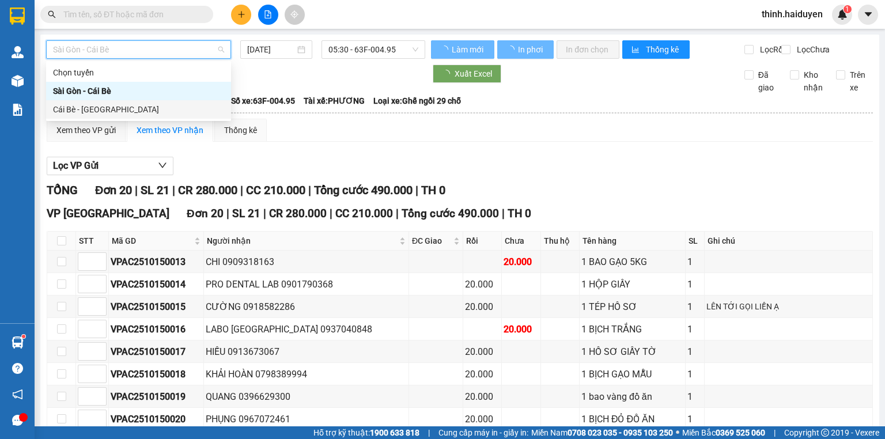
click at [111, 107] on div "Cái Bè - [GEOGRAPHIC_DATA]" at bounding box center [138, 109] width 171 height 13
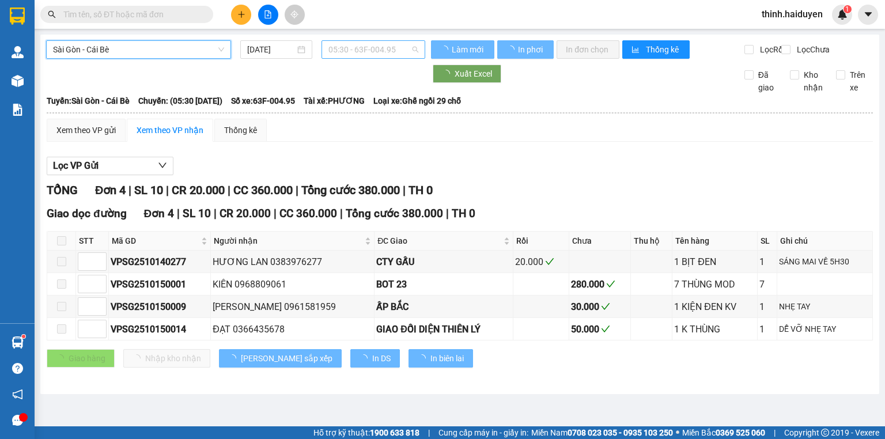
drag, startPoint x: 343, startPoint y: 49, endPoint x: 341, endPoint y: 139, distance: 90.4
click at [343, 50] on span "05:30 - 63F-004.95" at bounding box center [373, 49] width 90 height 17
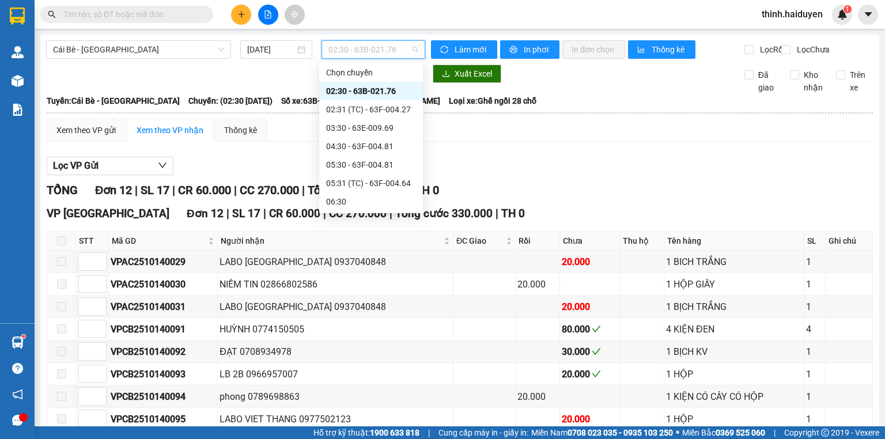
click at [358, 416] on div "15:30 - 63B-021.50" at bounding box center [371, 422] width 90 height 13
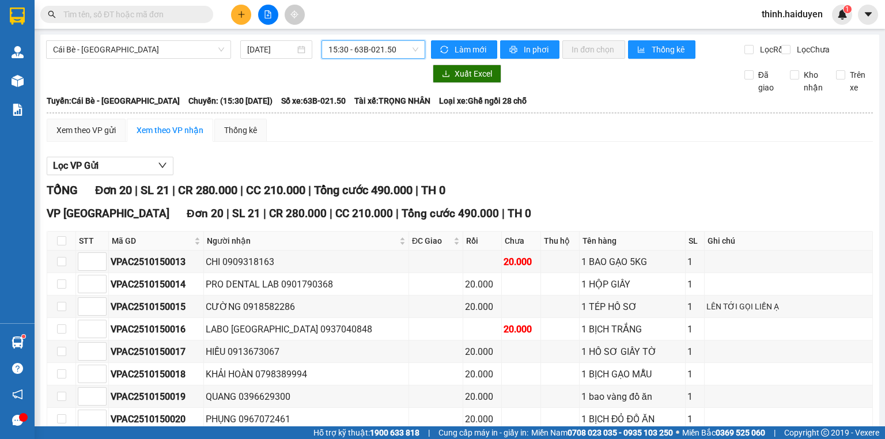
drag, startPoint x: 100, startPoint y: 17, endPoint x: 95, endPoint y: 37, distance: 20.7
click at [97, 31] on section "Kết quả tìm kiếm ( 1 ) Bộ lọc Gửi 3 ngày gần nhất Mã ĐH Trạng thái Món hàng Thu…" at bounding box center [442, 219] width 885 height 439
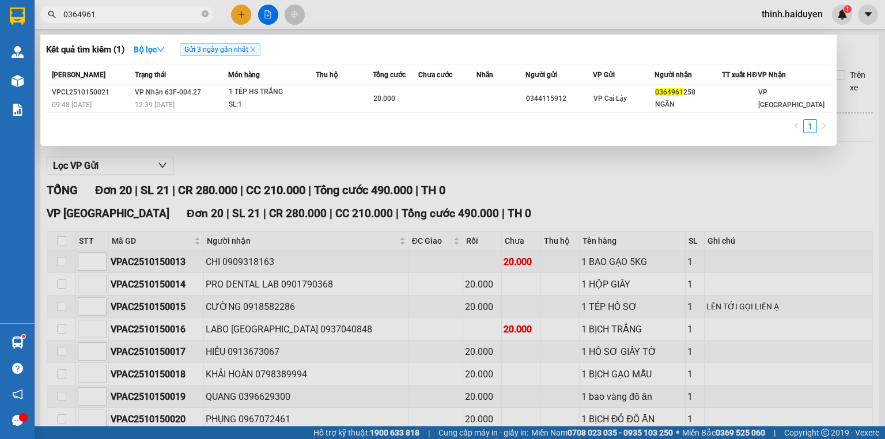
click at [362, 203] on div at bounding box center [442, 219] width 885 height 439
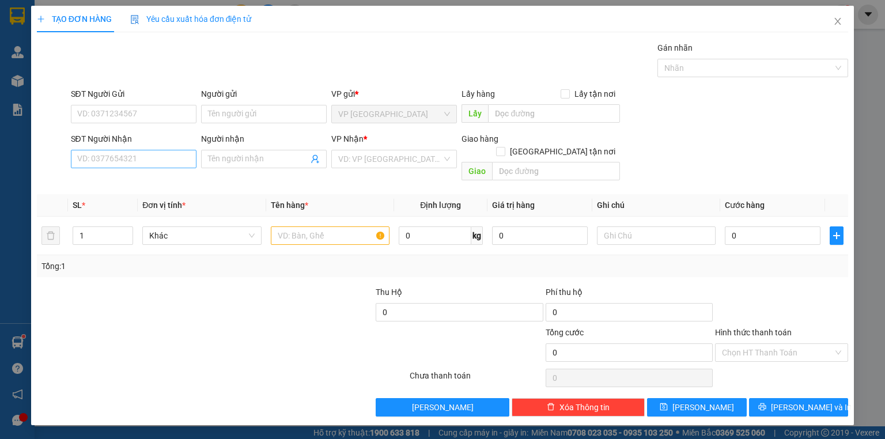
click at [131, 150] on div "SĐT Người Nhận VD: 0377654321" at bounding box center [134, 152] width 126 height 40
click at [131, 155] on input "SĐT Người Nhận" at bounding box center [134, 159] width 126 height 18
type input "0913939564"
click at [160, 177] on div "0913939564 - ANH TRÍ" at bounding box center [134, 181] width 112 height 13
type input "ANH TRÍ"
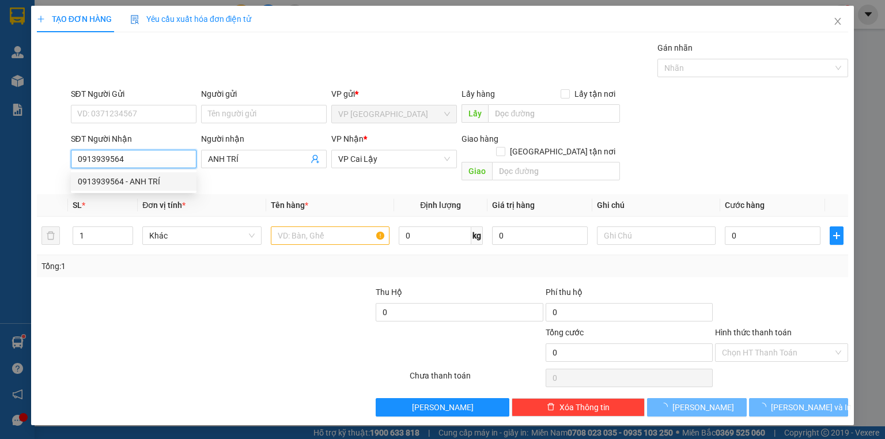
type input "50.000"
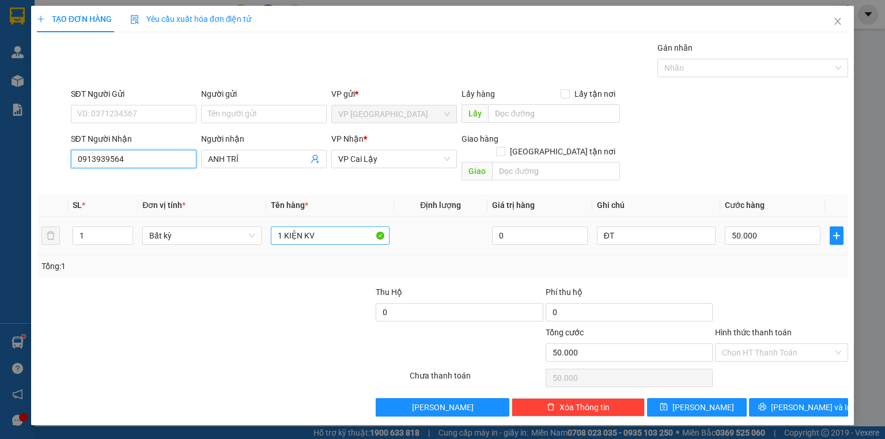
type input "0913939564"
click at [322, 226] on input "1 KIỆN KV" at bounding box center [330, 235] width 119 height 18
type input "1 thùng"
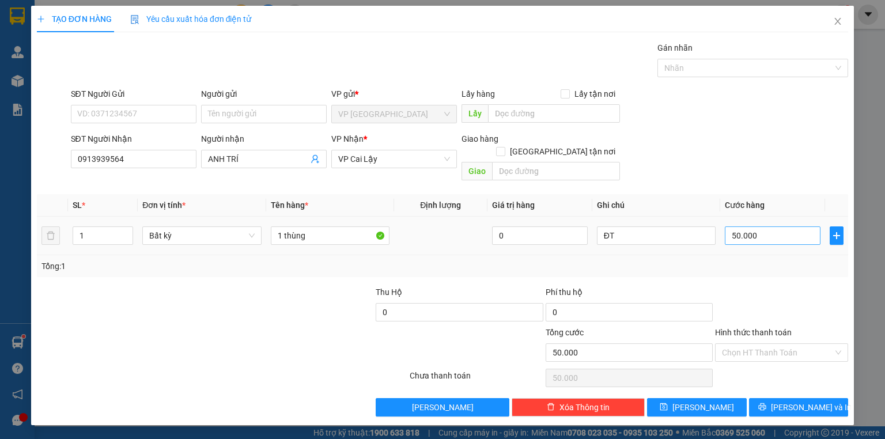
click at [753, 224] on div "50.000" at bounding box center [773, 235] width 96 height 23
click at [753, 226] on input "50.000" at bounding box center [773, 235] width 96 height 18
type input "2"
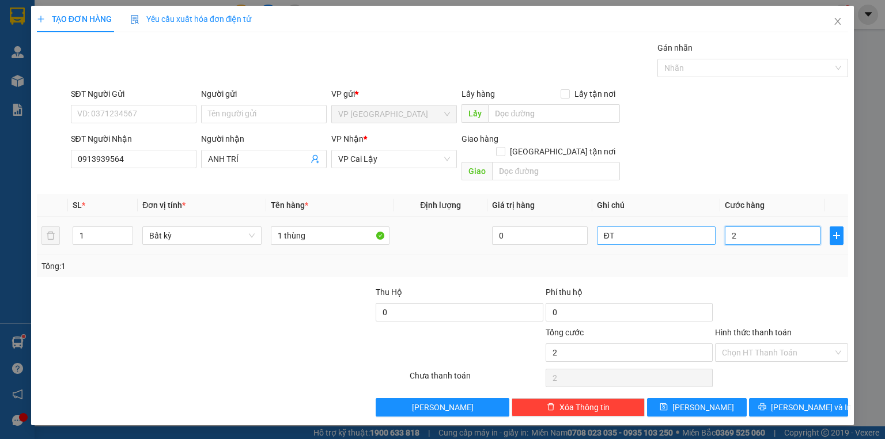
type input "20"
type input "20.000"
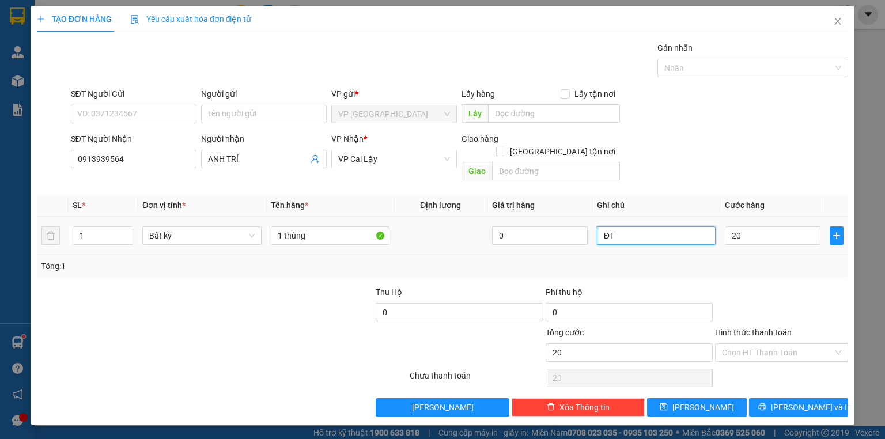
type input "20.000"
click at [642, 226] on input "ĐT" at bounding box center [656, 235] width 119 height 18
click at [641, 226] on input "ĐT" at bounding box center [656, 235] width 119 height 18
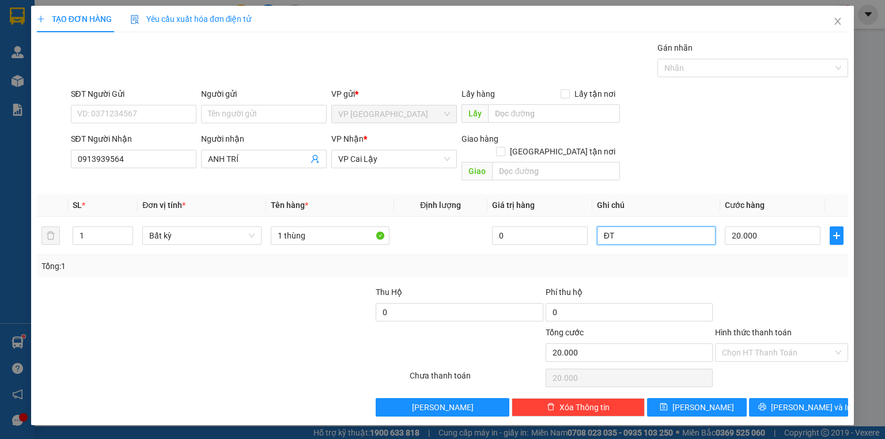
type input "ĐT"
click at [780, 286] on div at bounding box center [781, 306] width 135 height 40
drag, startPoint x: 679, startPoint y: 245, endPoint x: 665, endPoint y: 226, distance: 24.3
click at [676, 241] on div "SL * Đơn vị tính * Tên hàng * Định lượng Giá trị hàng Ghi chú Cước hàng 1 Bất k…" at bounding box center [442, 235] width 811 height 83
click at [660, 226] on input "ĐT" at bounding box center [656, 235] width 119 height 18
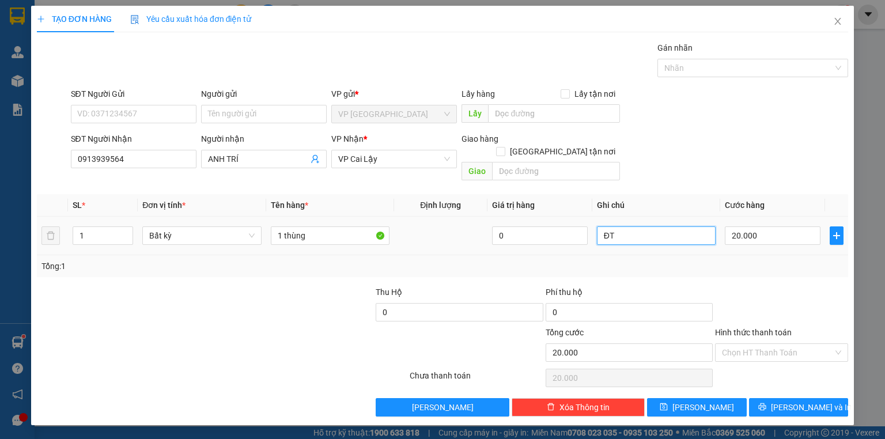
click at [659, 226] on input "ĐT" at bounding box center [656, 235] width 119 height 18
click at [814, 286] on div at bounding box center [781, 306] width 135 height 40
click at [782, 398] on button "[PERSON_NAME] và In" at bounding box center [799, 407] width 100 height 18
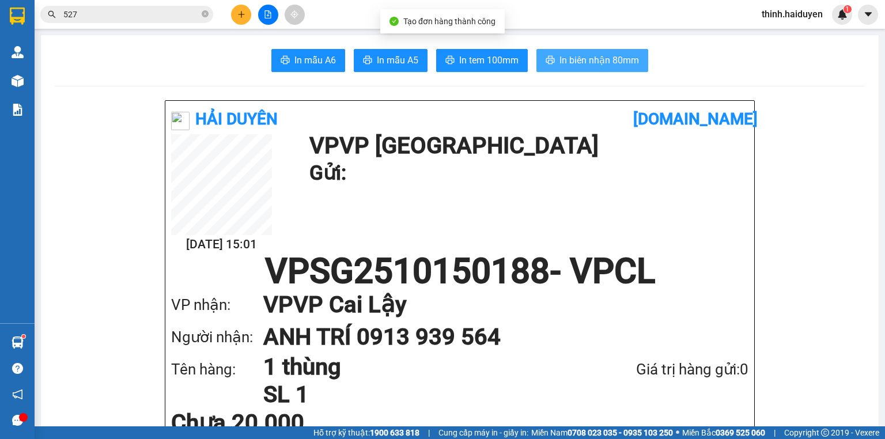
click at [608, 57] on span "In biên nhận 80mm" at bounding box center [598, 60] width 79 height 14
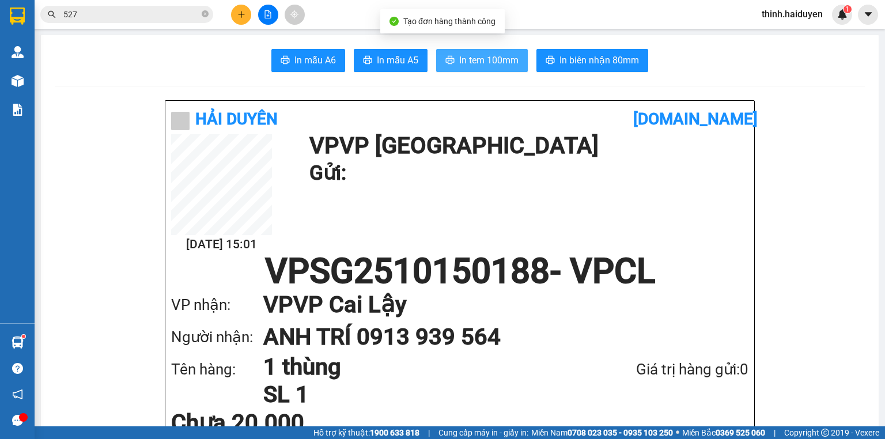
click at [486, 50] on button "In tem 100mm" at bounding box center [482, 60] width 92 height 23
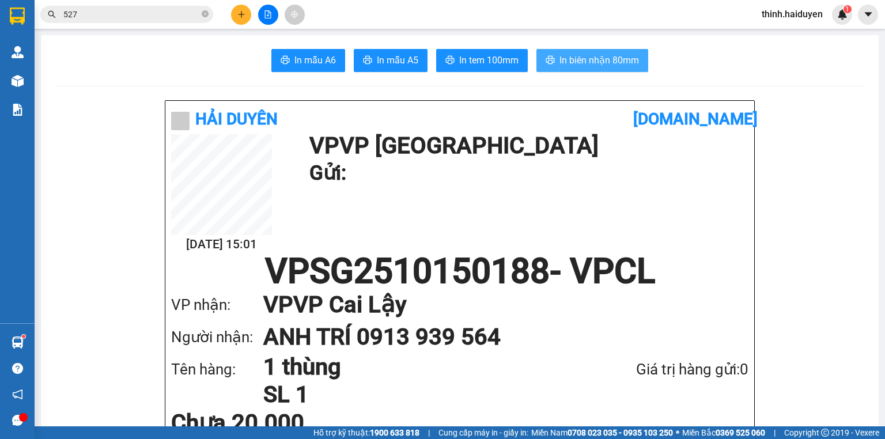
click at [578, 62] on span "In biên nhận 80mm" at bounding box center [598, 60] width 79 height 14
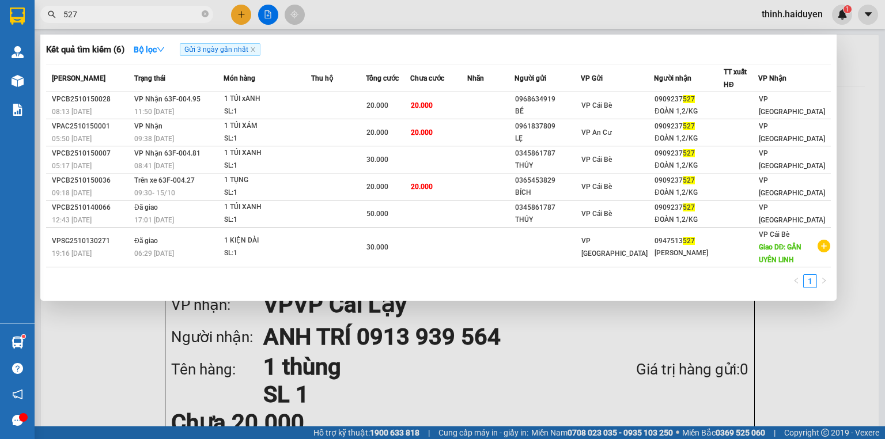
click at [154, 16] on input "527" at bounding box center [131, 14] width 136 height 13
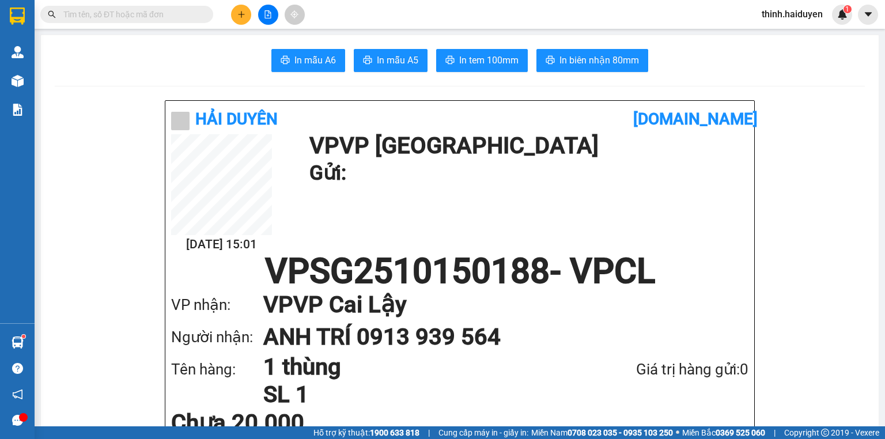
click at [154, 12] on input "text" at bounding box center [131, 14] width 136 height 13
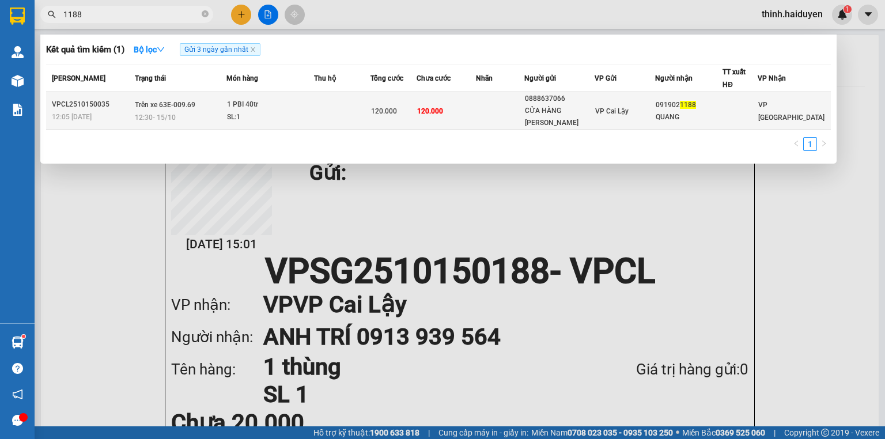
type input "1188"
click at [471, 113] on td "120.000" at bounding box center [445, 111] width 59 height 38
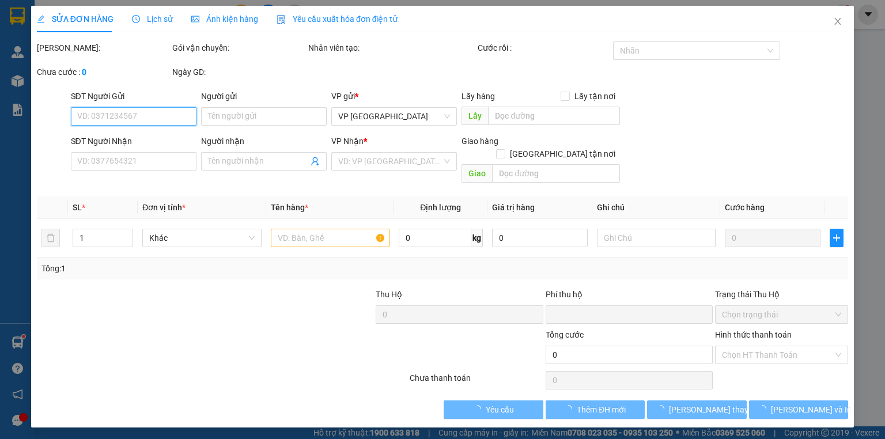
type input "0888637066"
type input "CỬA HÀNG [PERSON_NAME]"
type input "0919021188"
type input "QUANG"
type input "0"
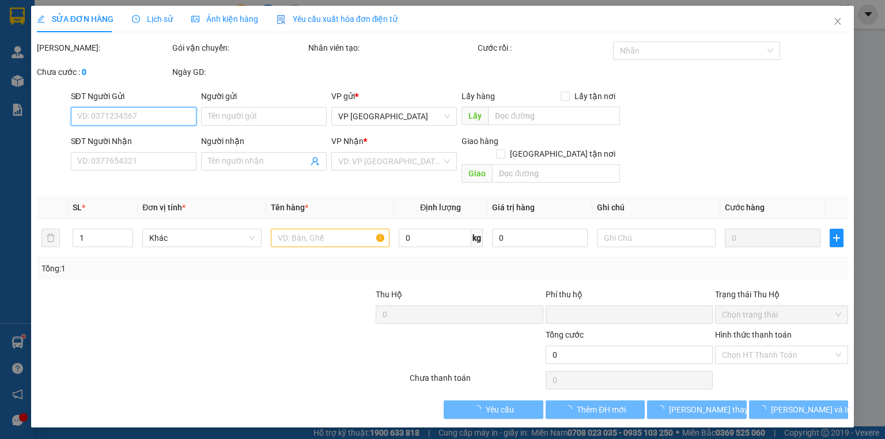
type input "120.000"
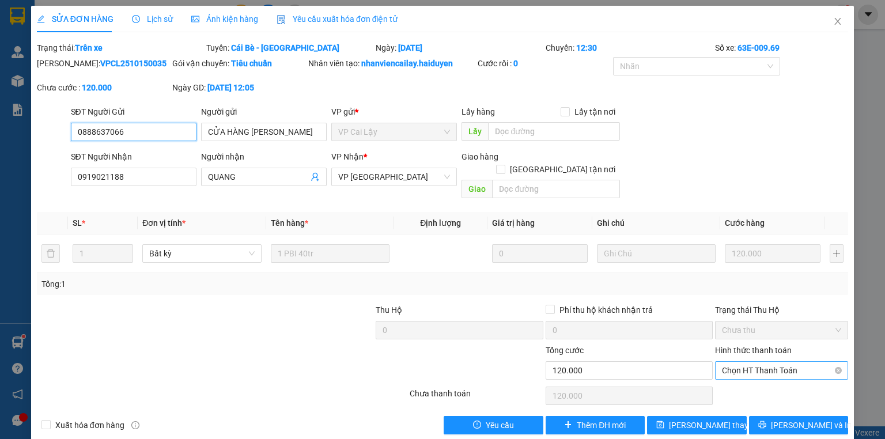
click at [728, 362] on span "Chọn HT Thanh Toán" at bounding box center [781, 370] width 119 height 17
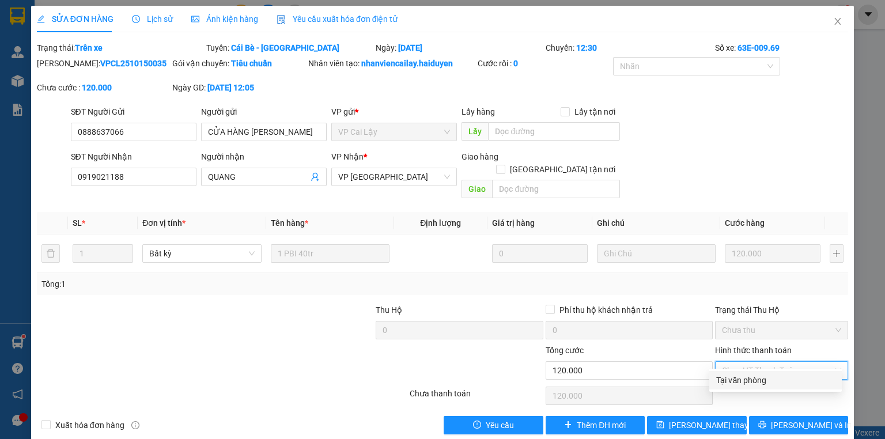
click at [727, 386] on div "Tại văn phòng" at bounding box center [775, 380] width 132 height 18
type input "0"
click at [834, 21] on icon "close" at bounding box center [837, 21] width 9 height 9
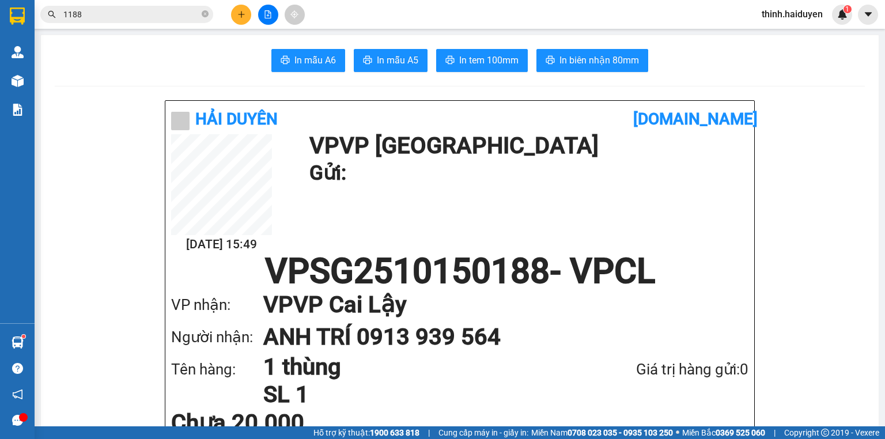
click at [158, 10] on input "1188" at bounding box center [131, 14] width 136 height 13
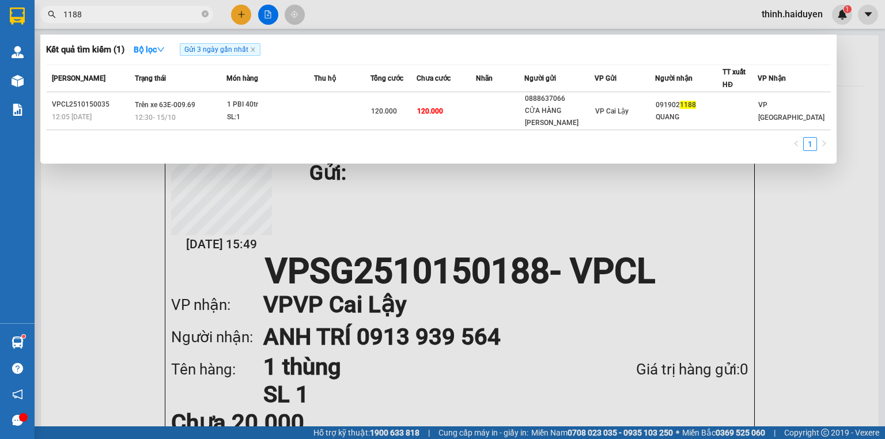
click at [159, 12] on input "1188" at bounding box center [131, 14] width 136 height 13
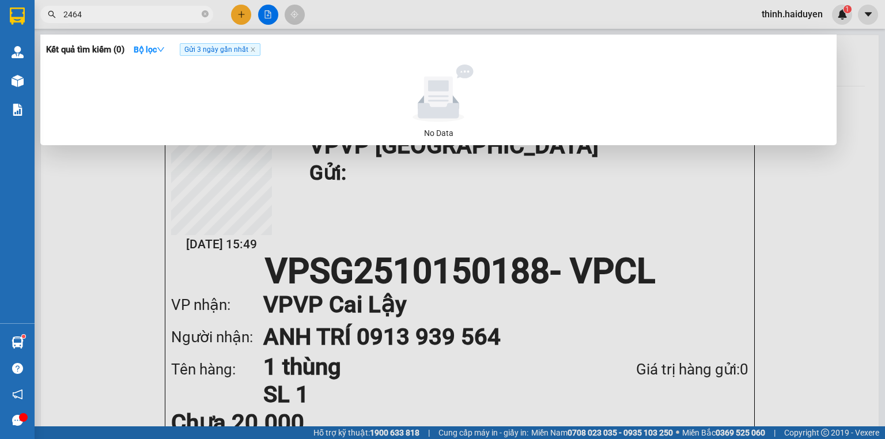
click at [139, 16] on input "2464" at bounding box center [131, 14] width 136 height 13
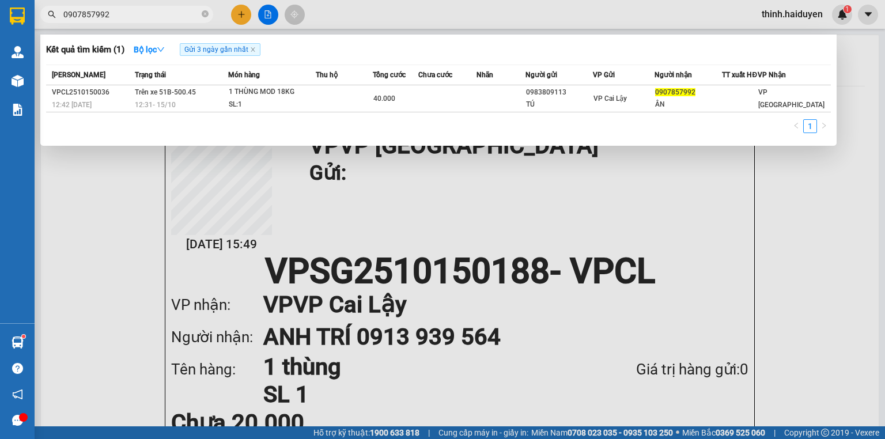
type input "0907857992"
click at [270, 14] on div at bounding box center [442, 219] width 885 height 439
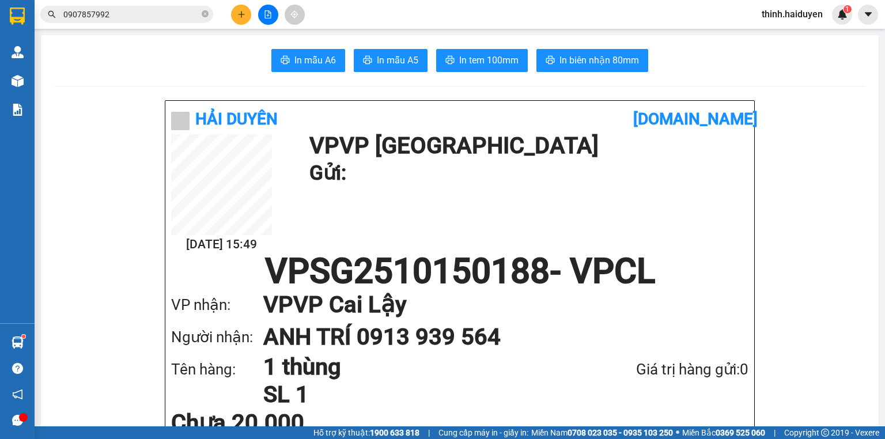
click at [270, 14] on icon "file-add" at bounding box center [268, 14] width 8 height 8
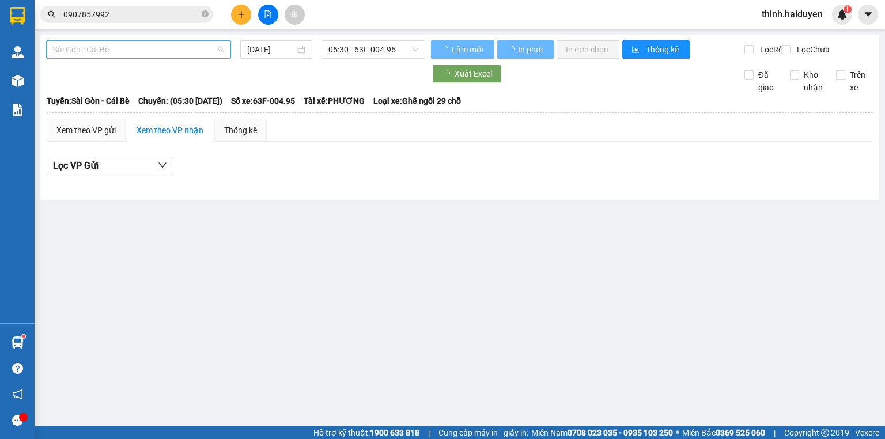
drag, startPoint x: 147, startPoint y: 52, endPoint x: 136, endPoint y: 44, distance: 13.9
click at [147, 52] on span "Sài Gòn - Cái Bè" at bounding box center [138, 49] width 171 height 17
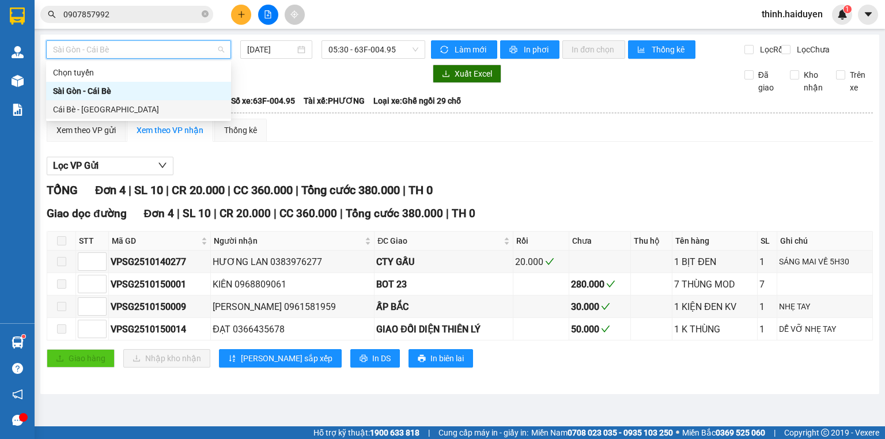
click at [90, 111] on div "Cái Bè - [GEOGRAPHIC_DATA]" at bounding box center [138, 109] width 171 height 13
type input "[DATE]"
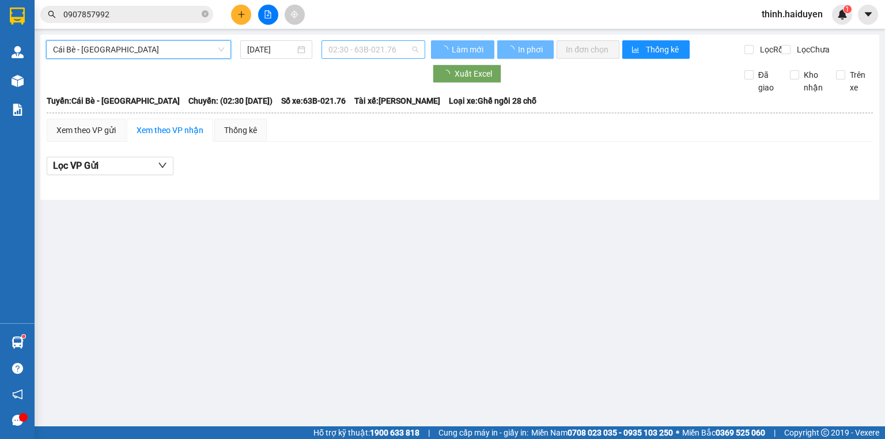
drag, startPoint x: 385, startPoint y: 48, endPoint x: 386, endPoint y: 35, distance: 13.3
click at [384, 48] on span "02:30 - 63B-021.76" at bounding box center [373, 49] width 90 height 17
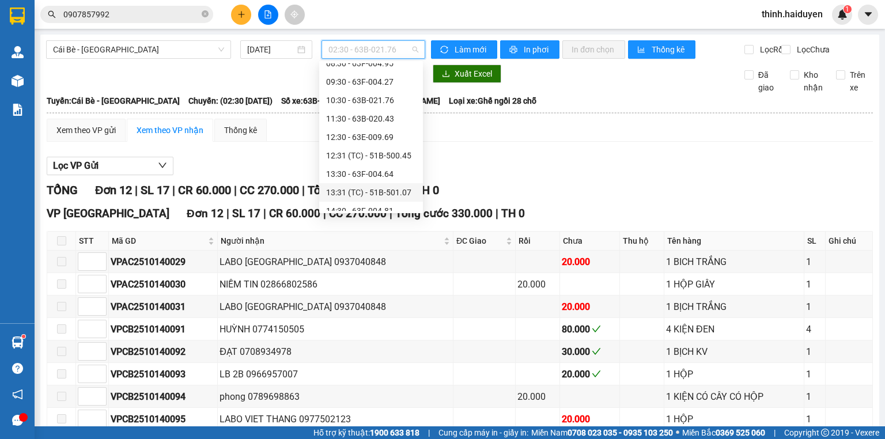
scroll to position [240, 0]
click at [377, 184] on div "15:30 - 63B-021.50" at bounding box center [371, 183] width 90 height 13
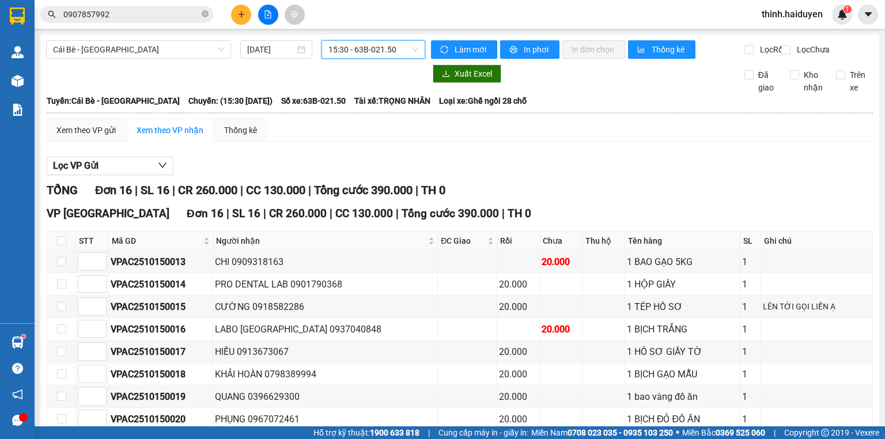
click at [113, 20] on input "0907857992" at bounding box center [131, 14] width 136 height 13
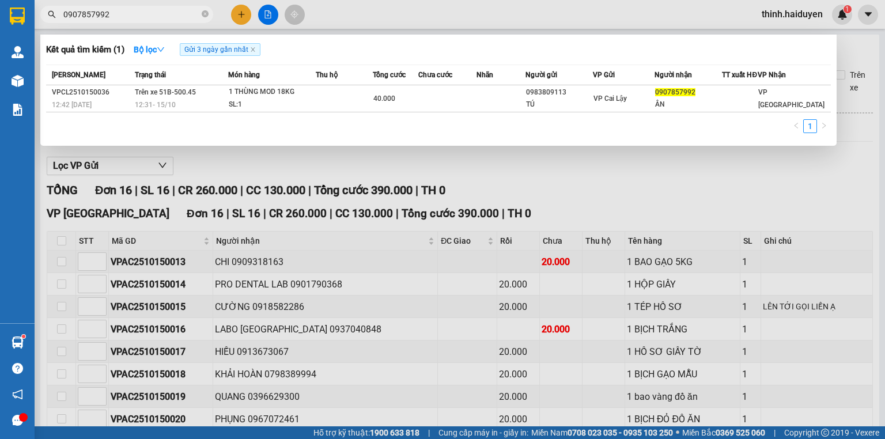
click at [113, 20] on input "0907857992" at bounding box center [131, 14] width 136 height 13
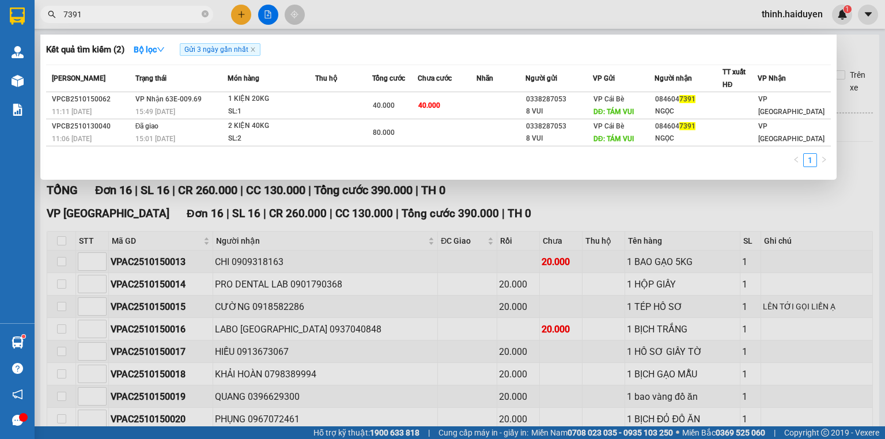
type input "7391"
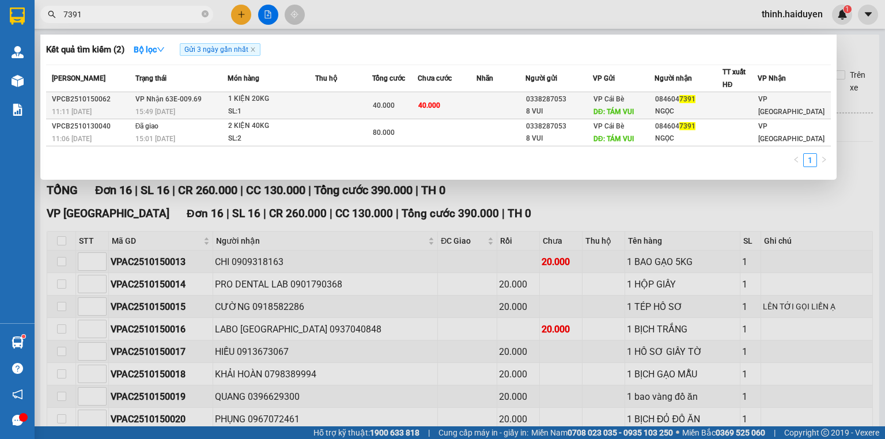
drag, startPoint x: 249, startPoint y: 88, endPoint x: 255, endPoint y: 104, distance: 17.5
click at [253, 98] on table "Mã ĐH Trạng thái Món hàng Thu hộ Tổng cước Chưa cước Nhãn Người gửi VP Gửi Ngườ…" at bounding box center [438, 106] width 784 height 82
click at [255, 105] on span "1 KIỆN 20KG SL: 1" at bounding box center [271, 105] width 86 height 25
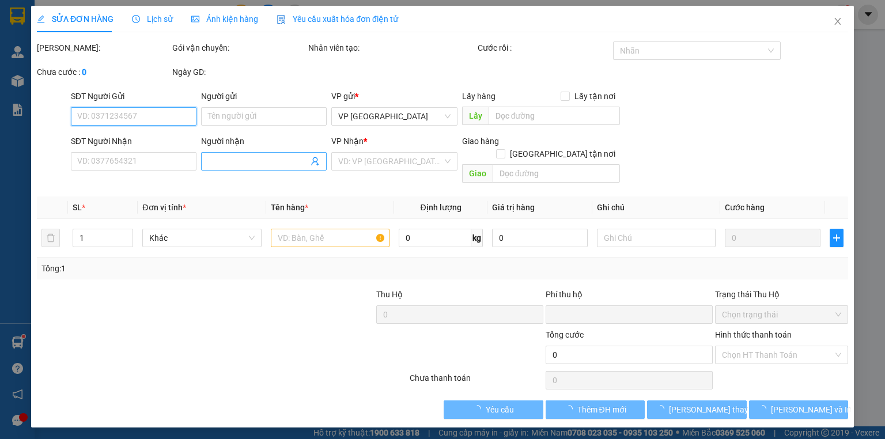
type input "0338287053"
type input "8 VUI"
type input "TÁM VUI"
type input "0846047391"
type input "NGỌC"
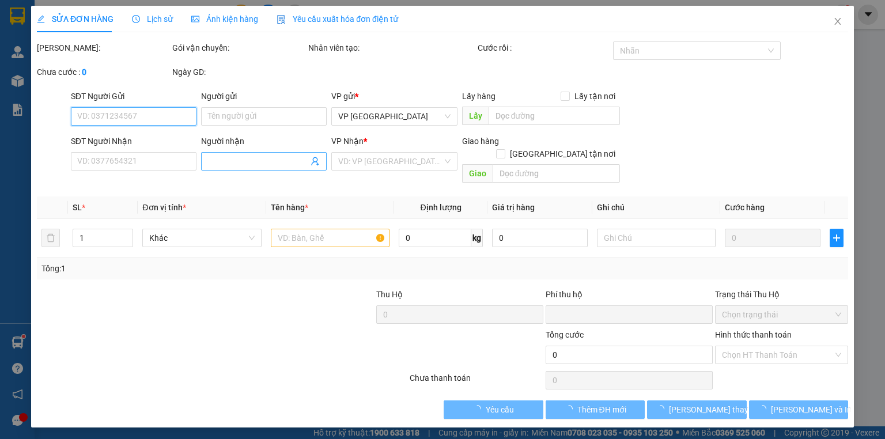
type input "0"
type input "40.000"
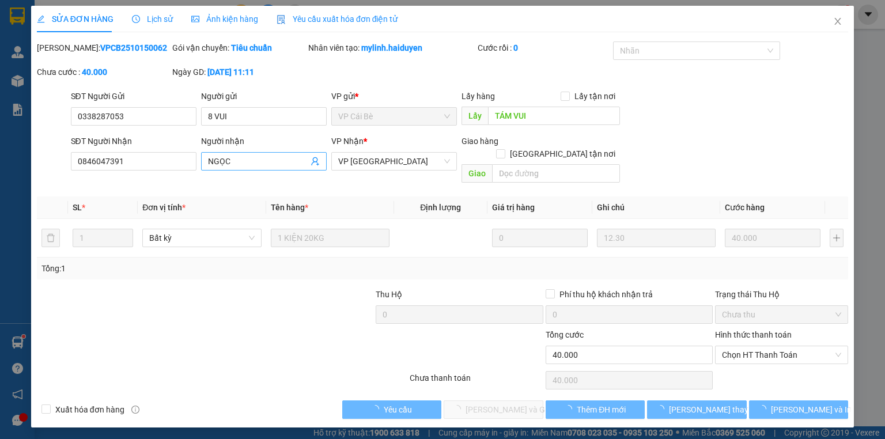
click at [268, 158] on input "NGỌC" at bounding box center [258, 161] width 100 height 13
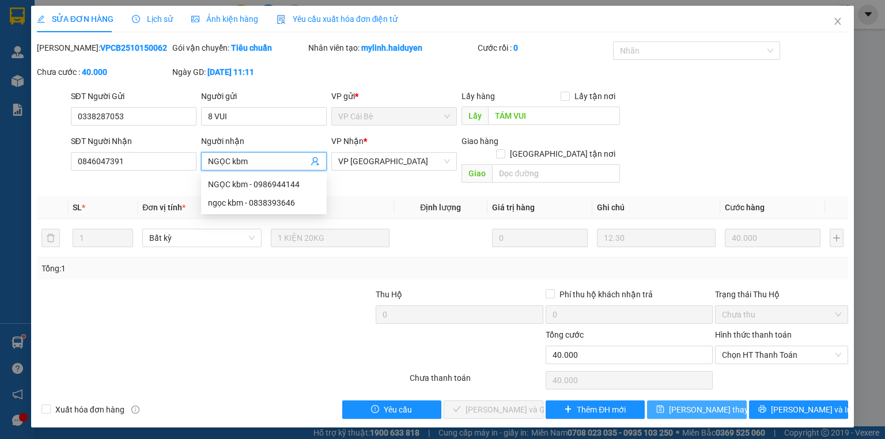
type input "NGỌC kbm"
click at [707, 400] on button "[PERSON_NAME] đổi" at bounding box center [697, 409] width 100 height 18
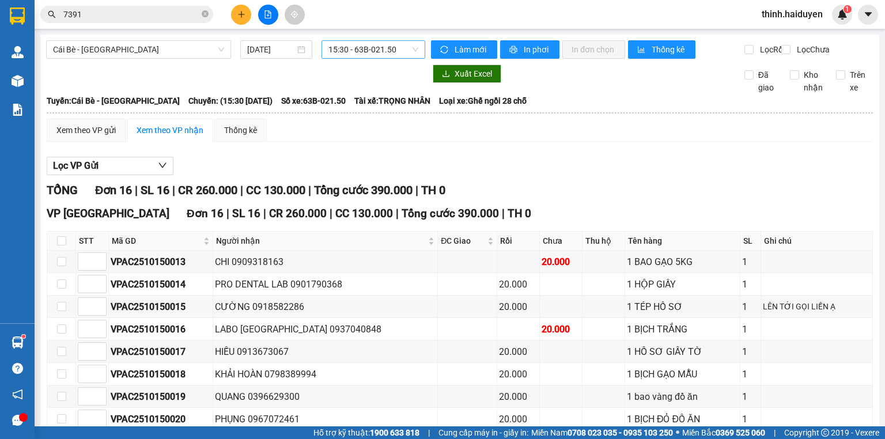
click at [343, 45] on span "15:30 - 63B-021.50" at bounding box center [373, 49] width 90 height 17
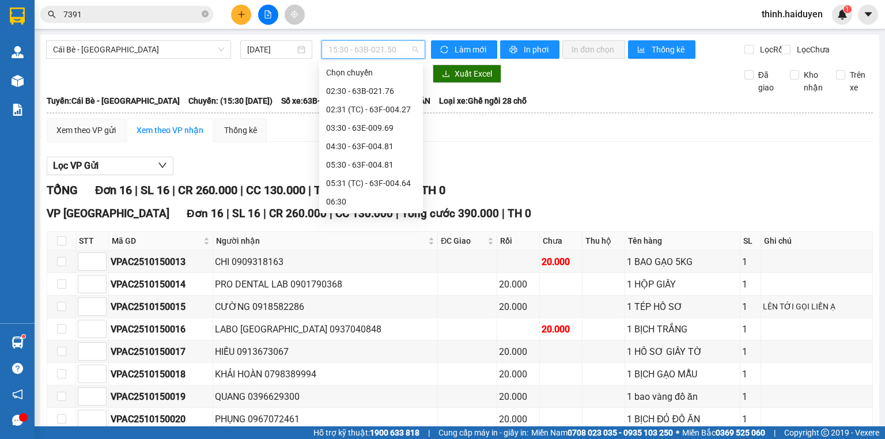
scroll to position [221, 0]
click at [505, 141] on div "Xem theo VP gửi Xem theo VP nhận Thống kê" at bounding box center [460, 130] width 826 height 23
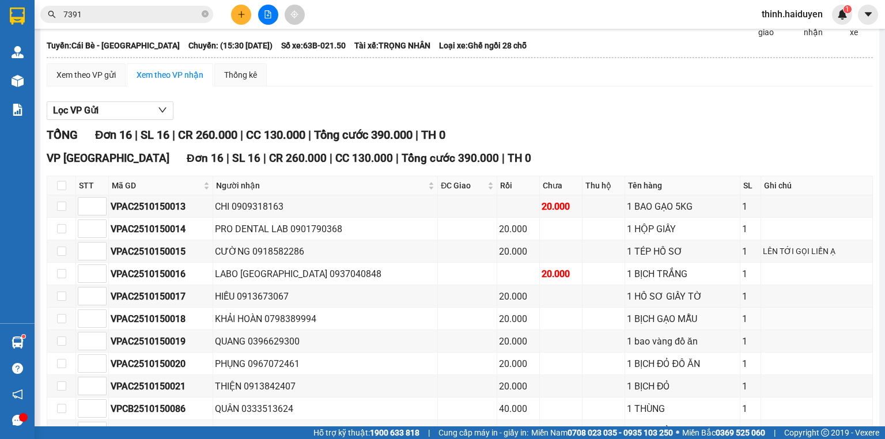
scroll to position [0, 0]
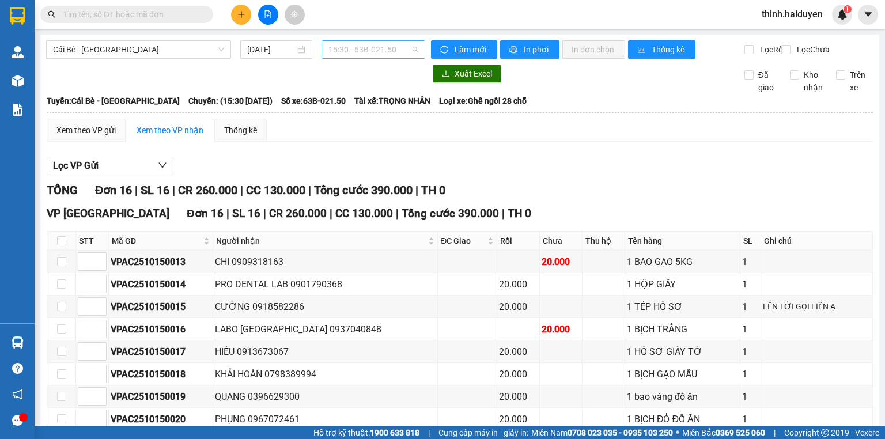
click at [363, 47] on span "15:30 - 63B-021.50" at bounding box center [373, 49] width 90 height 17
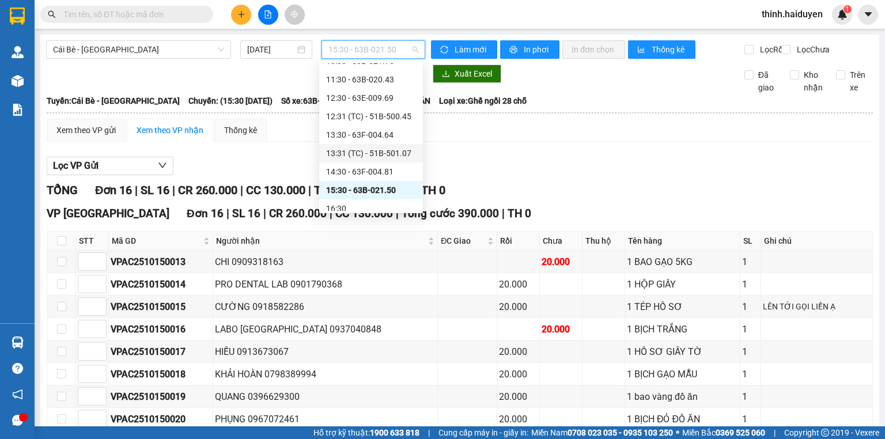
scroll to position [240, 0]
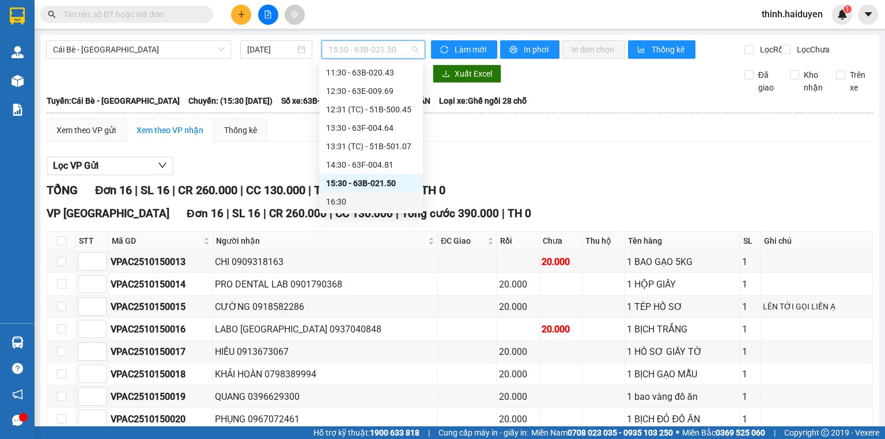
click at [354, 198] on div "16:30" at bounding box center [371, 201] width 90 height 13
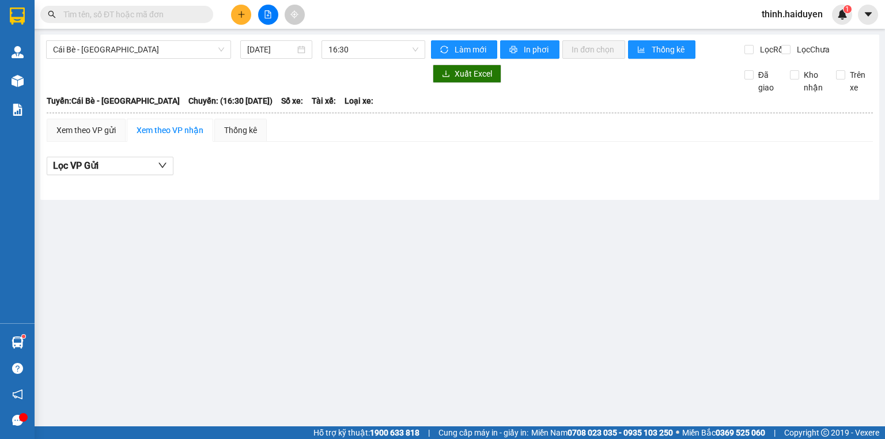
click at [83, 19] on input "text" at bounding box center [131, 14] width 136 height 13
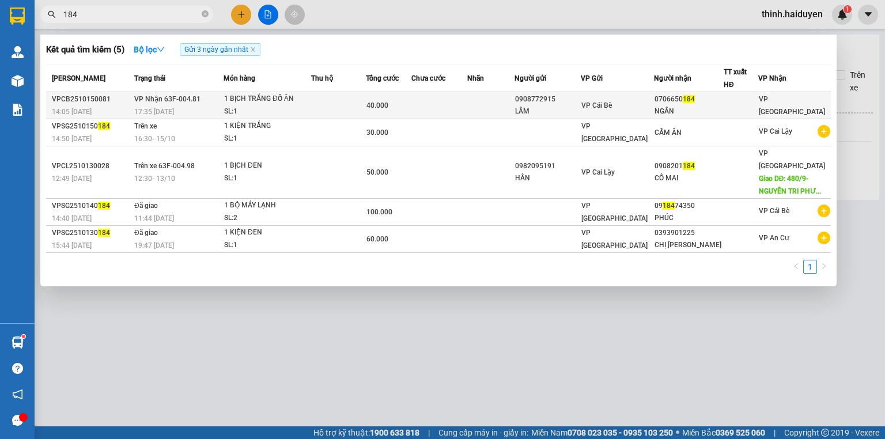
type input "184"
click at [340, 105] on td at bounding box center [338, 105] width 55 height 27
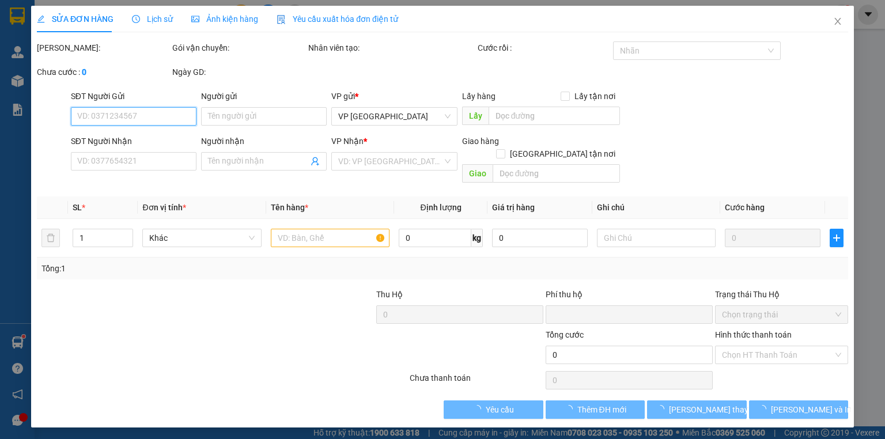
type input "0908772915"
type input "LÂM"
type input "0706650184"
type input "NGÂN"
type input "0"
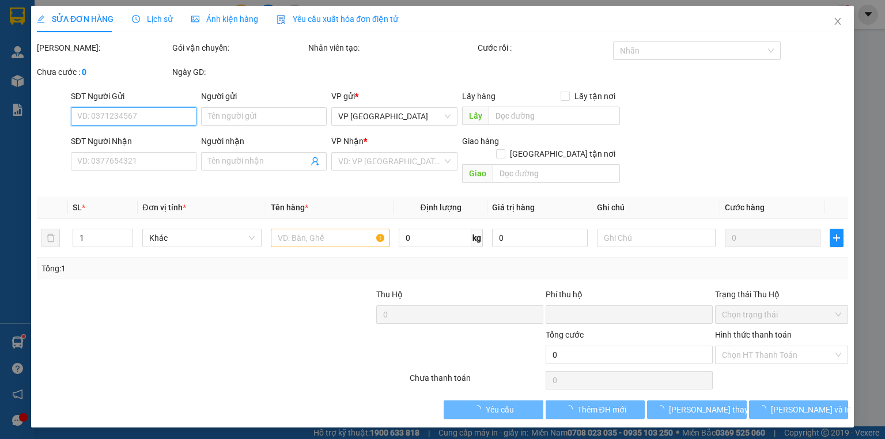
type input "40.000"
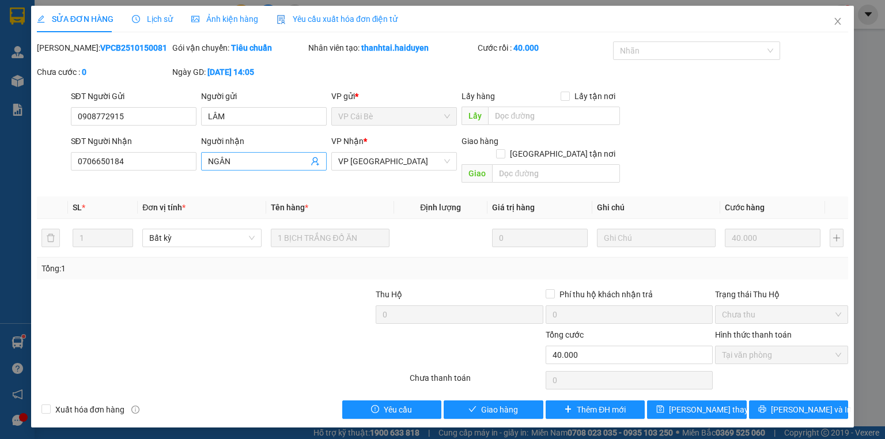
click at [249, 164] on input "NGÂN" at bounding box center [258, 161] width 100 height 13
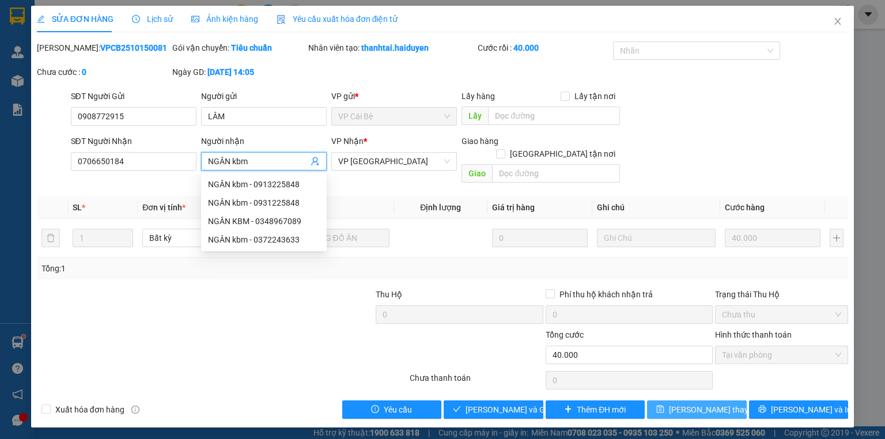
type input "NGÂN kbm"
click at [688, 403] on span "[PERSON_NAME] thay đổi" at bounding box center [715, 409] width 92 height 13
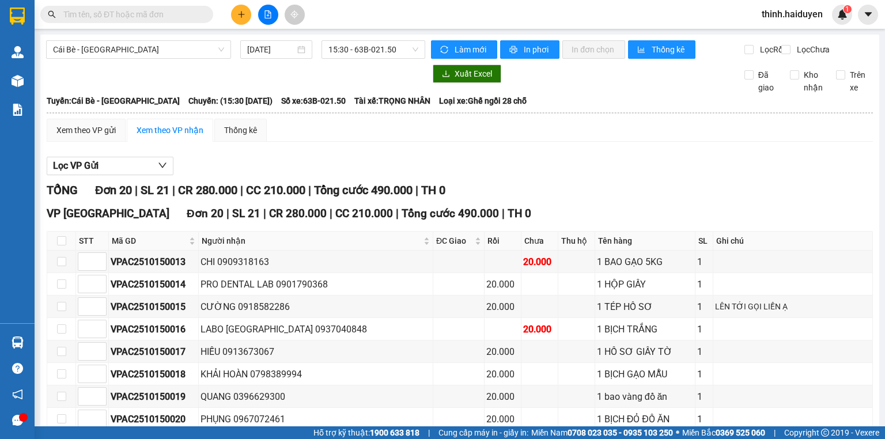
click at [237, 9] on button at bounding box center [241, 15] width 20 height 20
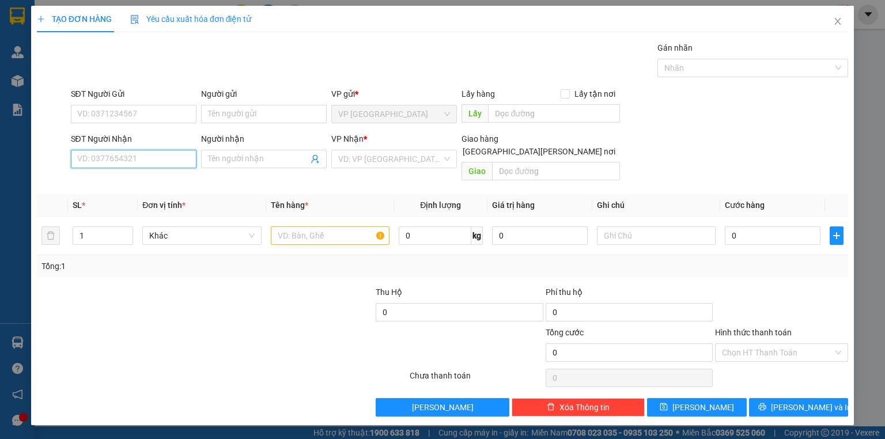
click at [124, 154] on input "SĐT Người Nhận" at bounding box center [134, 159] width 126 height 18
drag, startPoint x: 150, startPoint y: 177, endPoint x: 159, endPoint y: 176, distance: 8.8
click at [152, 177] on div "0325279277 - [PERSON_NAME]" at bounding box center [134, 181] width 113 height 13
type input "0325279277"
type input "NGHĨA"
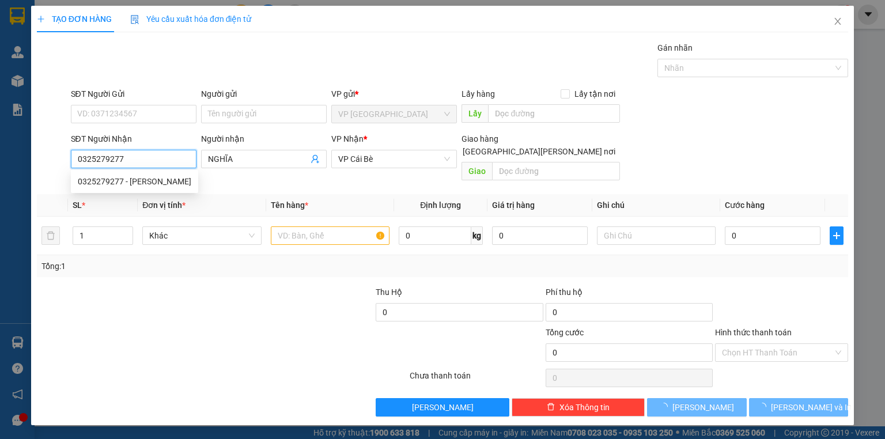
type input "20.000"
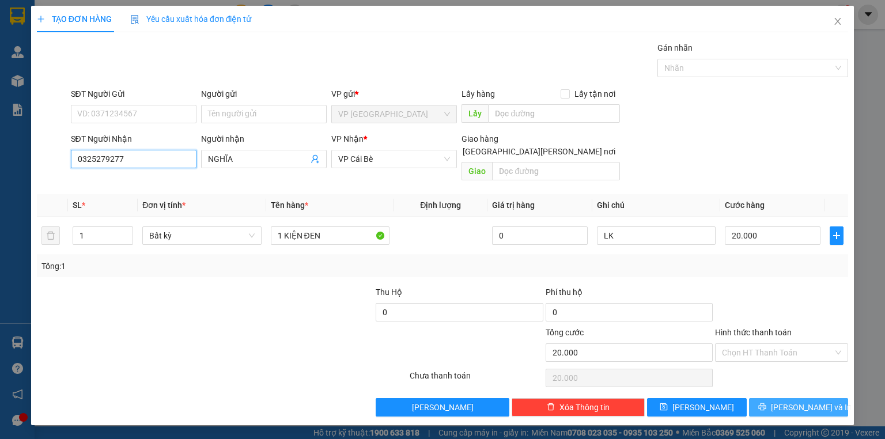
type input "0325279277"
drag, startPoint x: 760, startPoint y: 396, endPoint x: 726, endPoint y: 357, distance: 51.9
click at [760, 398] on button "[PERSON_NAME] và In" at bounding box center [799, 407] width 100 height 18
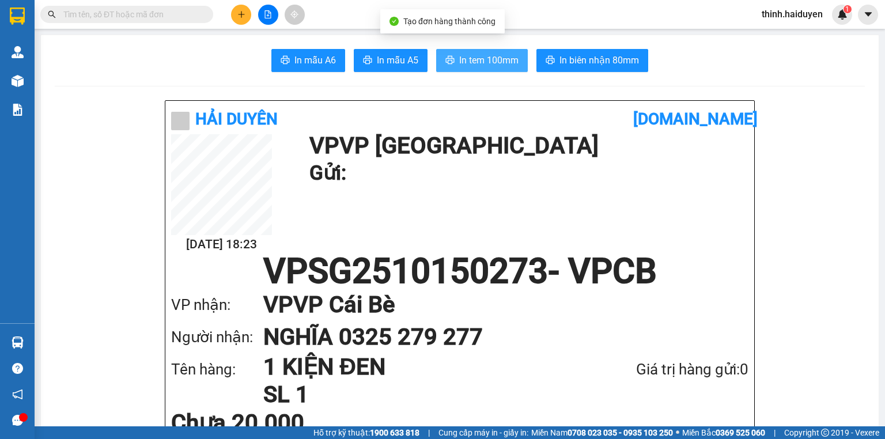
click at [459, 60] on span "In tem 100mm" at bounding box center [488, 60] width 59 height 14
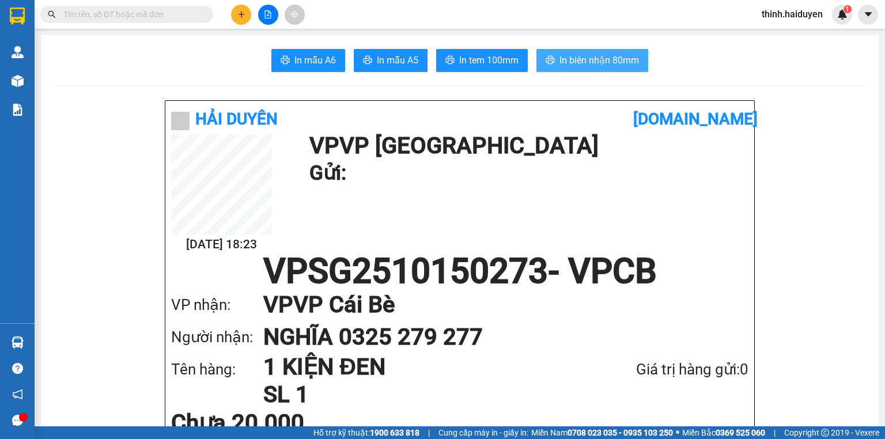
click at [566, 58] on button "In biên nhận 80mm" at bounding box center [592, 60] width 112 height 23
drag, startPoint x: 567, startPoint y: 58, endPoint x: 585, endPoint y: 54, distance: 18.8
click at [567, 58] on span "In biên nhận 80mm" at bounding box center [598, 60] width 79 height 14
click at [198, 17] on input "text" at bounding box center [131, 14] width 136 height 13
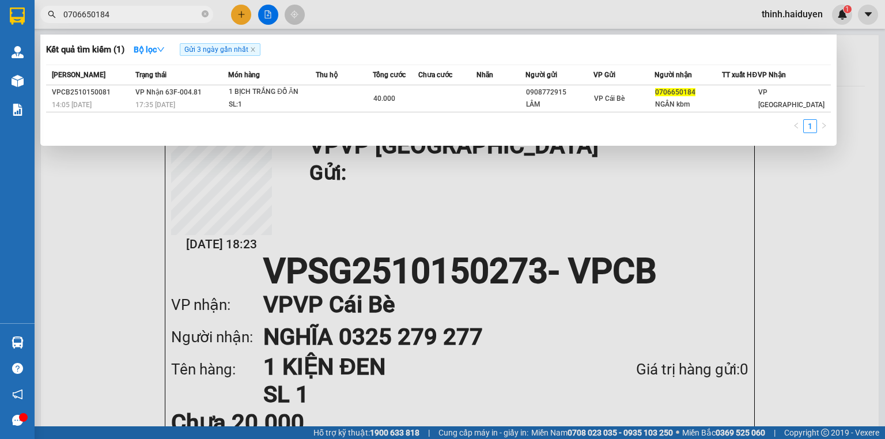
click at [175, 17] on input "0706650184" at bounding box center [131, 14] width 136 height 13
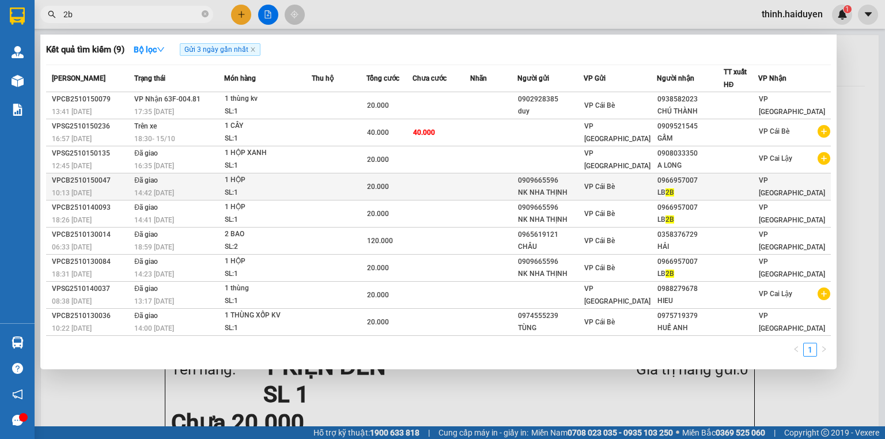
type input "2b"
click at [505, 182] on td at bounding box center [493, 186] width 47 height 27
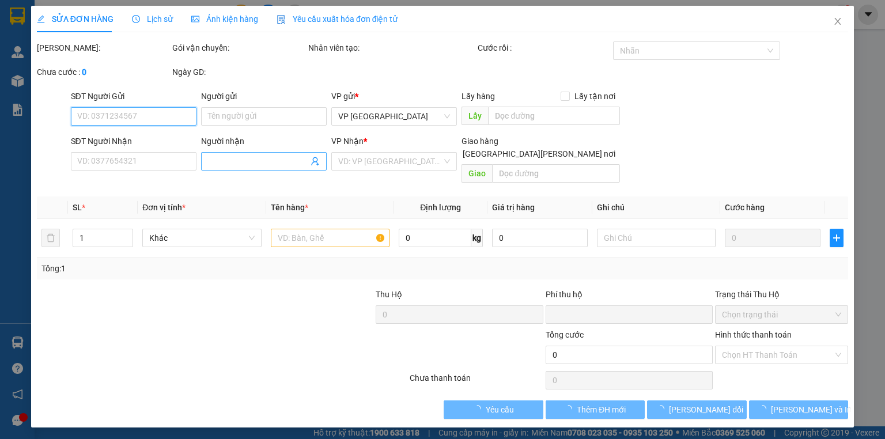
type input "0909665596"
type input "NK NHA THỊNH"
type input "0966957007"
type input "LB 2B"
type input "0"
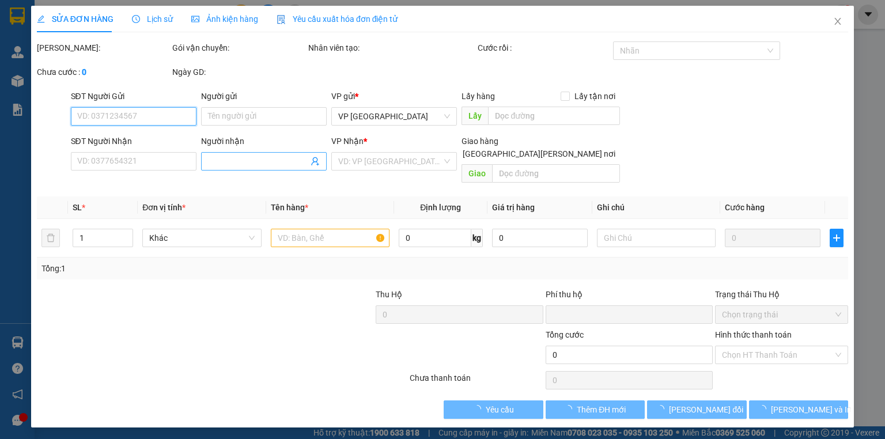
type input "20.000"
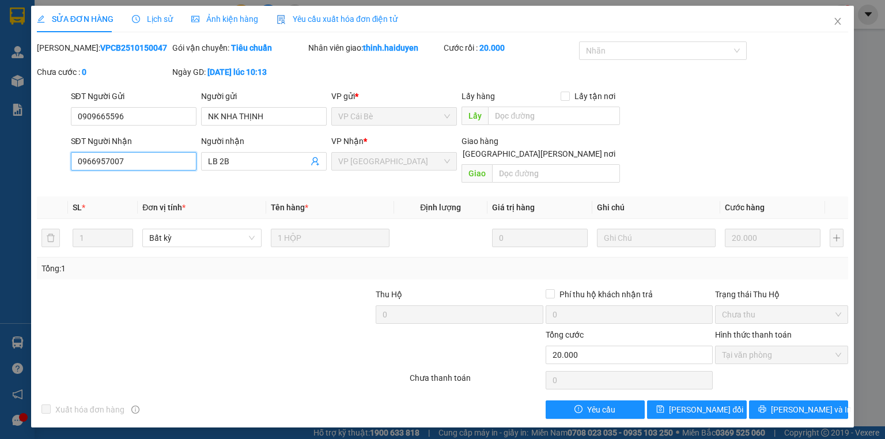
click at [130, 156] on input "0966957007" at bounding box center [134, 161] width 126 height 18
click at [828, 16] on span "Close" at bounding box center [837, 22] width 32 height 32
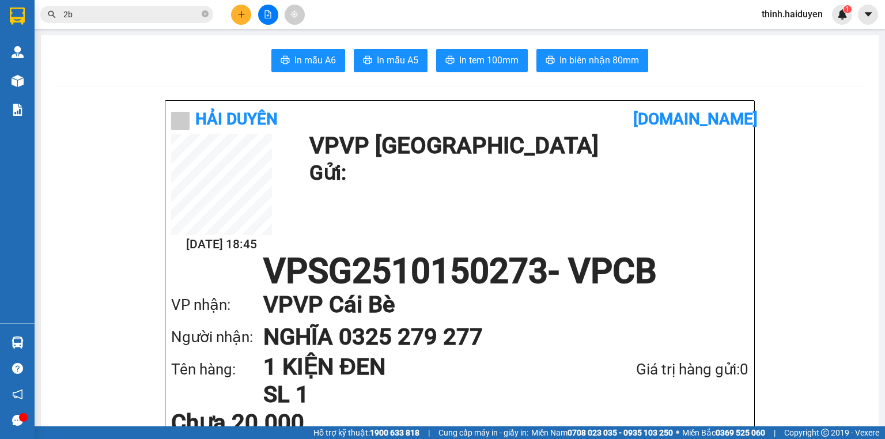
click at [74, 9] on span "2b" at bounding box center [126, 14] width 173 height 17
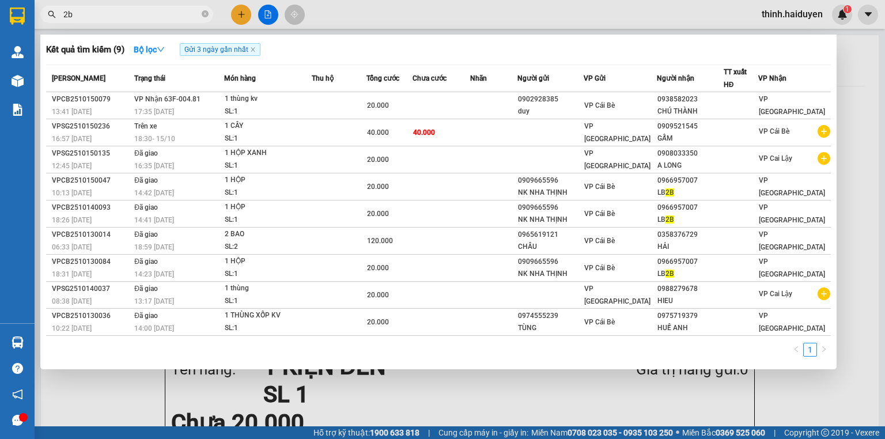
click at [74, 9] on input "2b" at bounding box center [131, 14] width 136 height 13
click at [75, 9] on input "2b" at bounding box center [131, 14] width 136 height 13
paste input "0966957007"
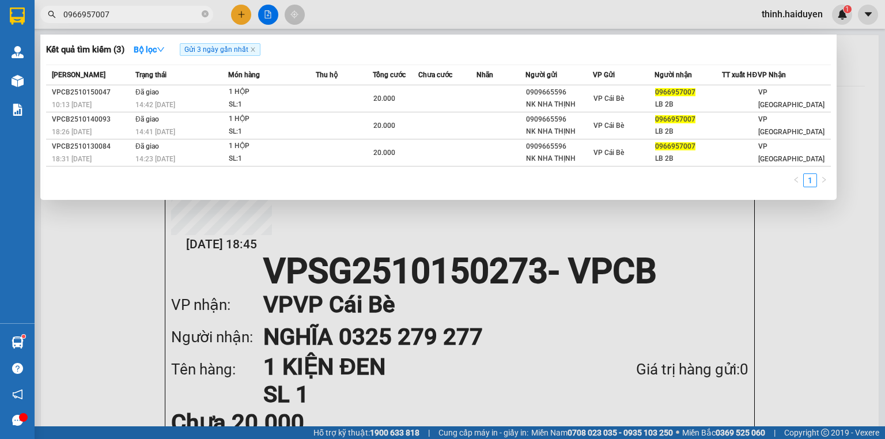
click at [108, 19] on input "0966957007" at bounding box center [131, 14] width 136 height 13
type input "6 thu"
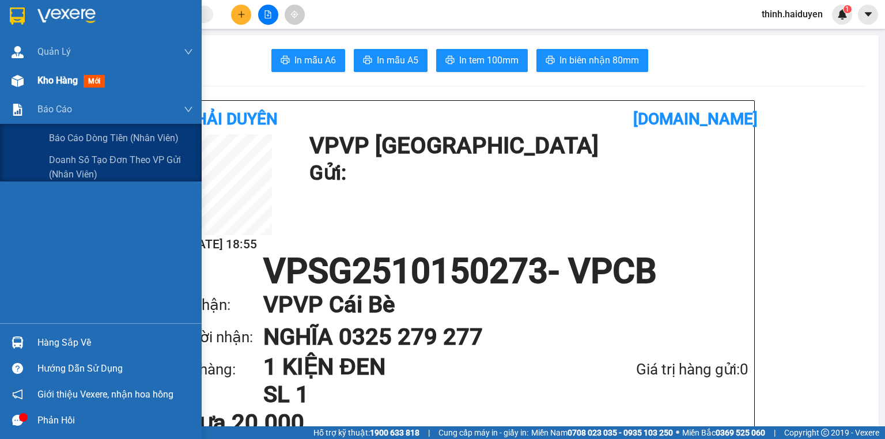
click at [65, 85] on span "Kho hàng" at bounding box center [57, 80] width 40 height 11
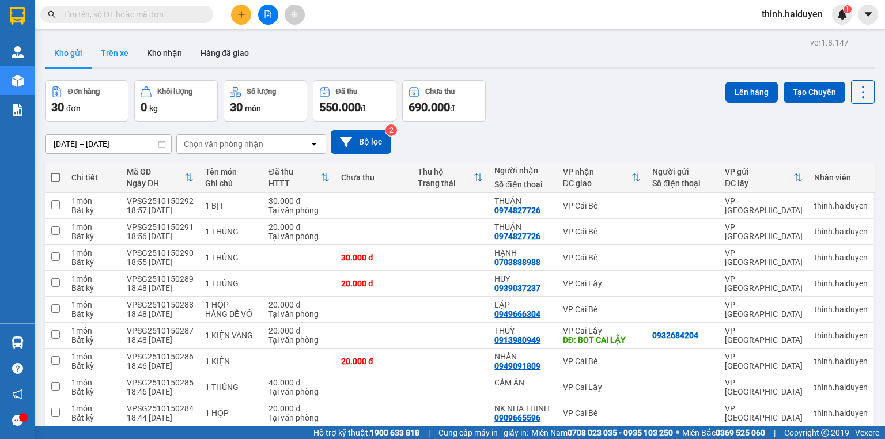
click at [119, 53] on button "Trên xe" at bounding box center [115, 53] width 46 height 28
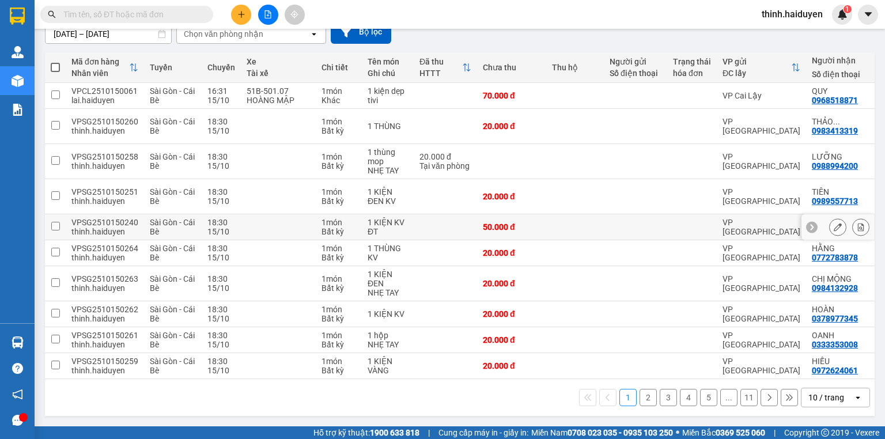
scroll to position [112, 0]
click at [829, 394] on div "10 / trang" at bounding box center [826, 398] width 36 height 12
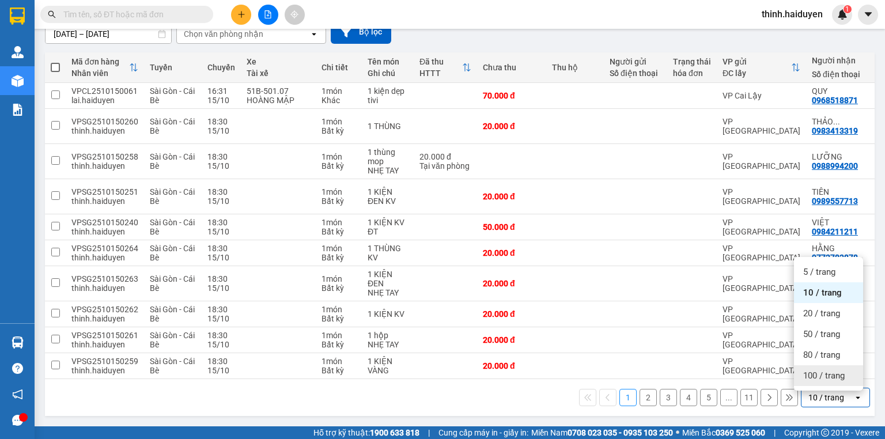
click at [821, 370] on span "100 / trang" at bounding box center [823, 376] width 41 height 12
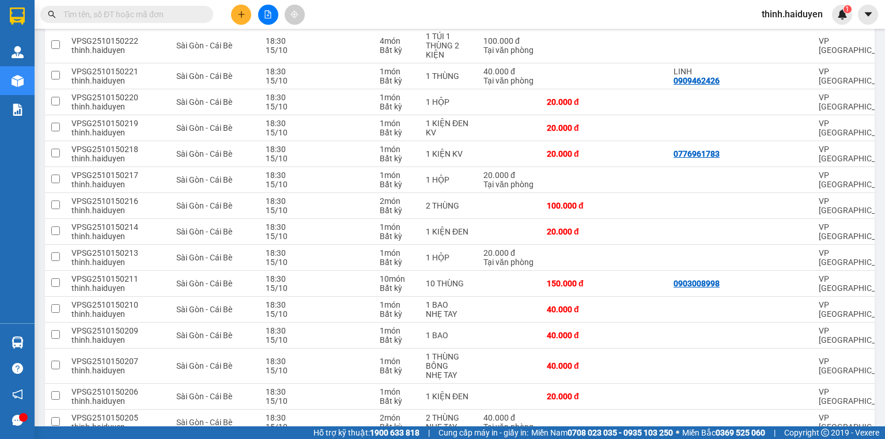
scroll to position [1301, 0]
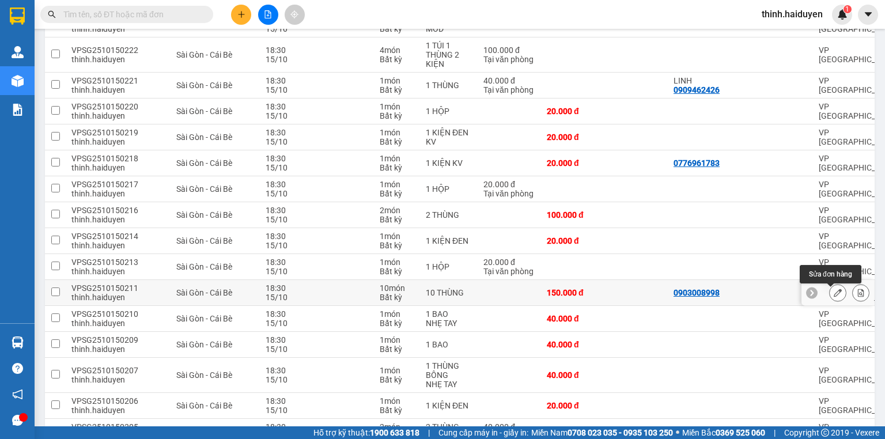
click at [829, 295] on button at bounding box center [837, 293] width 16 height 20
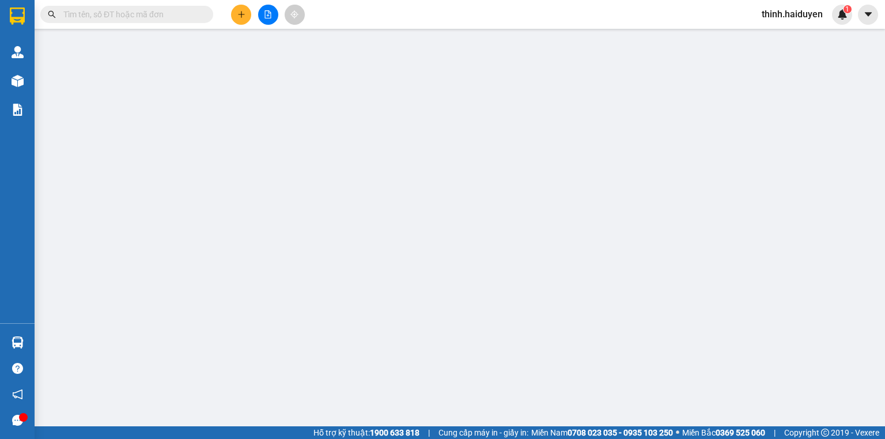
type input "0903008998"
type input "0949415525"
type input "0"
type input "150.000"
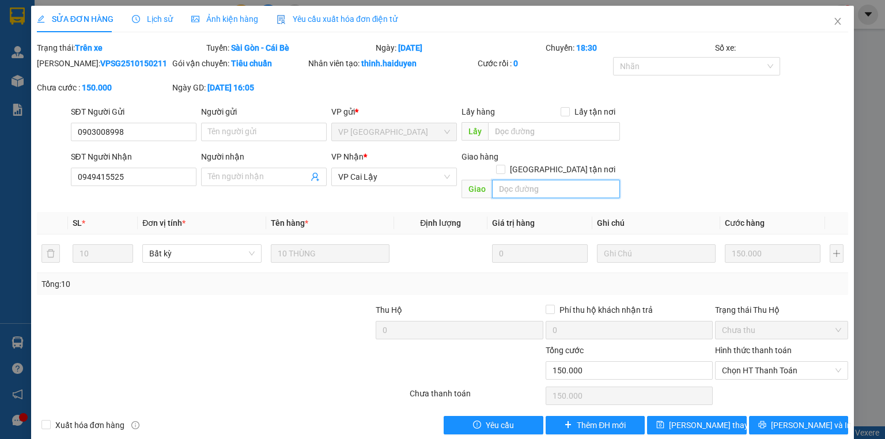
click at [556, 180] on input "text" at bounding box center [556, 189] width 128 height 18
type input "hủy"
click at [718, 419] on span "Lưu thay đổi" at bounding box center [715, 425] width 92 height 13
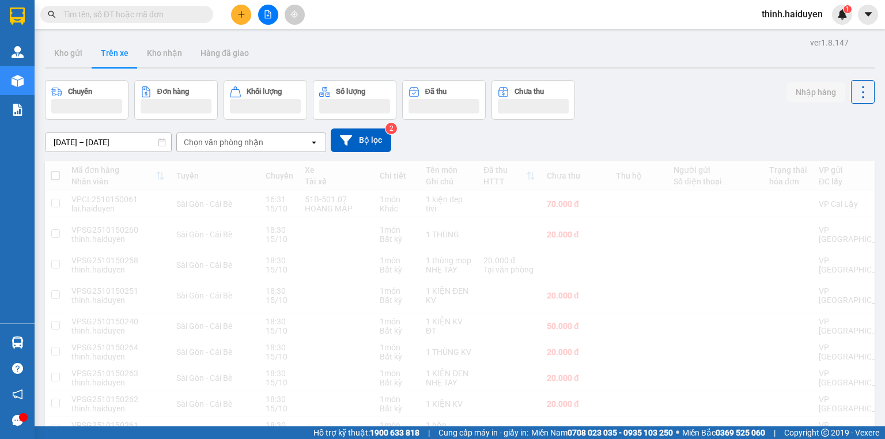
click at [137, 18] on input "text" at bounding box center [131, 14] width 136 height 13
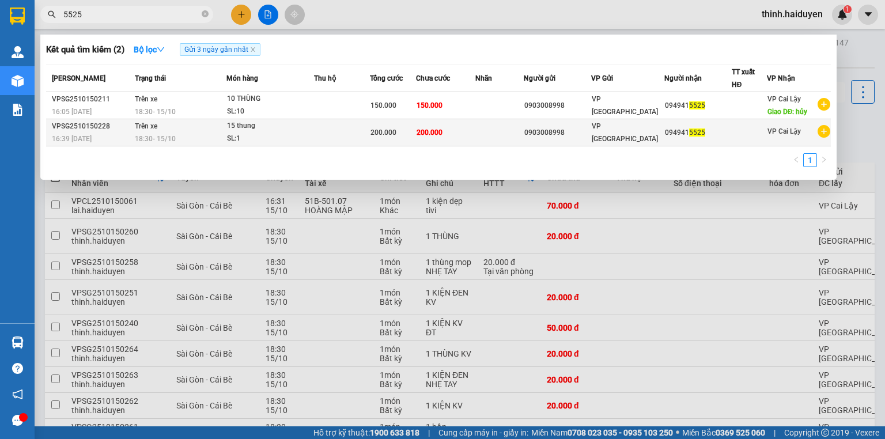
type input "5525"
click at [396, 135] on span "200.000" at bounding box center [383, 132] width 26 height 8
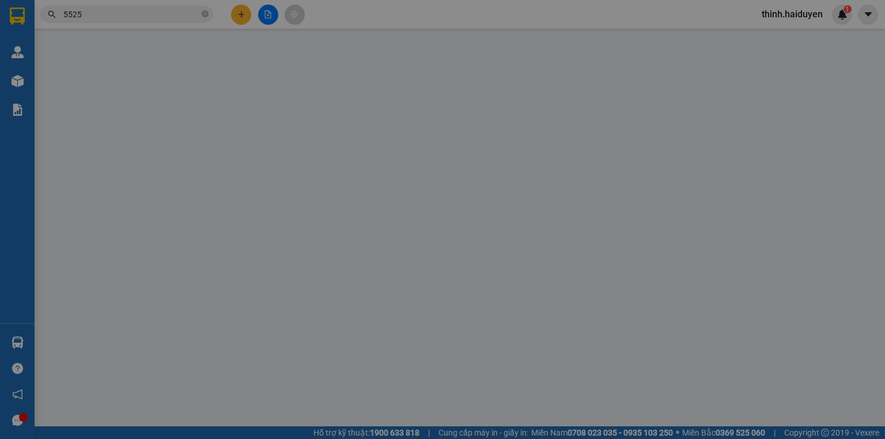
type input "0903008998"
type input "0949415525"
type input "0"
type input "200.000"
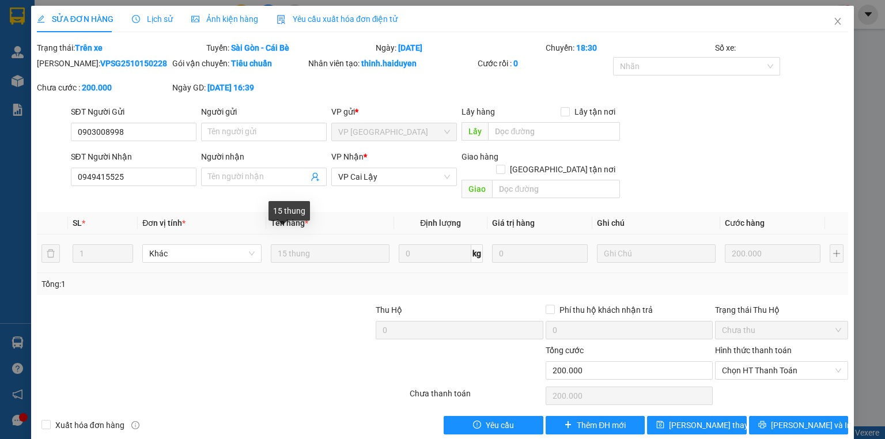
click at [195, 241] on tr "1 Khác 15 thung 0 kg 0 200.000" at bounding box center [442, 253] width 811 height 39
drag, startPoint x: 261, startPoint y: 232, endPoint x: 299, endPoint y: 242, distance: 39.4
click at [193, 234] on td "Khác" at bounding box center [202, 253] width 128 height 39
click at [235, 239] on tr "1 Khác 15 thung 0 kg 0 200.000" at bounding box center [442, 253] width 811 height 39
click at [205, 245] on tr "1 Khác 15 thung 0 kg 0 200.000" at bounding box center [442, 253] width 811 height 39
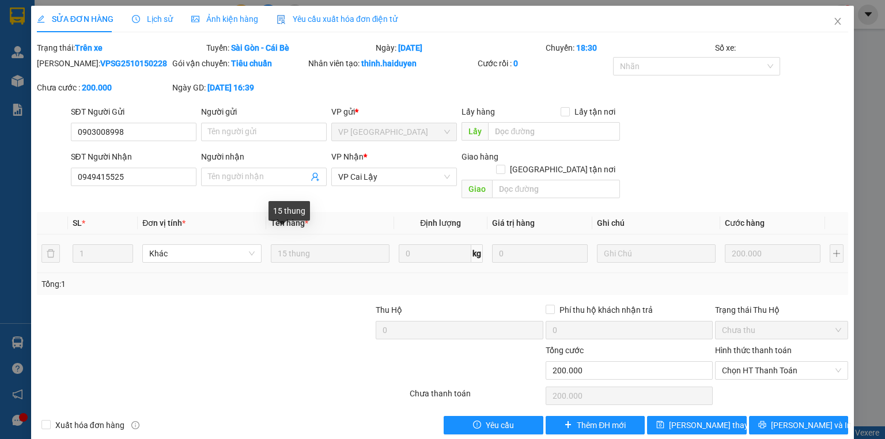
click at [342, 218] on th "Tên hàng *" at bounding box center [330, 223] width 128 height 22
click at [384, 95] on div "Mã ĐH: VPSG2510150228 Gói vận chuyển: Tiêu chuẩn Nhân viên tạo: thinh.haiduyen …" at bounding box center [442, 81] width 813 height 48
click at [833, 26] on icon "close" at bounding box center [837, 21] width 9 height 9
click at [833, 24] on div "thinh.haiduyen 1" at bounding box center [802, 15] width 100 height 20
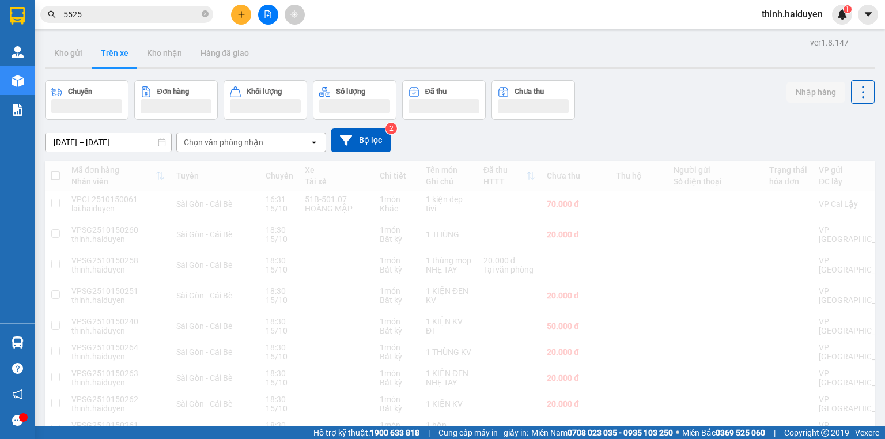
click at [747, 53] on div "Kho gửi Trên xe Kho nhận Hàng đã giao" at bounding box center [459, 54] width 829 height 31
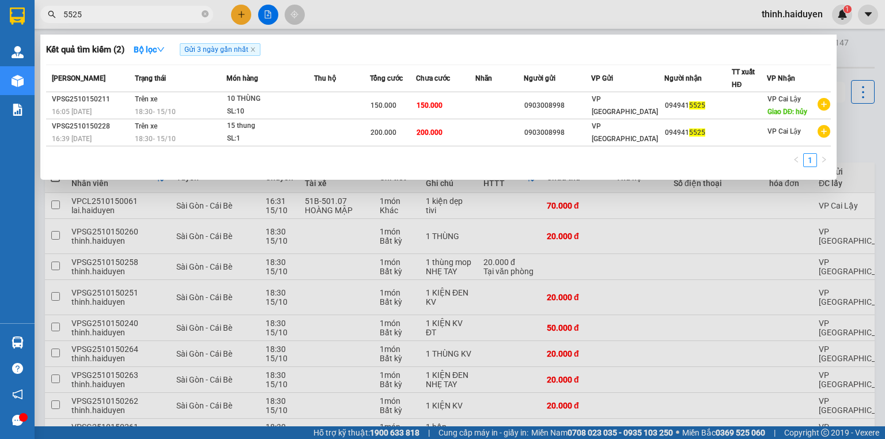
click at [177, 12] on input "5525" at bounding box center [131, 14] width 136 height 13
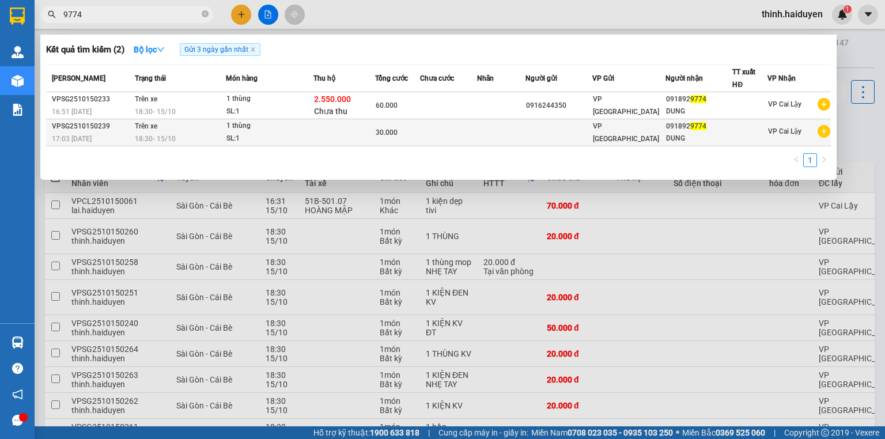
type input "9774"
click at [362, 142] on td at bounding box center [344, 132] width 62 height 27
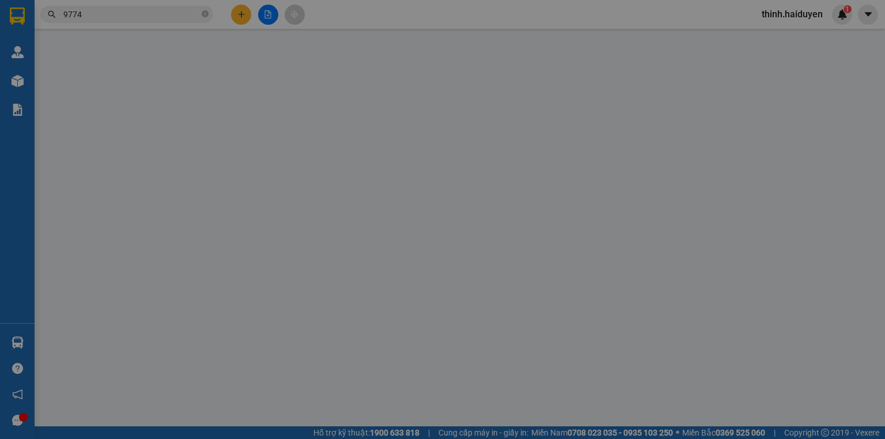
type input "0918929774"
type input "DUNG"
type input "0"
type input "30.000"
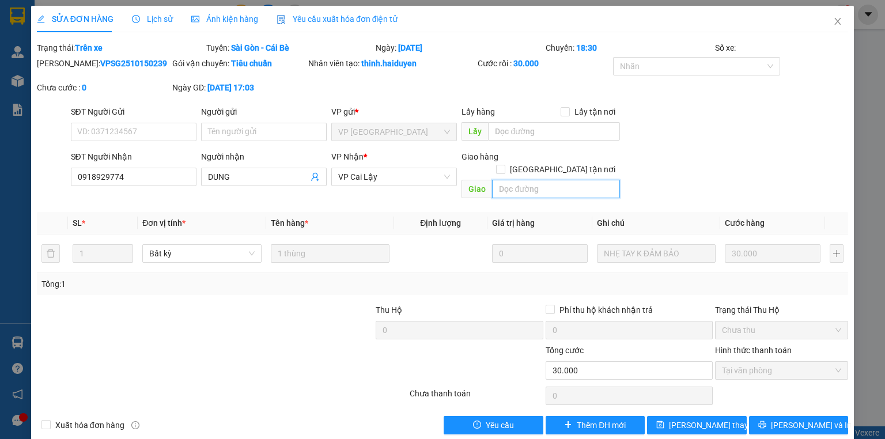
click at [527, 183] on input "text" at bounding box center [556, 189] width 128 height 18
type input "hủy"
click at [628, 152] on div "SĐT Người Nhận 0918929774 Người nhận DUNG VP Nhận * VP Cai Lậy Giao hàng Giao t…" at bounding box center [460, 176] width 782 height 53
click at [708, 419] on span "Lưu thay đổi" at bounding box center [715, 425] width 92 height 13
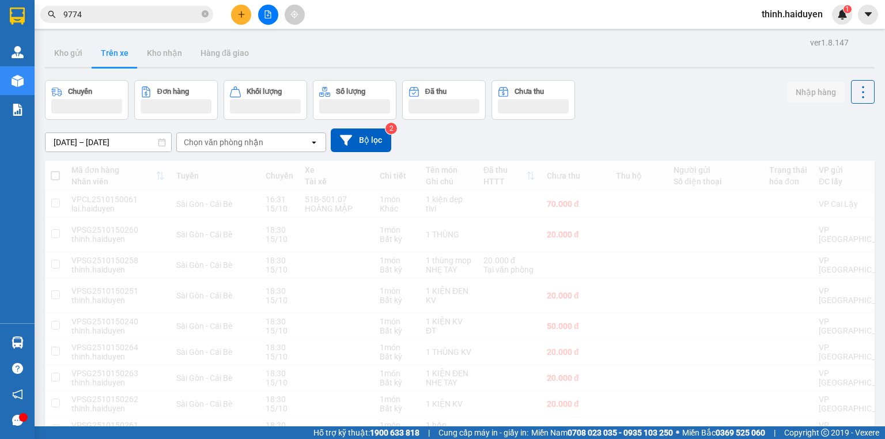
click at [158, 22] on span "9774" at bounding box center [126, 14] width 173 height 17
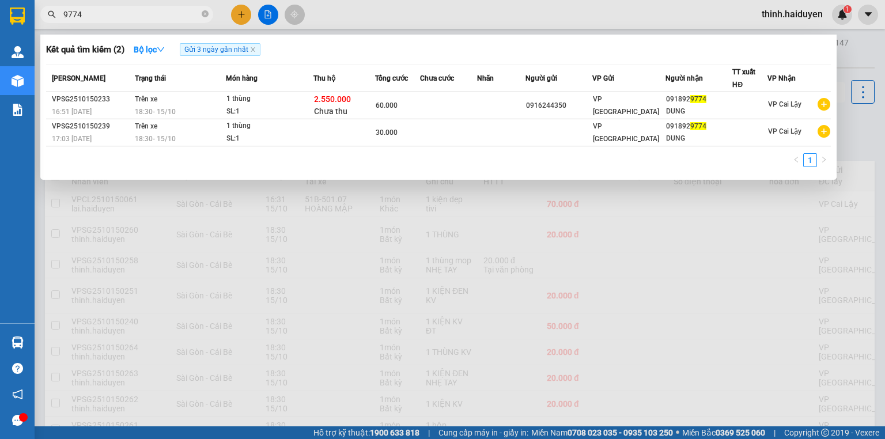
click at [161, 16] on input "9774" at bounding box center [131, 14] width 136 height 13
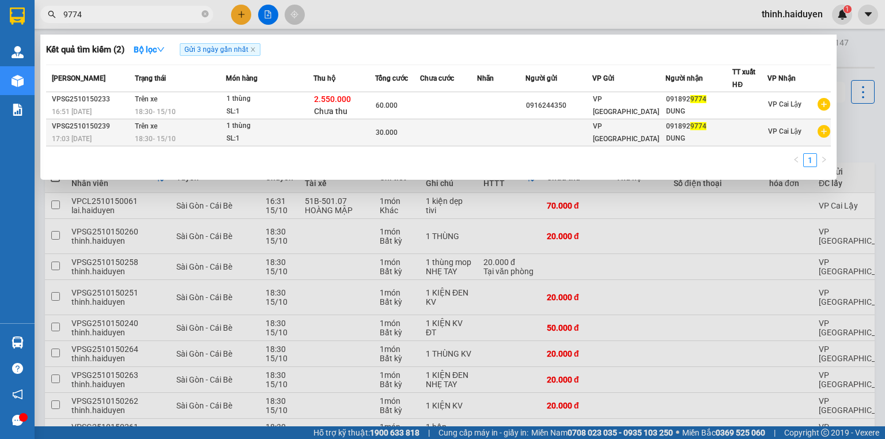
click at [599, 126] on td "VP [GEOGRAPHIC_DATA]" at bounding box center [628, 132] width 73 height 27
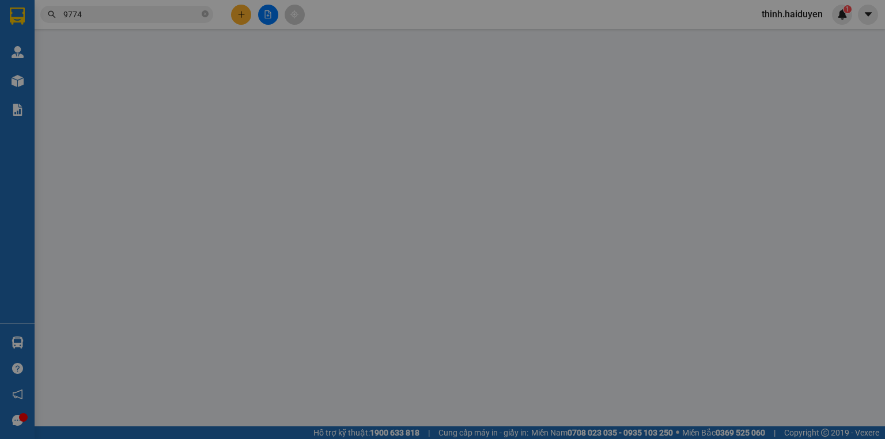
type input "0918929774"
type input "DUNG"
type input "hủy"
type input "0"
type input "30.000"
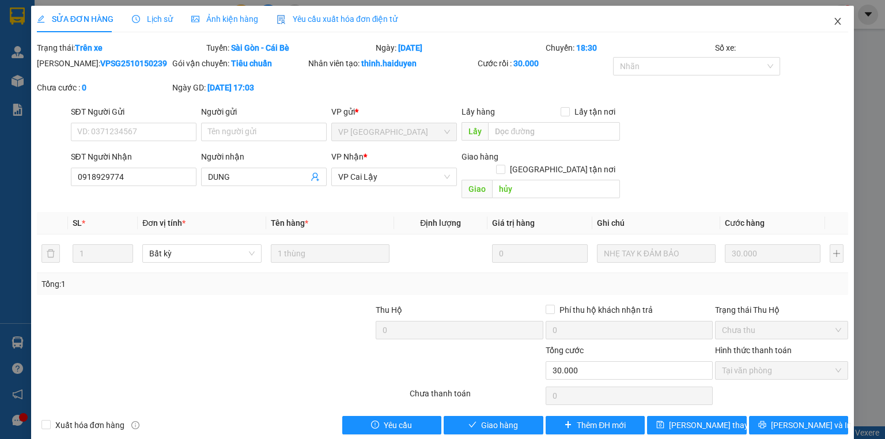
click at [833, 25] on icon "close" at bounding box center [837, 21] width 9 height 9
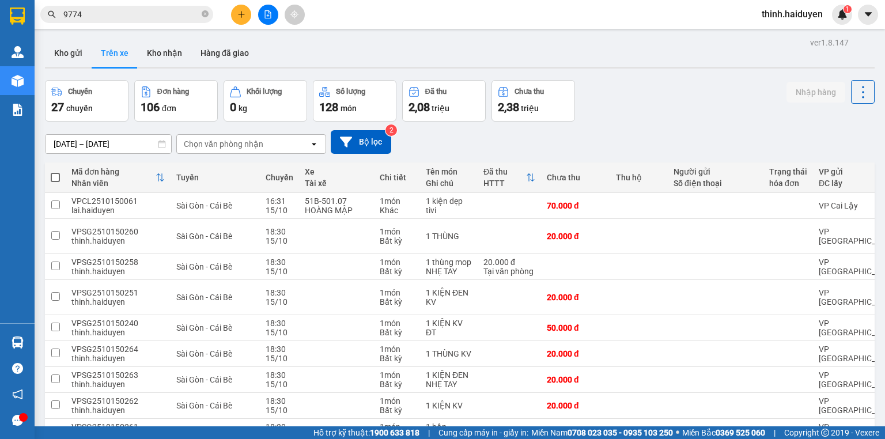
click at [112, 10] on input "9774" at bounding box center [131, 14] width 136 height 13
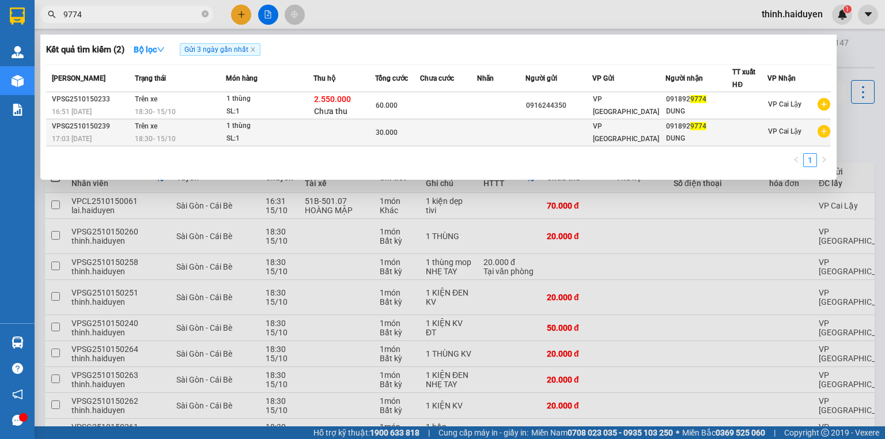
click at [290, 136] on div "SL: 1" at bounding box center [269, 138] width 86 height 13
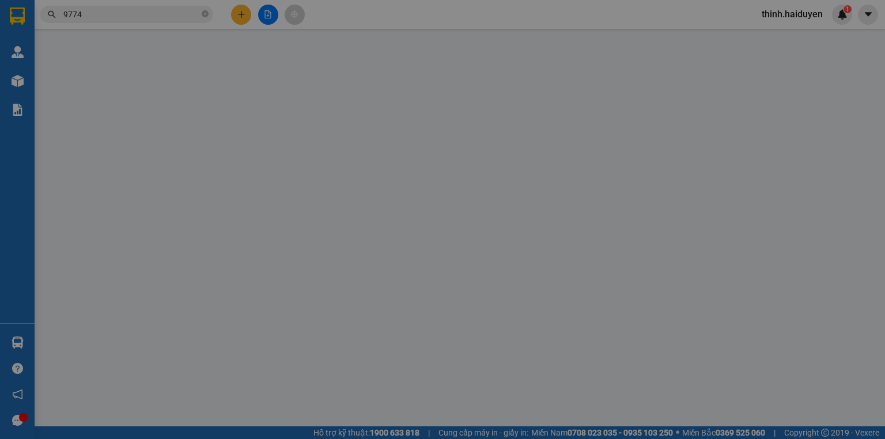
type input "0918929774"
type input "DUNG"
type input "hủy"
type input "0"
type input "30.000"
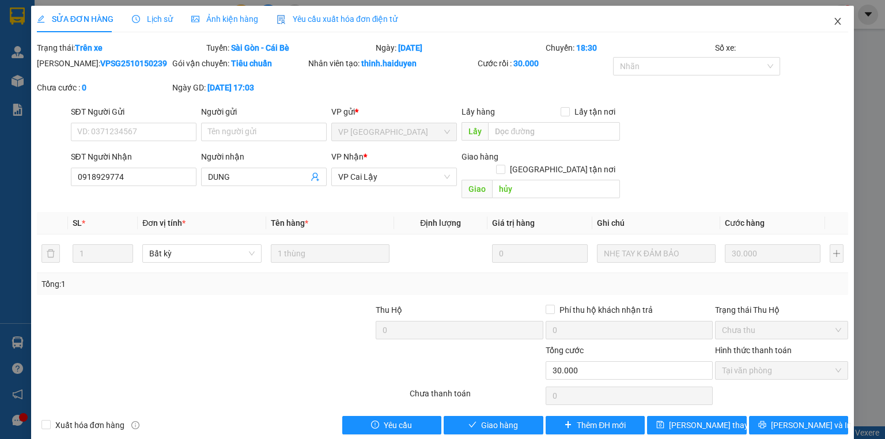
click at [833, 25] on icon "close" at bounding box center [837, 21] width 9 height 9
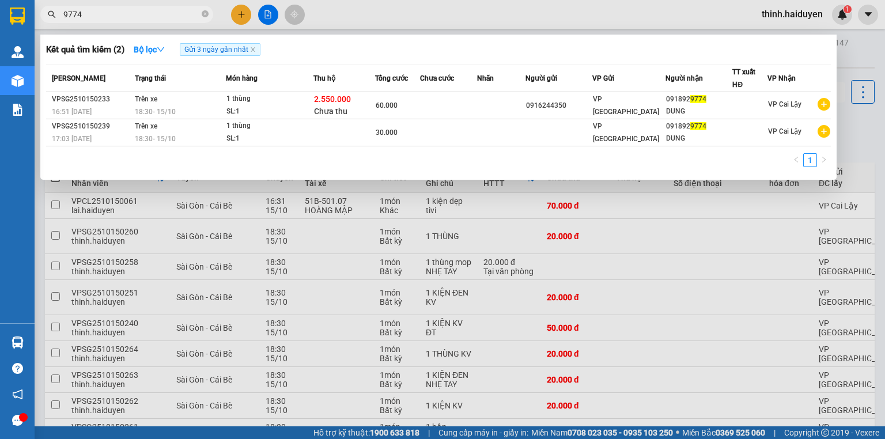
click at [113, 14] on input "9774" at bounding box center [131, 14] width 136 height 13
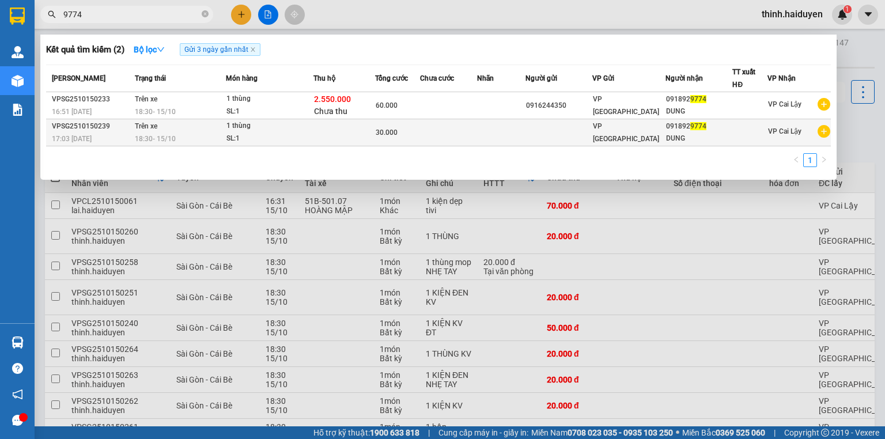
click at [541, 131] on td at bounding box center [558, 132] width 67 height 27
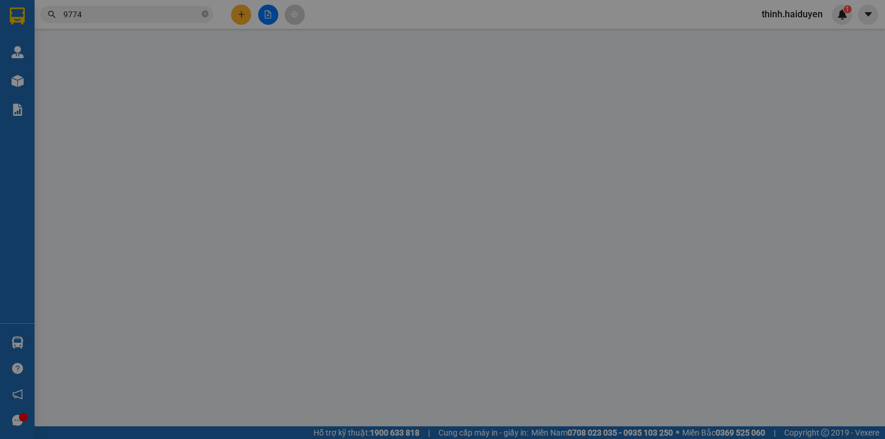
type input "0918929774"
type input "DUNG"
type input "hủy"
type input "0"
type input "30.000"
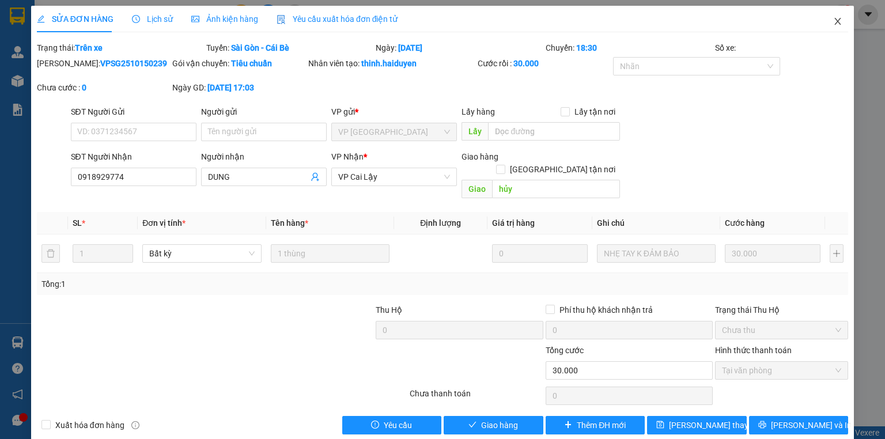
click at [833, 25] on icon "close" at bounding box center [837, 21] width 9 height 9
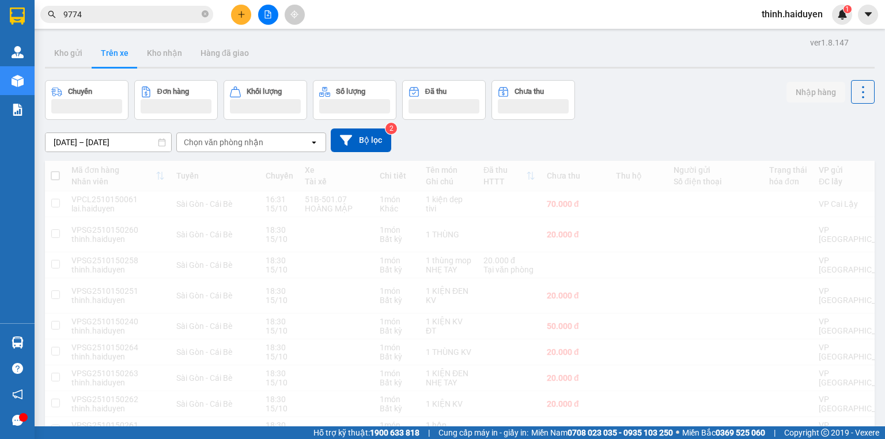
click at [168, 20] on input "9774" at bounding box center [131, 14] width 136 height 13
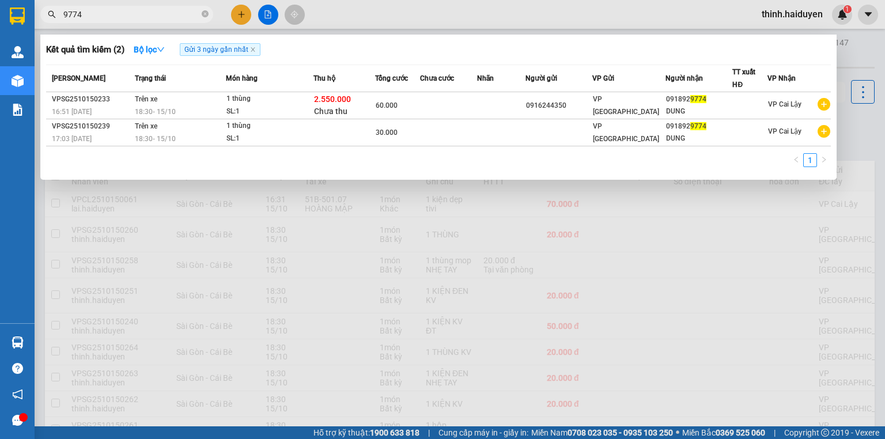
click at [165, 20] on input "9774" at bounding box center [131, 14] width 136 height 13
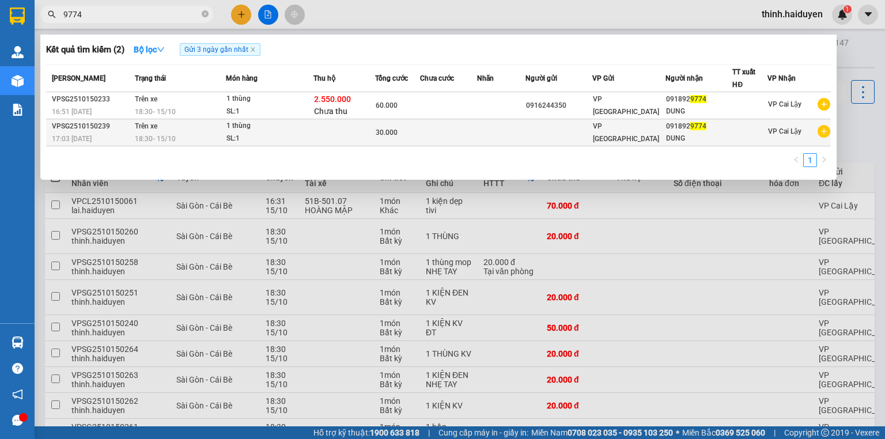
click at [291, 132] on div "SL: 1" at bounding box center [269, 138] width 86 height 13
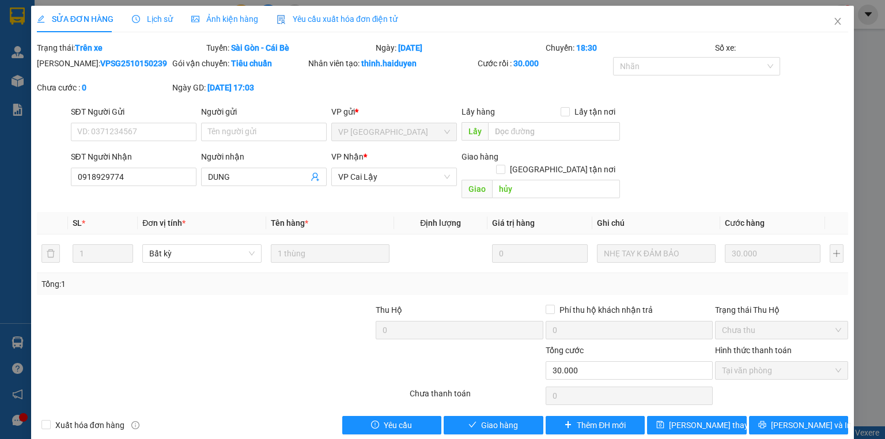
click at [160, 23] on span "Lịch sử" at bounding box center [152, 18] width 41 height 9
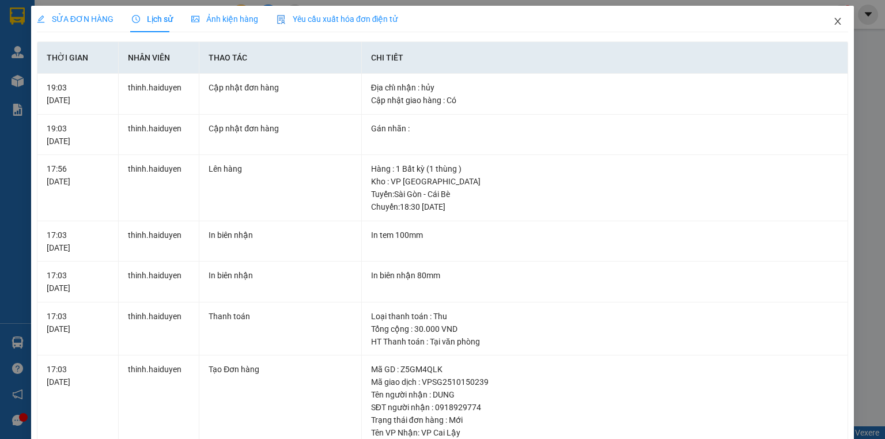
click at [836, 23] on span "Close" at bounding box center [837, 22] width 32 height 32
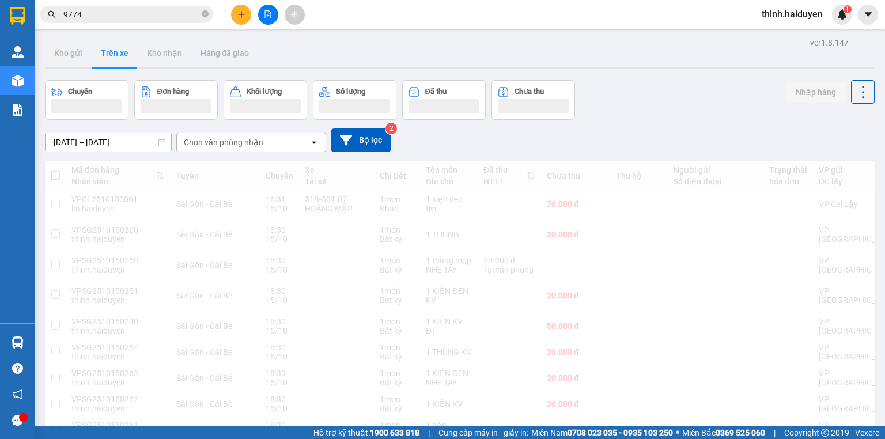
click at [825, 22] on div "thinh.haiduyen 1" at bounding box center [802, 15] width 100 height 20
click at [145, 9] on input "9774" at bounding box center [131, 14] width 136 height 13
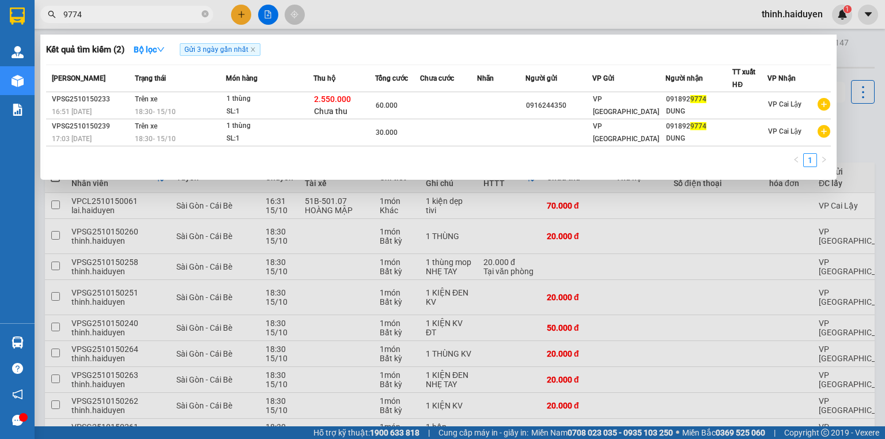
click at [149, 9] on input "9774" at bounding box center [131, 14] width 136 height 13
type input "9"
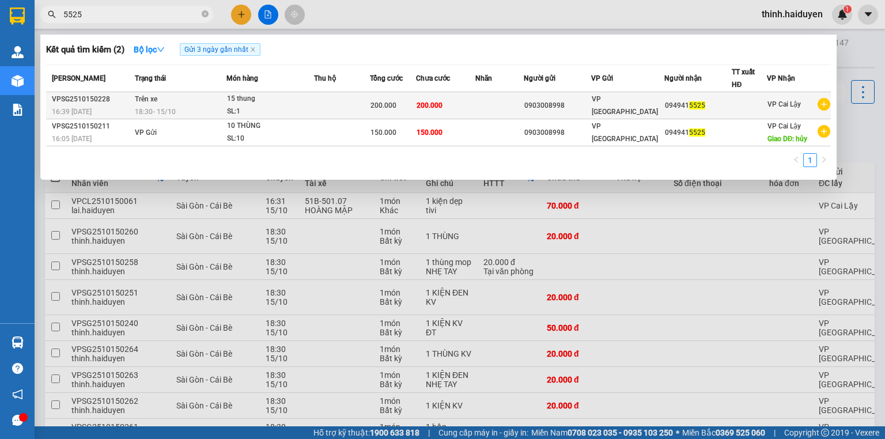
type input "5525"
click at [312, 103] on div "15 thung" at bounding box center [270, 99] width 86 height 13
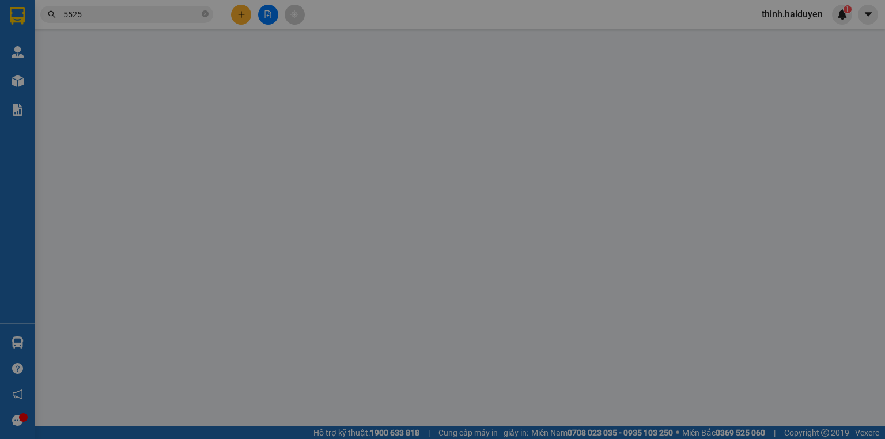
type input "0903008998"
type input "0949415525"
type input "0"
type input "200.000"
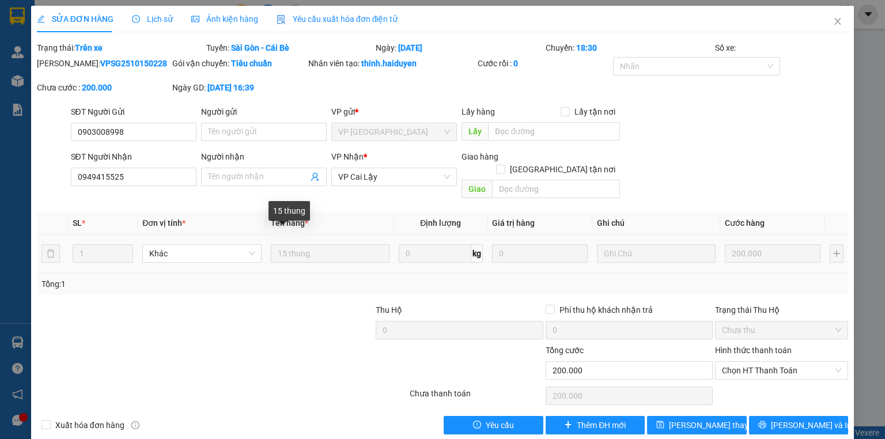
click at [226, 234] on tr "1 Khác 15 thung 0 kg 0 200.000" at bounding box center [442, 253] width 811 height 39
click at [302, 234] on td "15 thung" at bounding box center [330, 253] width 128 height 39
click at [251, 236] on tr "1 Khác 15 thung 0 kg 0 200.000" at bounding box center [442, 253] width 811 height 39
click at [245, 237] on tr "1 Khác 15 thung 0 kg 0 200.000" at bounding box center [442, 253] width 811 height 39
click at [240, 184] on span at bounding box center [264, 177] width 126 height 18
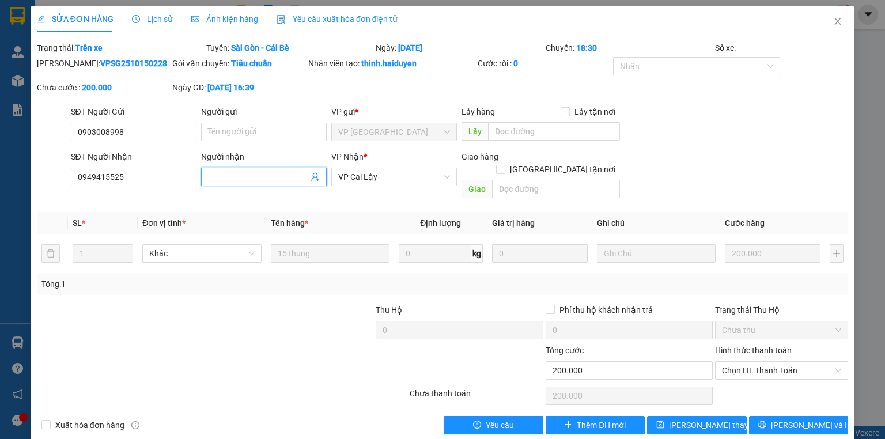
click at [244, 177] on input "Người nhận" at bounding box center [258, 176] width 100 height 13
type input "10 thùng thôi nha"
click at [677, 419] on span "Lưu thay đổi" at bounding box center [715, 425] width 92 height 13
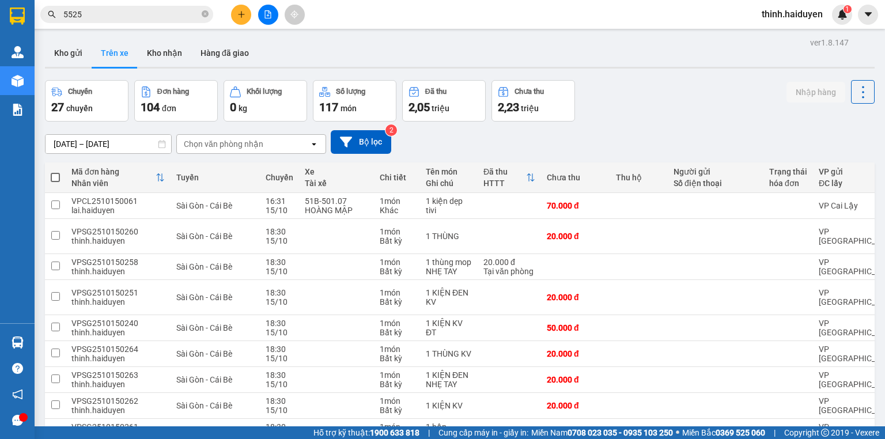
click at [108, 15] on input "5525" at bounding box center [131, 14] width 136 height 13
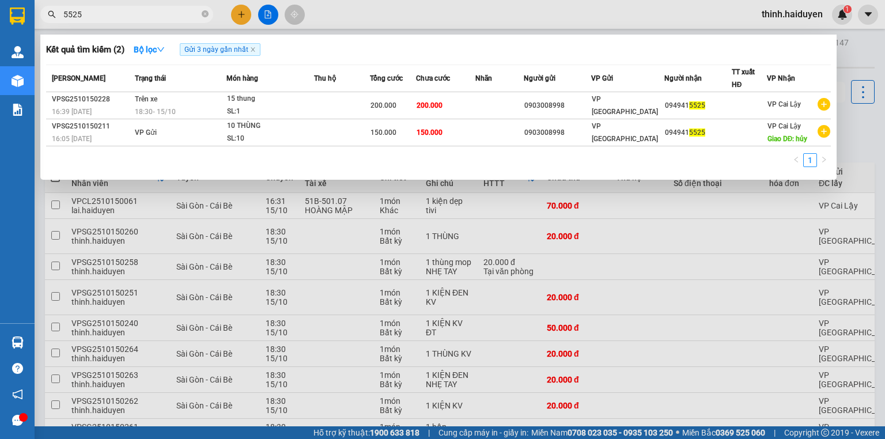
click at [653, 228] on div at bounding box center [442, 219] width 885 height 439
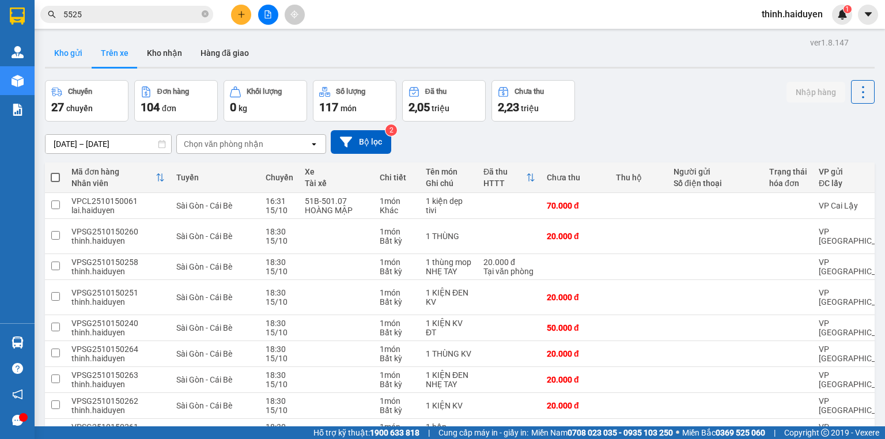
click at [65, 50] on button "Kho gửi" at bounding box center [68, 53] width 47 height 28
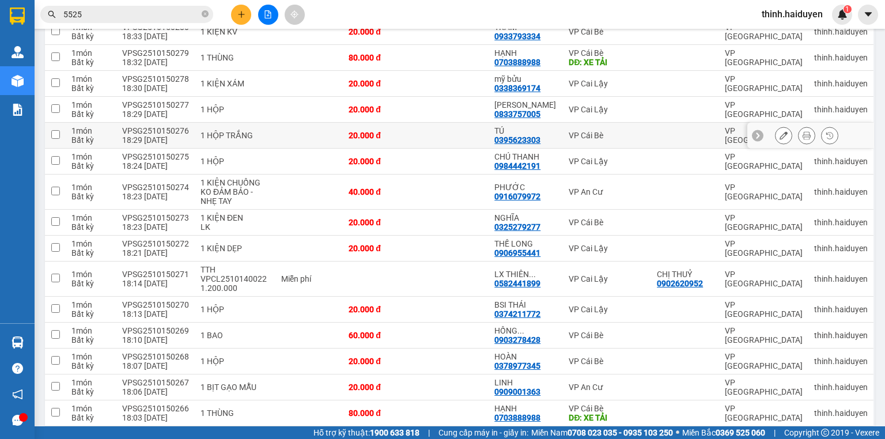
scroll to position [718, 0]
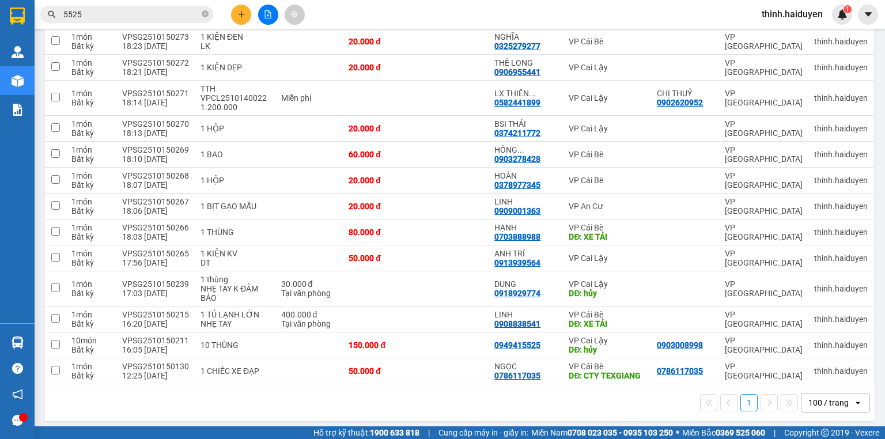
click at [109, 18] on input "5525" at bounding box center [131, 14] width 136 height 13
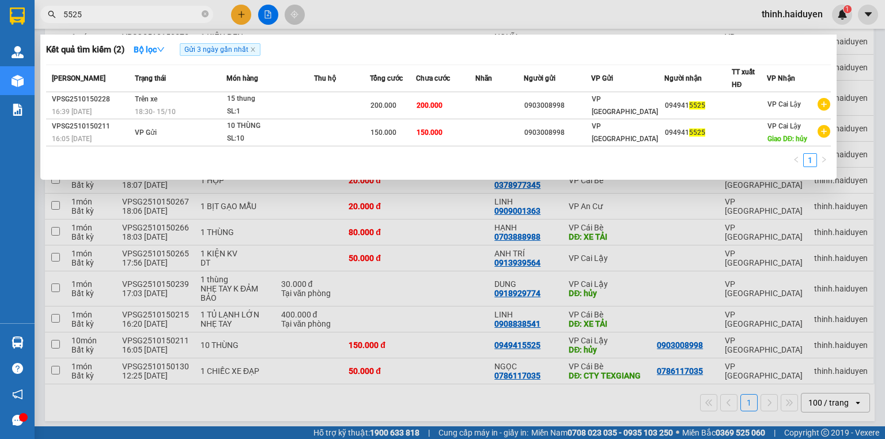
click at [109, 18] on input "5525" at bounding box center [131, 14] width 136 height 13
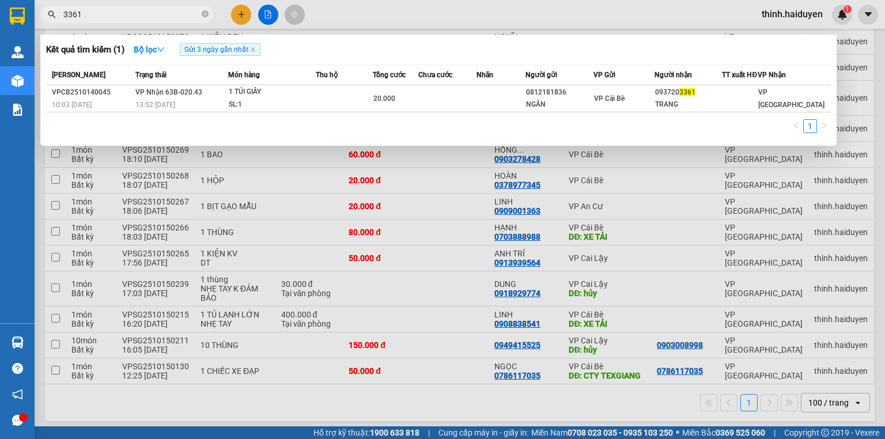
type input "3361"
click at [267, 12] on div at bounding box center [442, 219] width 885 height 439
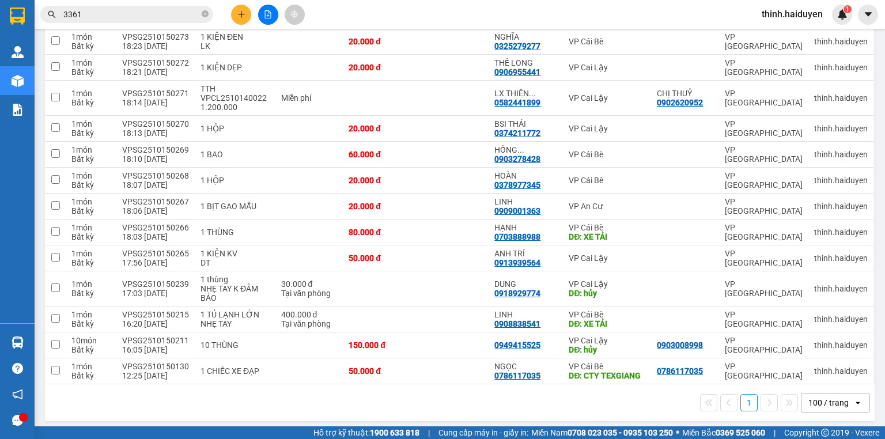
click at [267, 12] on icon "file-add" at bounding box center [268, 14] width 8 height 8
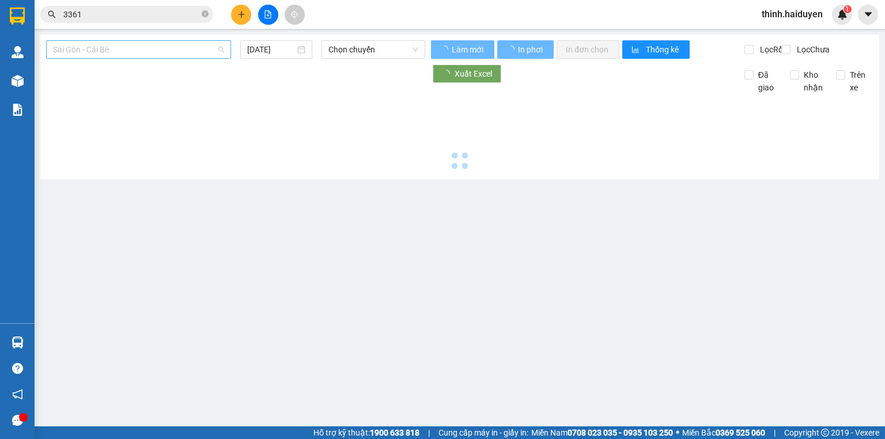
click at [153, 54] on span "Sài Gòn - Cái Bè" at bounding box center [138, 49] width 171 height 17
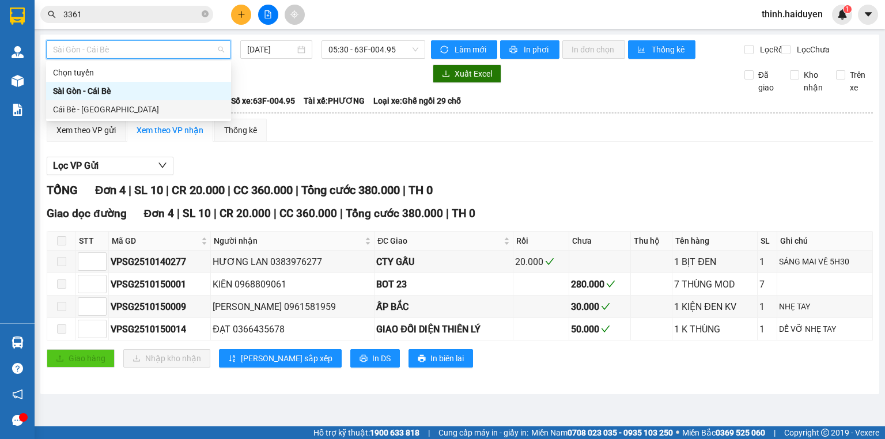
drag, startPoint x: 97, startPoint y: 102, endPoint x: 317, endPoint y: 53, distance: 225.4
click at [98, 102] on div "Cái Bè - [GEOGRAPHIC_DATA]" at bounding box center [138, 109] width 185 height 18
type input "[DATE]"
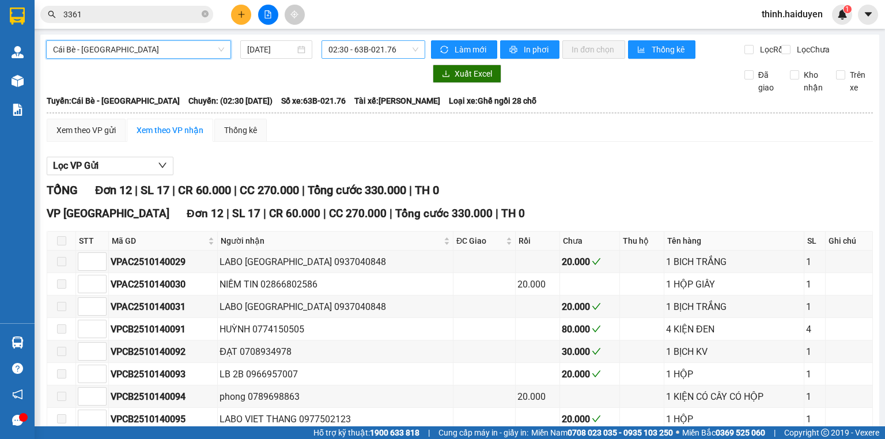
drag, startPoint x: 358, startPoint y: 40, endPoint x: 362, endPoint y: 52, distance: 13.5
click at [359, 44] on div "02:30 - 63B-021.76" at bounding box center [373, 49] width 104 height 18
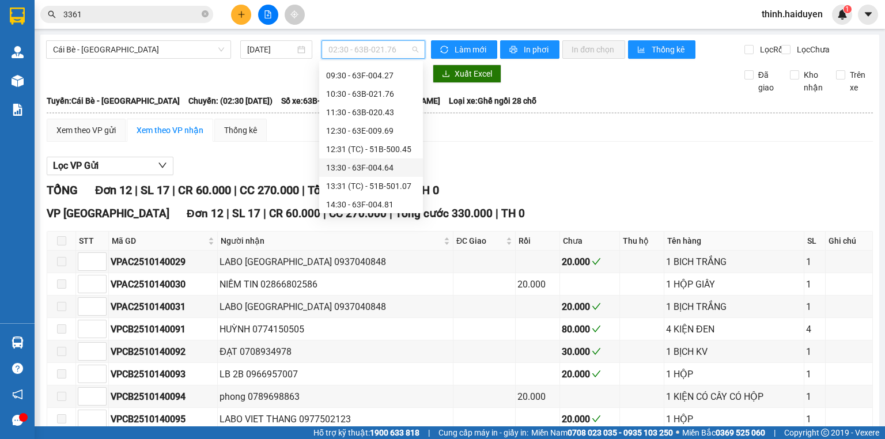
scroll to position [240, 0]
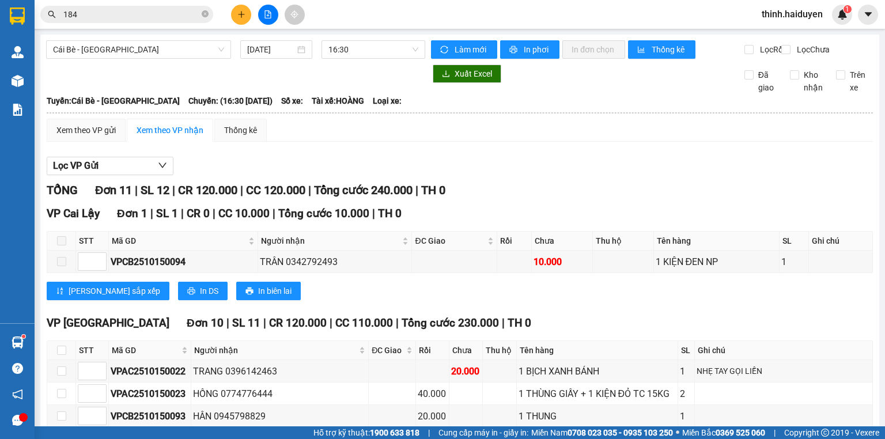
click at [264, 16] on icon "file-add" at bounding box center [268, 14] width 8 height 8
click at [106, 51] on span "Cái Bè - [GEOGRAPHIC_DATA]" at bounding box center [138, 49] width 171 height 17
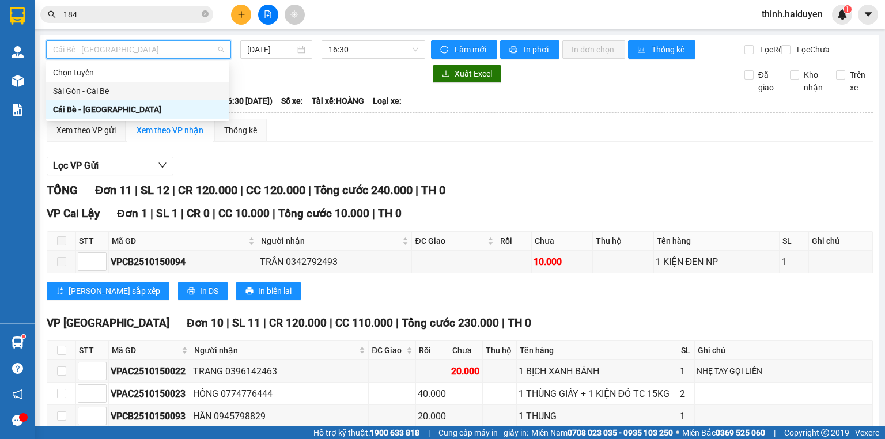
click at [97, 92] on div "Sài Gòn - Cái Bè" at bounding box center [137, 91] width 169 height 13
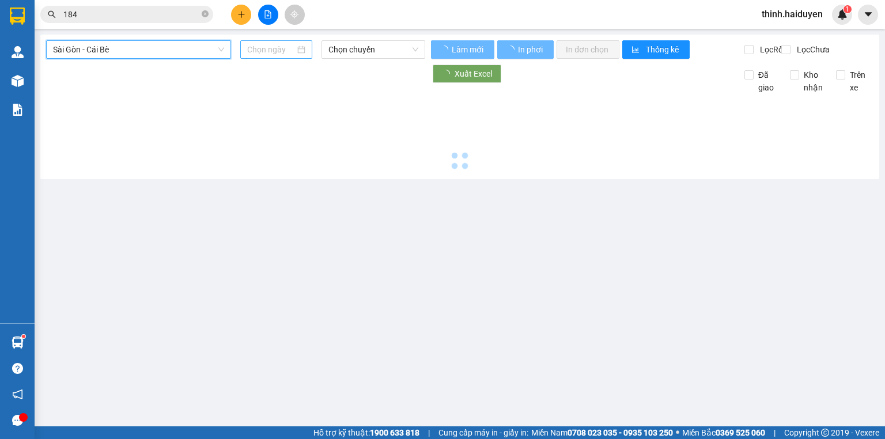
type input "[DATE]"
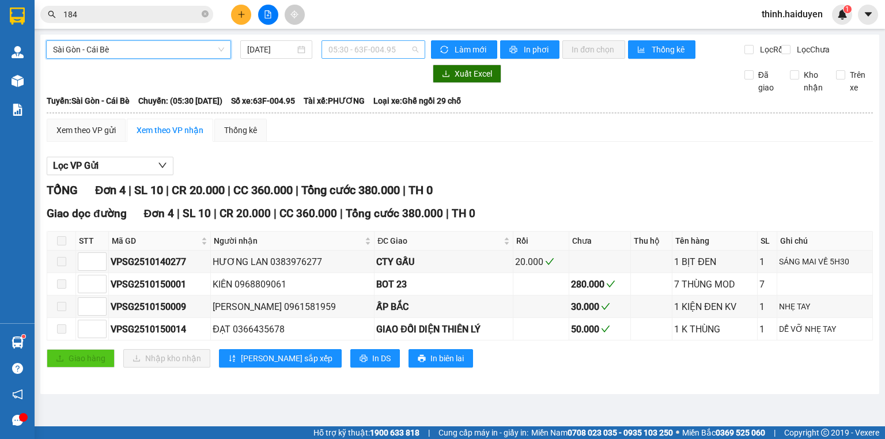
click at [363, 57] on span "05:30 - 63F-004.95" at bounding box center [373, 49] width 90 height 17
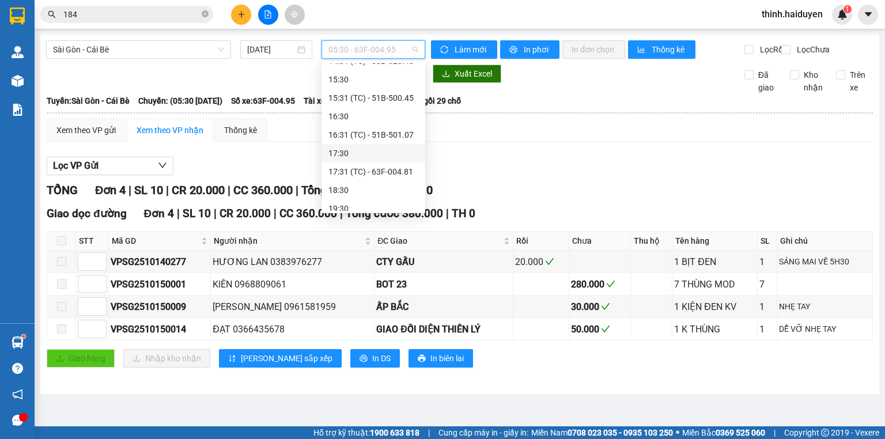
scroll to position [332, 0]
click at [355, 182] on div "18:30" at bounding box center [373, 183] width 90 height 13
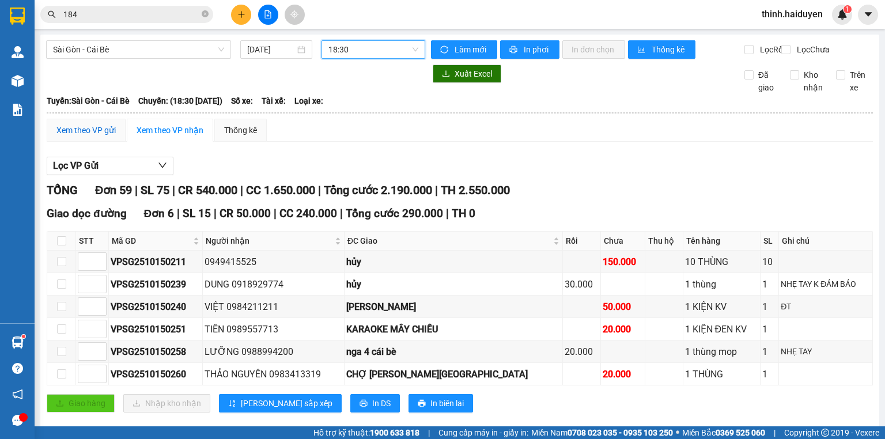
click at [98, 136] on div "Xem theo VP gửi" at bounding box center [85, 130] width 59 height 13
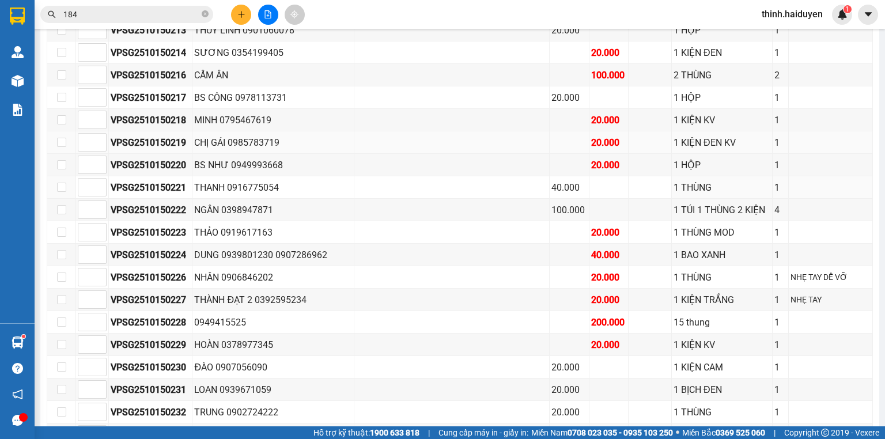
scroll to position [369, 0]
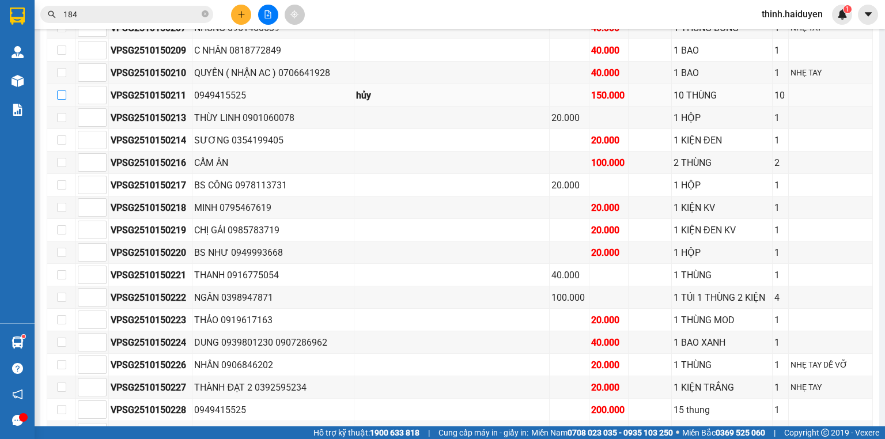
click at [60, 100] on input "checkbox" at bounding box center [61, 94] width 9 height 9
checkbox input "true"
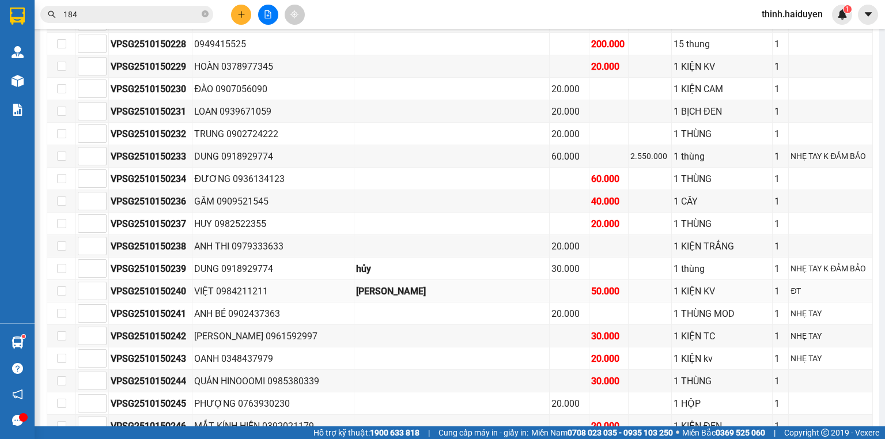
scroll to position [737, 0]
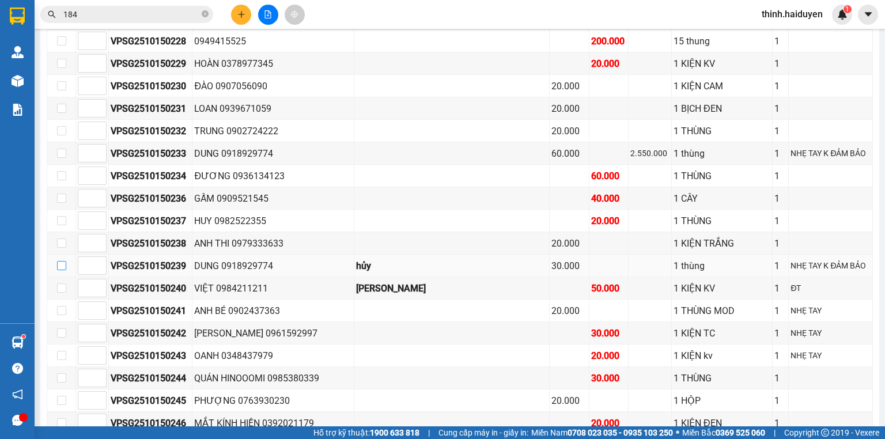
click at [62, 264] on input "checkbox" at bounding box center [61, 265] width 9 height 9
checkbox input "true"
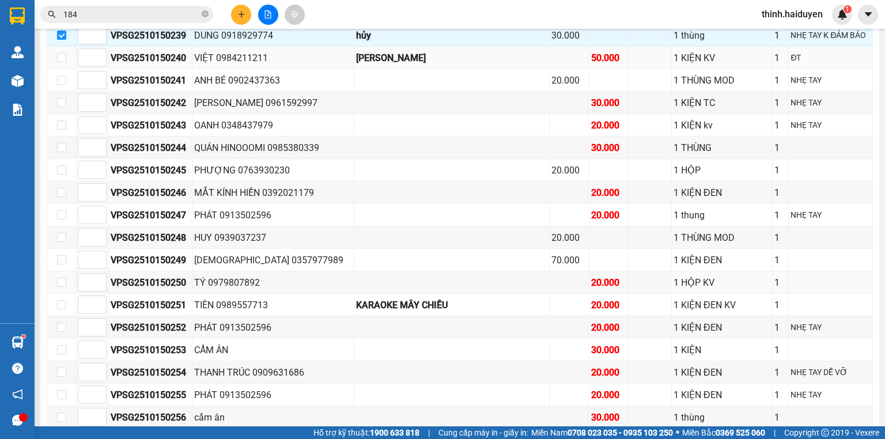
scroll to position [1197, 0]
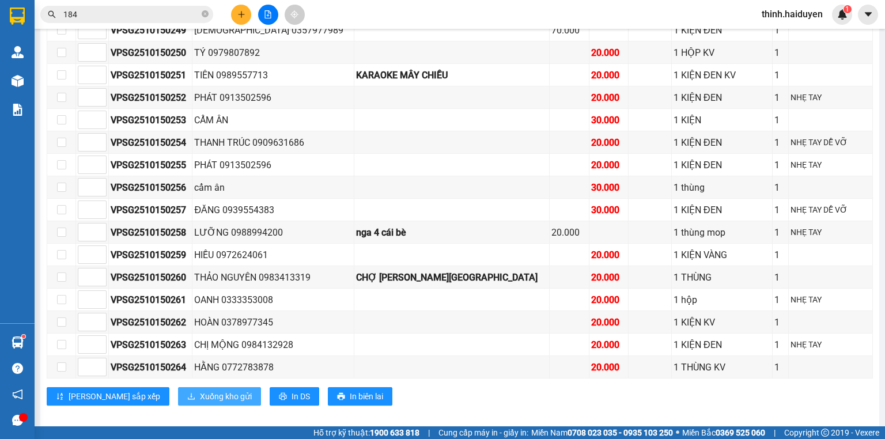
click at [200, 390] on span "Xuống kho gửi" at bounding box center [226, 396] width 52 height 13
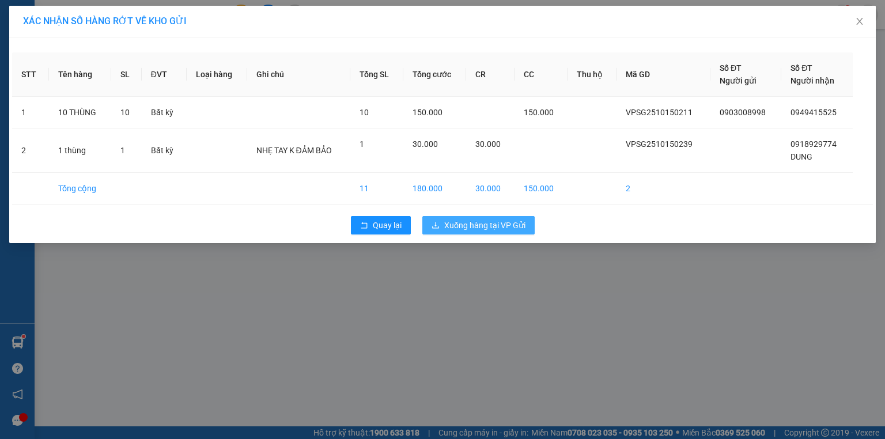
click at [510, 219] on span "Xuống hàng tại VP Gửi" at bounding box center [484, 225] width 81 height 13
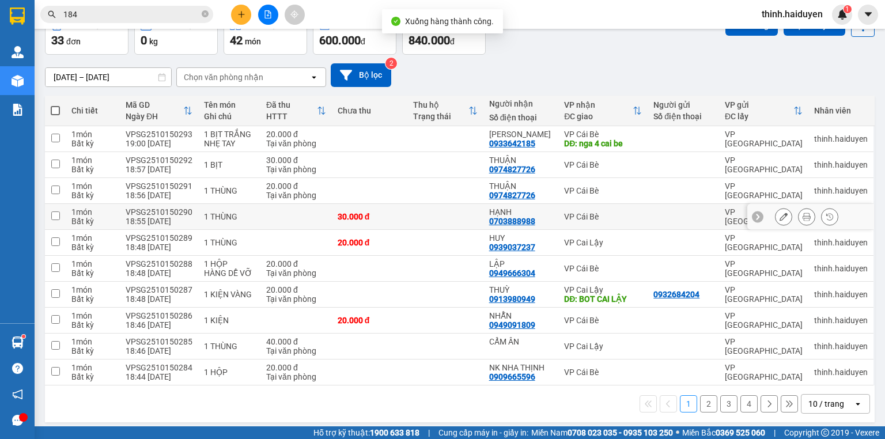
scroll to position [71, 0]
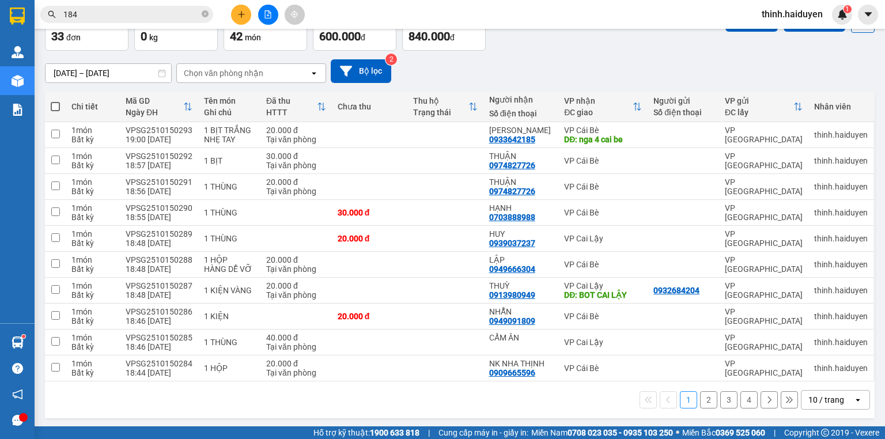
drag, startPoint x: 821, startPoint y: 395, endPoint x: 822, endPoint y: 389, distance: 6.0
click at [822, 394] on div "10 / trang" at bounding box center [826, 400] width 36 height 12
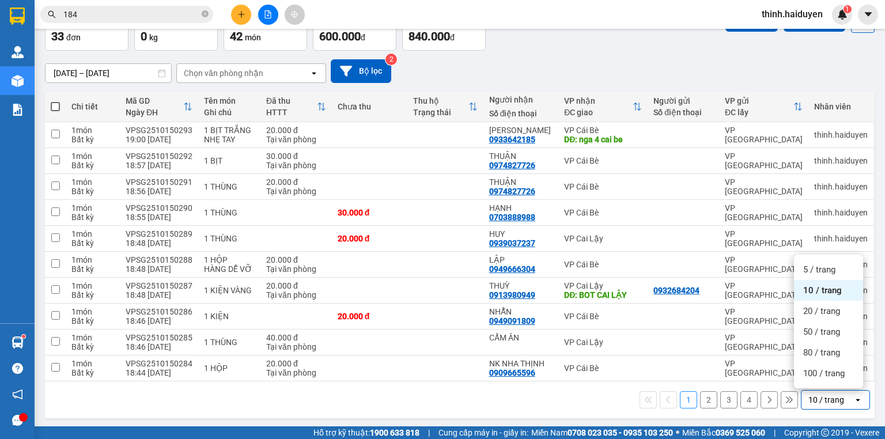
click at [822, 370] on span "100 / trang" at bounding box center [823, 373] width 41 height 12
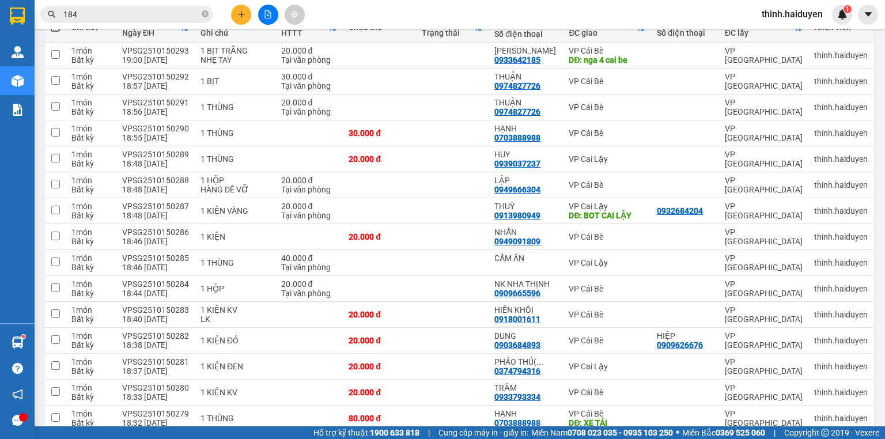
scroll to position [148, 0]
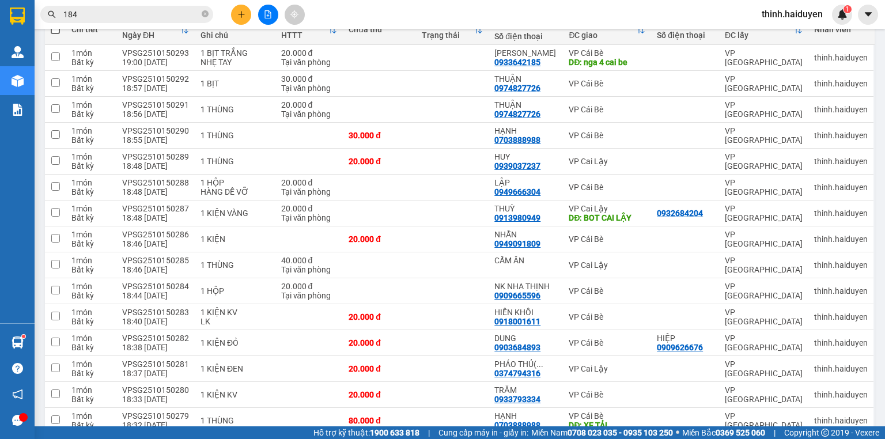
click at [105, 8] on input "184" at bounding box center [131, 14] width 136 height 13
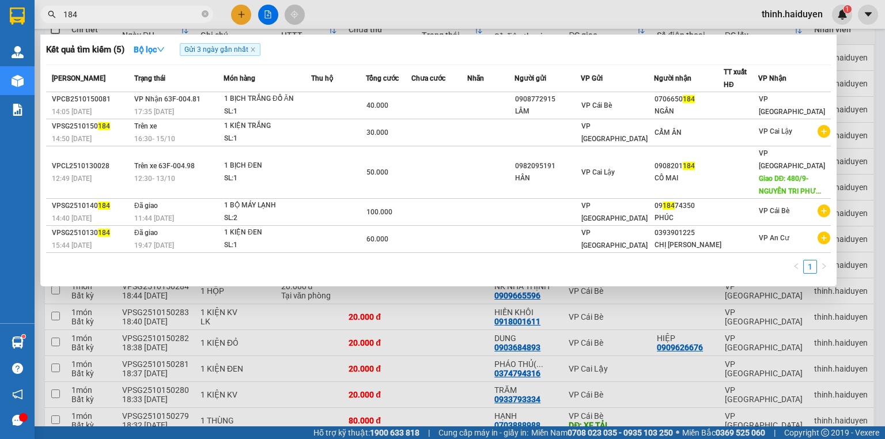
click at [104, 12] on input "184" at bounding box center [131, 14] width 136 height 13
click at [103, 12] on input "184" at bounding box center [131, 14] width 136 height 13
